Goal: Task Accomplishment & Management: Manage account settings

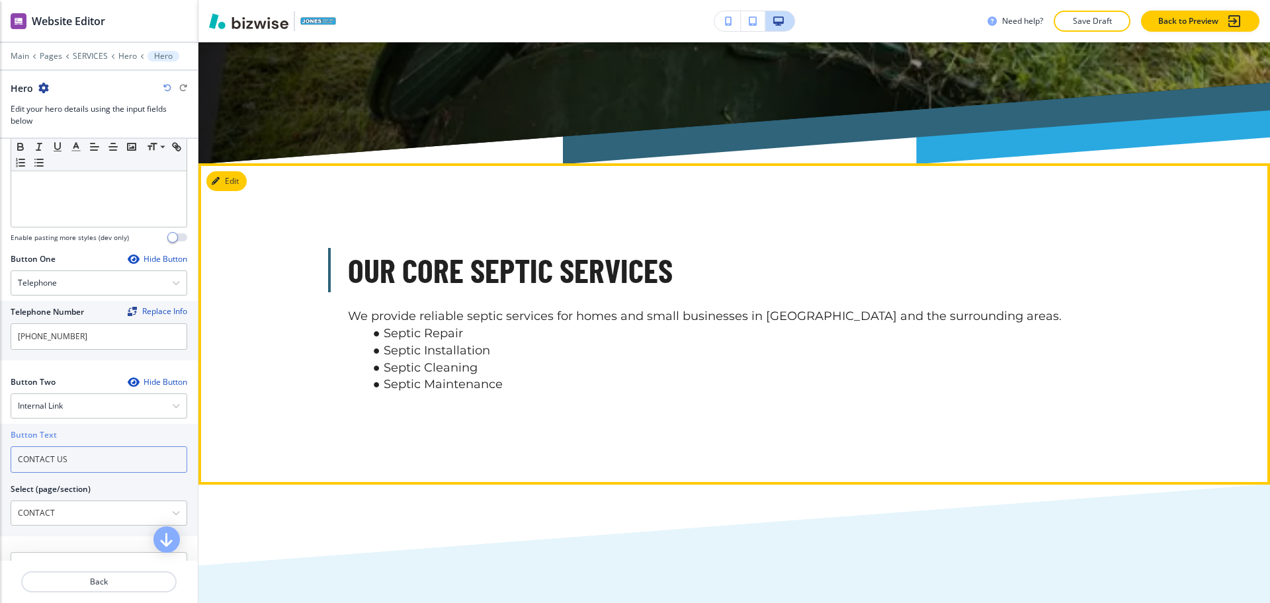
scroll to position [711, 0]
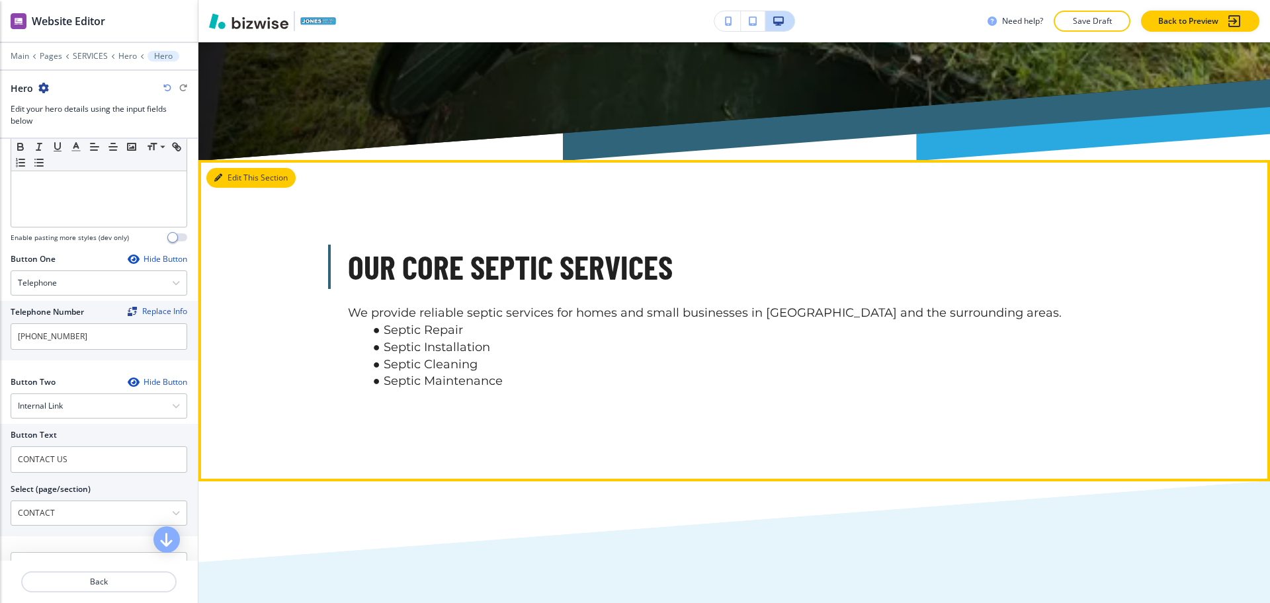
click at [222, 168] on button "Edit This Section" at bounding box center [250, 178] width 89 height 20
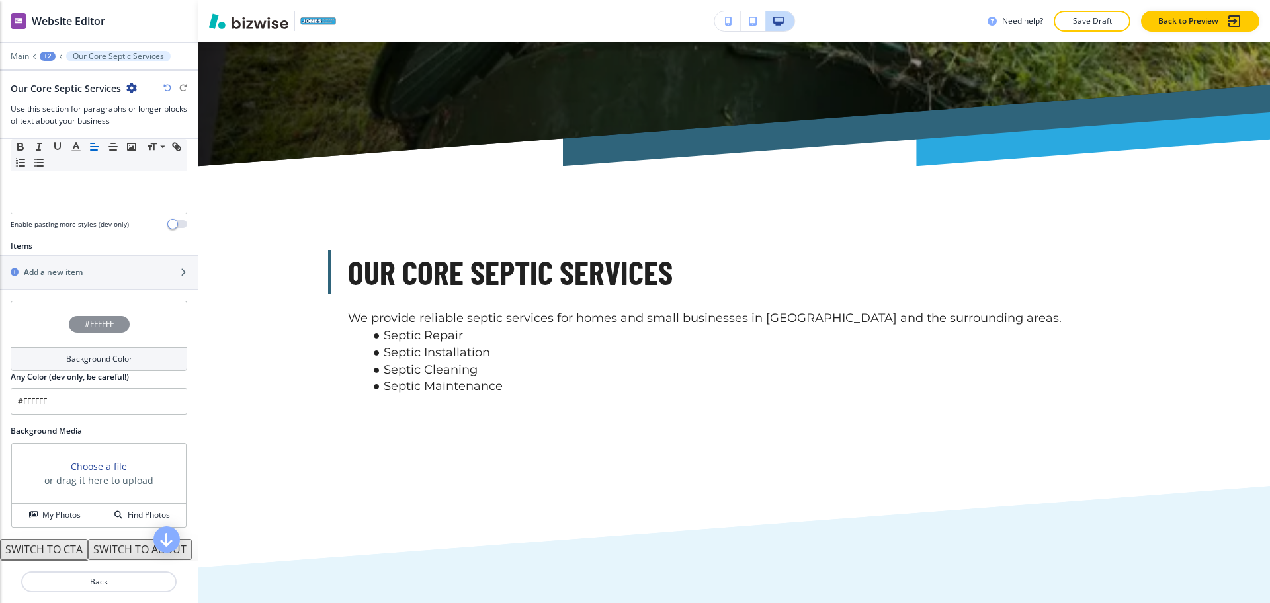
scroll to position [434, 0]
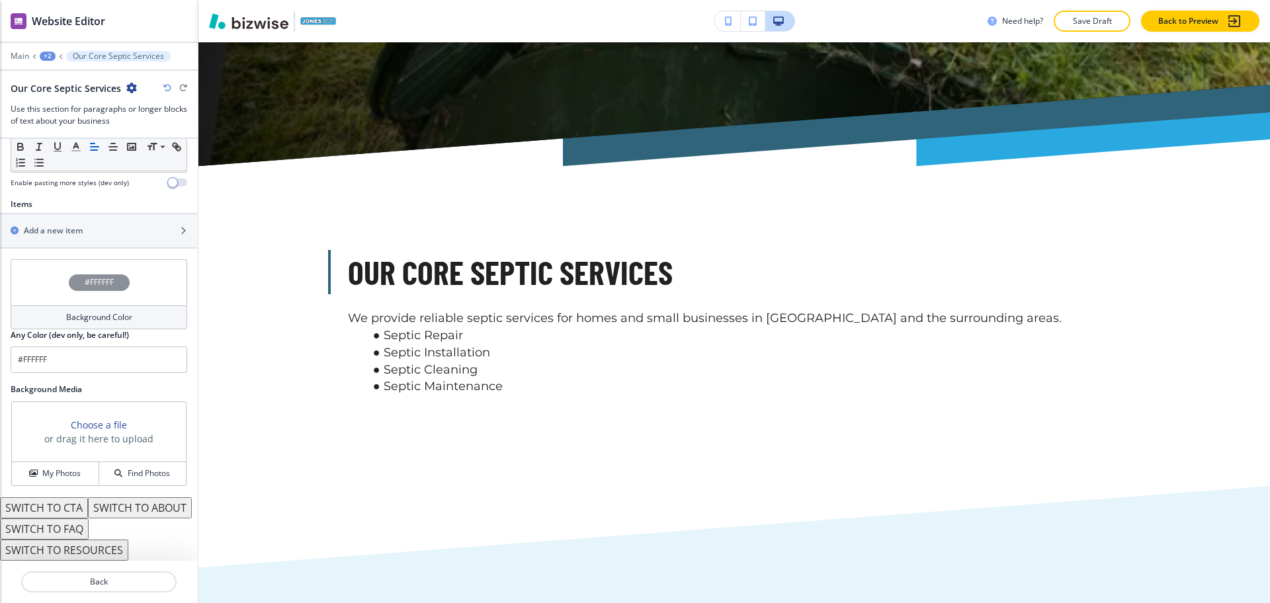
click at [99, 505] on button "SWITCH TO ABOUT" at bounding box center [140, 507] width 104 height 21
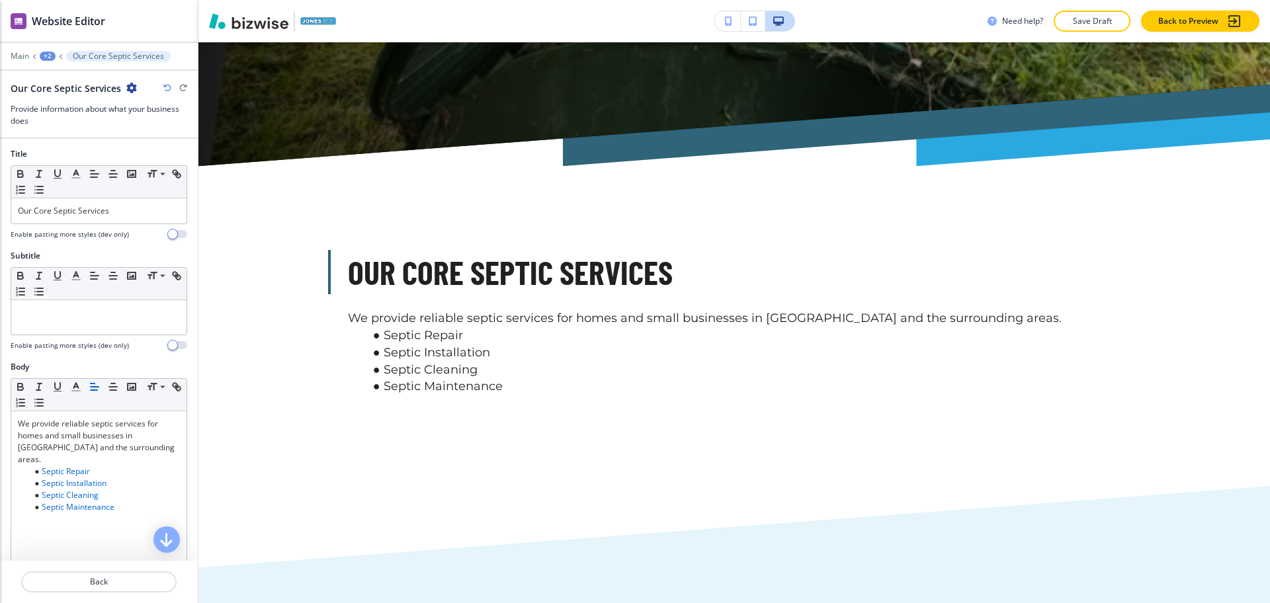
scroll to position [0, 0]
click at [107, 210] on p "Our Core Septic Services" at bounding box center [99, 212] width 162 height 12
click at [144, 220] on div "Our Core Septic Services" at bounding box center [98, 212] width 175 height 25
paste div
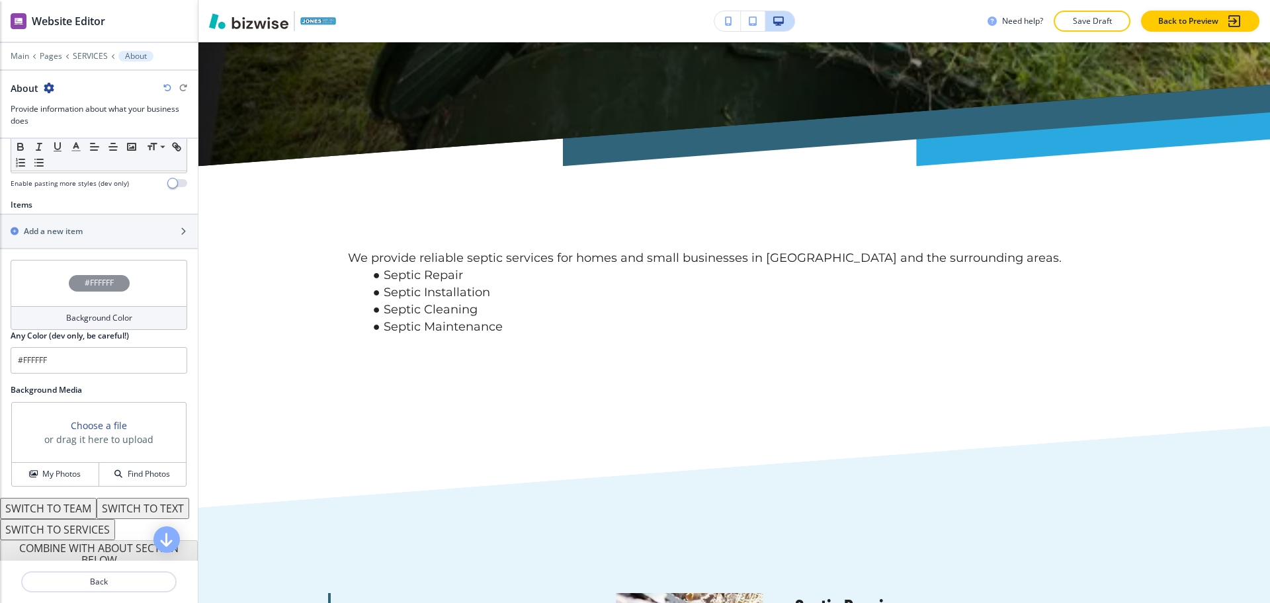
scroll to position [413, 0]
click at [95, 226] on div "Add a new item" at bounding box center [84, 231] width 169 height 12
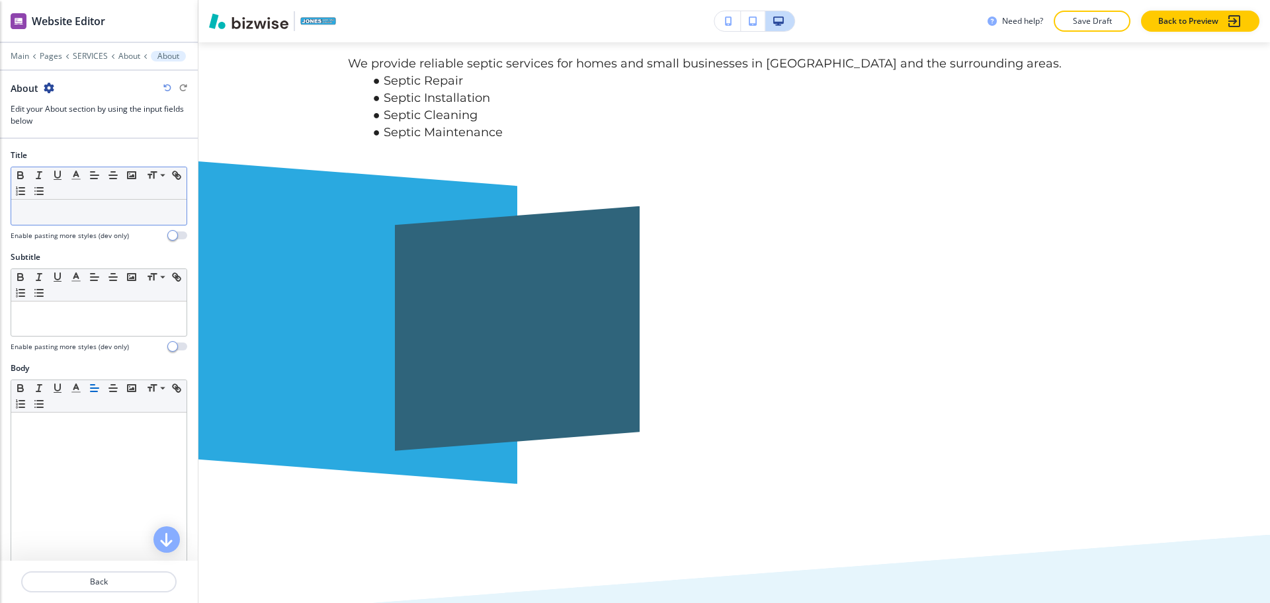
scroll to position [1007, 0]
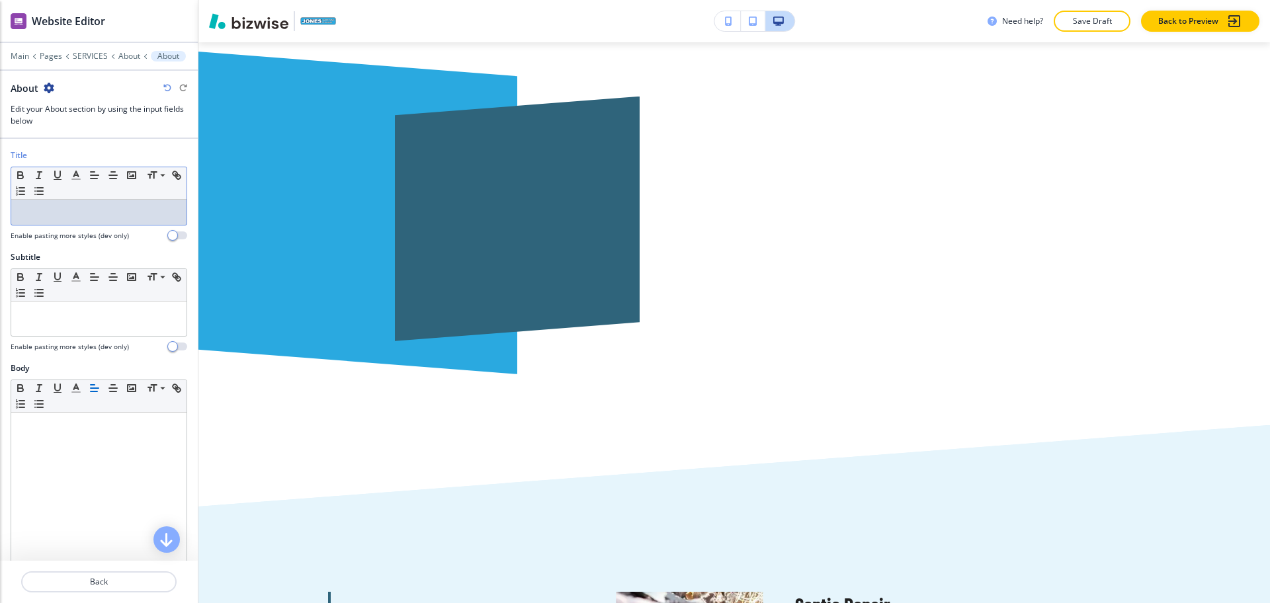
click at [95, 216] on p at bounding box center [99, 212] width 162 height 12
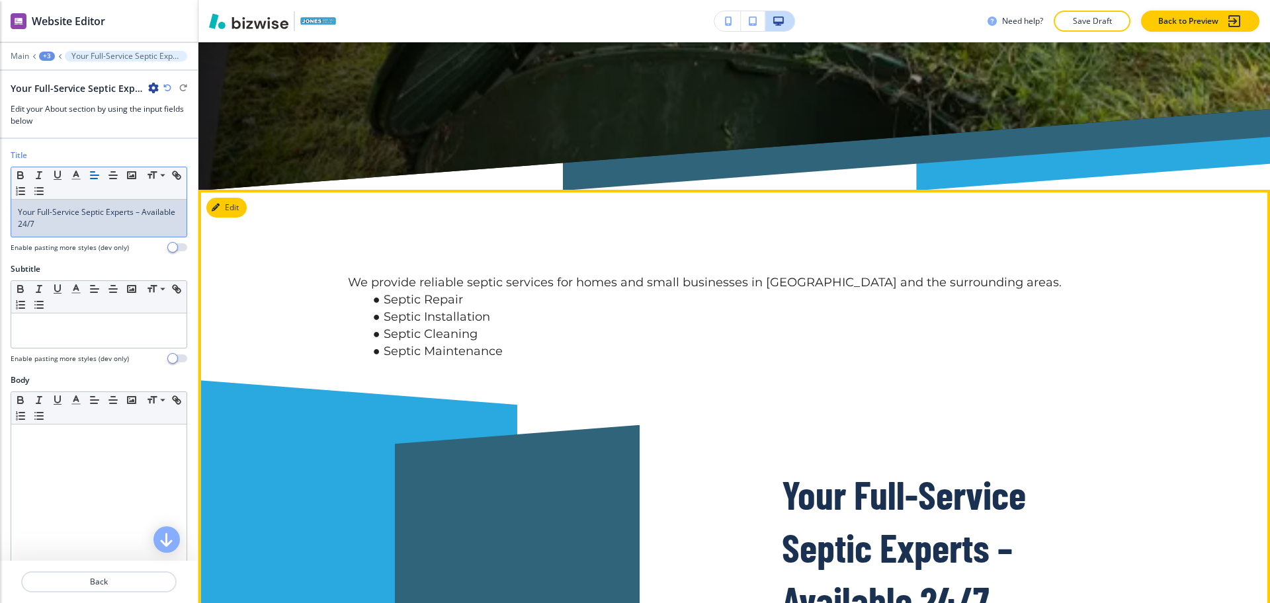
scroll to position [677, 0]
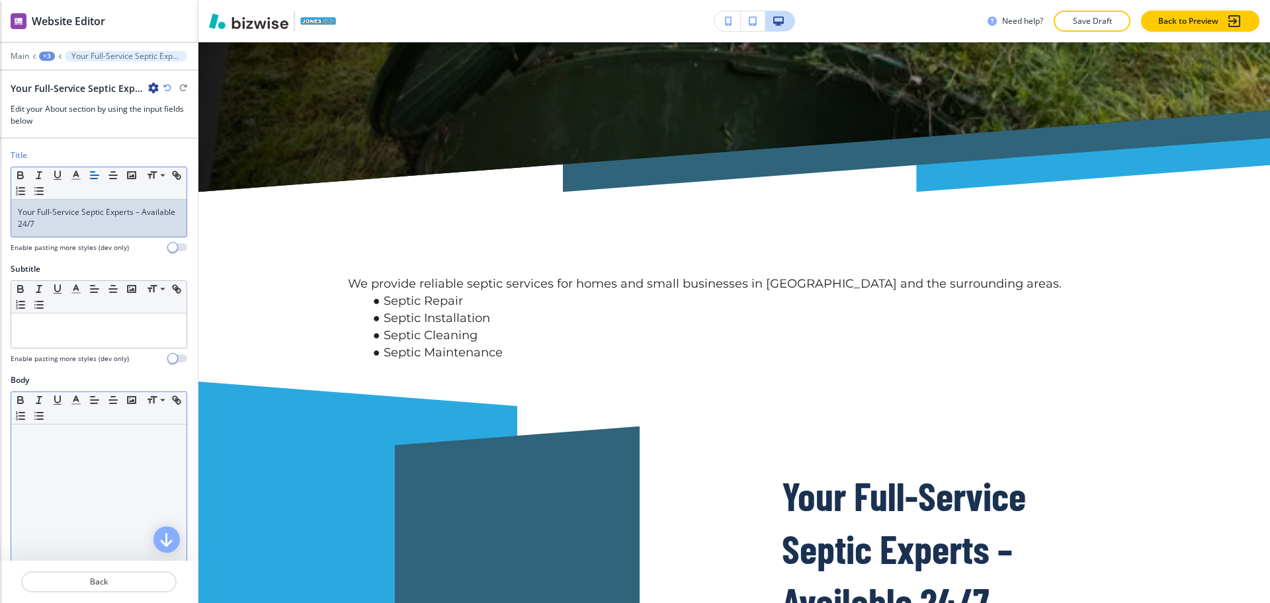
click at [127, 501] on div at bounding box center [98, 511] width 175 height 172
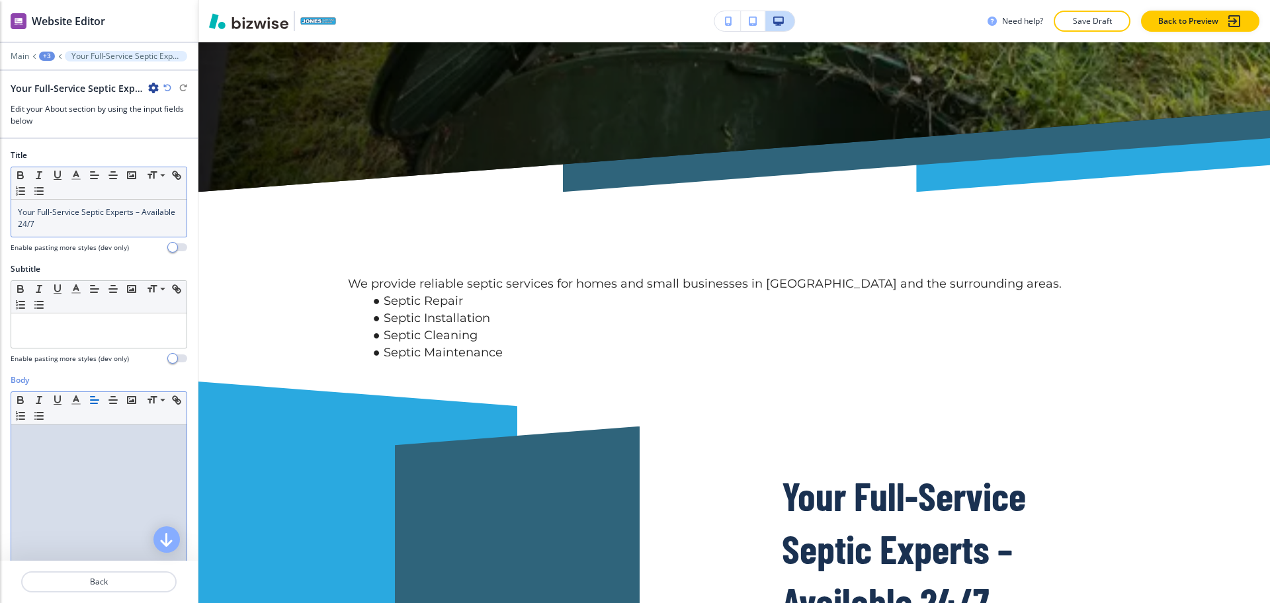
paste div
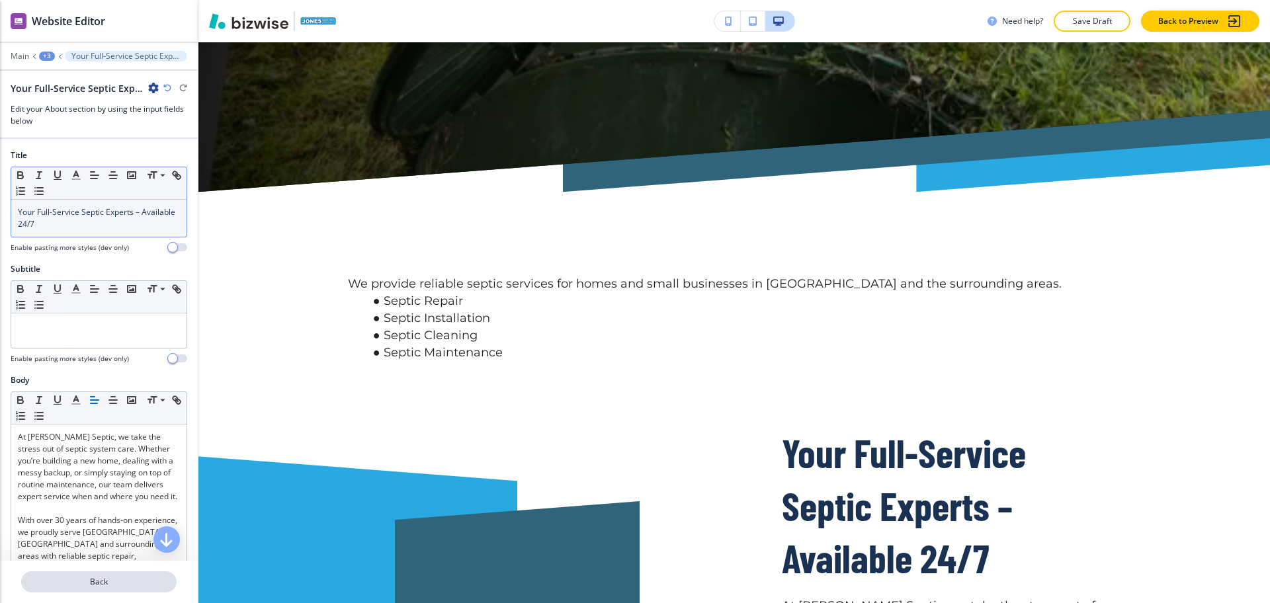
click at [110, 579] on p "Back" at bounding box center [98, 582] width 153 height 12
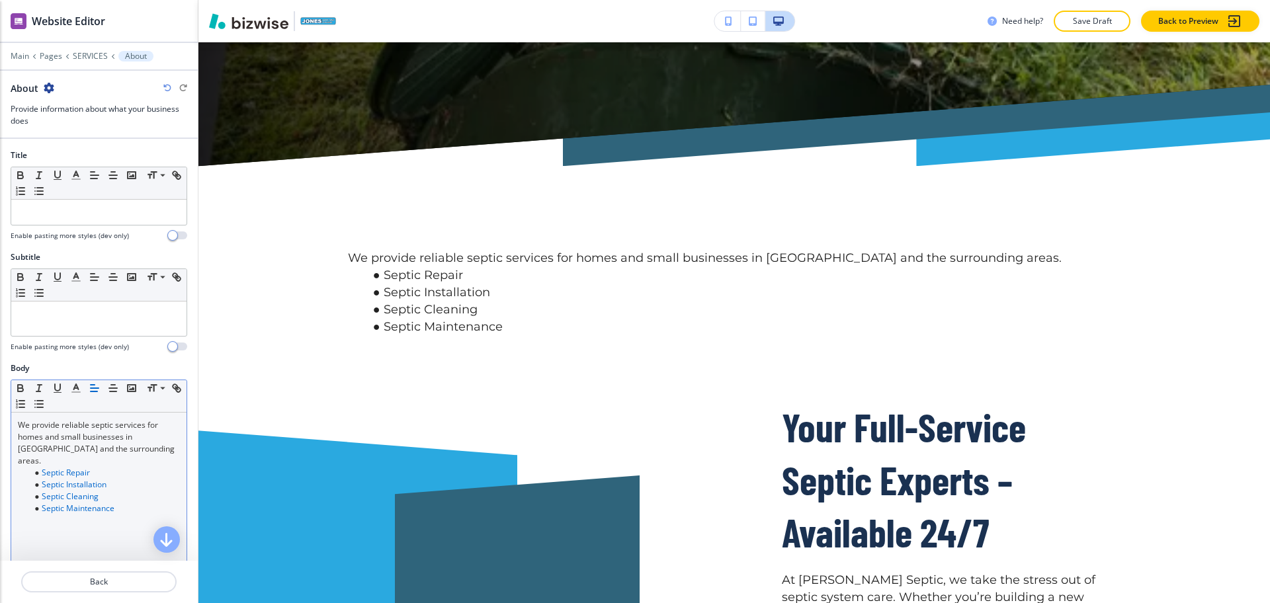
click at [96, 503] on link "Septic Maintenance" at bounding box center [78, 508] width 73 height 11
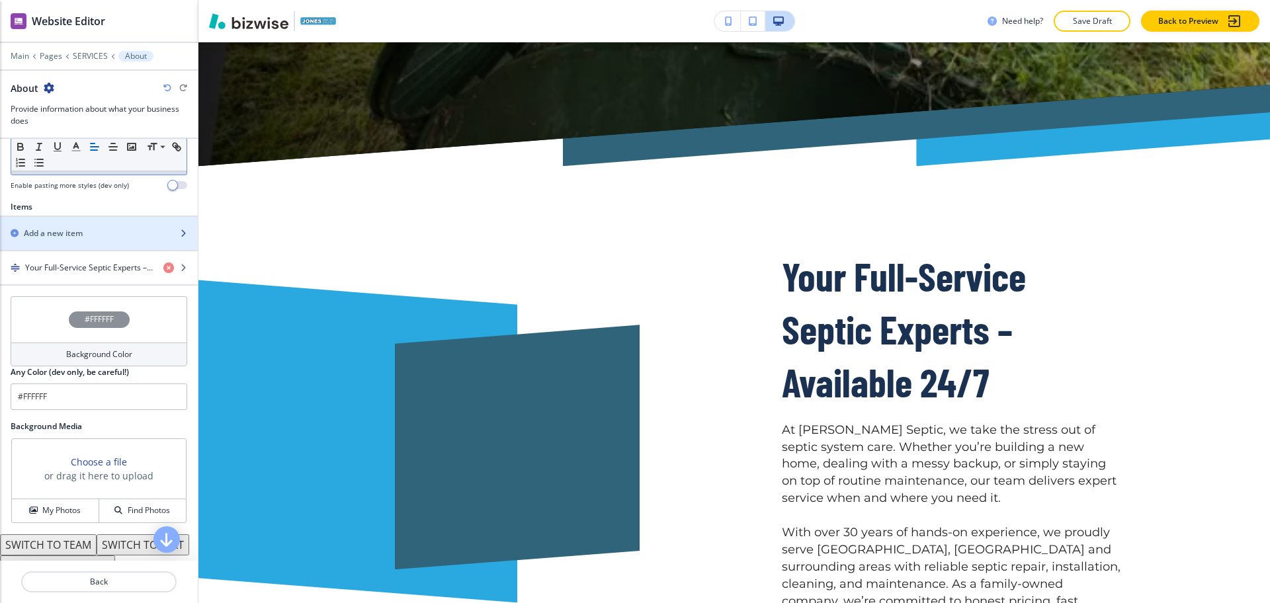
scroll to position [474, 0]
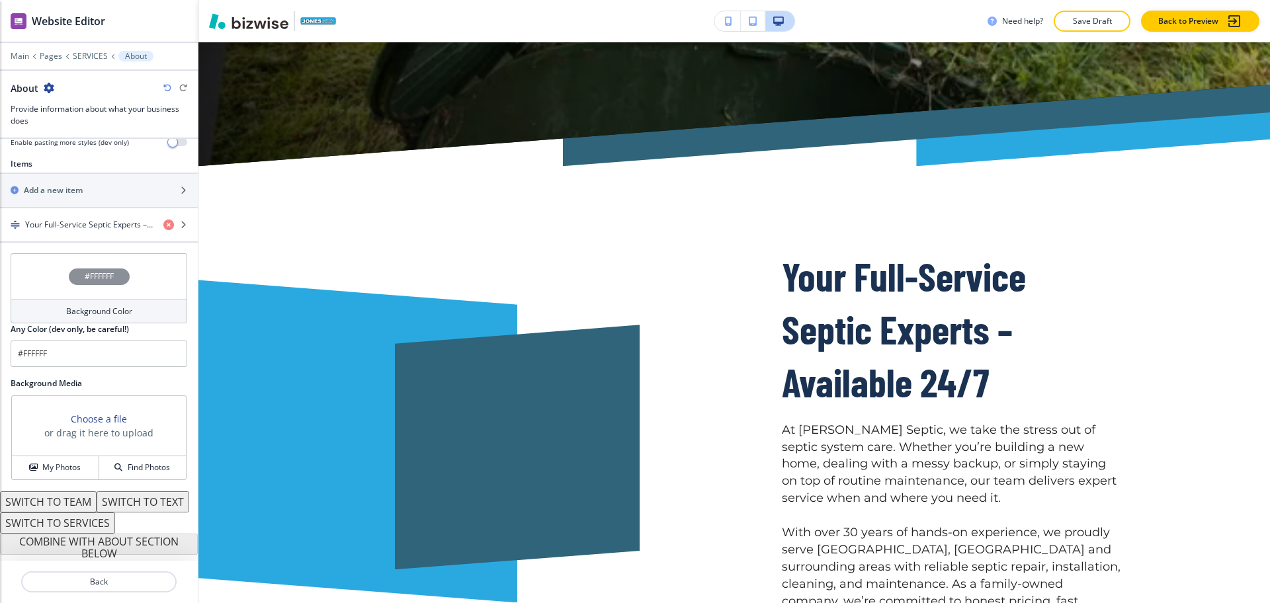
click at [56, 241] on div "button" at bounding box center [99, 241] width 198 height 1
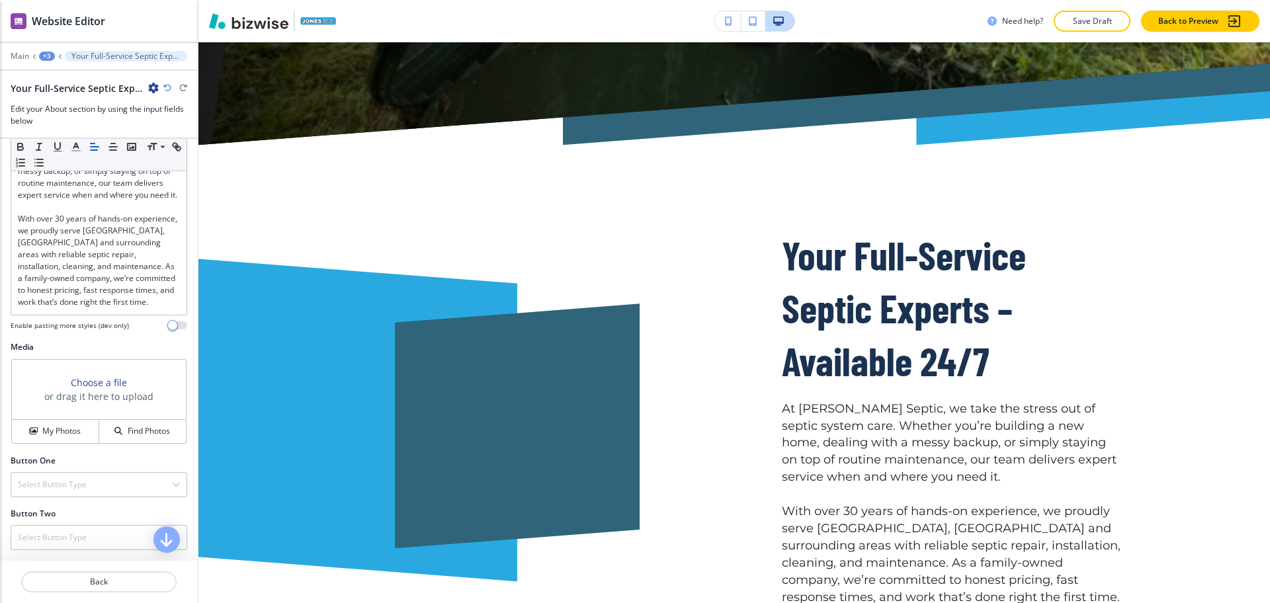
scroll to position [314, 0]
click at [51, 447] on div "Media Choose a file or drag it here to upload My Photos Find Photos" at bounding box center [99, 398] width 198 height 114
click at [54, 432] on h4 "My Photos" at bounding box center [61, 431] width 38 height 12
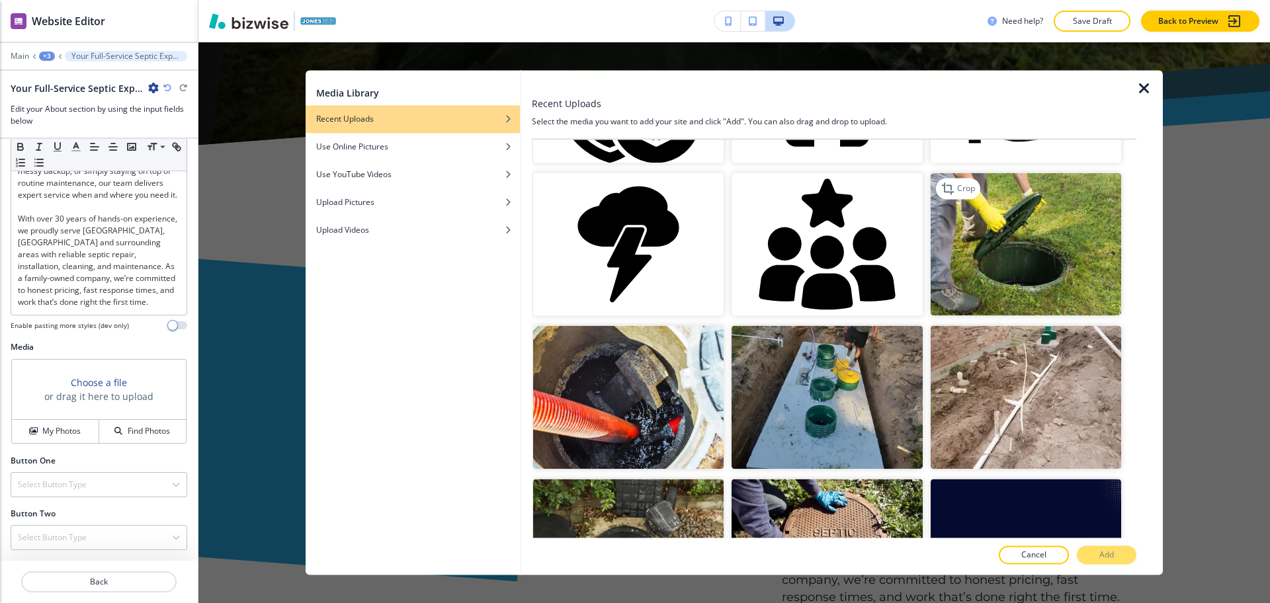
scroll to position [741, 0]
click at [998, 244] on img "button" at bounding box center [1026, 244] width 190 height 143
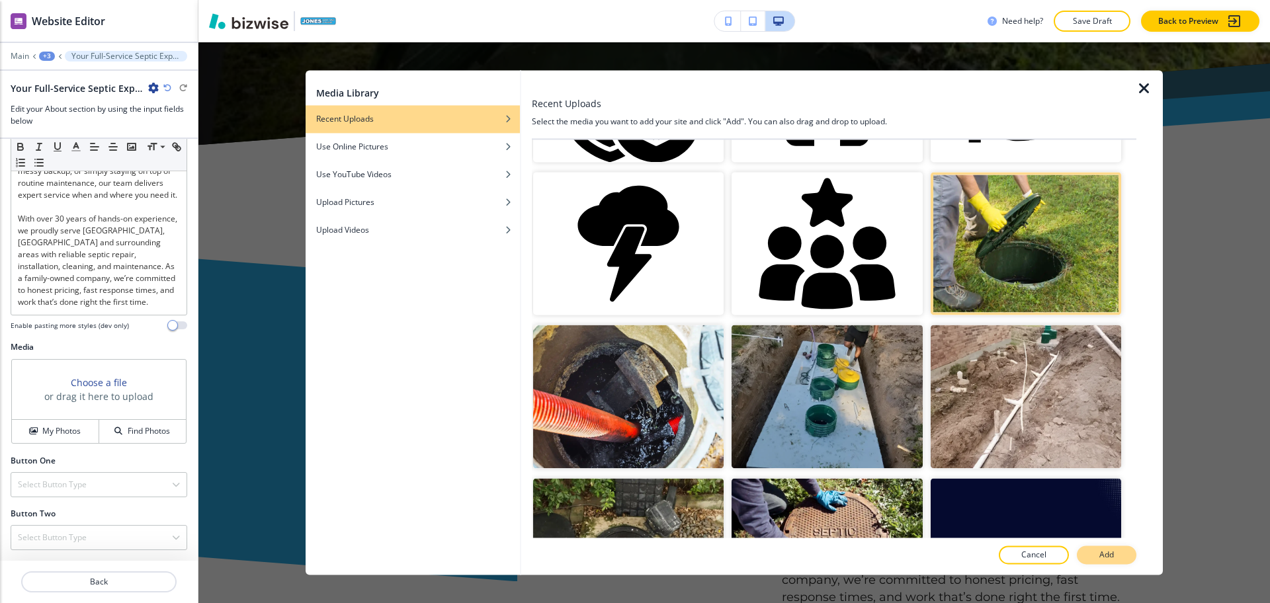
click at [1117, 558] on button "Add" at bounding box center [1107, 555] width 60 height 19
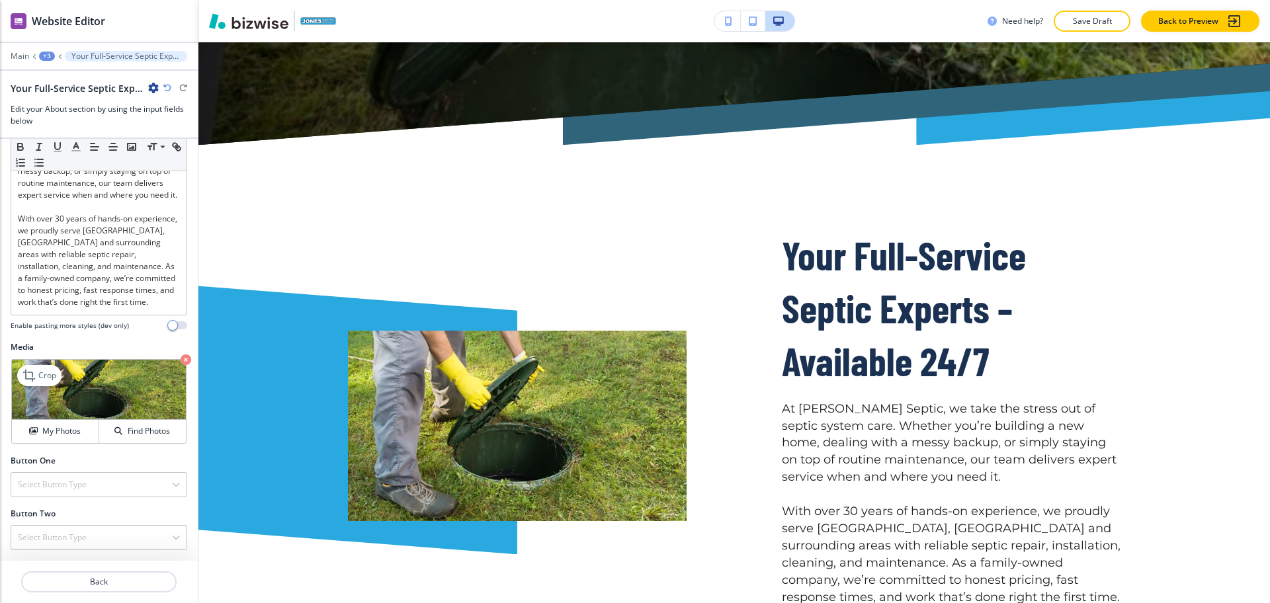
click at [52, 376] on p "Crop" at bounding box center [47, 376] width 18 height 12
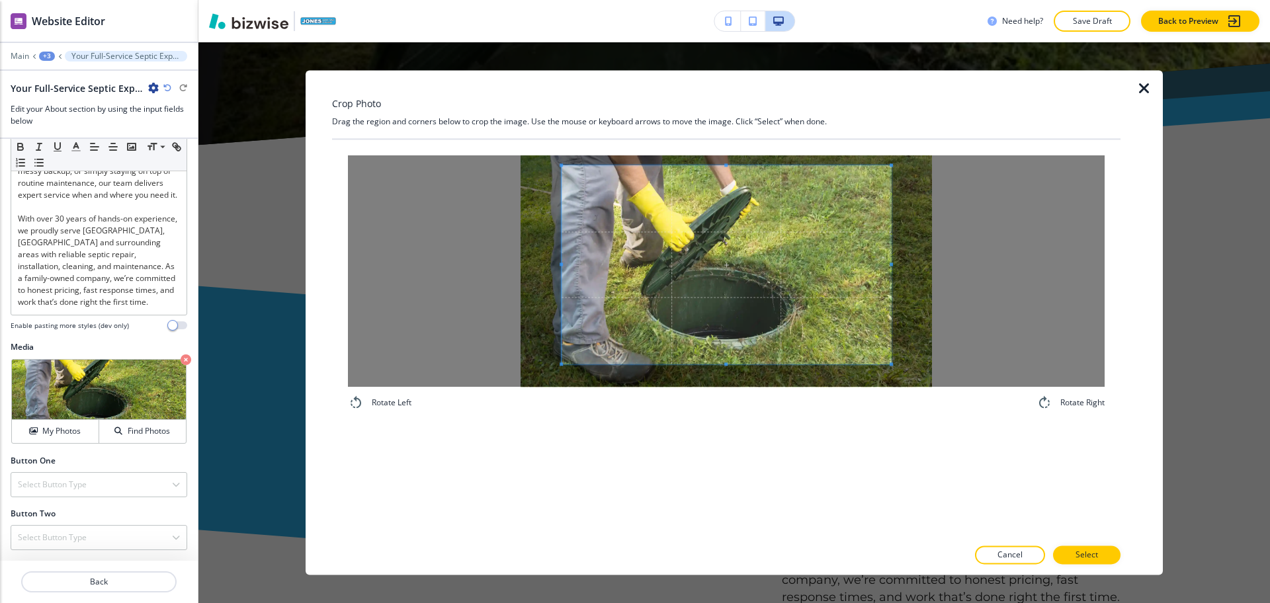
click at [708, 119] on div "Crop Photo Drag the region and corners below to crop the image. Use the mouse o…" at bounding box center [726, 322] width 788 height 505
click at [758, 424] on div "Rotate Left Rotate Right" at bounding box center [726, 283] width 788 height 287
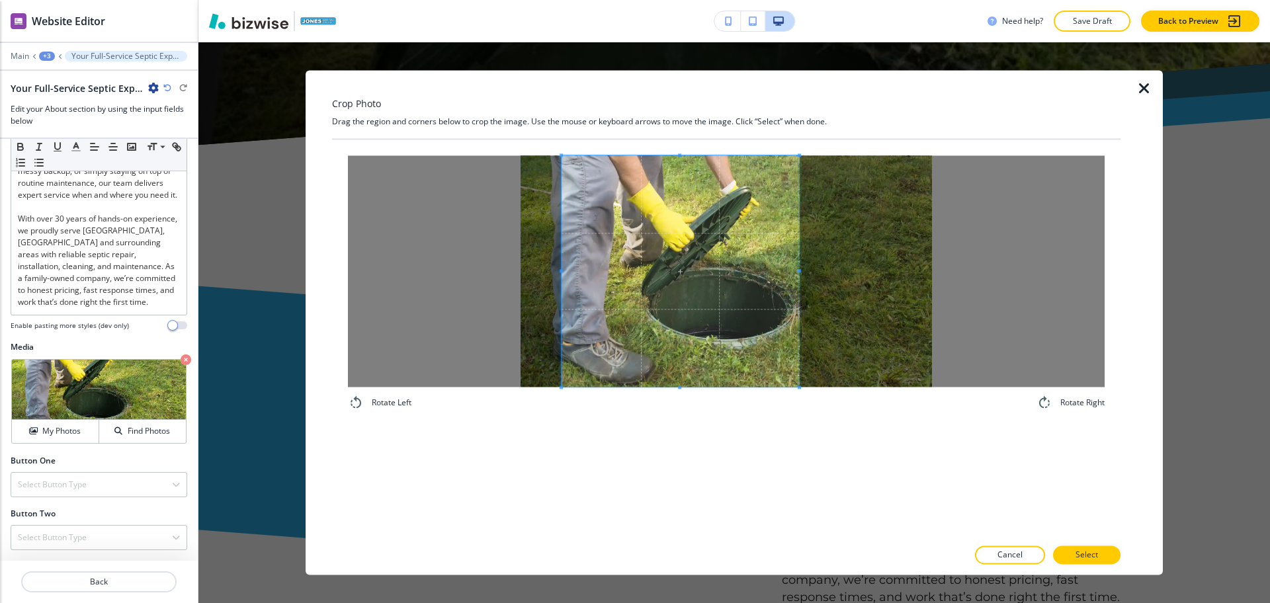
click at [799, 269] on div at bounding box center [680, 271] width 237 height 232
click at [1101, 556] on button "Select" at bounding box center [1086, 555] width 67 height 19
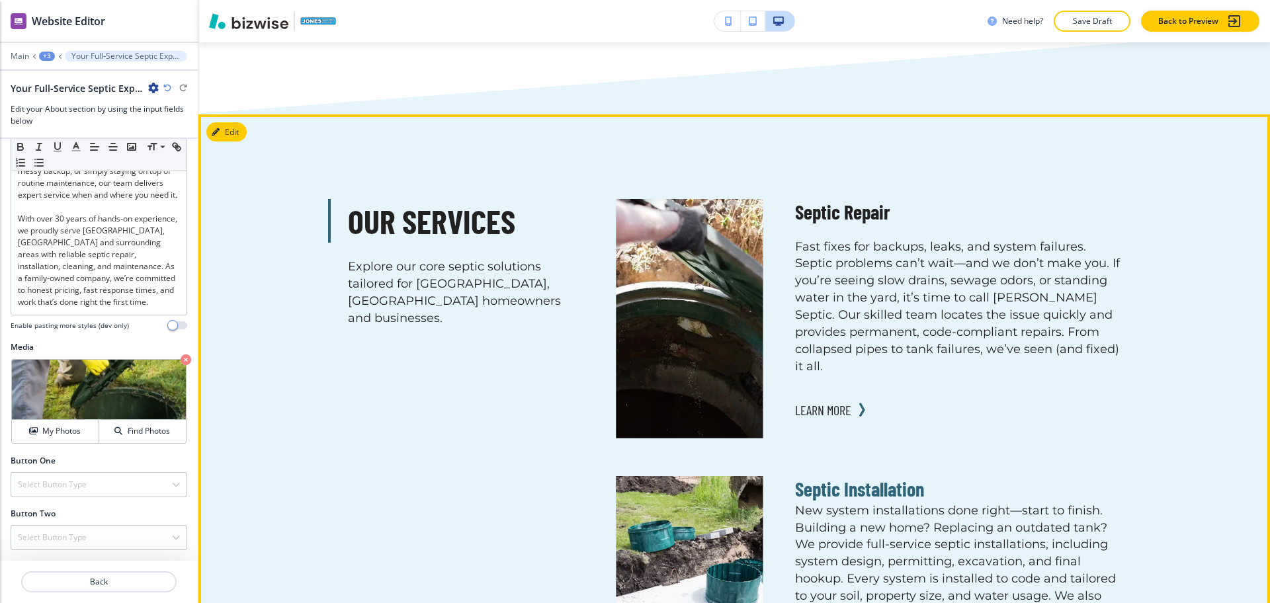
scroll to position [1398, 0]
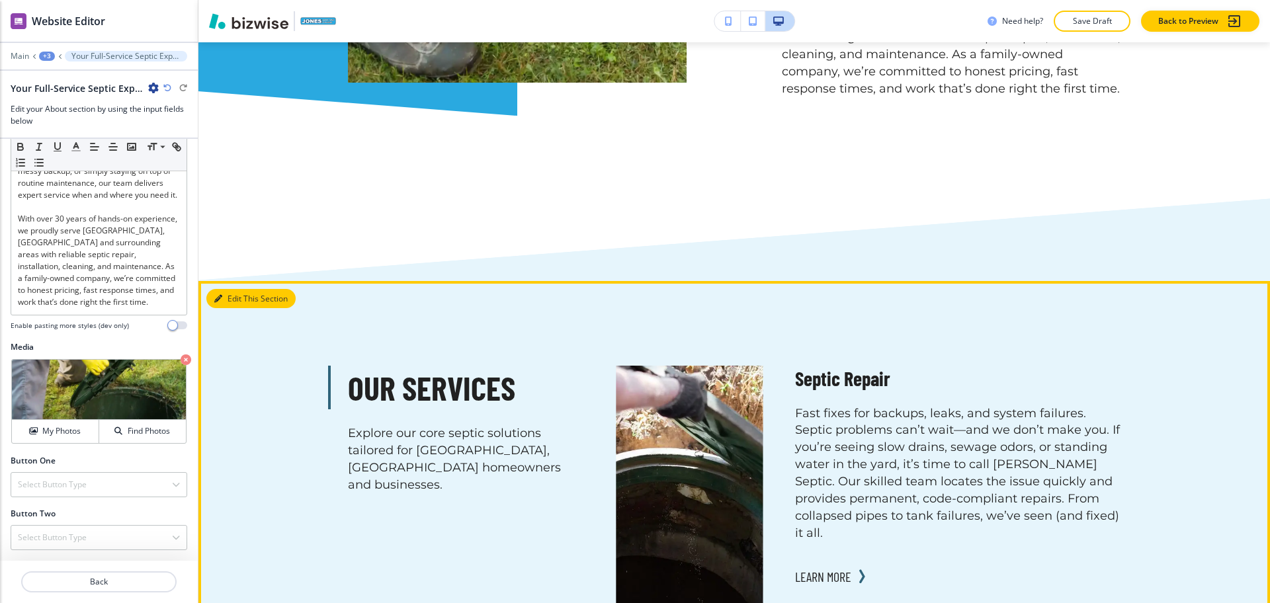
click at [239, 289] on button "Edit This Section" at bounding box center [250, 299] width 89 height 20
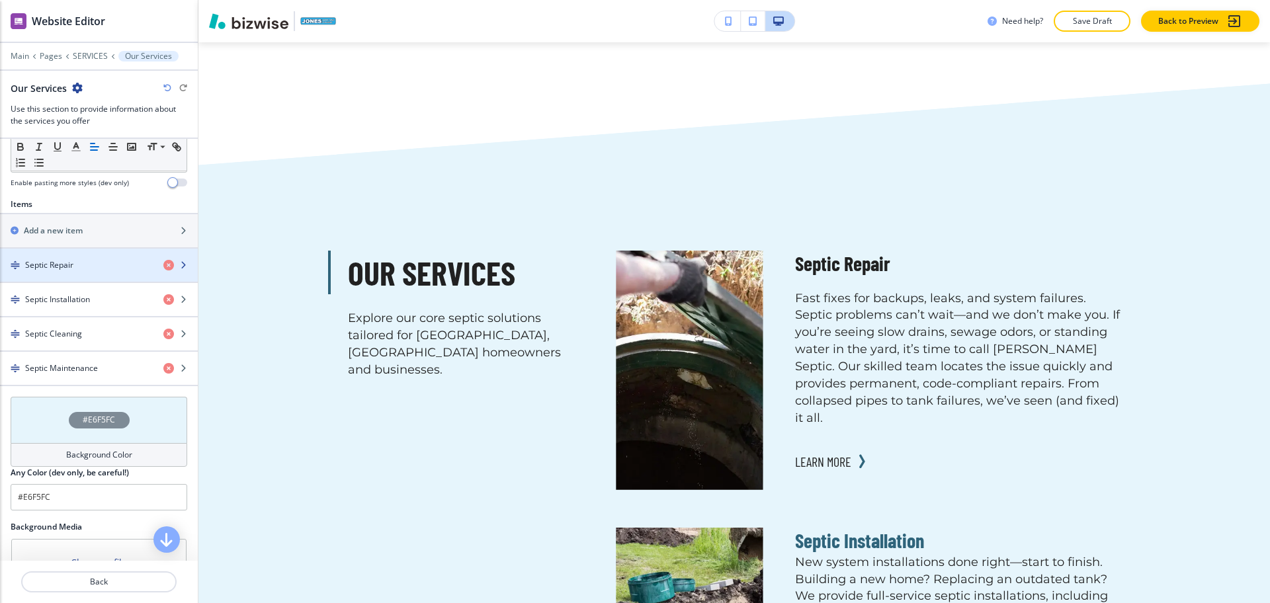
scroll to position [413, 0]
click at [93, 266] on div "Septic Repair" at bounding box center [76, 265] width 153 height 12
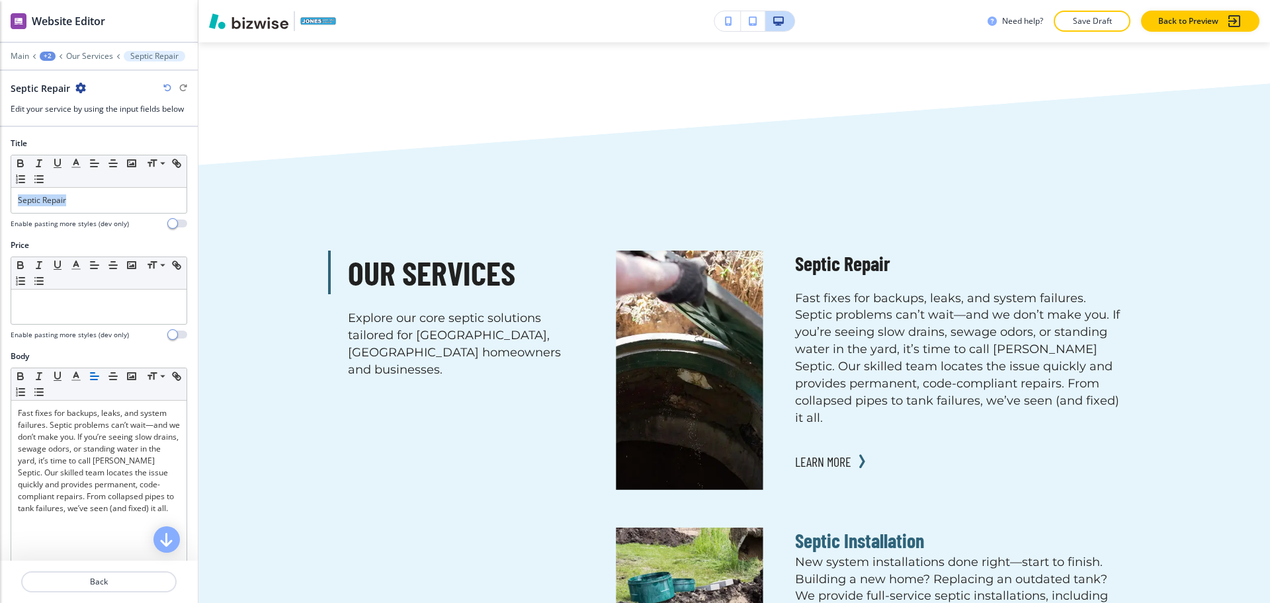
drag, startPoint x: 95, startPoint y: 194, endPoint x: 0, endPoint y: 193, distance: 95.3
click at [0, 193] on div "Title Small Normal Large Huge Septic Repair Enable pasting more styles (dev onl…" at bounding box center [99, 189] width 198 height 102
copy p "Septic Repair"
click at [74, 161] on icon "button" at bounding box center [76, 163] width 12 height 12
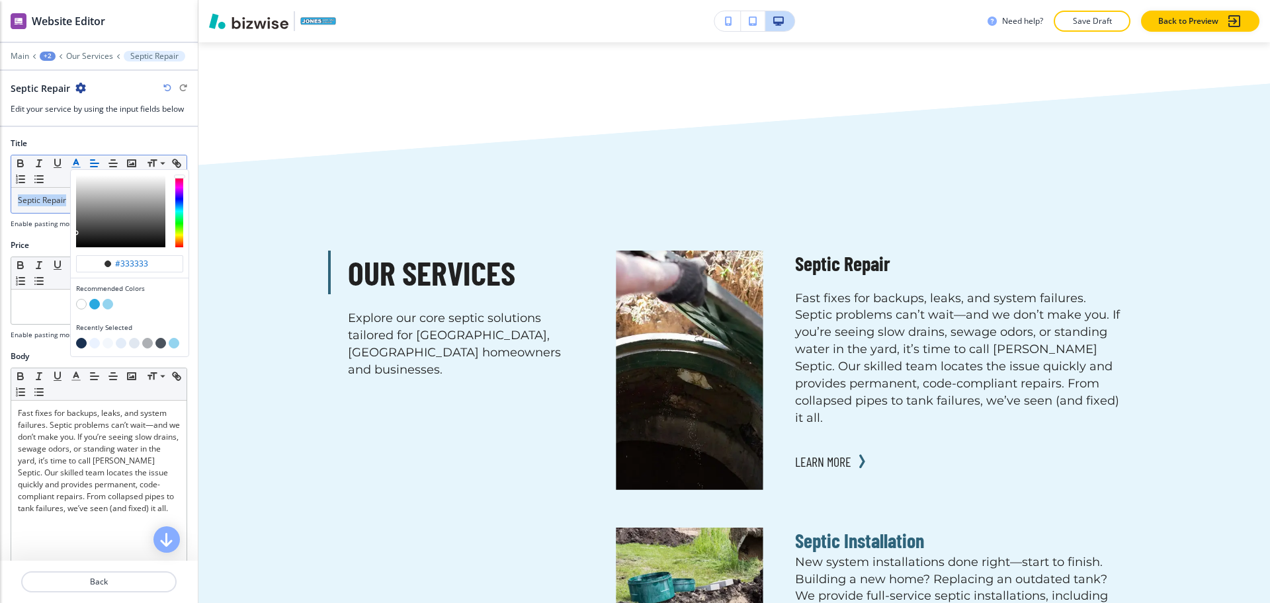
click at [81, 341] on button "button" at bounding box center [81, 343] width 11 height 11
click at [162, 342] on button "button" at bounding box center [160, 343] width 11 height 11
type input "#4b535d"
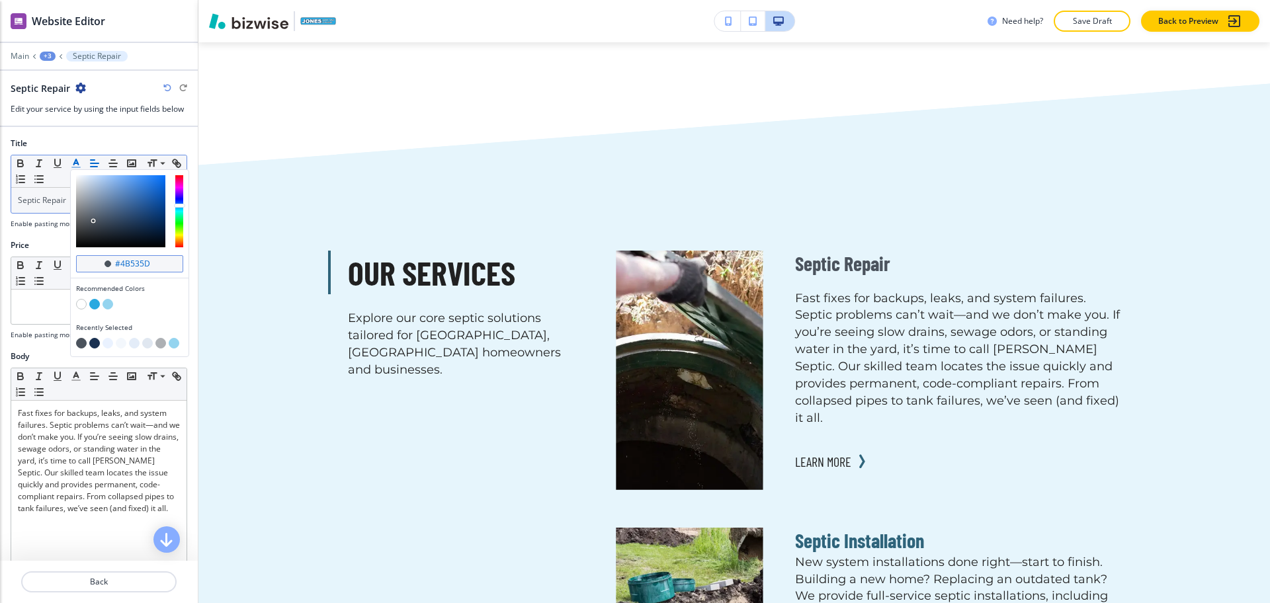
click at [165, 260] on div "#4b535d" at bounding box center [129, 263] width 107 height 17
click at [151, 266] on input "#4b535d" at bounding box center [137, 264] width 46 height 11
paste input "1a3151"
type input "#1a3151"
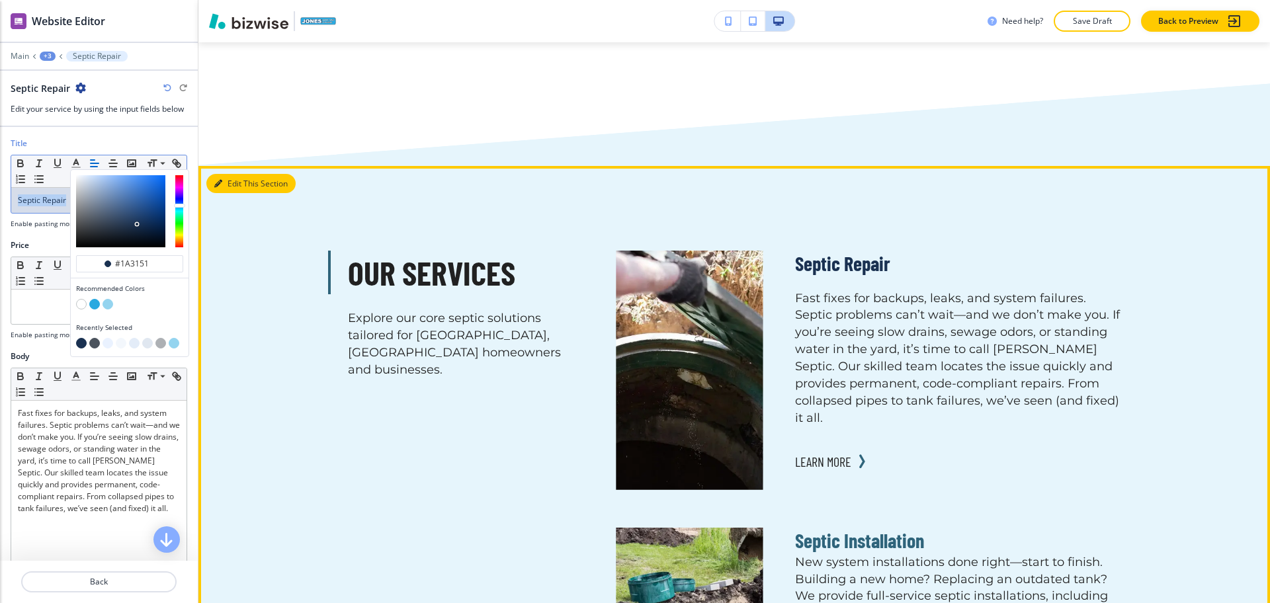
click at [222, 180] on icon "button" at bounding box center [218, 184] width 8 height 8
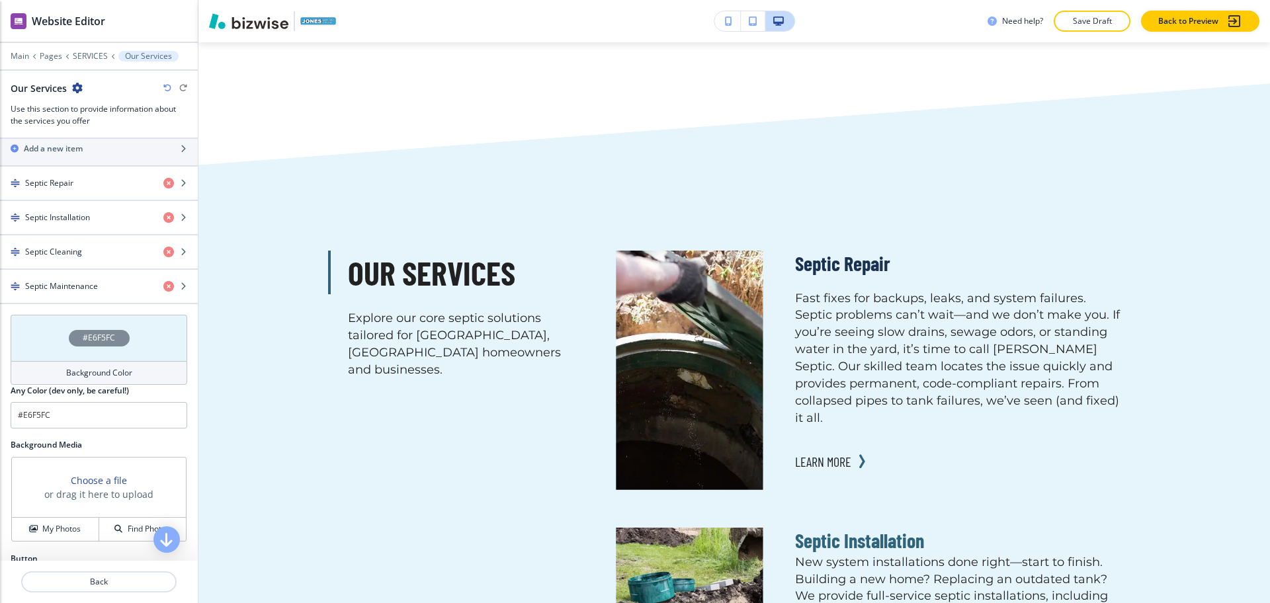
scroll to position [495, 0]
click at [76, 369] on h4 "Background Color" at bounding box center [99, 372] width 66 height 12
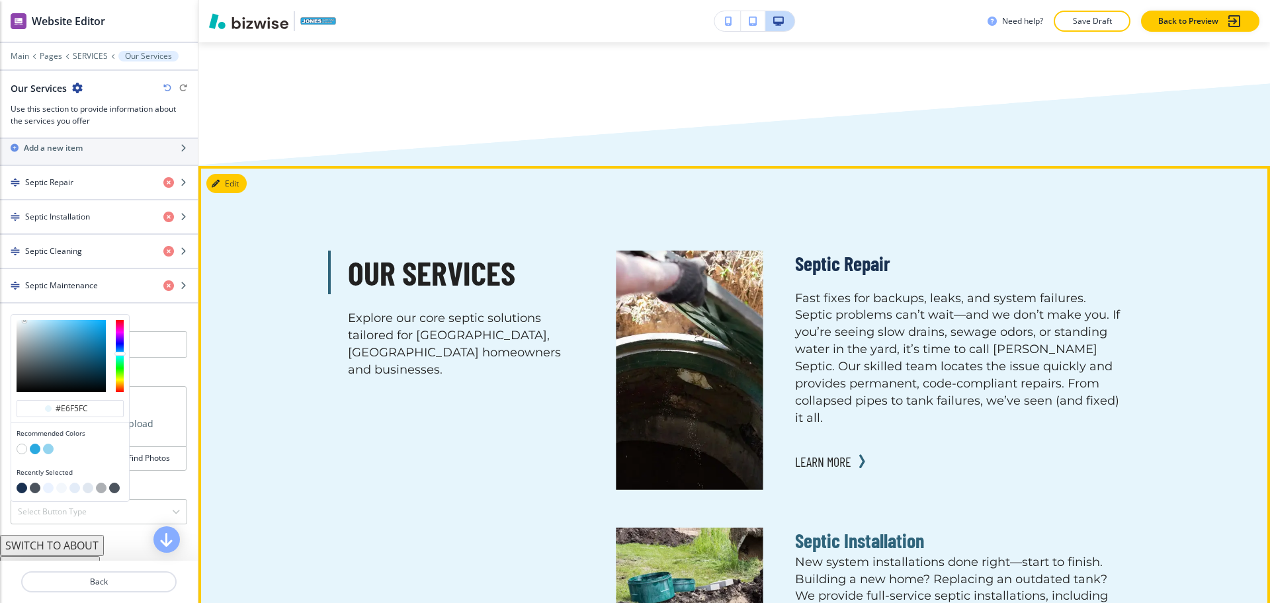
type input "#e6f5fc"
click at [228, 174] on button "Edit" at bounding box center [226, 184] width 40 height 20
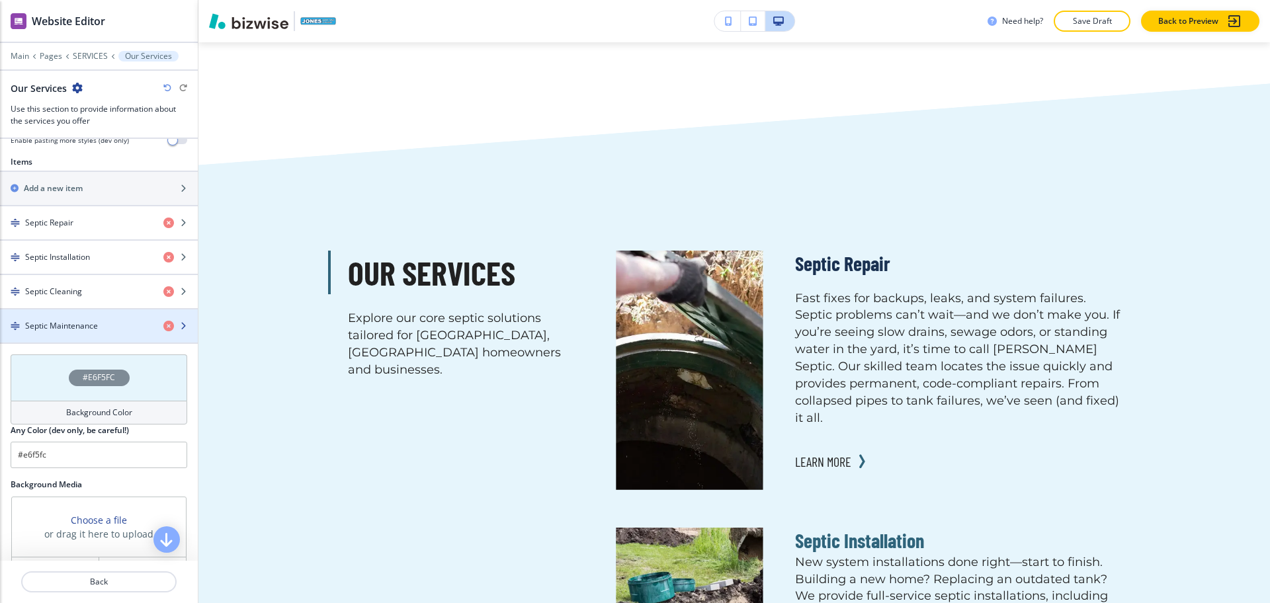
scroll to position [454, 0]
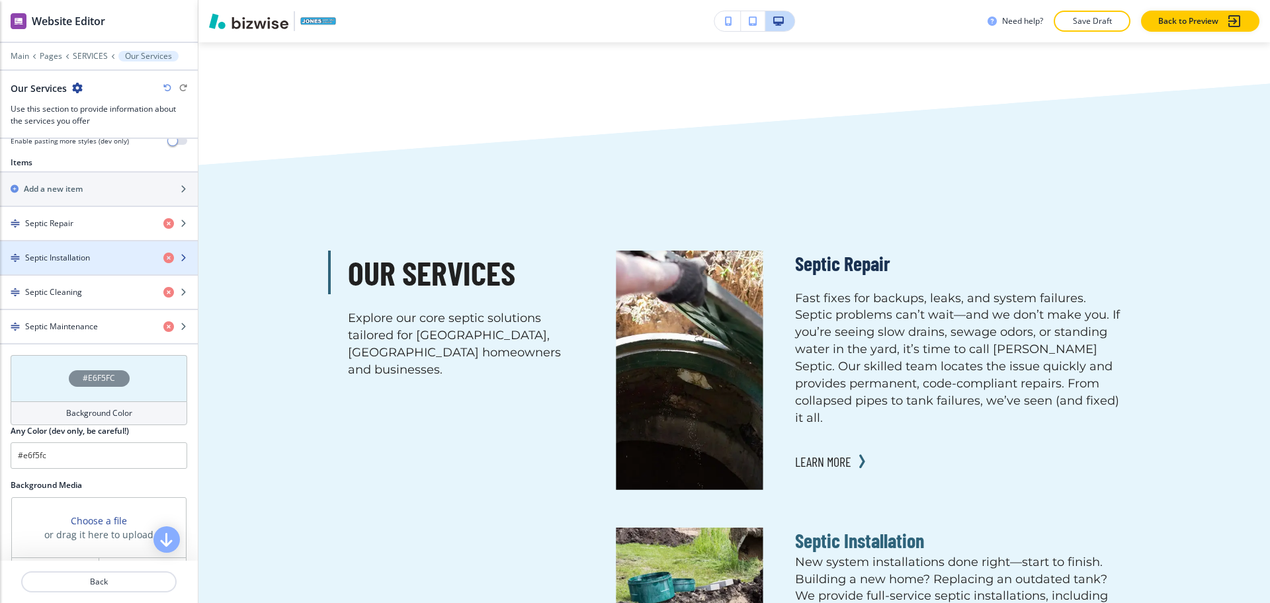
click at [106, 254] on div "Septic Installation" at bounding box center [76, 258] width 153 height 12
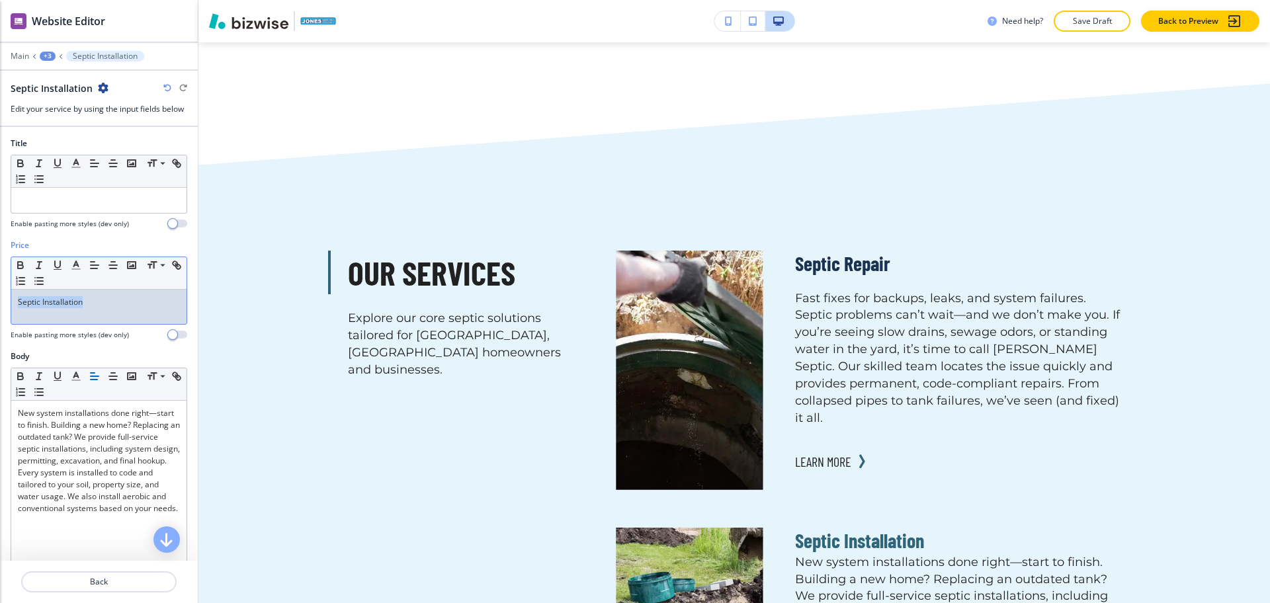
drag, startPoint x: 114, startPoint y: 306, endPoint x: 0, endPoint y: 299, distance: 114.7
click at [0, 299] on div "Price Small Normal Large Huge Septic Installation Enable pasting more styles (d…" at bounding box center [99, 294] width 198 height 111
click at [80, 268] on icon "button" at bounding box center [76, 265] width 12 height 12
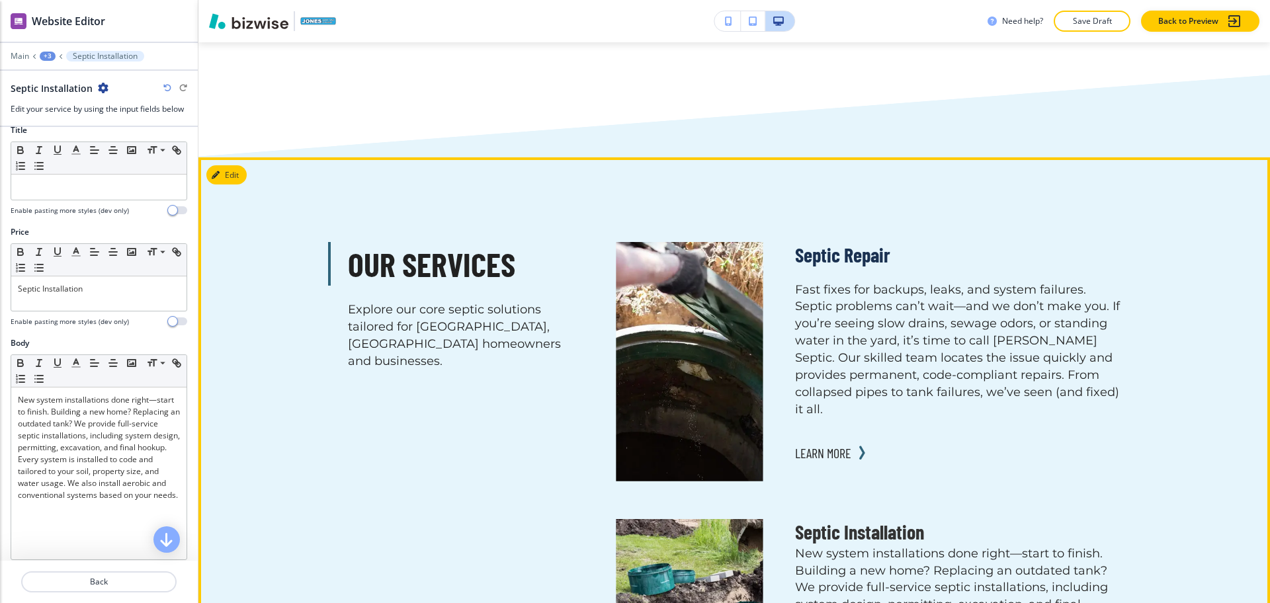
scroll to position [1357, 0]
click at [233, 165] on button "Edit This Section" at bounding box center [250, 175] width 89 height 20
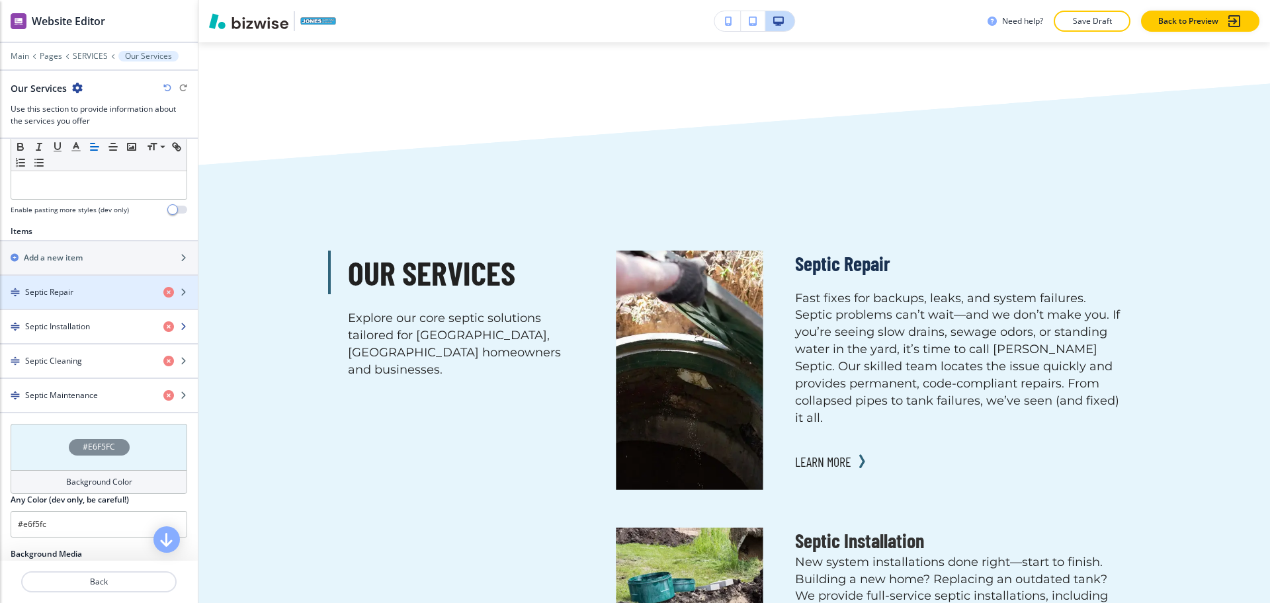
scroll to position [386, 0]
click at [93, 300] on div "button" at bounding box center [99, 303] width 198 height 11
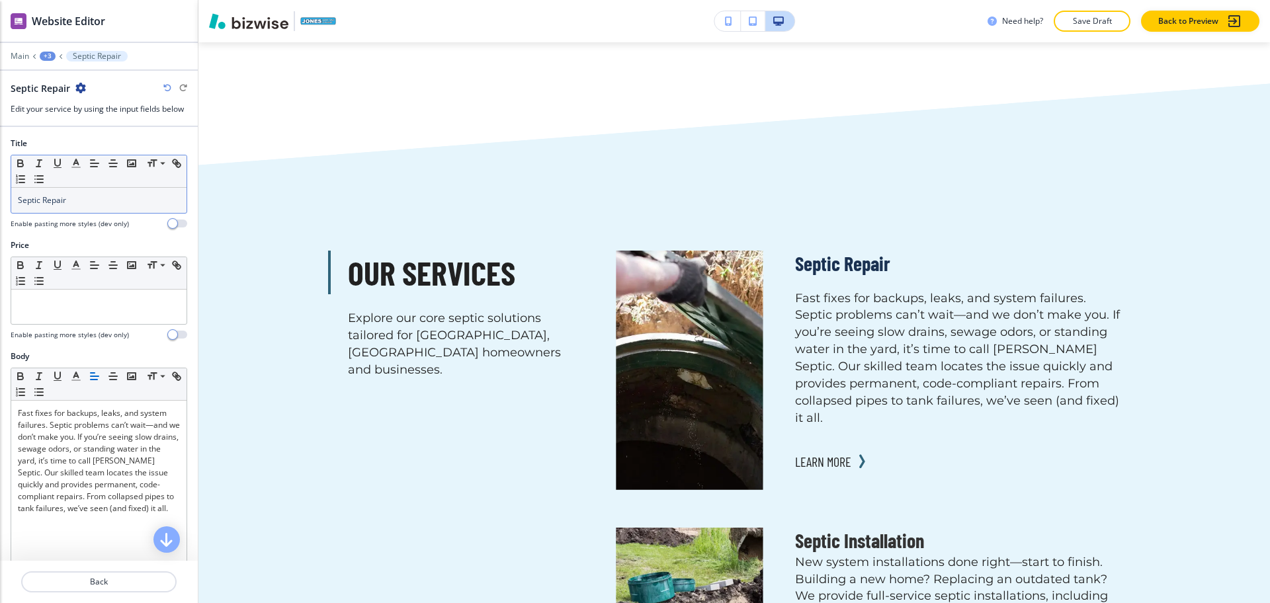
click at [87, 203] on p "Septic Repair" at bounding box center [99, 200] width 162 height 12
click at [75, 159] on icon "button" at bounding box center [76, 163] width 12 height 12
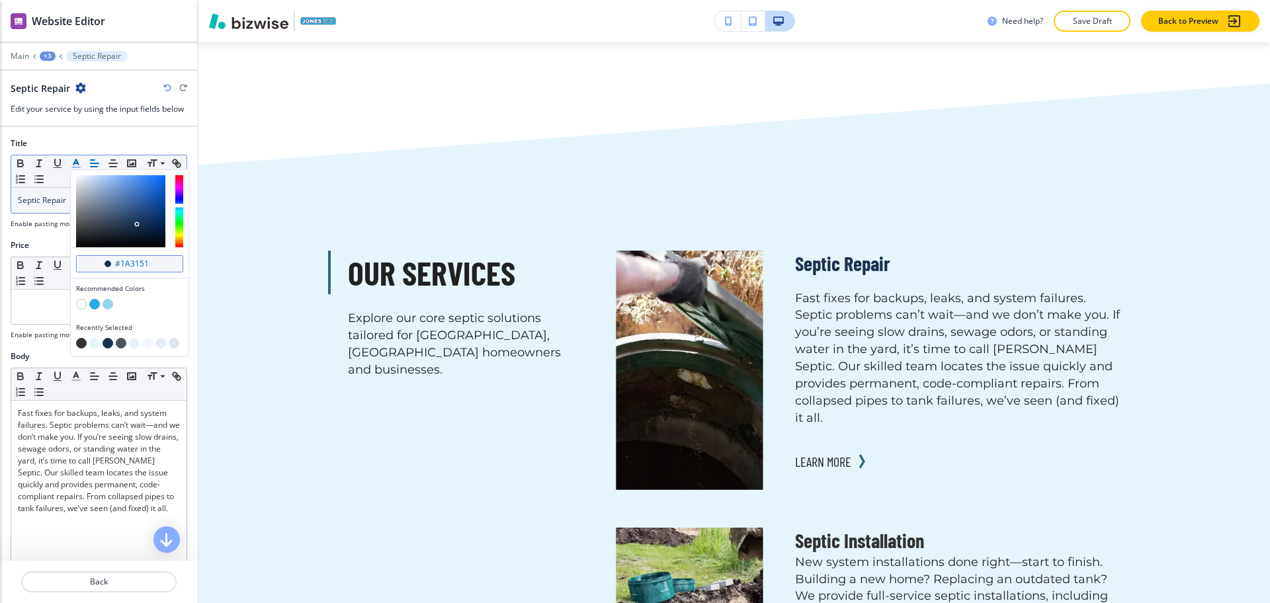
click at [149, 263] on input "#1a3151" at bounding box center [137, 264] width 46 height 11
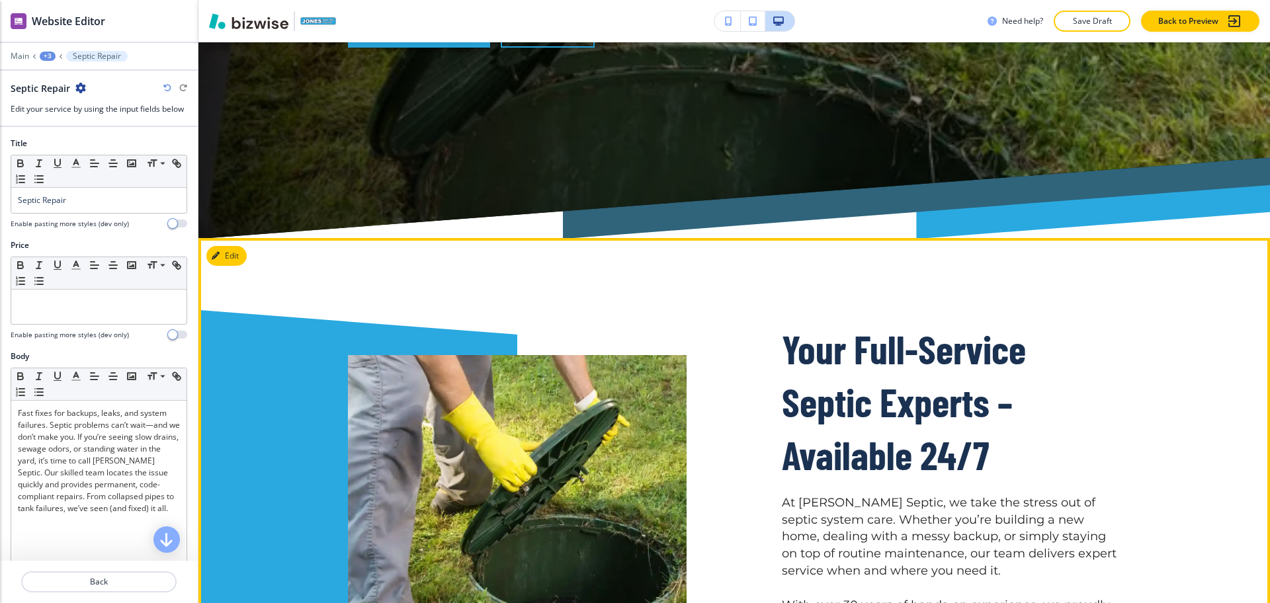
scroll to position [597, 0]
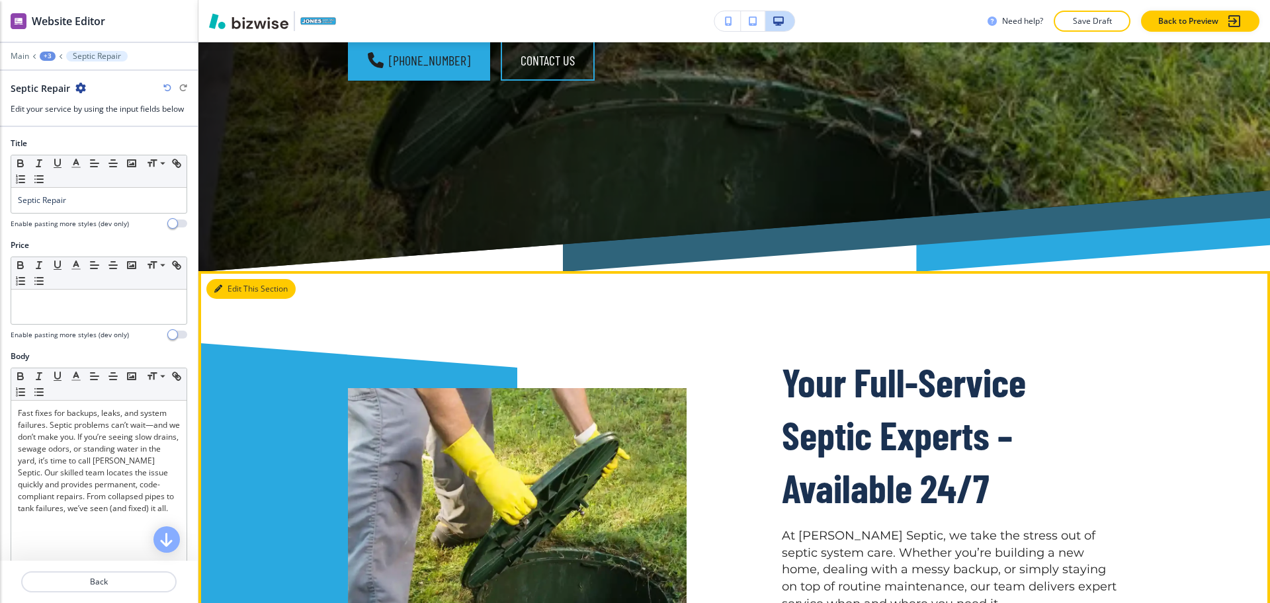
click at [230, 279] on button "Edit This Section" at bounding box center [250, 289] width 89 height 20
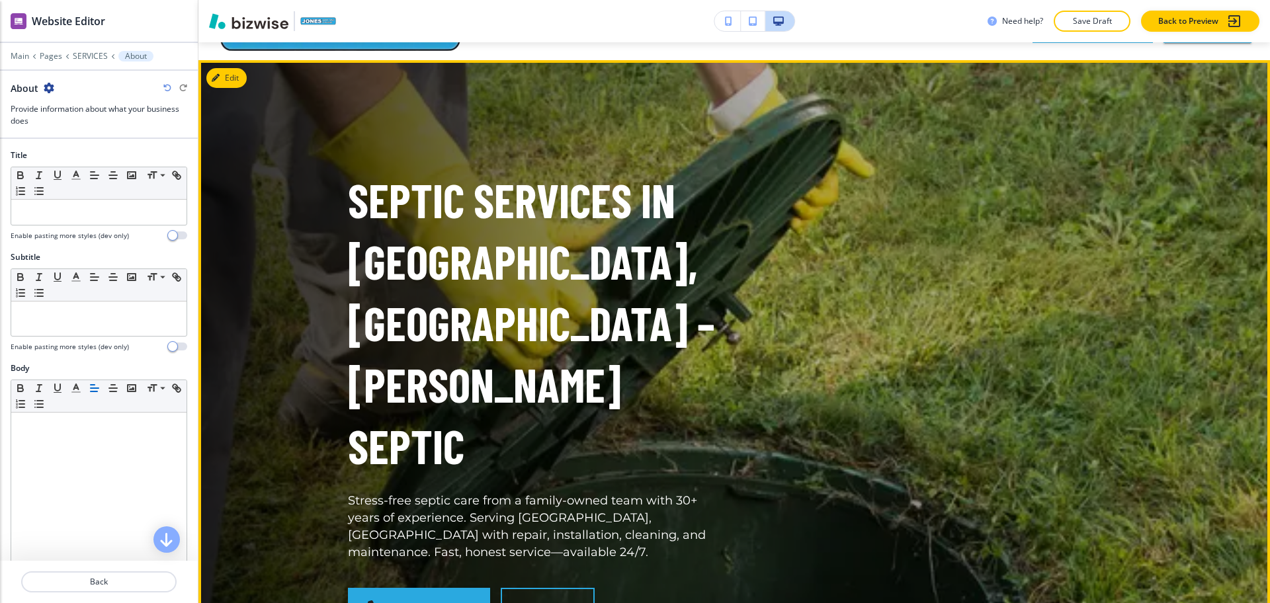
scroll to position [0, 0]
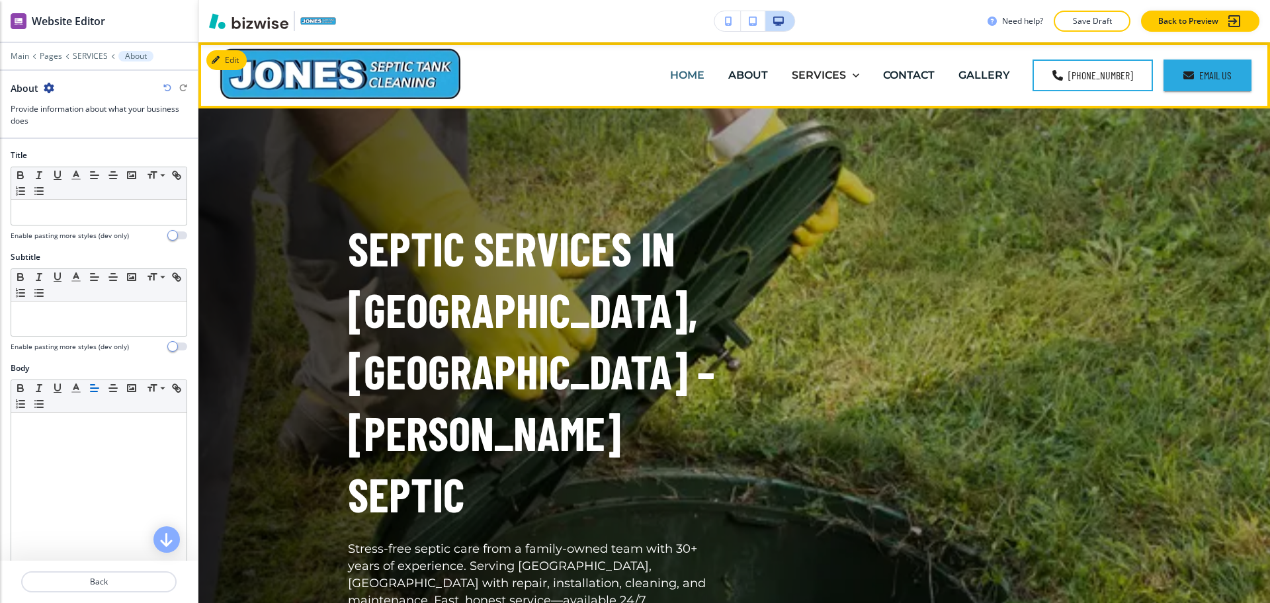
click at [696, 77] on p "HOME" at bounding box center [687, 74] width 34 height 15
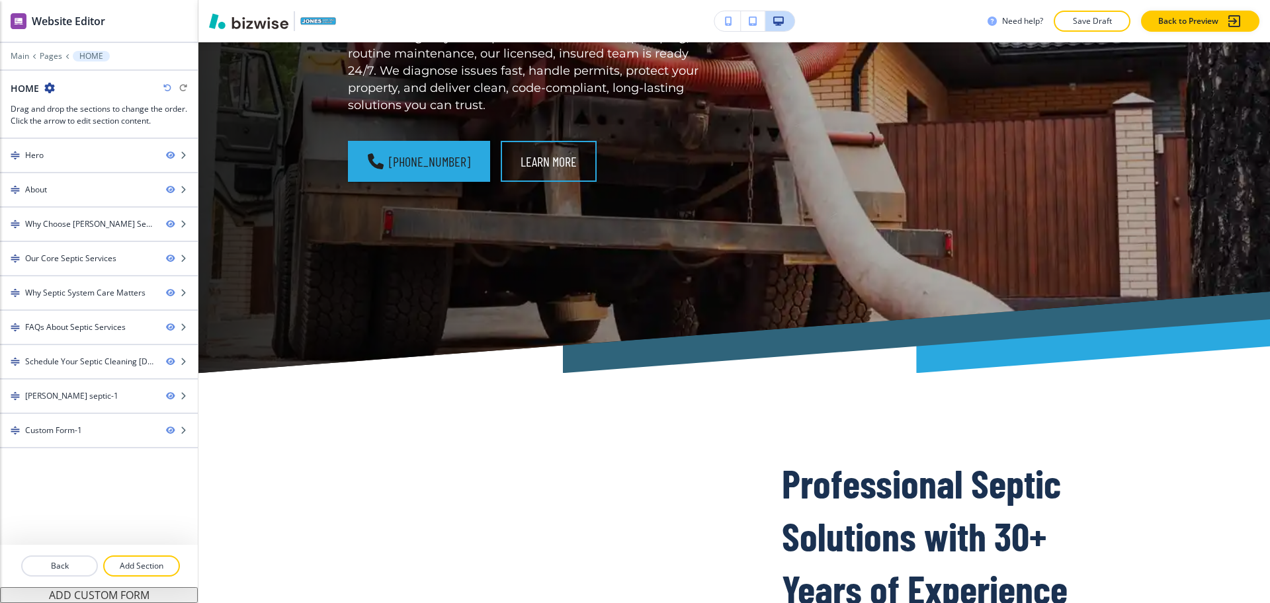
scroll to position [578, 0]
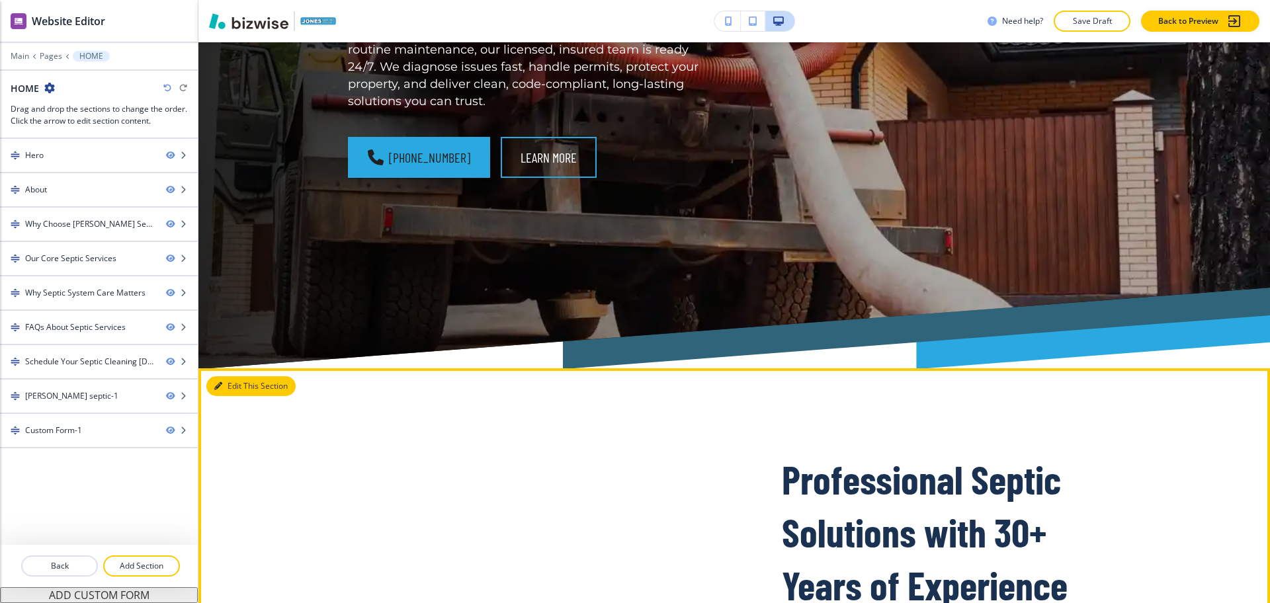
click at [237, 376] on button "Edit This Section" at bounding box center [250, 386] width 89 height 20
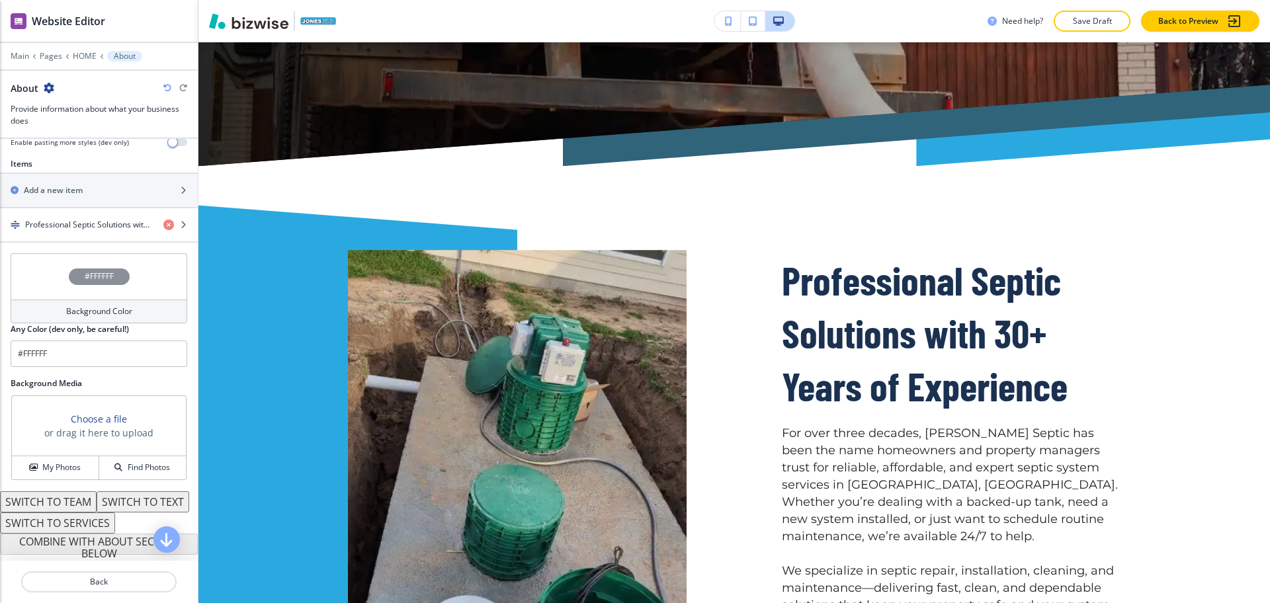
scroll to position [474, 0]
click at [56, 231] on div "button" at bounding box center [99, 236] width 198 height 11
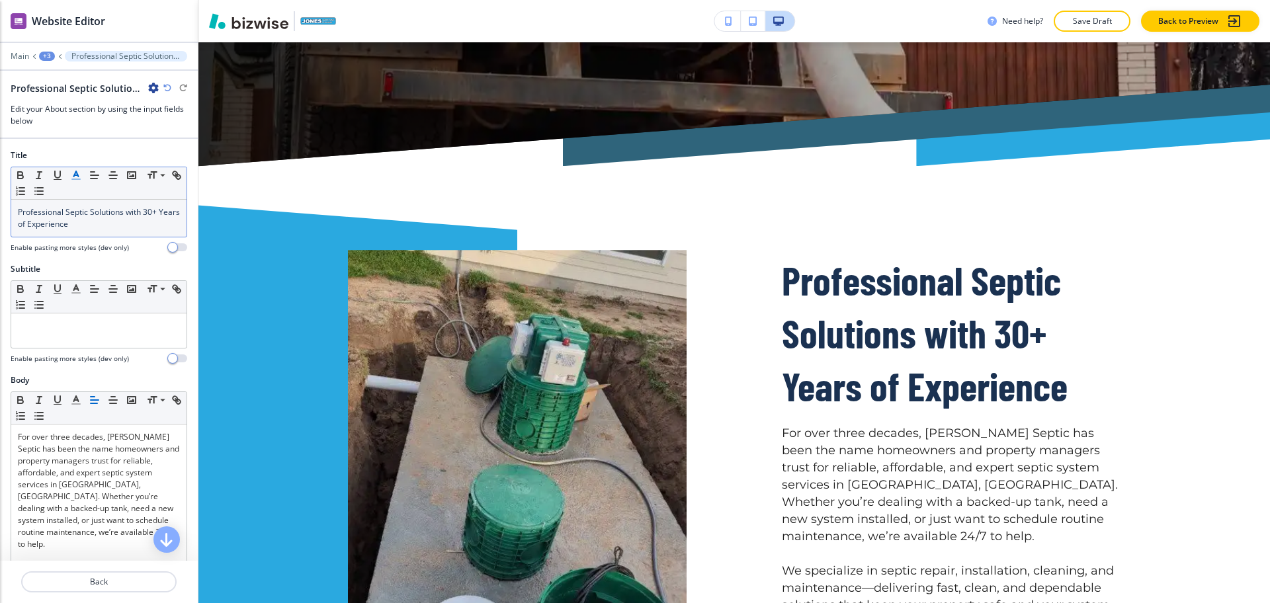
click at [74, 177] on polyline "button" at bounding box center [76, 173] width 5 height 5
click at [77, 179] on line "button" at bounding box center [76, 179] width 8 height 0
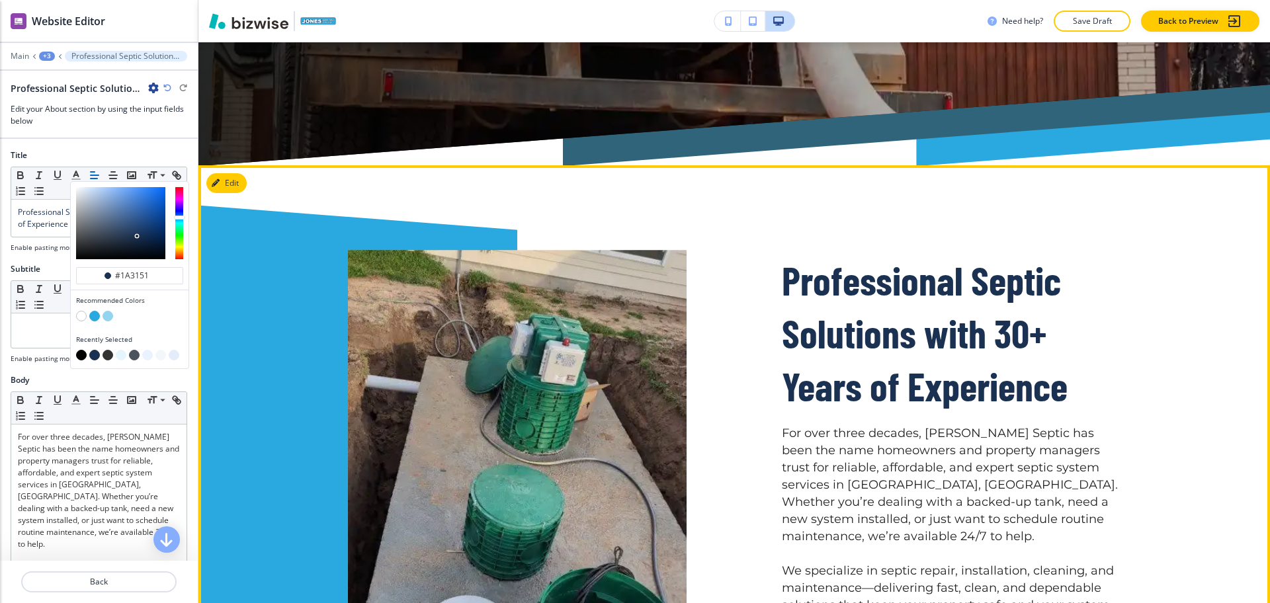
click at [918, 292] on div "Professional Septic Solutions with 30+ Years of Experience For over three decad…" at bounding box center [951, 475] width 339 height 442
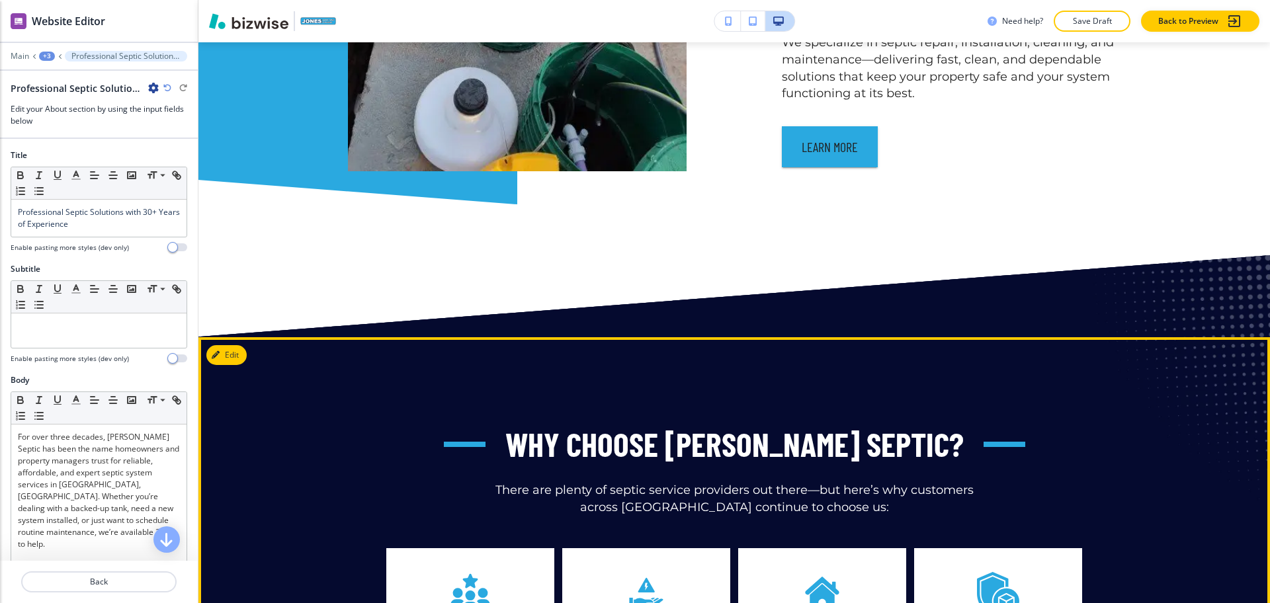
click at [228, 345] on button "Edit" at bounding box center [226, 355] width 40 height 20
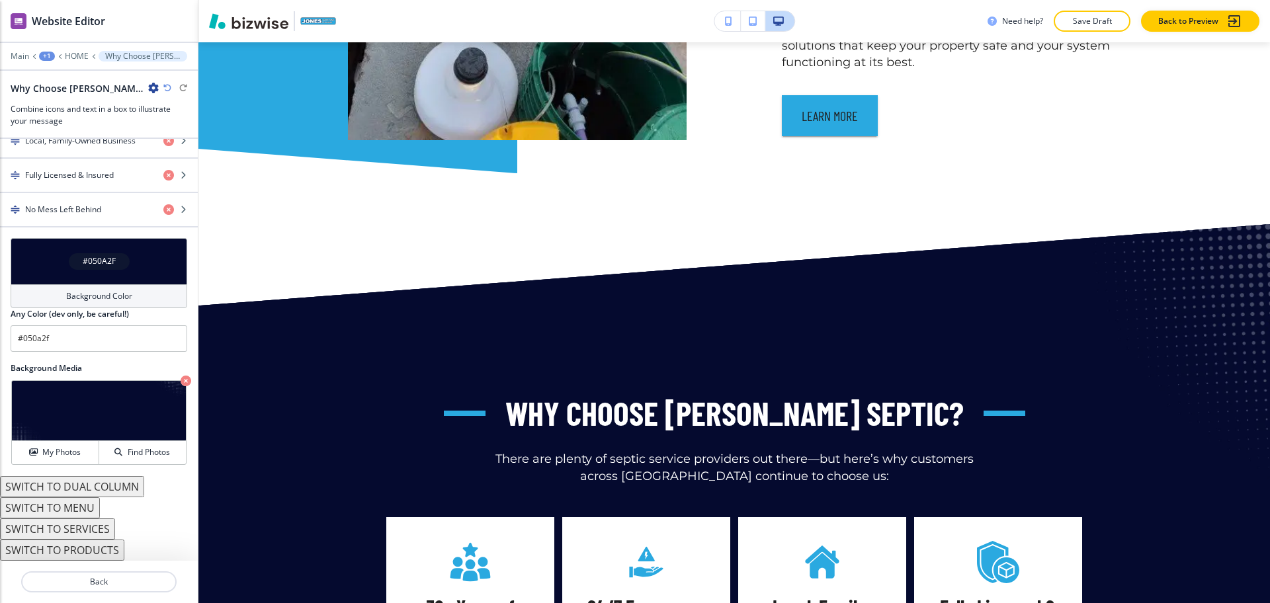
scroll to position [0, 0]
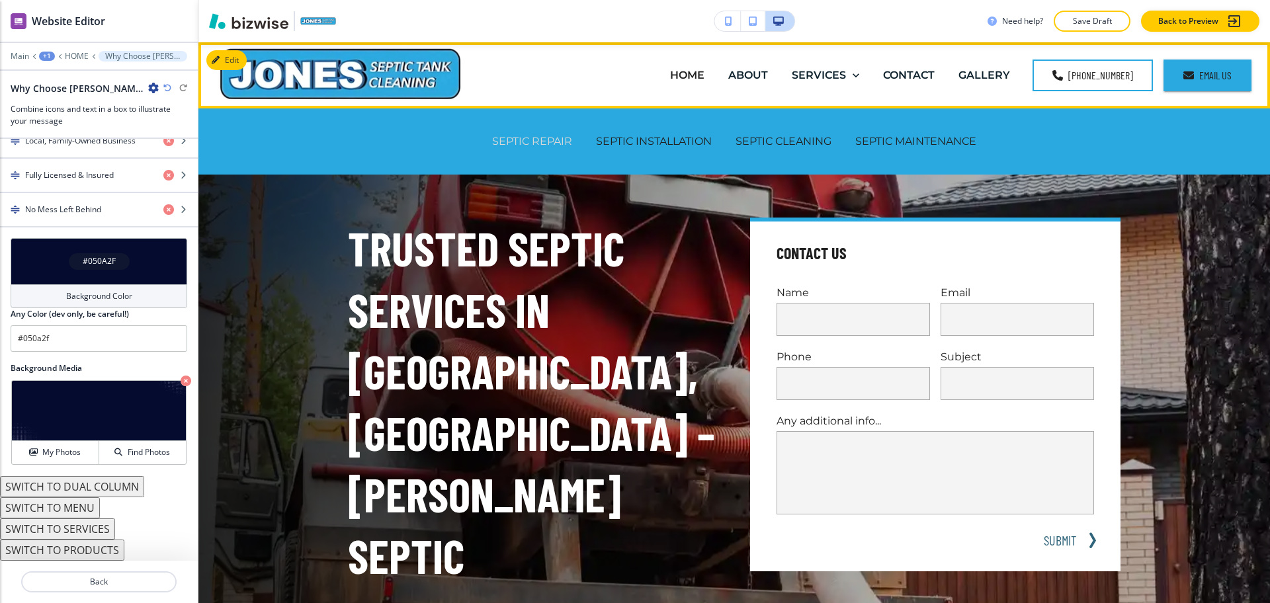
click at [520, 142] on p "SEPTIC REPAIR" at bounding box center [532, 141] width 80 height 15
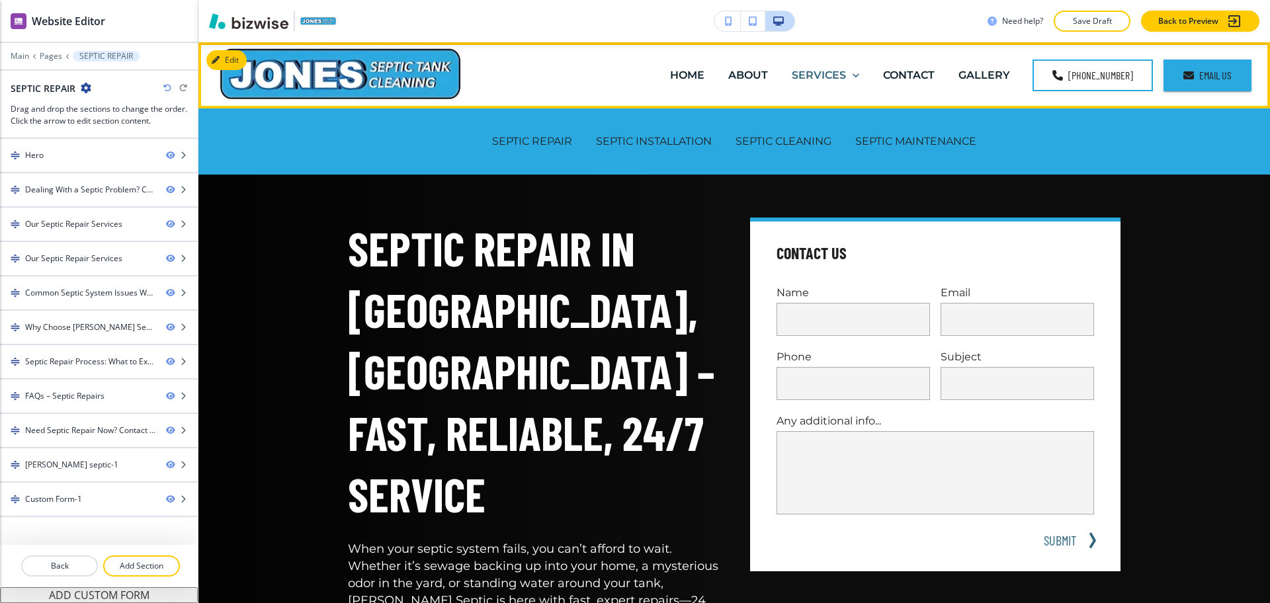
click at [832, 69] on p "SERVICES" at bounding box center [819, 74] width 54 height 15
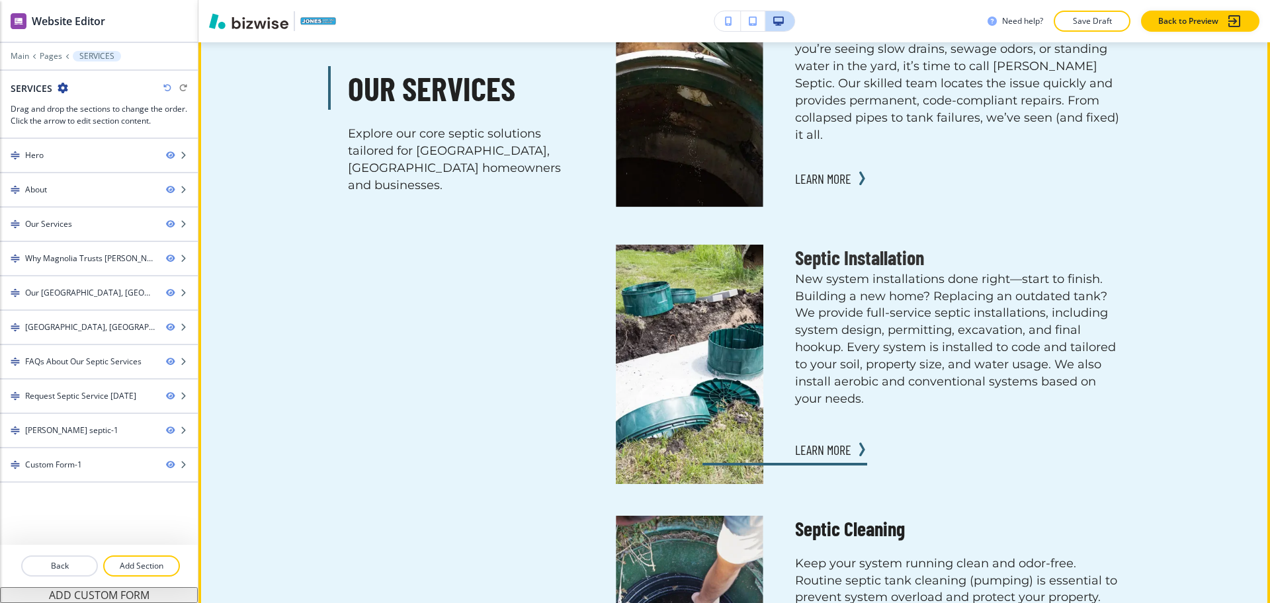
scroll to position [1572, 0]
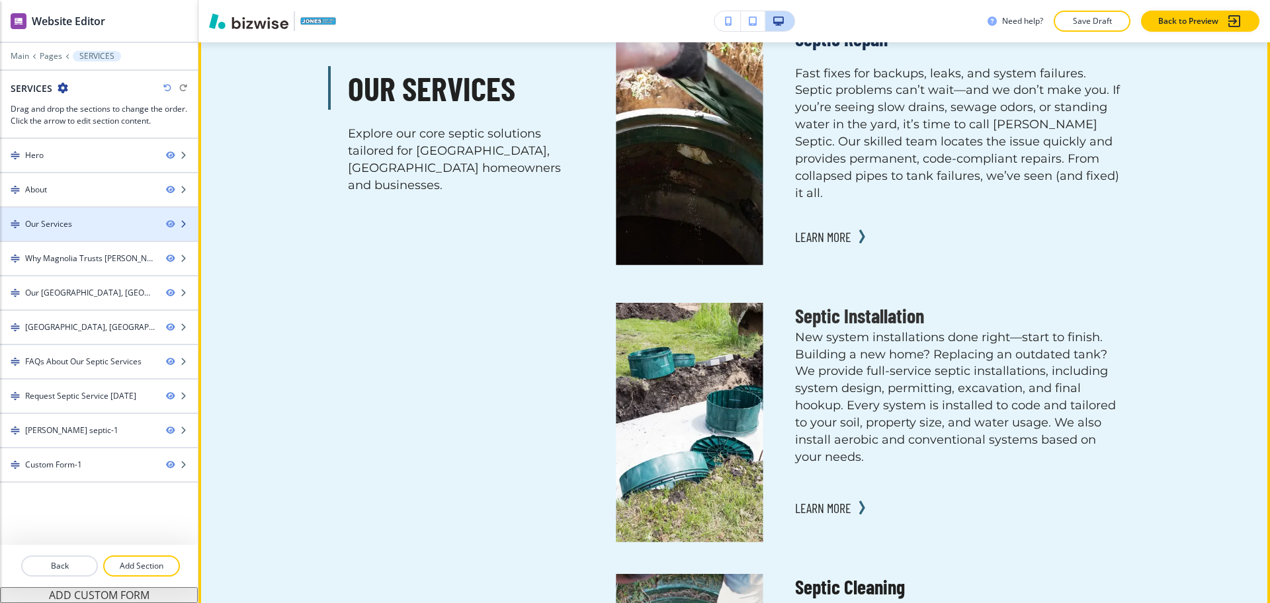
click at [44, 226] on div "Our Services" at bounding box center [48, 224] width 47 height 12
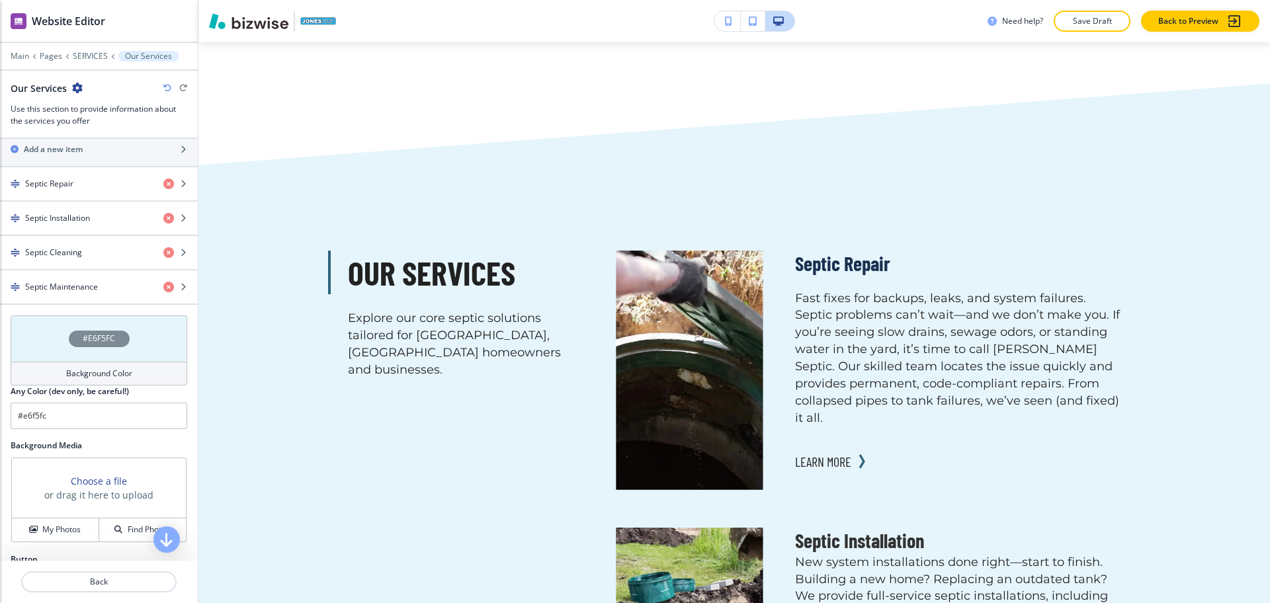
scroll to position [495, 0]
click at [70, 186] on h4 "Septic Repair" at bounding box center [49, 183] width 48 height 12
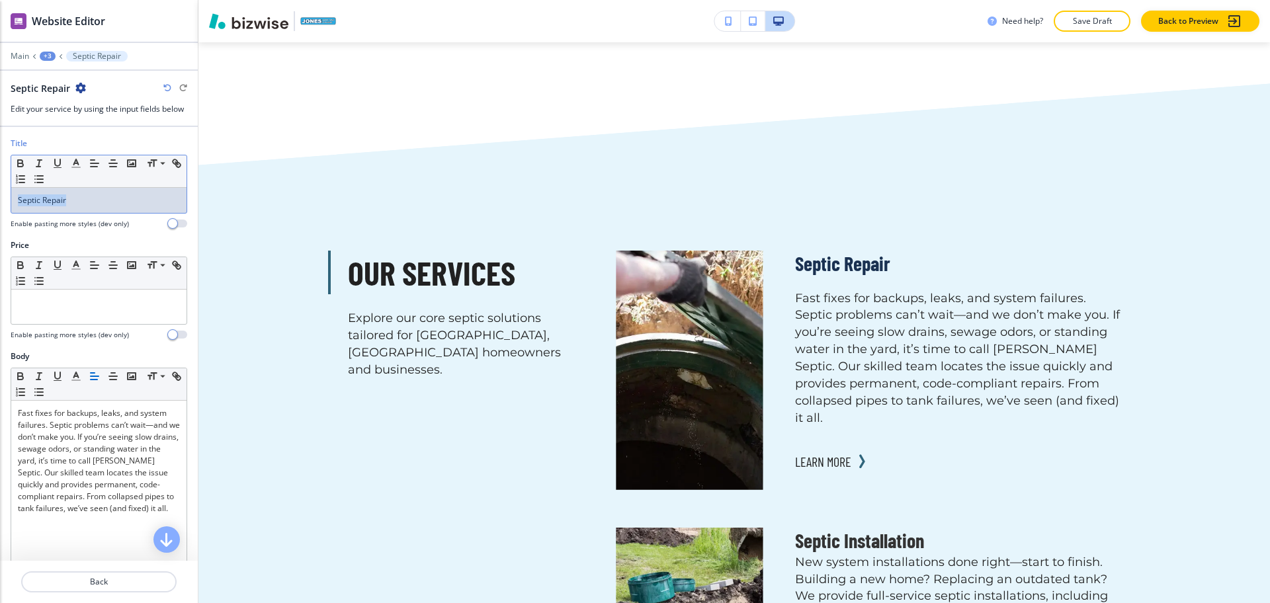
drag, startPoint x: 87, startPoint y: 190, endPoint x: 0, endPoint y: 195, distance: 86.8
click at [0, 195] on div "Title Small Normal Large Huge Septic Repair Enable pasting more styles (dev onl…" at bounding box center [99, 189] width 198 height 102
copy span "Septic Repair"
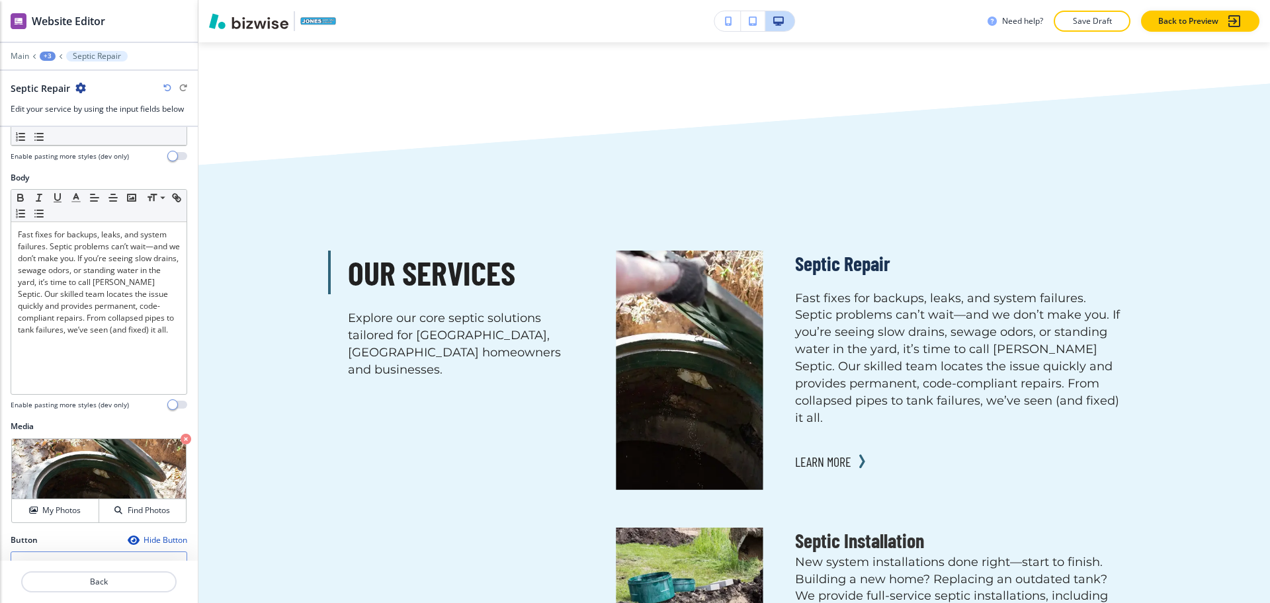
scroll to position [328, 0]
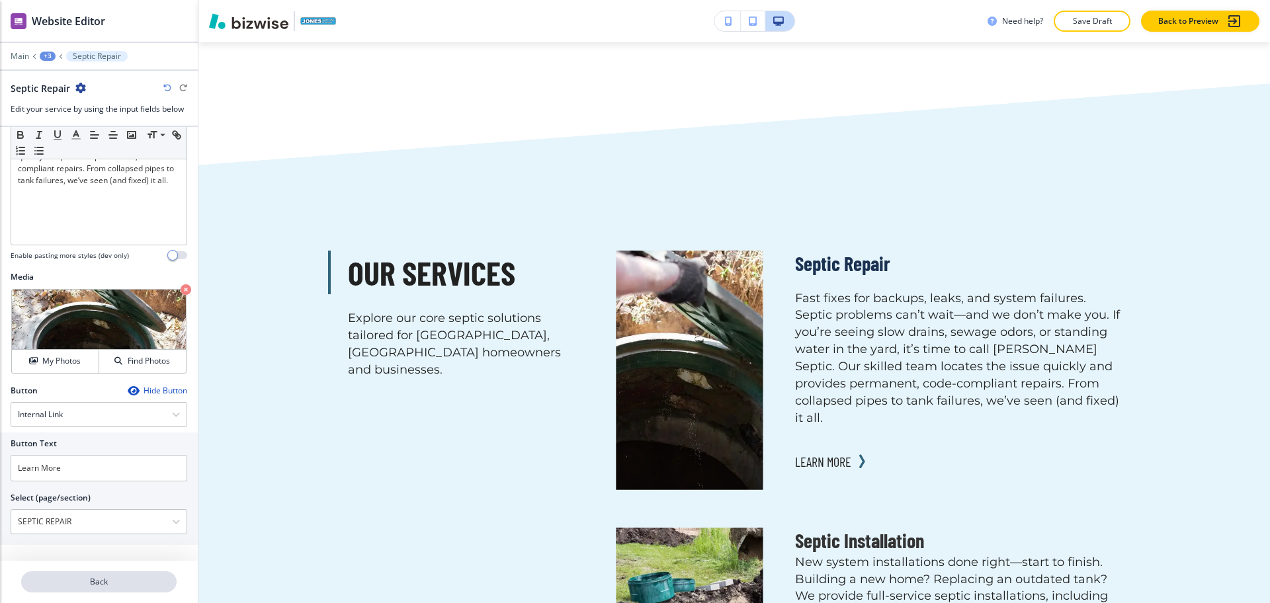
click at [87, 587] on p "Back" at bounding box center [98, 582] width 153 height 12
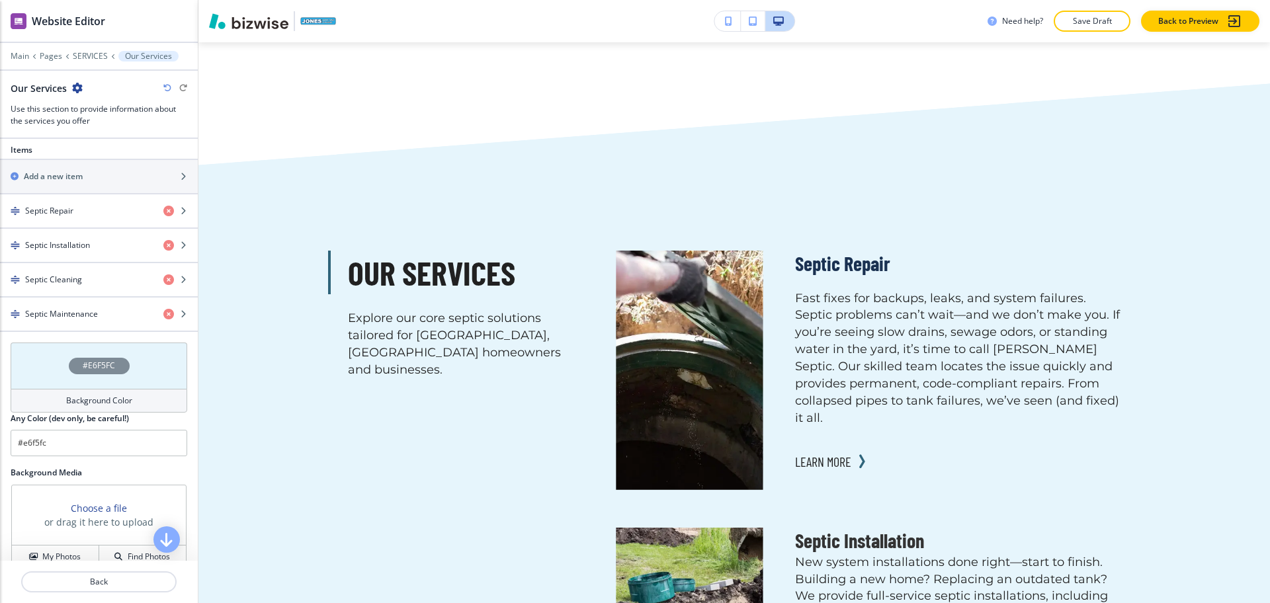
scroll to position [470, 0]
click at [83, 306] on h4 "Septic Maintenance" at bounding box center [61, 312] width 73 height 12
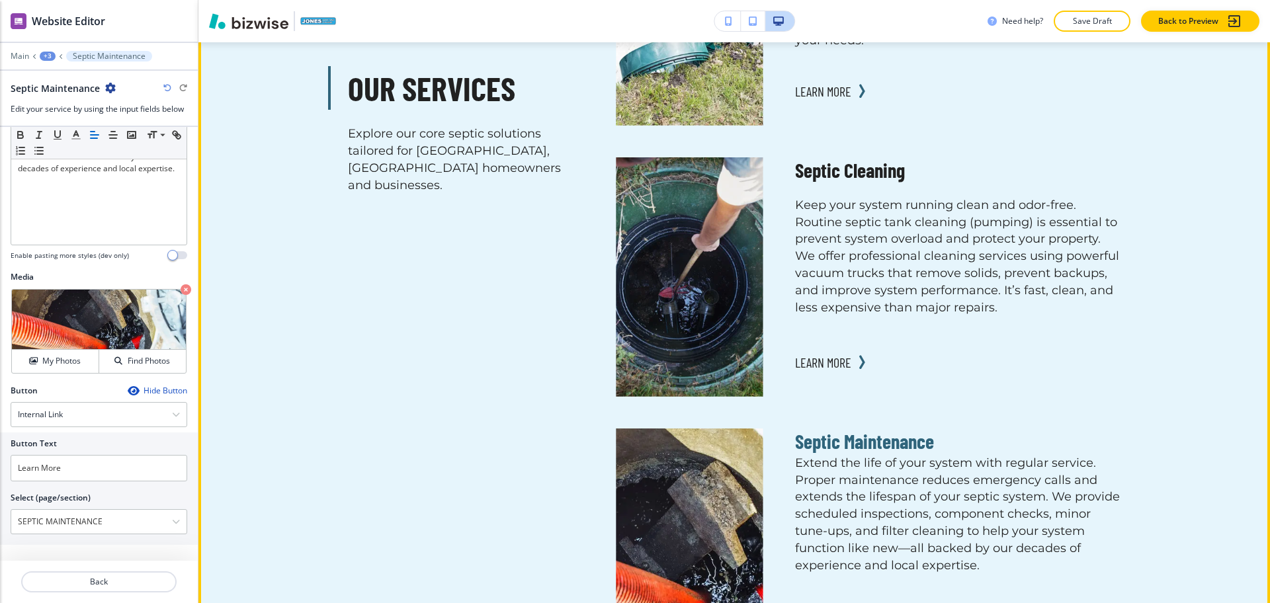
scroll to position [1988, 0]
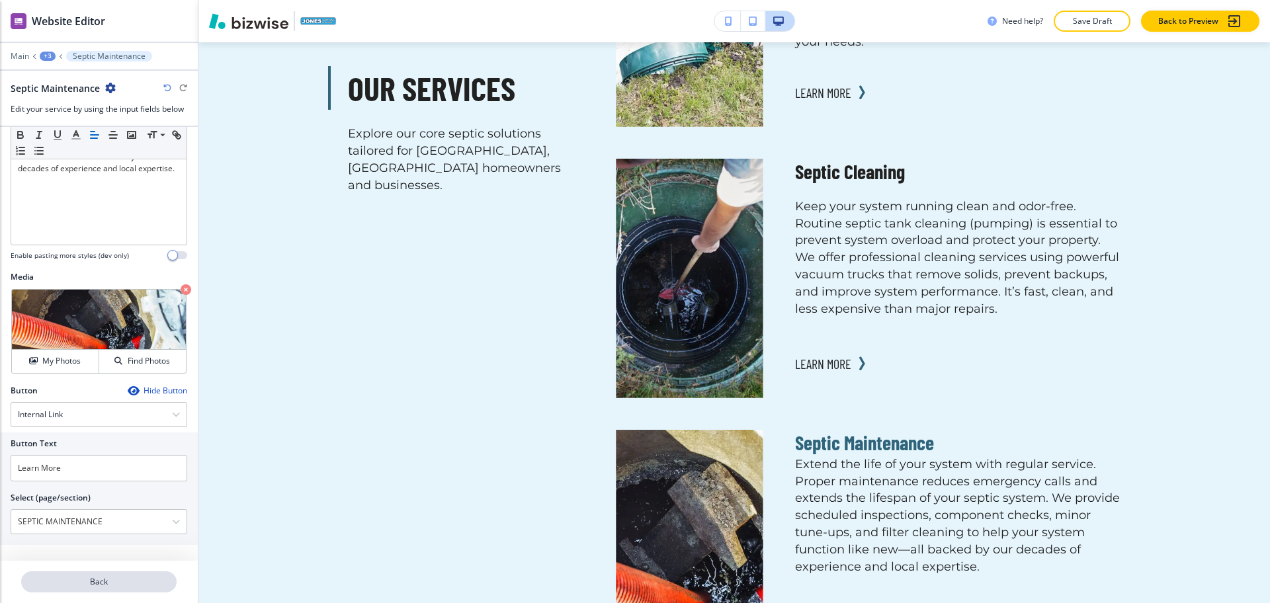
click at [118, 580] on p "Back" at bounding box center [98, 582] width 153 height 12
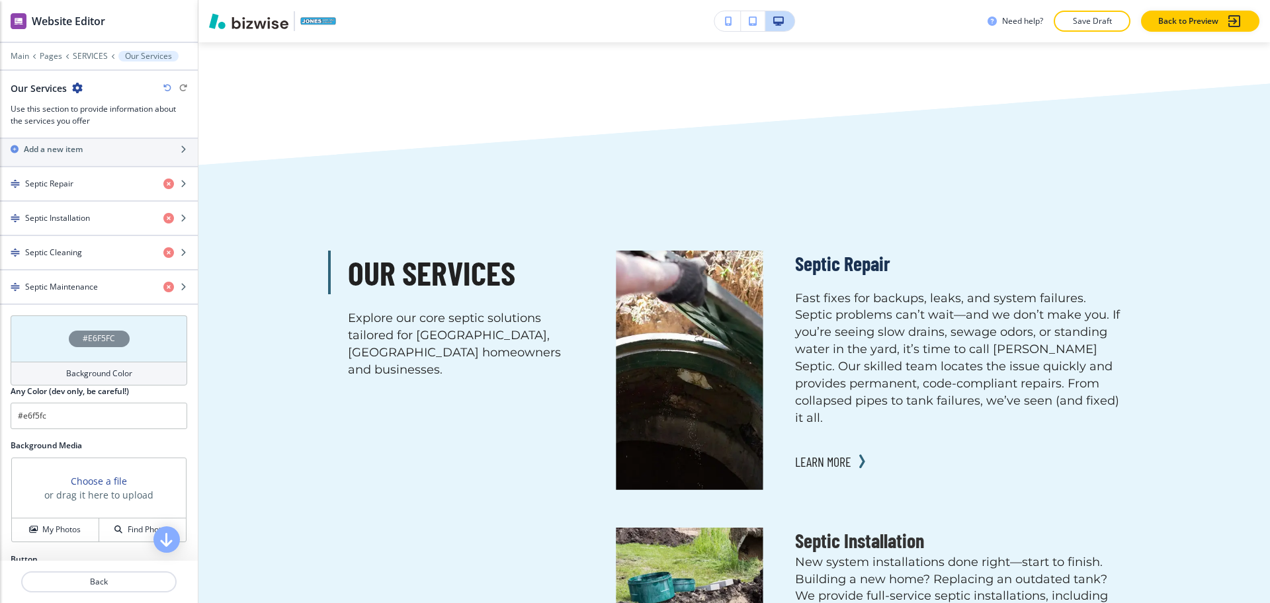
scroll to position [495, 0]
click at [75, 290] on h4 "Septic Maintenance" at bounding box center [61, 286] width 73 height 12
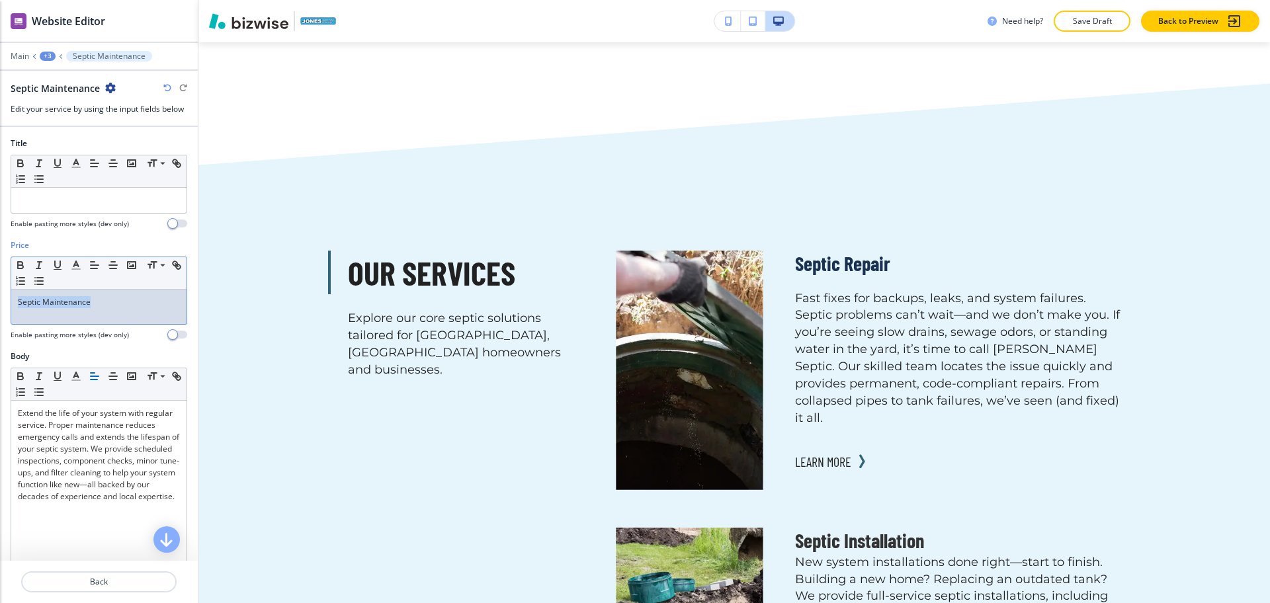
drag, startPoint x: 104, startPoint y: 304, endPoint x: 0, endPoint y: 297, distance: 104.1
click at [0, 297] on div "Price Small Normal Large Huge Septic Maintenance Enable pasting more styles (de…" at bounding box center [99, 294] width 198 height 111
click at [74, 263] on icon "button" at bounding box center [76, 265] width 12 height 12
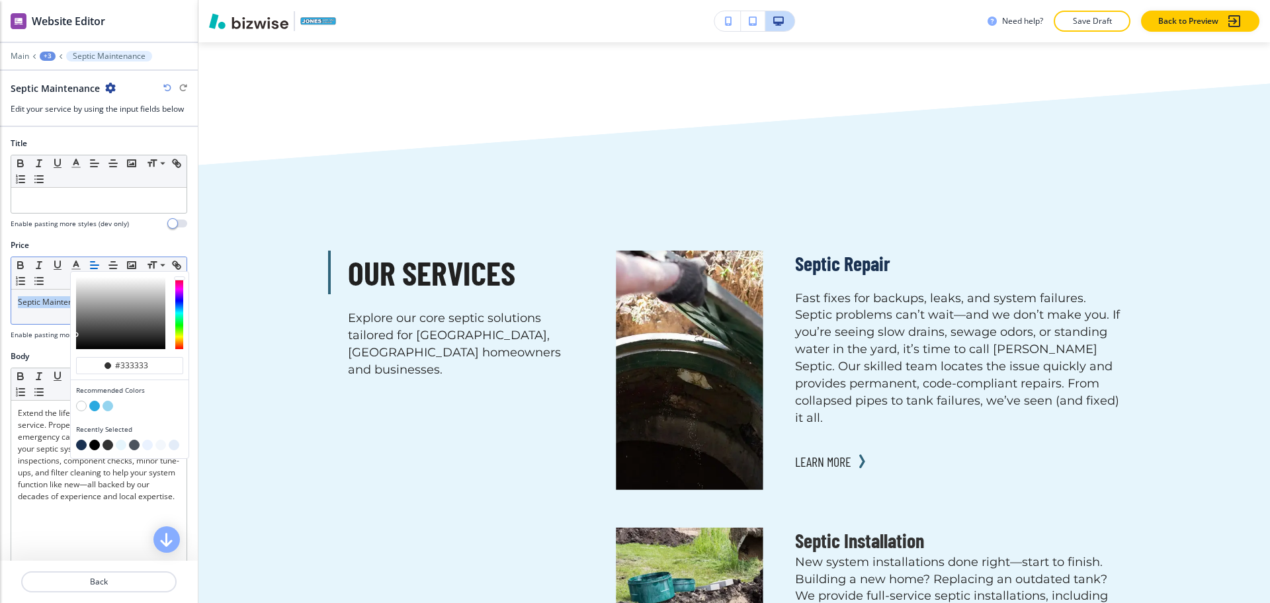
click at [24, 316] on div "Septic Maintenance" at bounding box center [98, 307] width 175 height 34
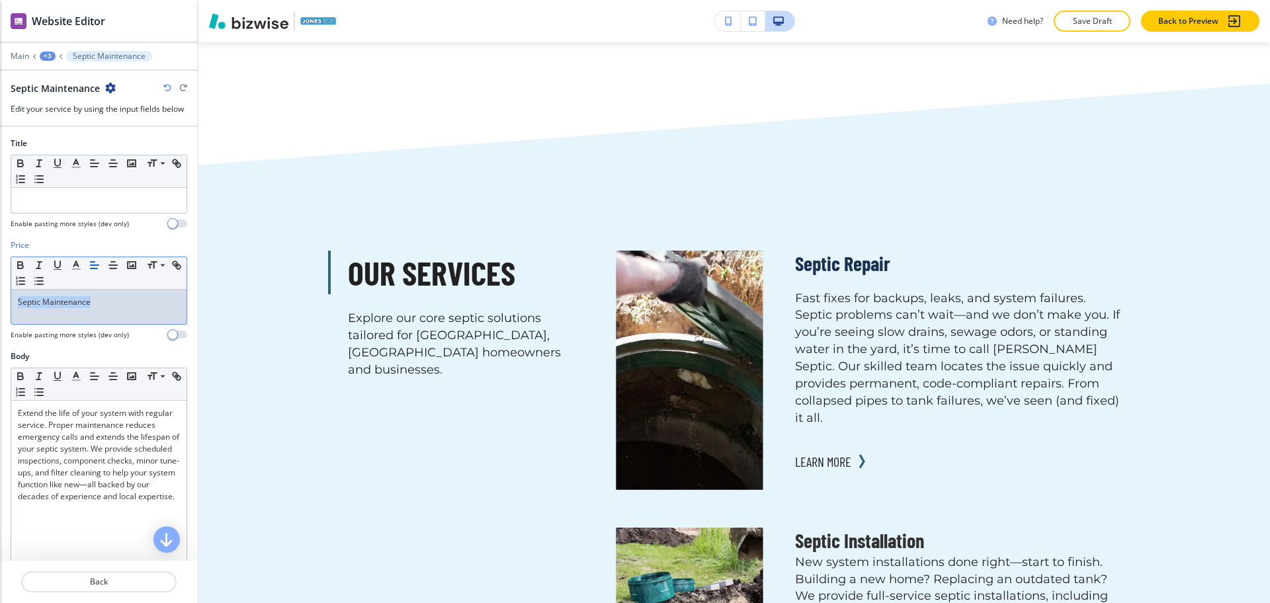
click at [55, 307] on span "Septic Maintenance" at bounding box center [54, 301] width 73 height 11
click at [89, 195] on p at bounding box center [99, 200] width 162 height 12
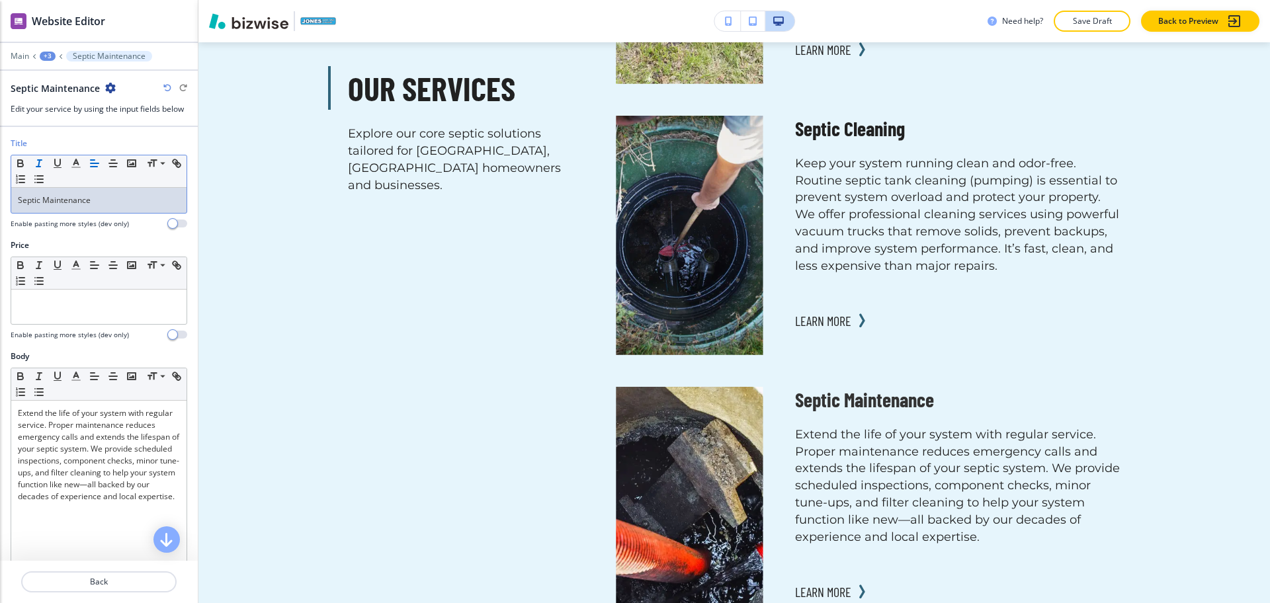
scroll to position [2011, 0]
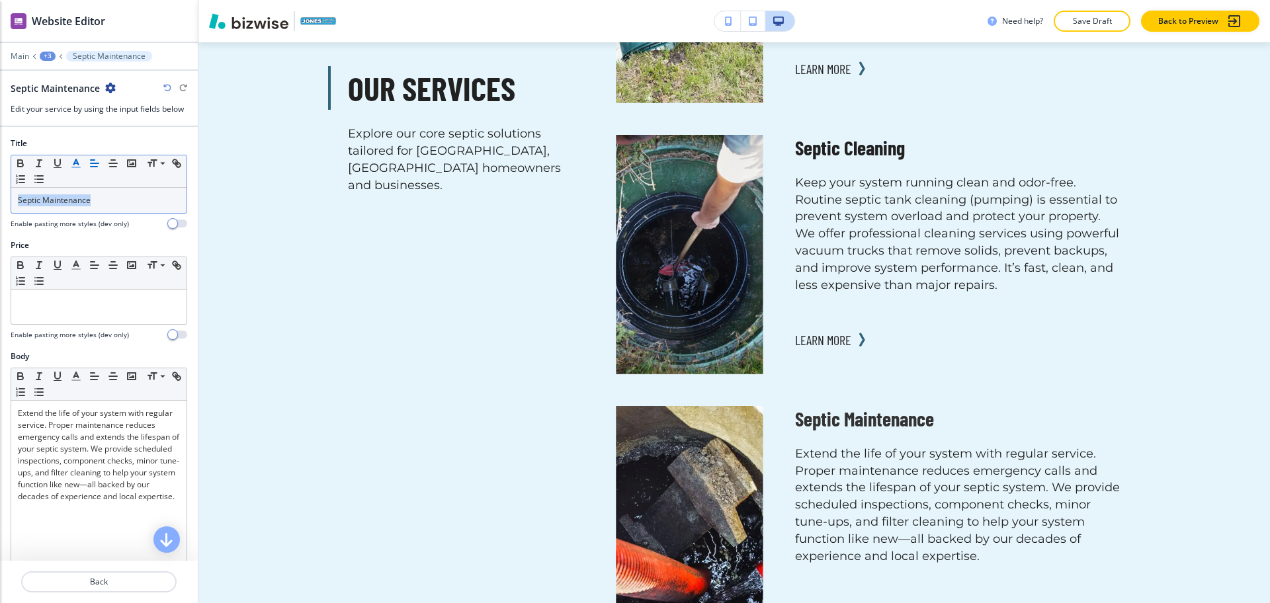
click at [74, 165] on icon "button" at bounding box center [76, 163] width 12 height 12
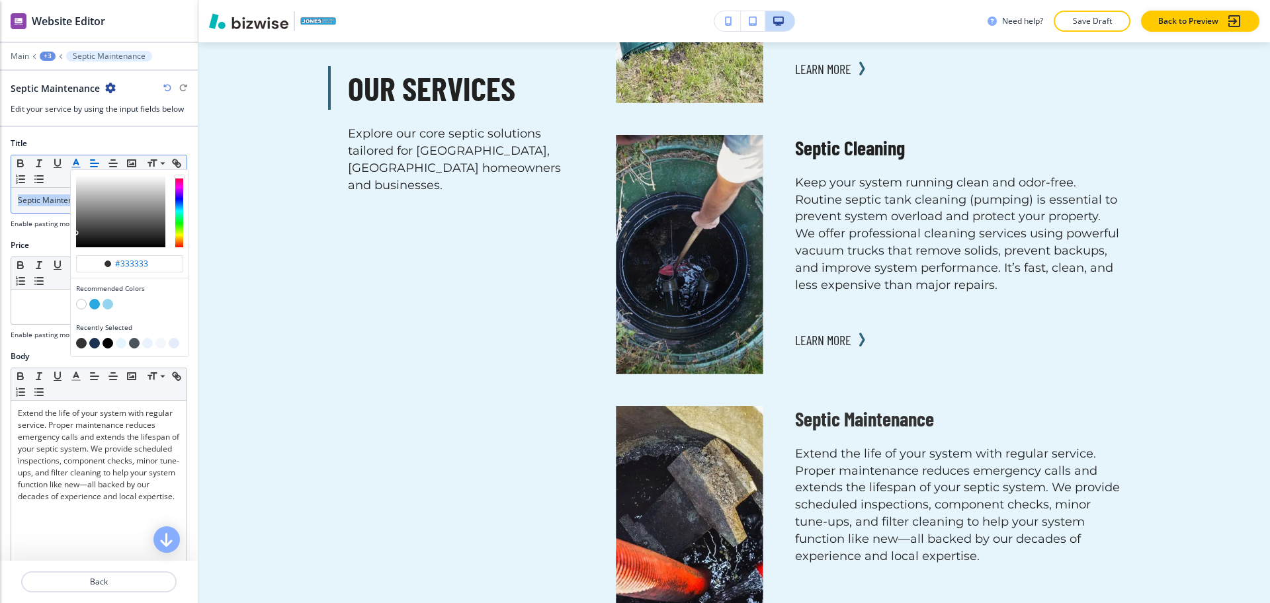
click at [97, 342] on button "button" at bounding box center [94, 343] width 11 height 11
type input "#1a3151"
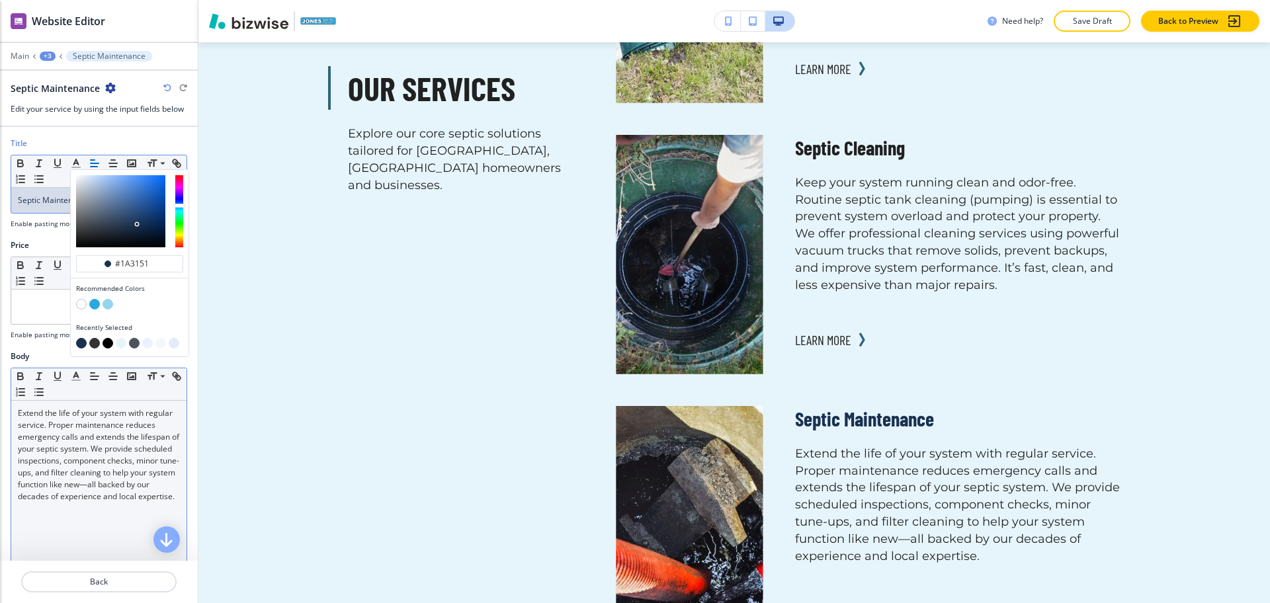
click at [113, 454] on p "Extend the life of your system with regular service. Proper maintenance reduces…" at bounding box center [99, 454] width 162 height 95
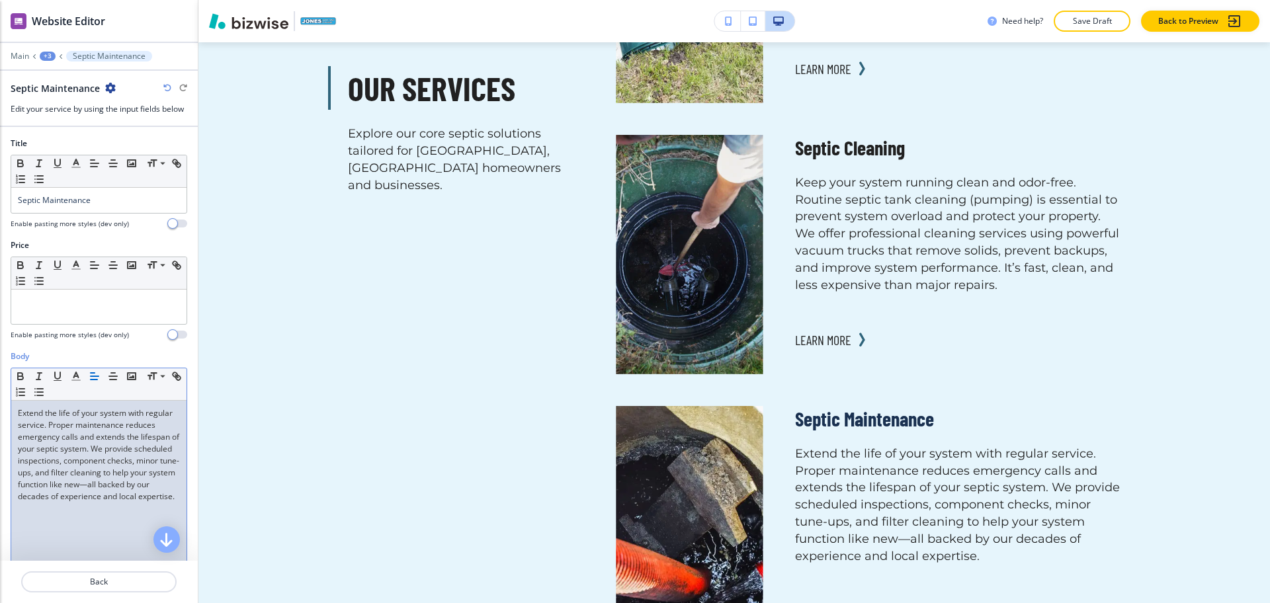
click at [112, 208] on div "Septic Maintenance" at bounding box center [98, 200] width 175 height 25
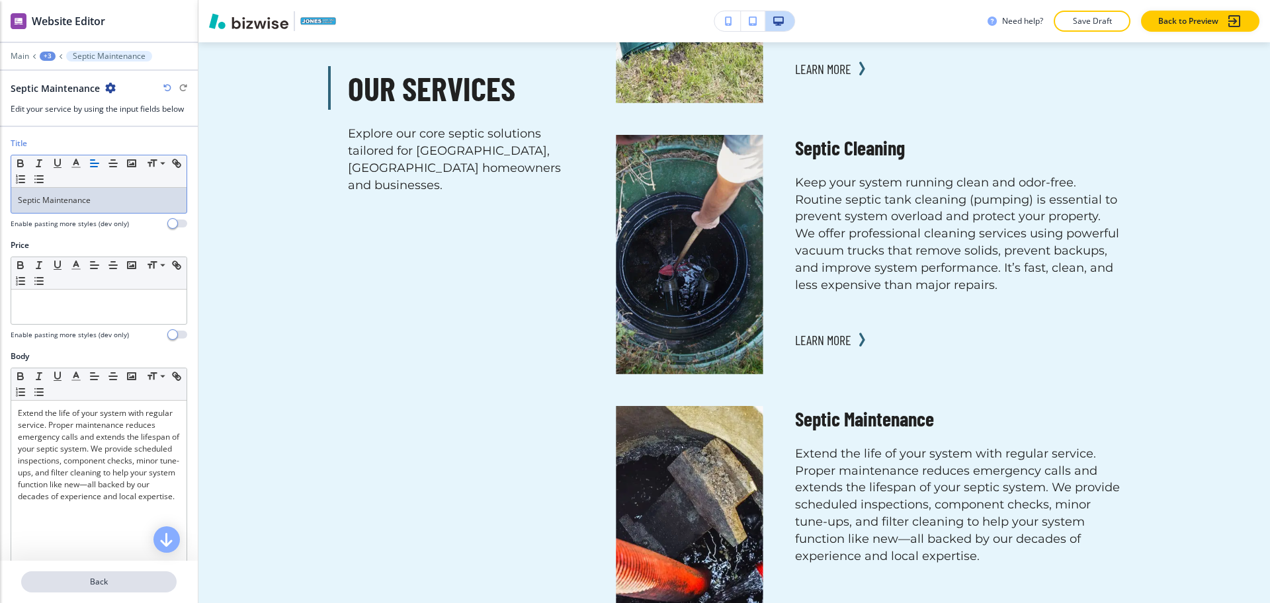
click at [97, 585] on p "Back" at bounding box center [98, 582] width 153 height 12
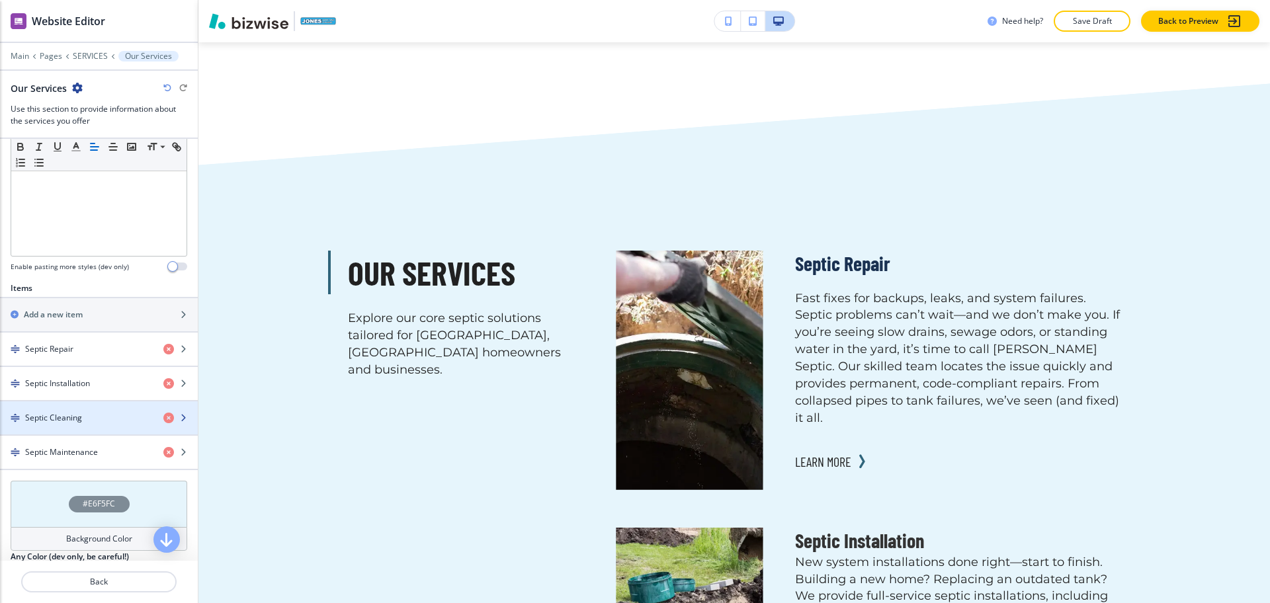
scroll to position [330, 0]
click at [71, 420] on h4 "Septic Cleaning" at bounding box center [53, 417] width 57 height 12
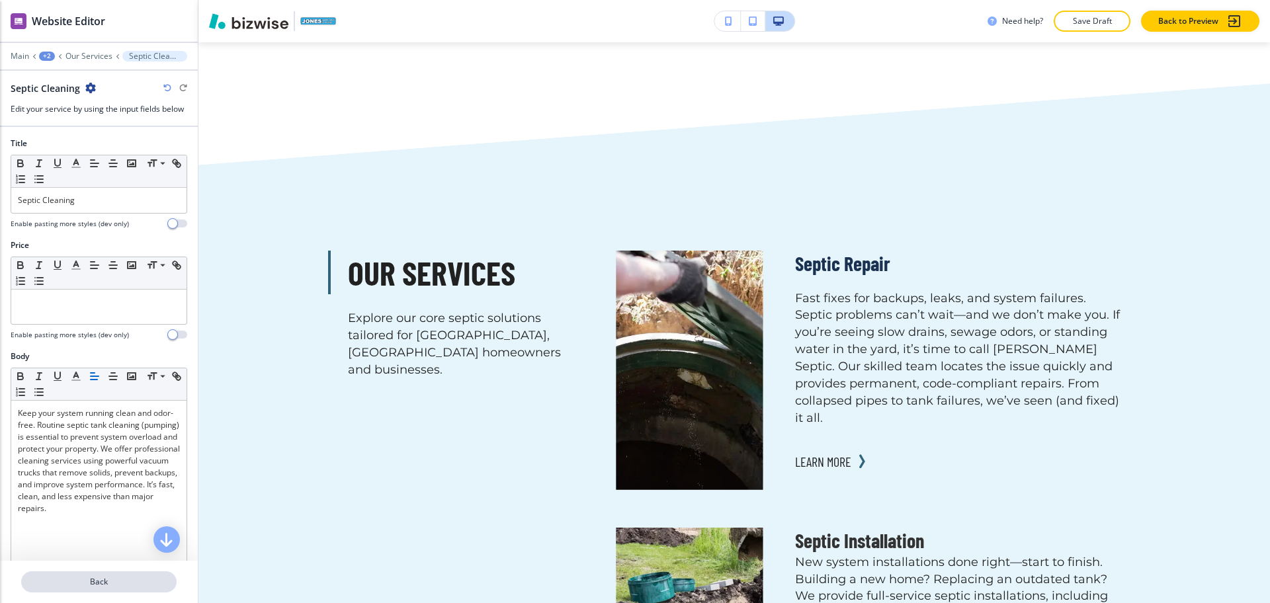
click at [113, 575] on button "Back" at bounding box center [98, 581] width 155 height 21
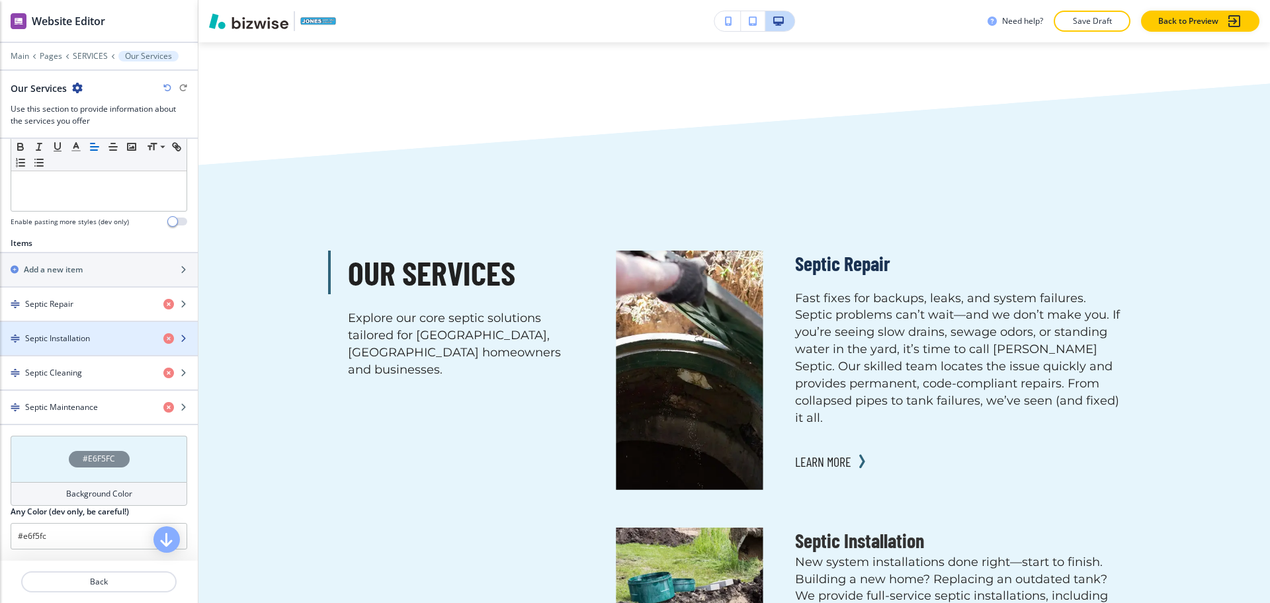
scroll to position [374, 0]
click at [75, 345] on div "button" at bounding box center [99, 349] width 198 height 11
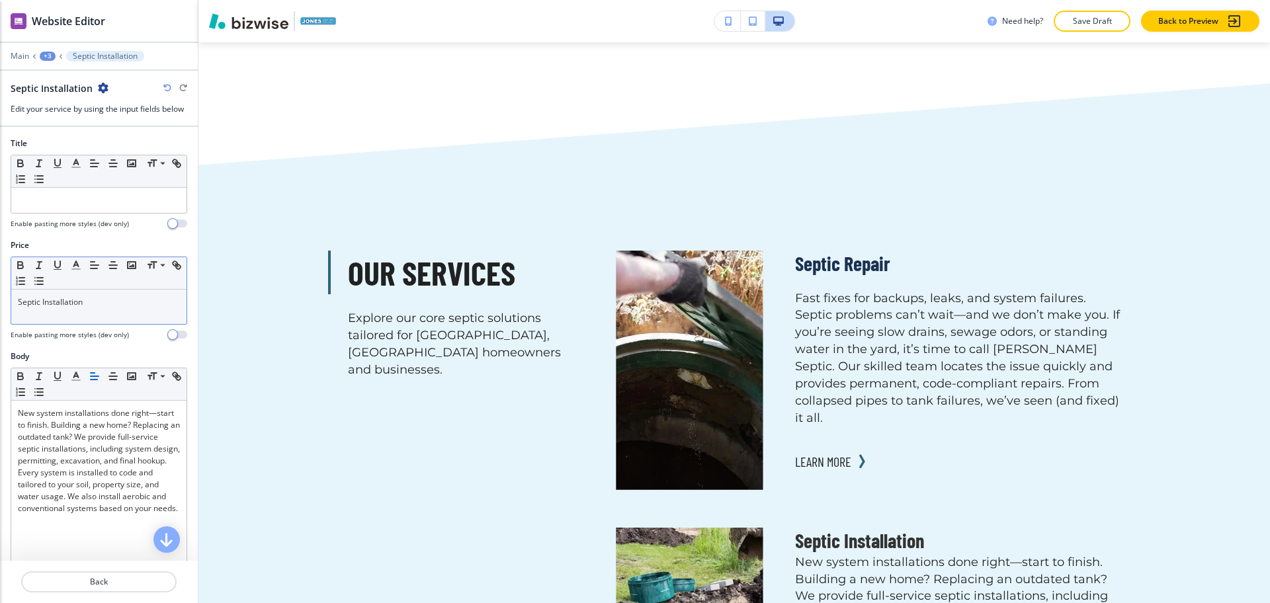
click at [109, 310] on div "Septic Installation" at bounding box center [98, 307] width 175 height 34
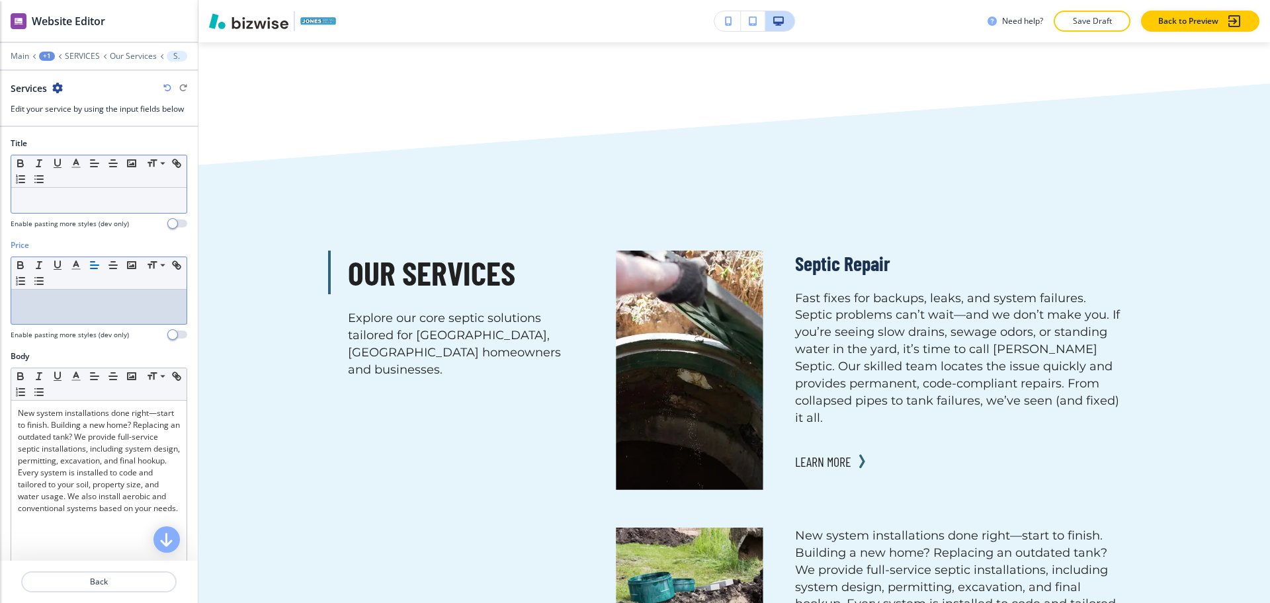
click at [81, 198] on p at bounding box center [99, 200] width 162 height 12
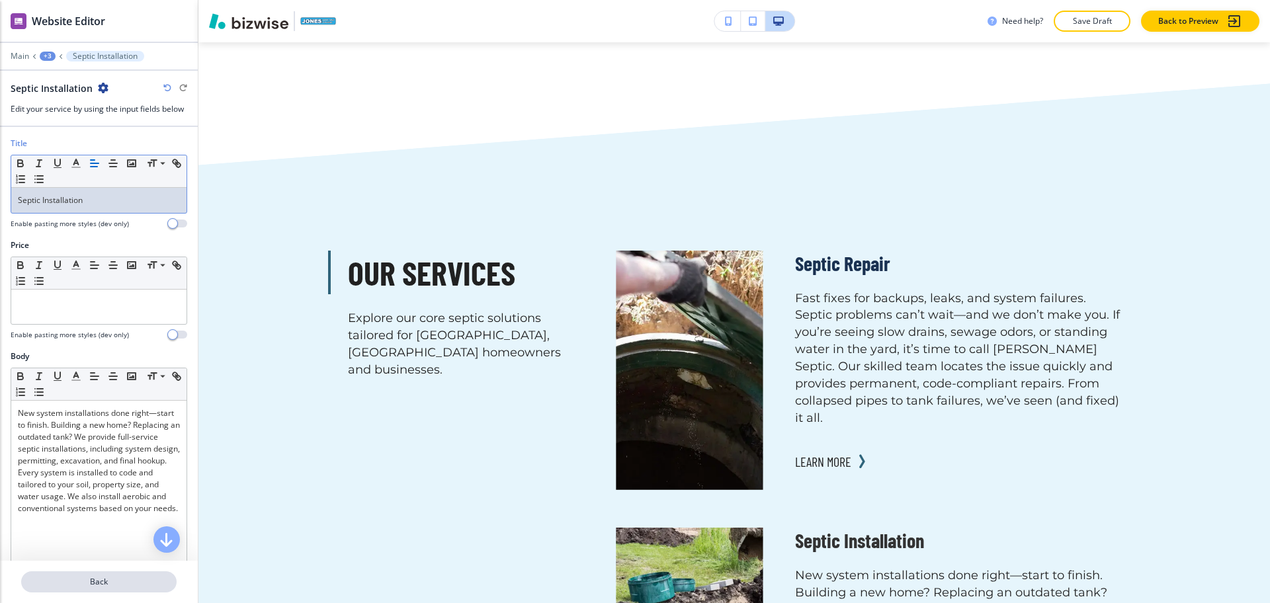
click at [105, 581] on p "Back" at bounding box center [98, 582] width 153 height 12
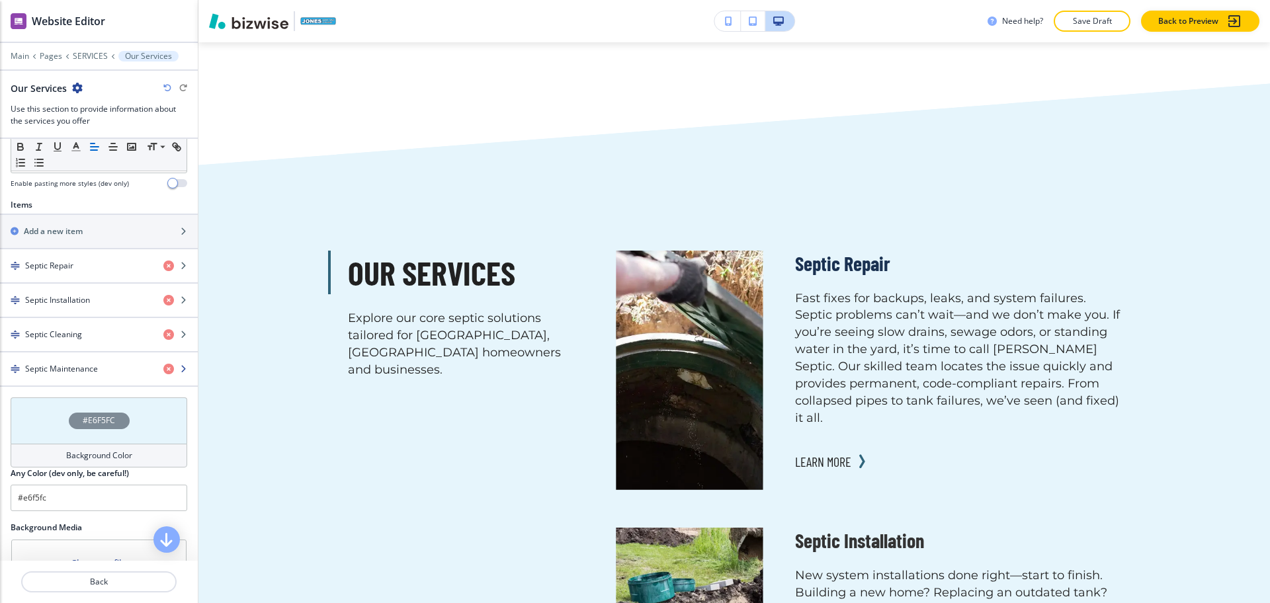
scroll to position [413, 0]
click at [62, 274] on div "button" at bounding box center [99, 276] width 198 height 11
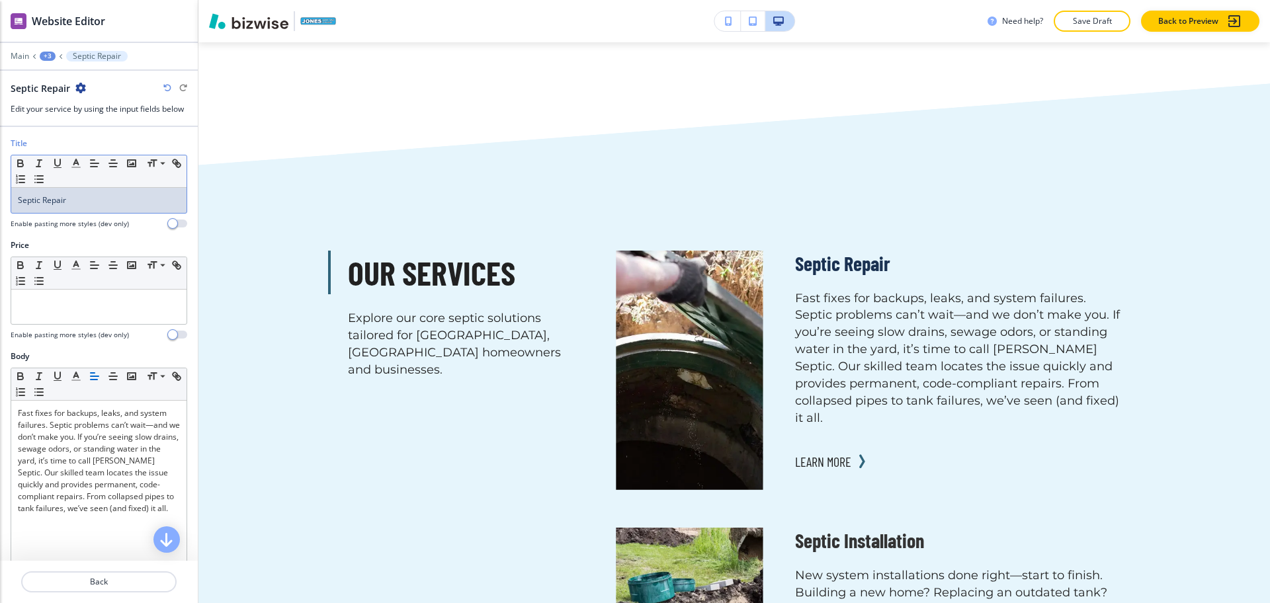
click at [100, 207] on div "Septic Repair" at bounding box center [98, 200] width 175 height 25
click at [75, 156] on button "button" at bounding box center [76, 163] width 19 height 16
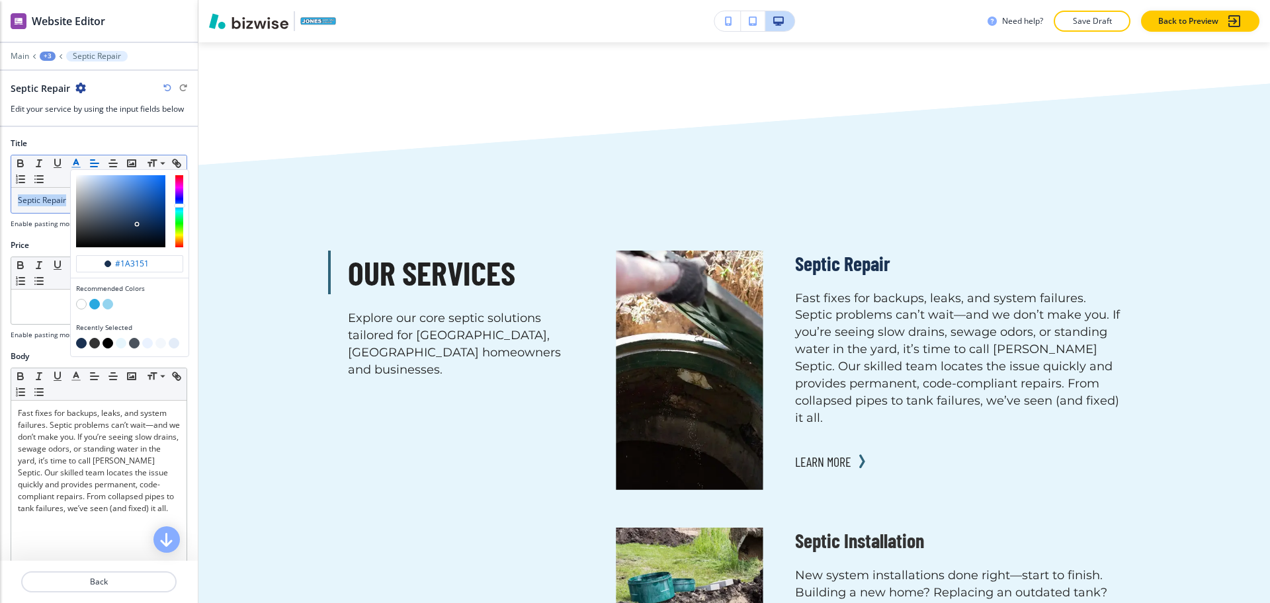
click at [106, 343] on button "button" at bounding box center [108, 343] width 11 height 11
type input "#000000"
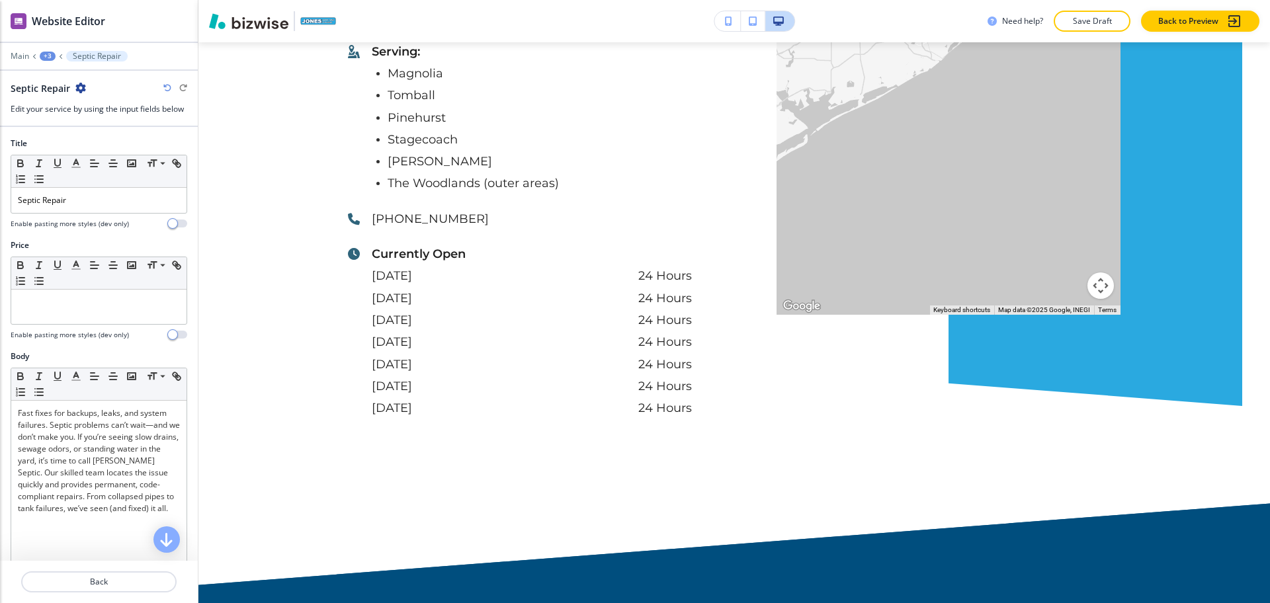
scroll to position [4335, 0]
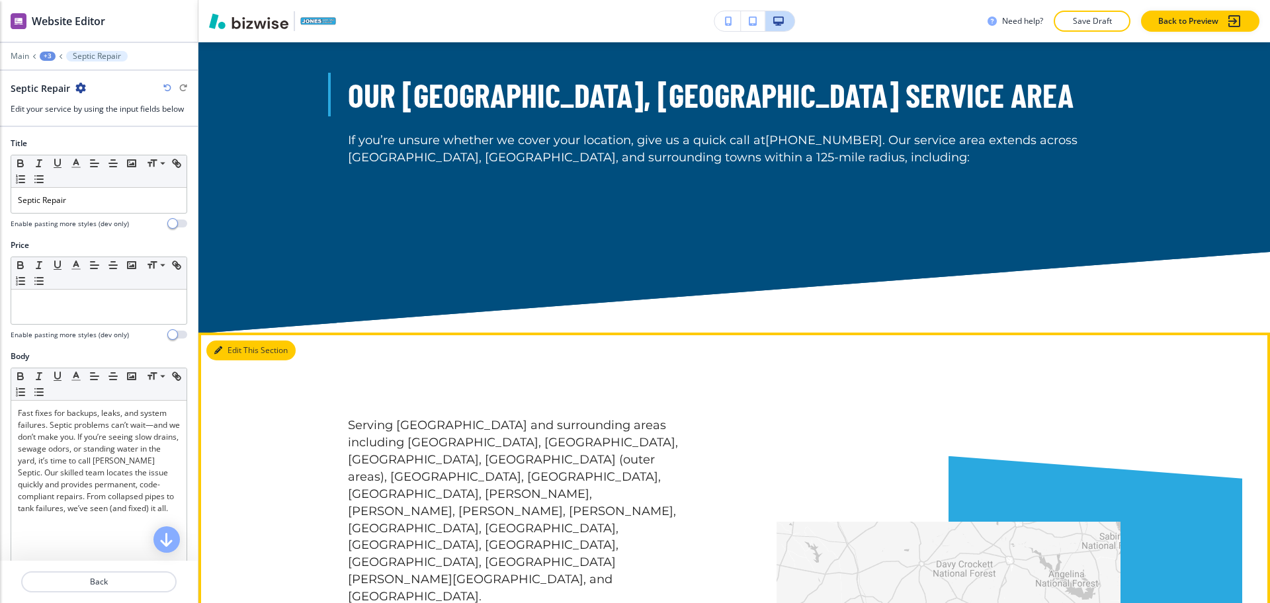
click at [233, 341] on button "Edit This Section" at bounding box center [250, 351] width 89 height 20
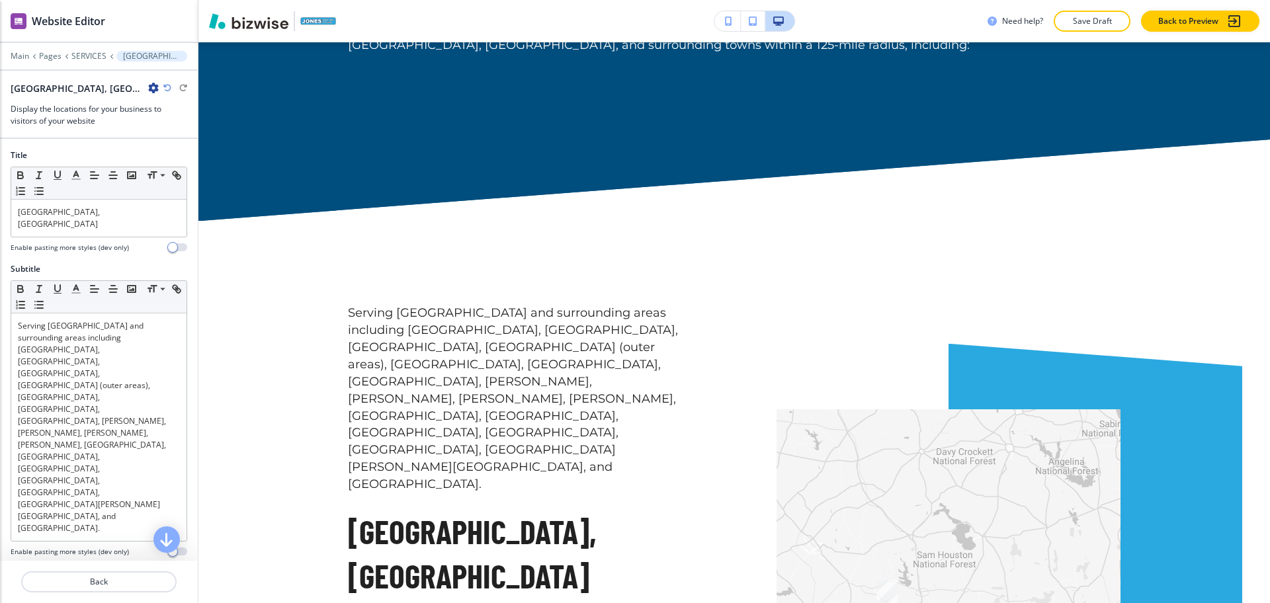
scroll to position [3640, 0]
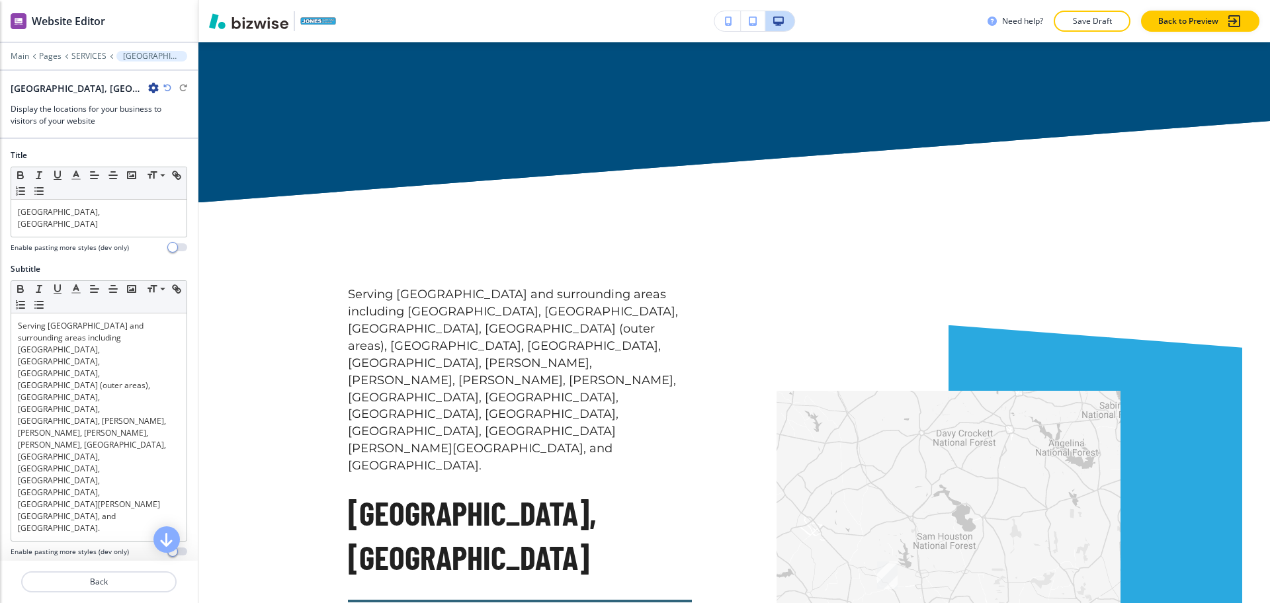
click at [148, 93] on icon "button" at bounding box center [153, 88] width 11 height 11
click at [110, 155] on p "Delete Section" at bounding box center [114, 157] width 67 height 12
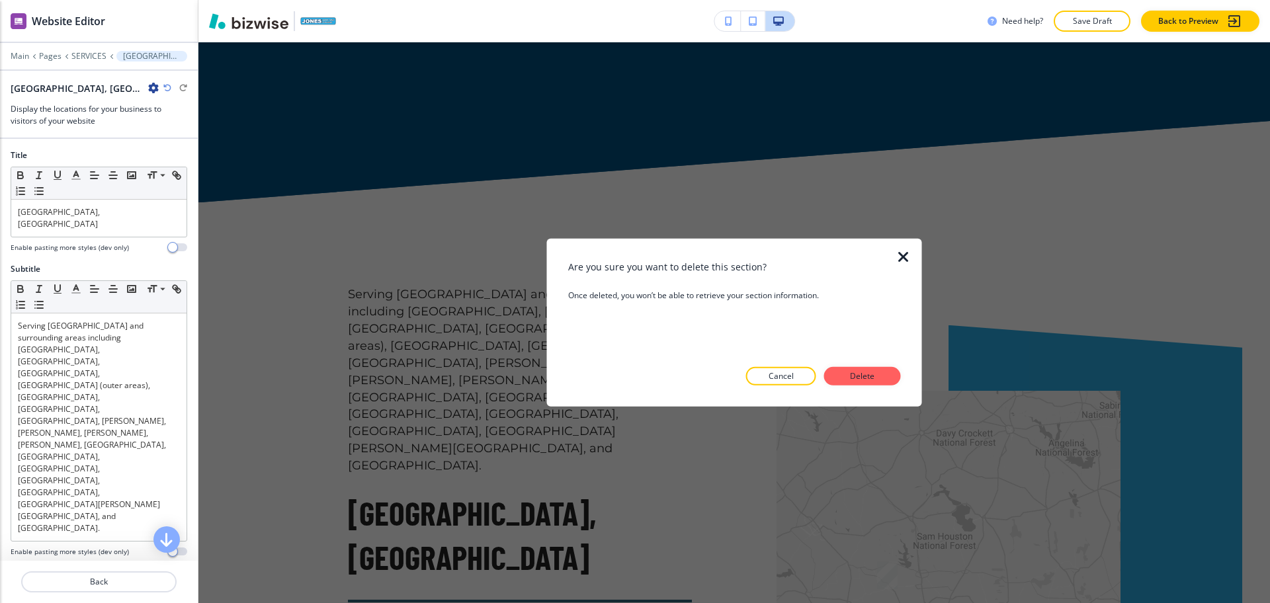
click at [859, 372] on p "Delete" at bounding box center [863, 376] width 32 height 12
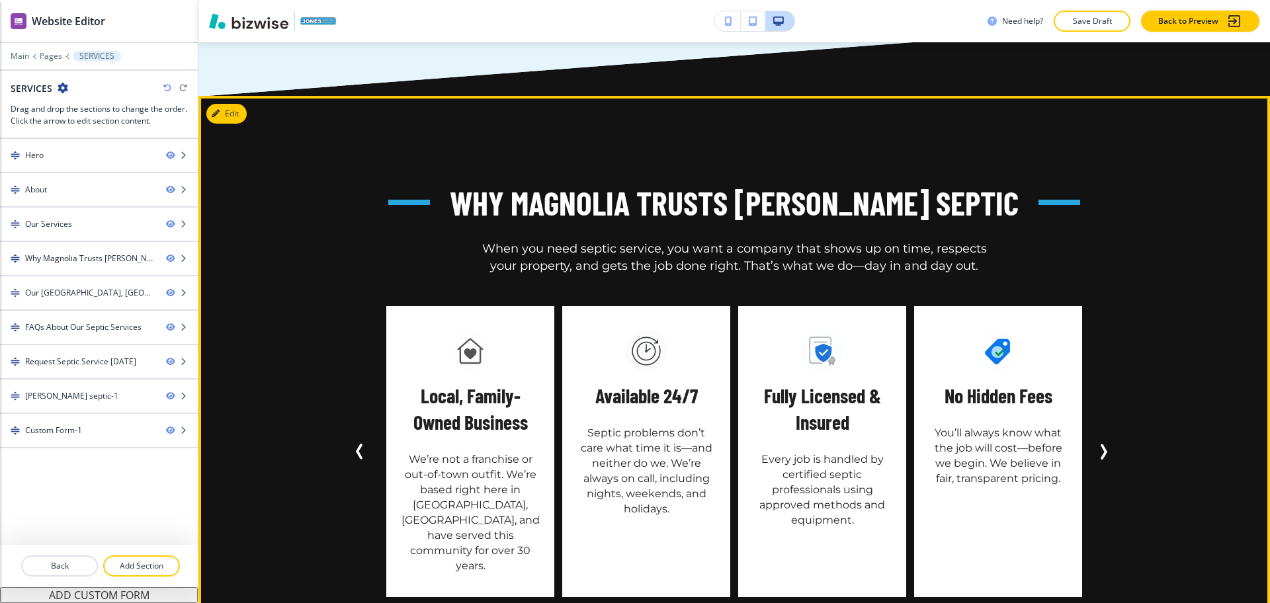
scroll to position [2731, 0]
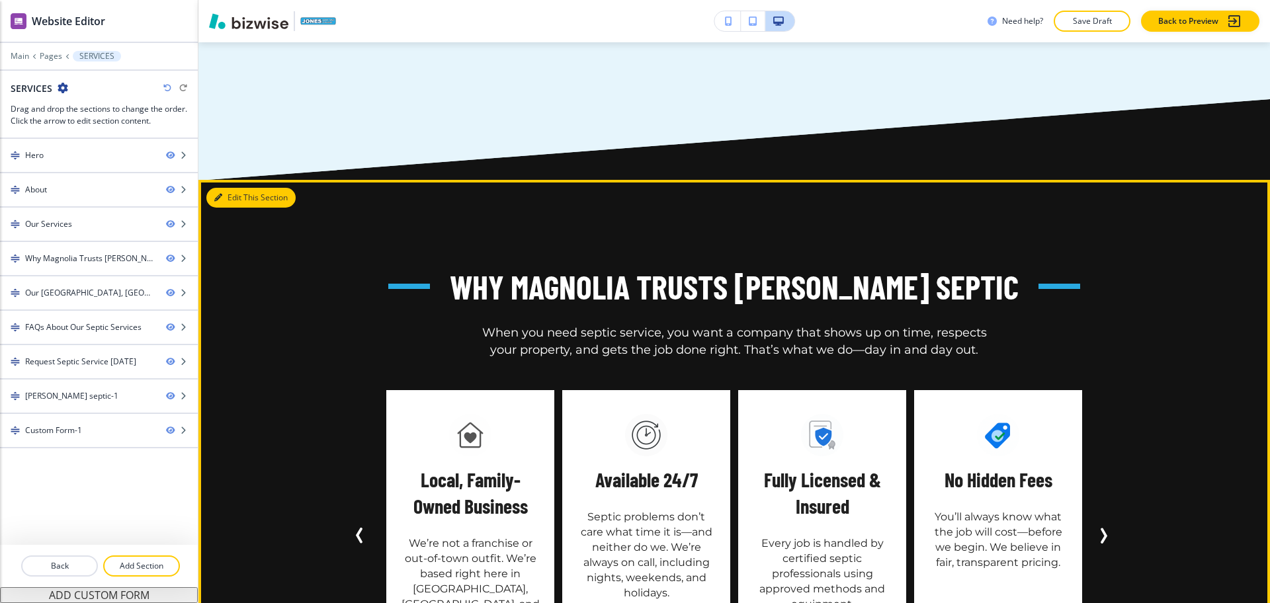
click at [232, 188] on button "Edit This Section" at bounding box center [250, 198] width 89 height 20
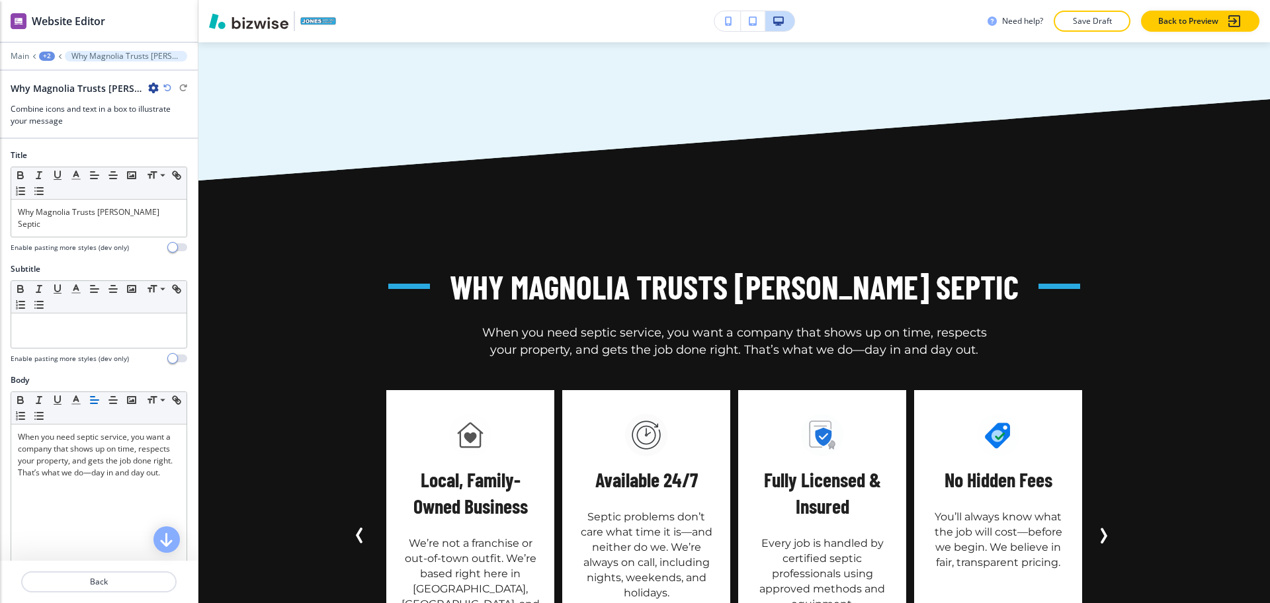
scroll to position [2658, 0]
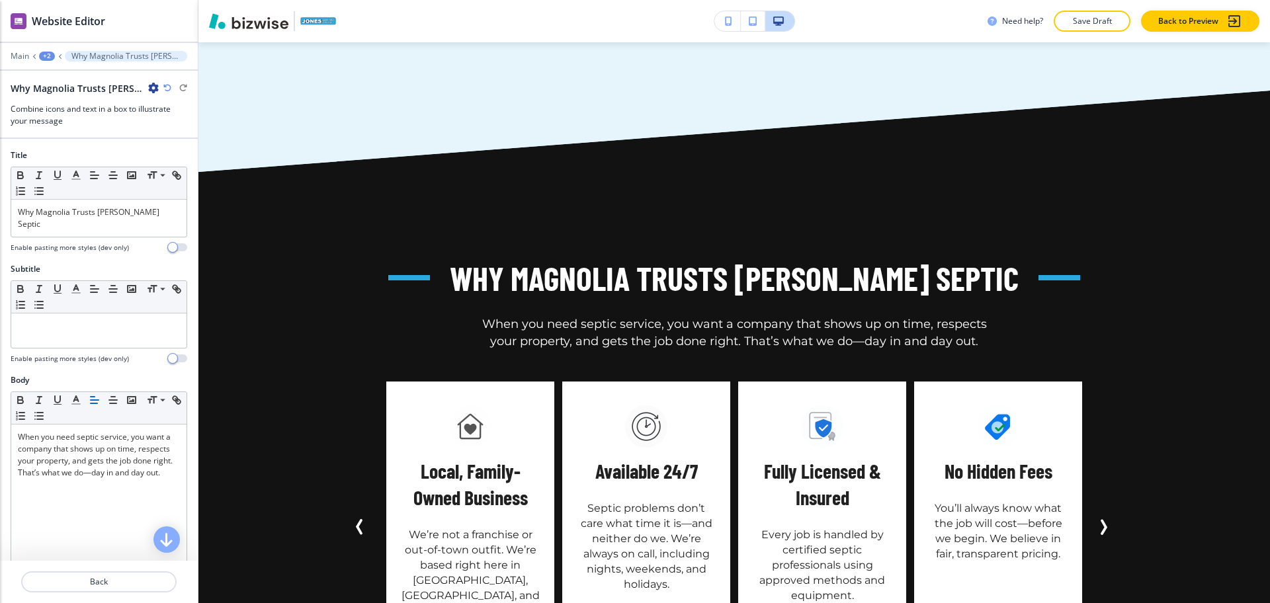
click at [153, 89] on icon "button" at bounding box center [153, 88] width 11 height 11
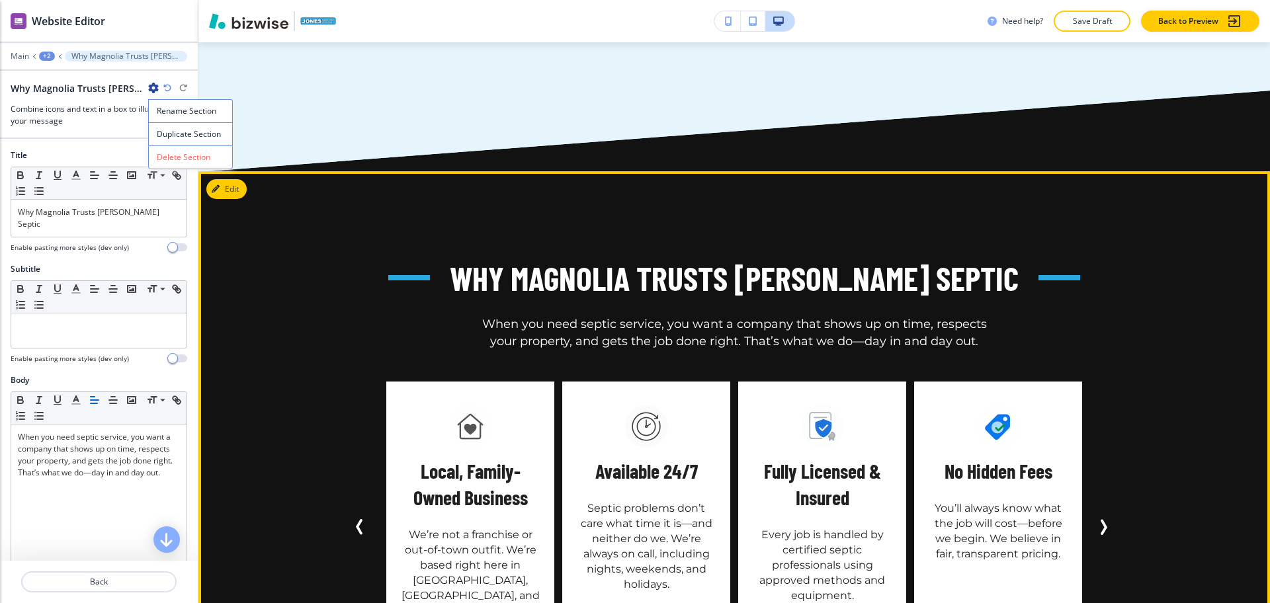
click at [1106, 519] on icon "Next Slide" at bounding box center [1103, 527] width 16 height 16
click at [1103, 521] on icon "Next Slide" at bounding box center [1104, 527] width 4 height 13
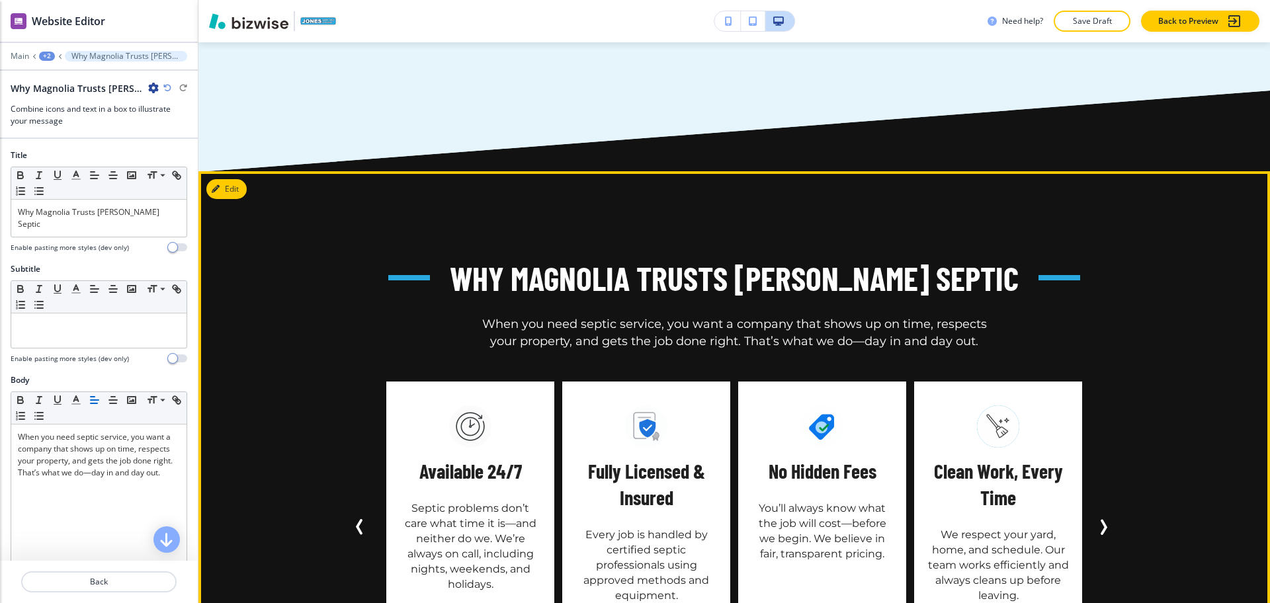
click at [1095, 519] on icon "Next Slide" at bounding box center [1103, 527] width 16 height 16
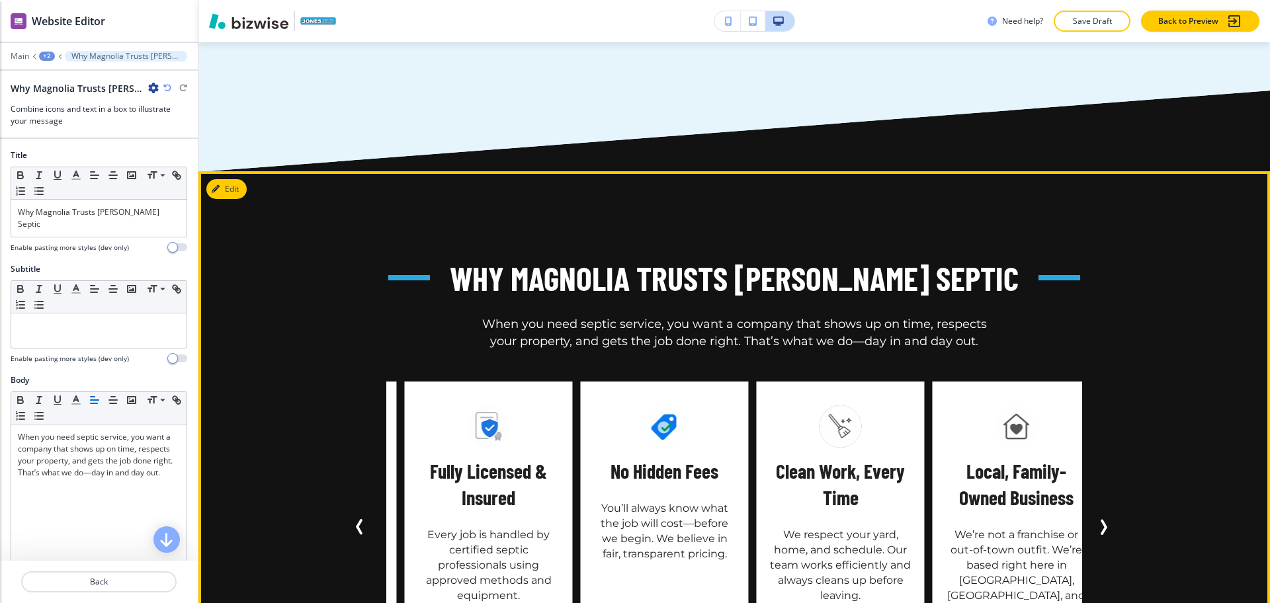
click at [1095, 519] on icon "Next Slide" at bounding box center [1103, 527] width 16 height 16
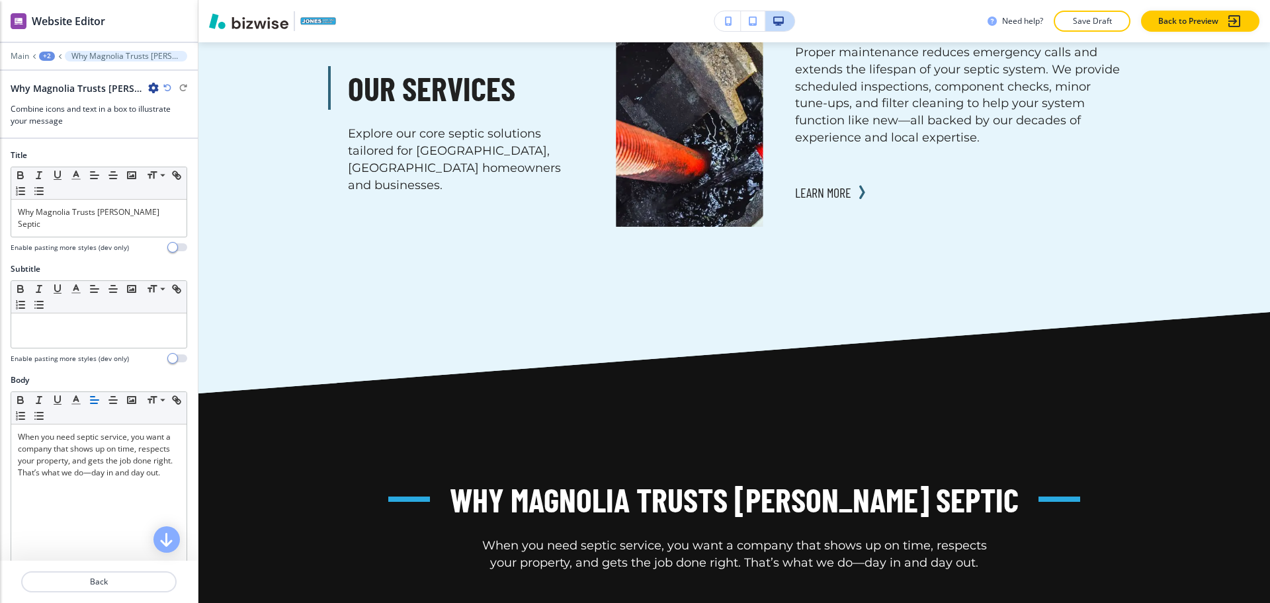
scroll to position [2507, 0]
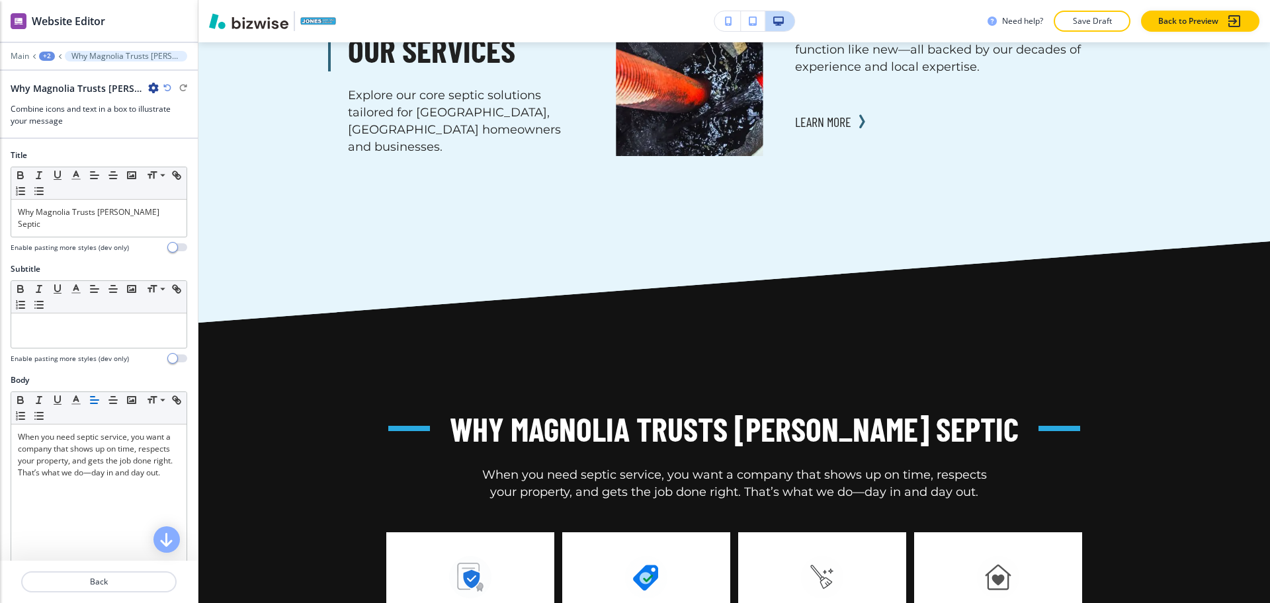
click at [229, 322] on div "Edit Why Magnolia Trusts [PERSON_NAME] Septic When you need septic service, you…" at bounding box center [734, 615] width 1072 height 586
click at [152, 89] on icon "button" at bounding box center [153, 88] width 11 height 11
click at [175, 161] on p "Delete Section" at bounding box center [190, 157] width 67 height 12
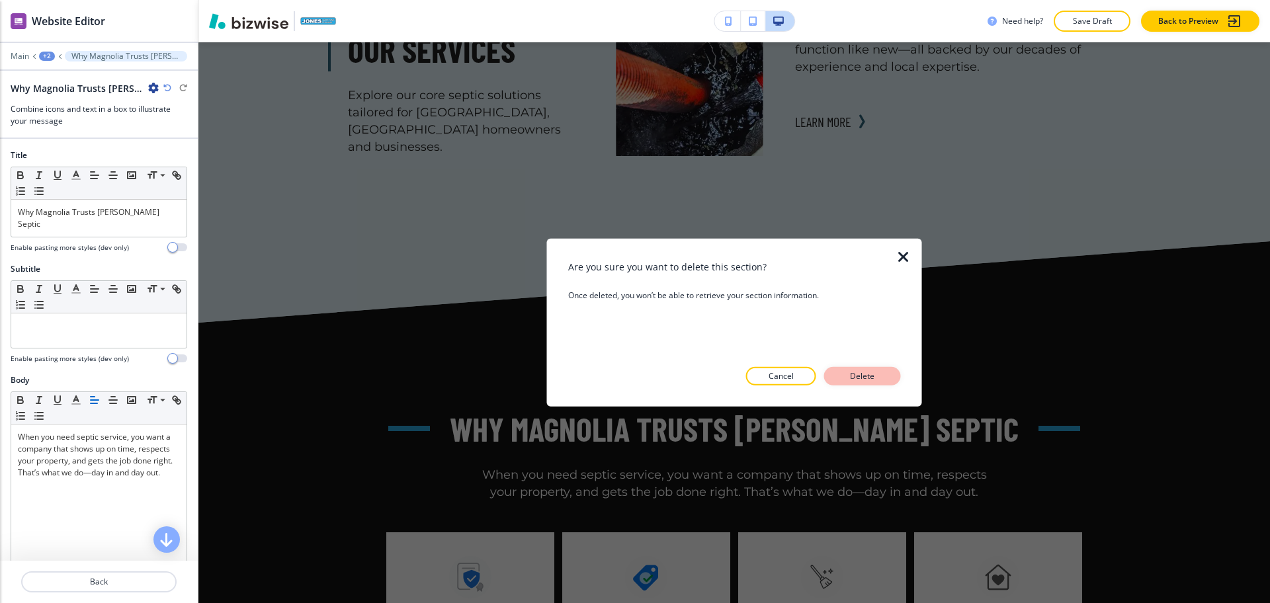
click at [878, 372] on button "Delete" at bounding box center [862, 376] width 77 height 19
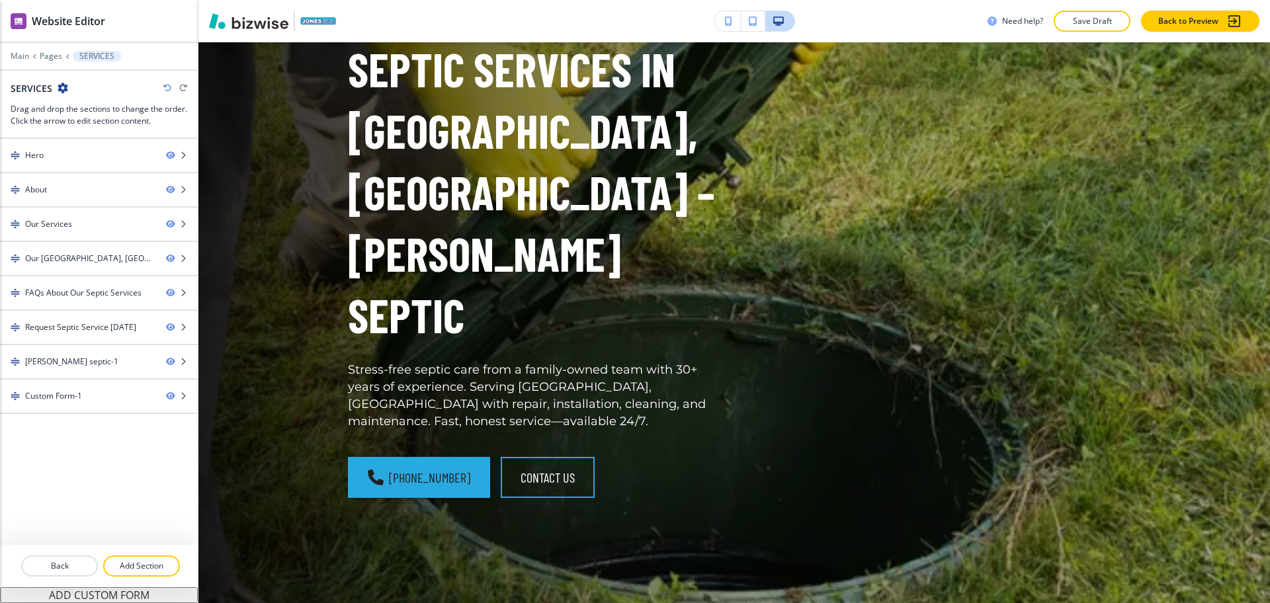
scroll to position [0, 0]
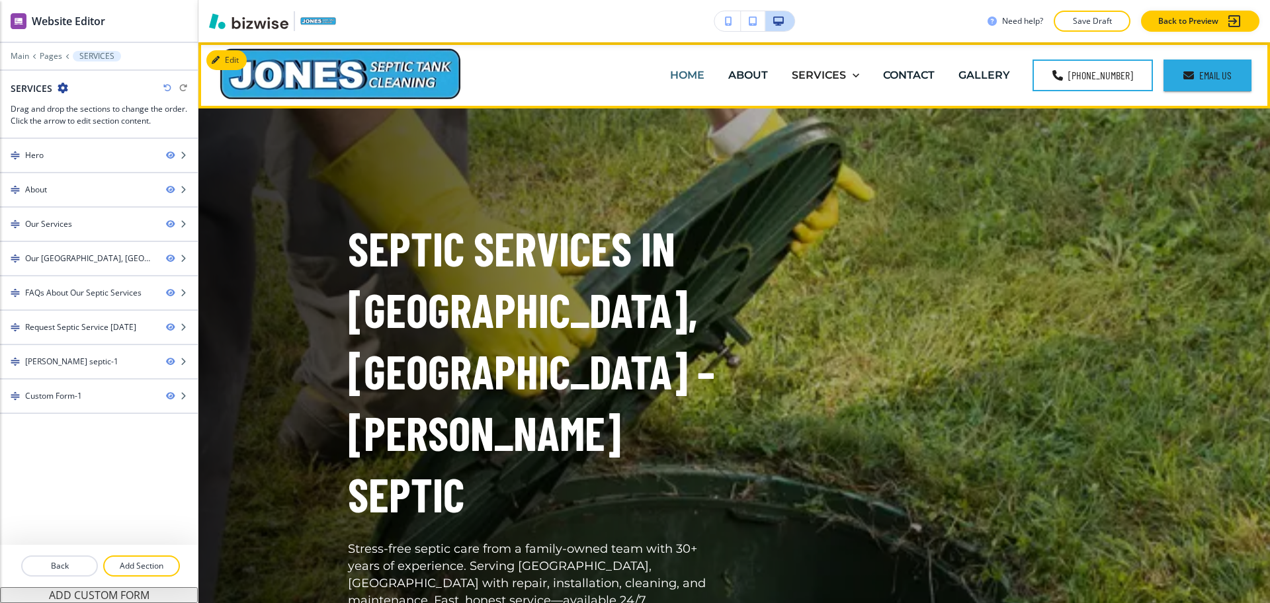
click at [681, 71] on p "HOME" at bounding box center [687, 74] width 34 height 15
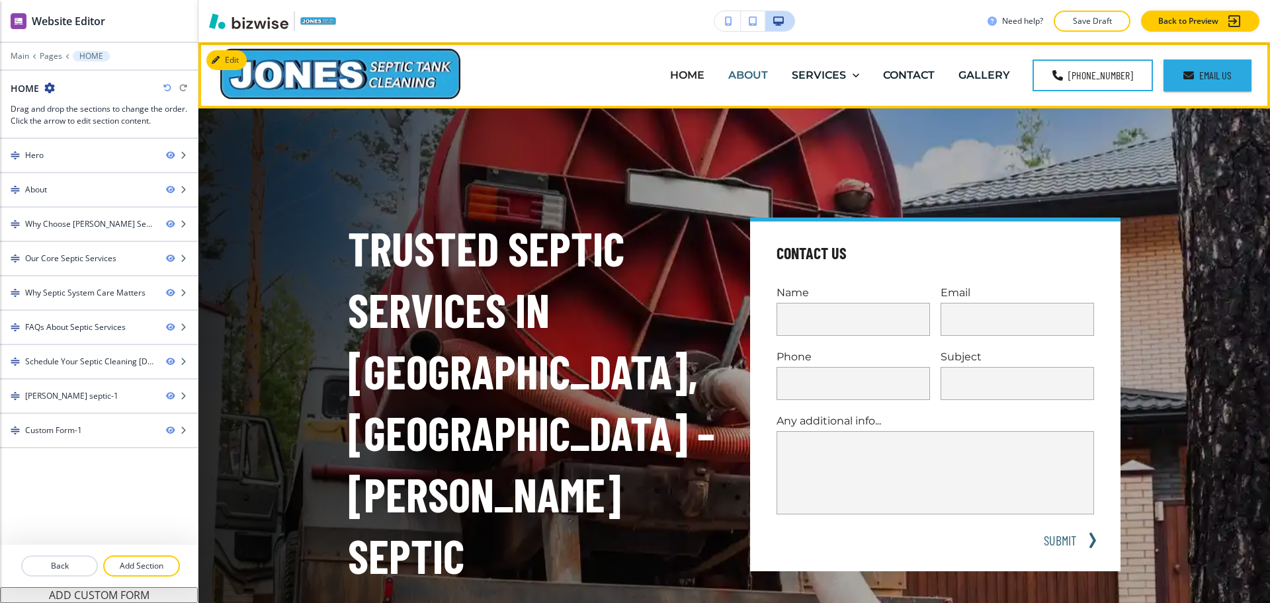
click at [740, 79] on p "ABOUT" at bounding box center [748, 74] width 40 height 15
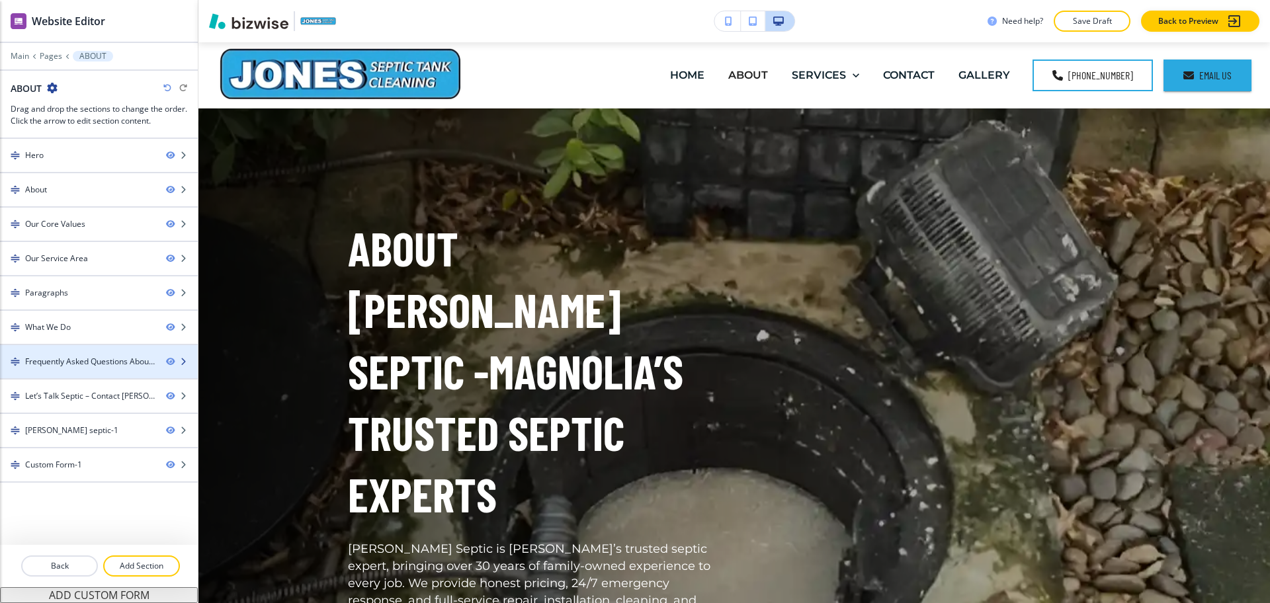
click at [85, 364] on div "Frequently Asked Questions About [PERSON_NAME] Septic" at bounding box center [90, 362] width 130 height 12
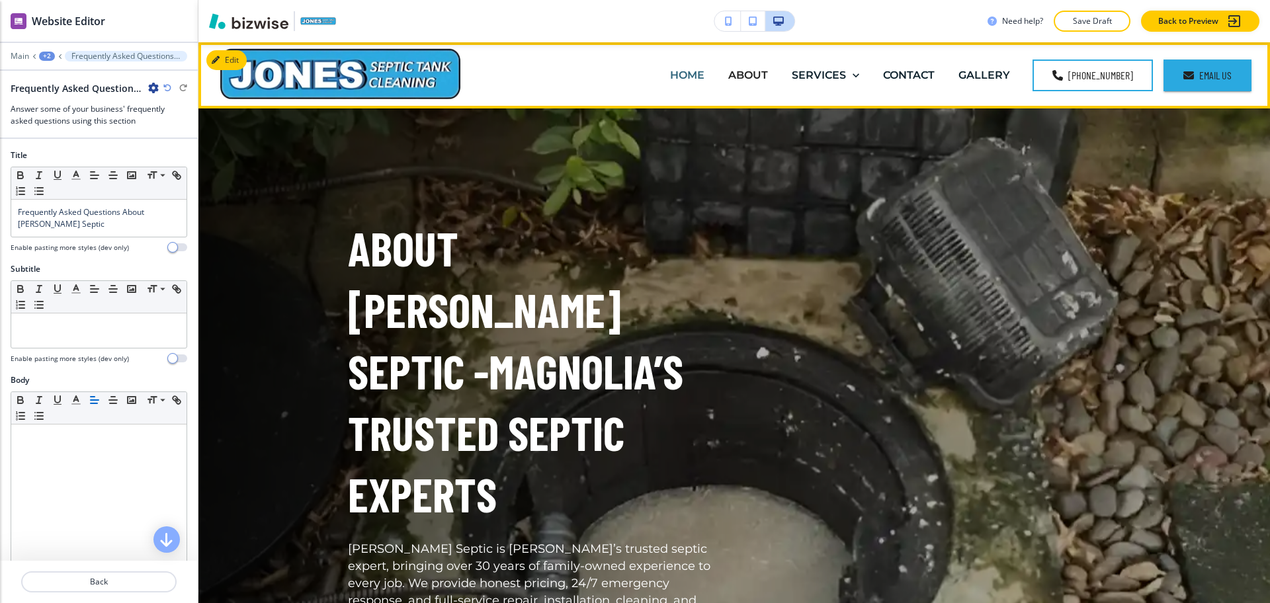
click at [689, 76] on p "HOME" at bounding box center [687, 74] width 34 height 15
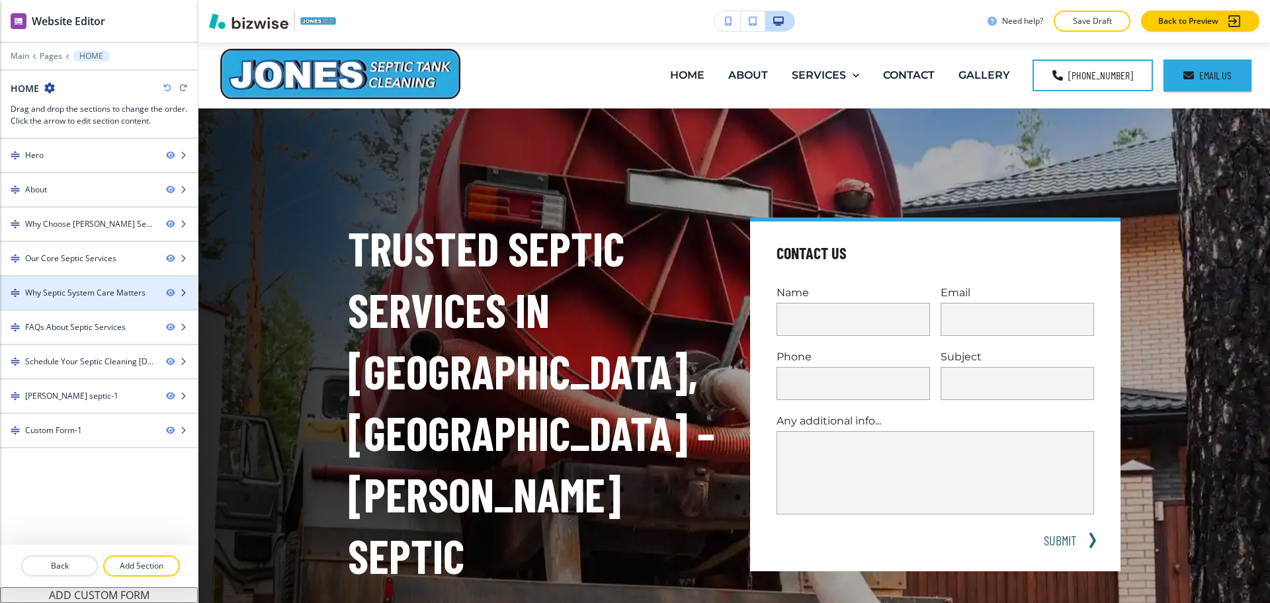
click at [72, 293] on div "Why Septic System Care Matters" at bounding box center [85, 293] width 120 height 12
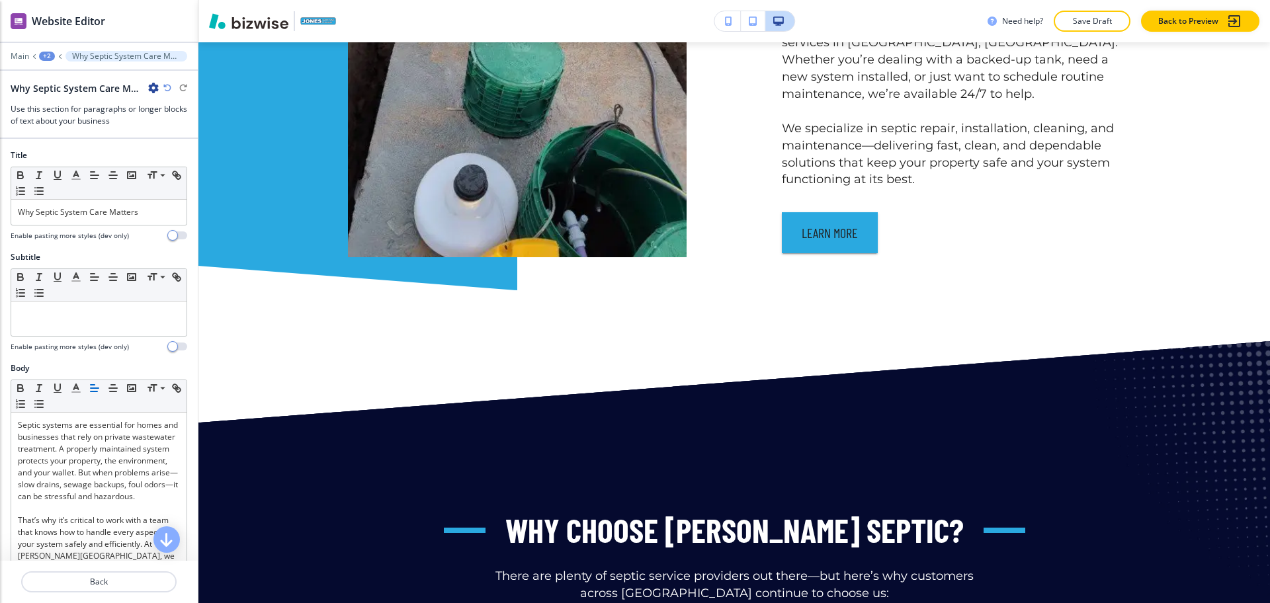
scroll to position [1388, 0]
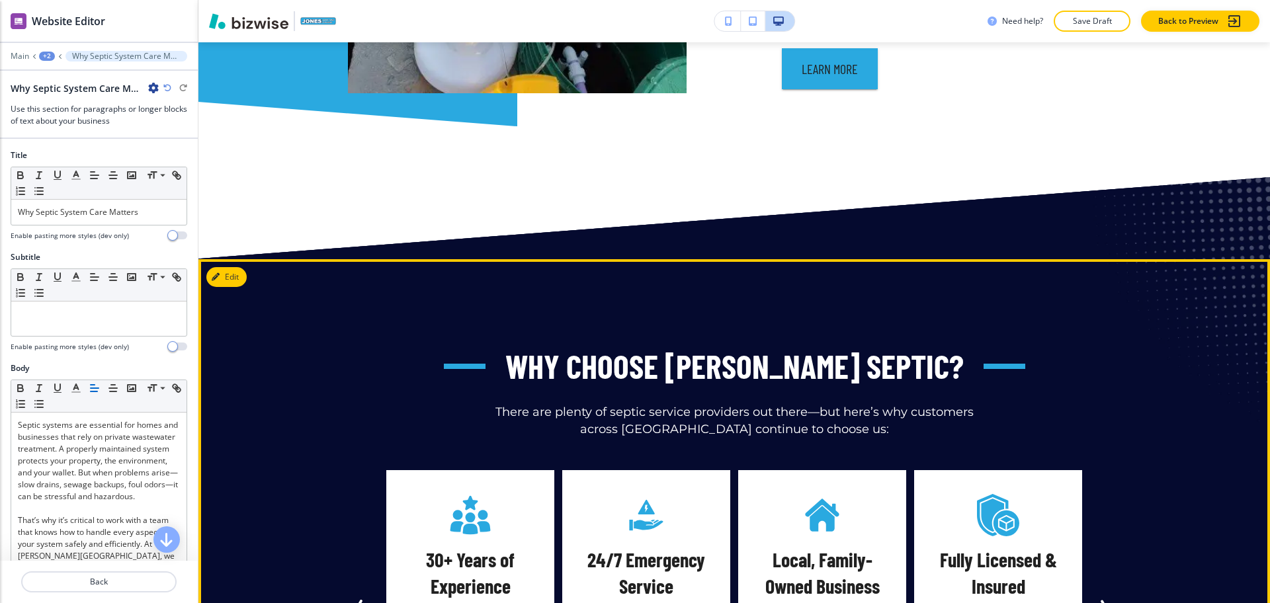
click at [1100, 600] on icon "Next Slide" at bounding box center [1103, 608] width 16 height 16
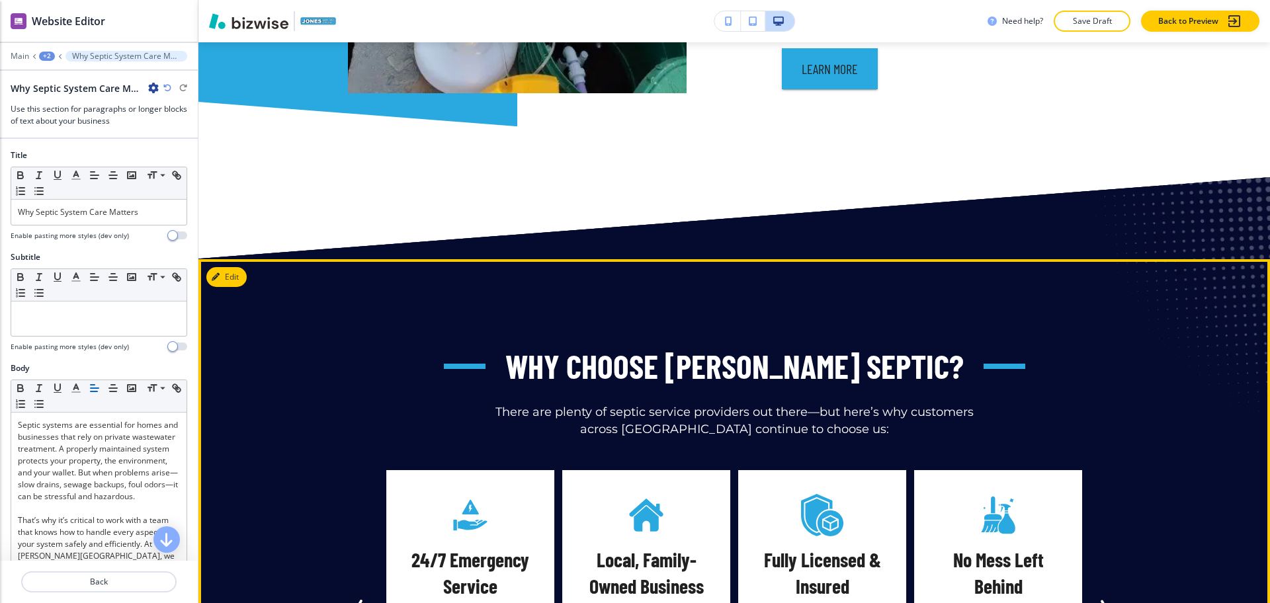
click at [1099, 600] on icon "Next Slide" at bounding box center [1103, 608] width 16 height 16
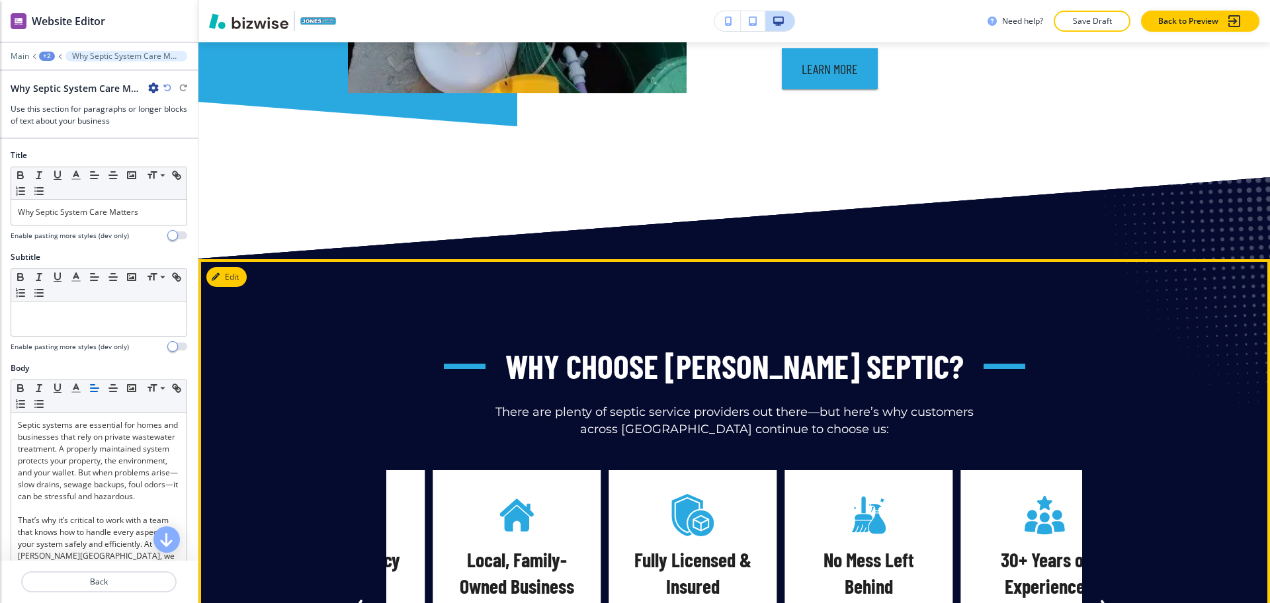
click at [1098, 600] on icon "Next Slide" at bounding box center [1103, 608] width 16 height 16
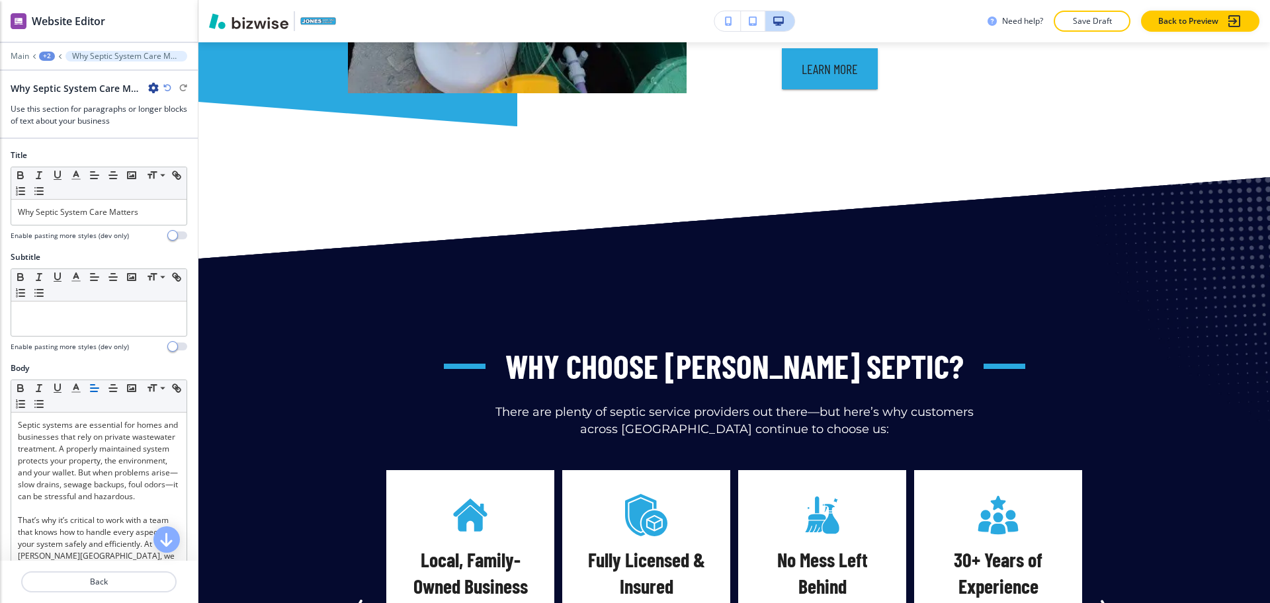
click at [218, 259] on div "Edit Why [PERSON_NAME] Septic? There are plenty of septic service providers out…" at bounding box center [734, 544] width 1072 height 571
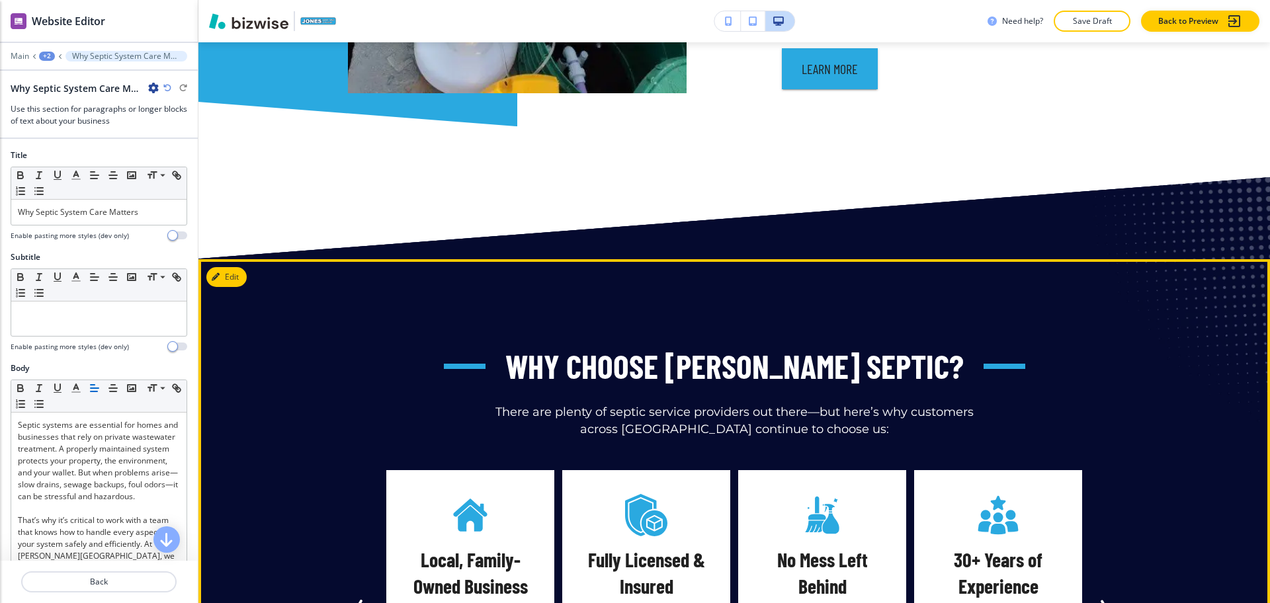
click at [1000, 344] on div "Why Choose [PERSON_NAME] Septic? There are plenty of septic service providers o…" at bounding box center [734, 391] width 773 height 94
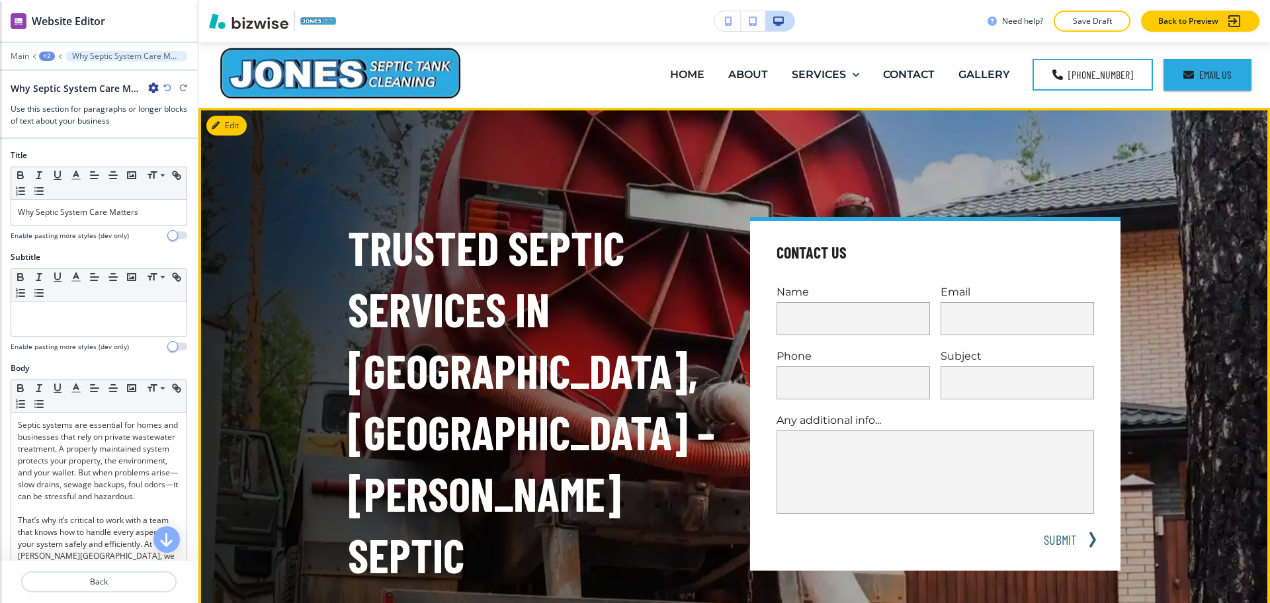
scroll to position [0, 0]
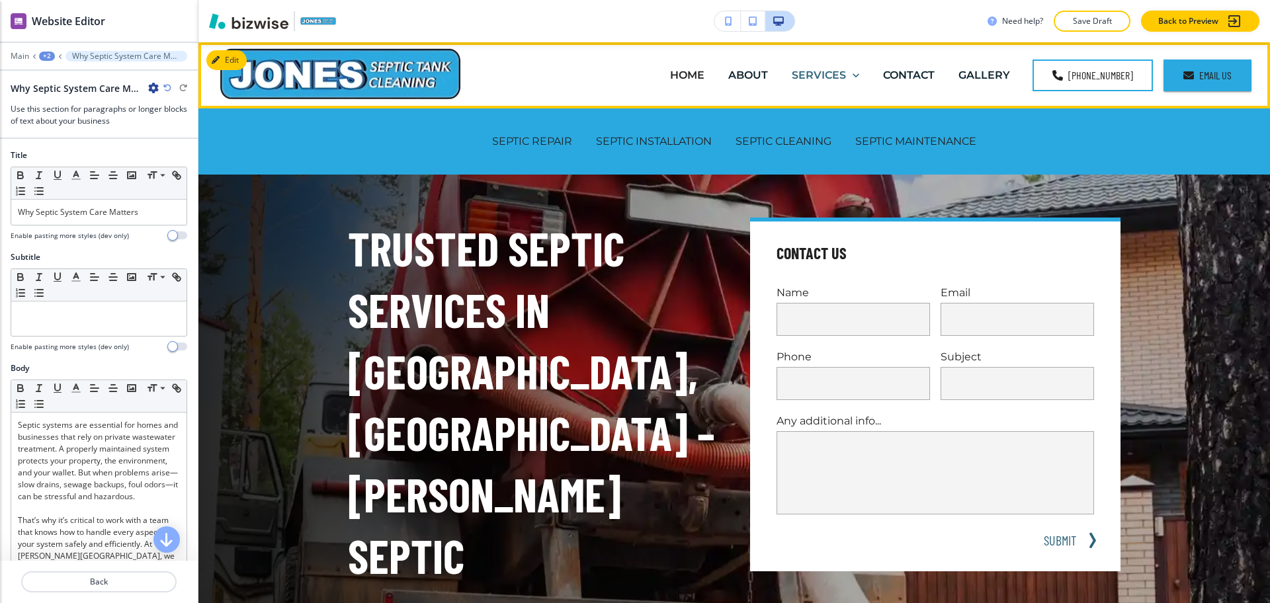
click at [845, 79] on p "SERVICES" at bounding box center [819, 74] width 54 height 15
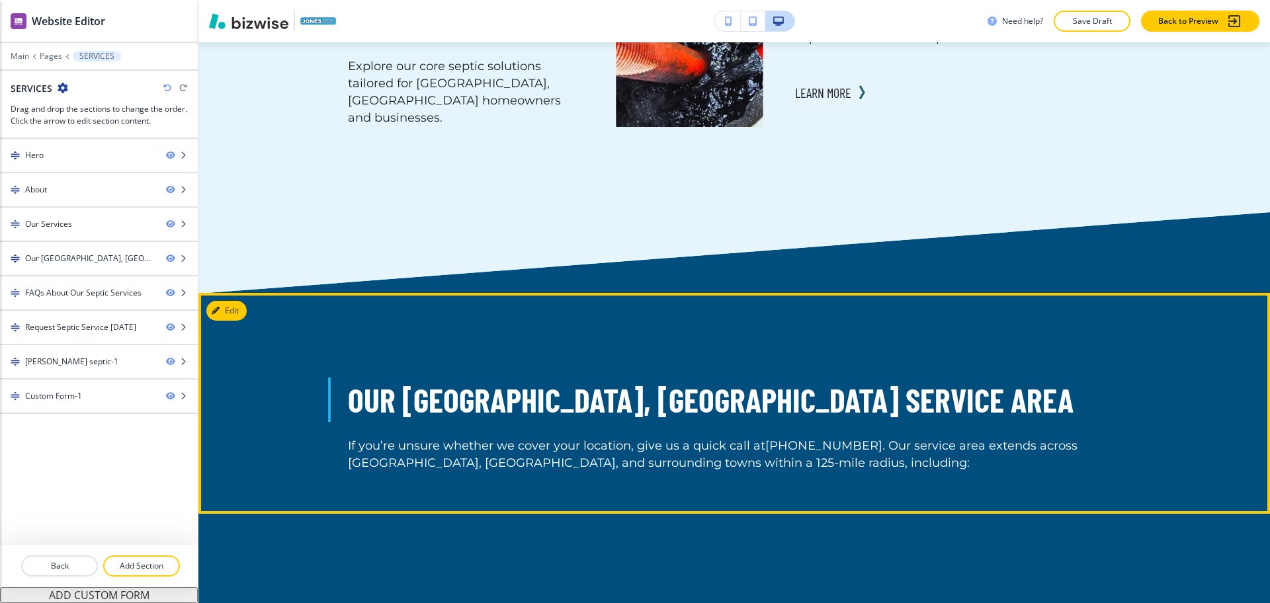
scroll to position [2535, 0]
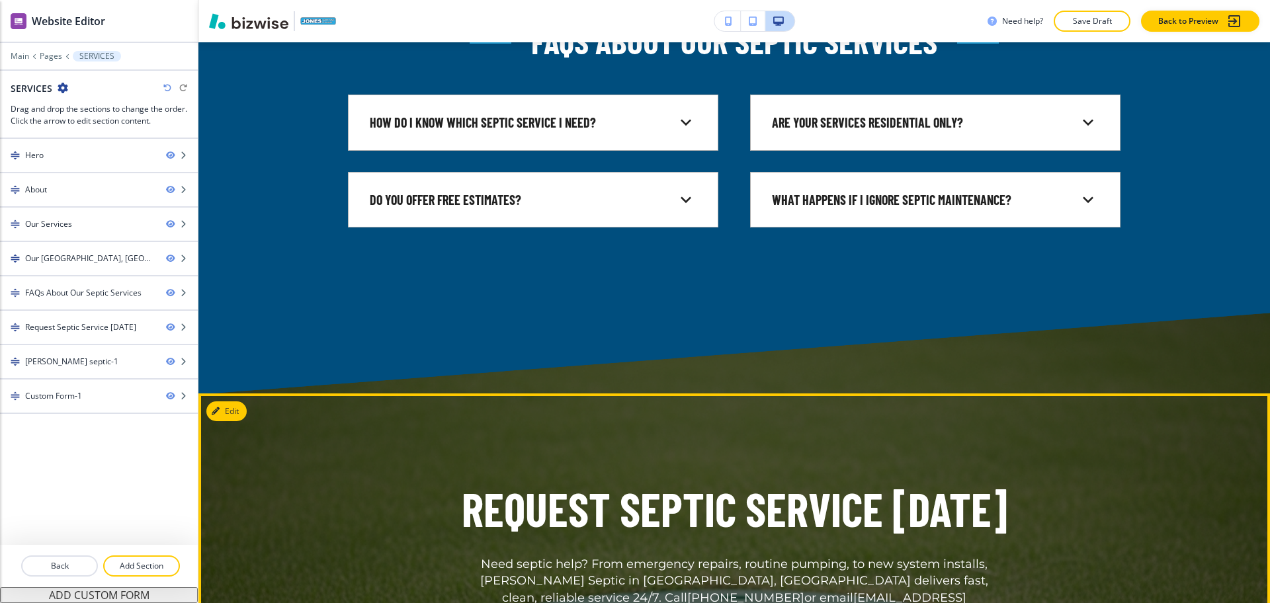
click at [230, 401] on button "Edit" at bounding box center [226, 411] width 40 height 20
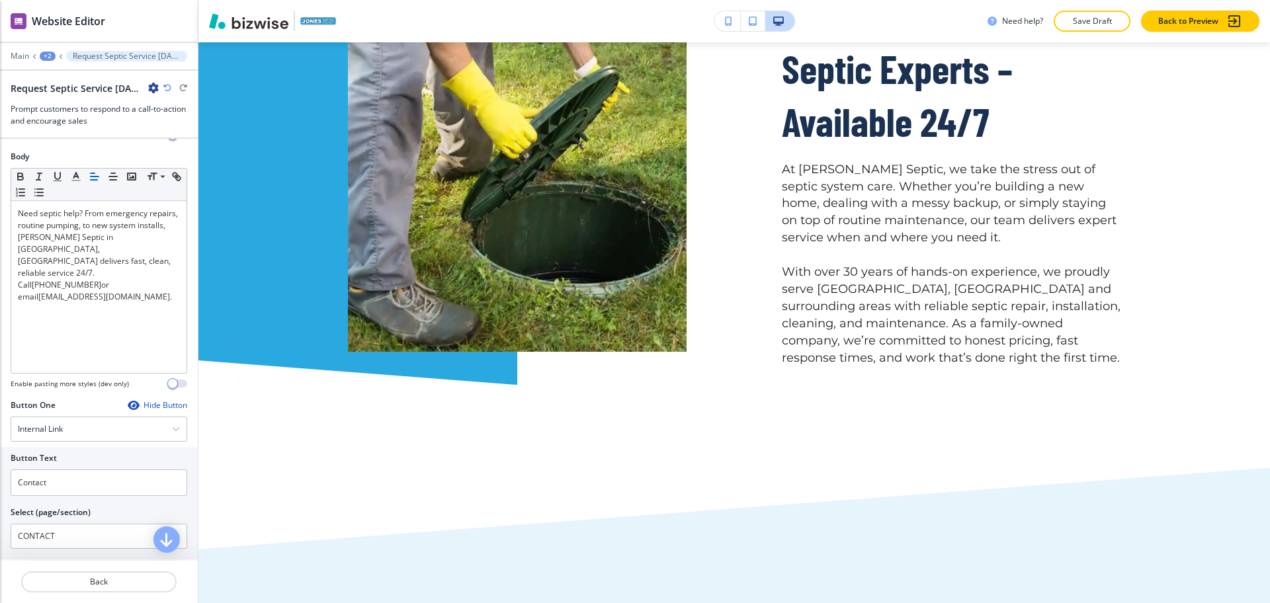
scroll to position [0, 0]
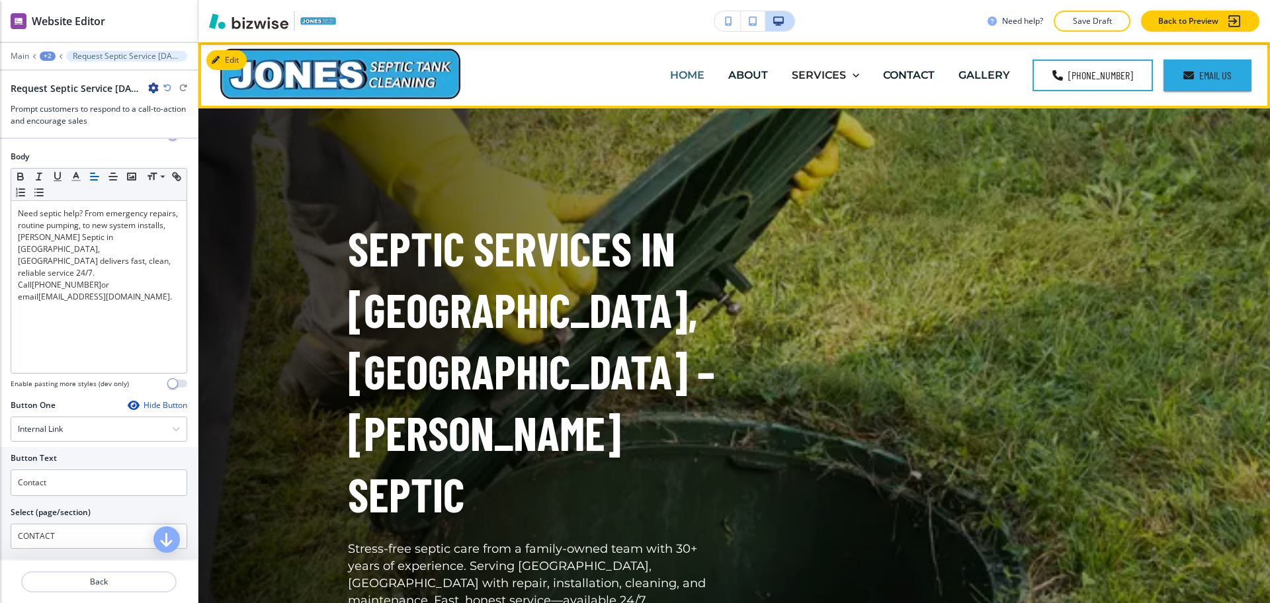
click at [696, 71] on p "HOME" at bounding box center [687, 74] width 34 height 15
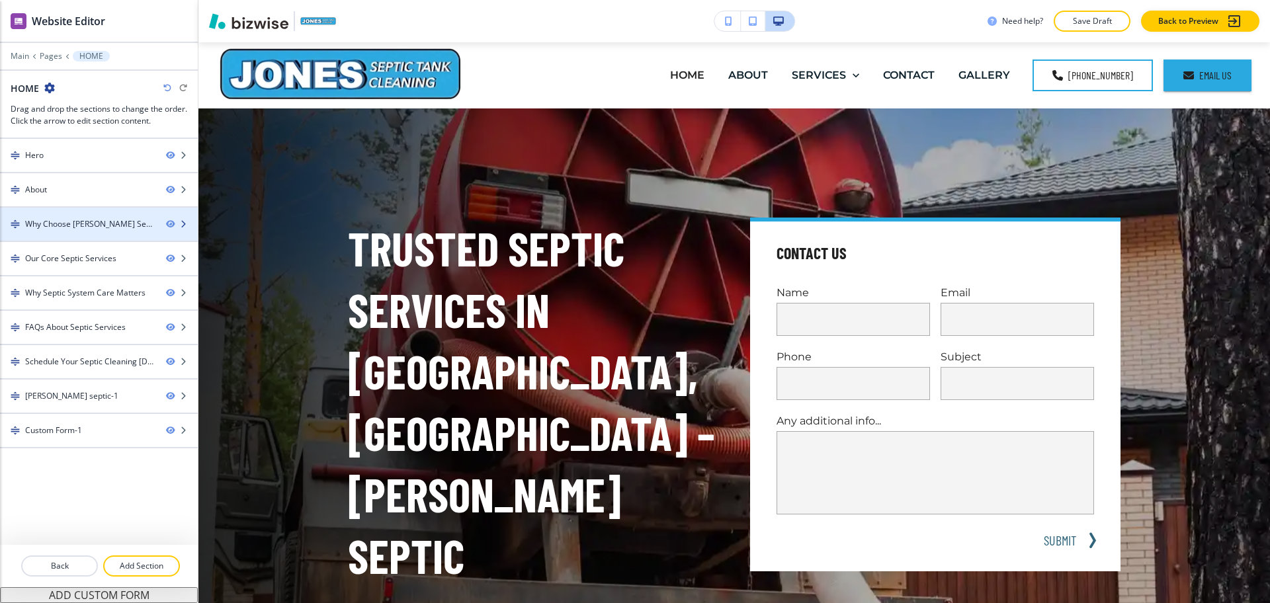
click at [78, 228] on div "Why Choose [PERSON_NAME] Septic?" at bounding box center [90, 224] width 130 height 12
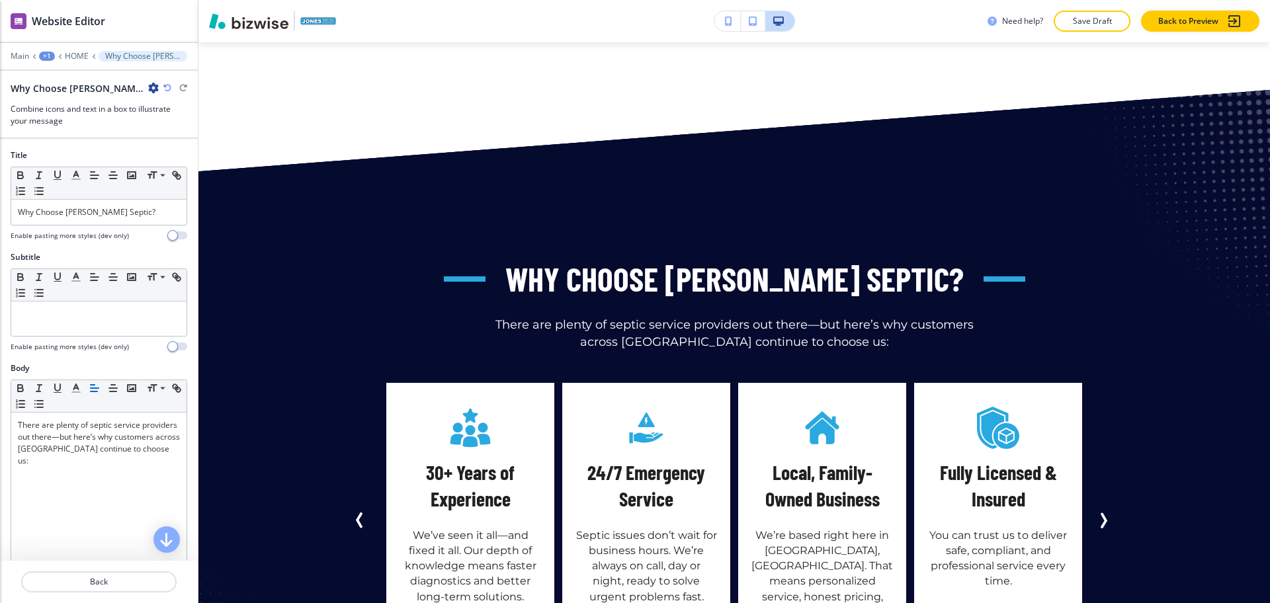
scroll to position [1482, 0]
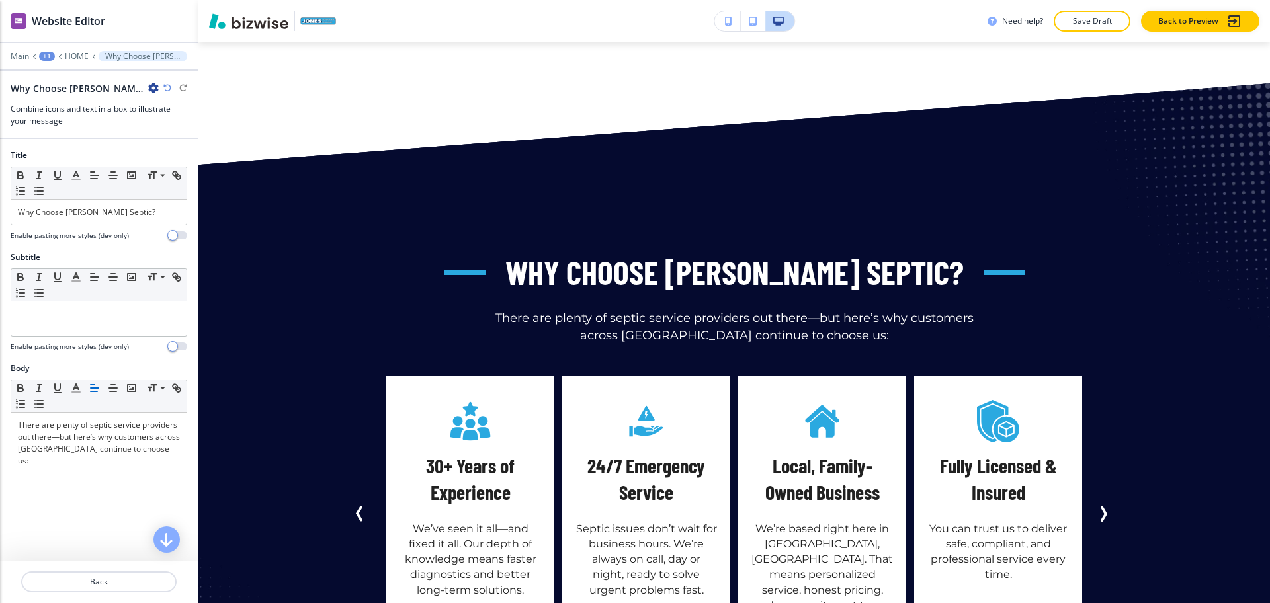
click at [148, 86] on icon "button" at bounding box center [153, 88] width 11 height 11
click at [154, 129] on p "Duplicate Section" at bounding box center [173, 134] width 67 height 12
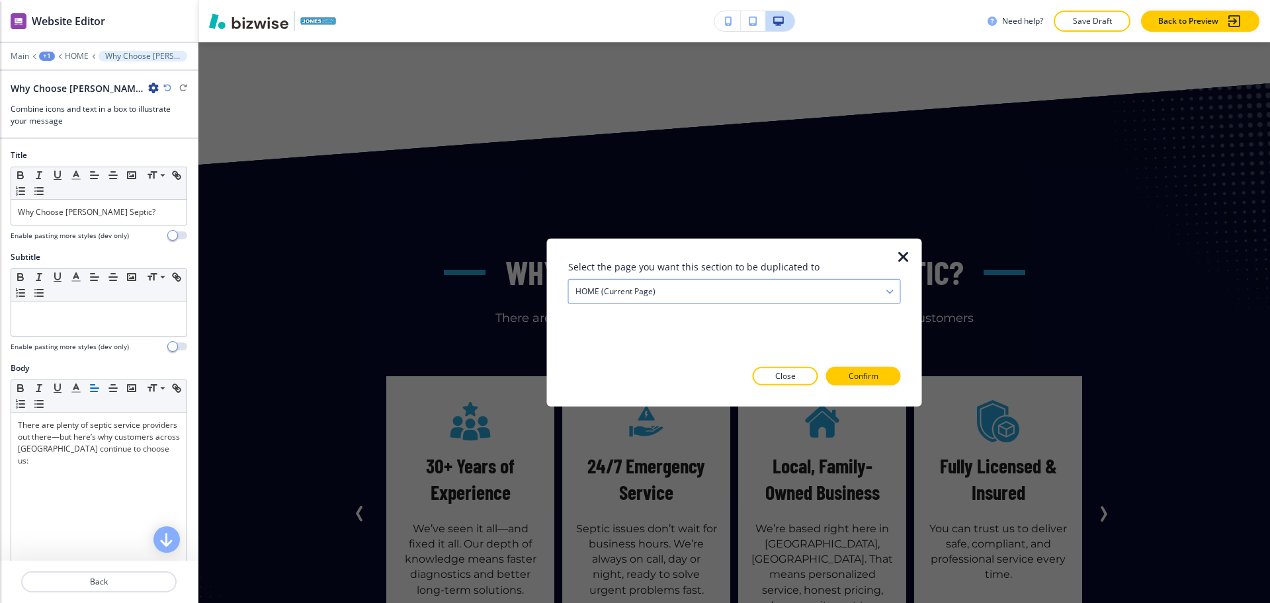
click at [620, 298] on div "HOME (current page)" at bounding box center [734, 292] width 331 height 24
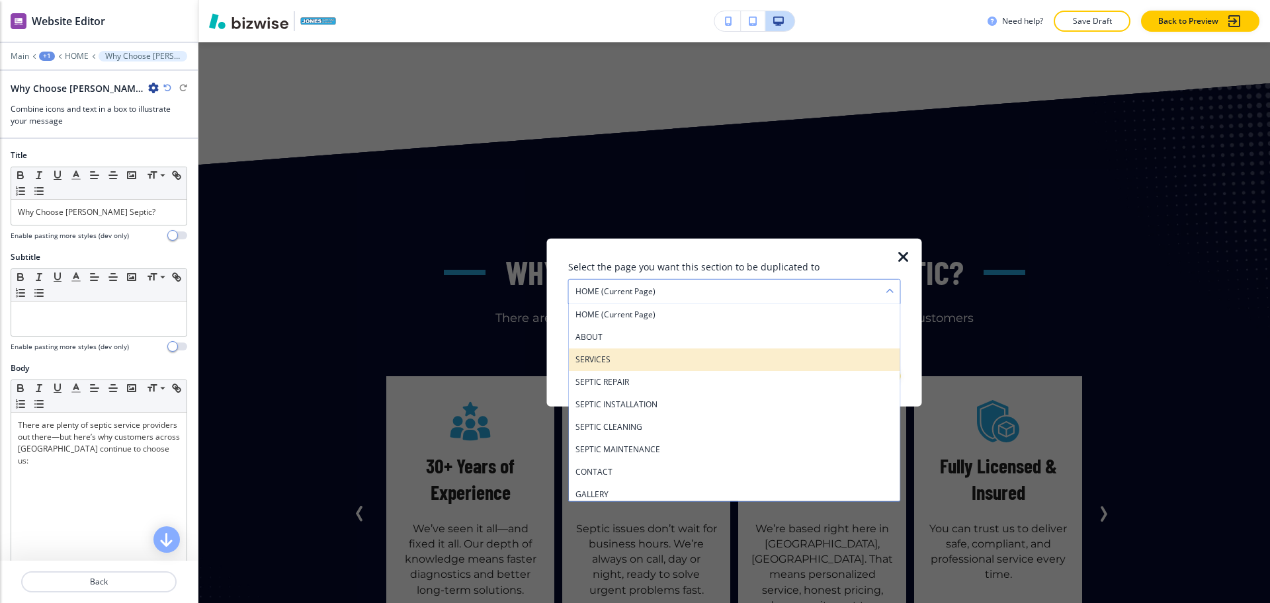
click at [605, 362] on h4 "SERVICES" at bounding box center [734, 360] width 318 height 12
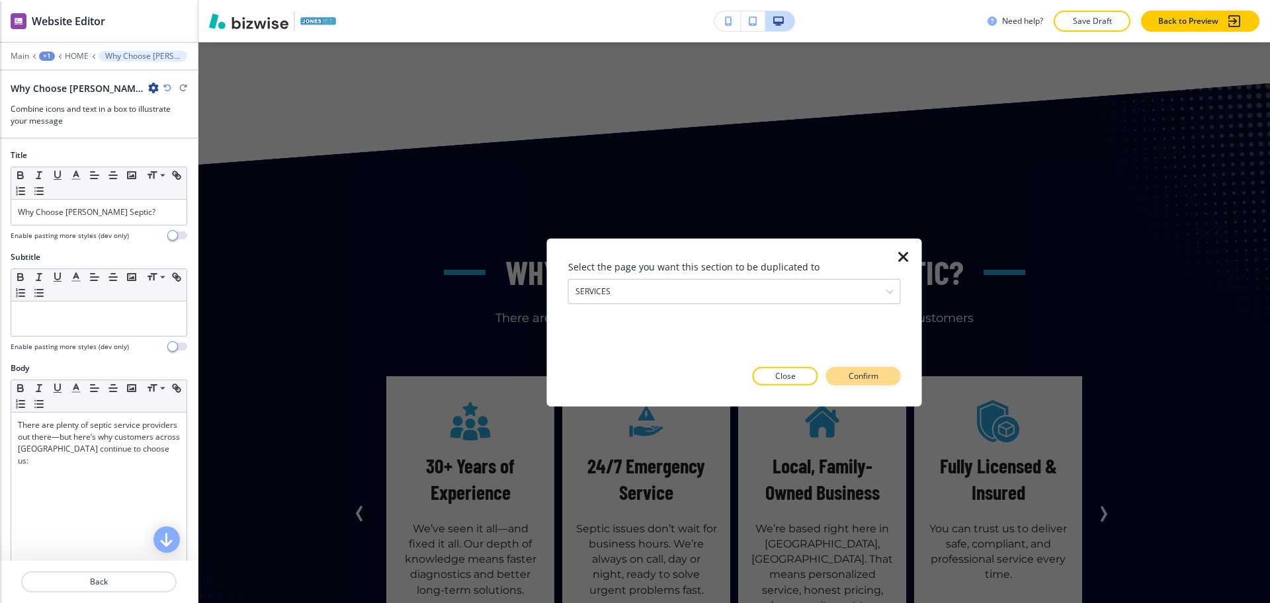
click at [884, 373] on button "Confirm" at bounding box center [863, 376] width 75 height 19
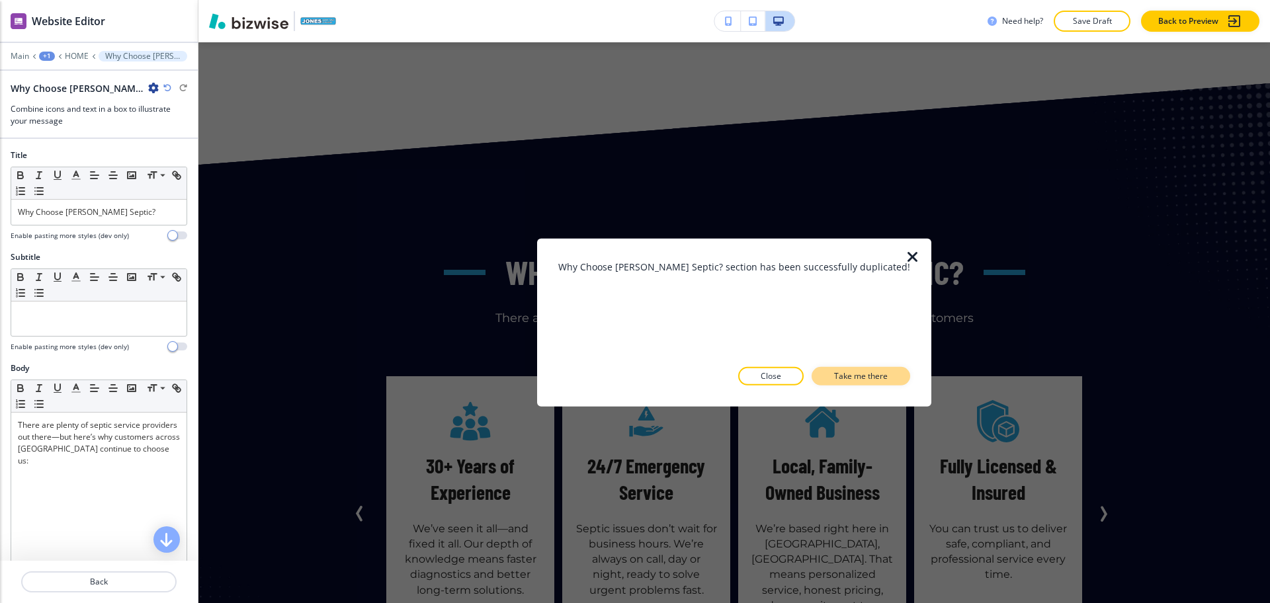
click at [885, 378] on button "Take me there" at bounding box center [861, 376] width 99 height 19
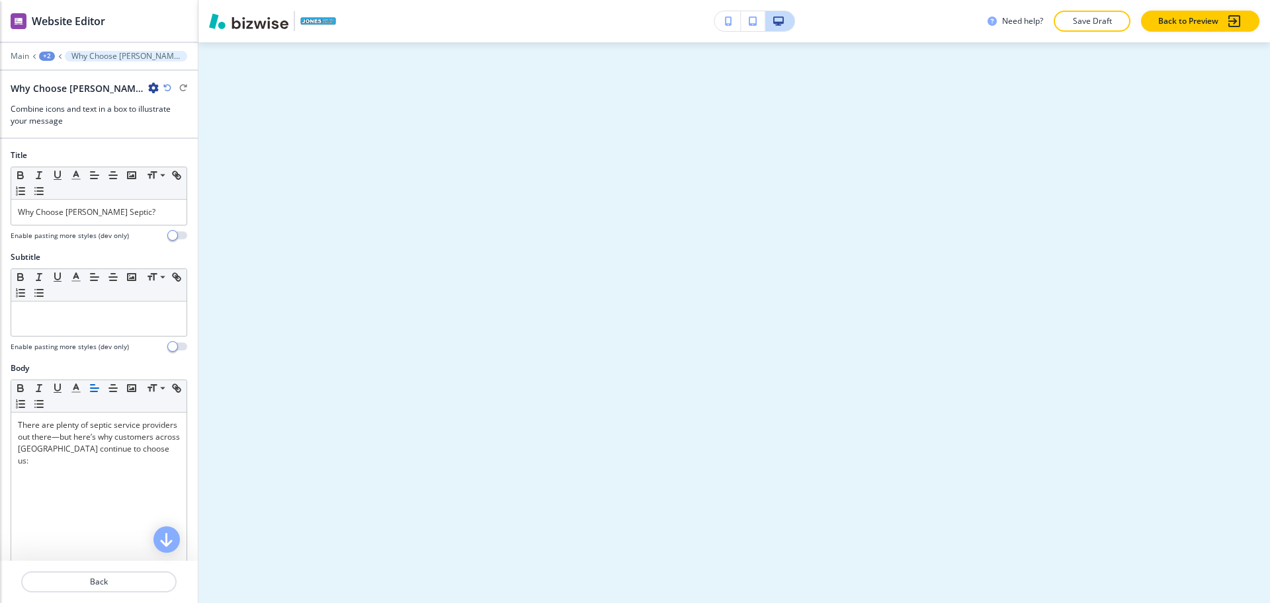
scroll to position [0, 0]
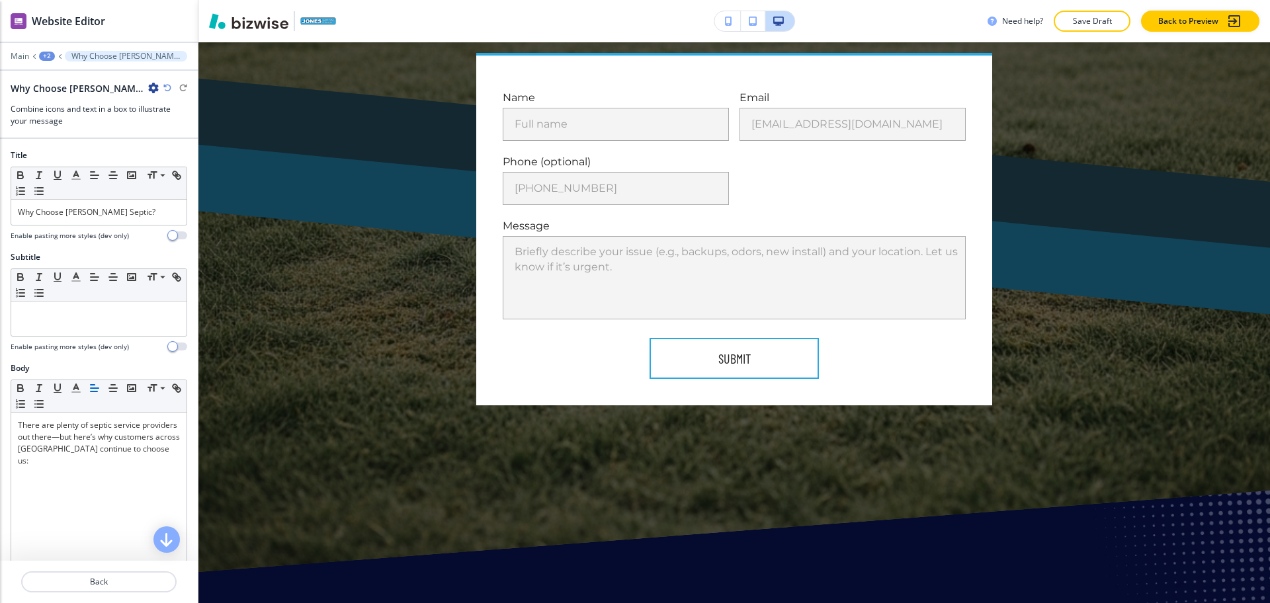
click at [52, 55] on div "+2" at bounding box center [47, 56] width 16 height 9
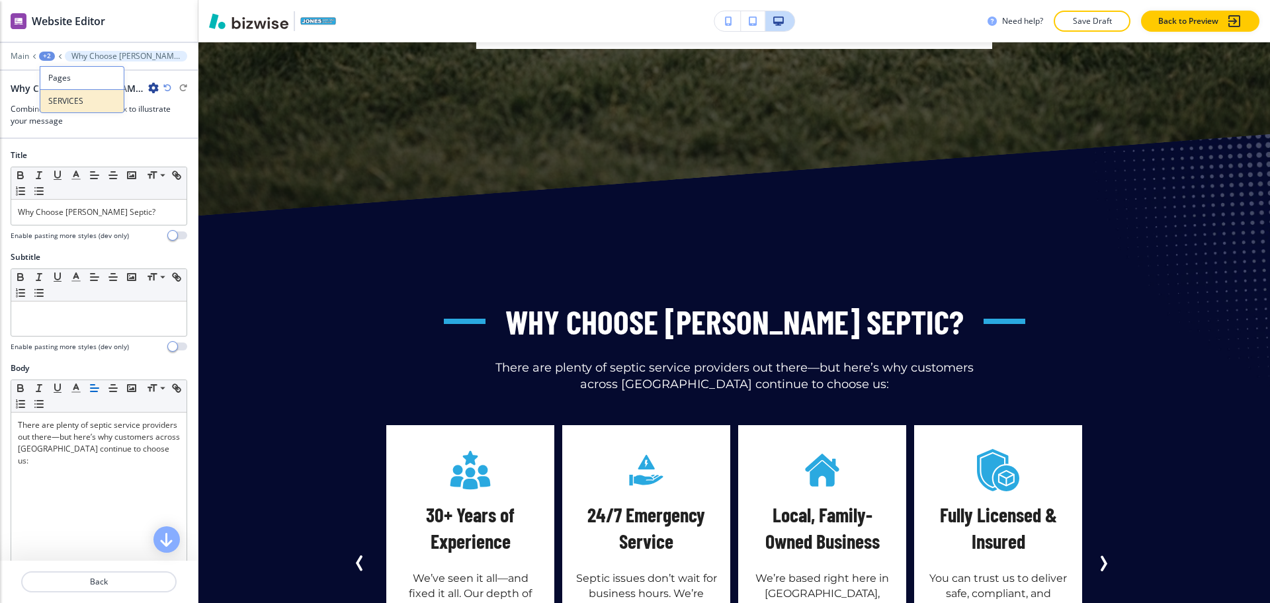
click at [63, 107] on button "SERVICES" at bounding box center [82, 101] width 85 height 24
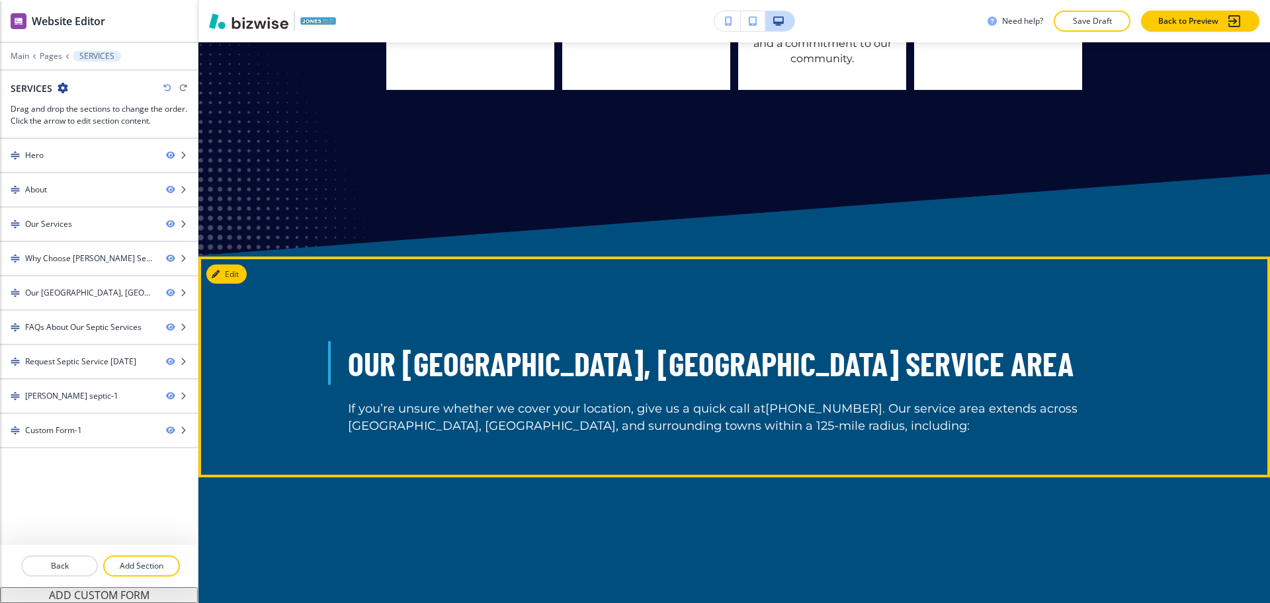
scroll to position [3212, 0]
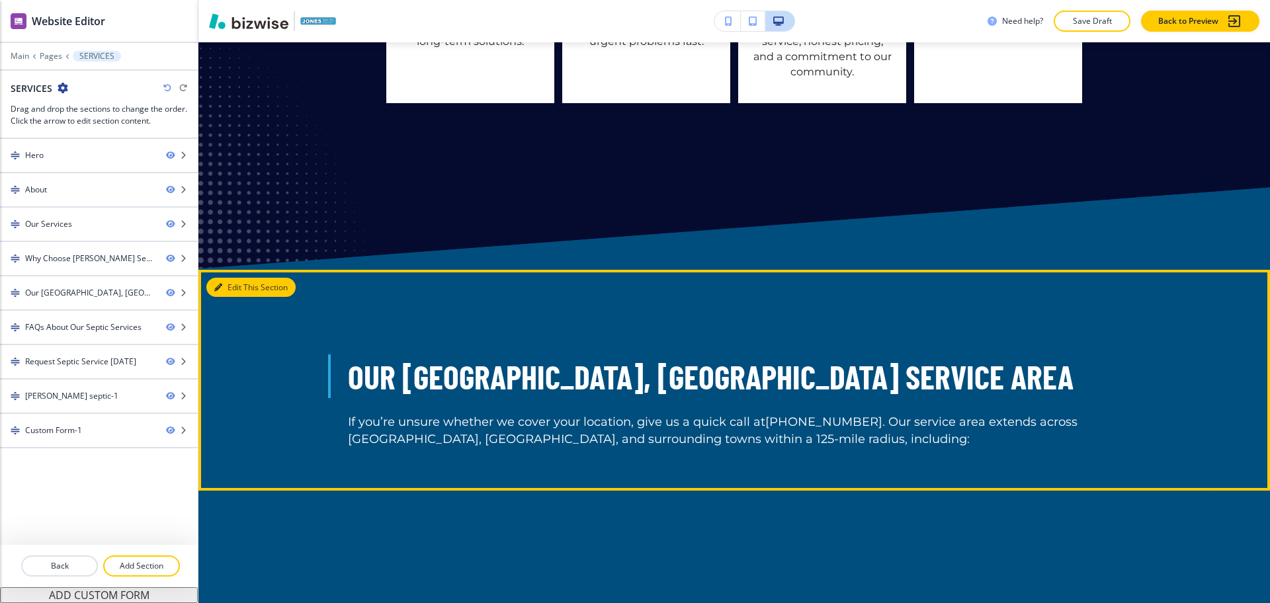
click at [223, 278] on button "Edit This Section" at bounding box center [250, 288] width 89 height 20
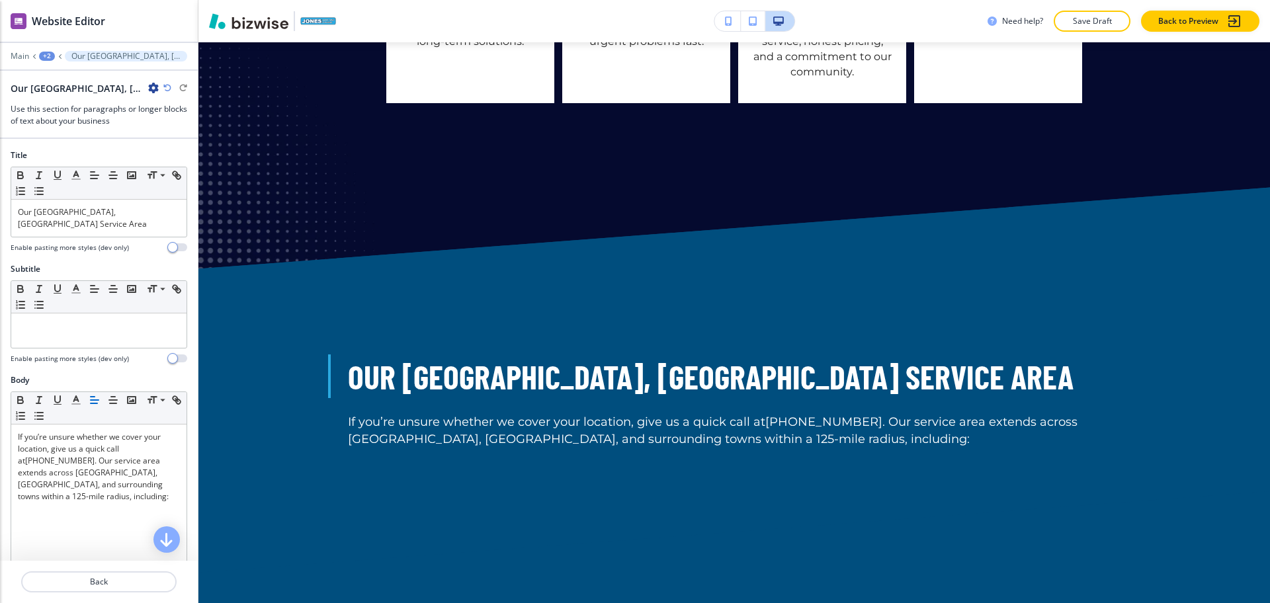
scroll to position [3295, 0]
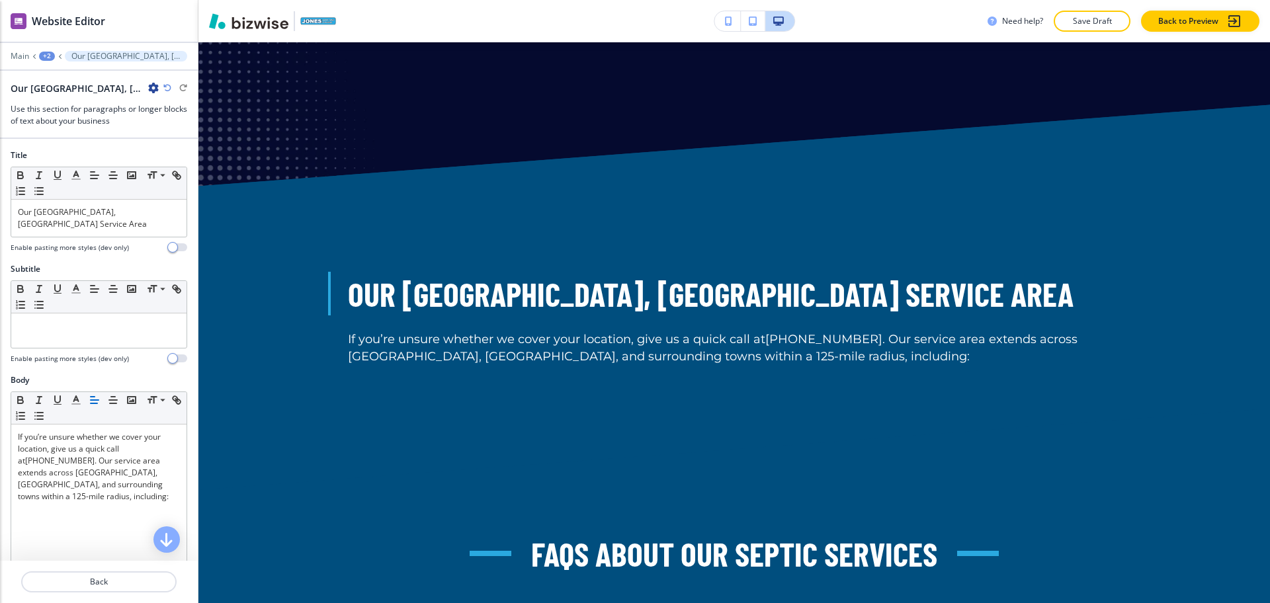
click at [148, 89] on icon "button" at bounding box center [153, 88] width 11 height 11
click at [168, 161] on p "Delete Section" at bounding box center [190, 157] width 67 height 12
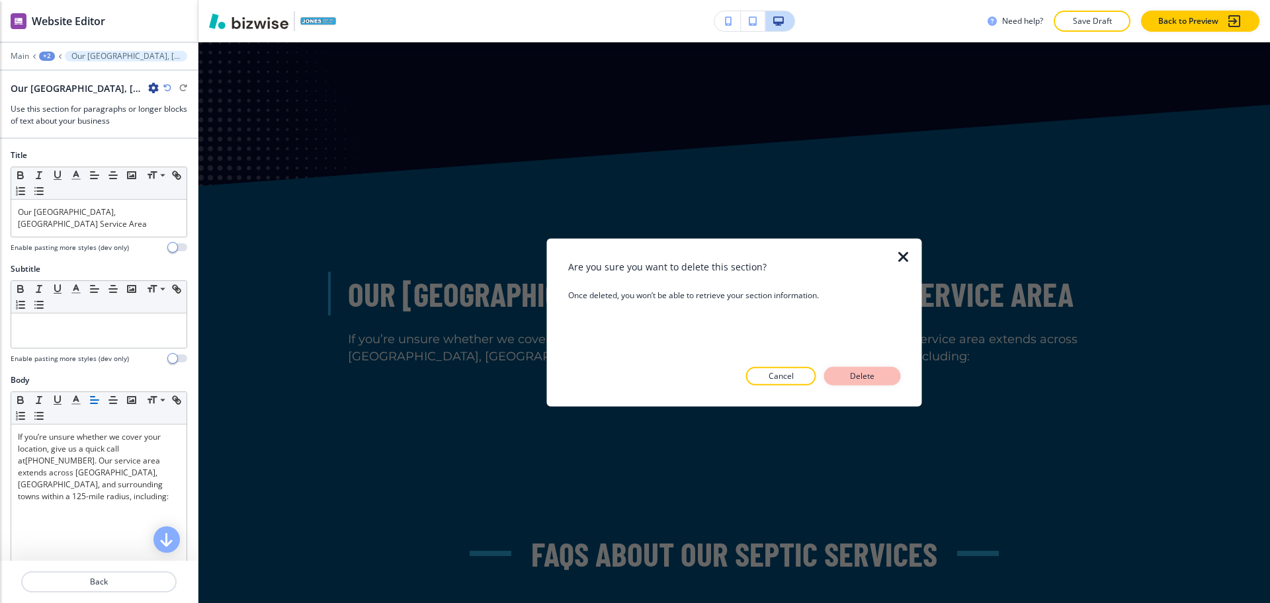
click at [876, 374] on p "Delete" at bounding box center [863, 376] width 32 height 12
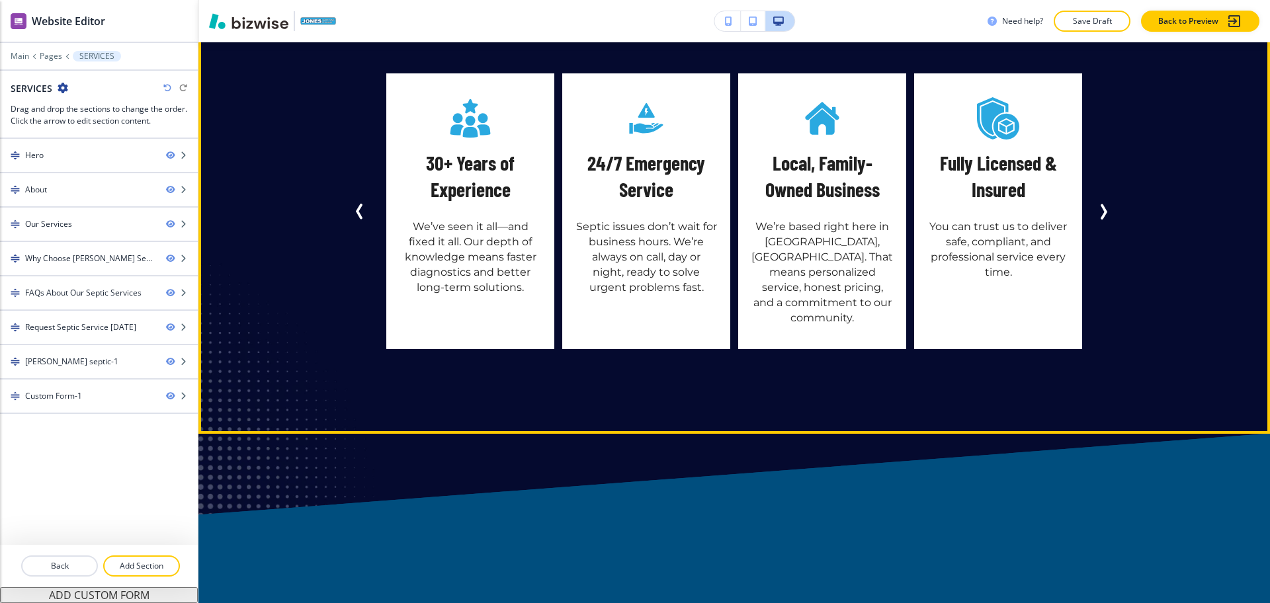
scroll to position [2965, 0]
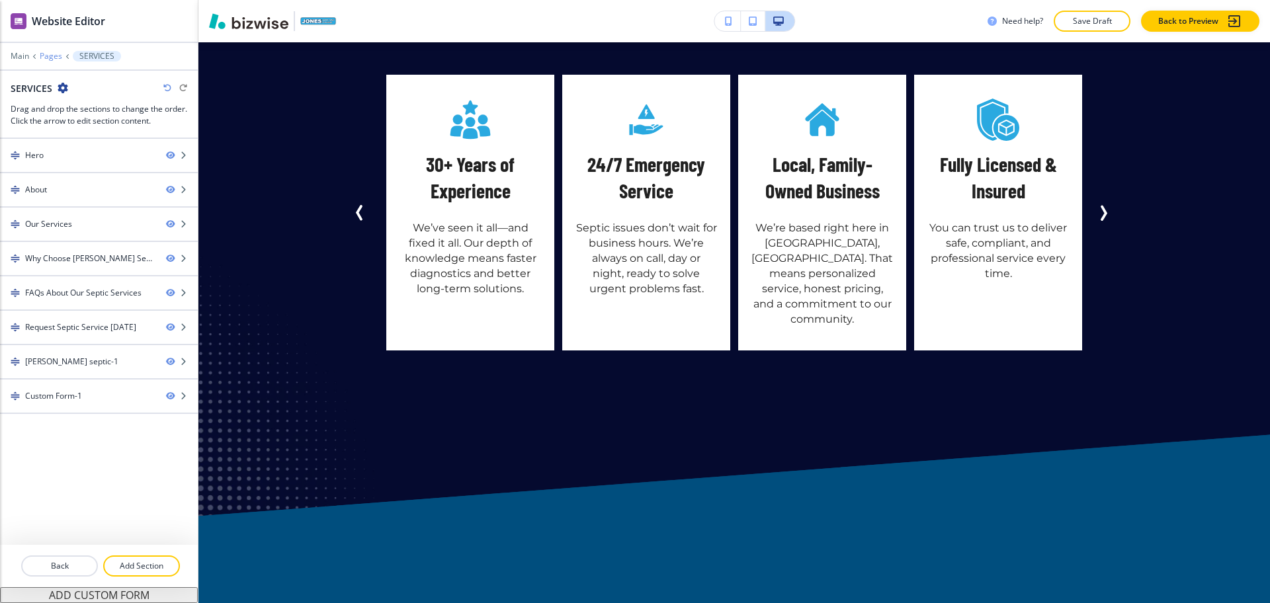
click at [52, 53] on p "Pages" at bounding box center [51, 56] width 22 height 9
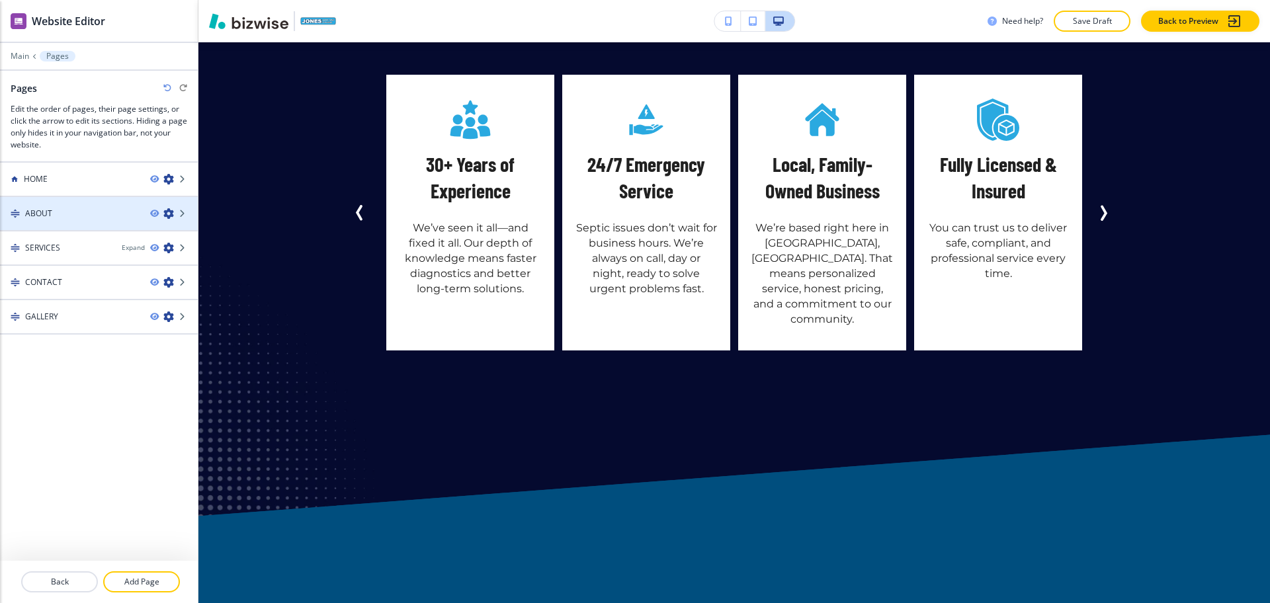
click at [60, 210] on div "ABOUT" at bounding box center [70, 214] width 140 height 12
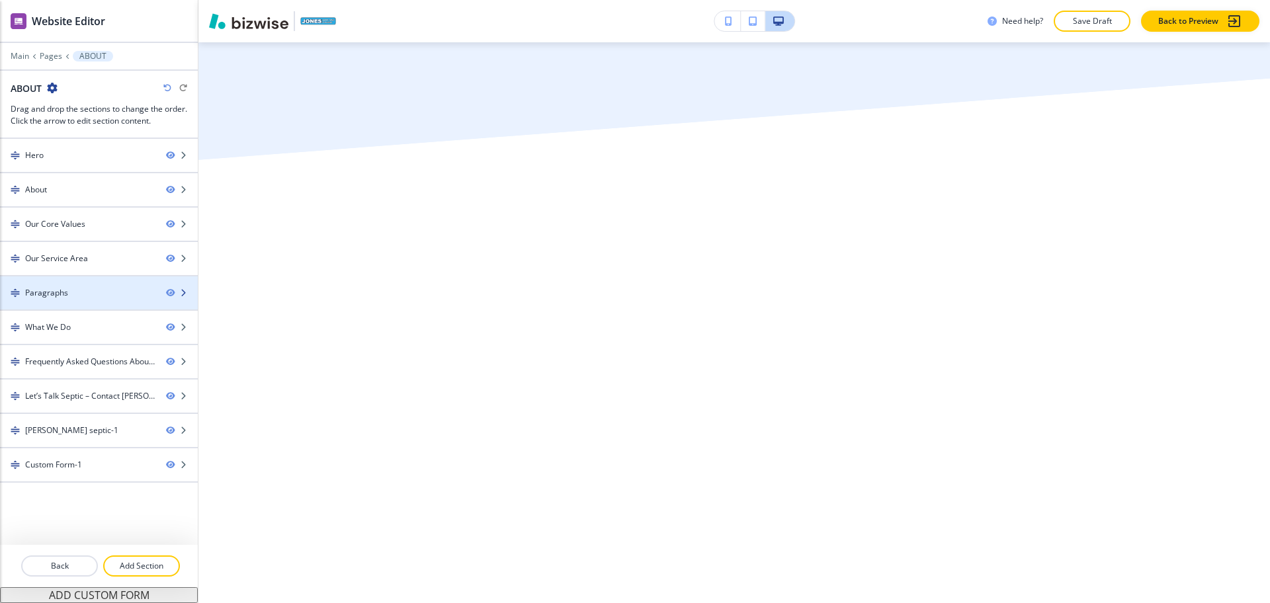
scroll to position [0, 0]
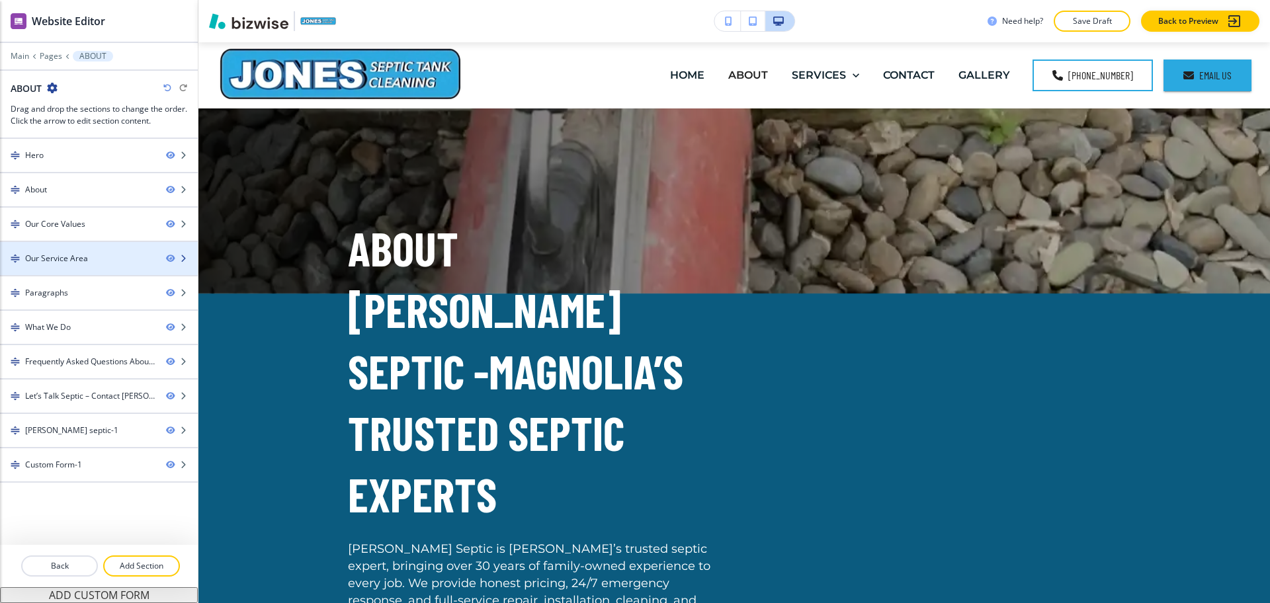
click at [60, 258] on div "Our Service Area" at bounding box center [56, 259] width 63 height 12
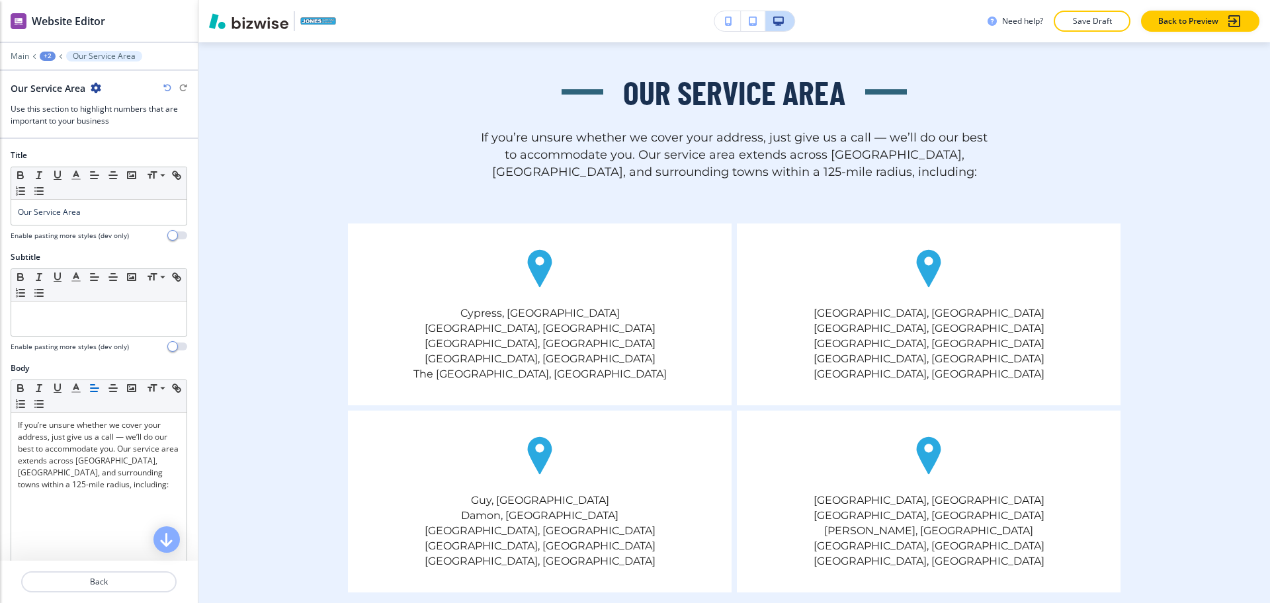
scroll to position [2412, 0]
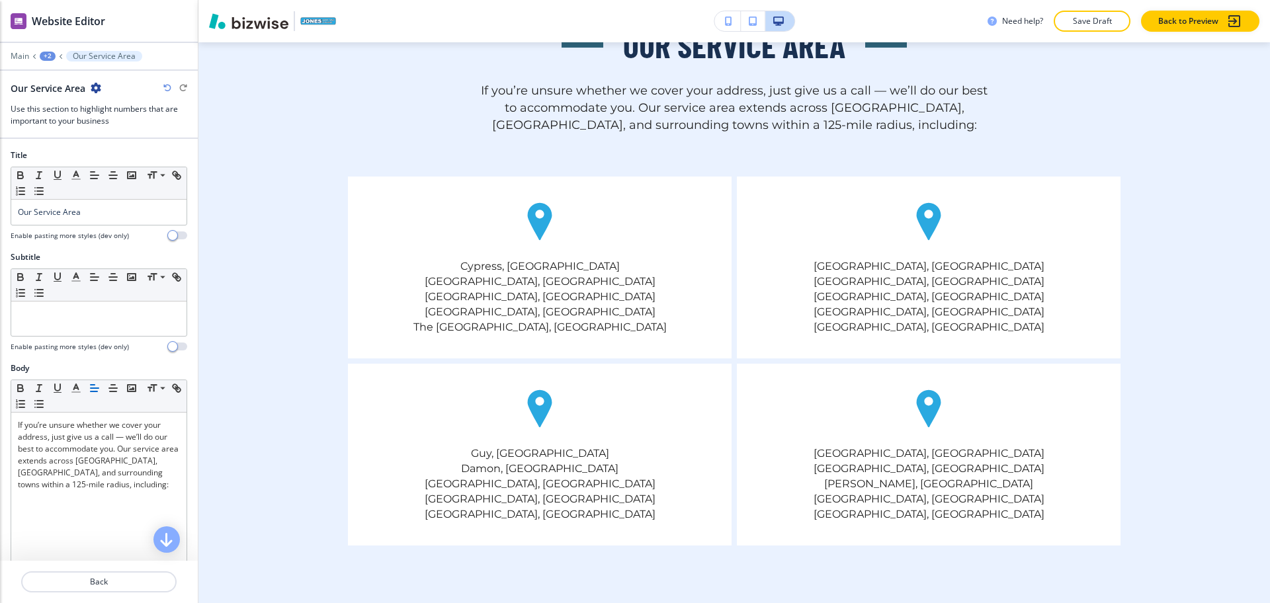
click at [93, 90] on icon "button" at bounding box center [96, 88] width 11 height 11
click at [115, 133] on p "Duplicate Section" at bounding box center [132, 134] width 67 height 12
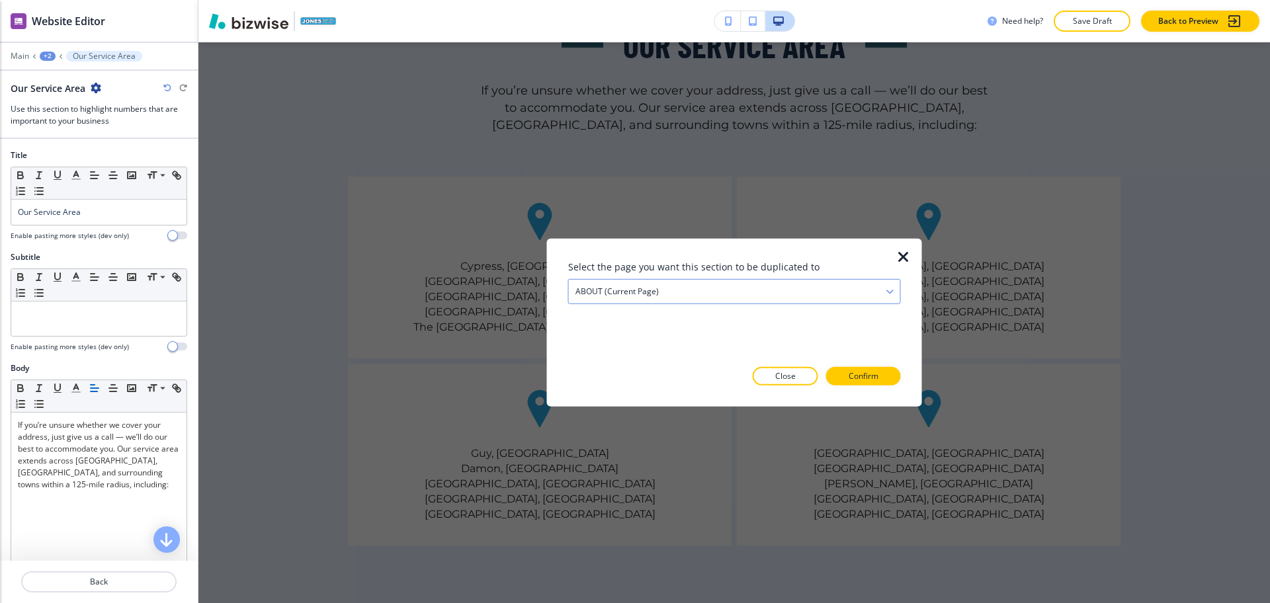
click at [591, 293] on h4 "ABOUT (current page)" at bounding box center [616, 292] width 83 height 12
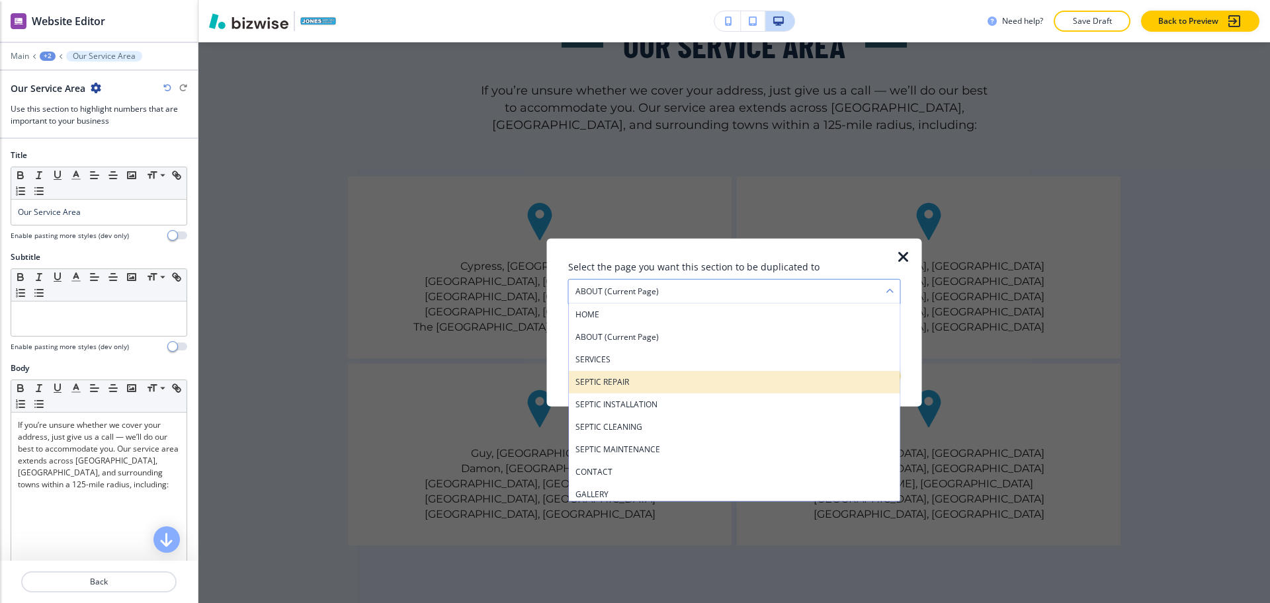
click at [608, 372] on div "SEPTIC REPAIR" at bounding box center [734, 382] width 331 height 22
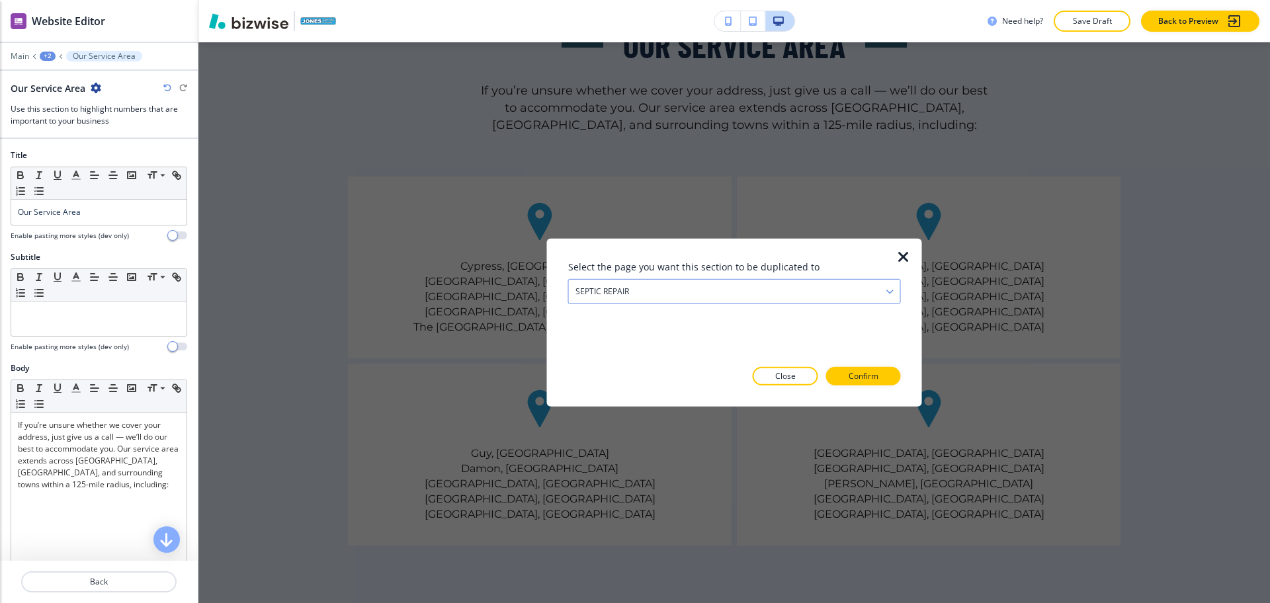
click at [628, 283] on div "SEPTIC REPAIR" at bounding box center [734, 292] width 331 height 24
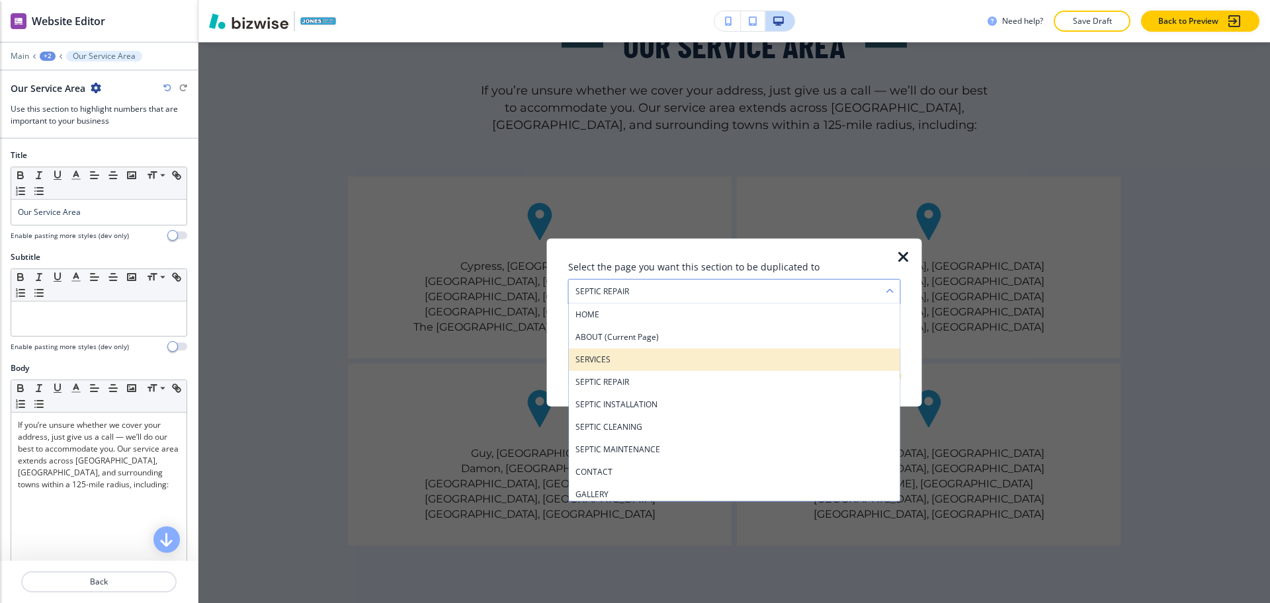
click at [618, 356] on h4 "SERVICES" at bounding box center [734, 360] width 318 height 12
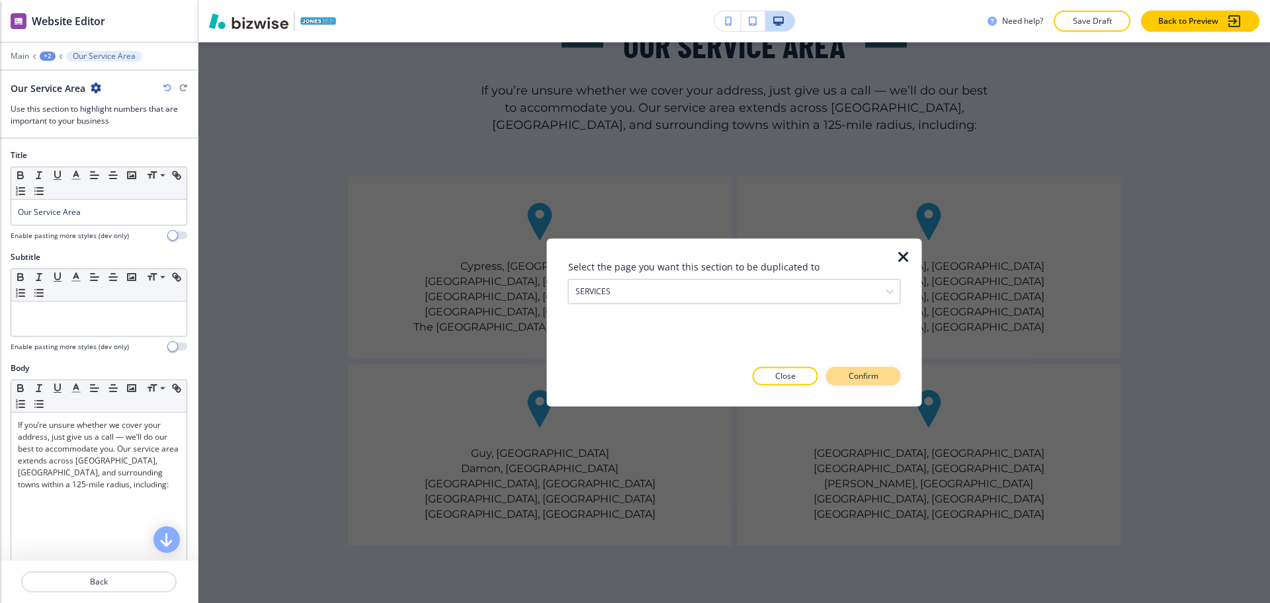
click at [852, 378] on button "Confirm" at bounding box center [863, 376] width 75 height 19
click at [851, 374] on p "Take me there" at bounding box center [852, 376] width 54 height 12
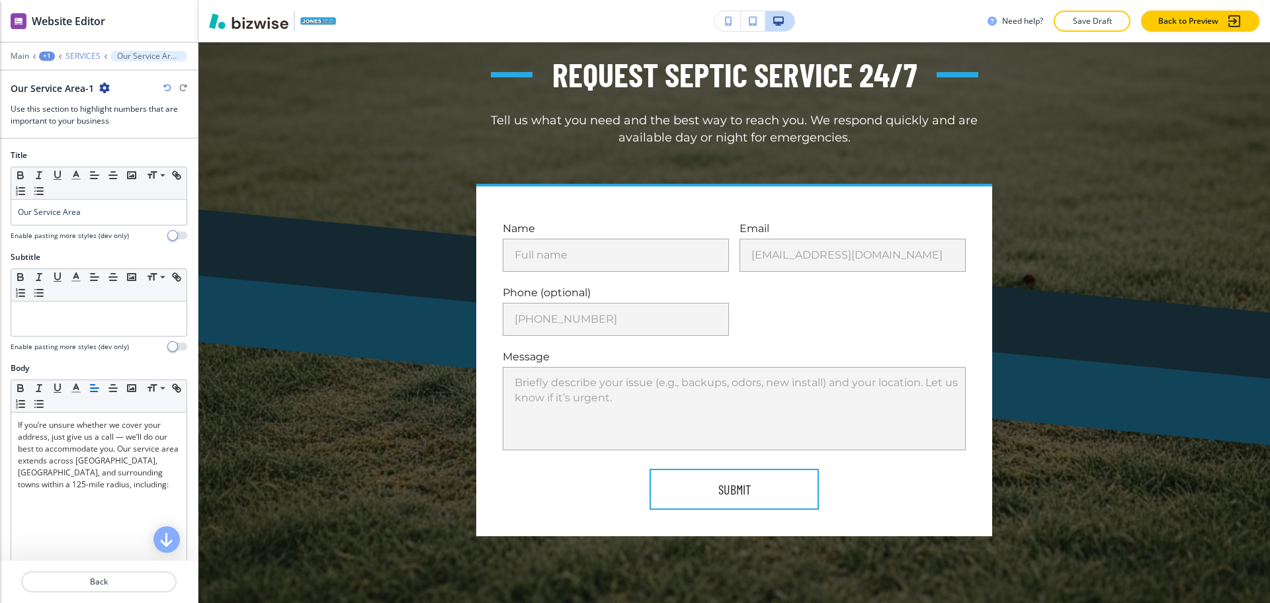
click at [85, 54] on p "SERVICES" at bounding box center [82, 56] width 35 height 9
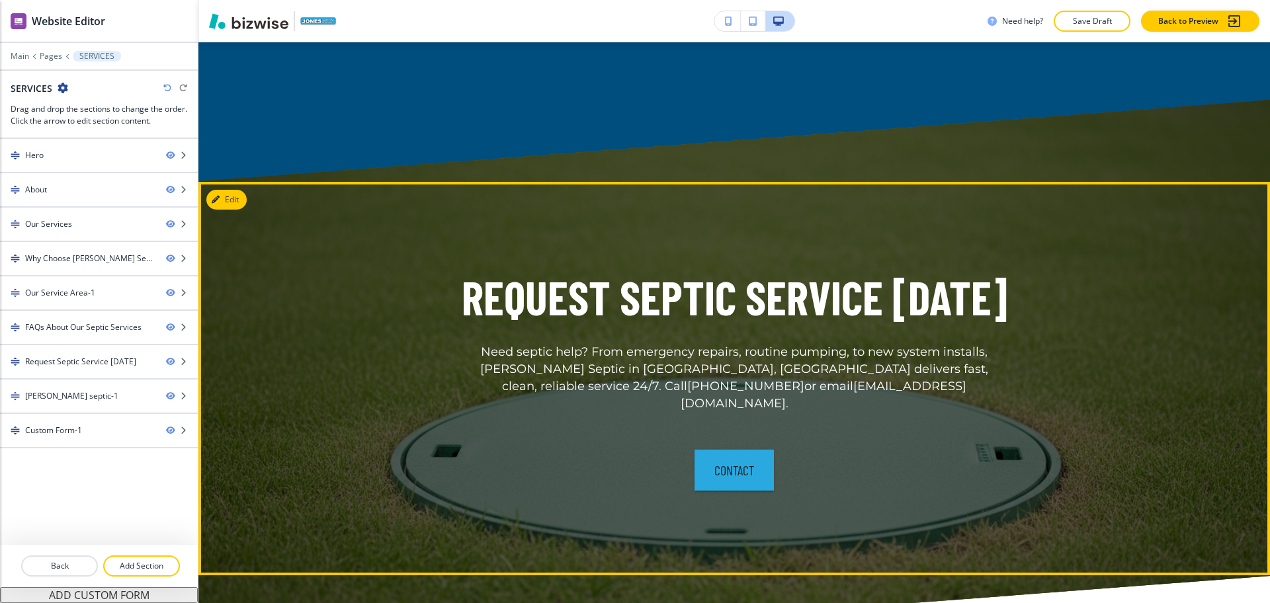
scroll to position [4535, 0]
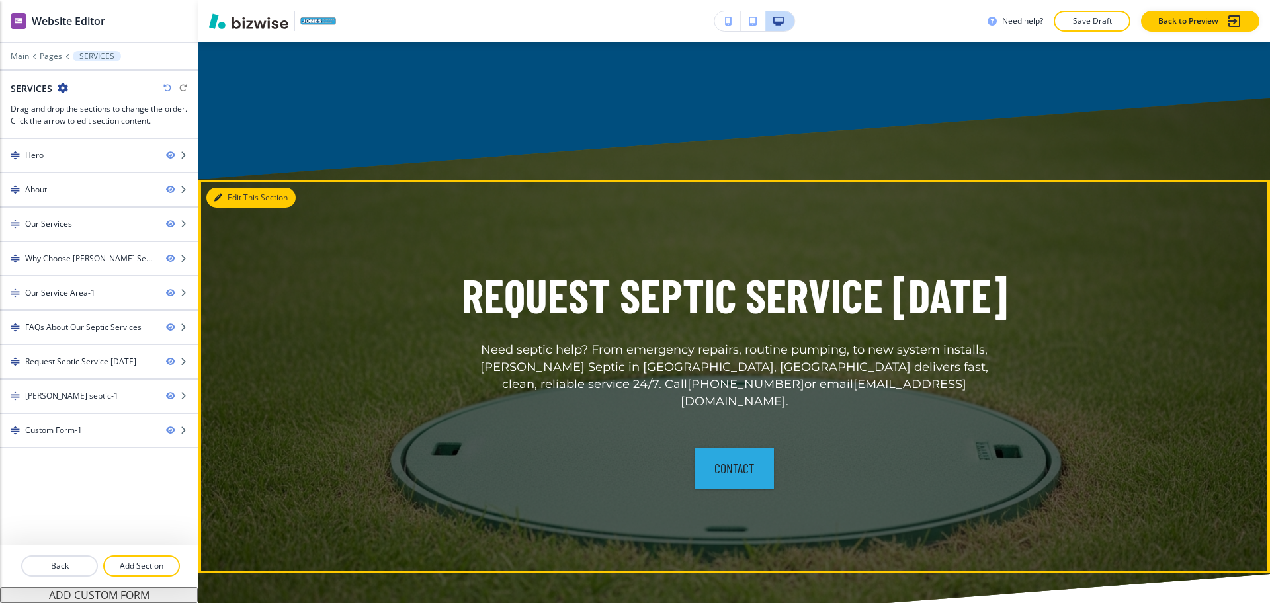
click at [228, 188] on button "Edit This Section" at bounding box center [250, 198] width 89 height 20
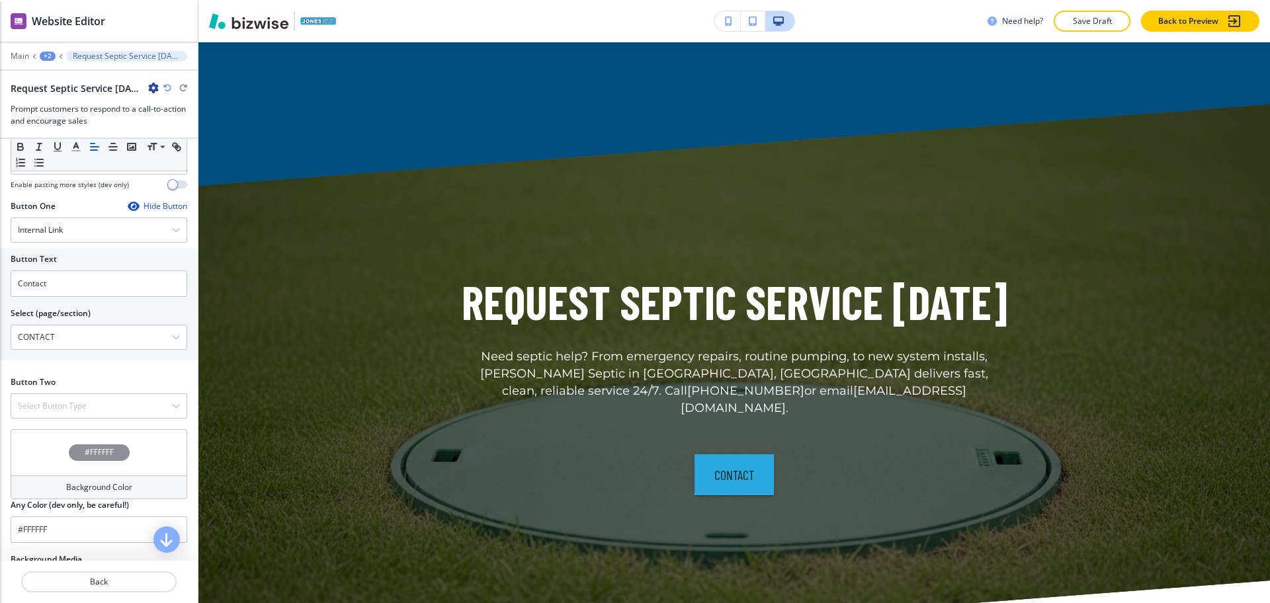
scroll to position [413, 0]
click at [66, 286] on input "Contact" at bounding box center [99, 282] width 177 height 26
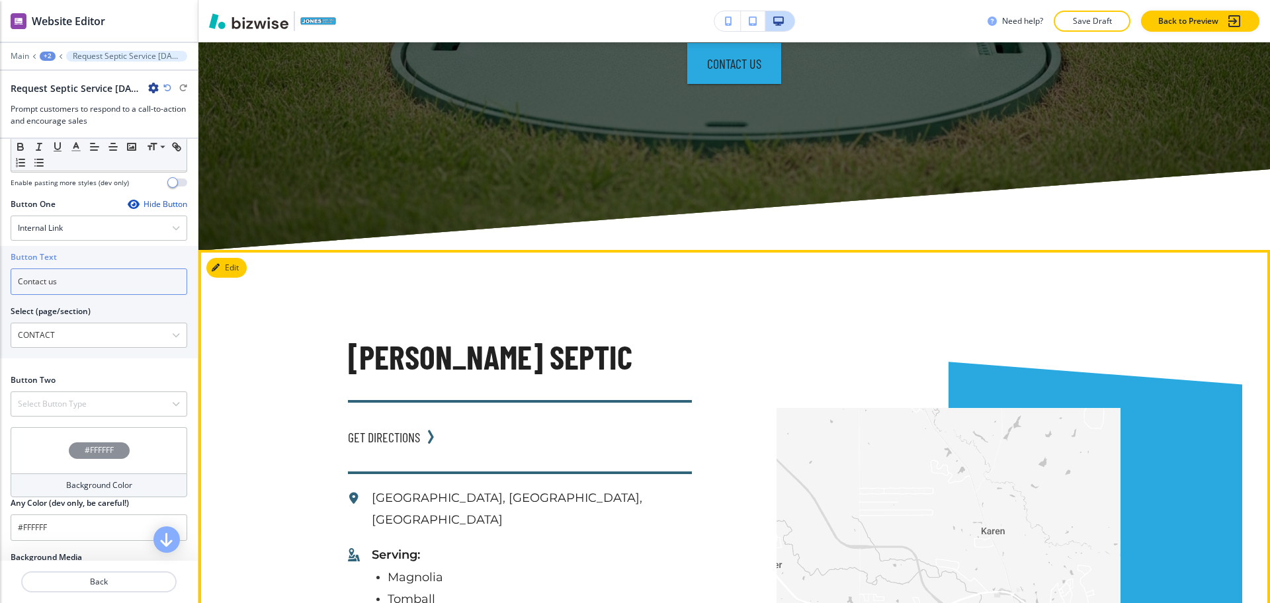
scroll to position [4942, 0]
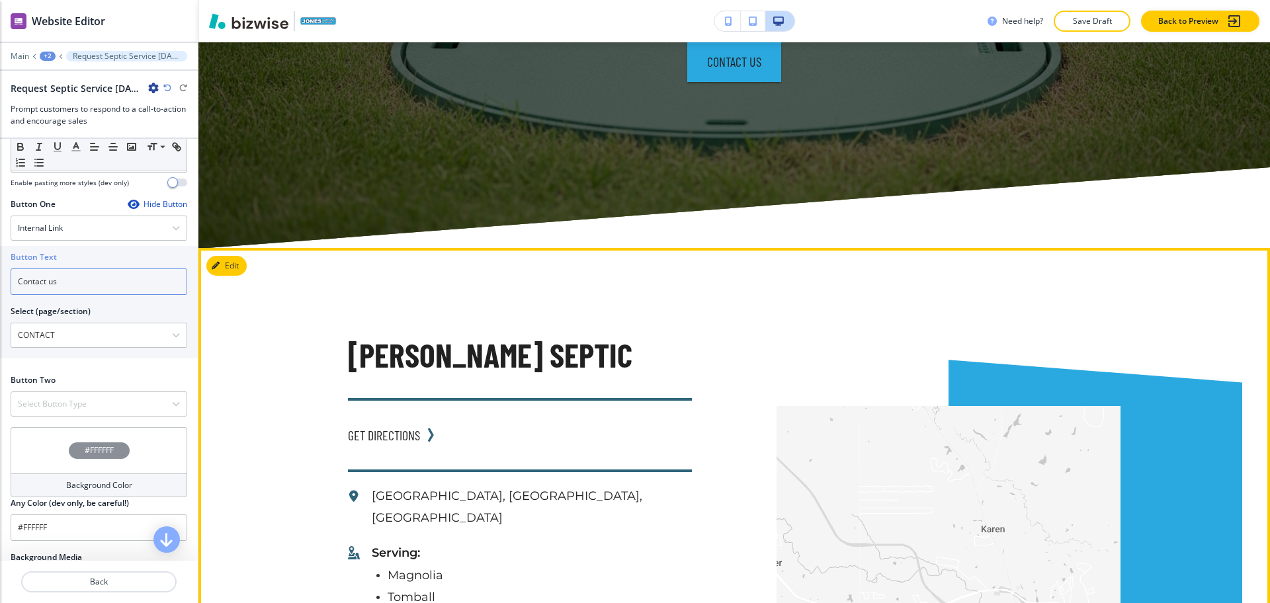
type input "Contact us"
drag, startPoint x: 458, startPoint y: 545, endPoint x: 362, endPoint y: 540, distance: 96.1
copy p "[PHONE_NUMBER]"
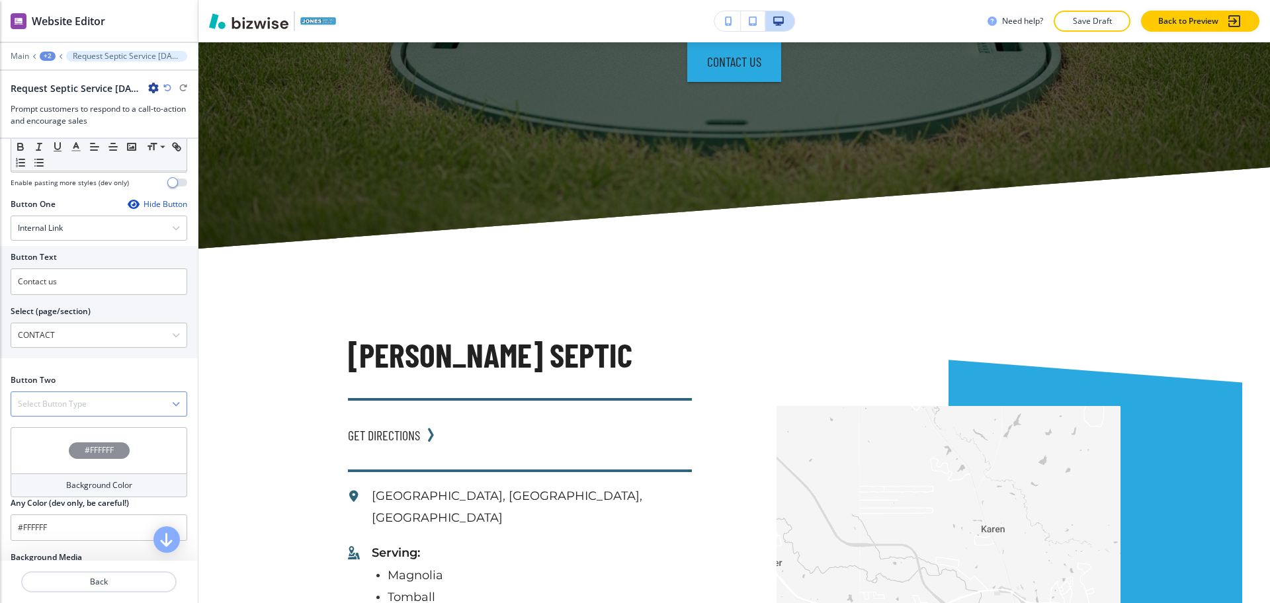
click at [135, 403] on div "Select Button Type" at bounding box center [98, 404] width 175 height 24
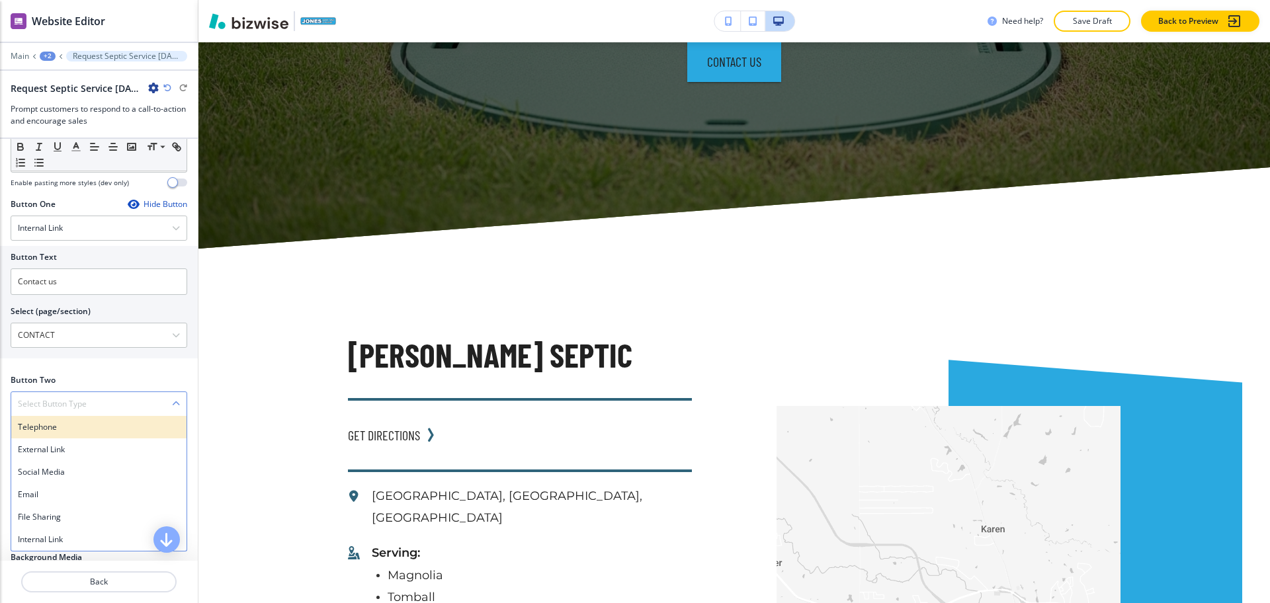
click at [94, 434] on div "Telephone" at bounding box center [98, 427] width 175 height 22
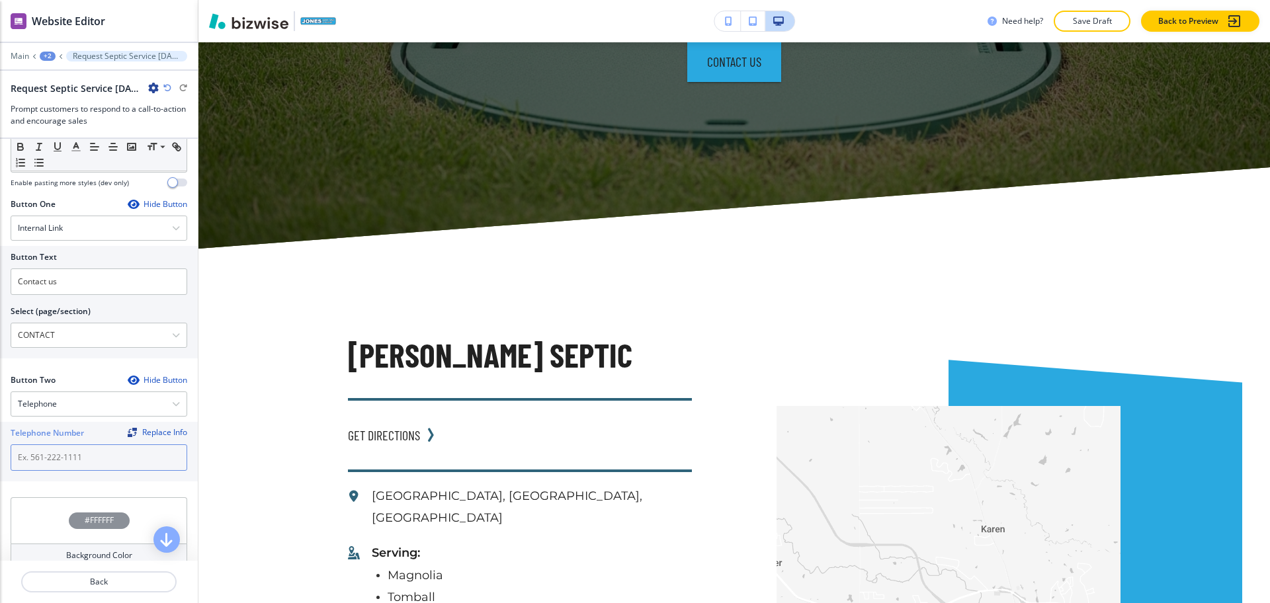
click at [94, 451] on input "text" at bounding box center [99, 457] width 177 height 26
paste input "[PHONE_NUMBER]"
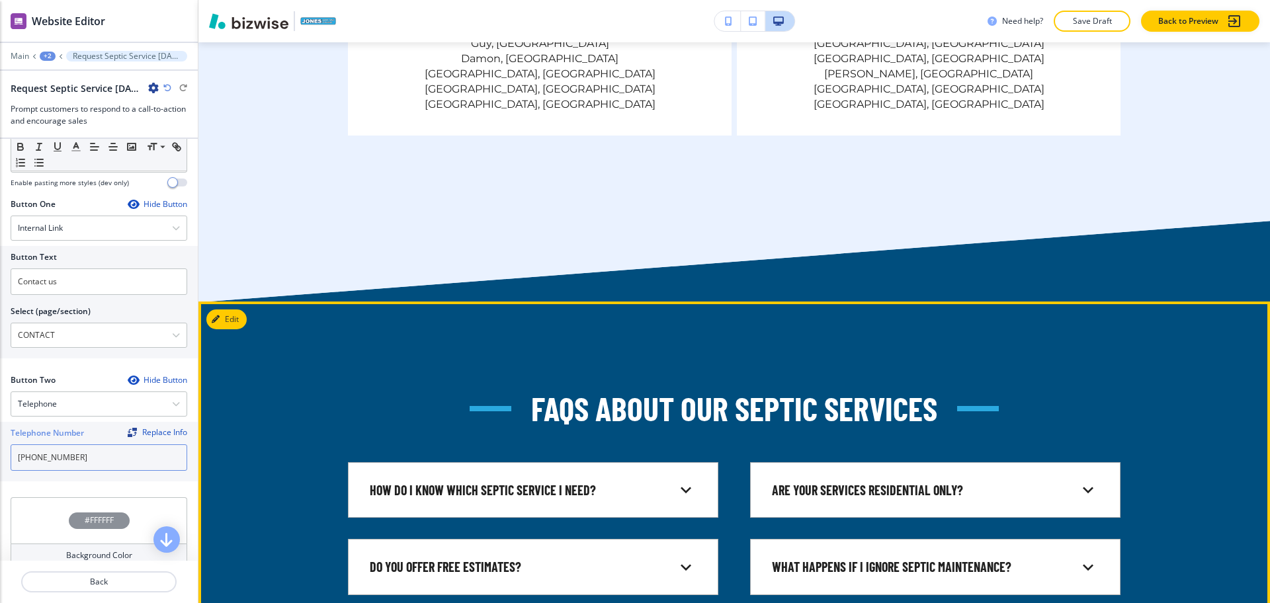
scroll to position [3952, 0]
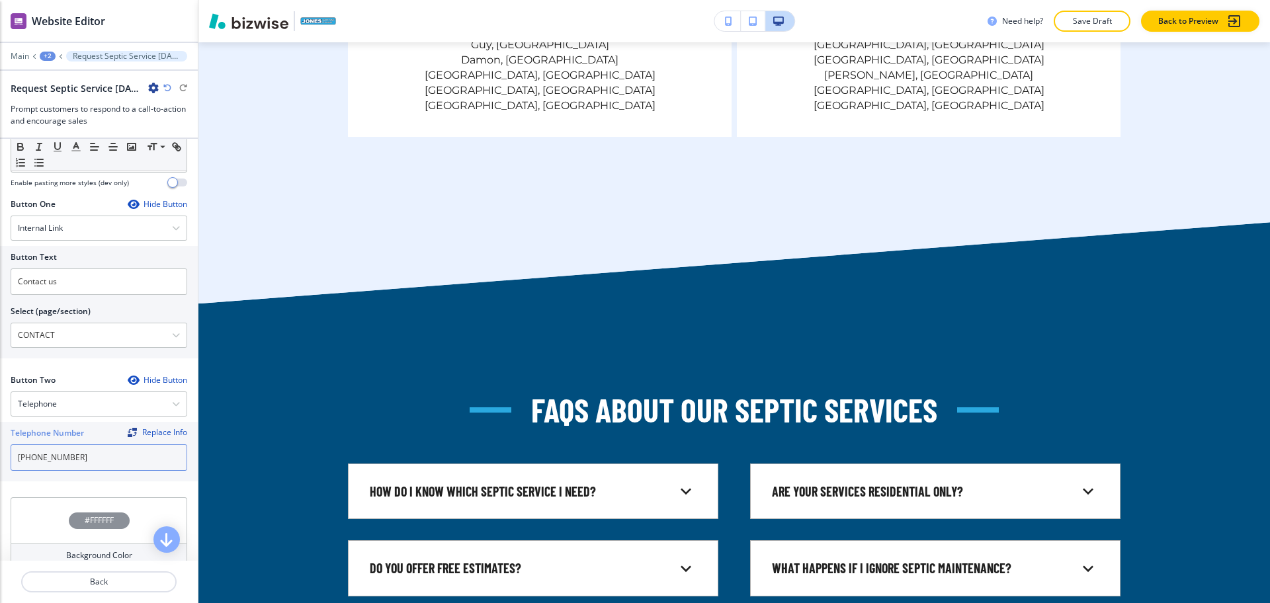
type input "[PHONE_NUMBER]"
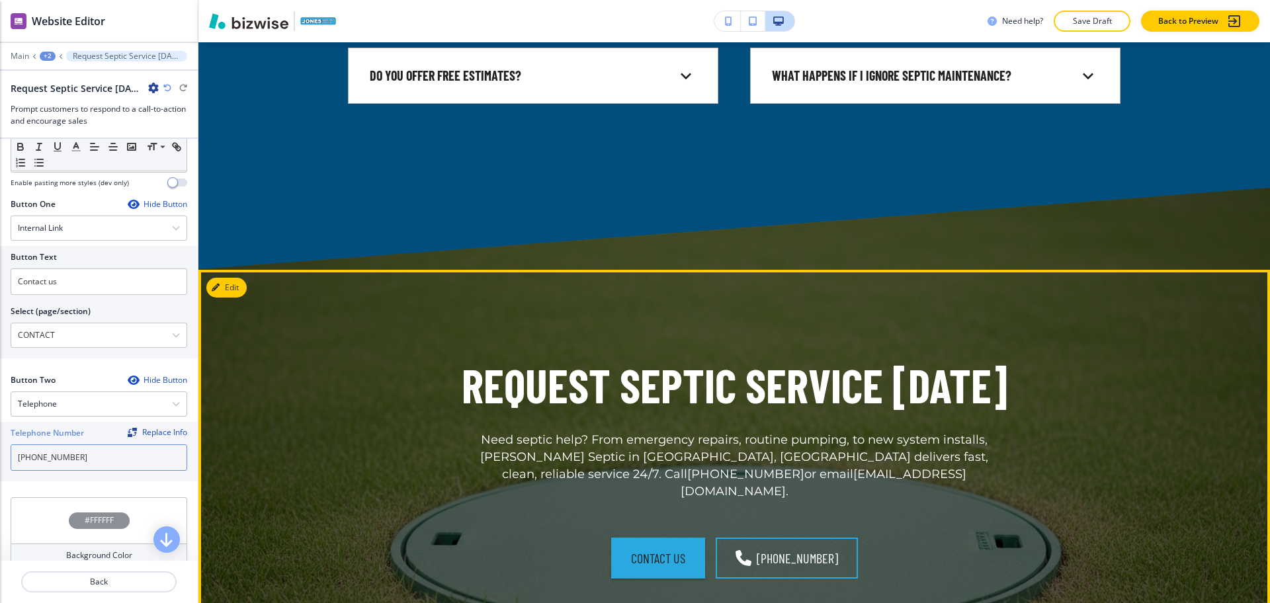
scroll to position [4446, 0]
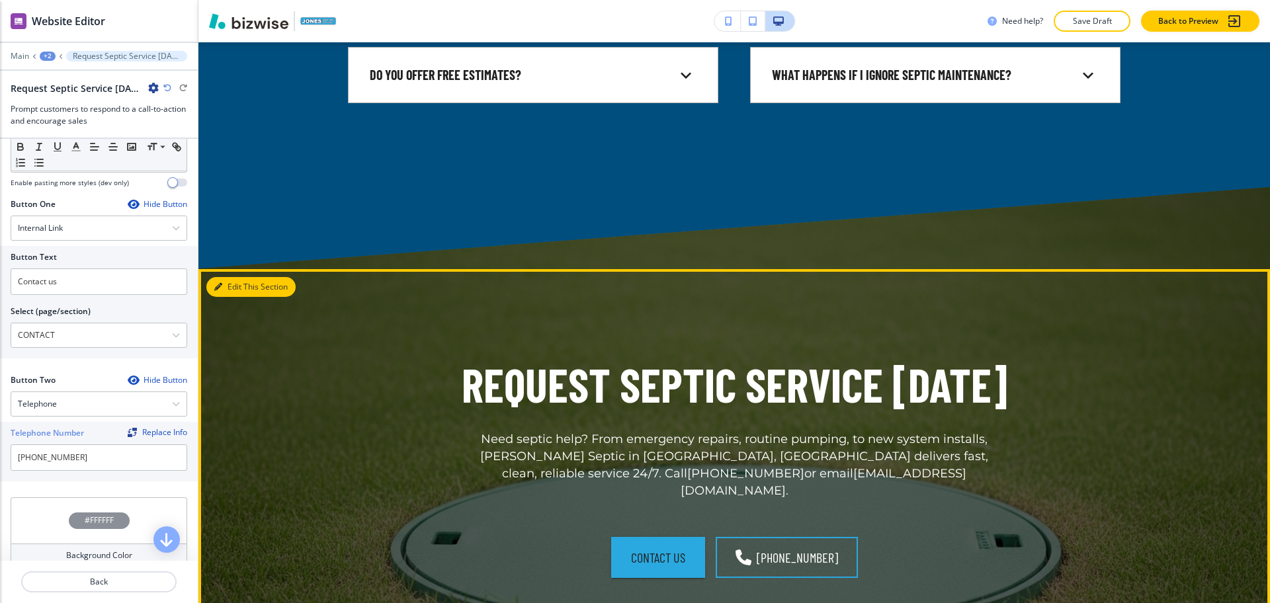
click at [235, 277] on button "Edit This Section" at bounding box center [250, 287] width 89 height 20
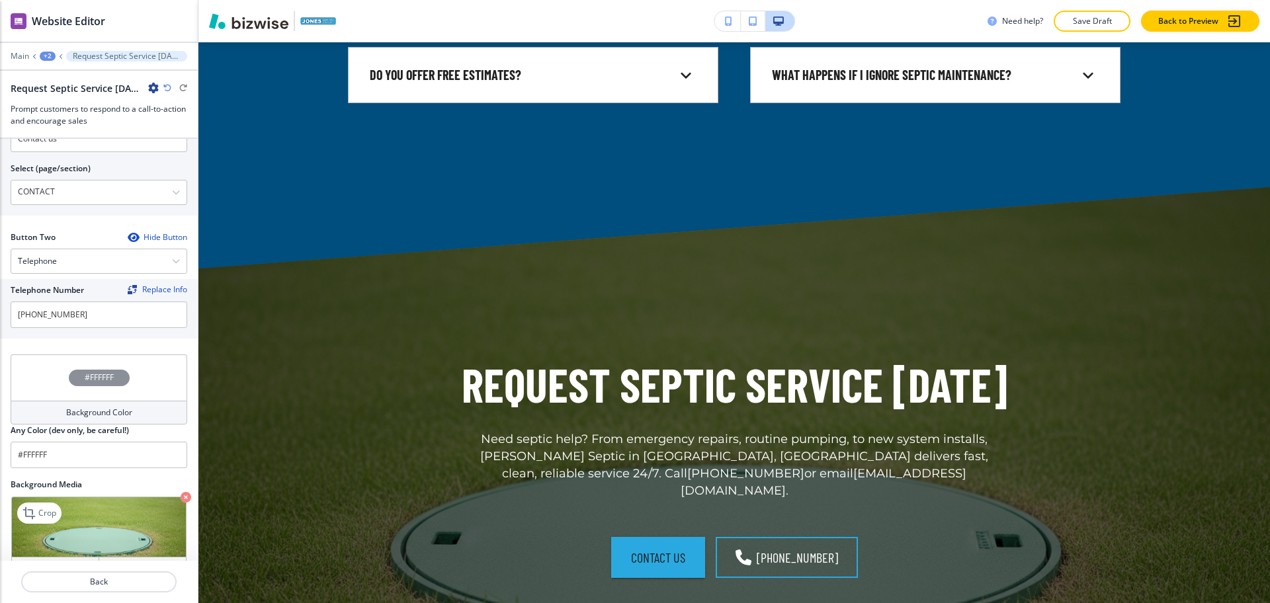
scroll to position [630, 0]
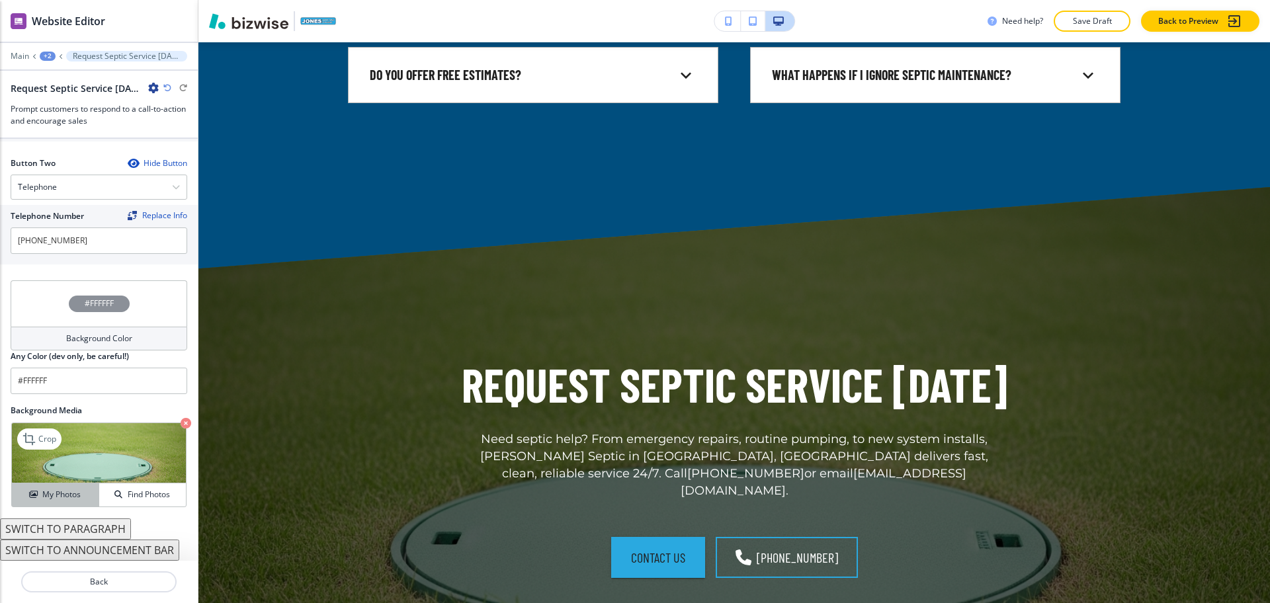
click at [54, 486] on button "My Photos" at bounding box center [55, 495] width 87 height 23
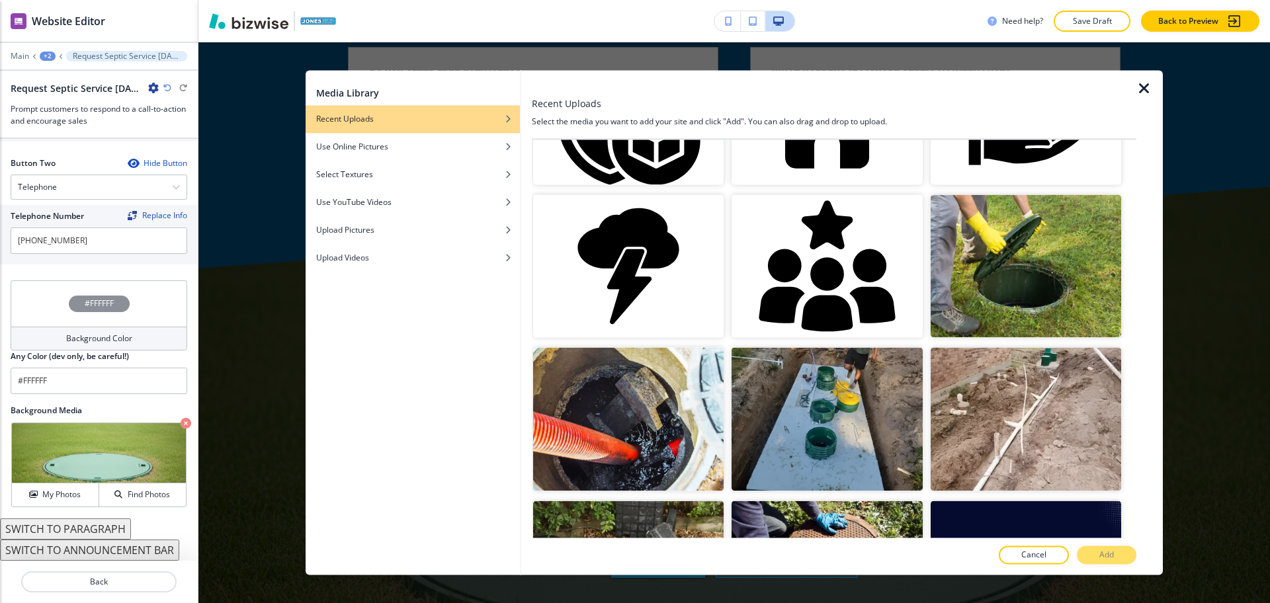
scroll to position [741, 0]
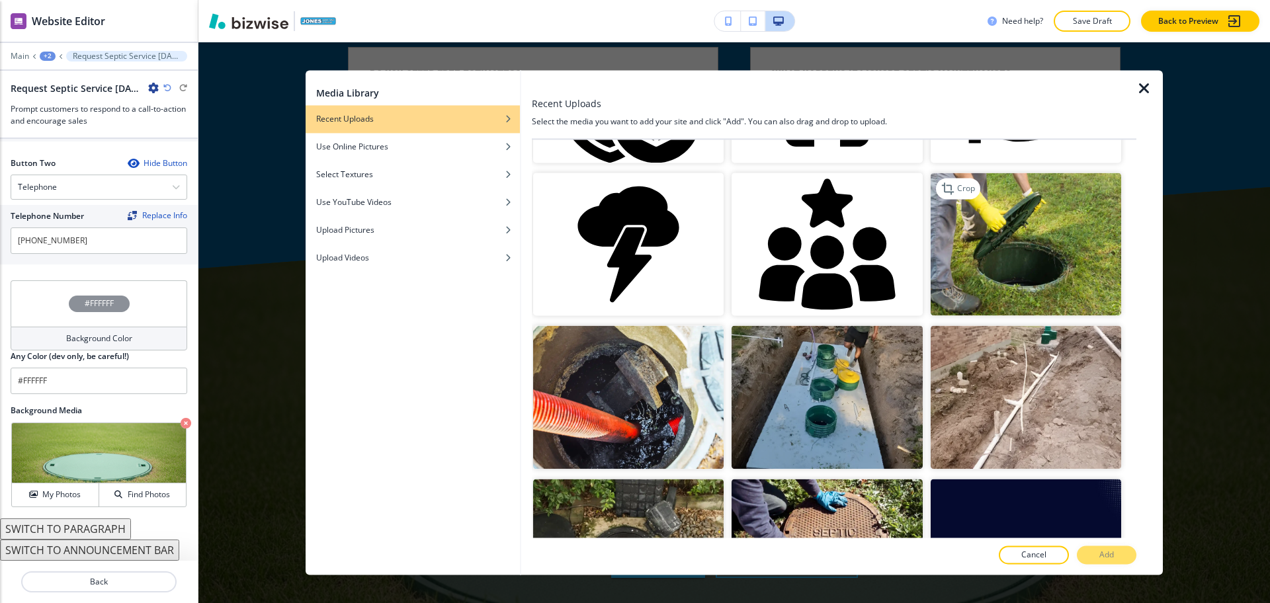
click at [1015, 235] on img "button" at bounding box center [1026, 244] width 190 height 143
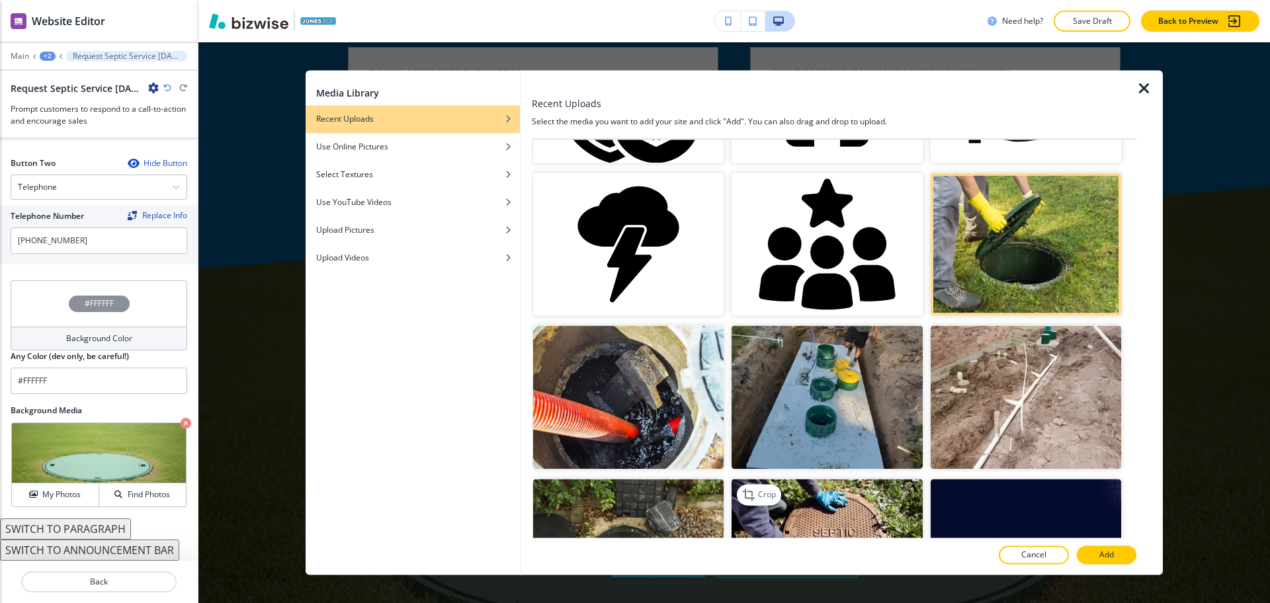
click at [821, 502] on img "button" at bounding box center [827, 550] width 190 height 143
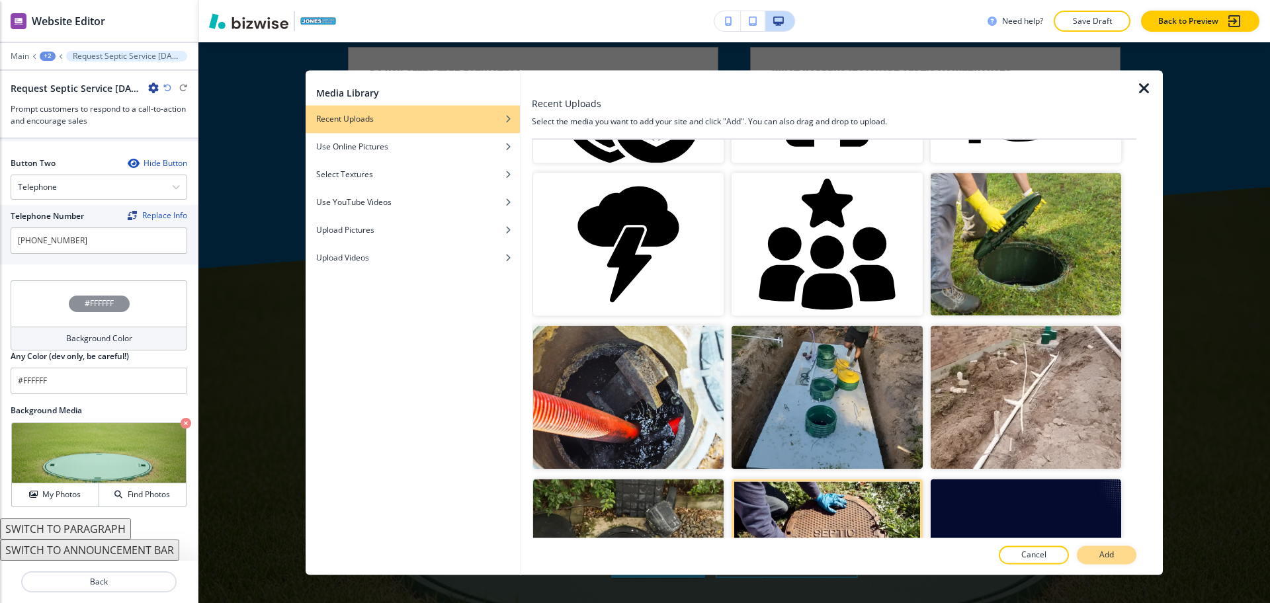
click at [1092, 548] on button "Add" at bounding box center [1107, 555] width 60 height 19
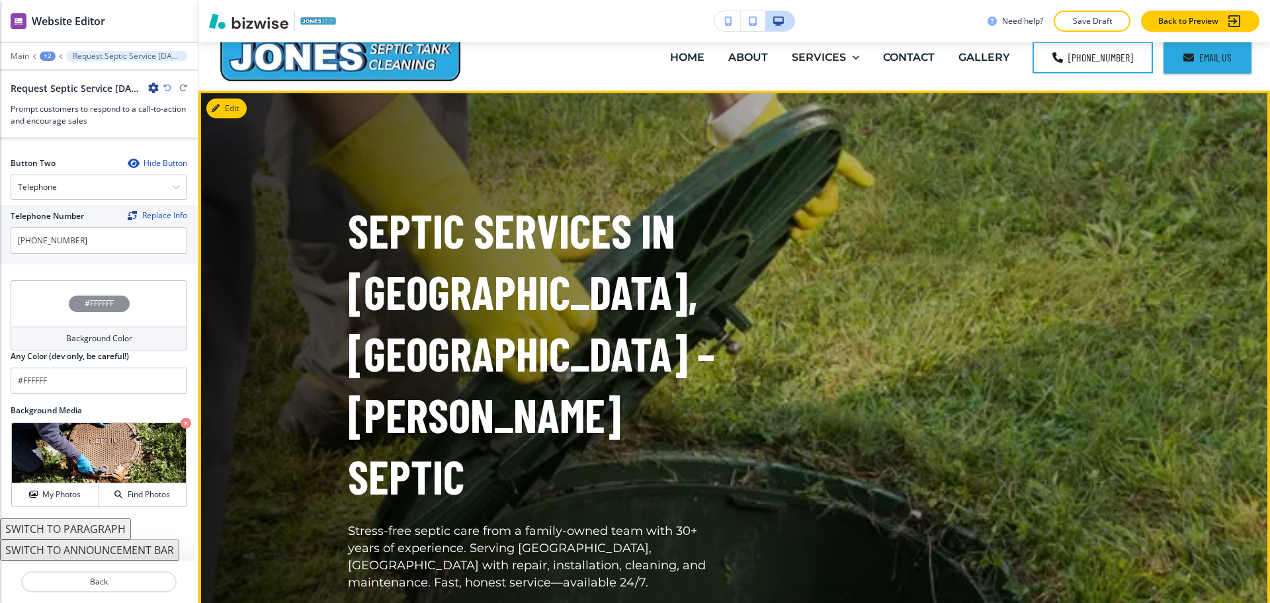
scroll to position [0, 0]
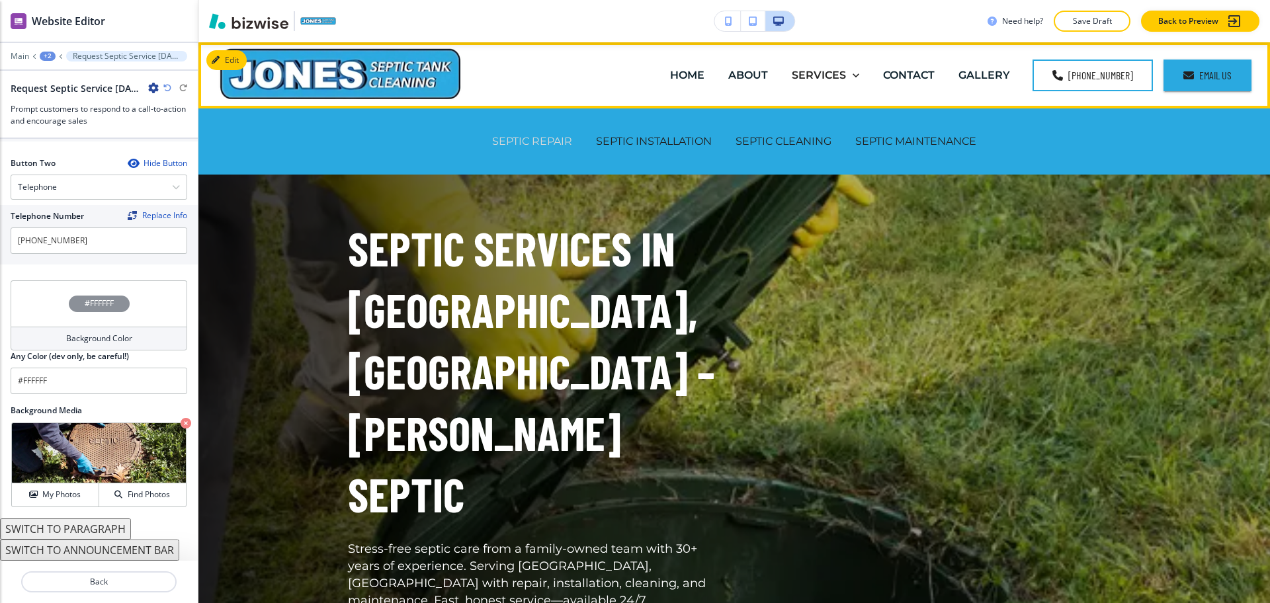
click at [518, 140] on p "SEPTIC REPAIR" at bounding box center [532, 141] width 80 height 15
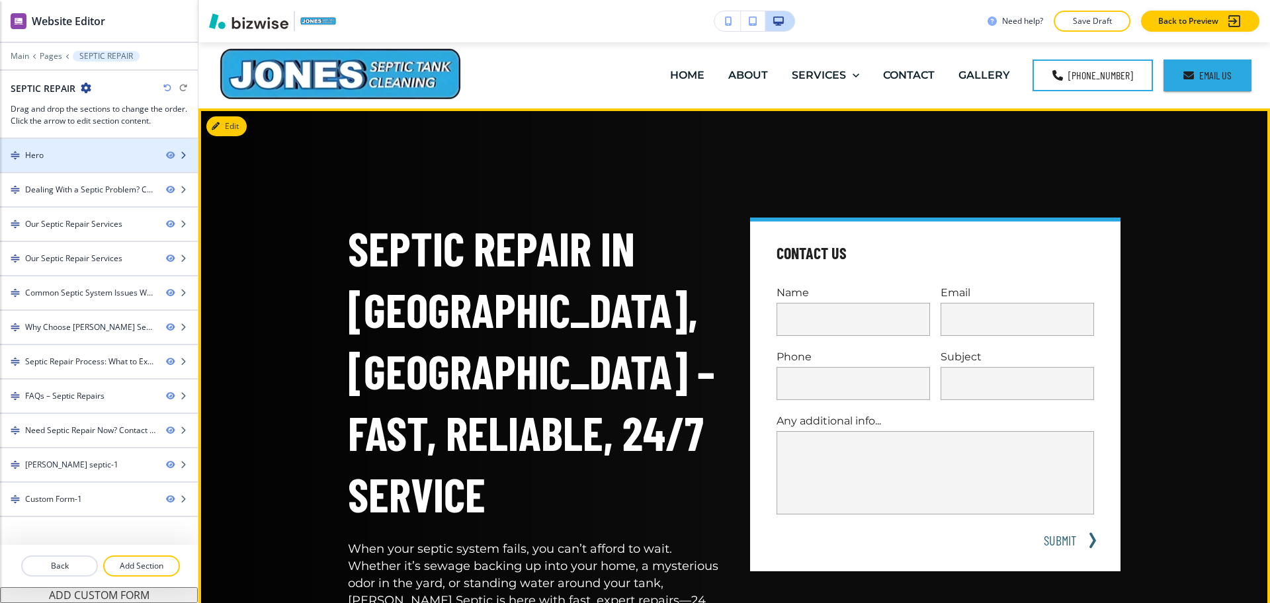
click at [45, 153] on div "Hero" at bounding box center [77, 155] width 155 height 12
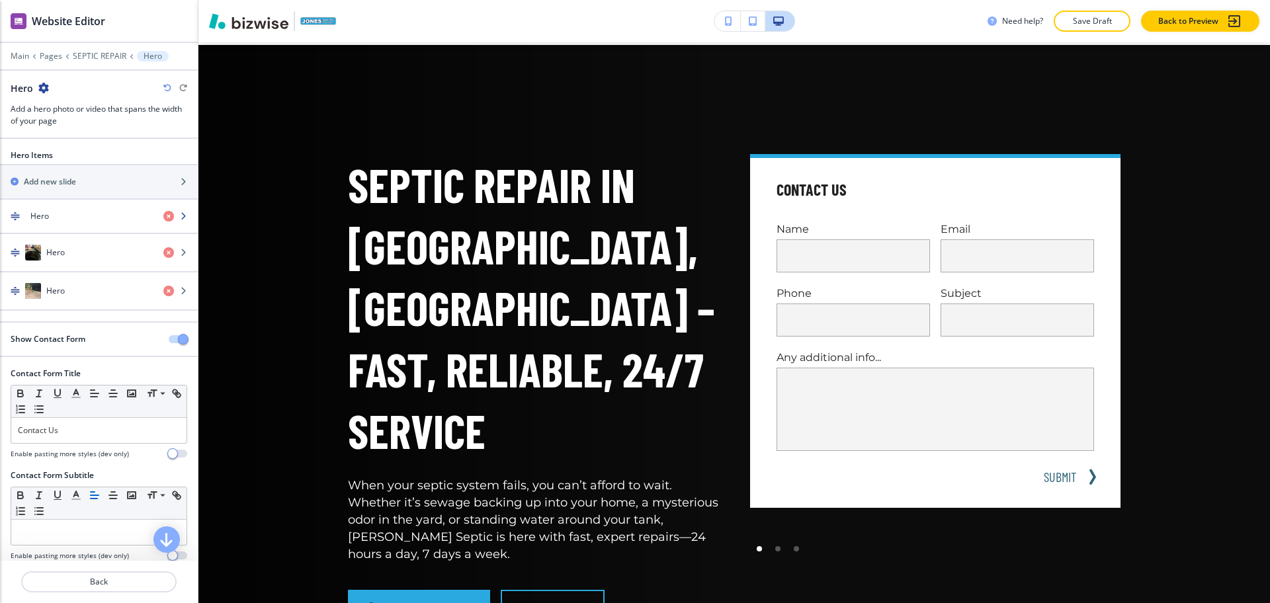
scroll to position [66, 0]
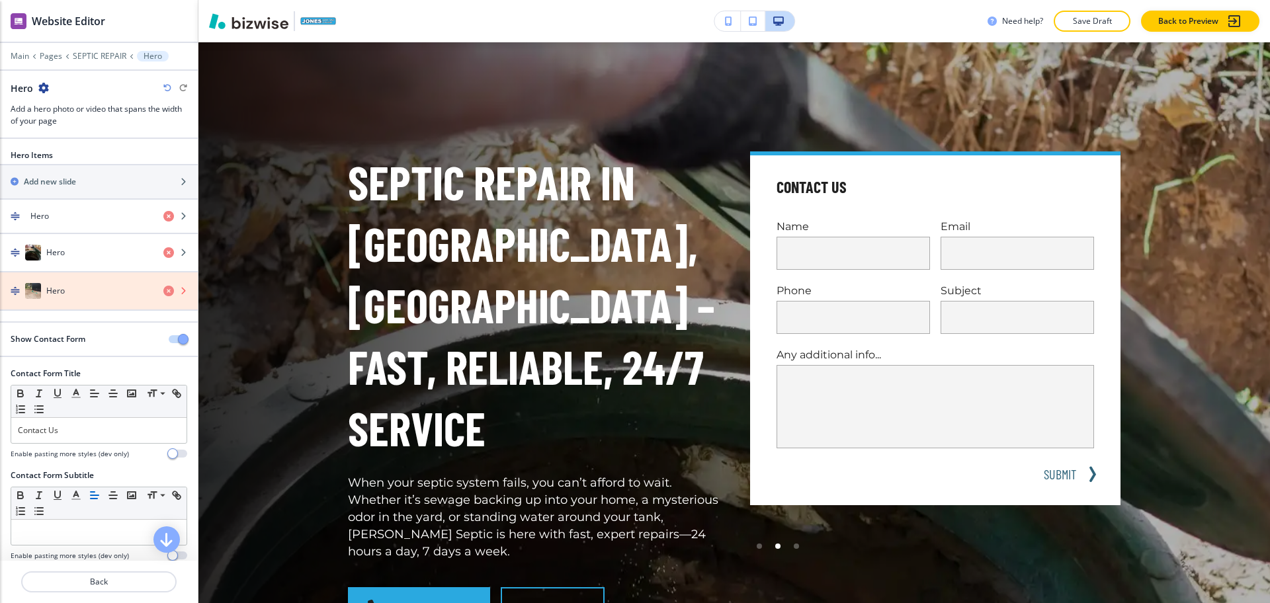
click at [163, 290] on icon "button" at bounding box center [168, 291] width 11 height 11
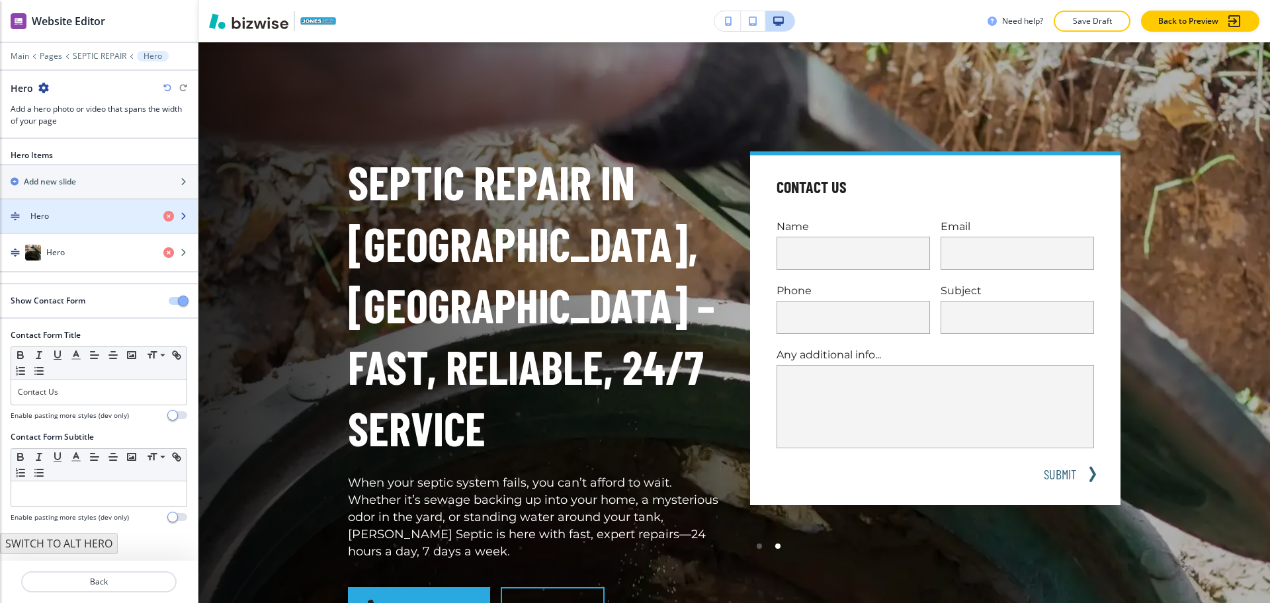
click at [127, 214] on div "Hero" at bounding box center [76, 216] width 153 height 12
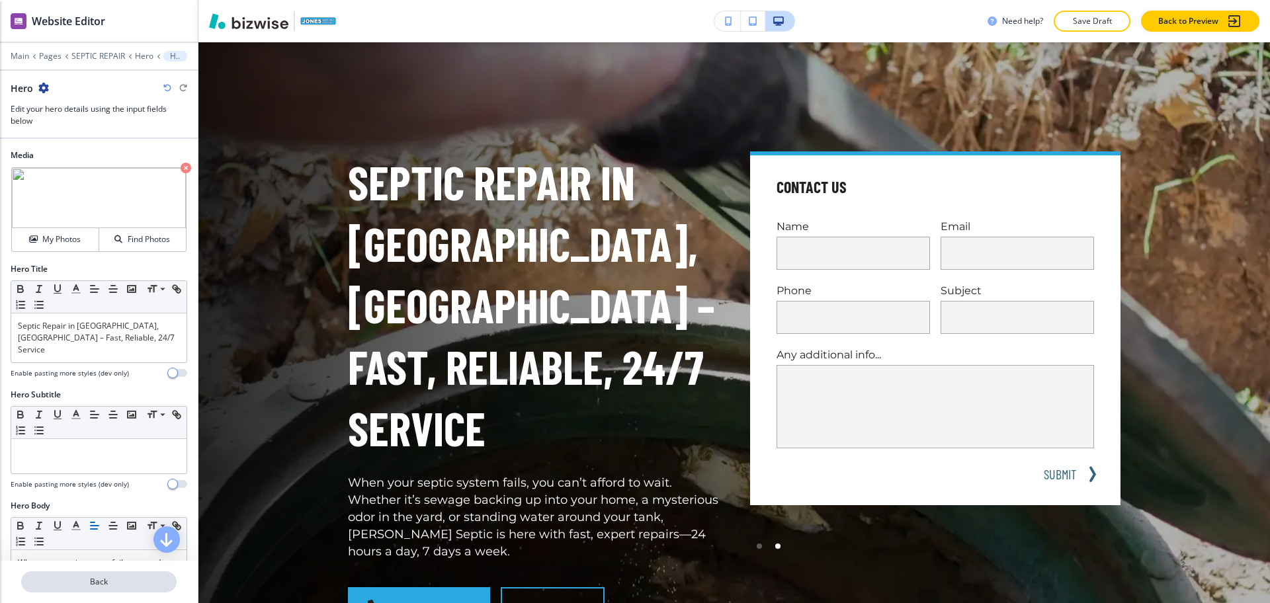
click at [102, 579] on p "Back" at bounding box center [98, 582] width 153 height 12
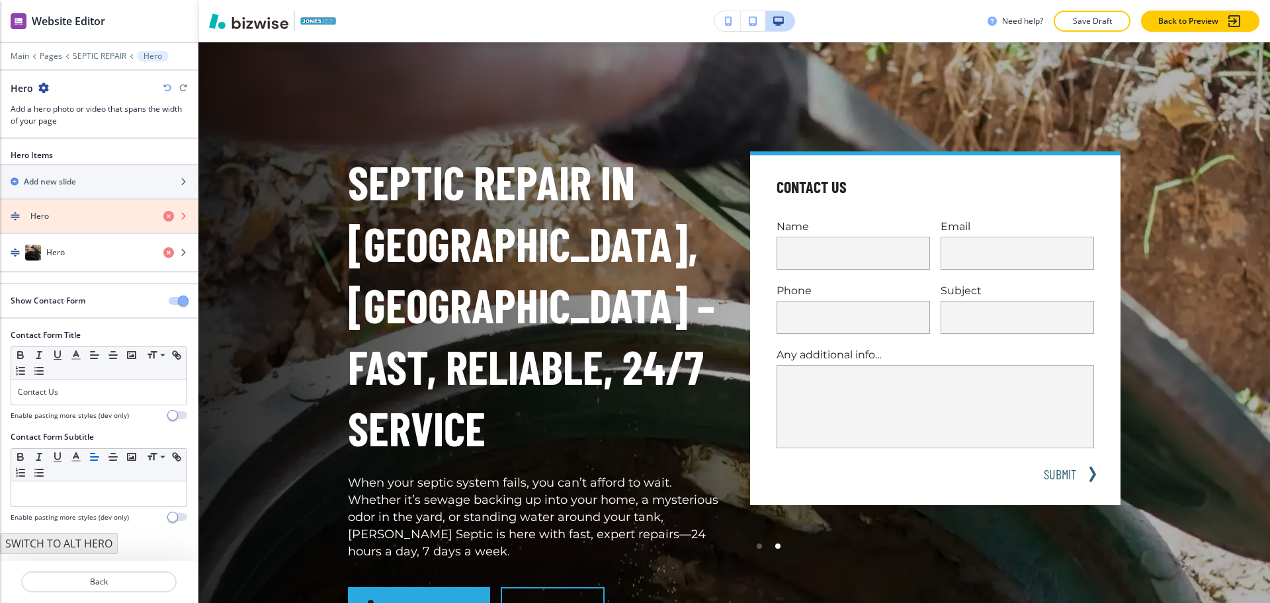
click at [165, 214] on icon "button" at bounding box center [168, 216] width 11 height 11
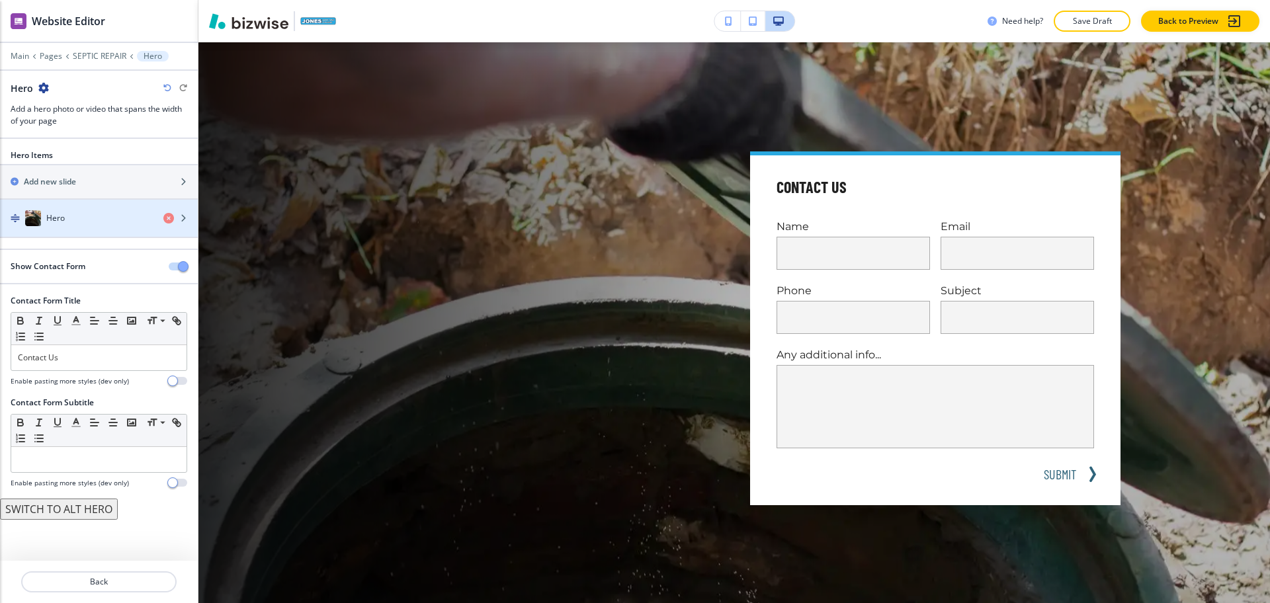
click at [95, 218] on div "Hero" at bounding box center [76, 218] width 153 height 16
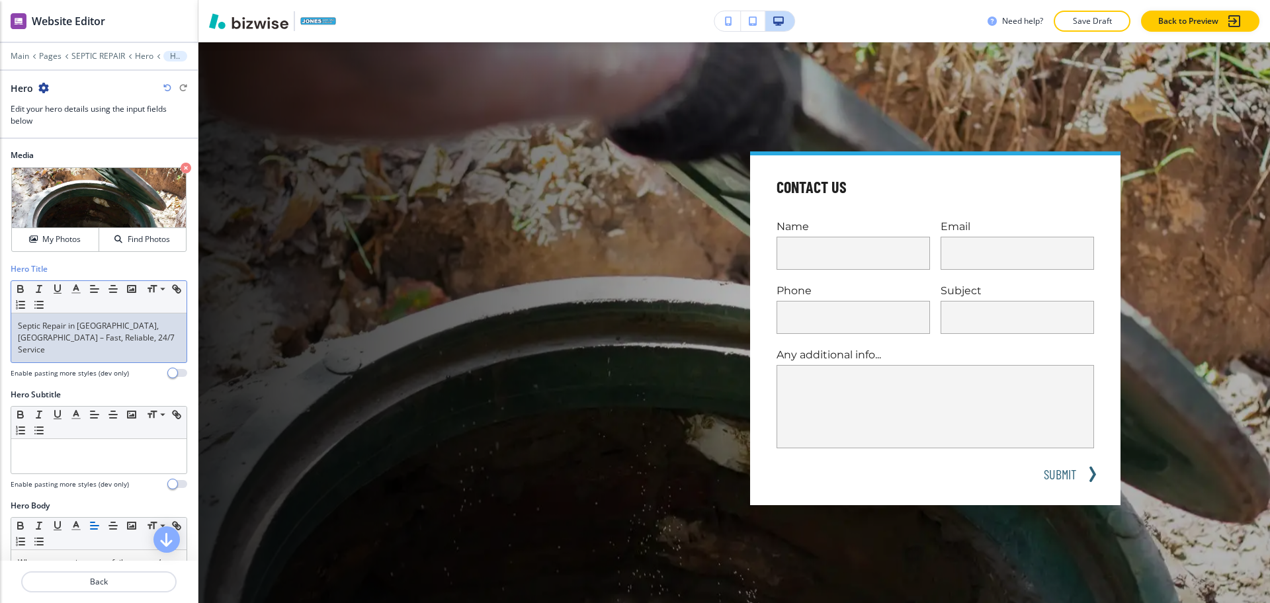
click at [143, 339] on p "Septic Repair in [GEOGRAPHIC_DATA], [GEOGRAPHIC_DATA] – Fast, Reliable, 24/7 Se…" at bounding box center [99, 338] width 162 height 36
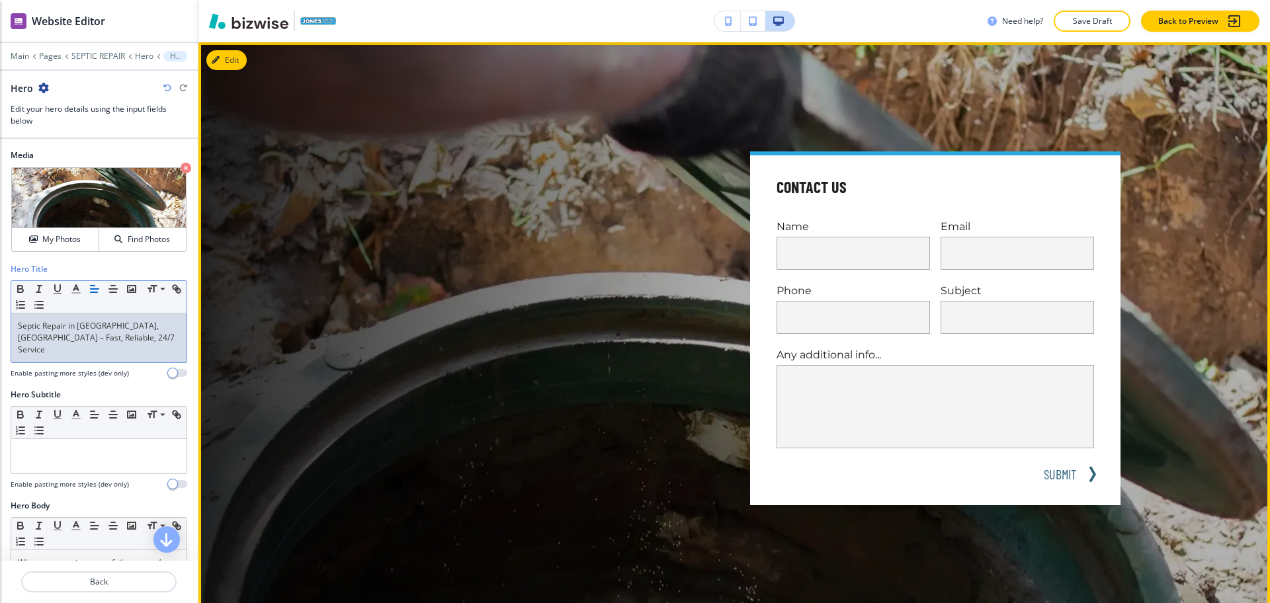
scroll to position [0, 0]
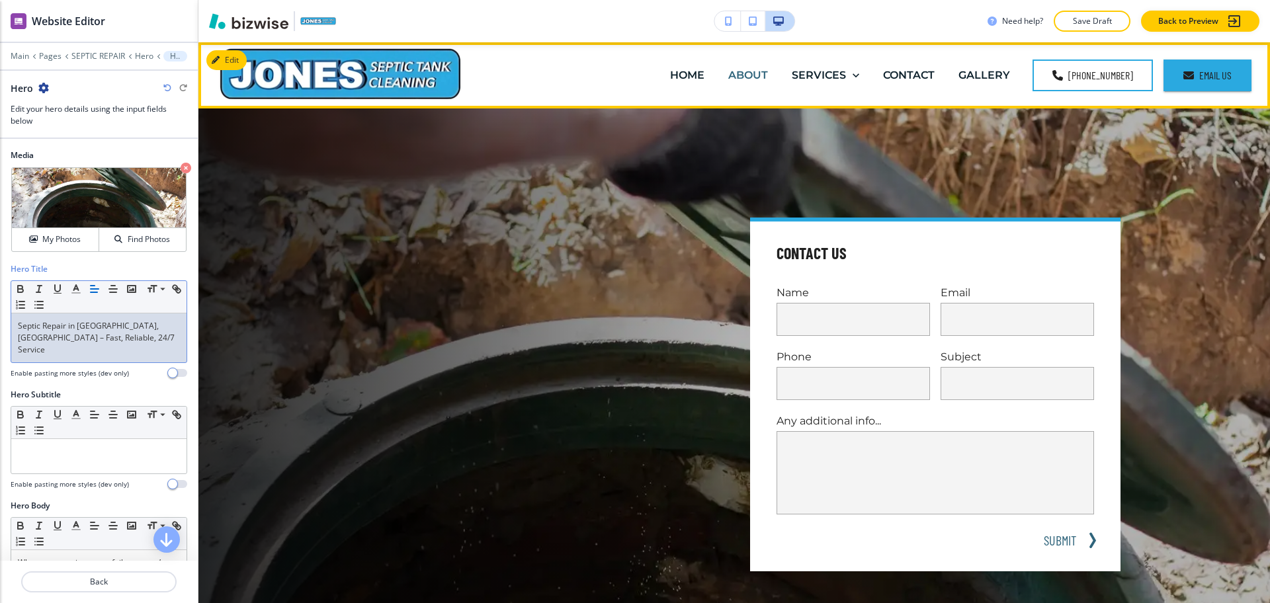
click at [747, 77] on p "ABOUT" at bounding box center [748, 74] width 40 height 15
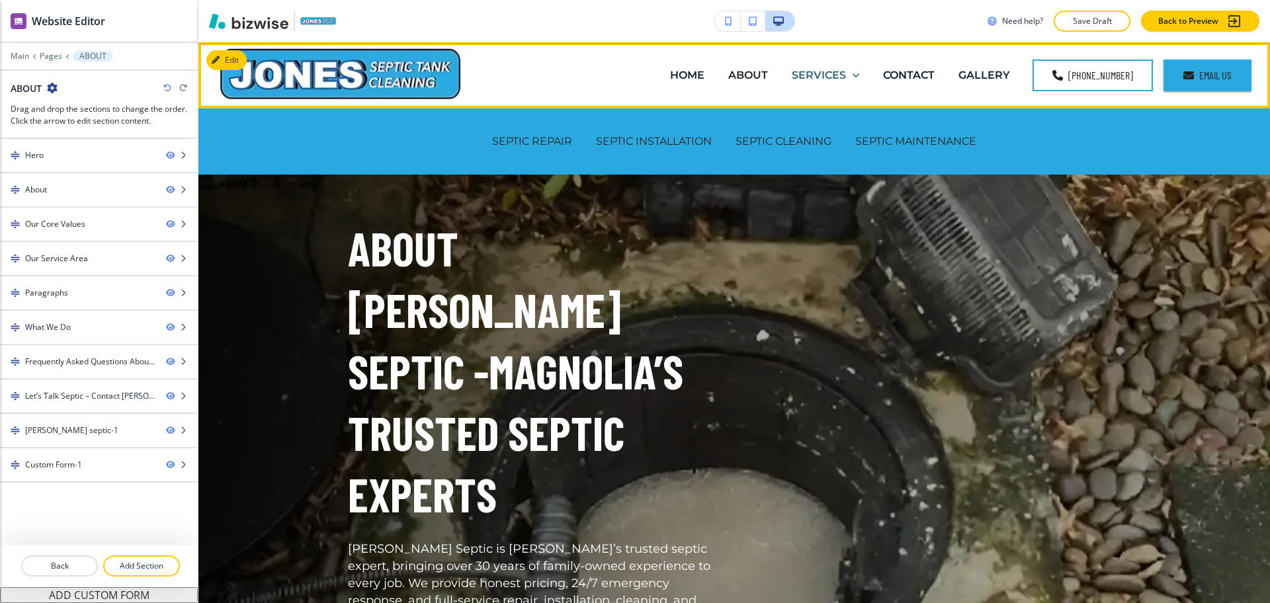
click at [805, 75] on p "SERVICES" at bounding box center [819, 74] width 54 height 15
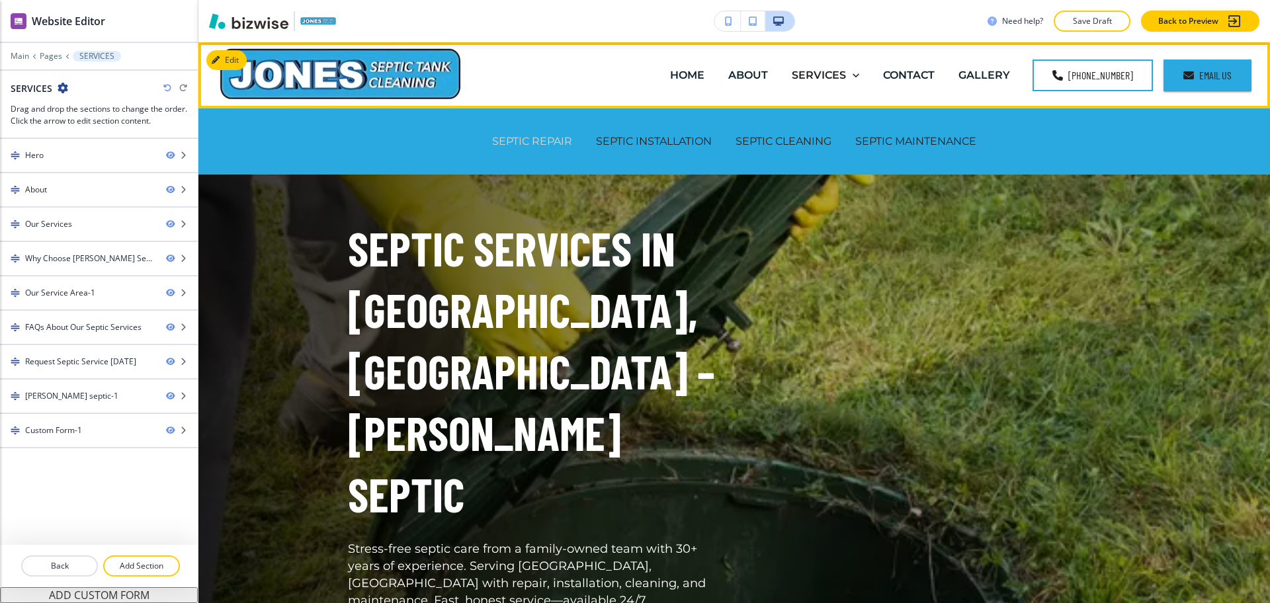
click at [532, 144] on p "SEPTIC REPAIR" at bounding box center [532, 141] width 80 height 15
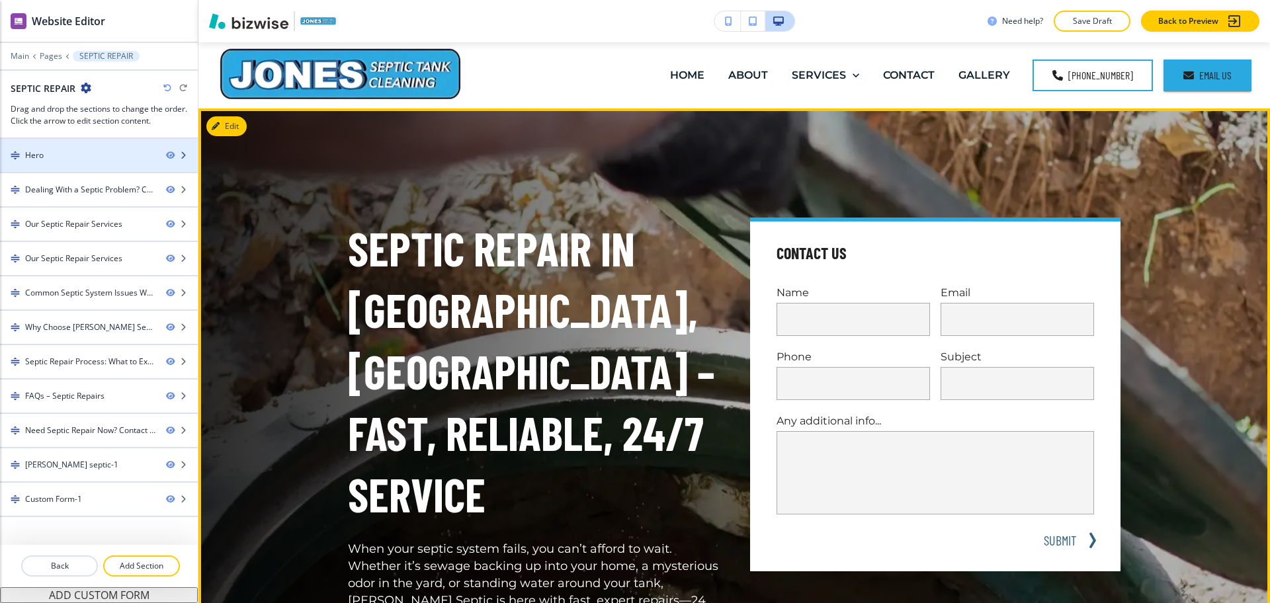
click at [95, 159] on div "Hero" at bounding box center [77, 155] width 155 height 12
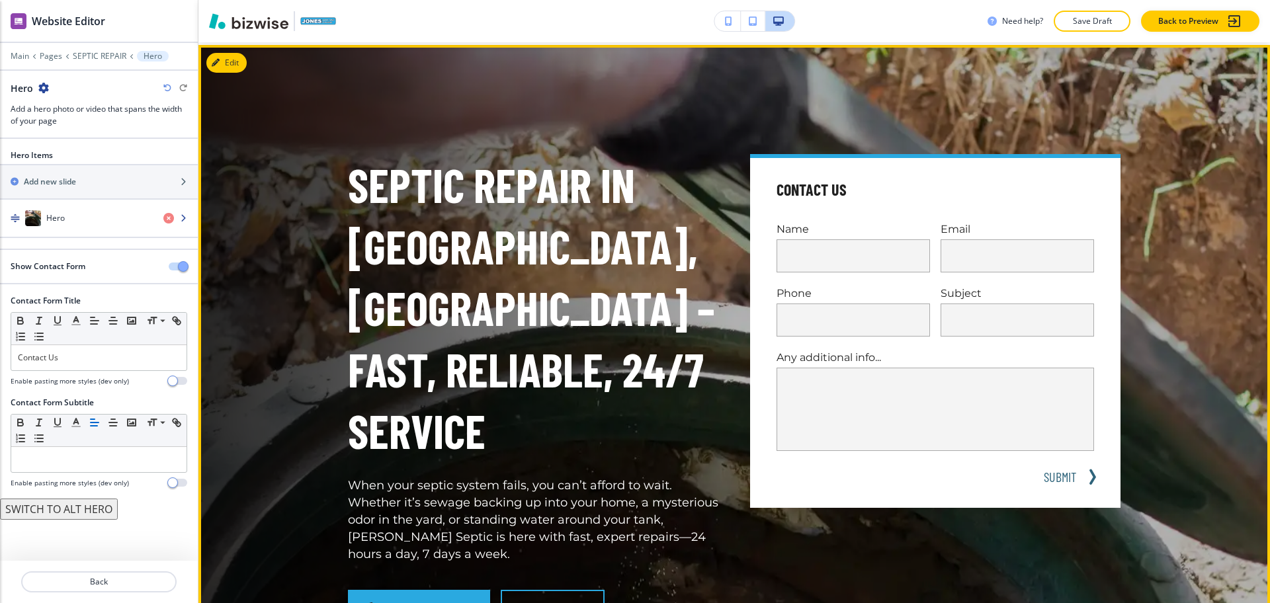
scroll to position [66, 0]
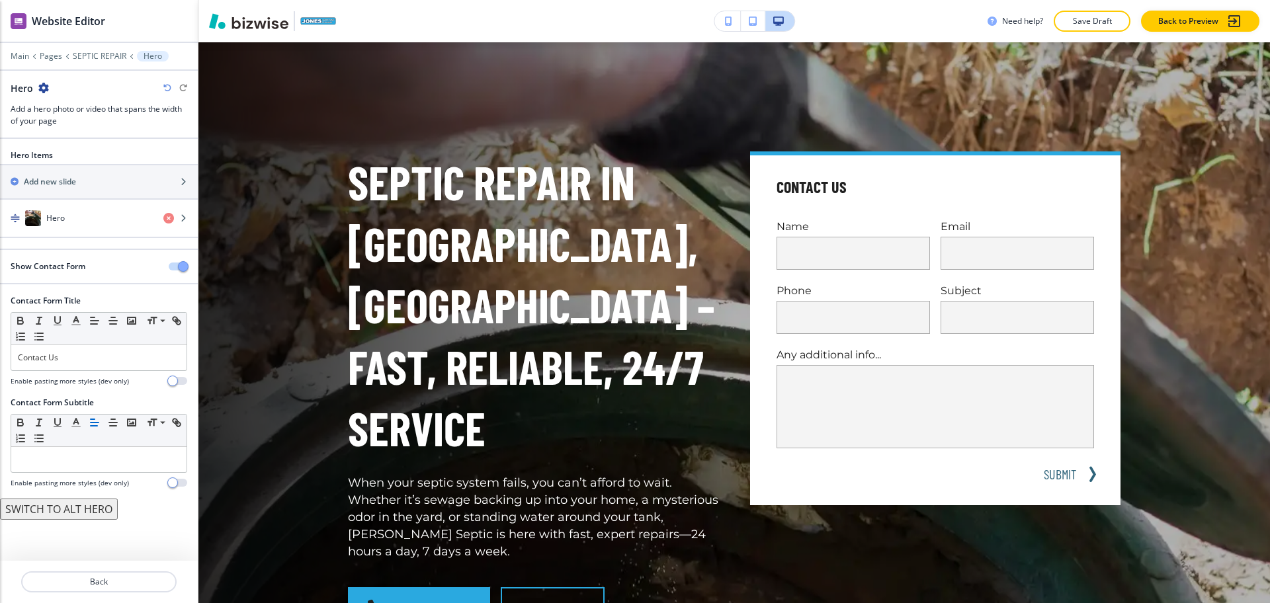
click at [179, 267] on span "button" at bounding box center [183, 266] width 11 height 11
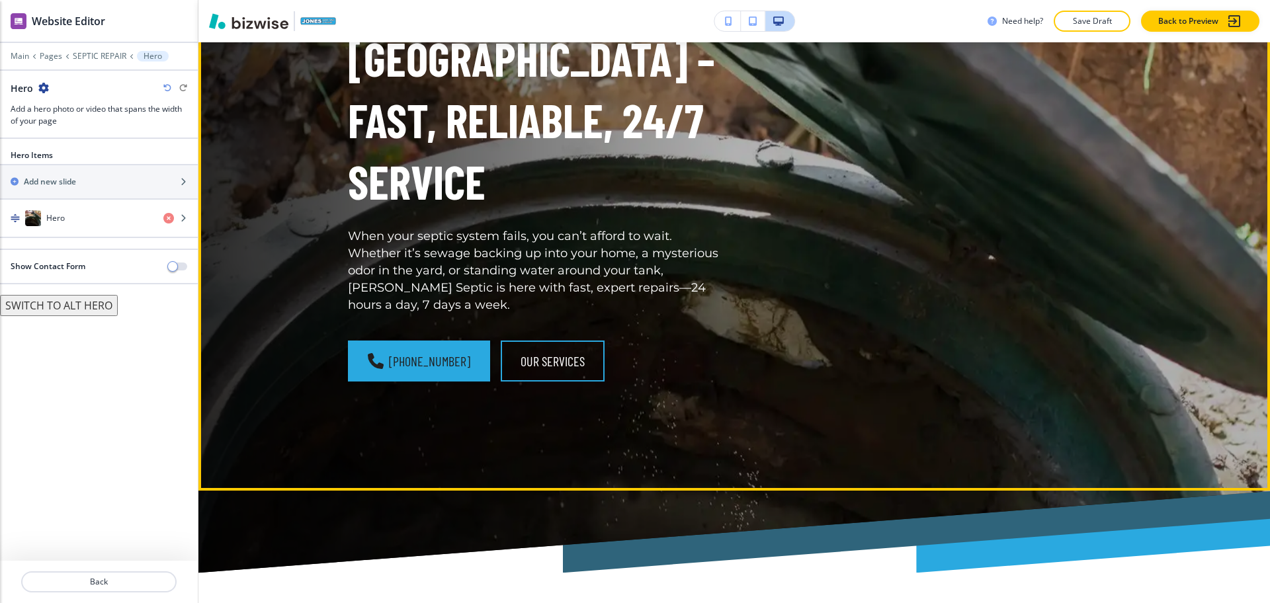
scroll to position [314, 0]
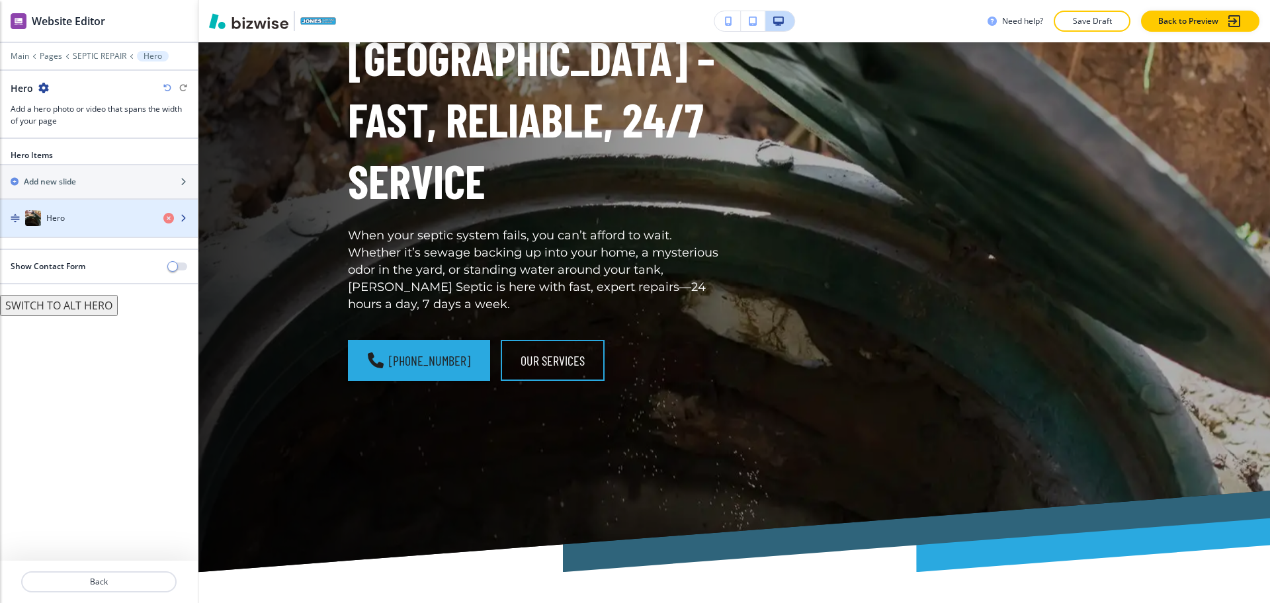
click at [89, 224] on div "Hero" at bounding box center [76, 218] width 153 height 16
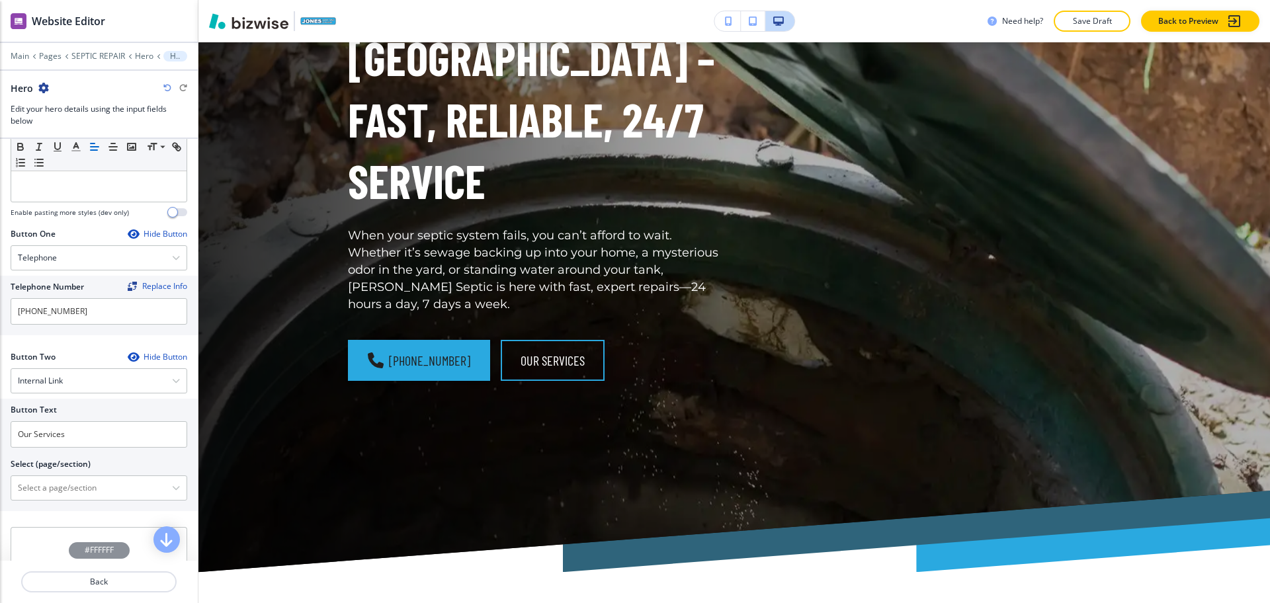
scroll to position [522, 0]
drag, startPoint x: 80, startPoint y: 422, endPoint x: 0, endPoint y: 425, distance: 80.1
click at [0, 425] on div "Button Text Our Services Select (page/section) HOME HOME | Hero HOME | About HO…" at bounding box center [99, 454] width 198 height 112
click at [73, 476] on \(page\/section\) "Manual Input" at bounding box center [91, 487] width 161 height 22
drag, startPoint x: 73, startPoint y: 478, endPoint x: 0, endPoint y: 470, distance: 73.3
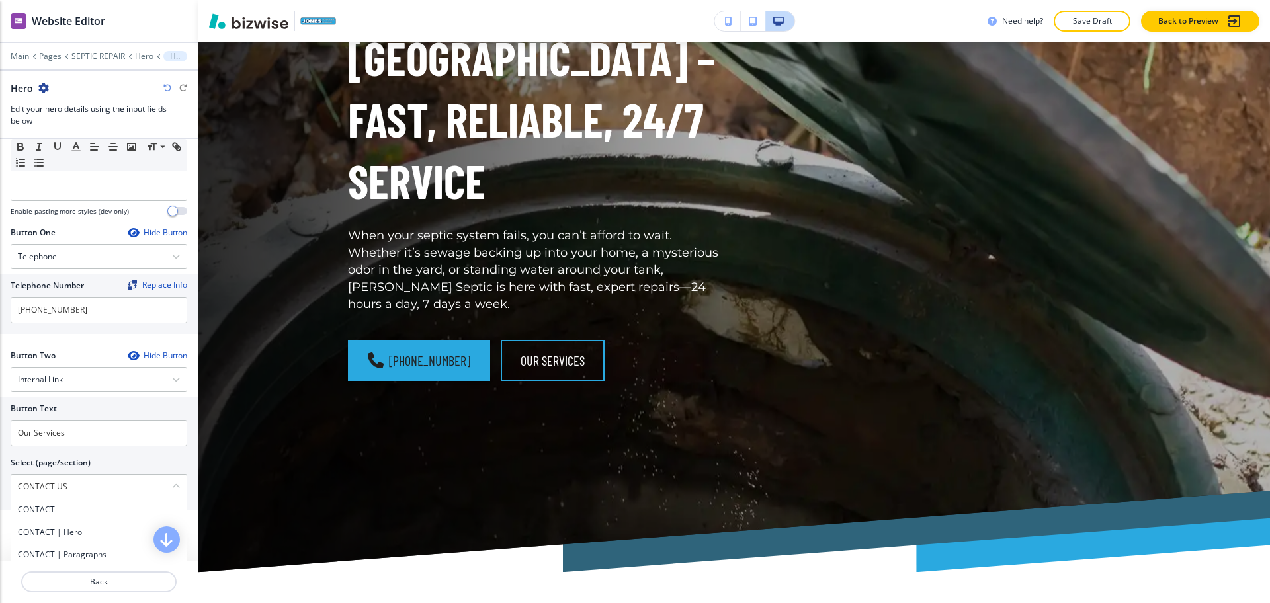
click at [0, 470] on div "Button Text Our Services Select (page/section) CONTACT US CONTACT CONTACT | Her…" at bounding box center [99, 454] width 198 height 112
click at [48, 499] on div "CONTACT" at bounding box center [98, 510] width 175 height 22
type \(page\/section\) "CONTACT"
drag, startPoint x: 96, startPoint y: 410, endPoint x: 0, endPoint y: 409, distance: 95.9
click at [0, 411] on div "Button Text Our Services Select (page/section) CONTACT CONTACT CONTACT | Hero C…" at bounding box center [99, 454] width 198 height 112
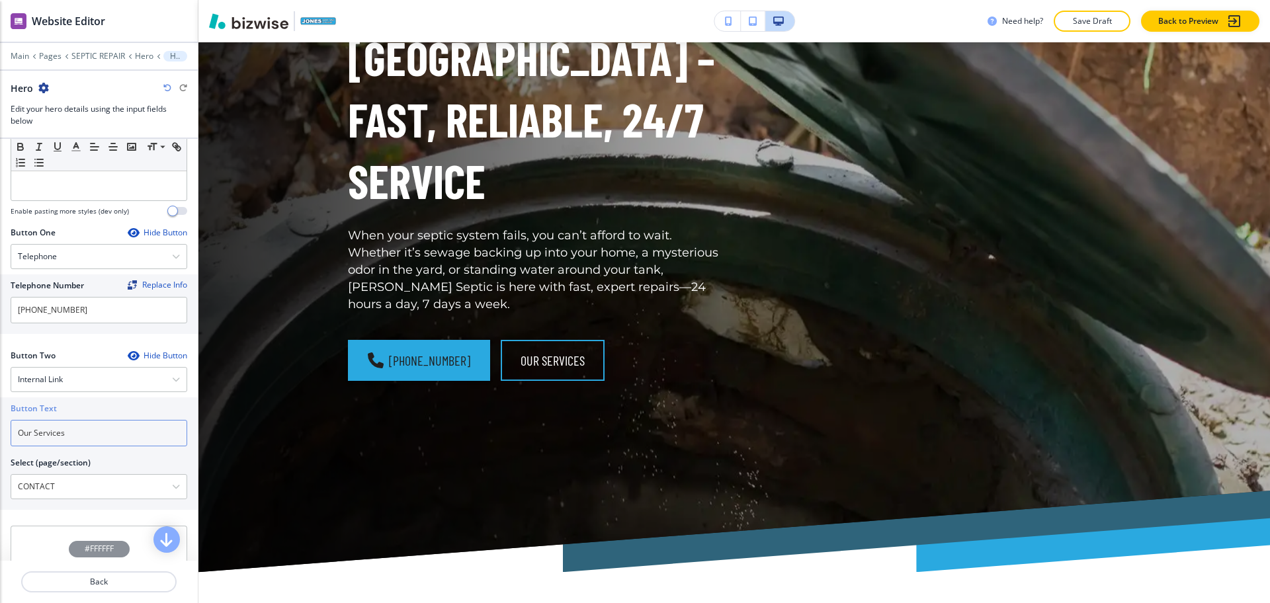
paste input "CONTACT US"
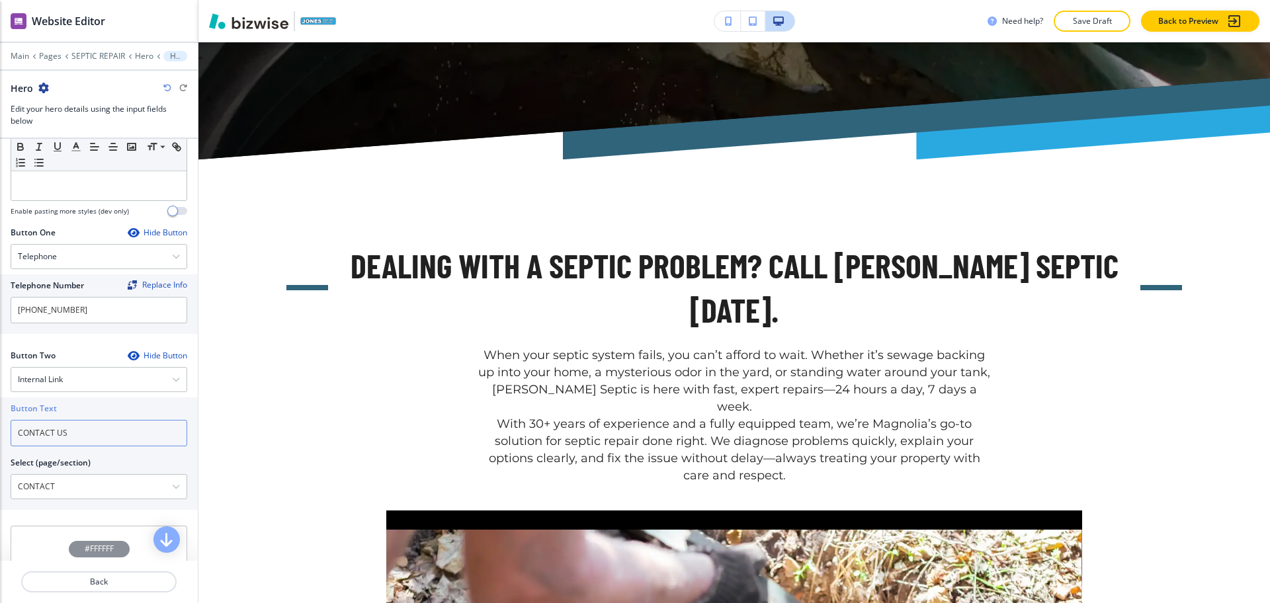
scroll to position [727, 0]
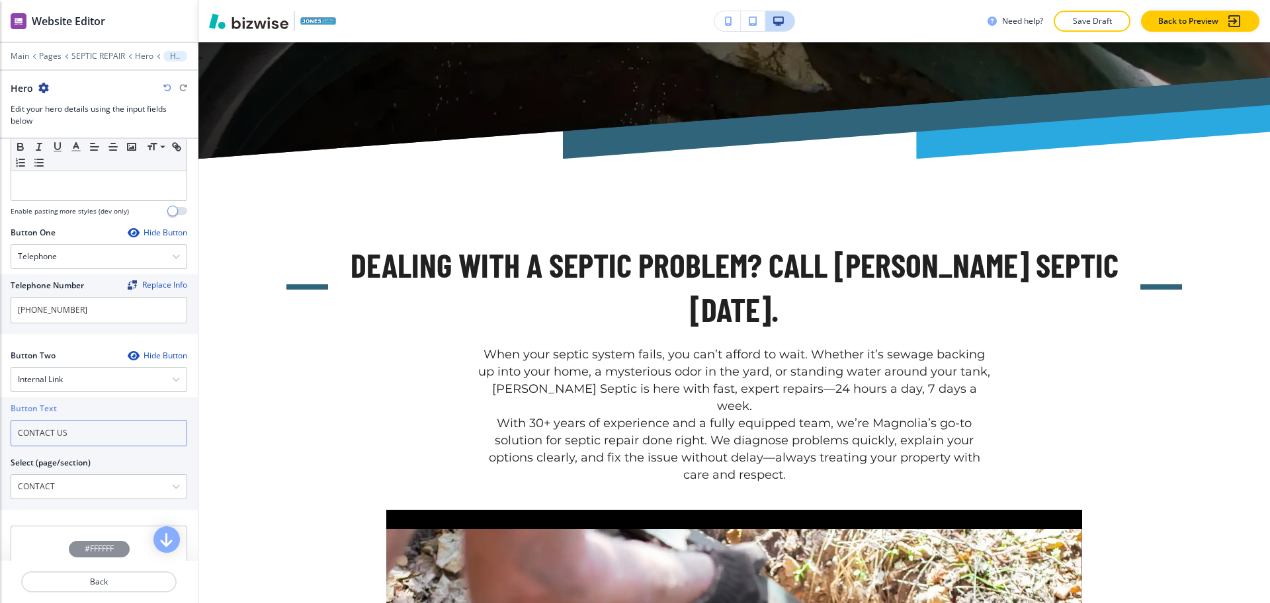
type input "CONTACT US"
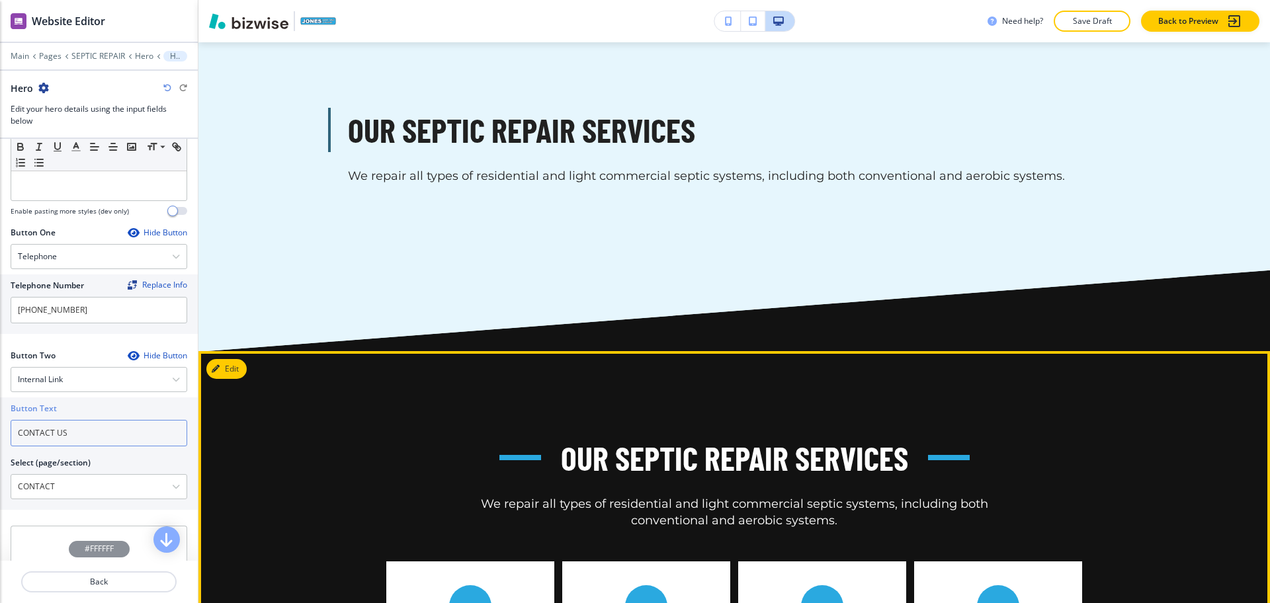
scroll to position [1965, 0]
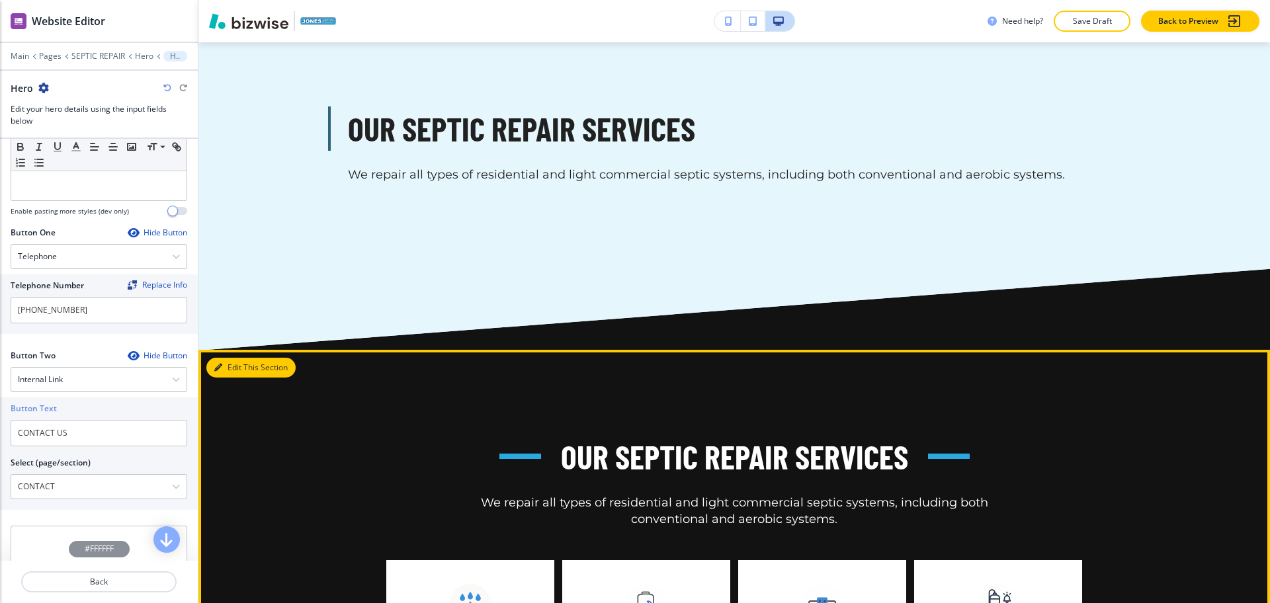
click at [233, 358] on button "Edit This Section" at bounding box center [250, 368] width 89 height 20
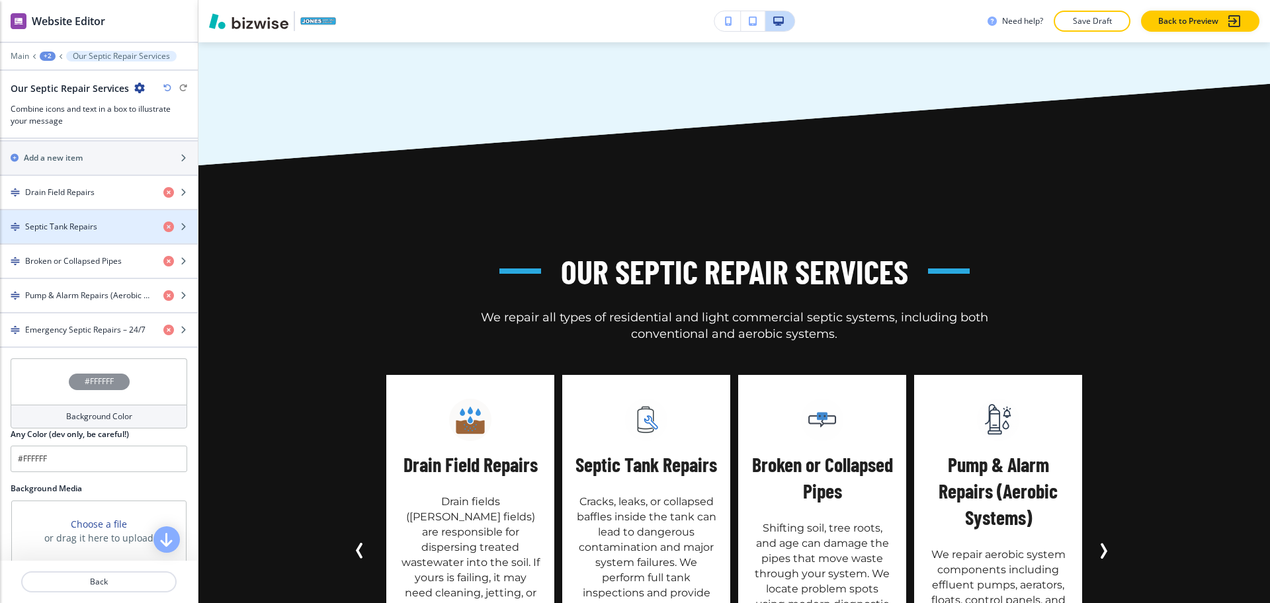
scroll to position [712, 0]
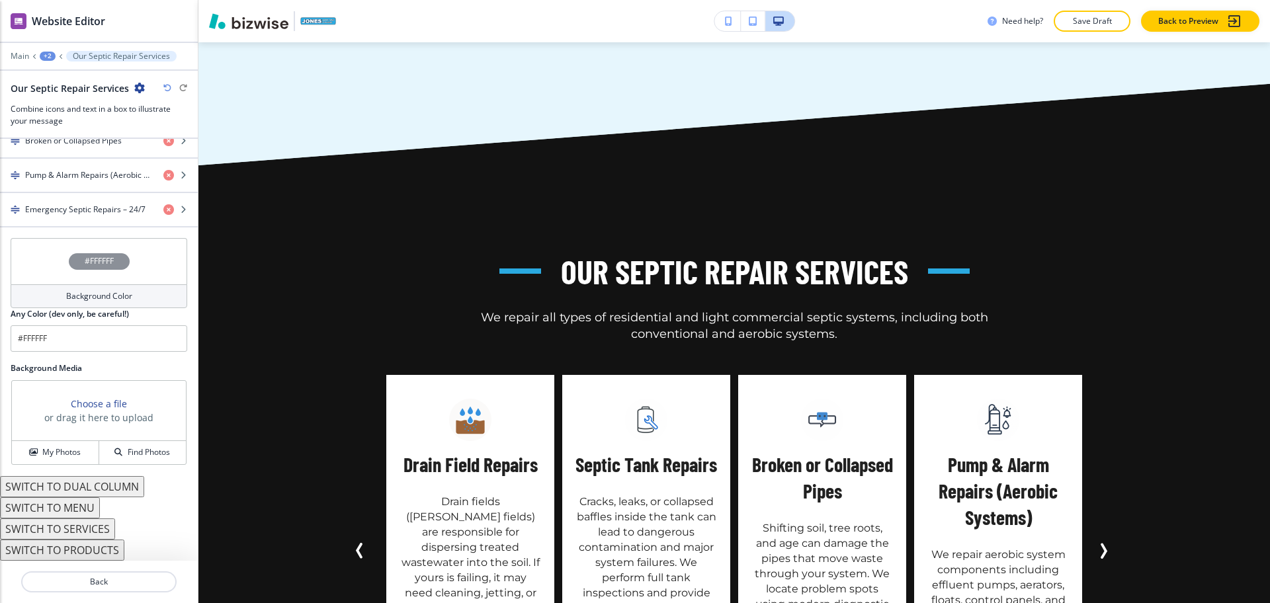
click at [96, 482] on button "SWITCH TO DUAL COLUMN" at bounding box center [72, 486] width 144 height 21
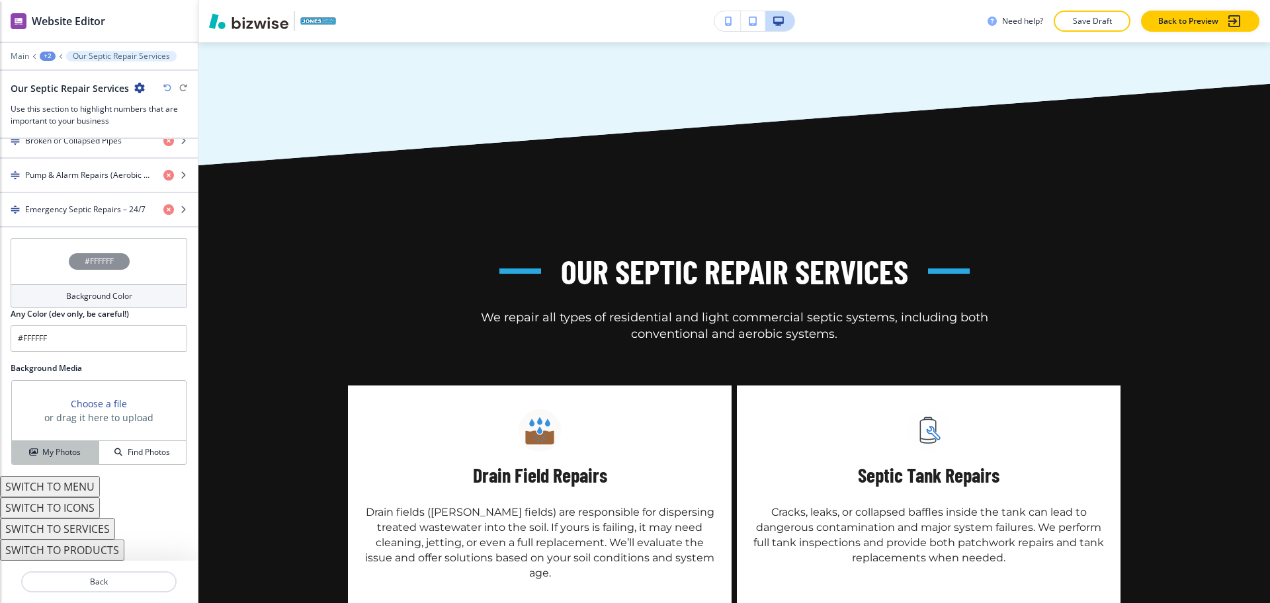
click at [65, 447] on h4 "My Photos" at bounding box center [61, 452] width 38 height 12
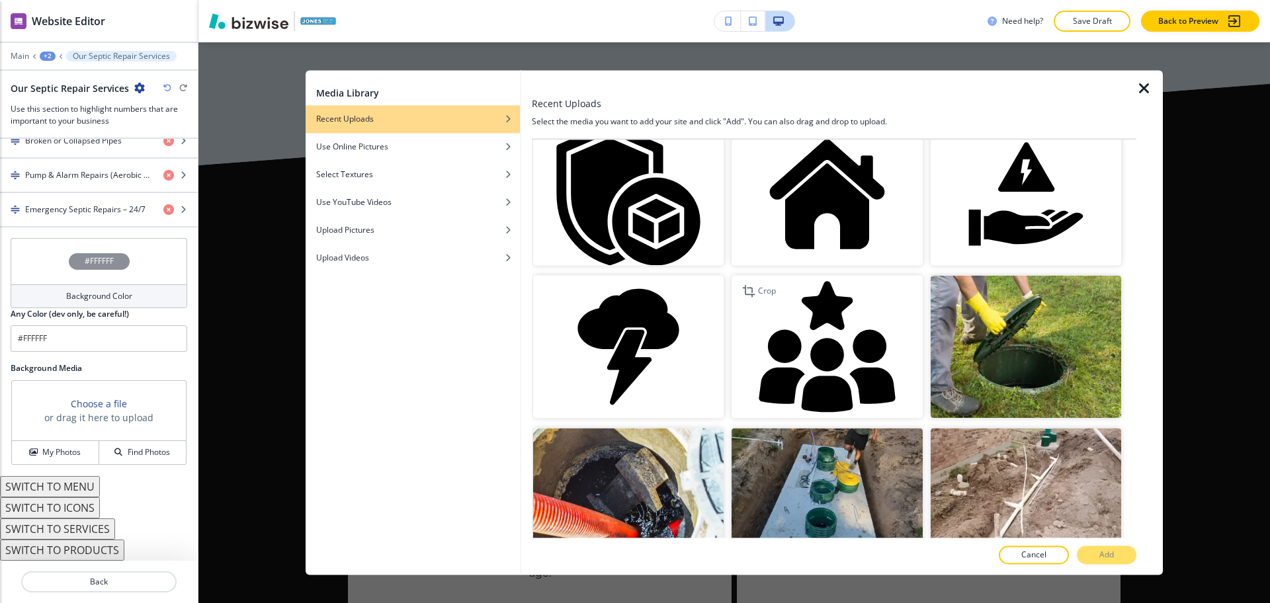
scroll to position [639, 0]
click at [987, 355] on img "button" at bounding box center [1026, 346] width 190 height 143
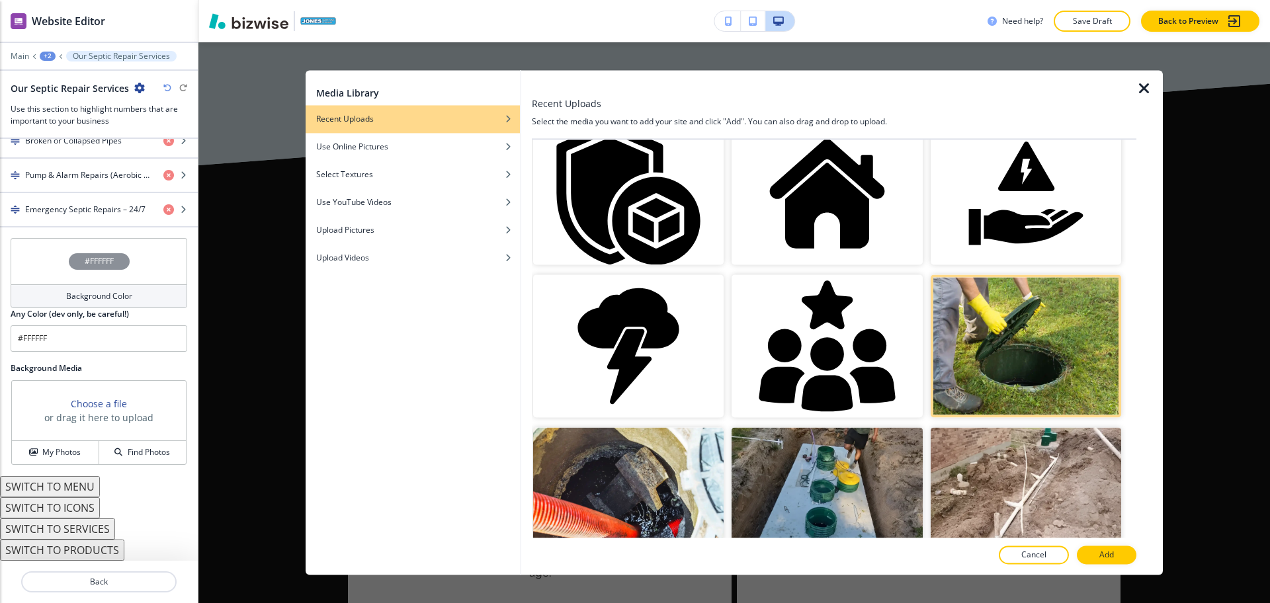
click at [1109, 553] on p "Add" at bounding box center [1106, 556] width 15 height 12
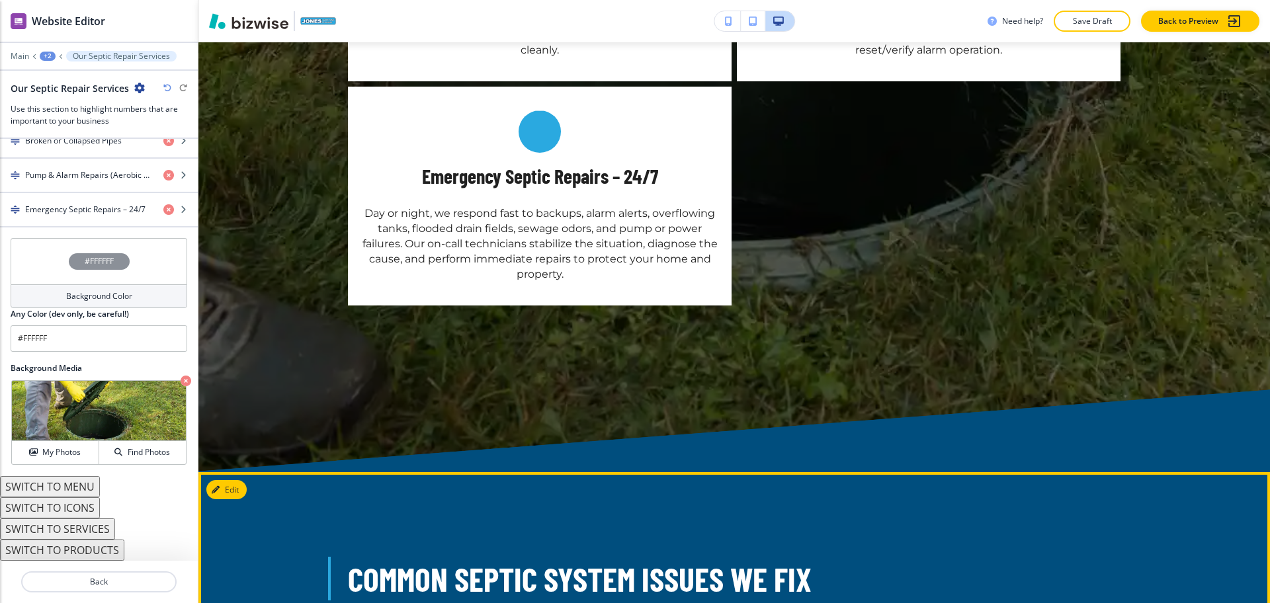
scroll to position [2884, 0]
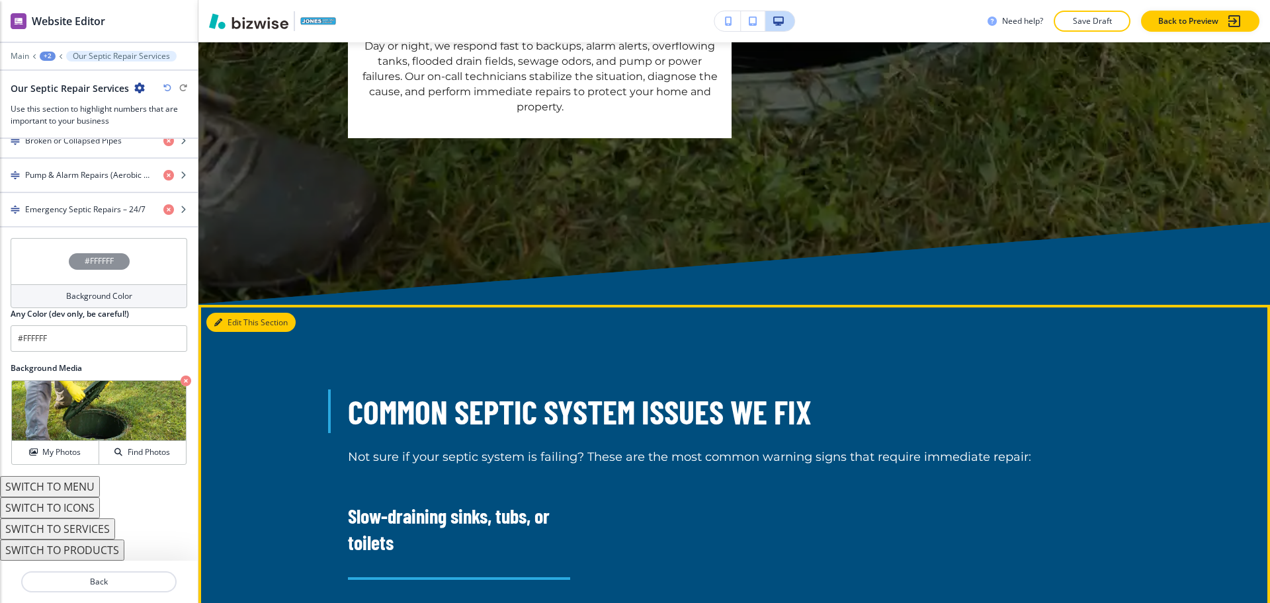
drag, startPoint x: 239, startPoint y: 185, endPoint x: 235, endPoint y: 197, distance: 12.6
click at [239, 313] on button "Edit This Section" at bounding box center [250, 323] width 89 height 20
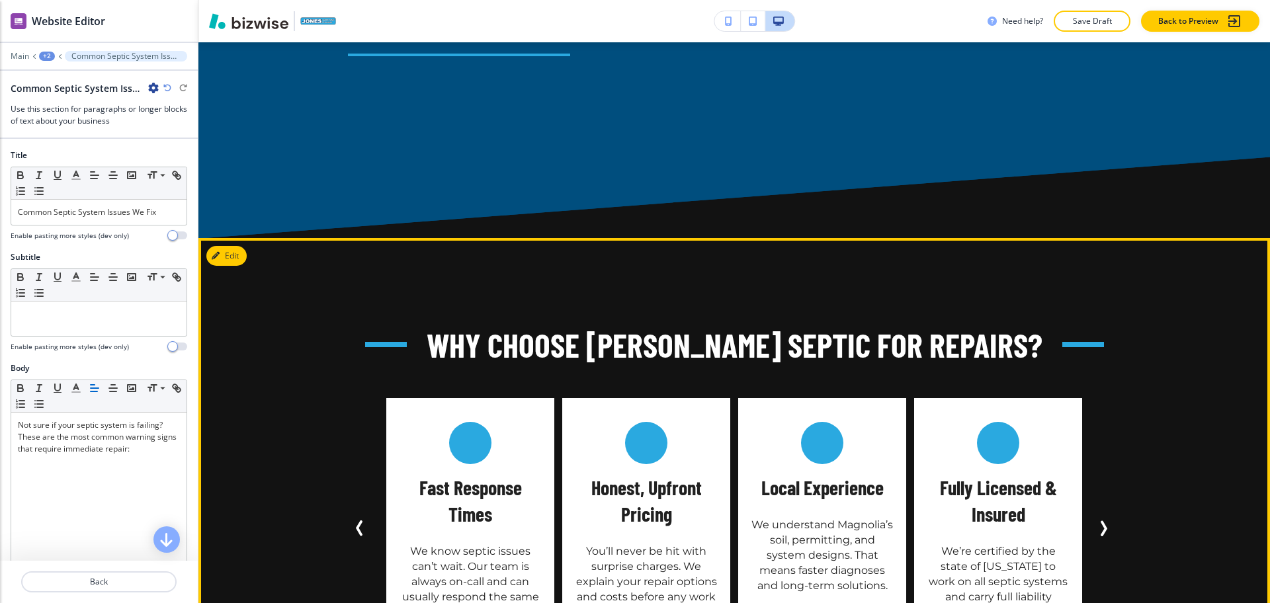
scroll to position [4329, 0]
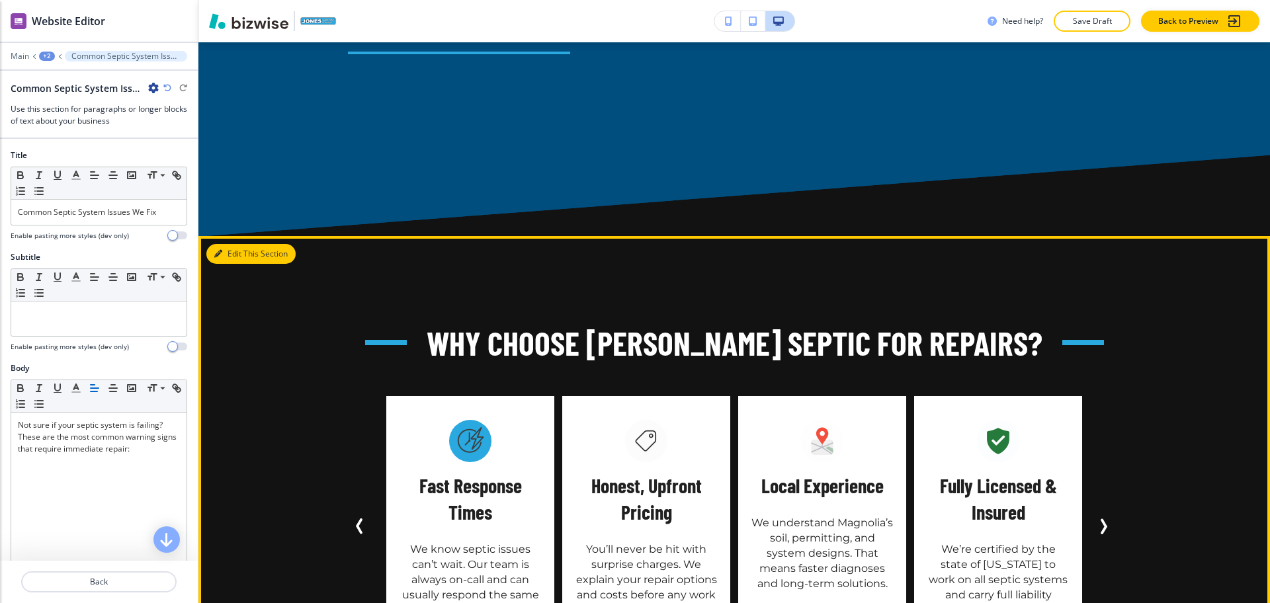
click at [227, 244] on button "Edit This Section" at bounding box center [250, 254] width 89 height 20
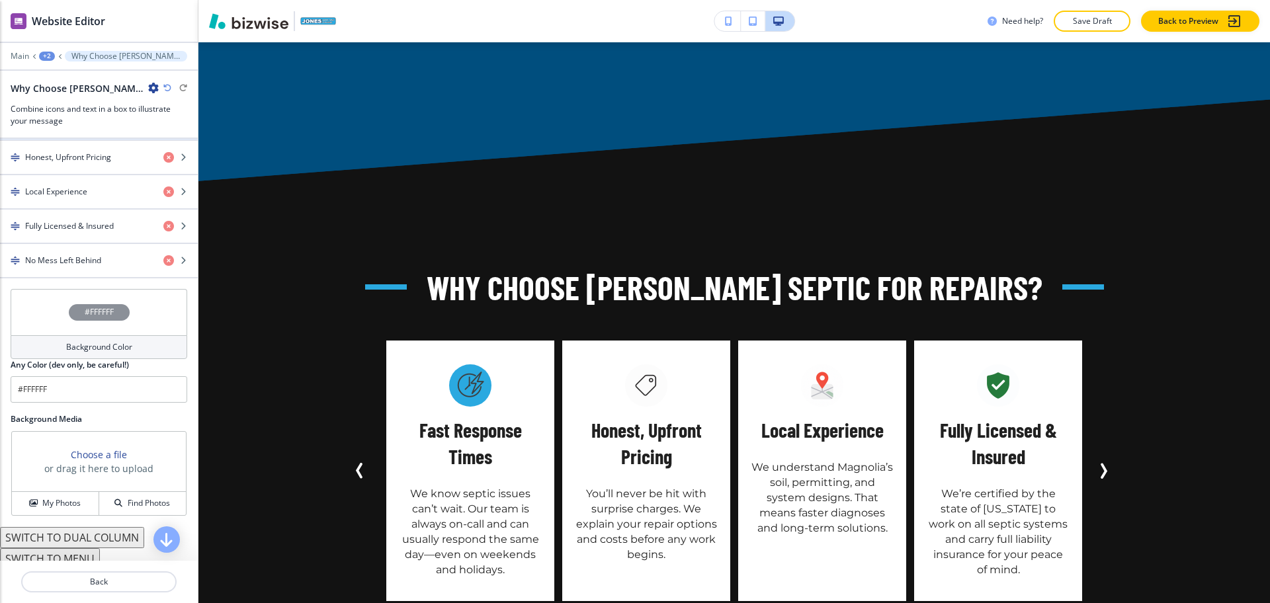
scroll to position [712, 0]
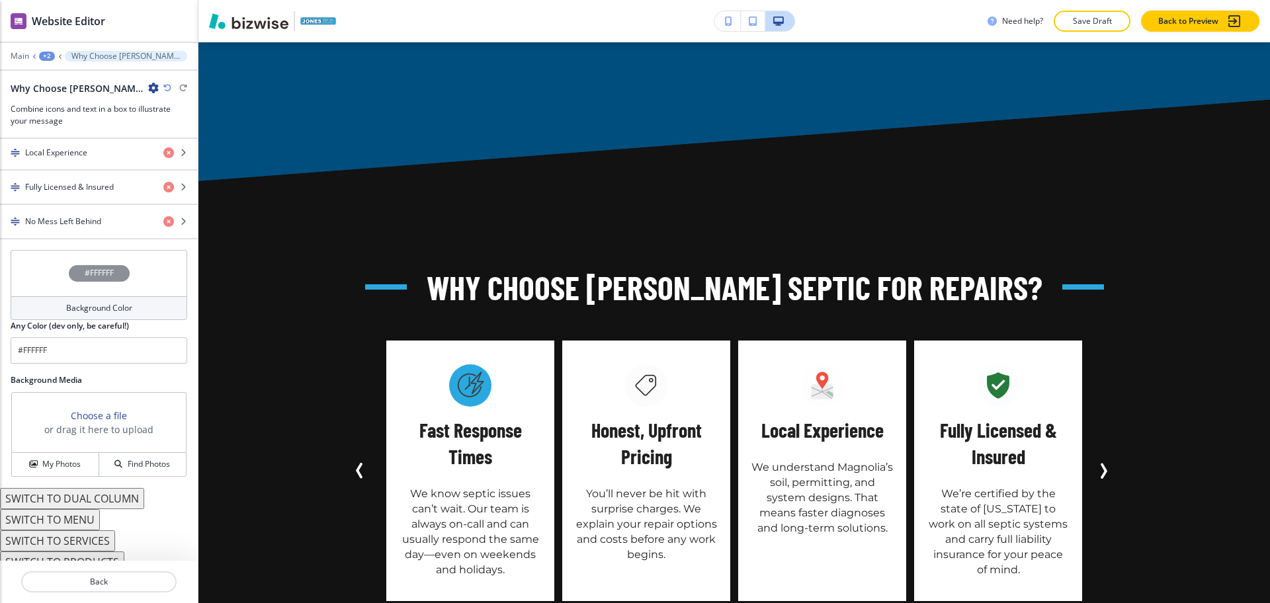
click at [100, 530] on button "SWITCH TO SERVICES" at bounding box center [57, 540] width 115 height 21
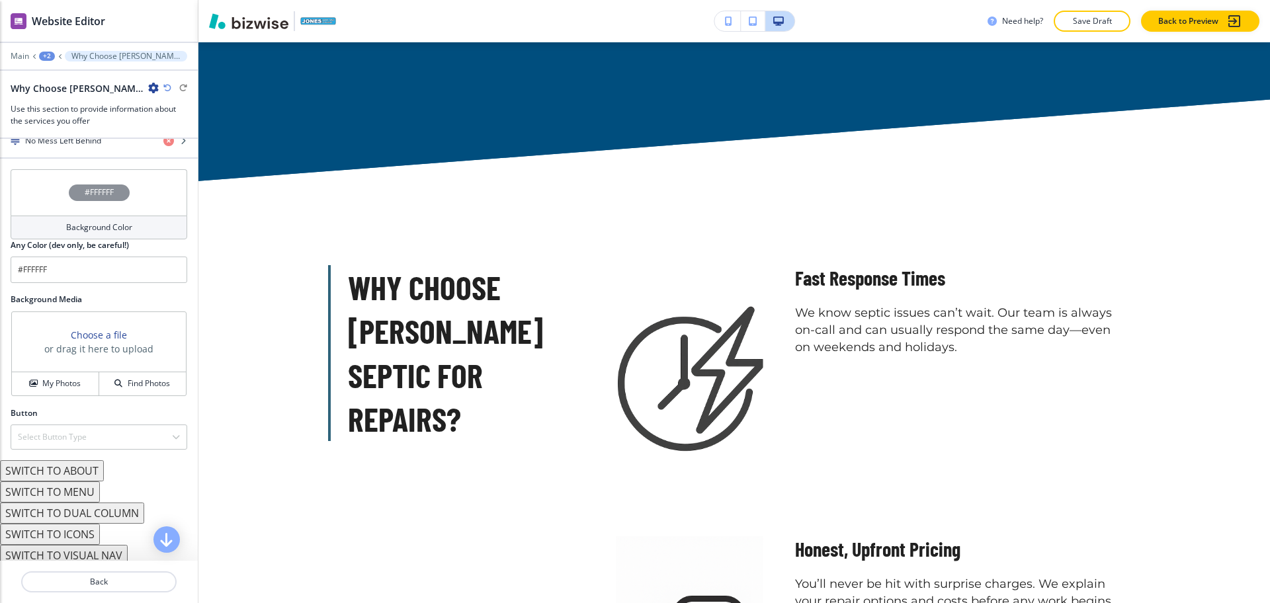
scroll to position [722, 0]
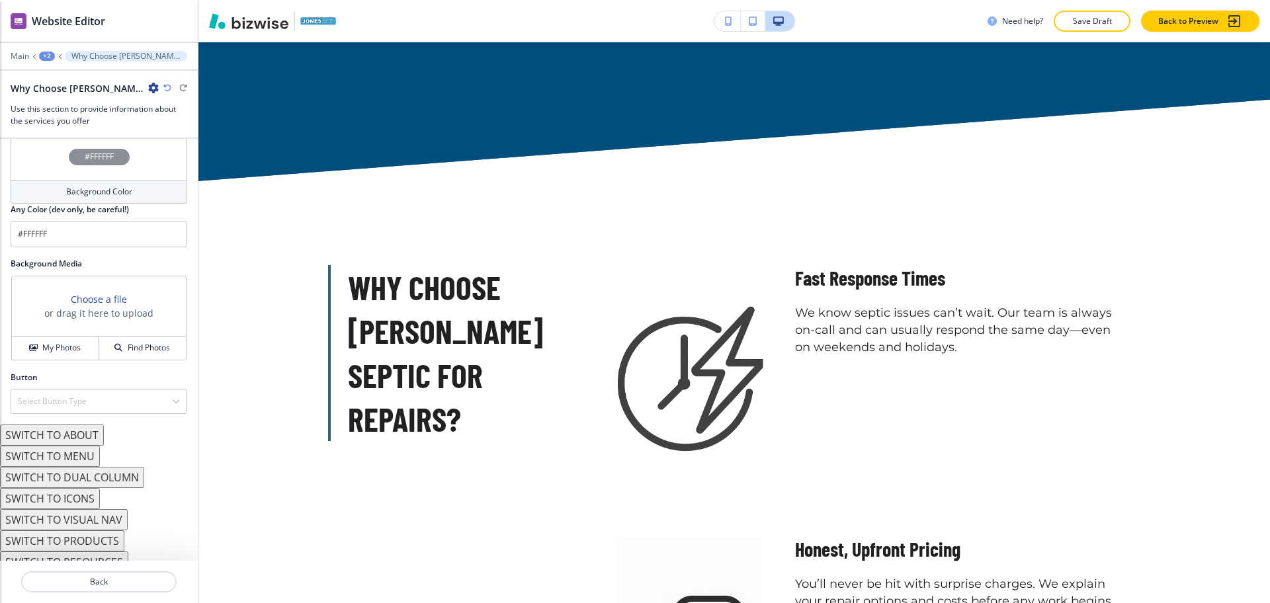
click at [83, 427] on button "SWITCH TO ABOUT" at bounding box center [52, 435] width 104 height 21
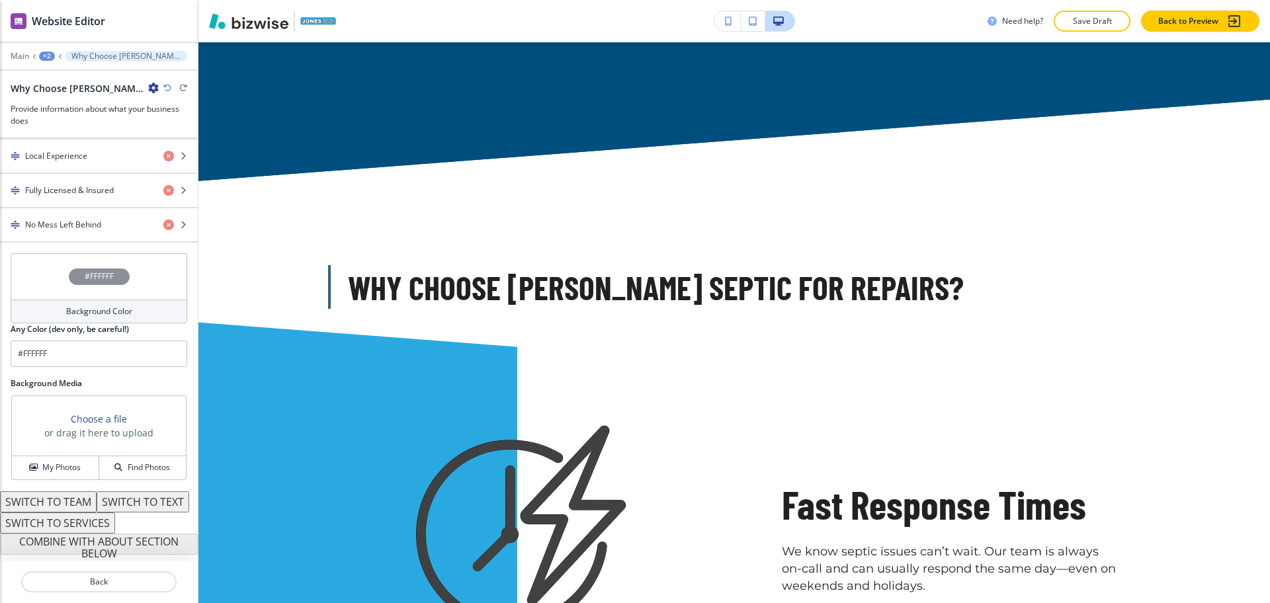
scroll to position [612, 0]
click at [91, 523] on button "SWITCH TO SERVICES" at bounding box center [57, 523] width 115 height 21
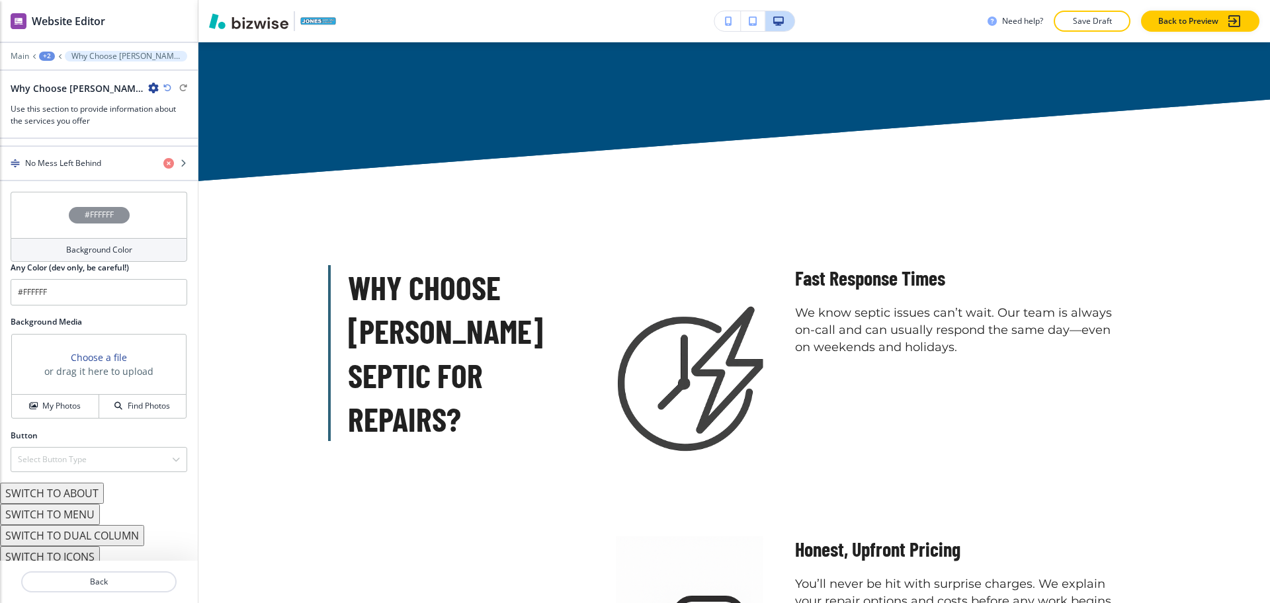
scroll to position [722, 0]
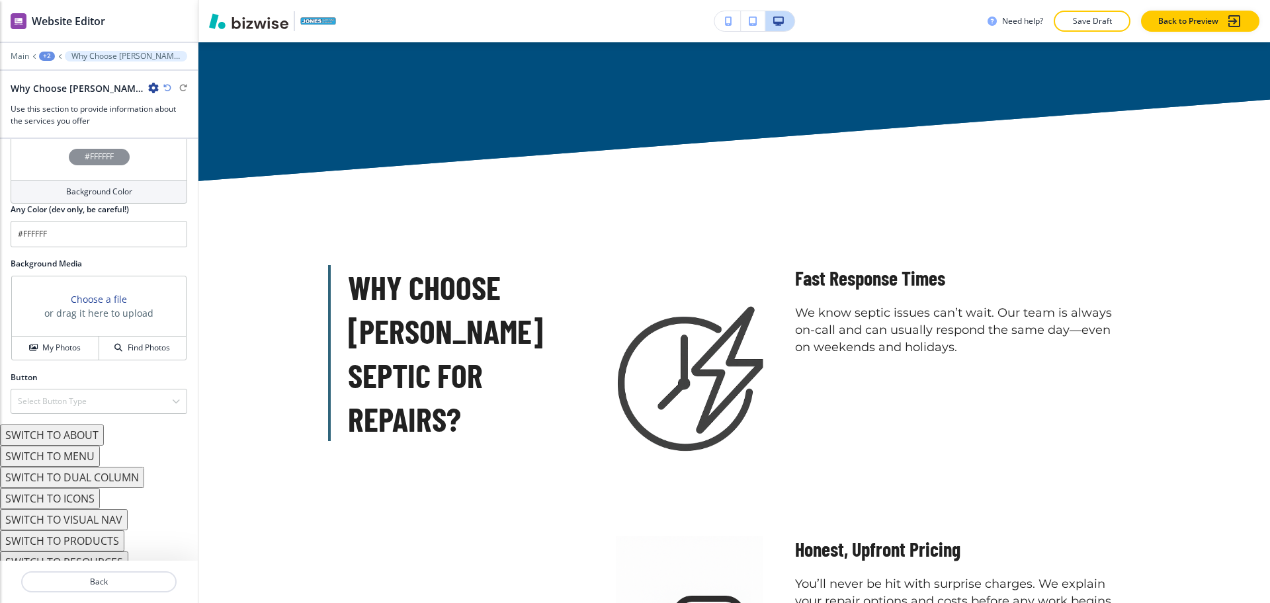
click at [71, 446] on button "SWITCH TO MENU" at bounding box center [50, 456] width 100 height 21
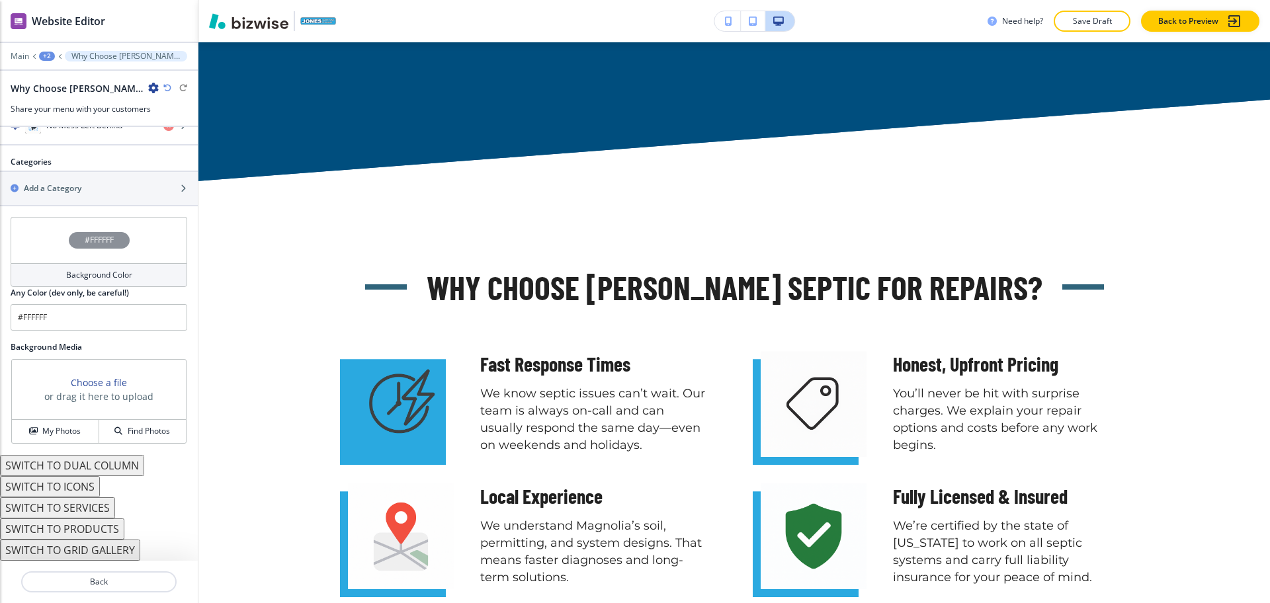
scroll to position [696, 0]
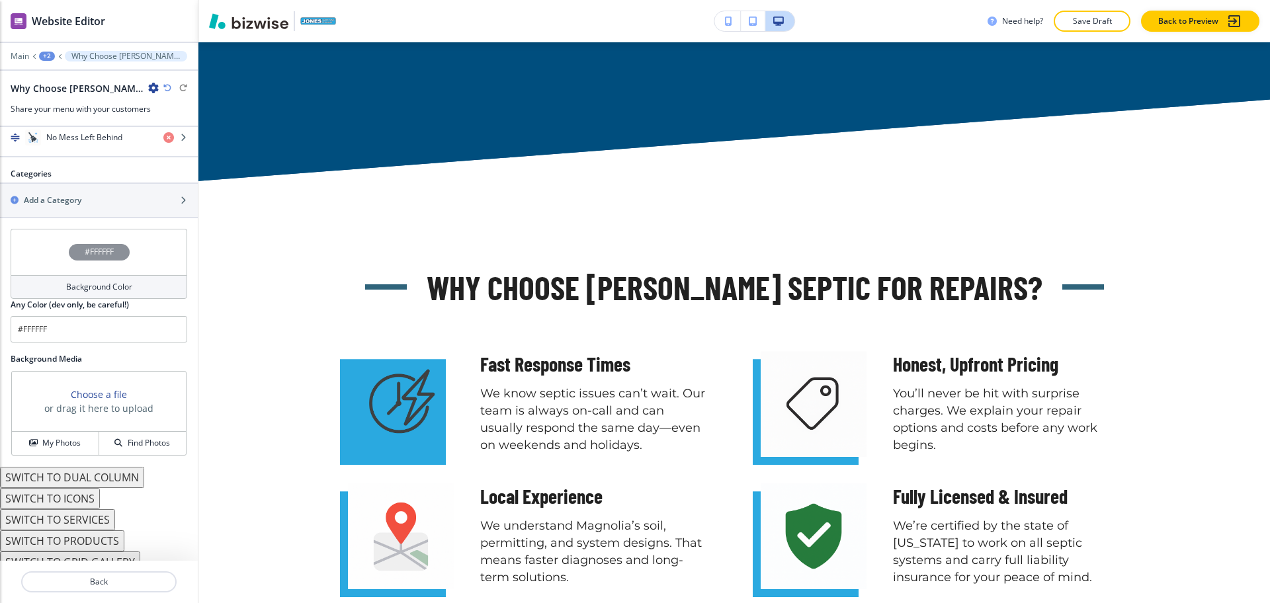
click at [96, 469] on button "SWITCH TO DUAL COLUMN" at bounding box center [72, 477] width 144 height 21
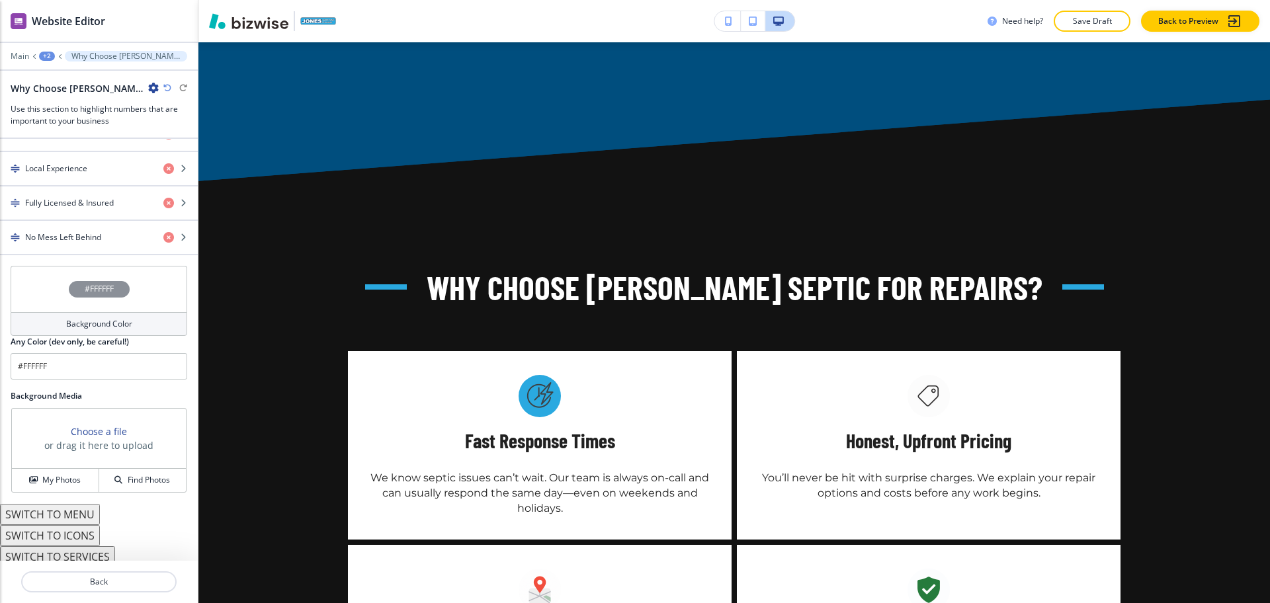
scroll to position [712, 0]
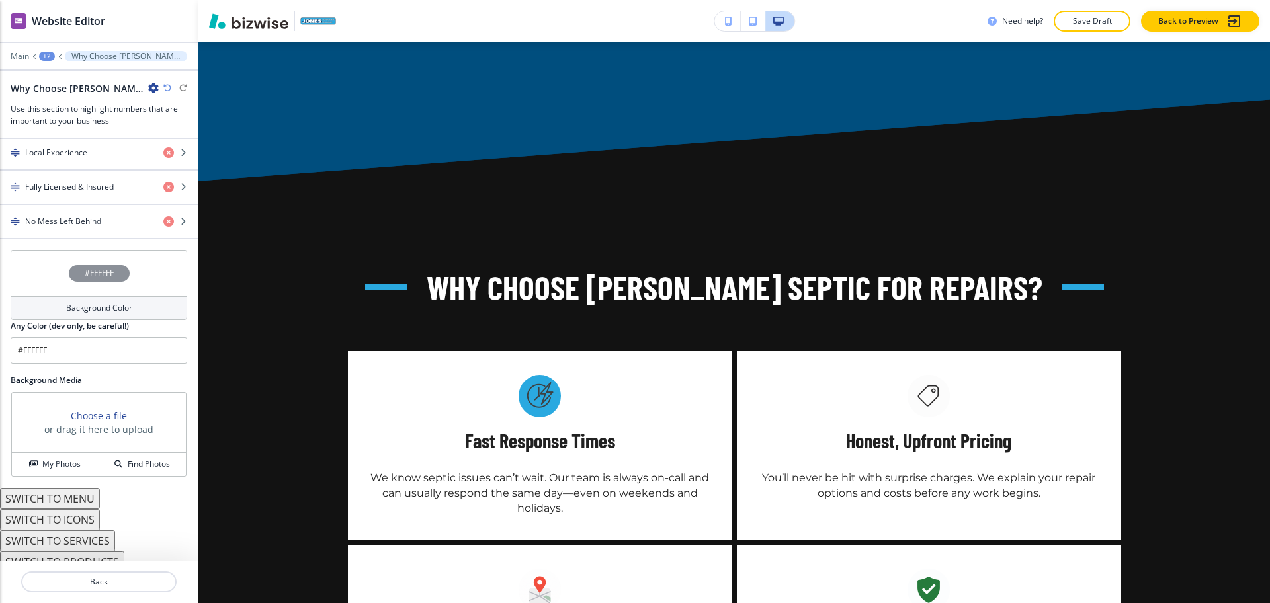
click at [89, 509] on button "SWITCH TO ICONS" at bounding box center [50, 519] width 100 height 21
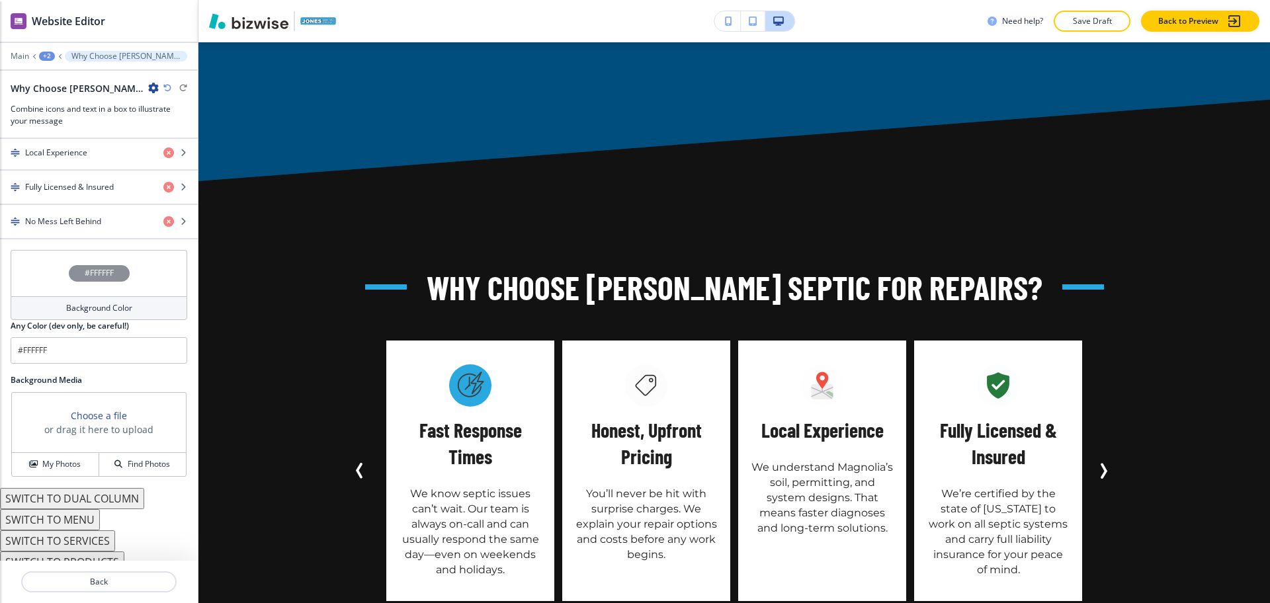
click at [93, 534] on button "SWITCH TO SERVICES" at bounding box center [57, 540] width 115 height 21
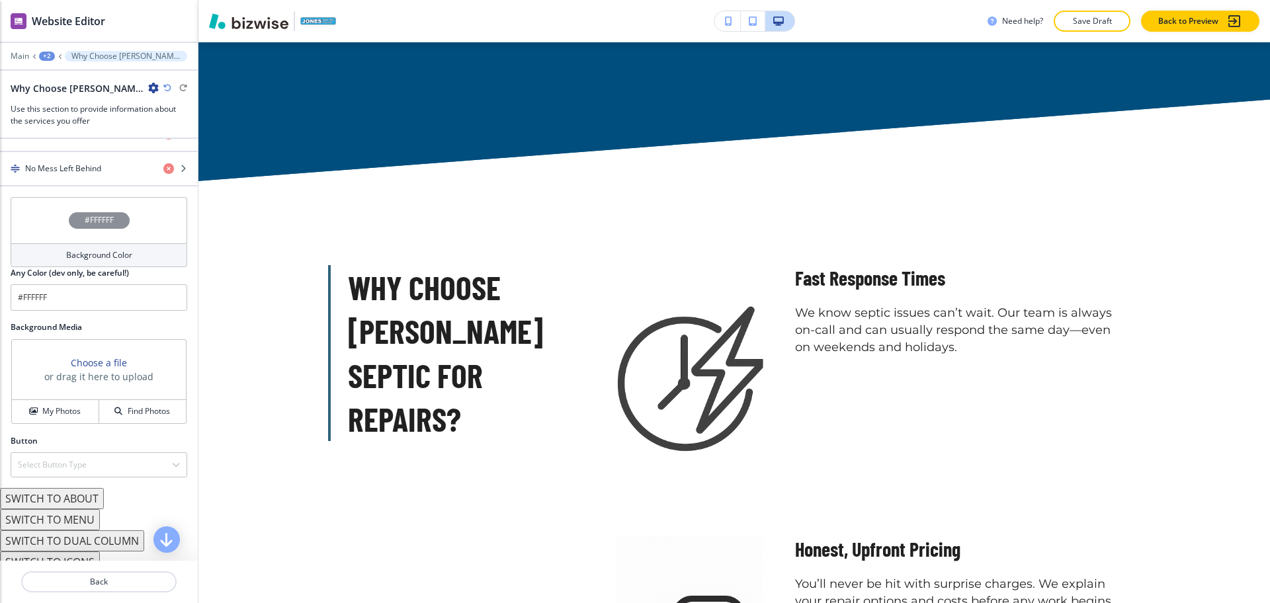
click at [93, 552] on button "SWITCH TO ICONS" at bounding box center [50, 562] width 100 height 21
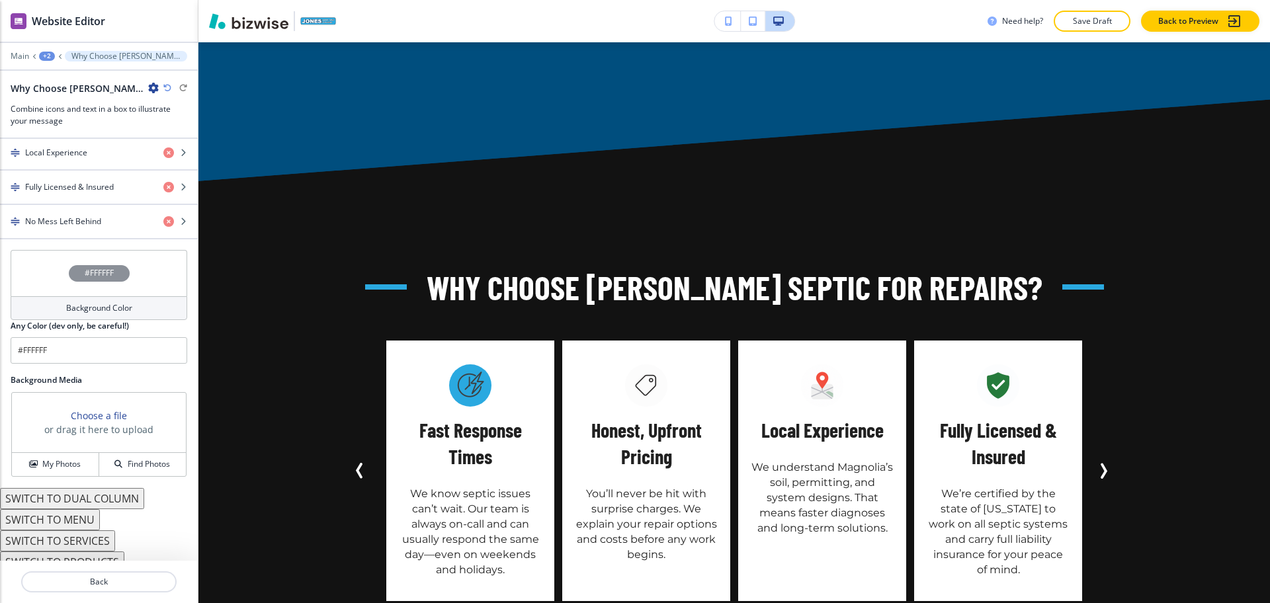
click at [85, 509] on button "SWITCH TO MENU" at bounding box center [50, 519] width 100 height 21
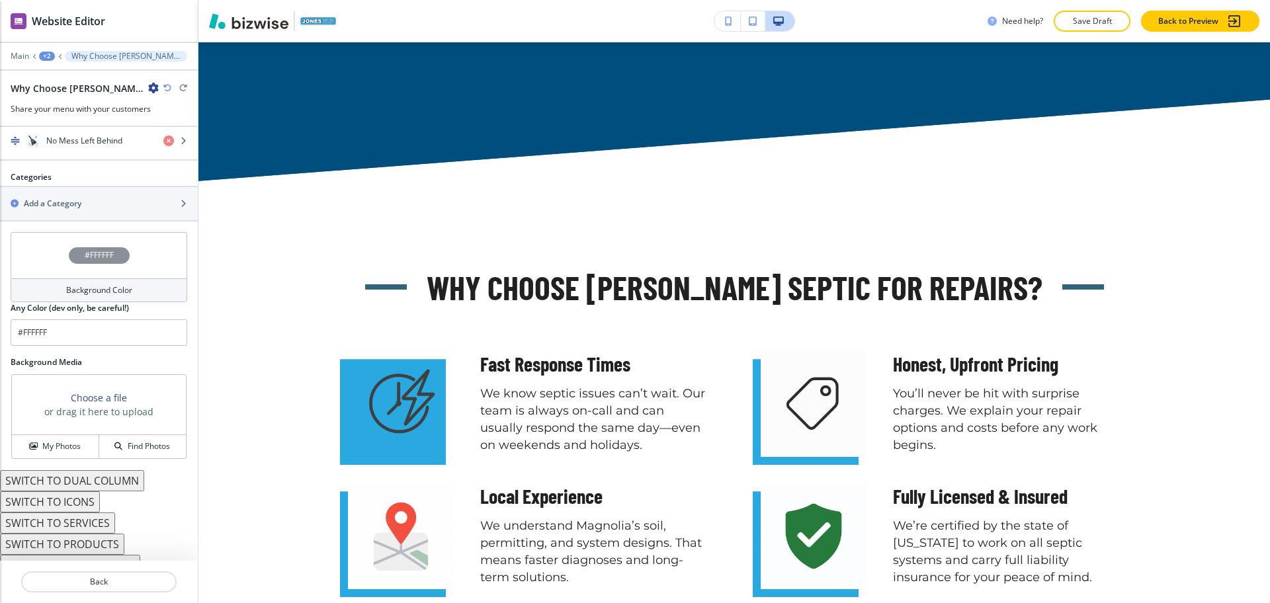
scroll to position [696, 0]
click at [79, 531] on button "SWITCH TO PRODUCTS" at bounding box center [62, 540] width 124 height 21
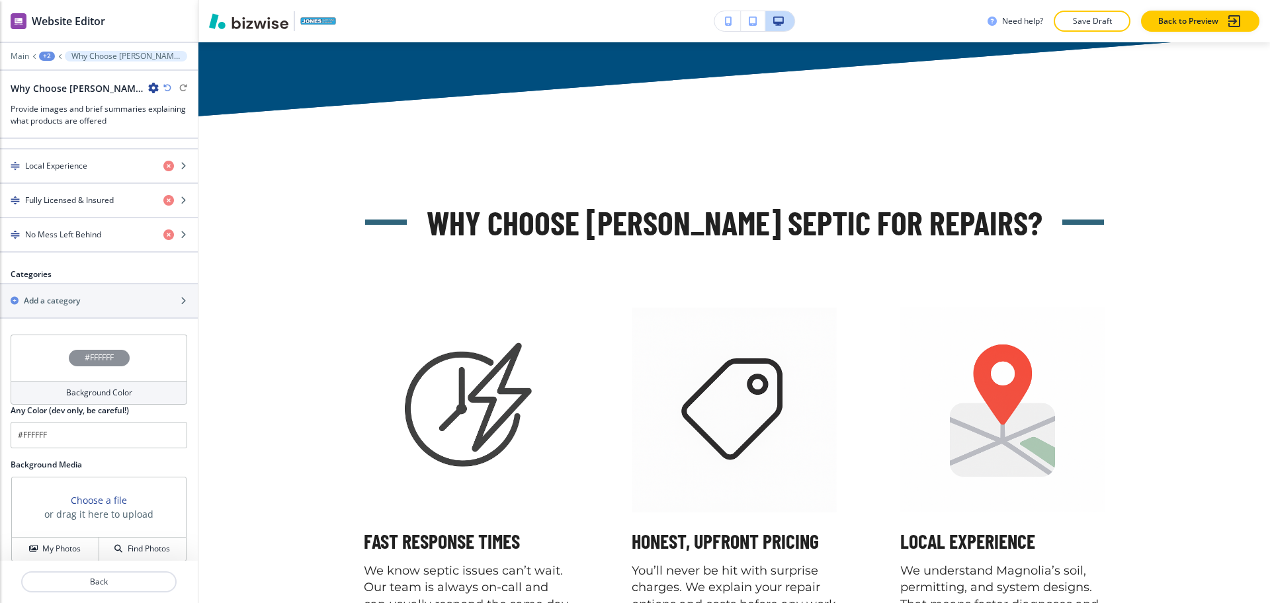
scroll to position [4452, 0]
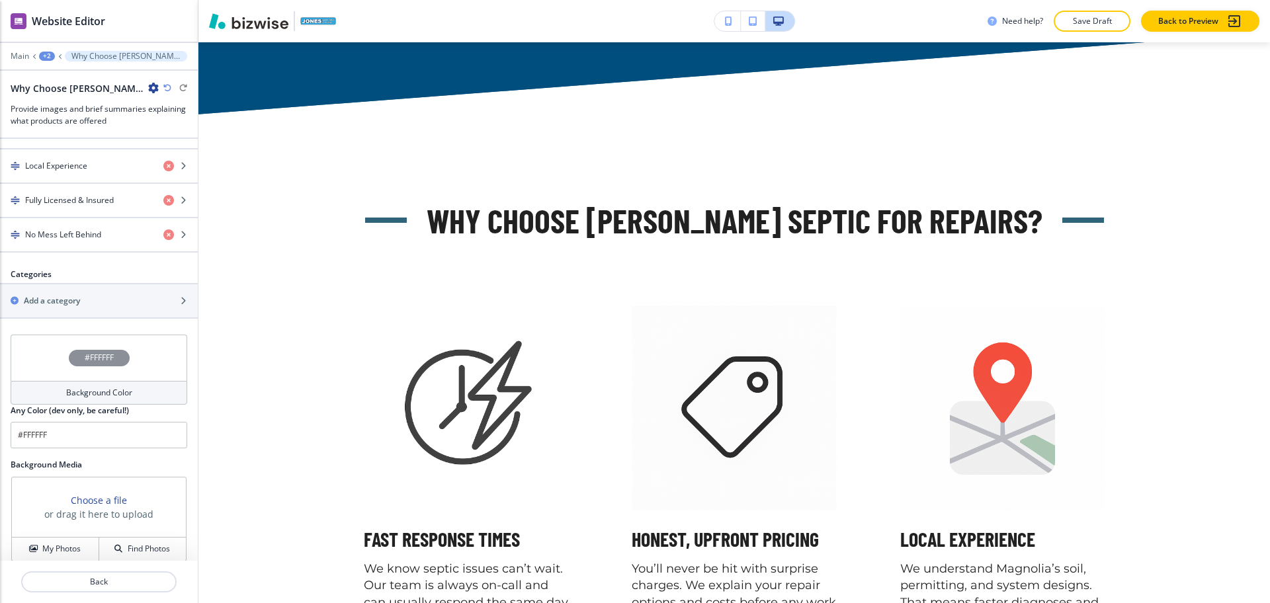
click at [165, 83] on div "Why Choose [PERSON_NAME] Septic for Repairs?" at bounding box center [99, 88] width 177 height 14
click at [168, 89] on icon "button" at bounding box center [167, 88] width 8 height 8
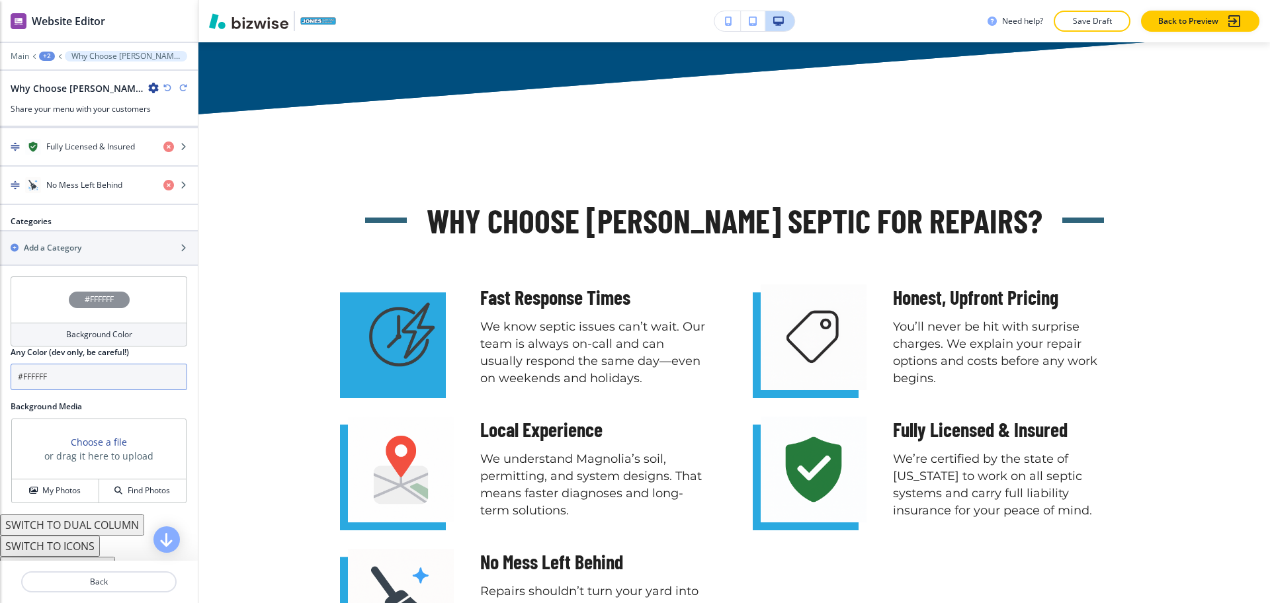
scroll to position [696, 0]
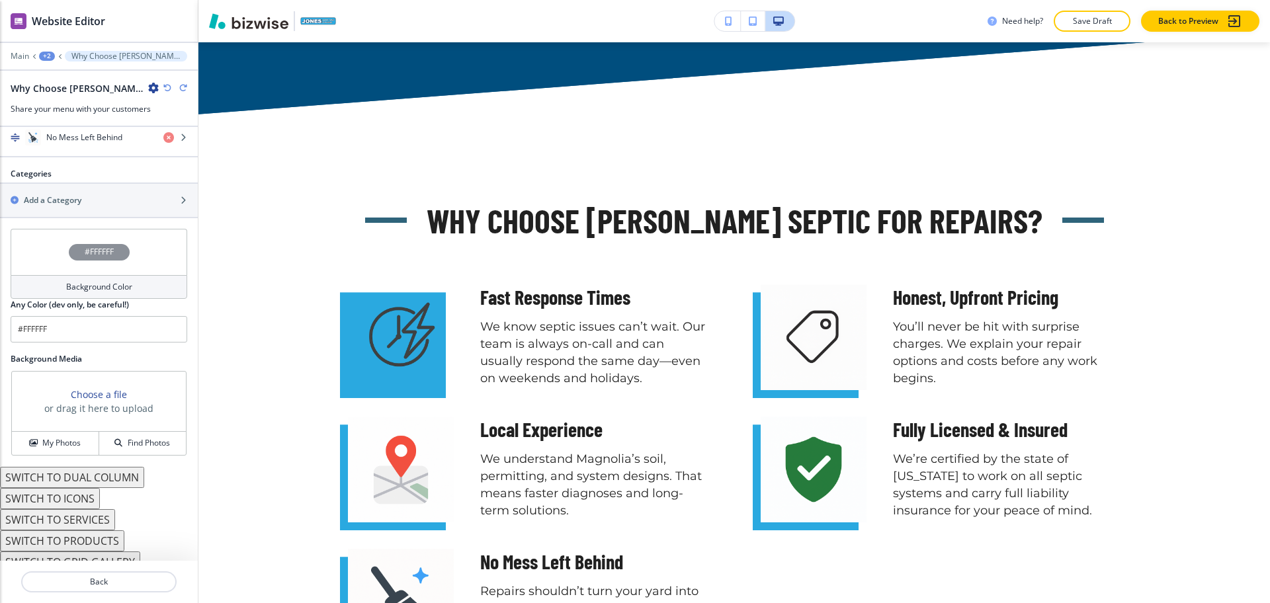
click at [92, 467] on button "SWITCH TO DUAL COLUMN" at bounding box center [72, 477] width 144 height 21
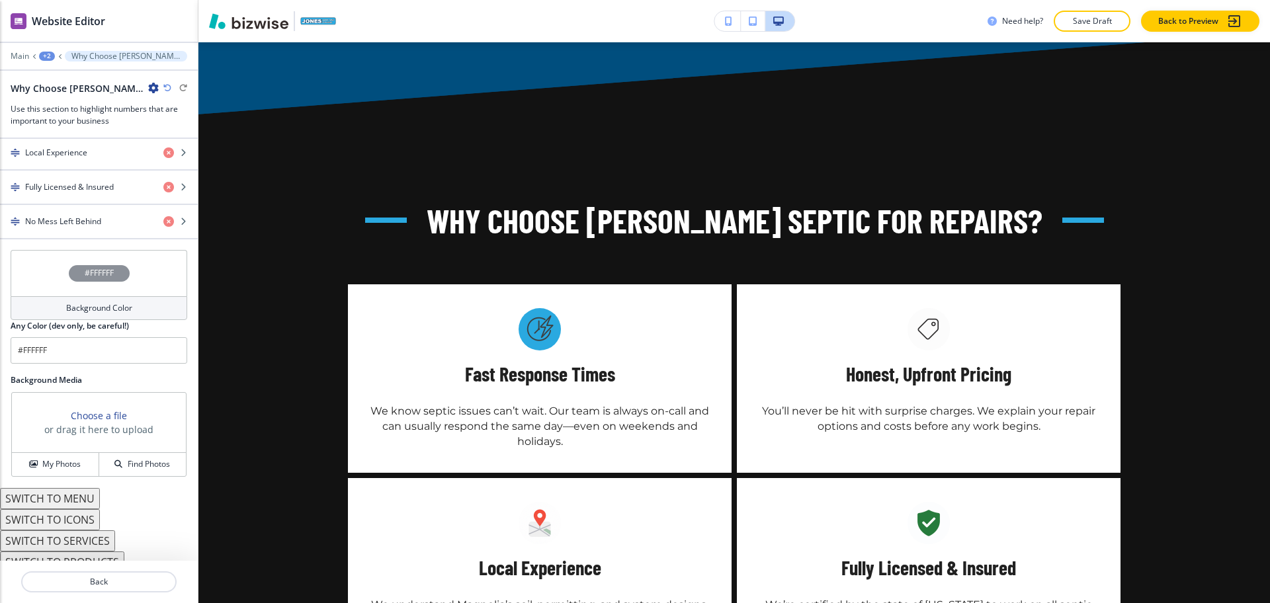
click at [87, 532] on button "SWITCH TO SERVICES" at bounding box center [57, 540] width 115 height 21
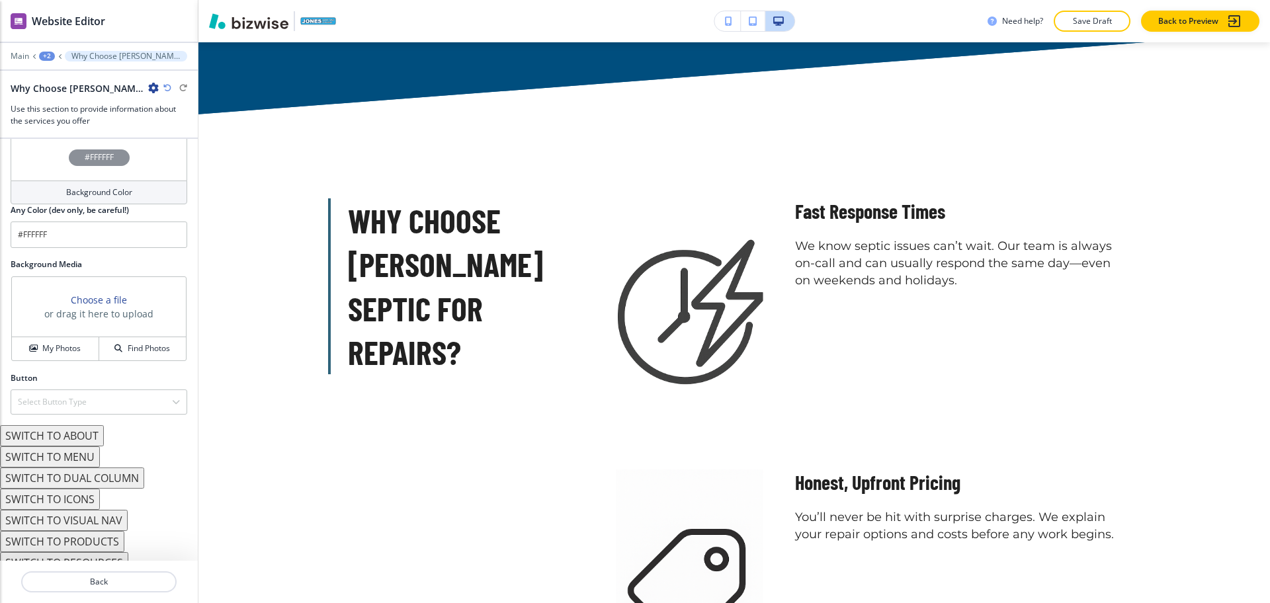
scroll to position [722, 0]
click at [83, 425] on button "SWITCH TO ABOUT" at bounding box center [52, 435] width 104 height 21
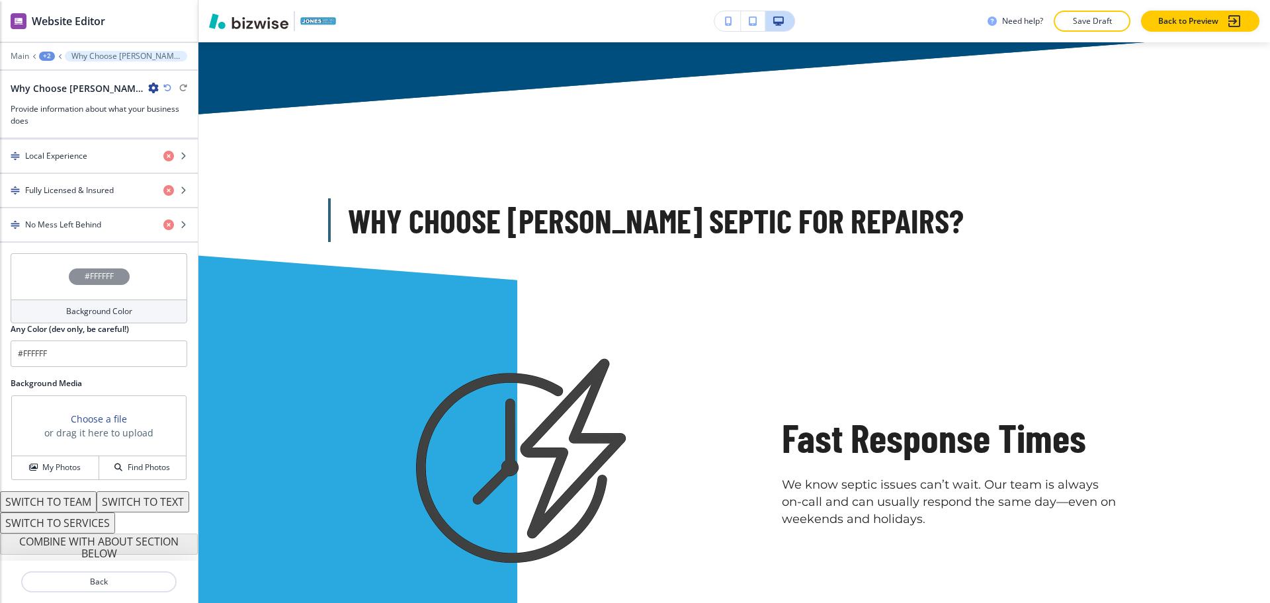
scroll to position [612, 0]
click at [97, 501] on button "SWITCH TO TEXT" at bounding box center [143, 501] width 93 height 21
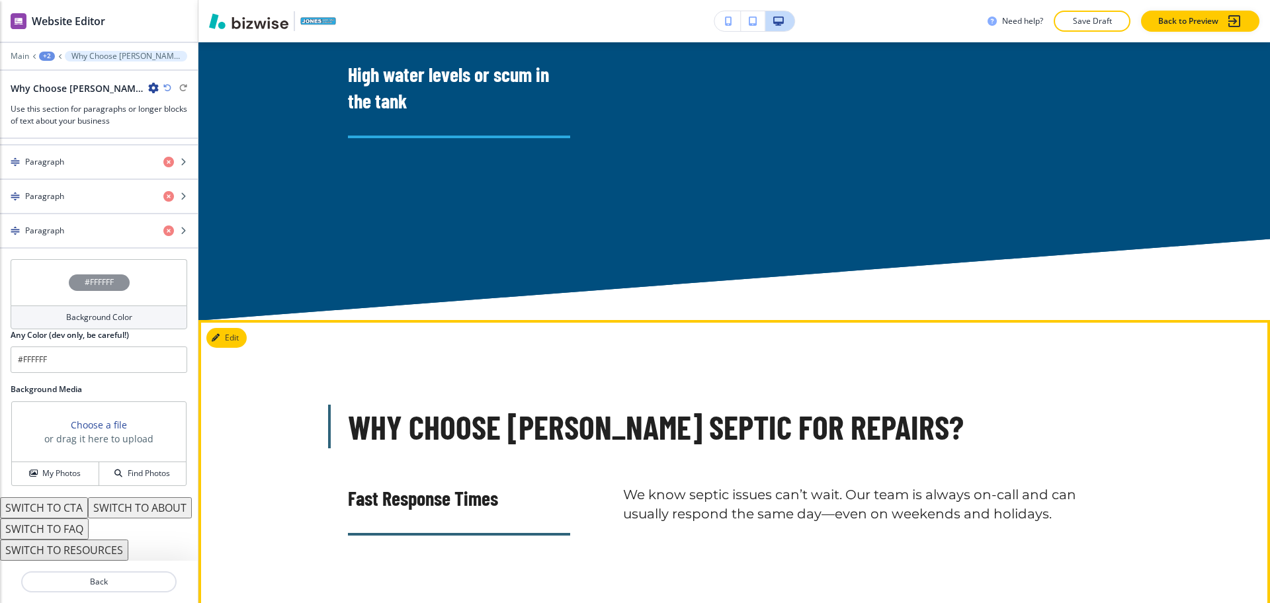
scroll to position [4244, 0]
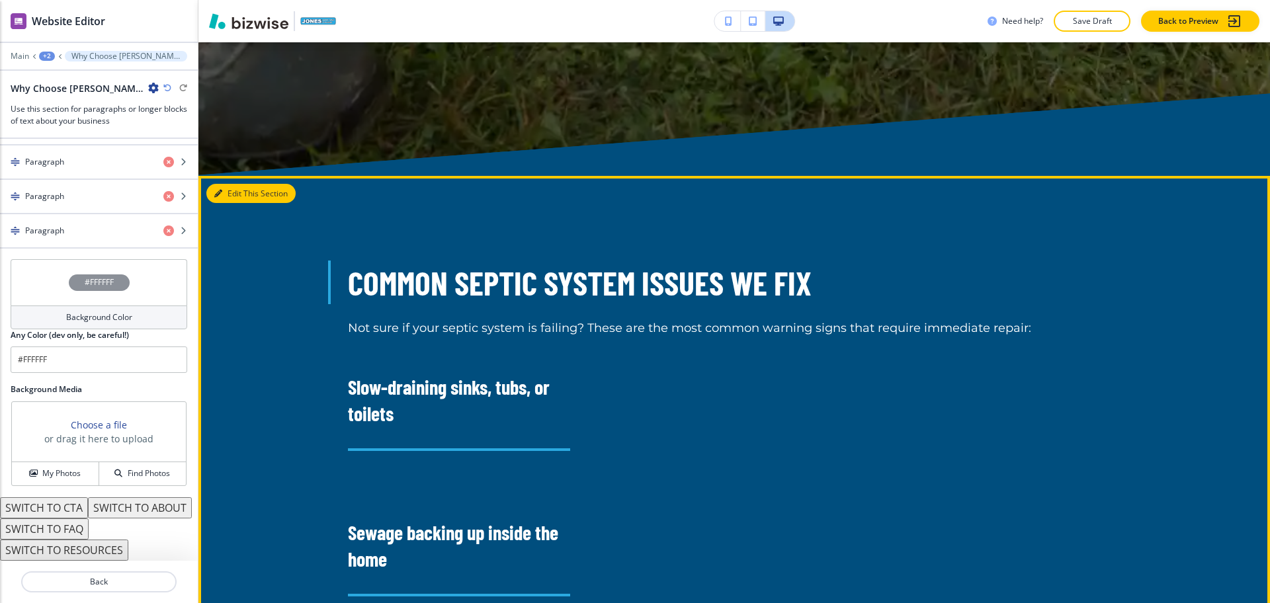
click at [220, 190] on icon "button" at bounding box center [218, 194] width 8 height 8
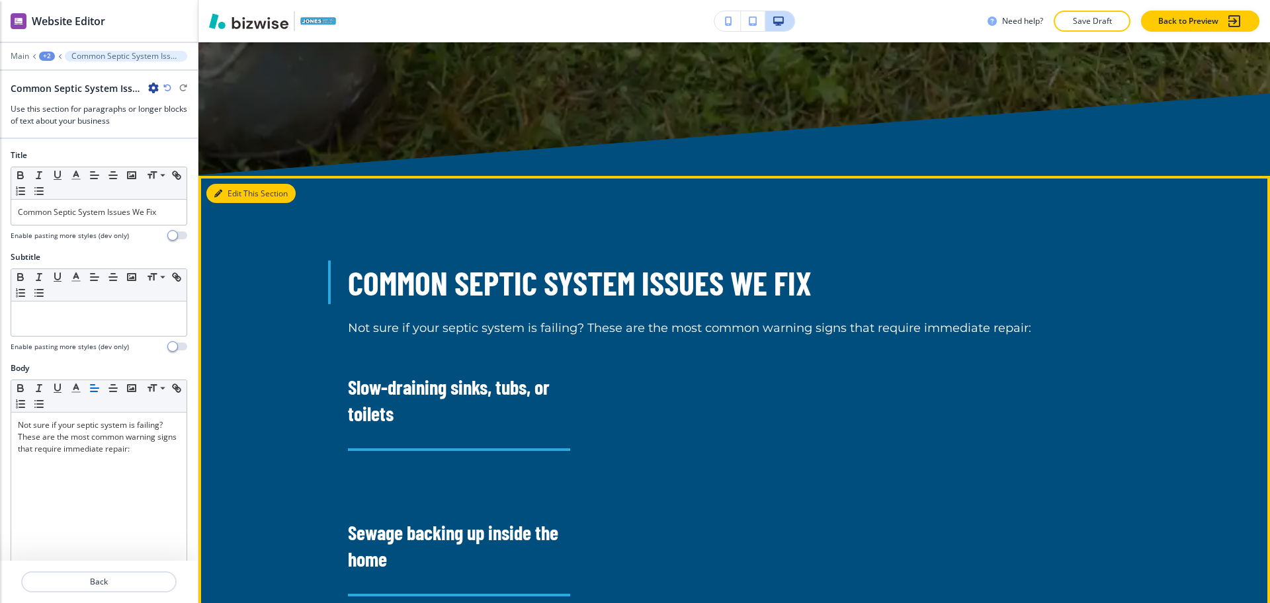
scroll to position [3174, 0]
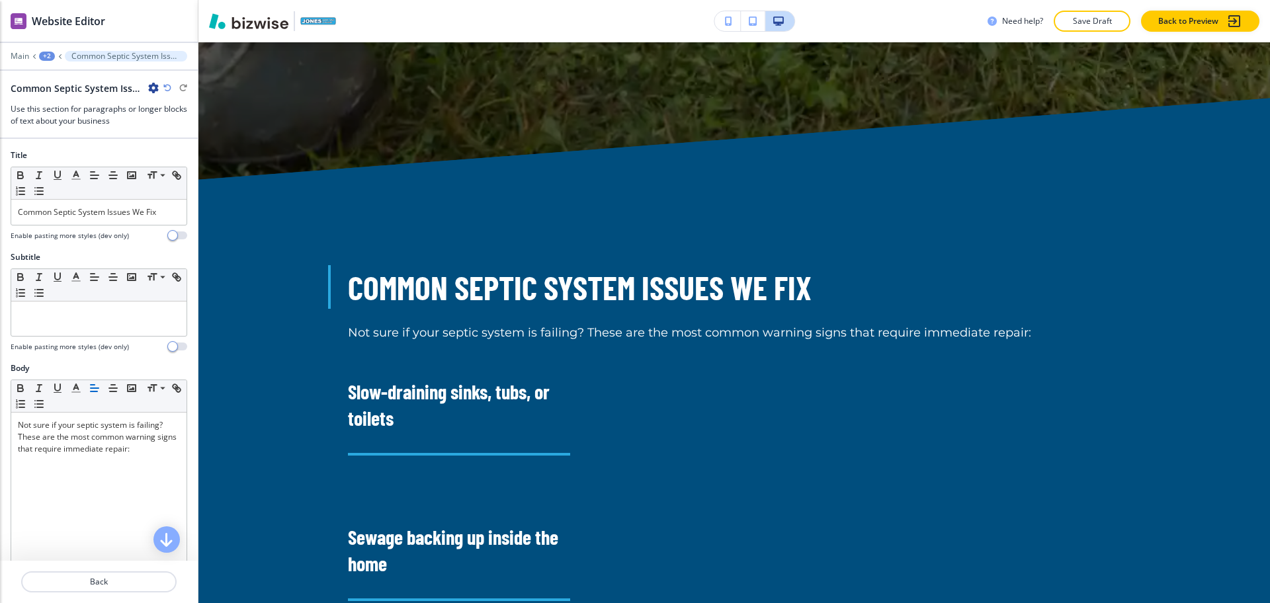
click at [151, 88] on icon "button" at bounding box center [153, 88] width 11 height 11
click at [166, 157] on p "Delete Section" at bounding box center [190, 157] width 67 height 12
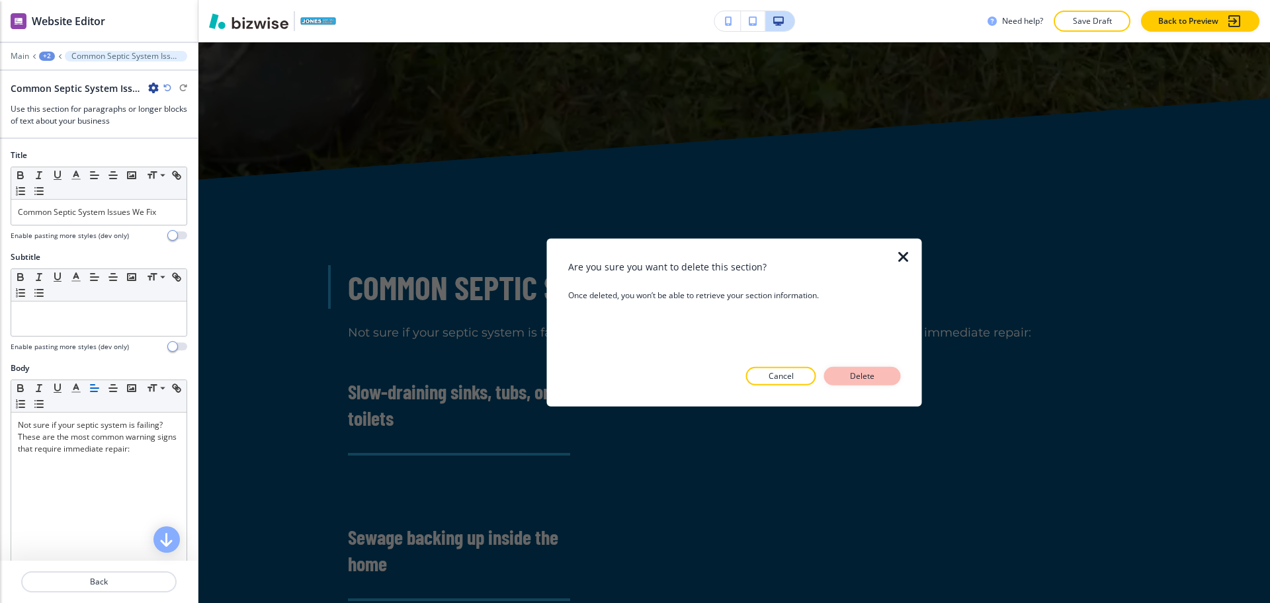
click at [877, 378] on p "Delete" at bounding box center [863, 376] width 32 height 12
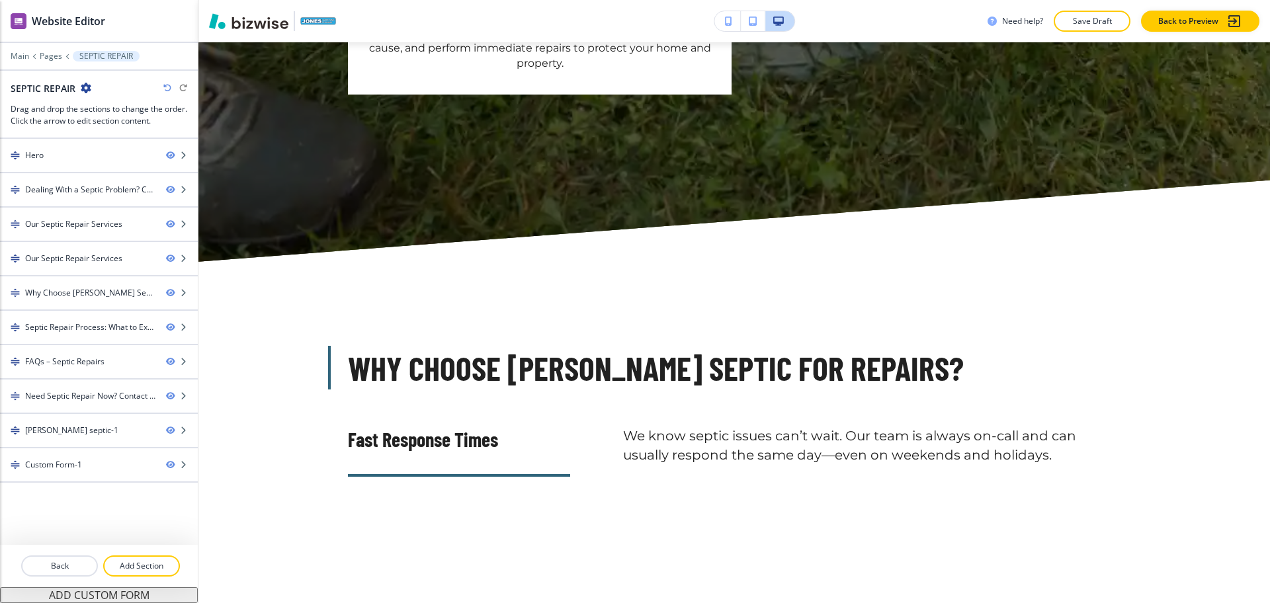
scroll to position [3093, 0]
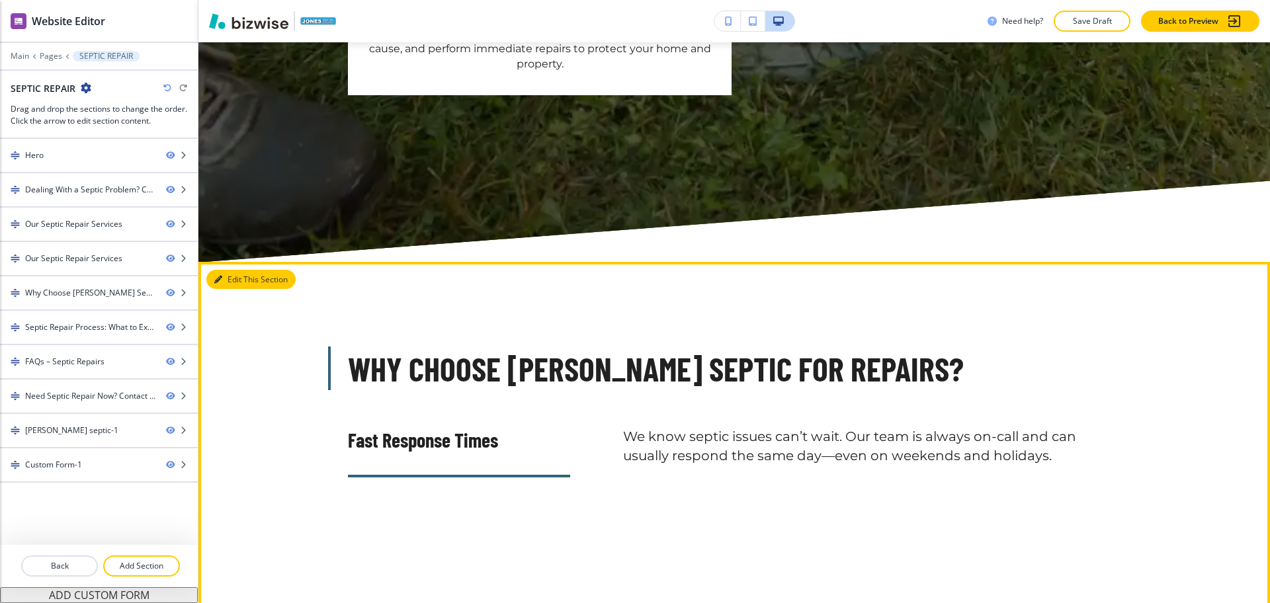
click at [224, 270] on button "Edit This Section" at bounding box center [250, 280] width 89 height 20
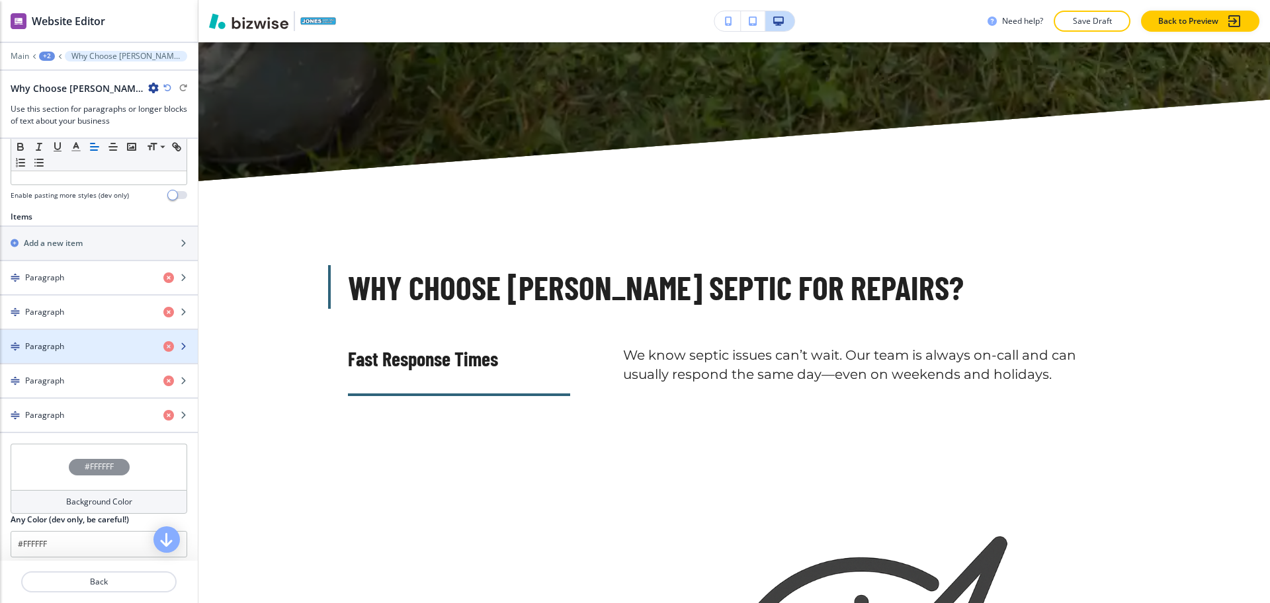
scroll to position [413, 0]
click at [163, 341] on icon "button" at bounding box center [168, 346] width 11 height 11
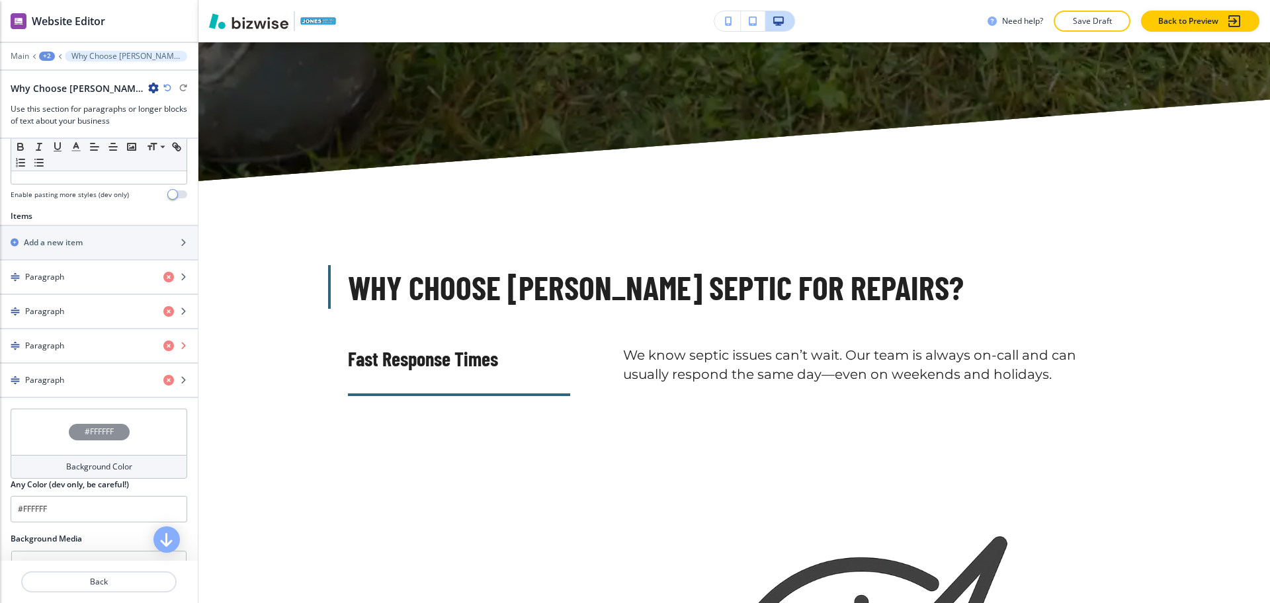
click at [163, 341] on icon "button" at bounding box center [168, 346] width 11 height 11
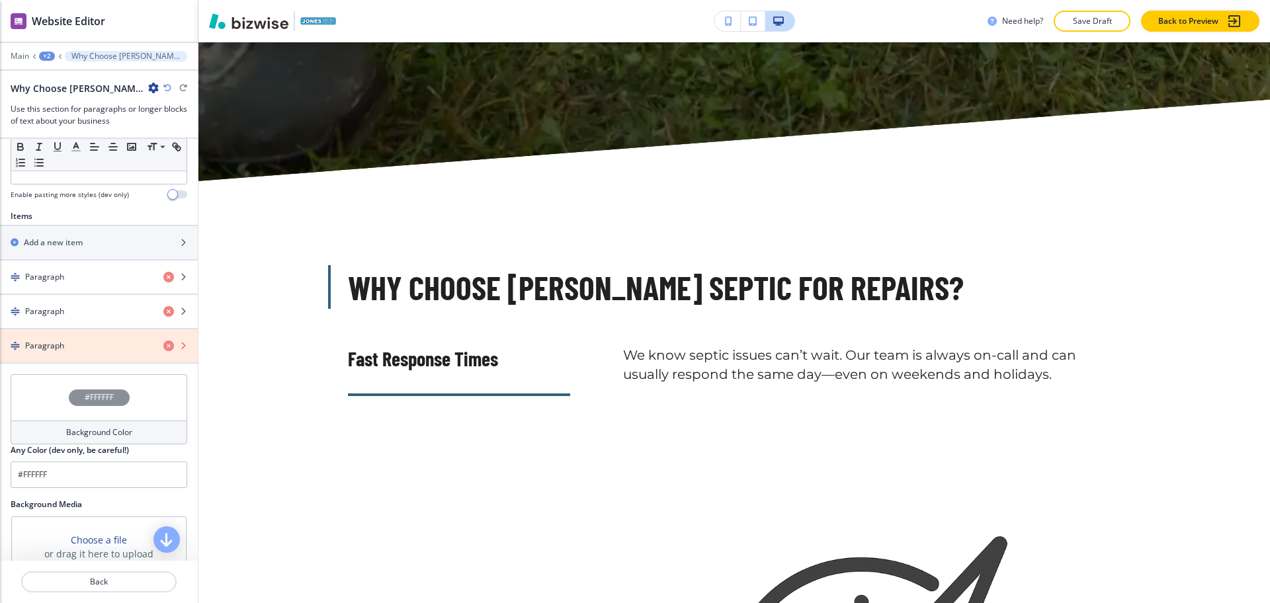
click at [163, 341] on icon "button" at bounding box center [168, 346] width 11 height 11
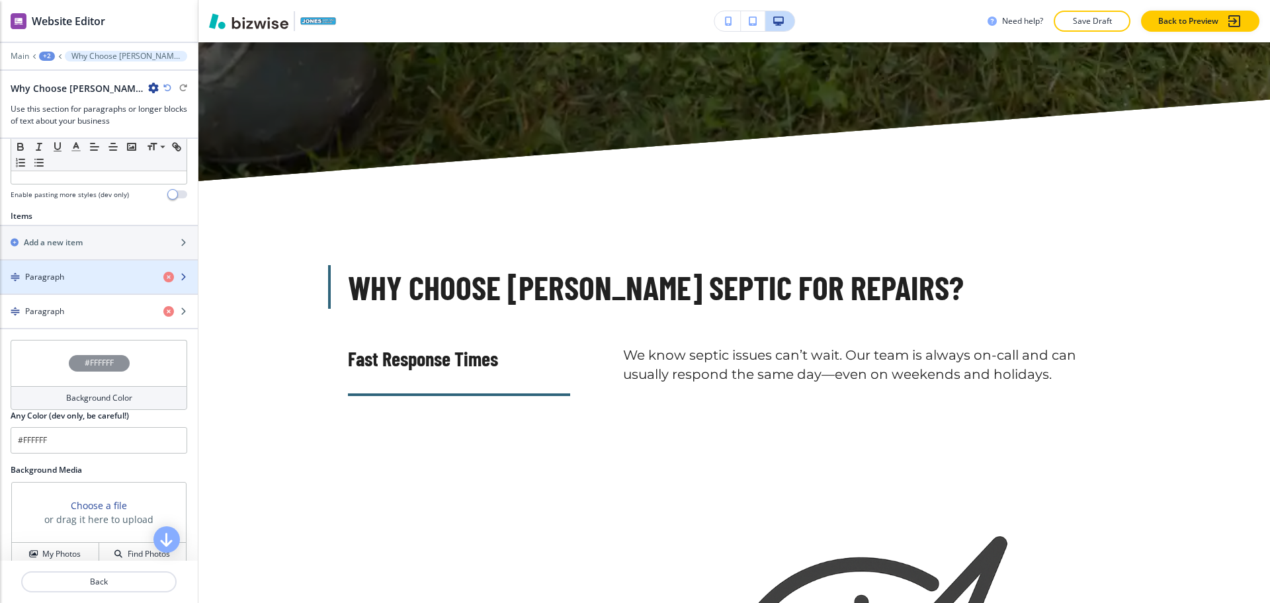
click at [47, 271] on h4 "Paragraph" at bounding box center [44, 277] width 39 height 12
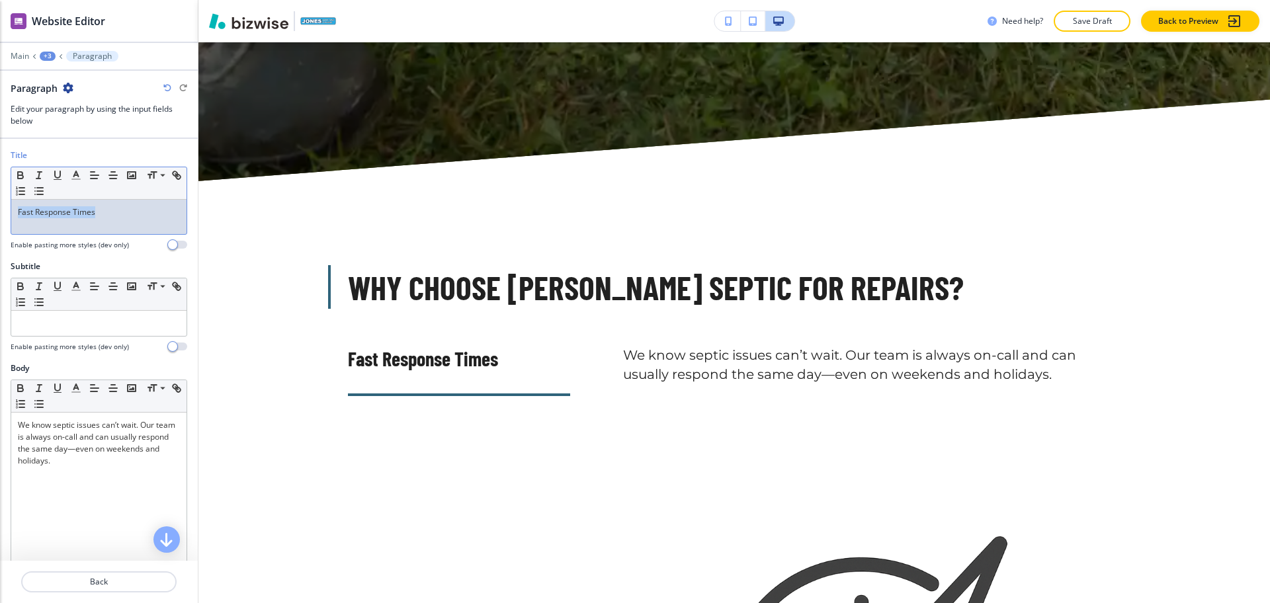
drag, startPoint x: 100, startPoint y: 225, endPoint x: 0, endPoint y: 221, distance: 100.0
click at [0, 221] on div "Title Small Normal Large Huge Fast Response Times Enable pasting more styles (d…" at bounding box center [99, 204] width 198 height 111
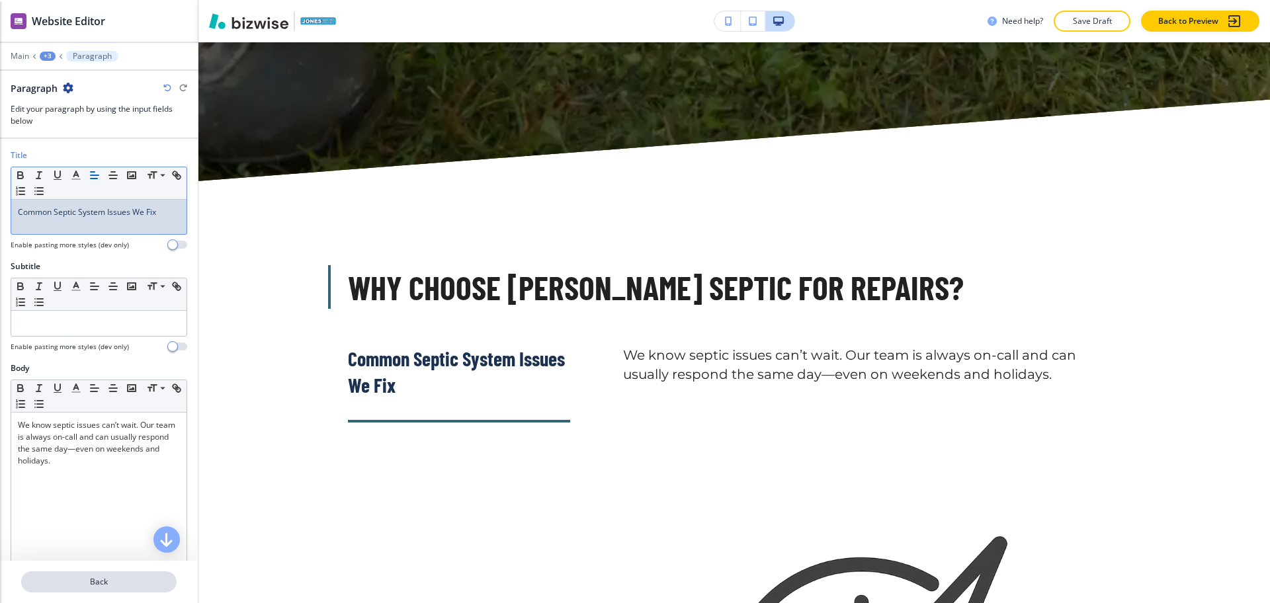
click at [113, 587] on p "Back" at bounding box center [98, 582] width 153 height 12
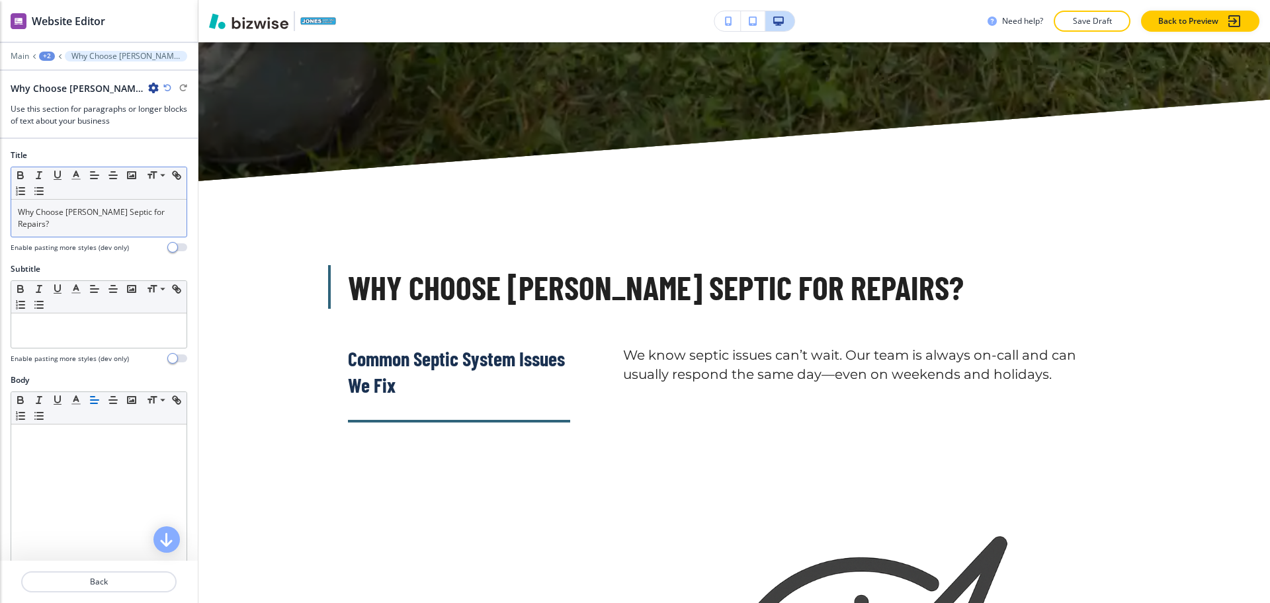
click at [122, 216] on p "Why Choose [PERSON_NAME] Septic for Repairs?" at bounding box center [99, 218] width 162 height 24
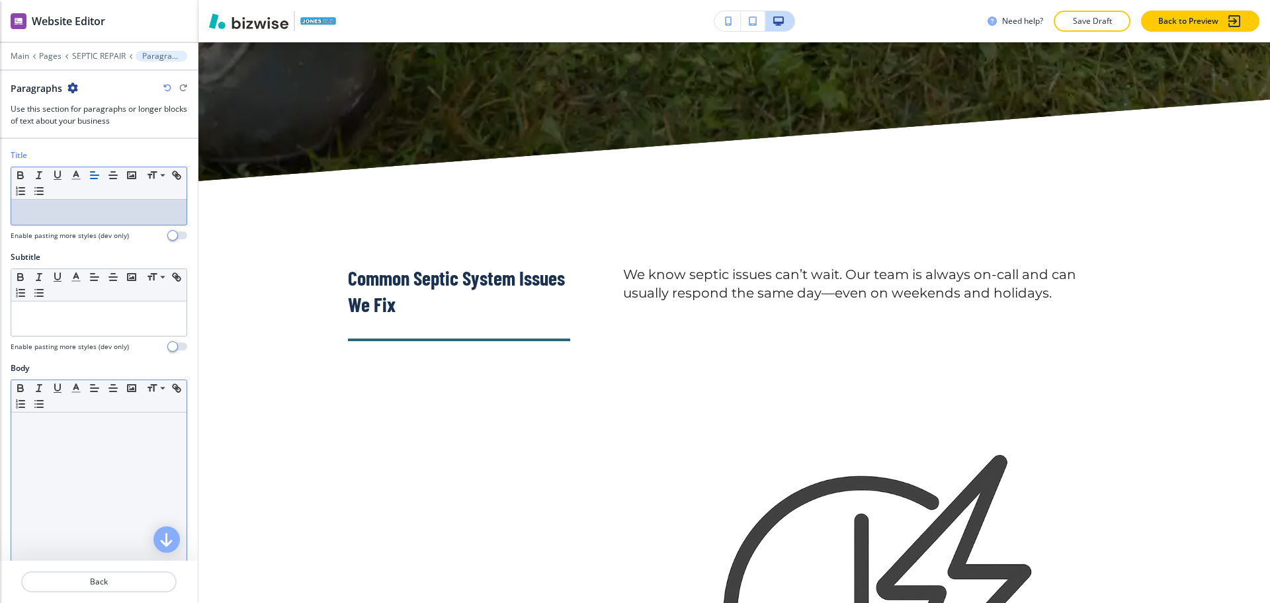
click at [91, 501] on div at bounding box center [98, 499] width 175 height 172
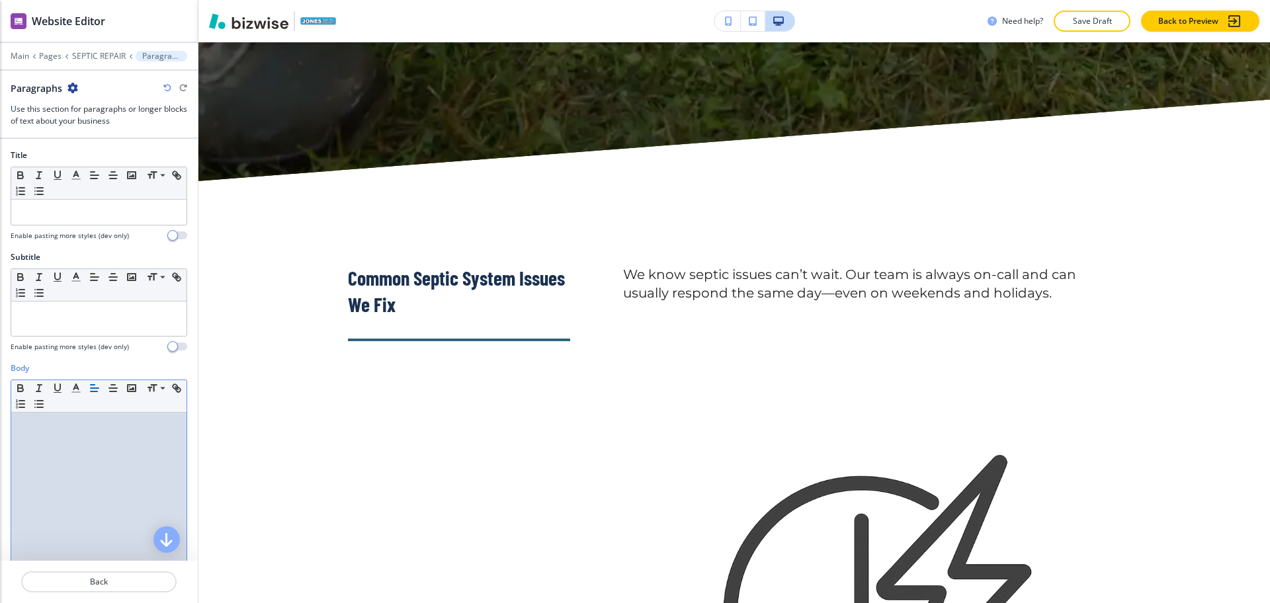
paste div
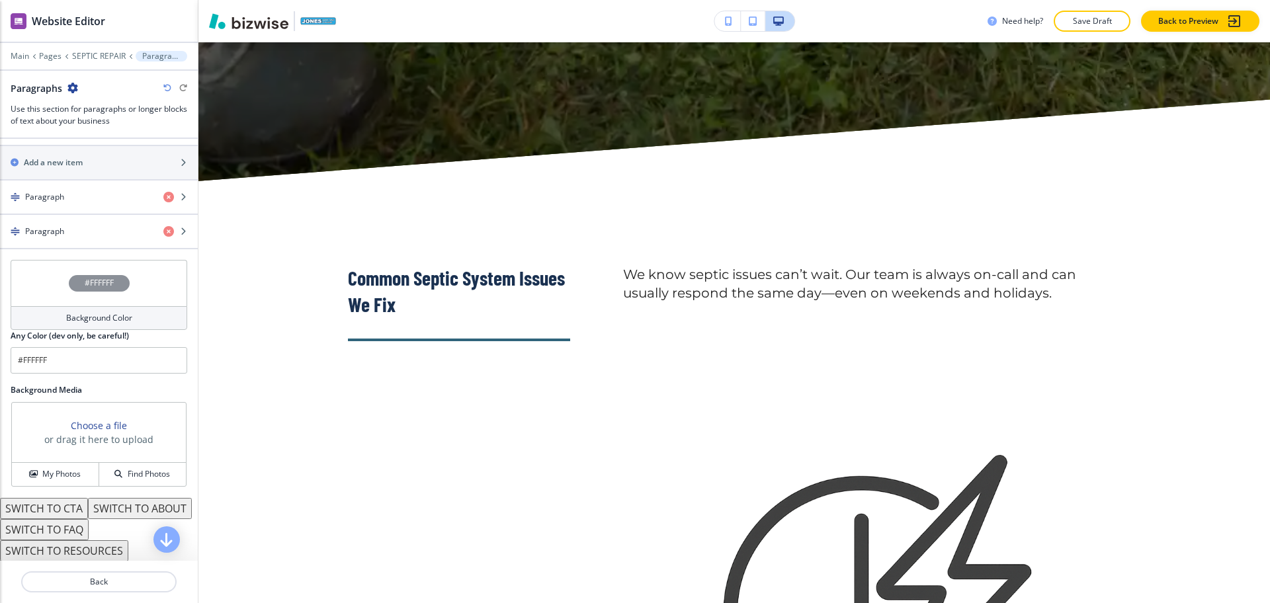
scroll to position [482, 0]
click at [64, 196] on div "Paragraph" at bounding box center [76, 196] width 153 height 12
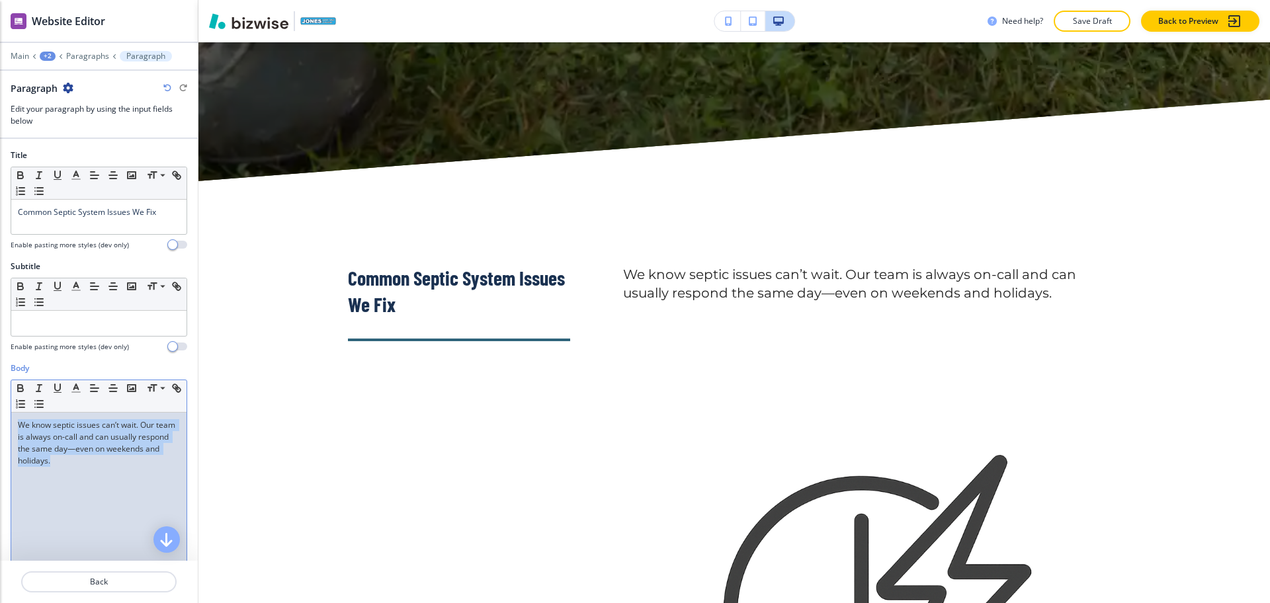
drag, startPoint x: 87, startPoint y: 467, endPoint x: 0, endPoint y: 365, distance: 133.7
click at [0, 368] on div "Body Small Normal Large Huge We know septic issues can’t wait. Our team is alwa…" at bounding box center [99, 486] width 198 height 249
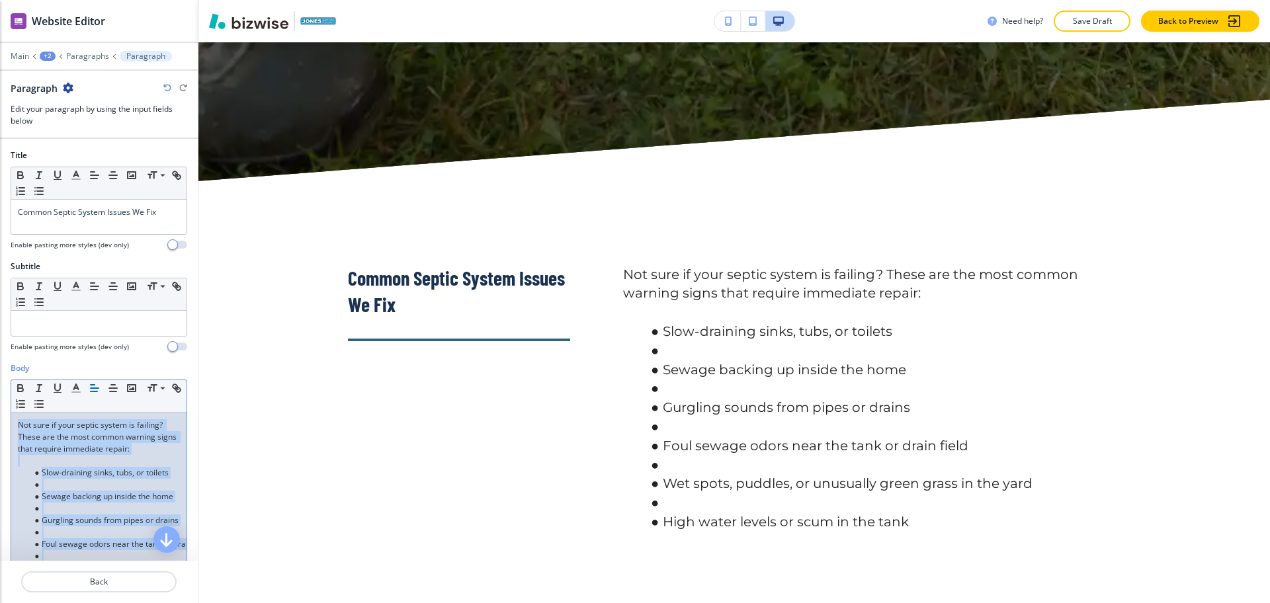
scroll to position [0, 0]
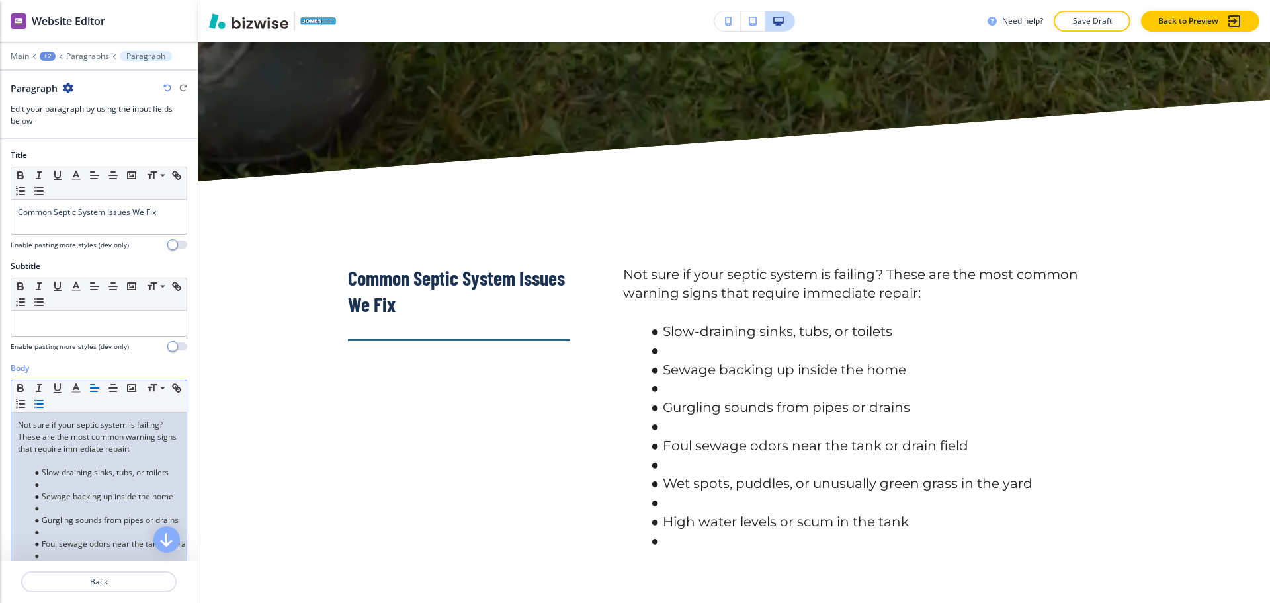
click at [102, 480] on li at bounding box center [105, 485] width 150 height 12
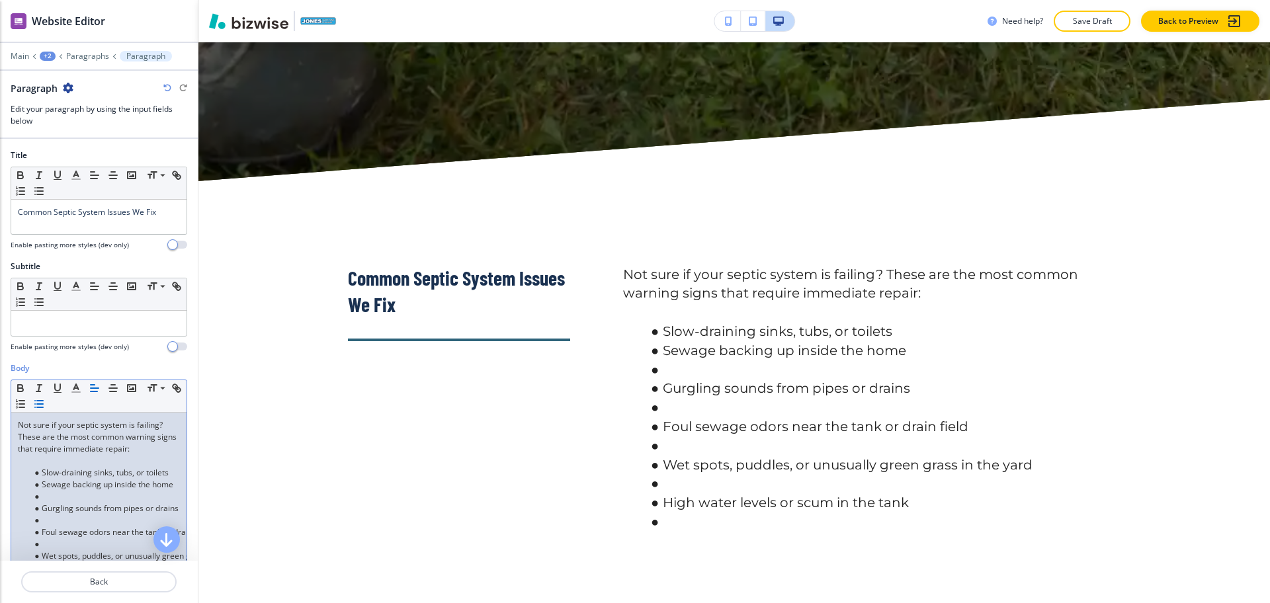
click at [87, 494] on li at bounding box center [105, 497] width 150 height 12
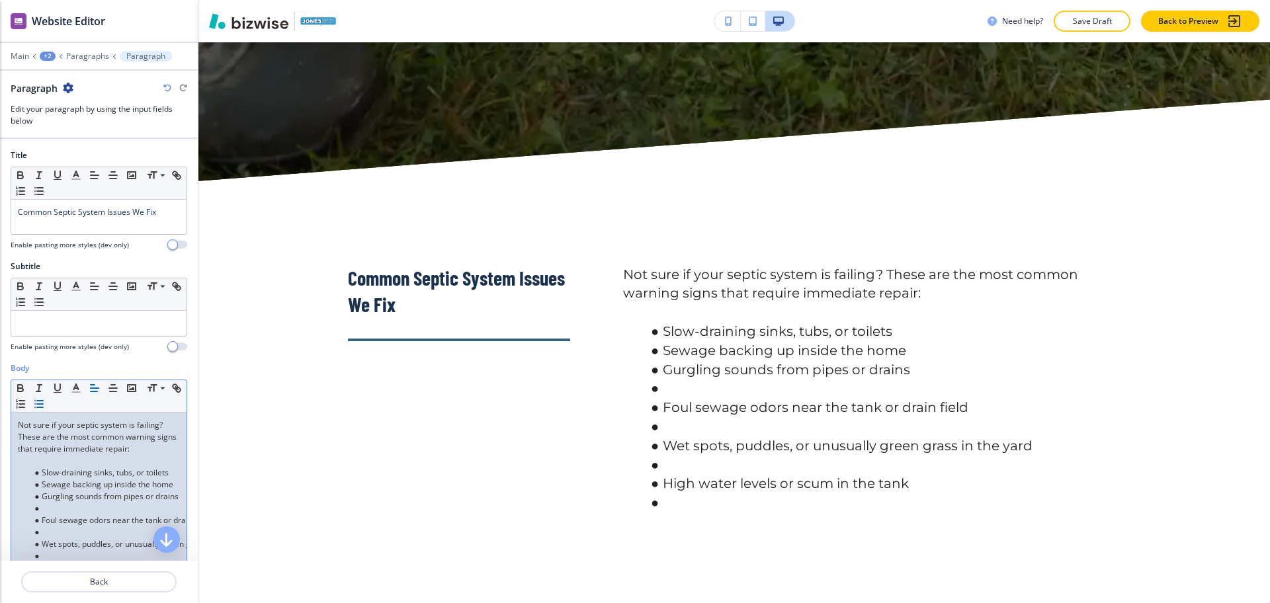
click at [79, 512] on li at bounding box center [105, 509] width 150 height 12
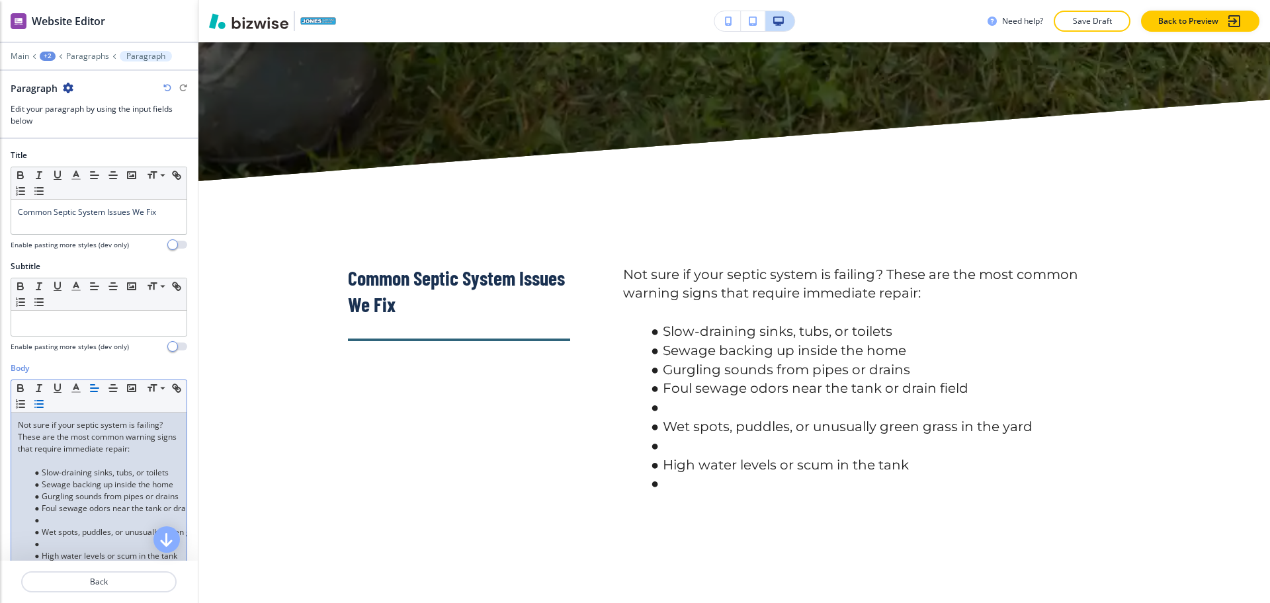
click at [77, 519] on li at bounding box center [105, 521] width 150 height 12
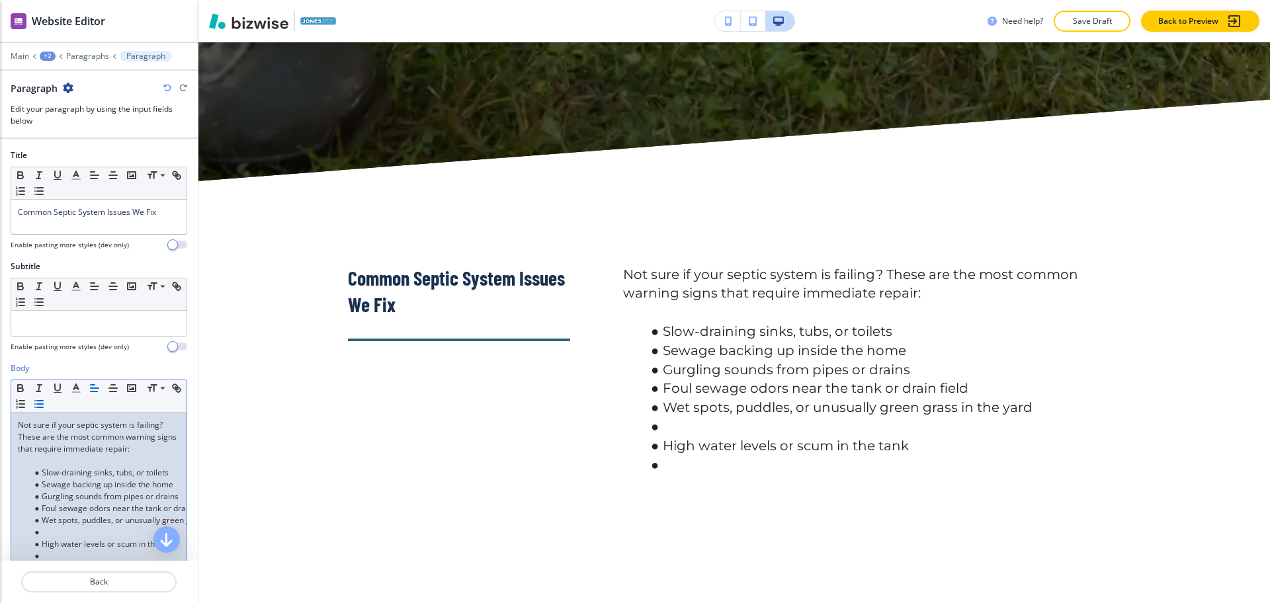
click at [68, 531] on li at bounding box center [105, 533] width 150 height 12
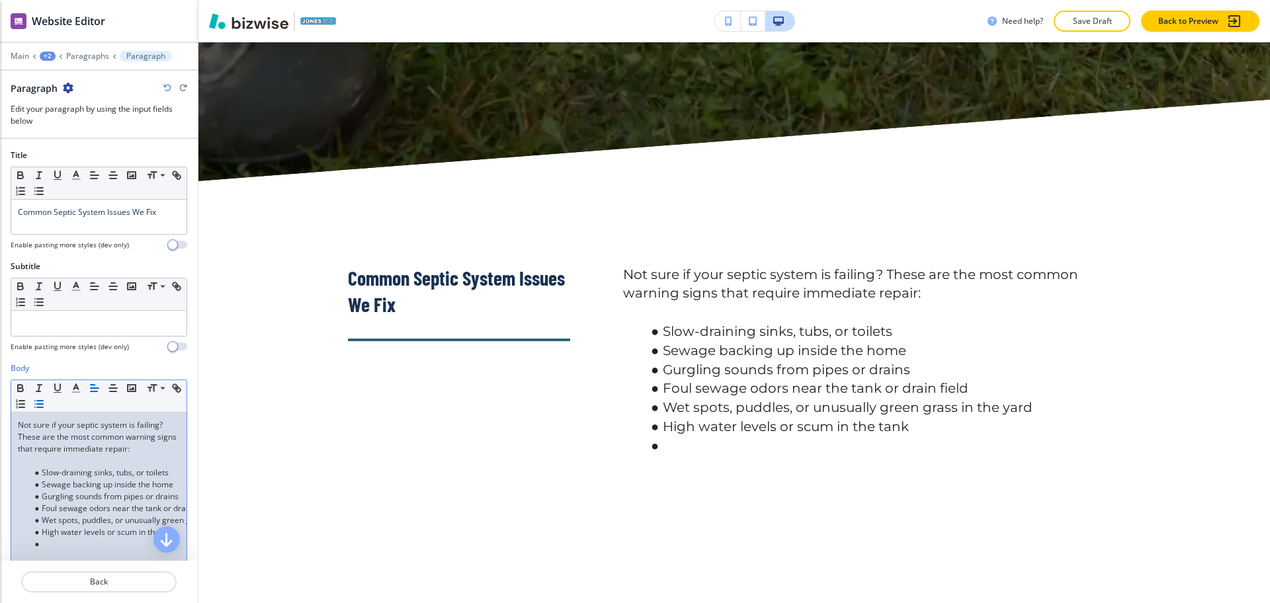
click at [71, 544] on li at bounding box center [105, 544] width 150 height 12
click at [39, 460] on p at bounding box center [99, 461] width 162 height 12
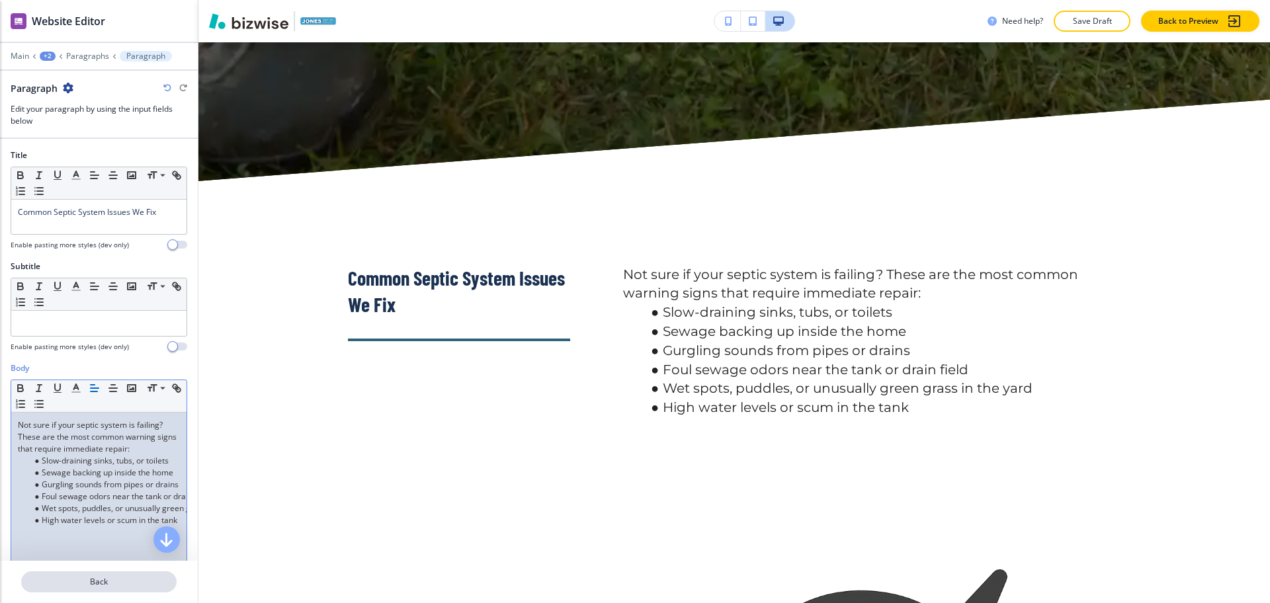
click at [117, 590] on button "Back" at bounding box center [98, 581] width 155 height 21
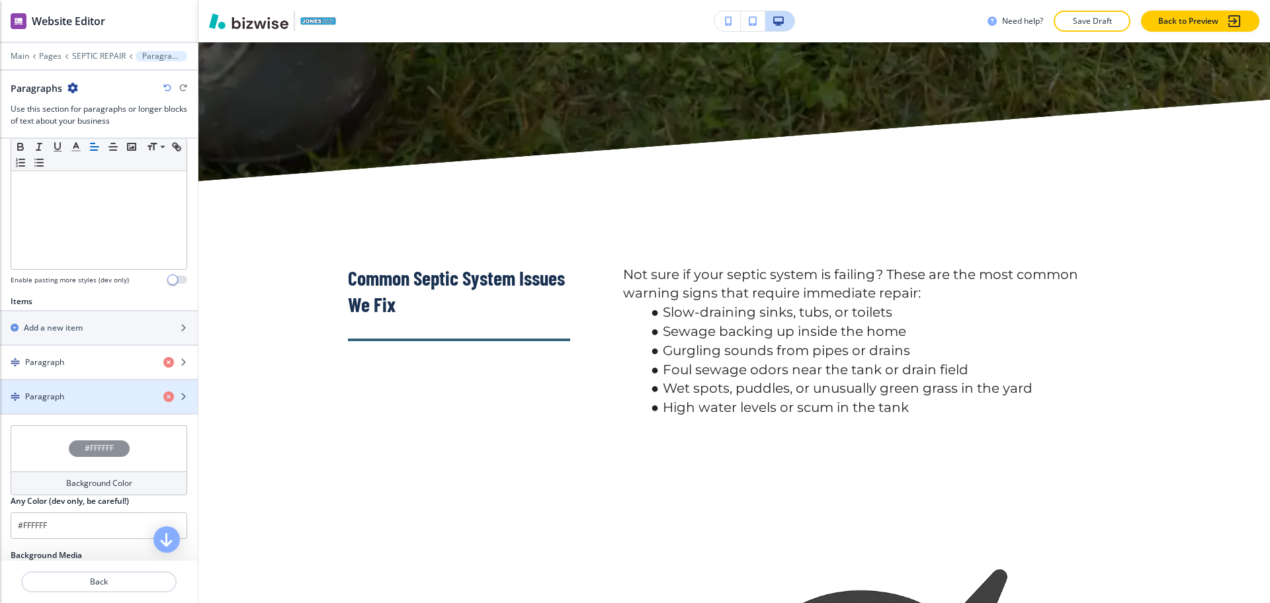
scroll to position [330, 0]
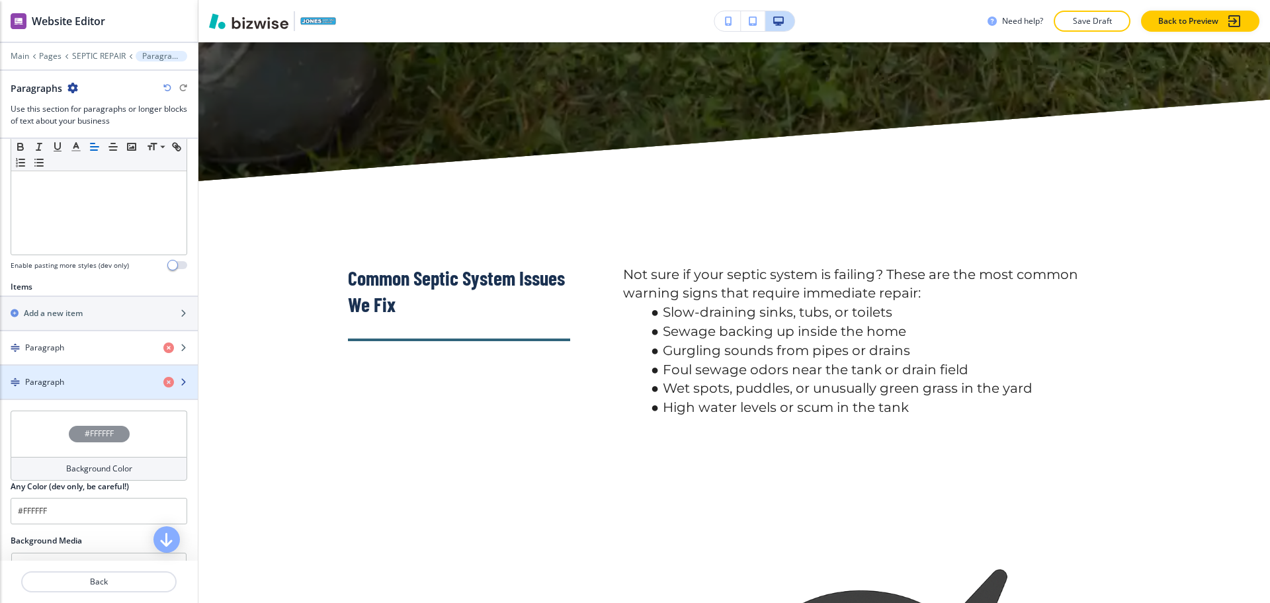
click at [69, 378] on div "Paragraph" at bounding box center [76, 382] width 153 height 12
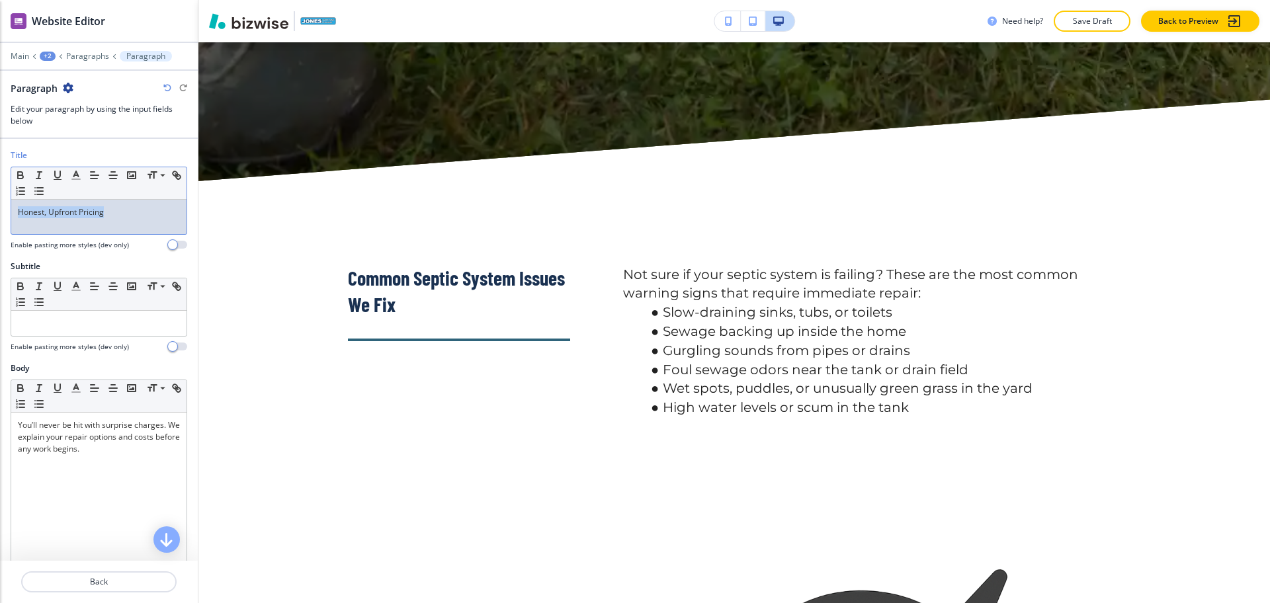
drag, startPoint x: 122, startPoint y: 227, endPoint x: 0, endPoint y: 185, distance: 129.5
click at [0, 192] on div "Title Small Normal Large Huge Honest, Upfront Pricing Enable pasting more style…" at bounding box center [99, 204] width 198 height 111
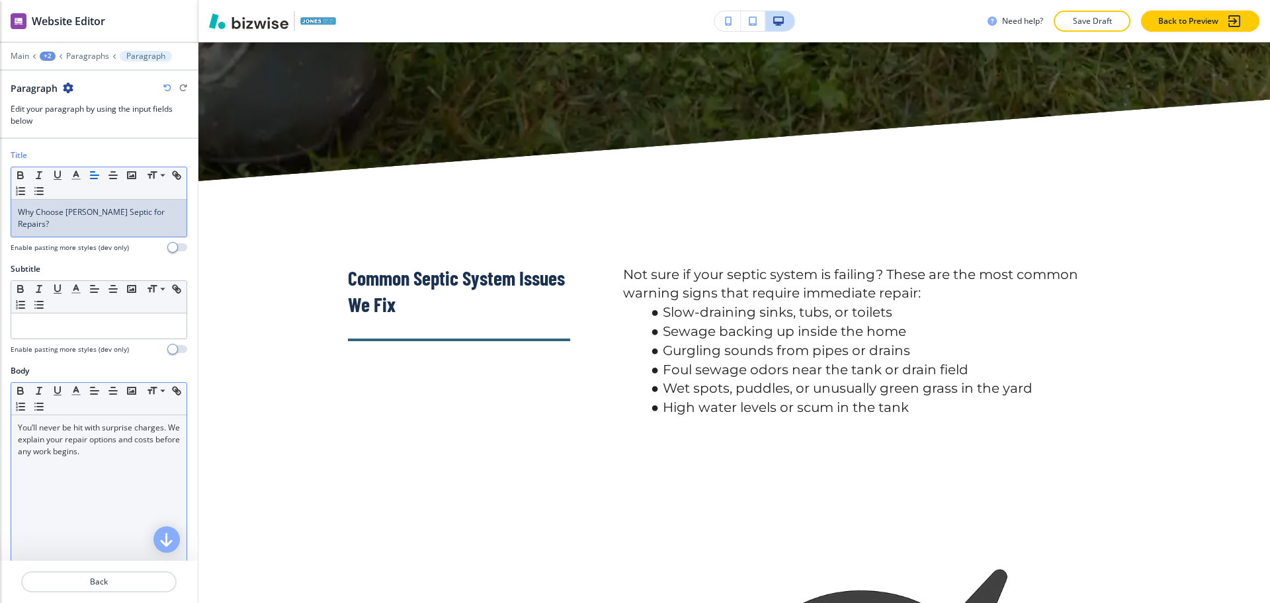
click at [84, 456] on div "You’ll never be hit with surprise charges. We explain your repair options and c…" at bounding box center [98, 501] width 175 height 172
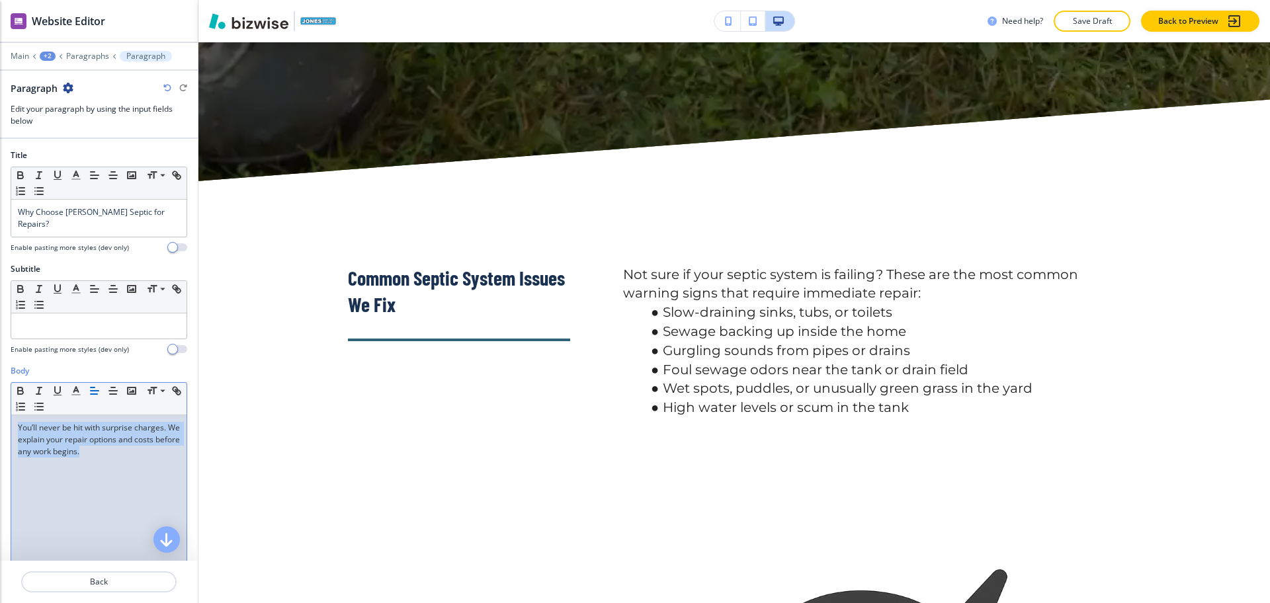
scroll to position [0, 0]
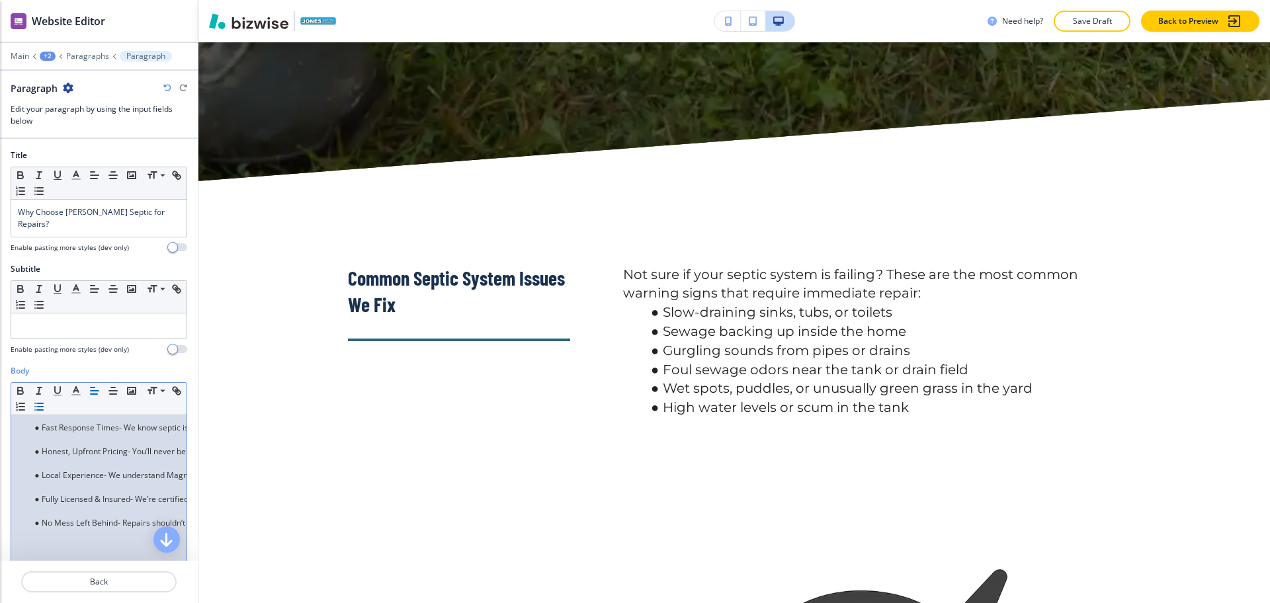
click at [95, 436] on p at bounding box center [99, 440] width 162 height 12
click at [71, 450] on p at bounding box center [99, 452] width 162 height 12
click at [65, 460] on p at bounding box center [99, 464] width 162 height 12
click at [60, 470] on p at bounding box center [99, 476] width 162 height 12
click at [62, 506] on div "Fast Response Times- We know septic issues can’t wait. Our team is always on-ca…" at bounding box center [98, 501] width 175 height 172
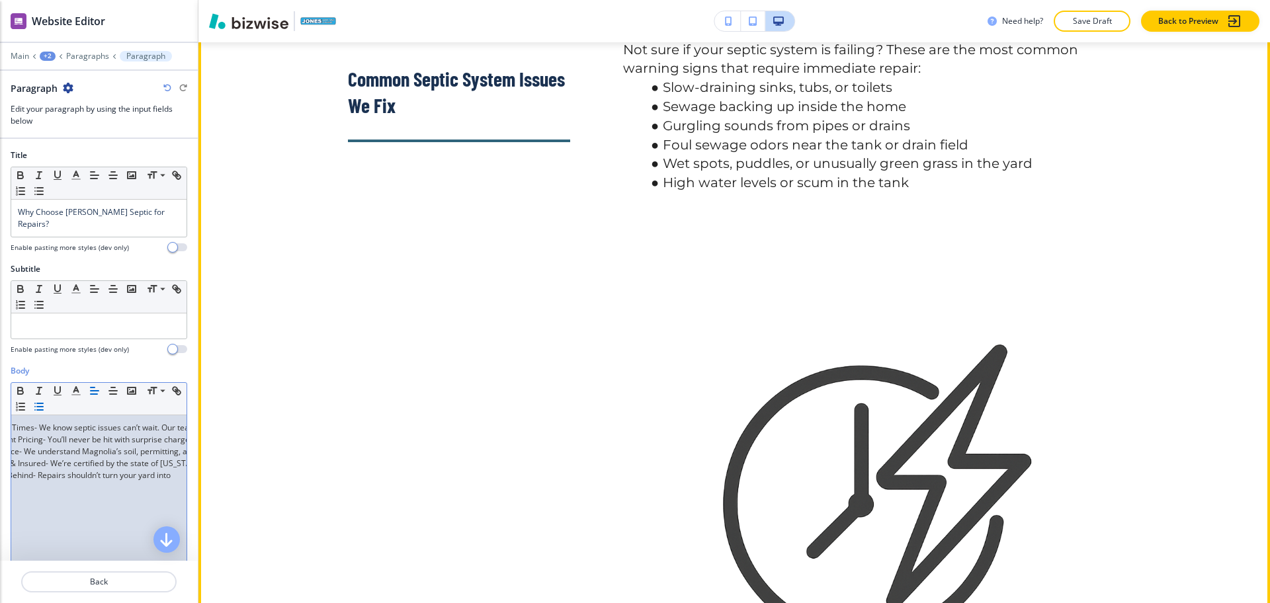
scroll to position [3504, 0]
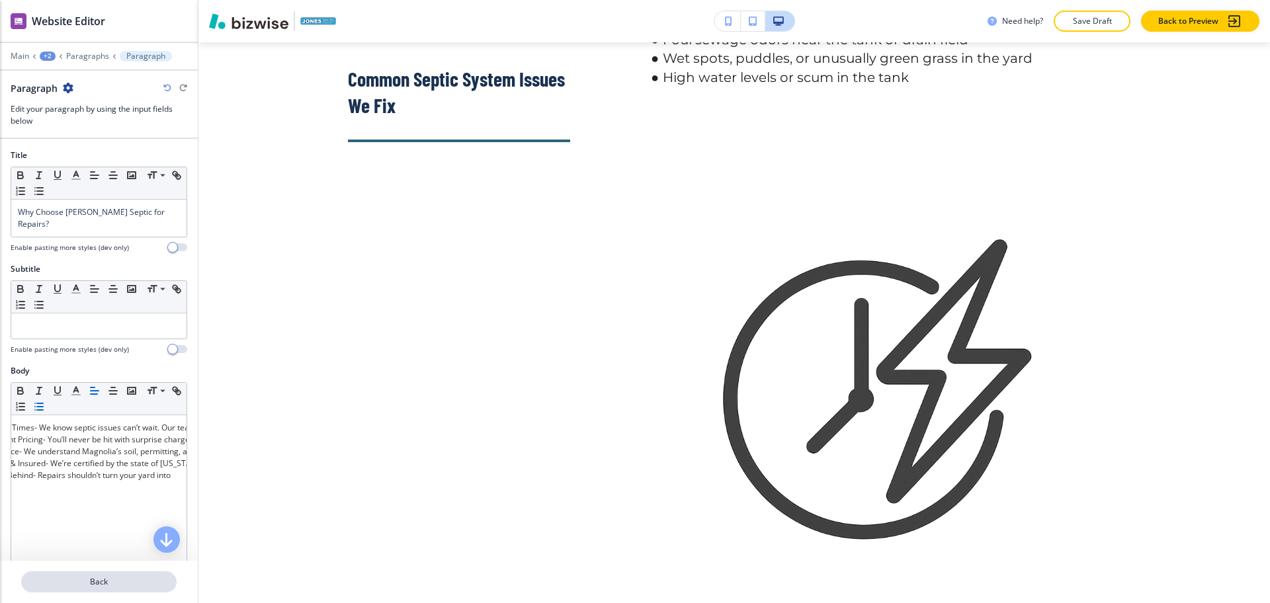
click at [95, 583] on p "Back" at bounding box center [98, 582] width 153 height 12
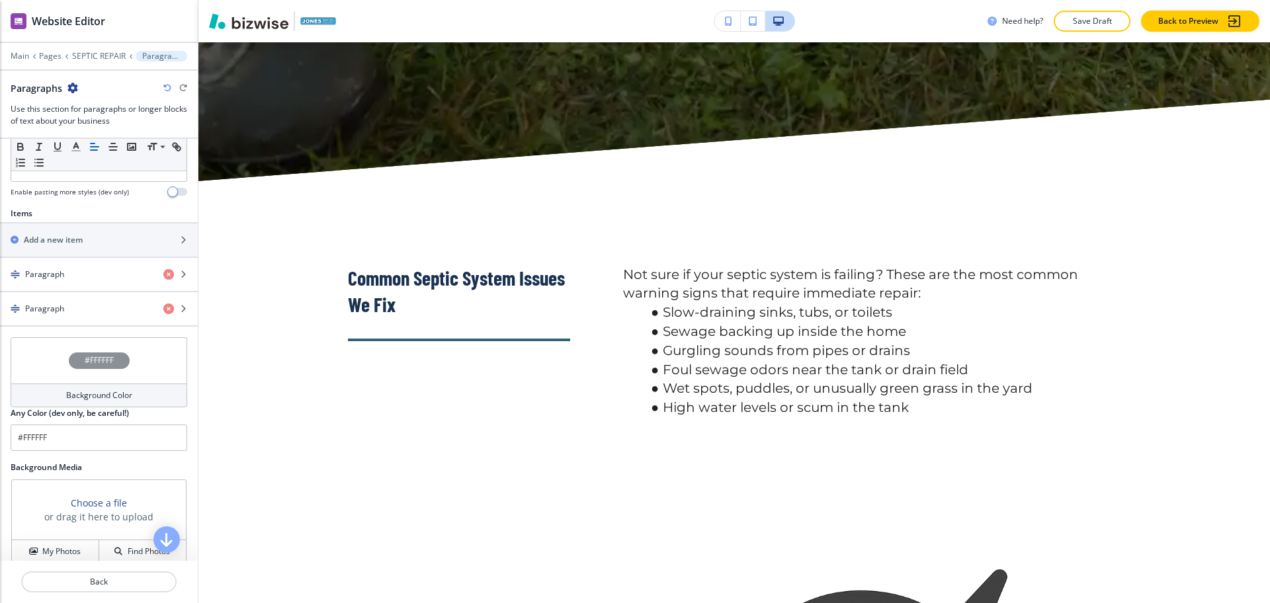
scroll to position [503, 0]
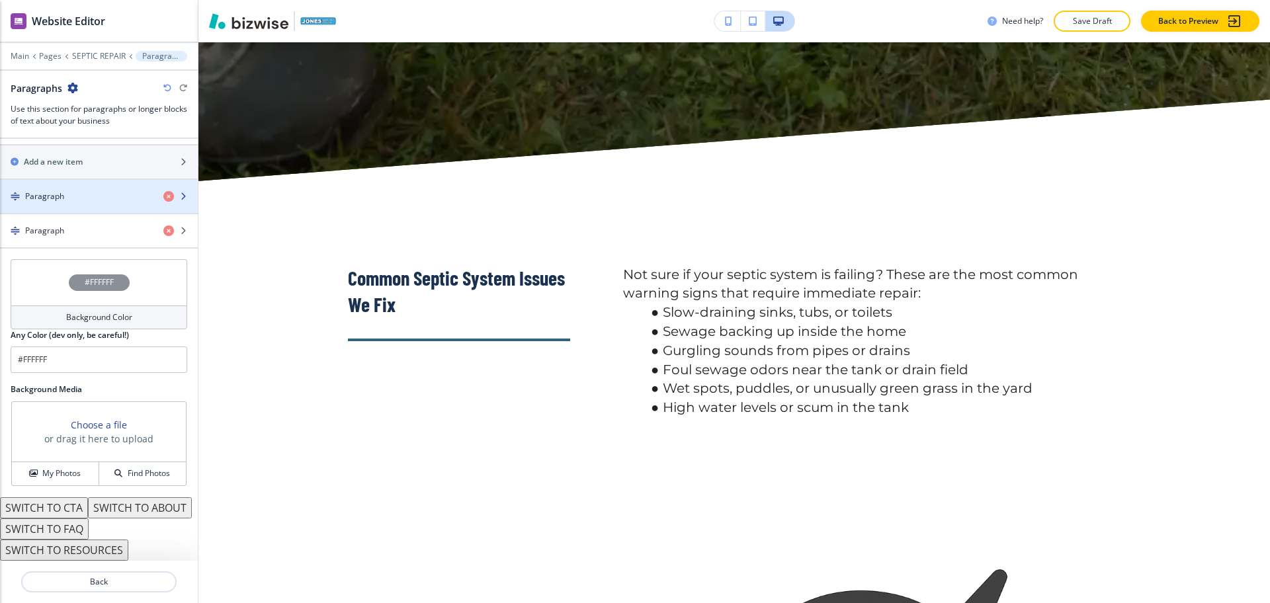
click at [103, 190] on div "Paragraph" at bounding box center [76, 196] width 153 height 12
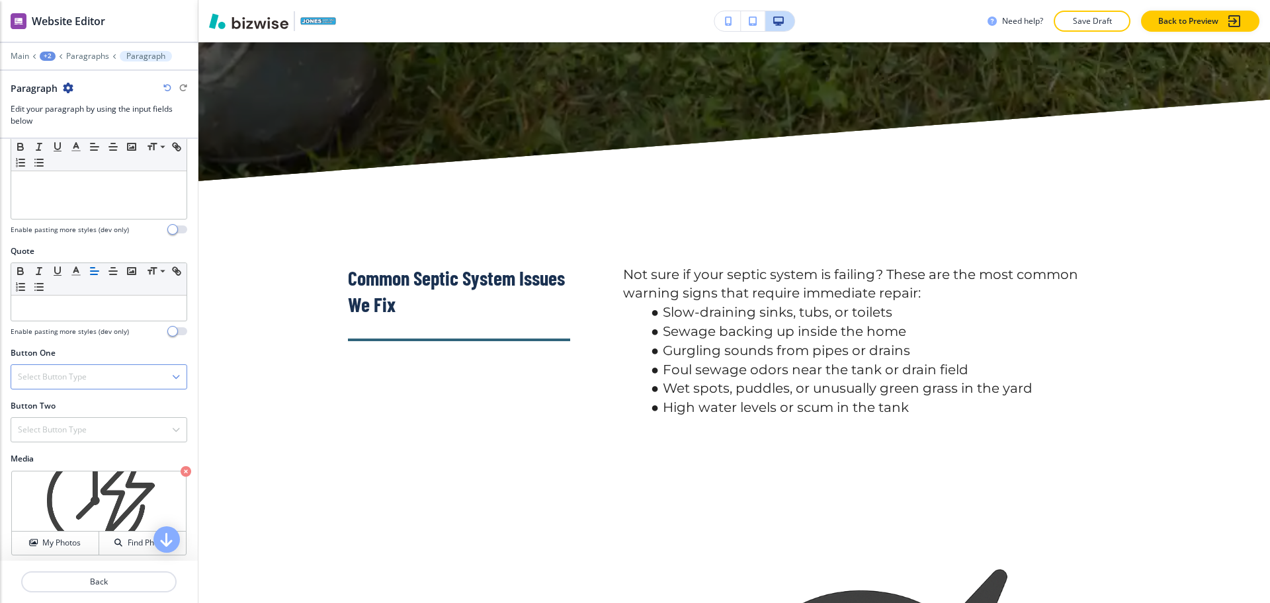
scroll to position [372, 0]
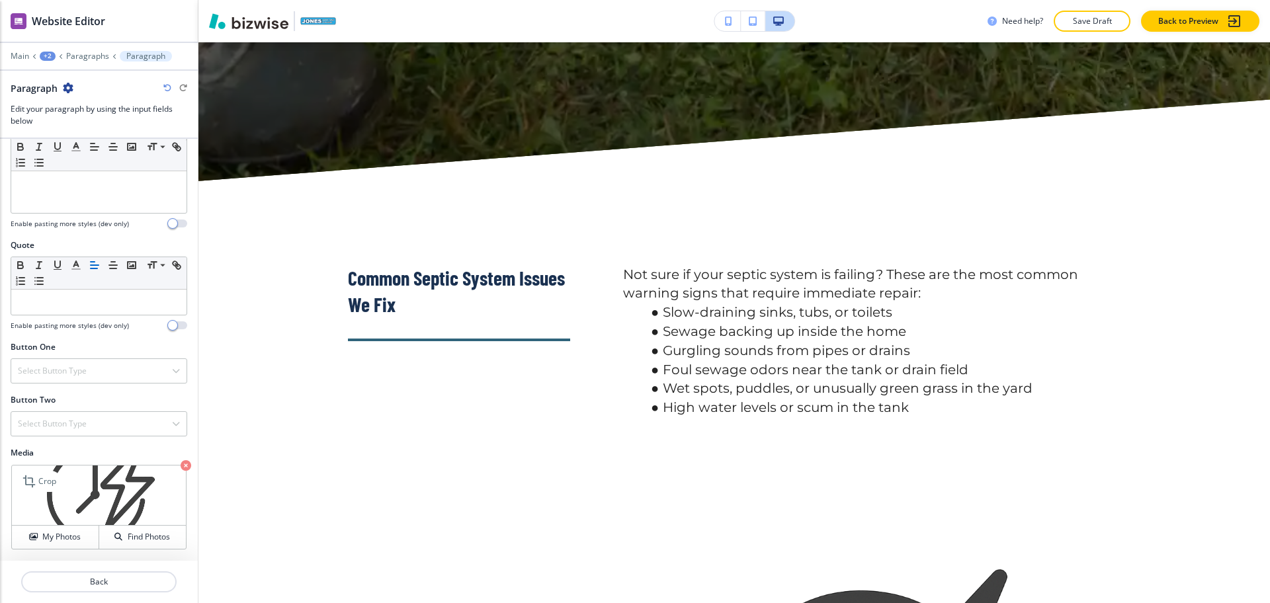
click at [181, 467] on icon "button" at bounding box center [186, 465] width 11 height 11
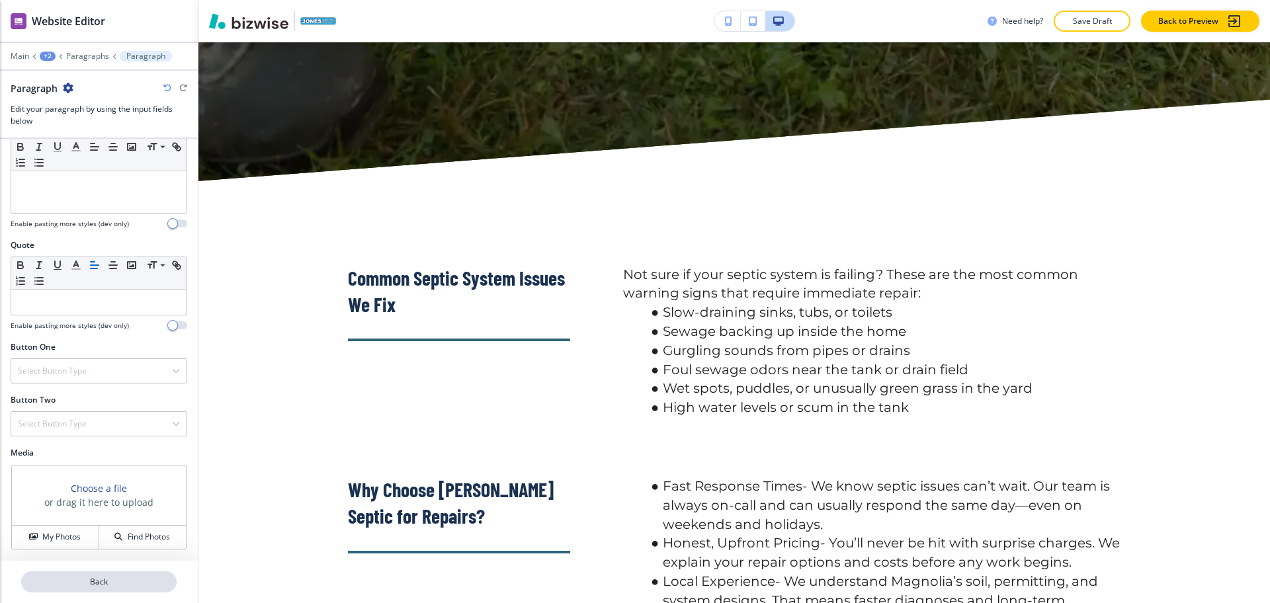
click at [100, 583] on p "Back" at bounding box center [98, 582] width 153 height 12
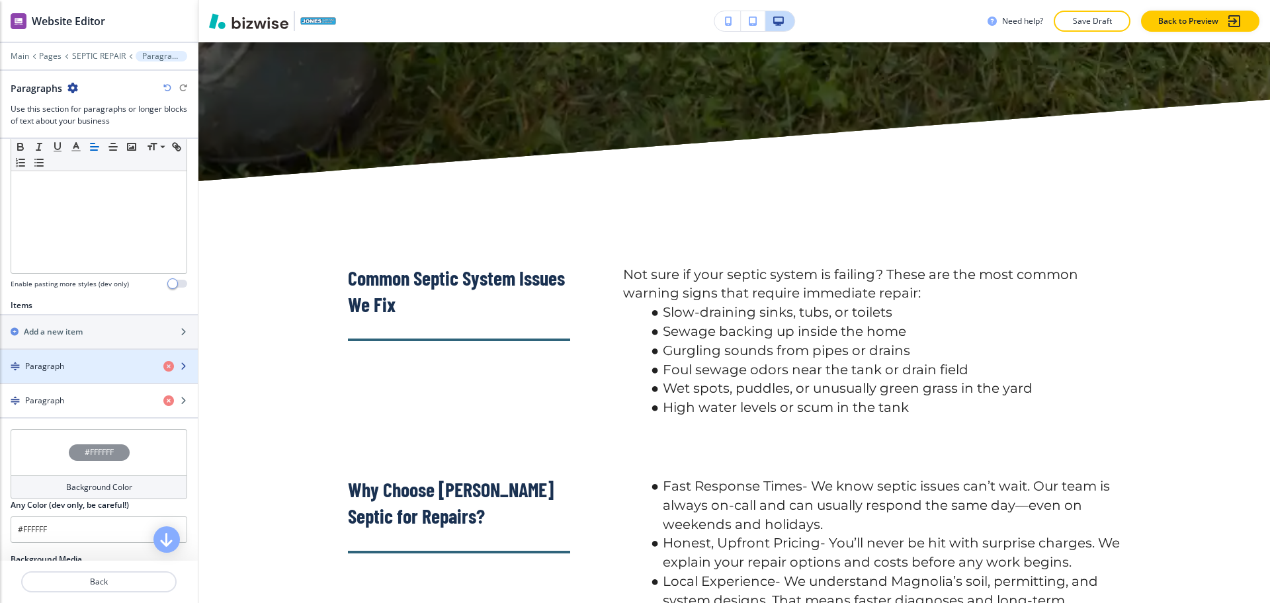
scroll to position [313, 0]
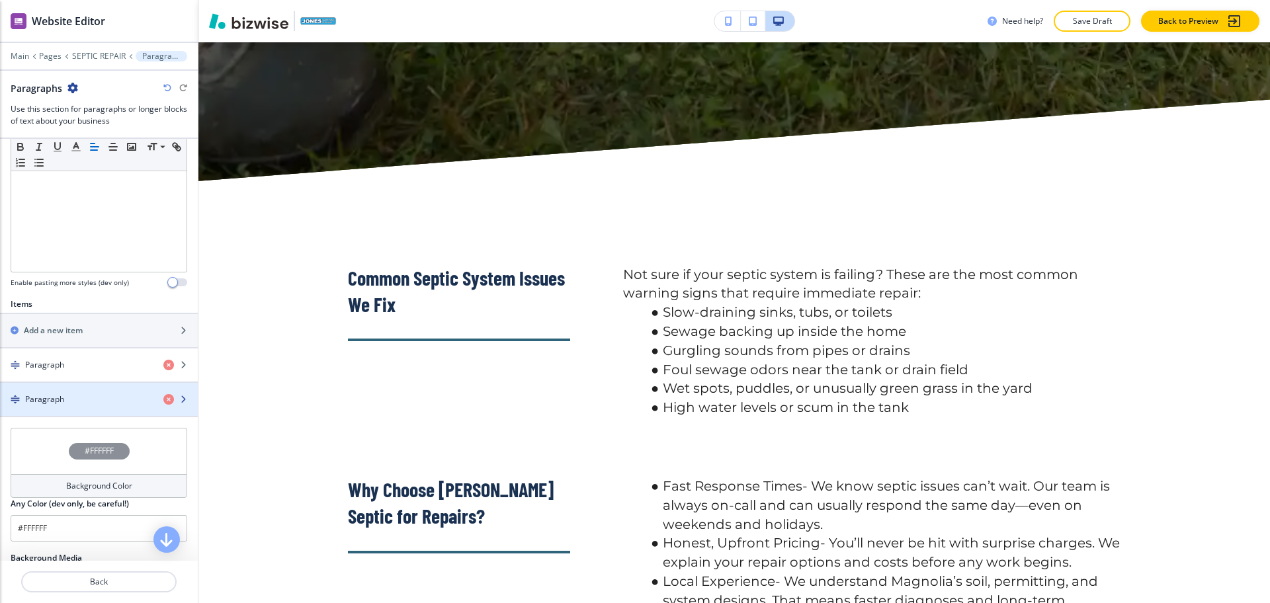
click at [91, 402] on div "Paragraph" at bounding box center [76, 400] width 153 height 12
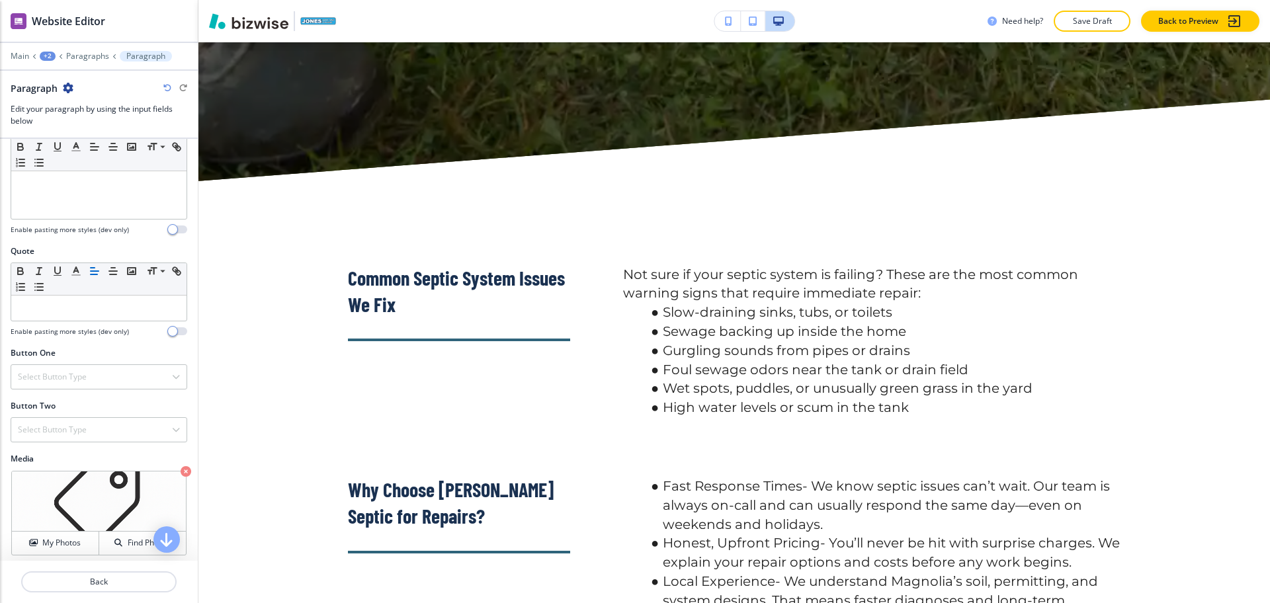
scroll to position [372, 0]
click at [181, 466] on icon "button" at bounding box center [186, 468] width 11 height 11
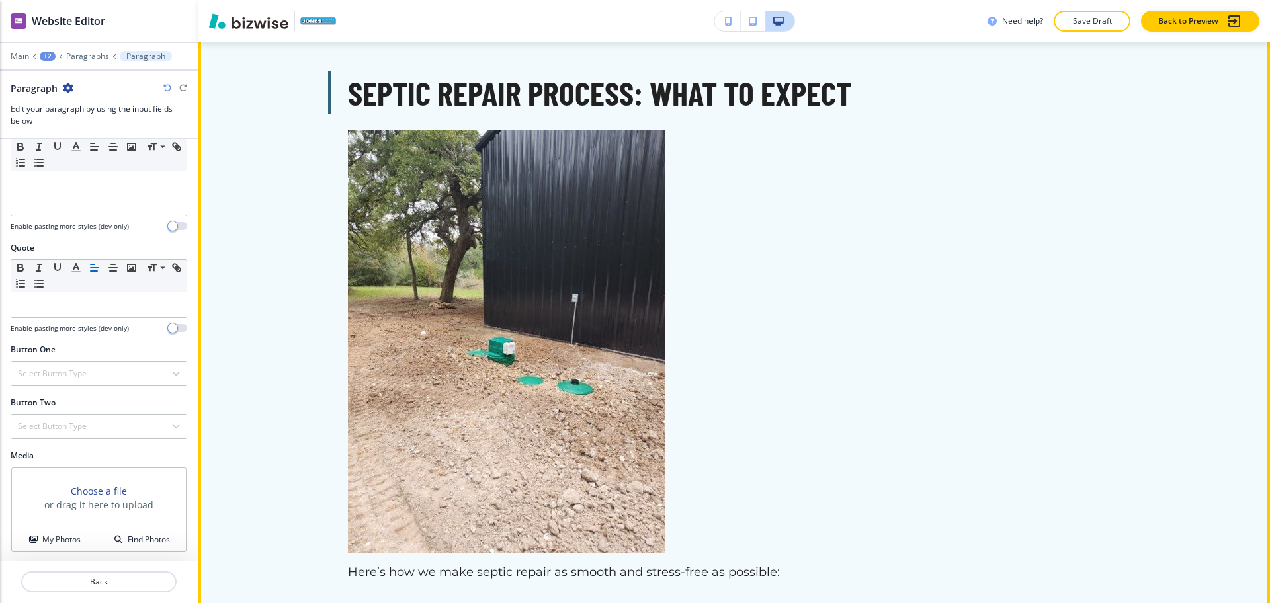
scroll to position [4066, 0]
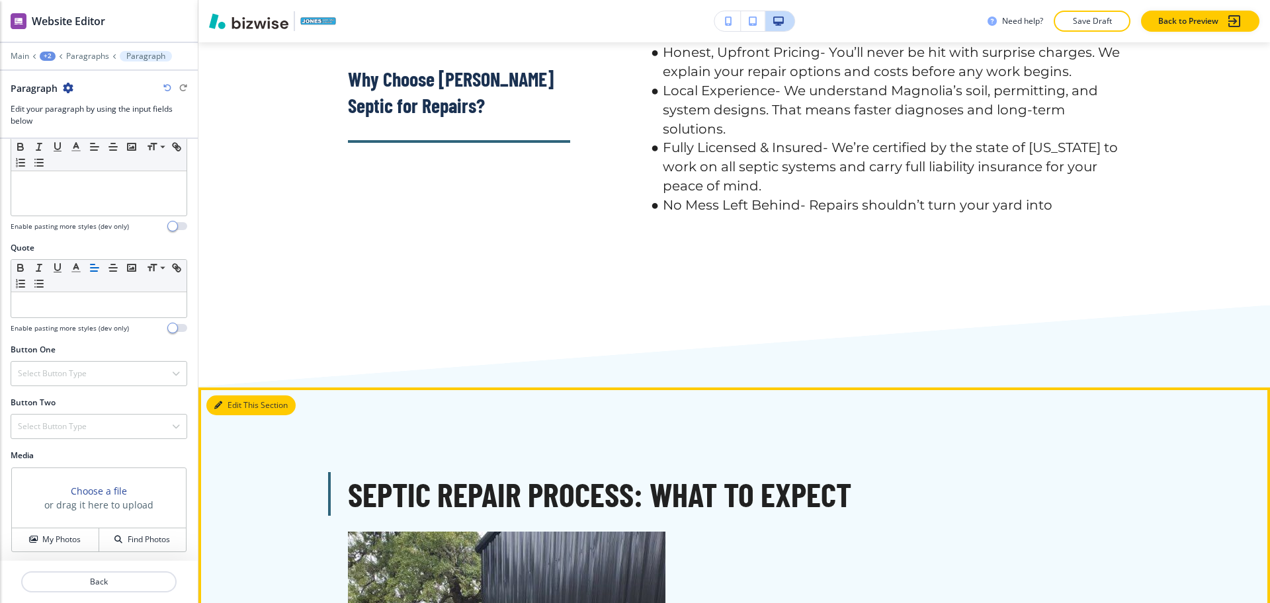
click at [212, 396] on button "Edit This Section" at bounding box center [250, 406] width 89 height 20
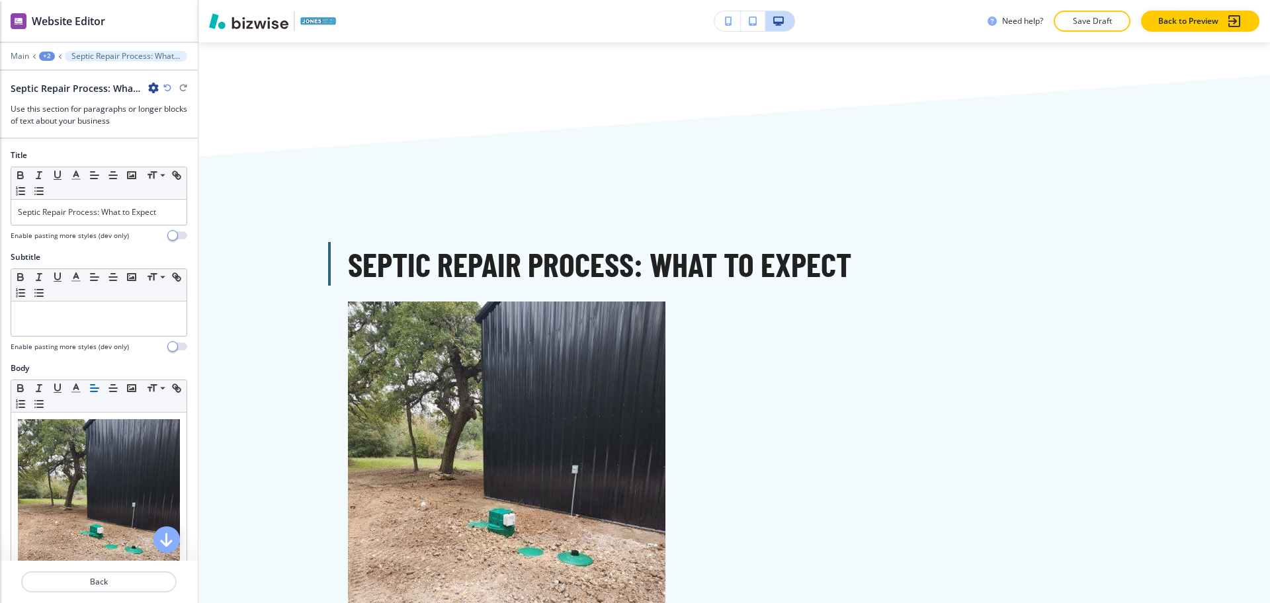
scroll to position [3912, 0]
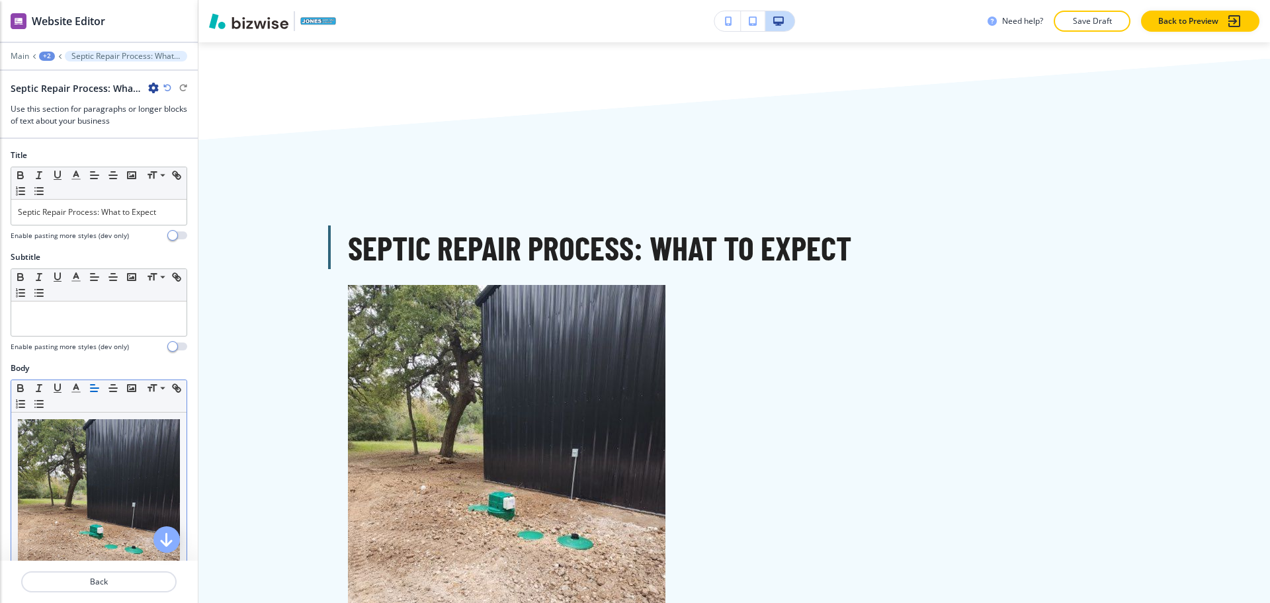
click at [126, 468] on img at bounding box center [99, 527] width 162 height 216
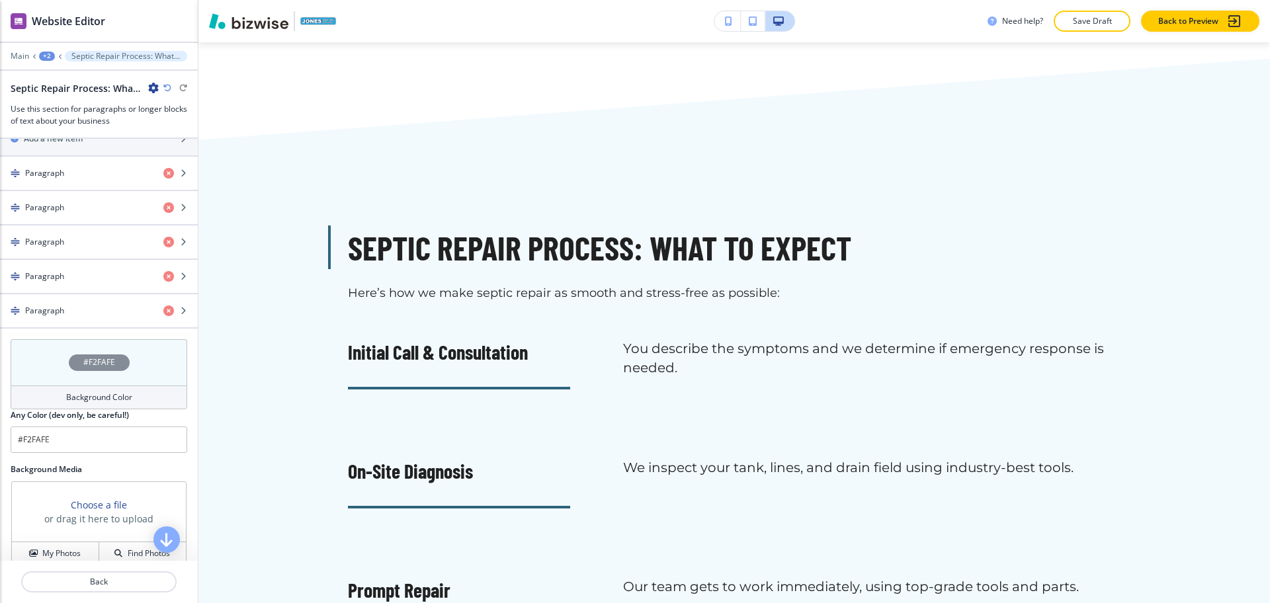
scroll to position [606, 0]
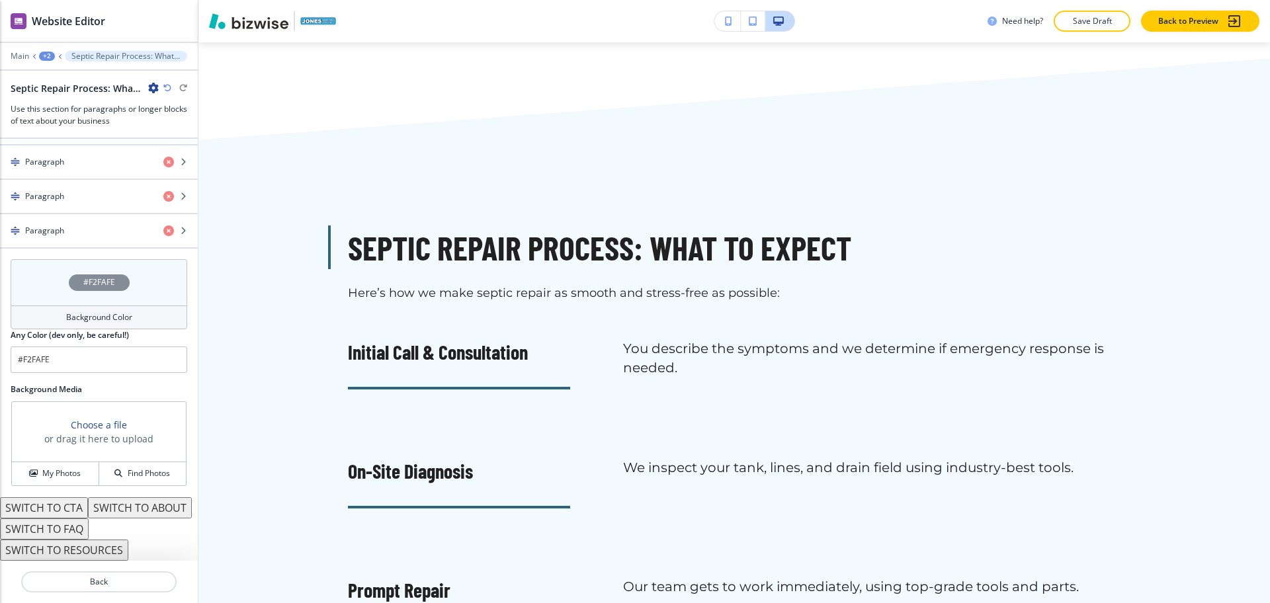
click at [88, 506] on button "SWITCH TO ABOUT" at bounding box center [140, 507] width 104 height 21
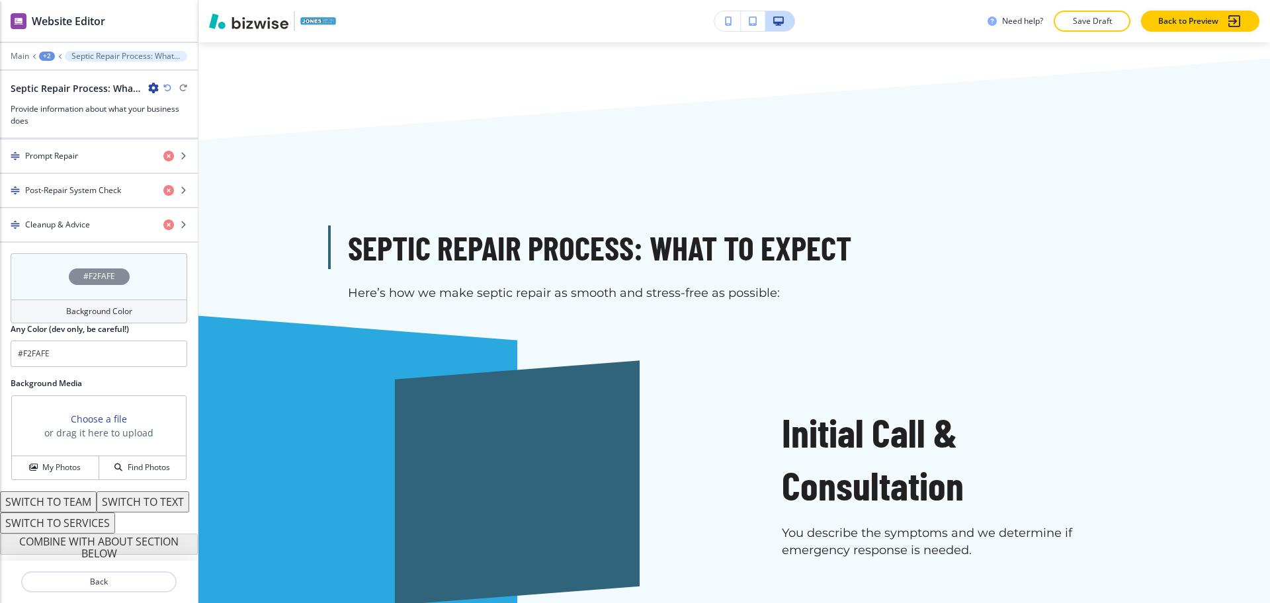
scroll to position [612, 0]
click at [77, 521] on button "SWITCH TO SERVICES" at bounding box center [57, 523] width 115 height 21
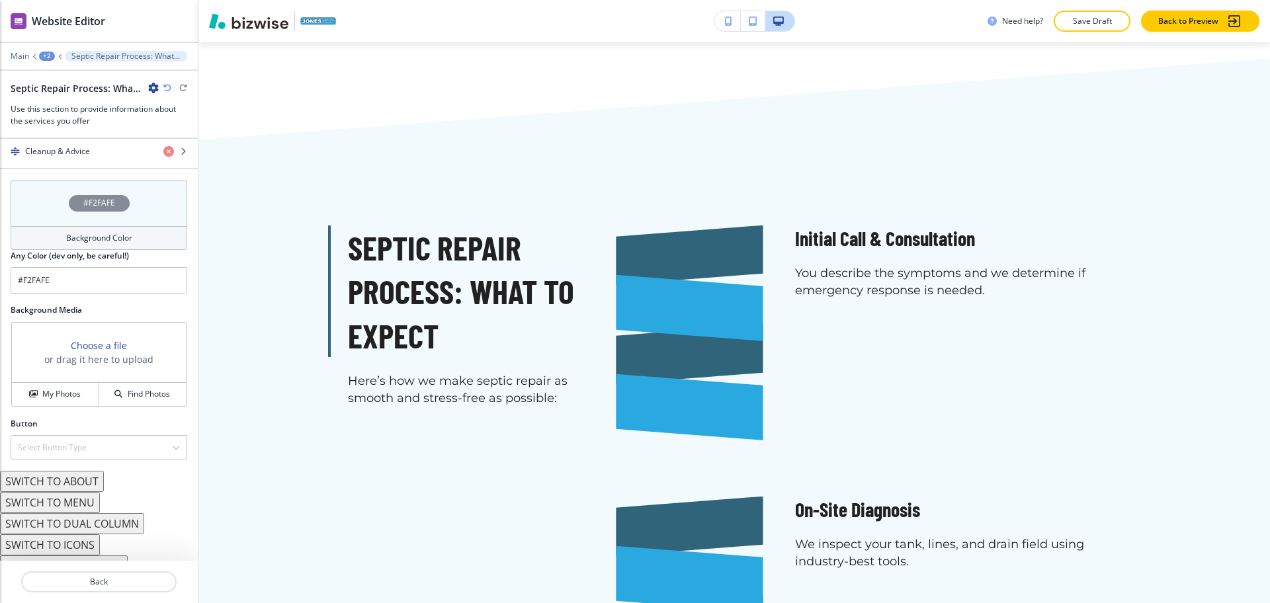
scroll to position [722, 0]
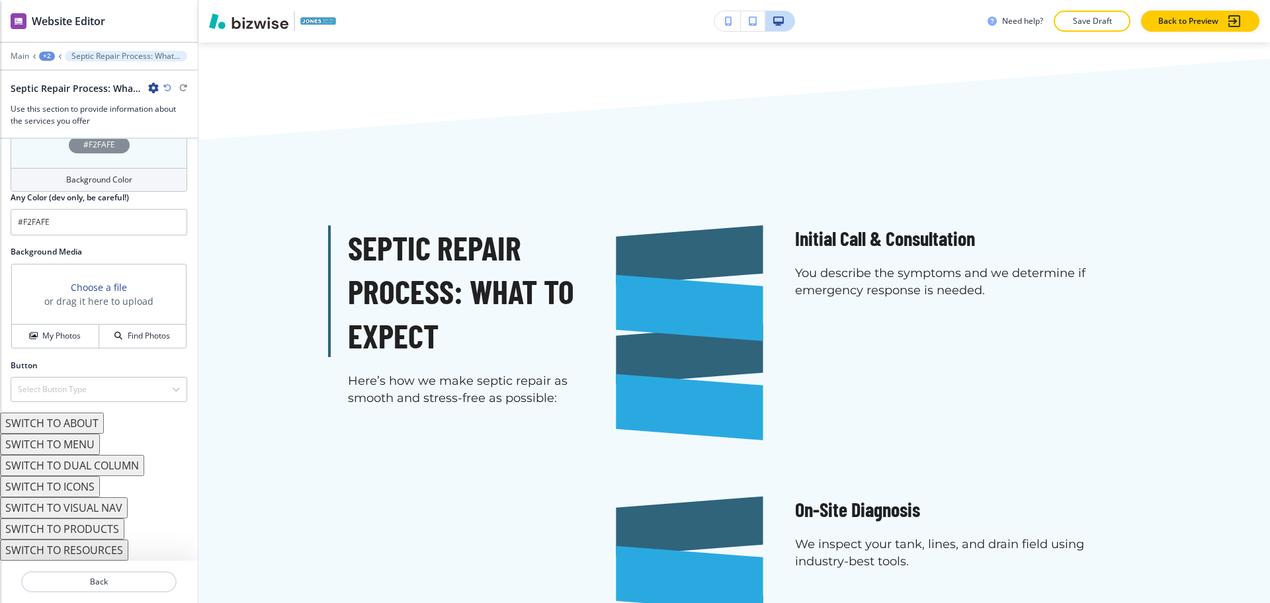
click at [81, 465] on button "SWITCH TO DUAL COLUMN" at bounding box center [72, 465] width 144 height 21
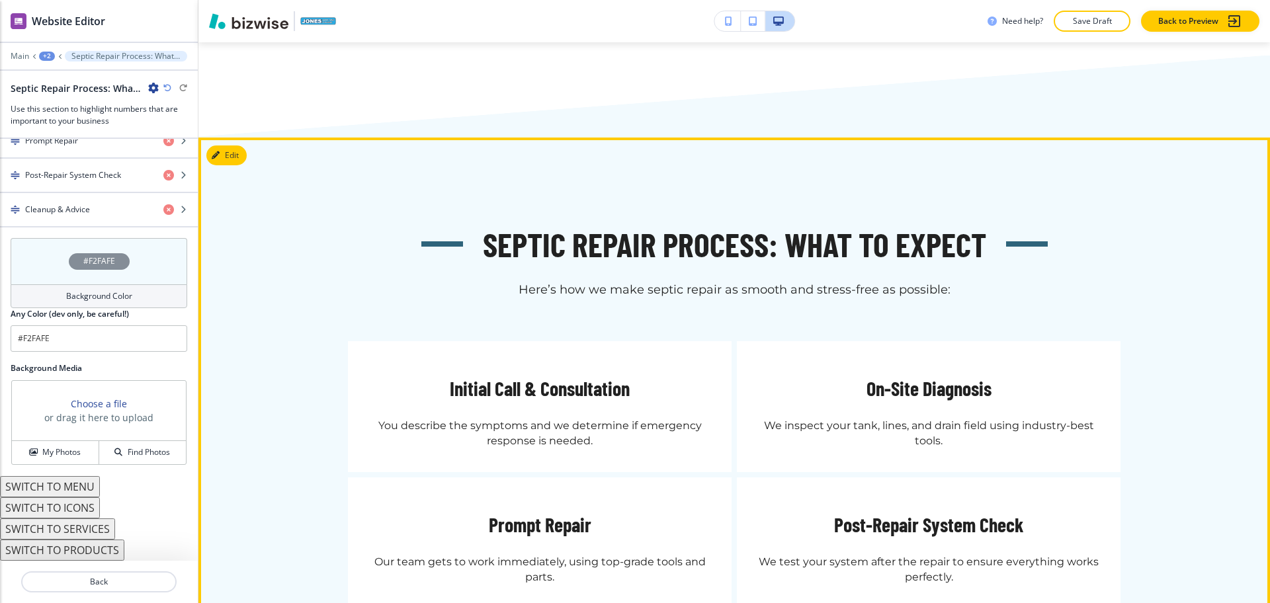
scroll to position [3914, 0]
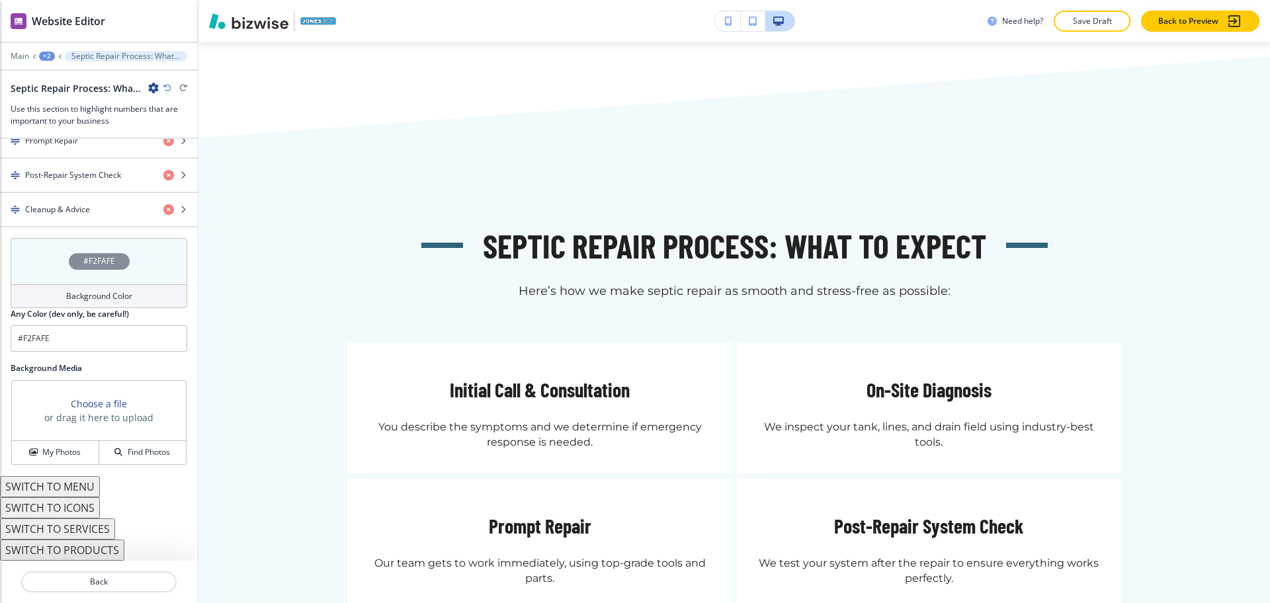
click at [69, 511] on button "SWITCH TO ICONS" at bounding box center [50, 507] width 100 height 21
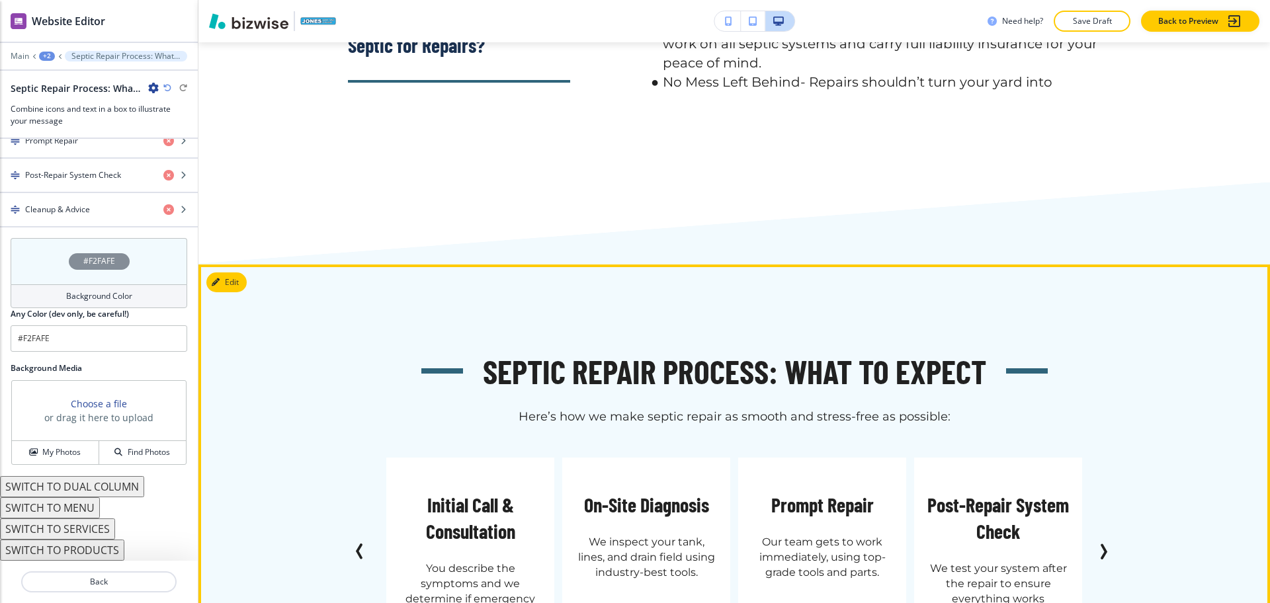
scroll to position [3749, 0]
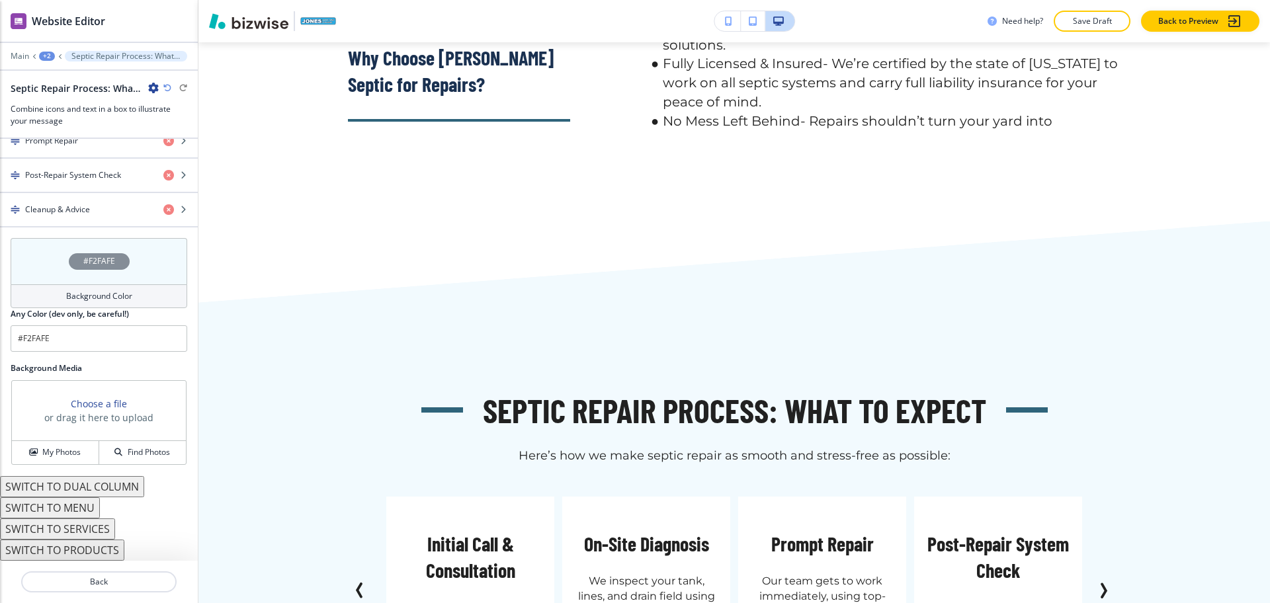
click at [229, 304] on div "Septic Repair Process: What to Expect Here’s how we make septic repair as smoot…" at bounding box center [734, 537] width 1072 height 466
click at [67, 457] on h4 "My Photos" at bounding box center [61, 452] width 38 height 12
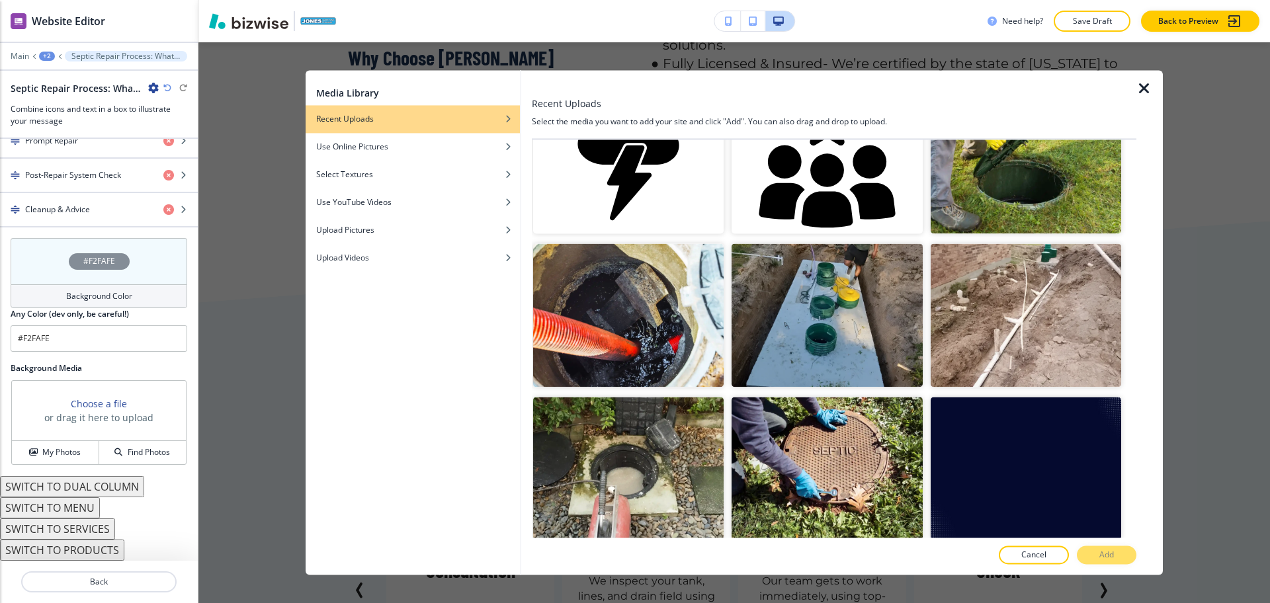
scroll to position [824, 0]
drag, startPoint x: 946, startPoint y: 434, endPoint x: 966, endPoint y: 440, distance: 20.7
click at [947, 434] on img "button" at bounding box center [1026, 467] width 190 height 143
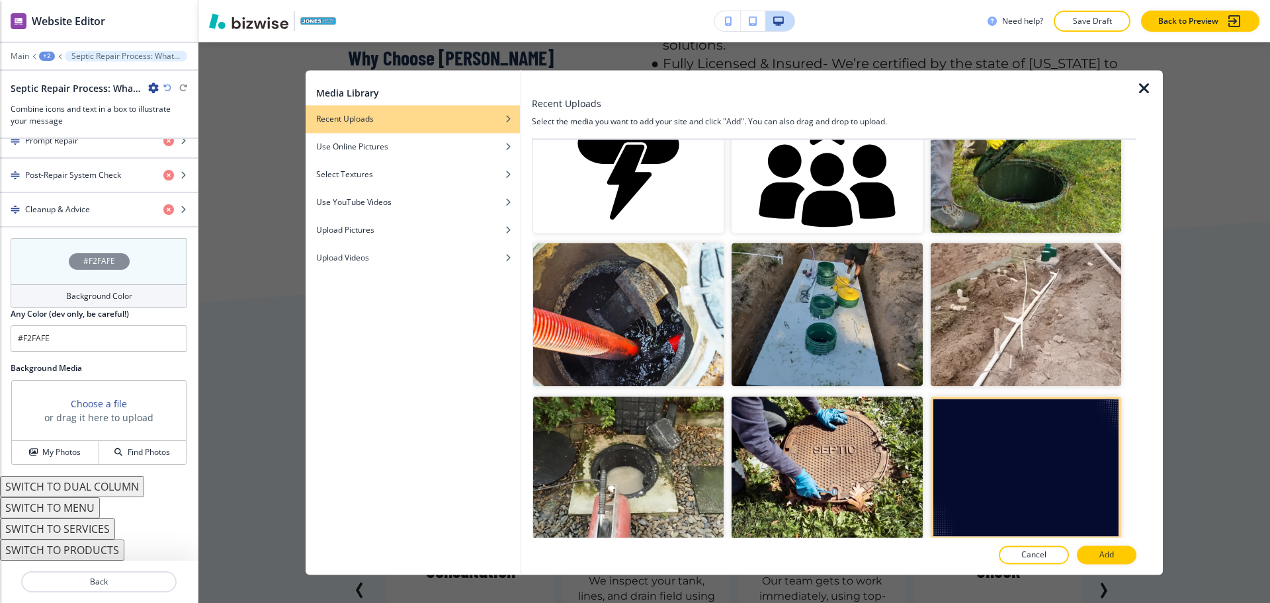
drag, startPoint x: 1099, startPoint y: 553, endPoint x: 1115, endPoint y: 538, distance: 22.0
click at [1100, 553] on p "Add" at bounding box center [1106, 556] width 15 height 12
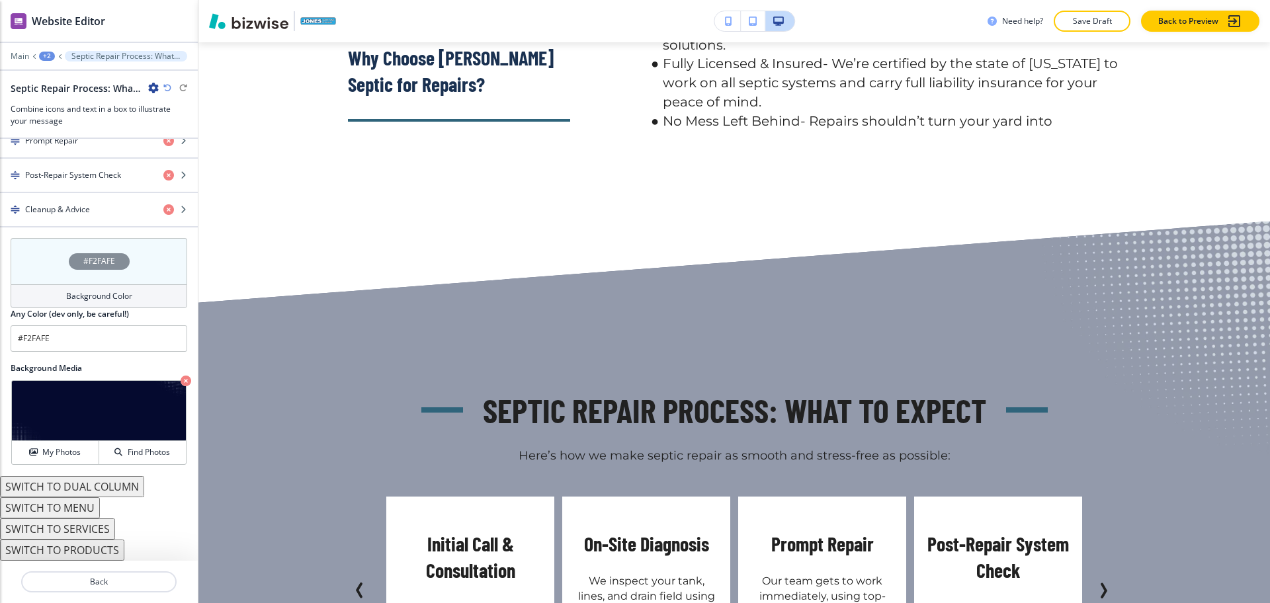
click at [46, 292] on div "Background Color" at bounding box center [99, 296] width 177 height 24
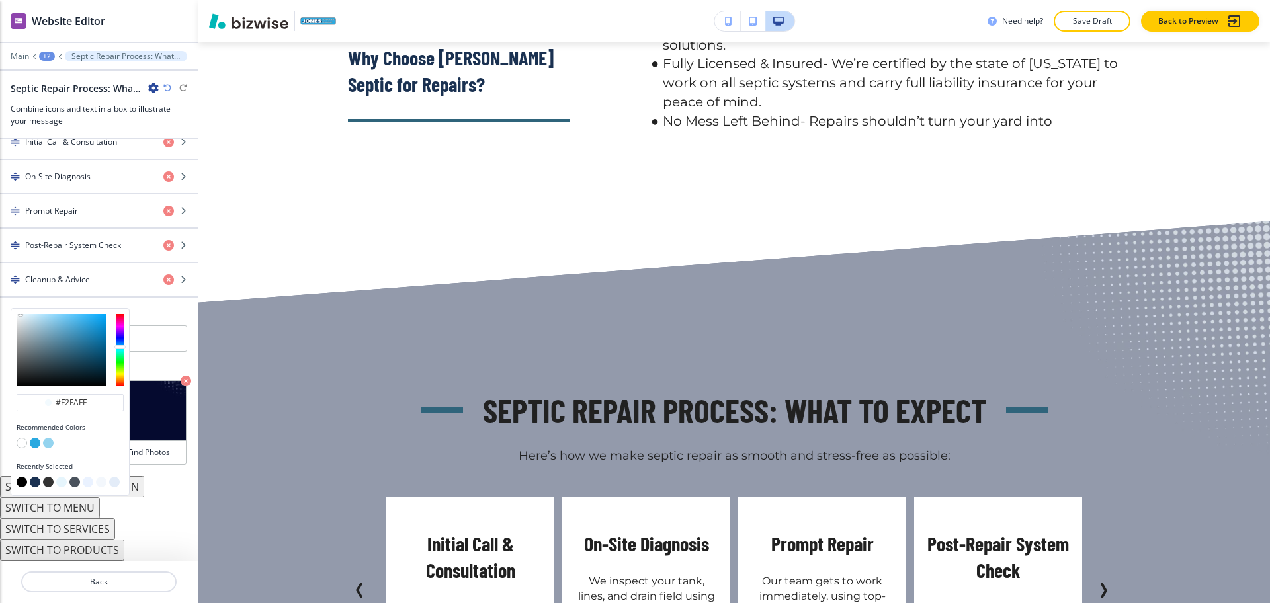
click at [22, 482] on button "button" at bounding box center [22, 482] width 11 height 11
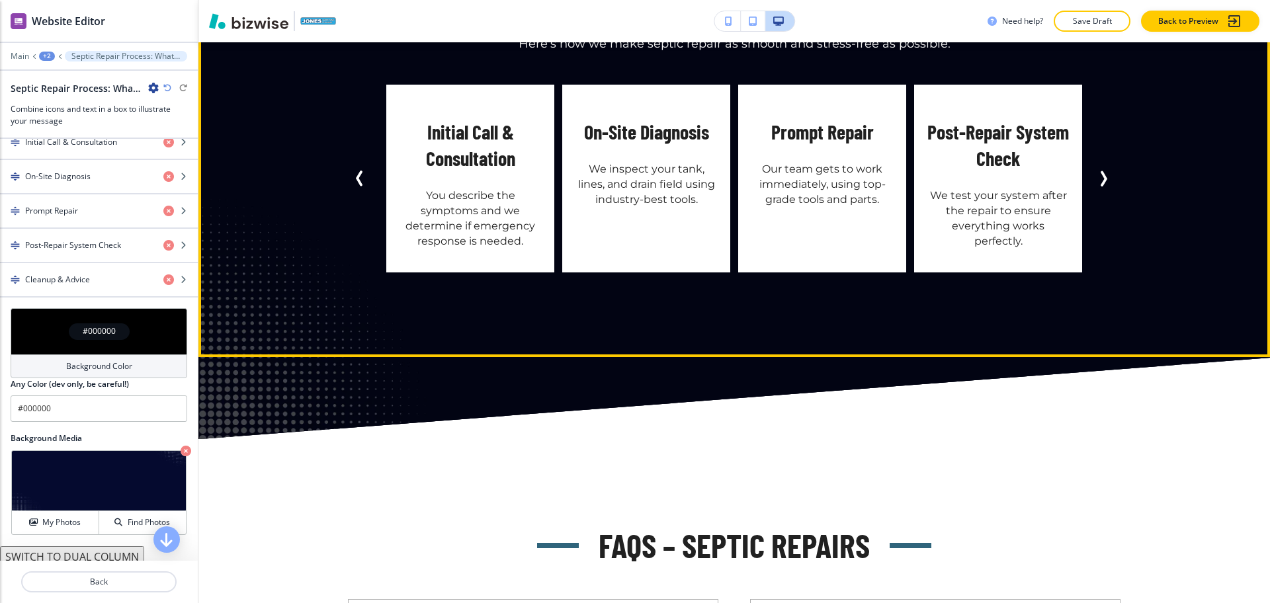
scroll to position [4162, 0]
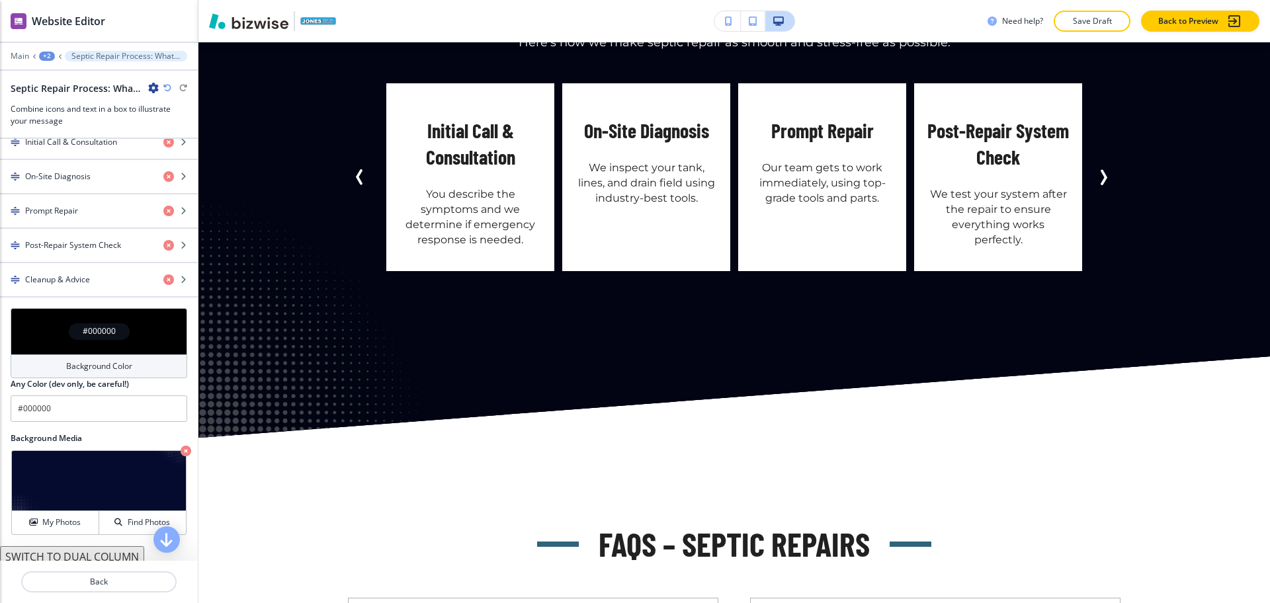
click at [102, 369] on h4 "Background Color" at bounding box center [99, 366] width 66 height 12
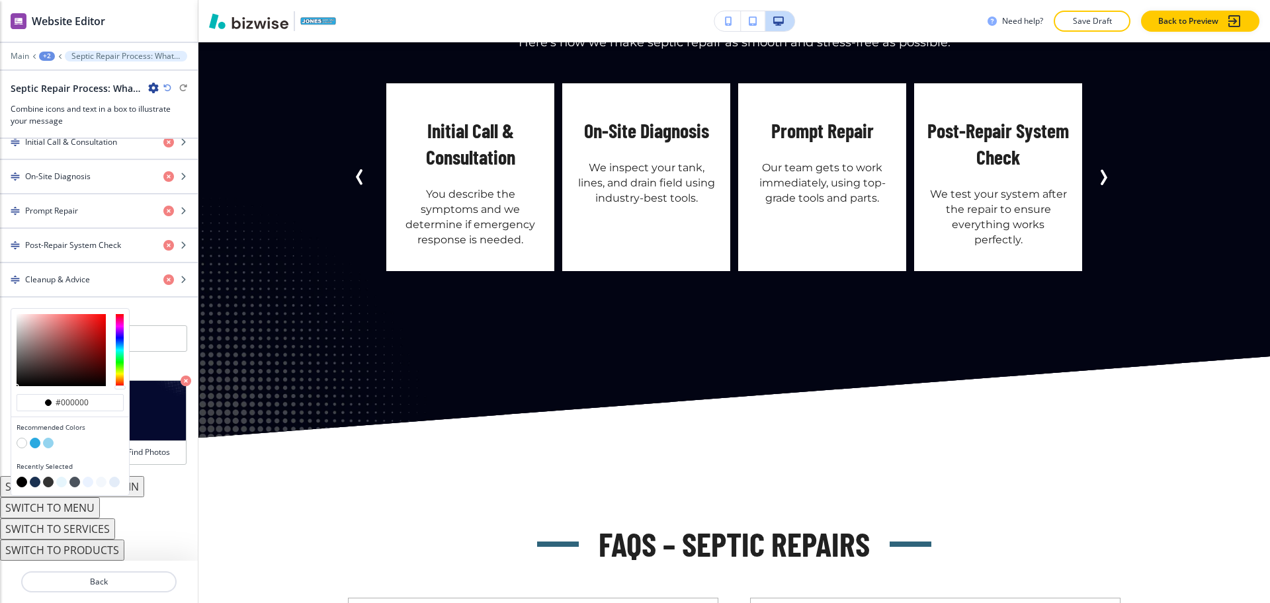
click at [34, 484] on button "button" at bounding box center [35, 482] width 11 height 11
type input "#1a3151"
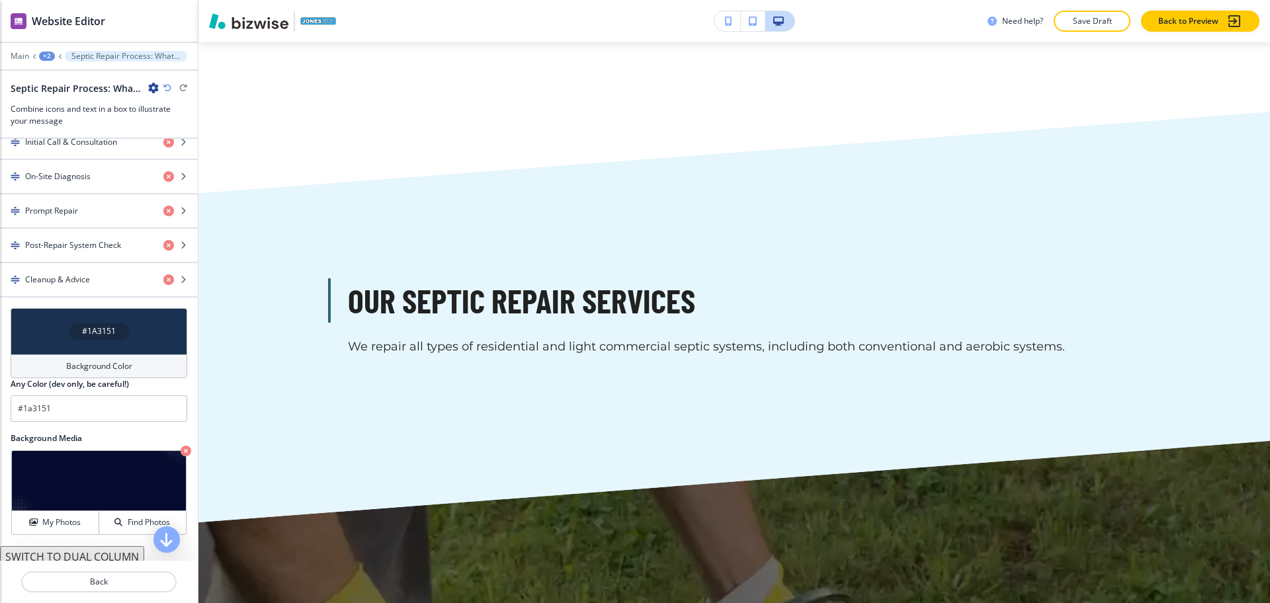
scroll to position [1795, 0]
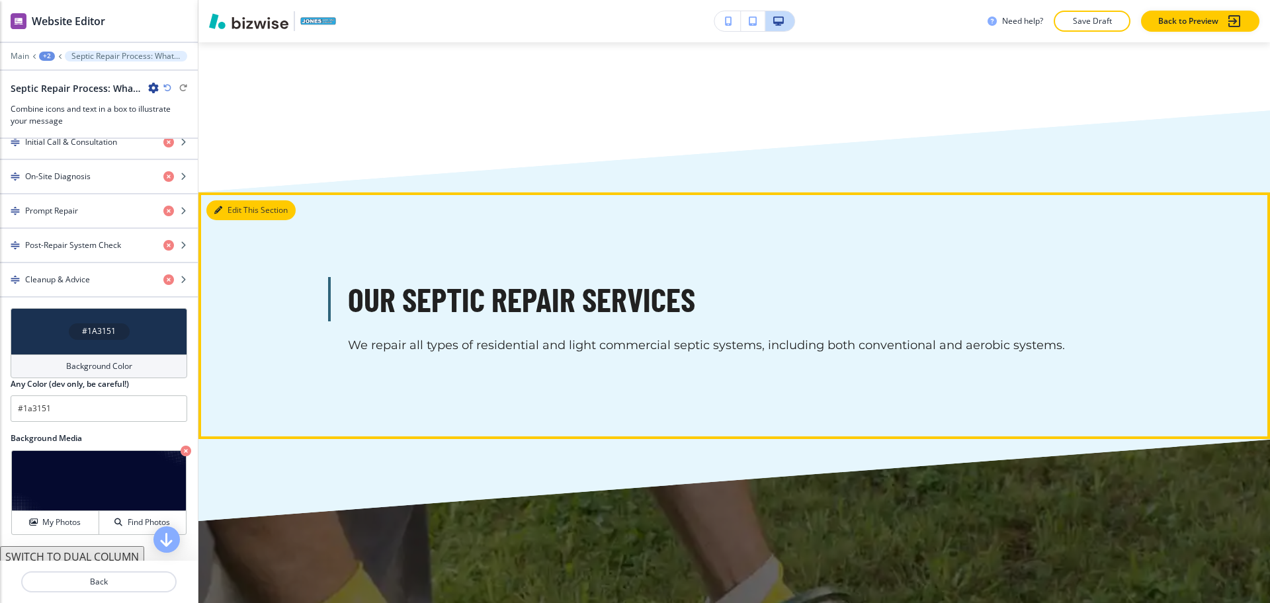
click at [230, 200] on button "Edit This Section" at bounding box center [250, 210] width 89 height 20
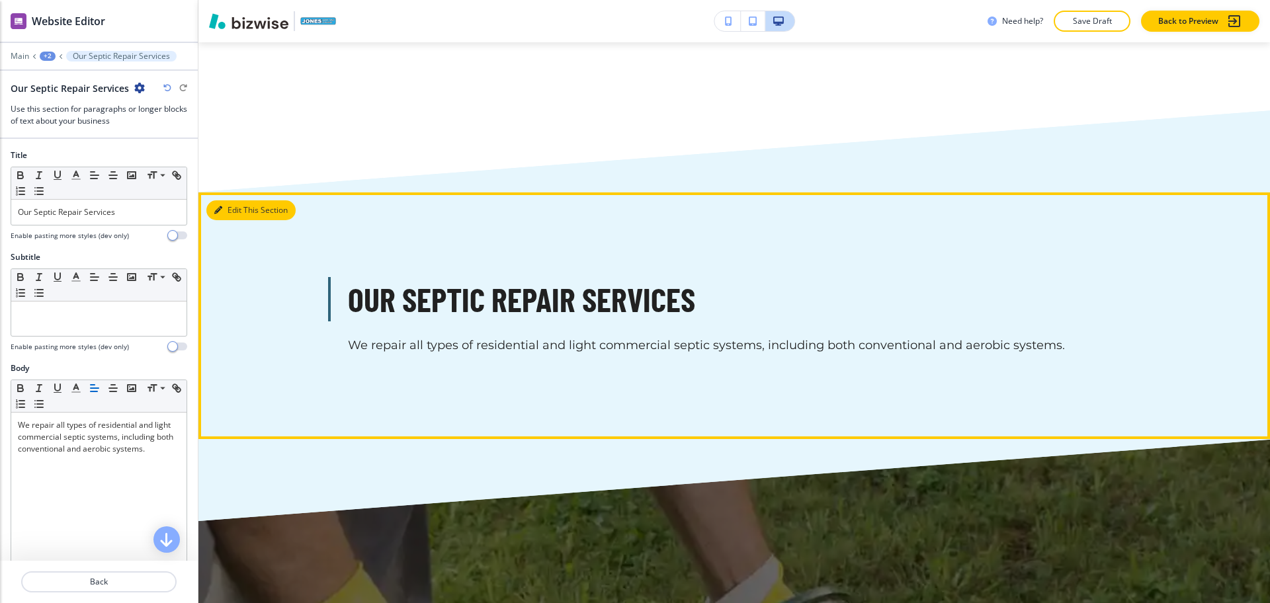
scroll to position [1822, 0]
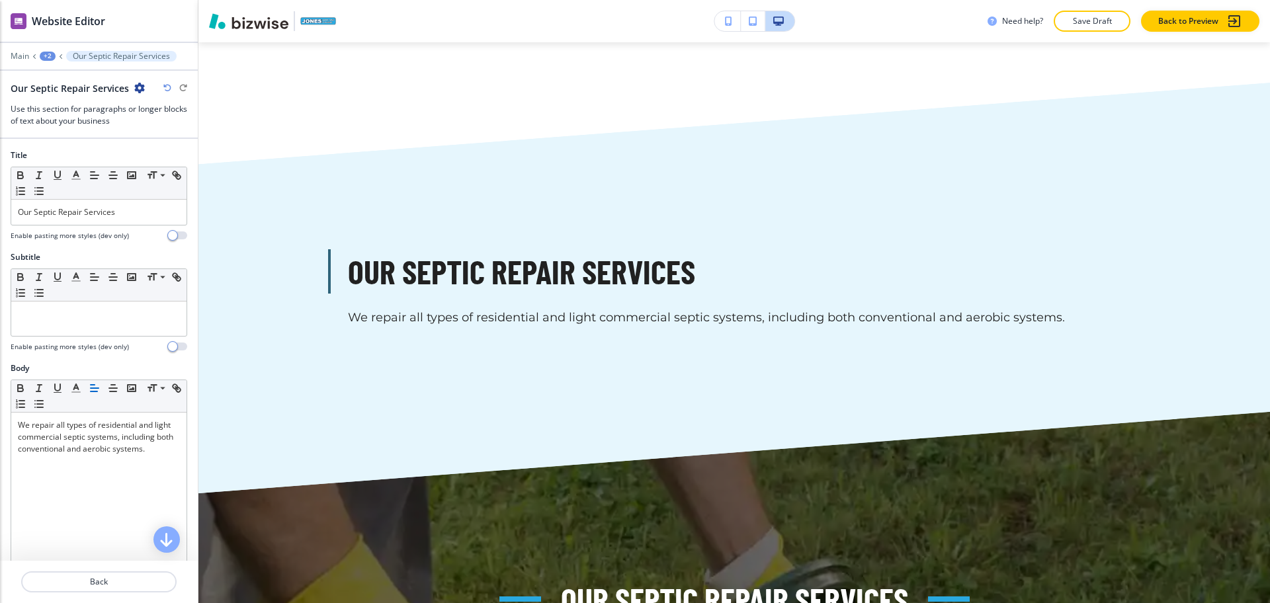
click at [136, 85] on icon "button" at bounding box center [139, 88] width 11 height 11
click at [154, 152] on p "Delete Section" at bounding box center [175, 157] width 67 height 12
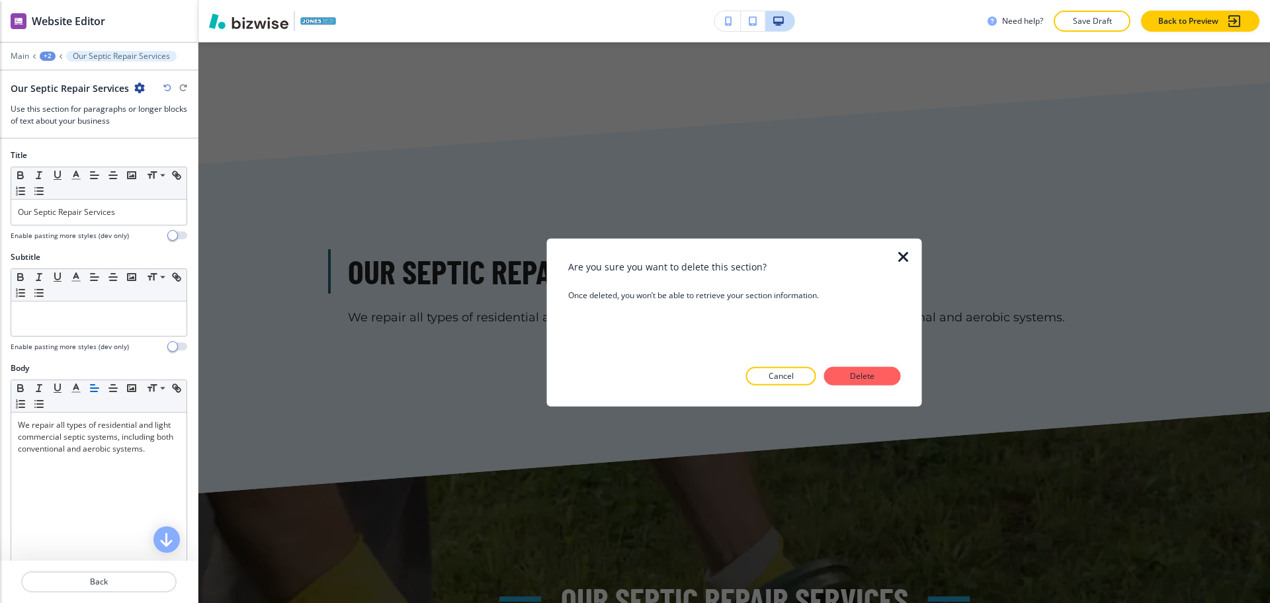
click at [841, 380] on button "Delete" at bounding box center [862, 376] width 77 height 19
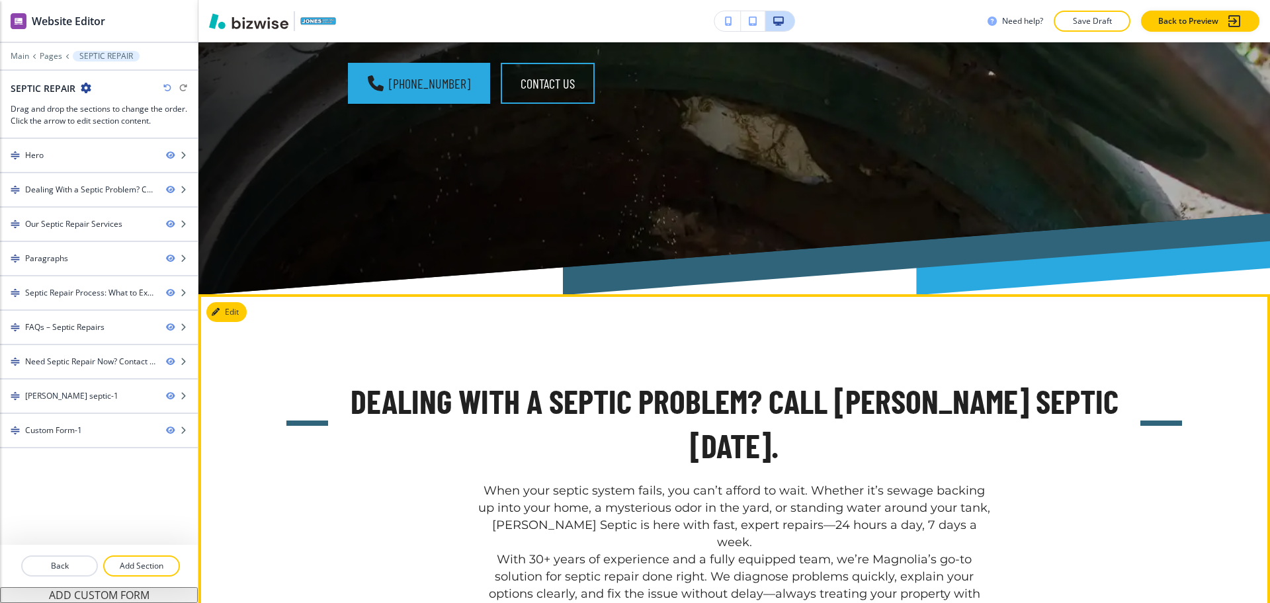
scroll to position [589, 0]
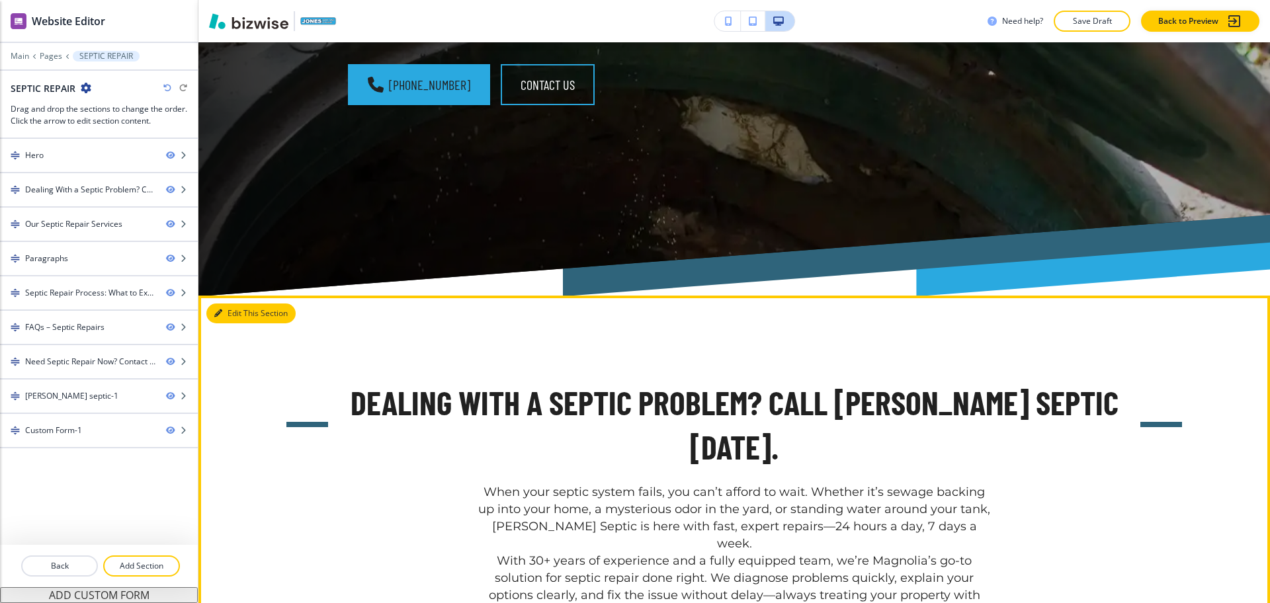
click at [226, 304] on button "Edit This Section" at bounding box center [250, 314] width 89 height 20
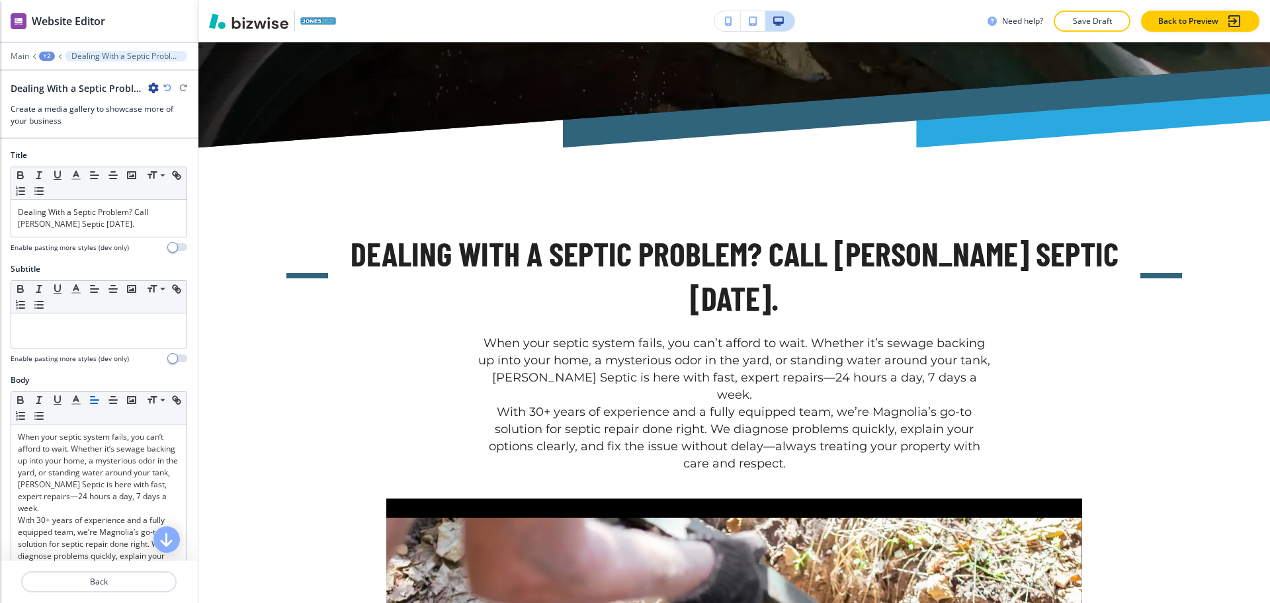
scroll to position [781, 0]
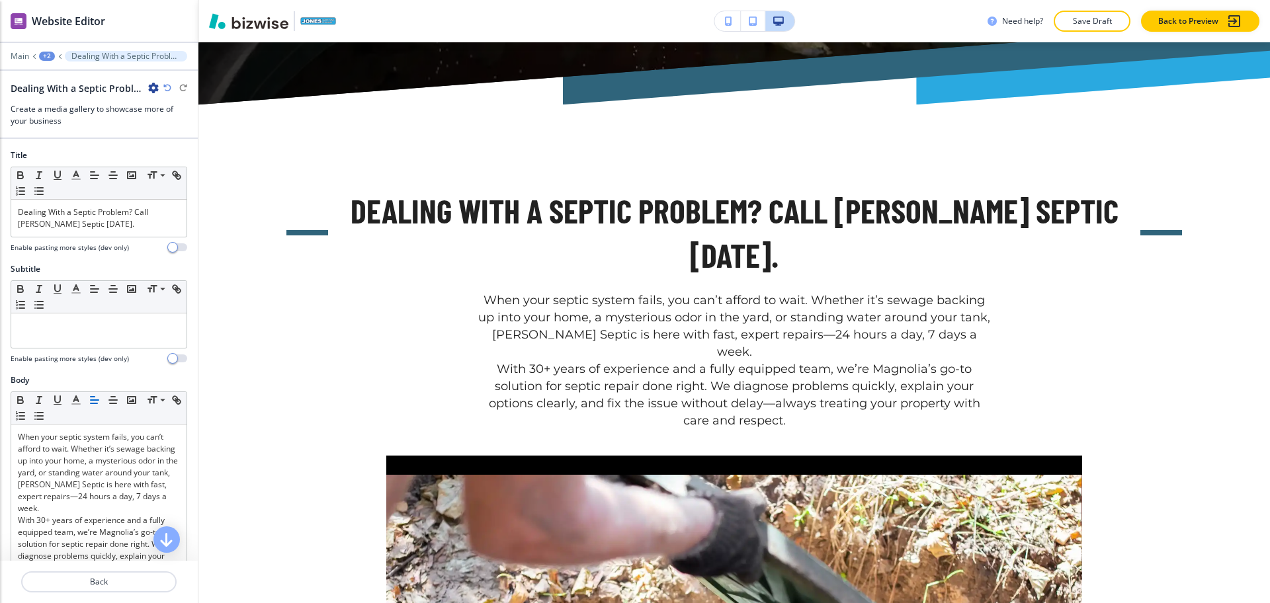
drag, startPoint x: 145, startPoint y: 92, endPoint x: 149, endPoint y: 86, distance: 7.5
click at [146, 91] on div "Dealing With a Septic Problem? Call [PERSON_NAME] Septic [DATE]." at bounding box center [85, 88] width 148 height 14
click at [149, 86] on icon "button" at bounding box center [153, 88] width 11 height 11
drag, startPoint x: 175, startPoint y: 162, endPoint x: 184, endPoint y: 162, distance: 9.3
click at [176, 162] on p "Delete Section" at bounding box center [190, 157] width 67 height 12
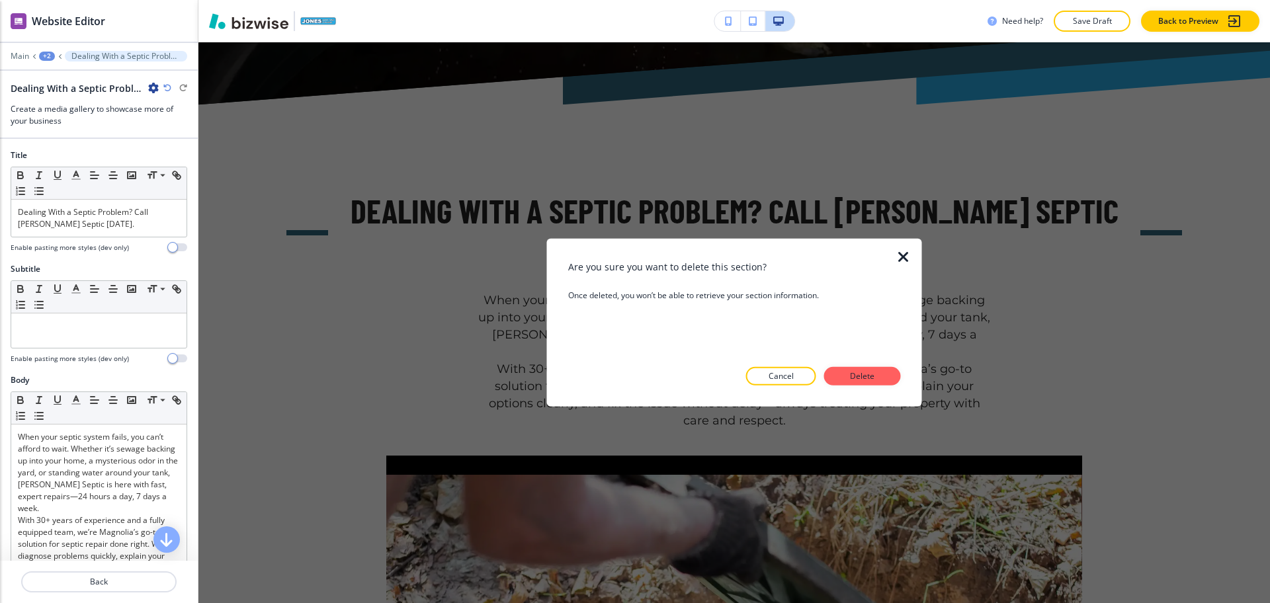
drag, startPoint x: 877, startPoint y: 382, endPoint x: 884, endPoint y: 381, distance: 6.6
click at [879, 381] on button "Delete" at bounding box center [862, 376] width 77 height 19
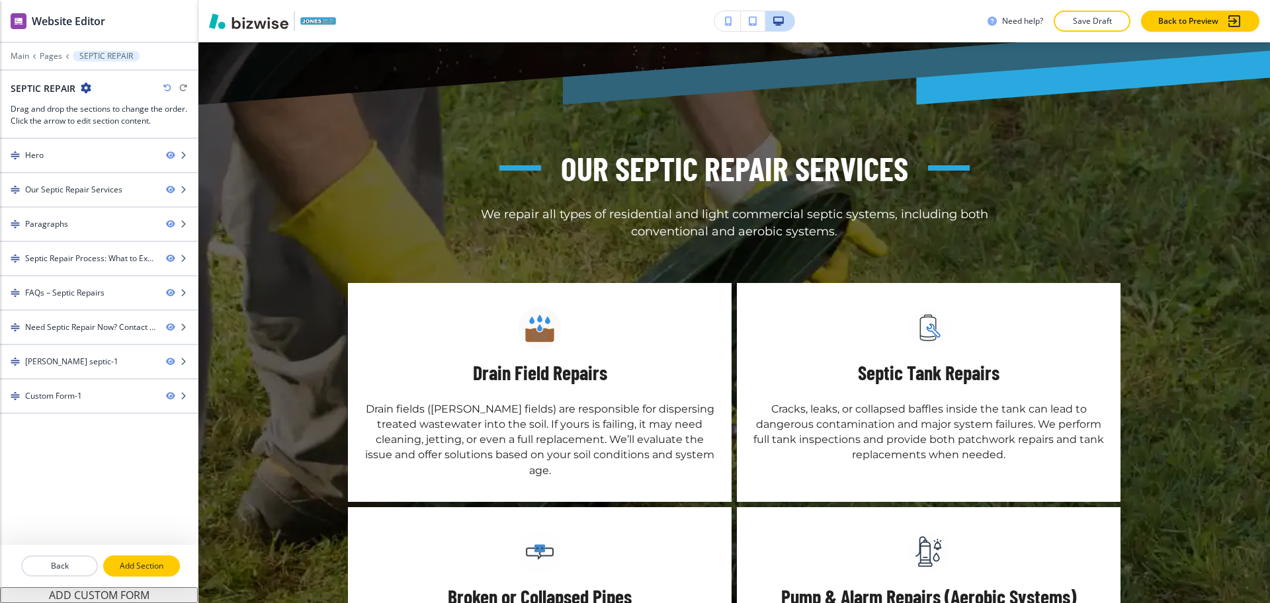
click at [153, 568] on p "Add Section" at bounding box center [142, 566] width 74 height 12
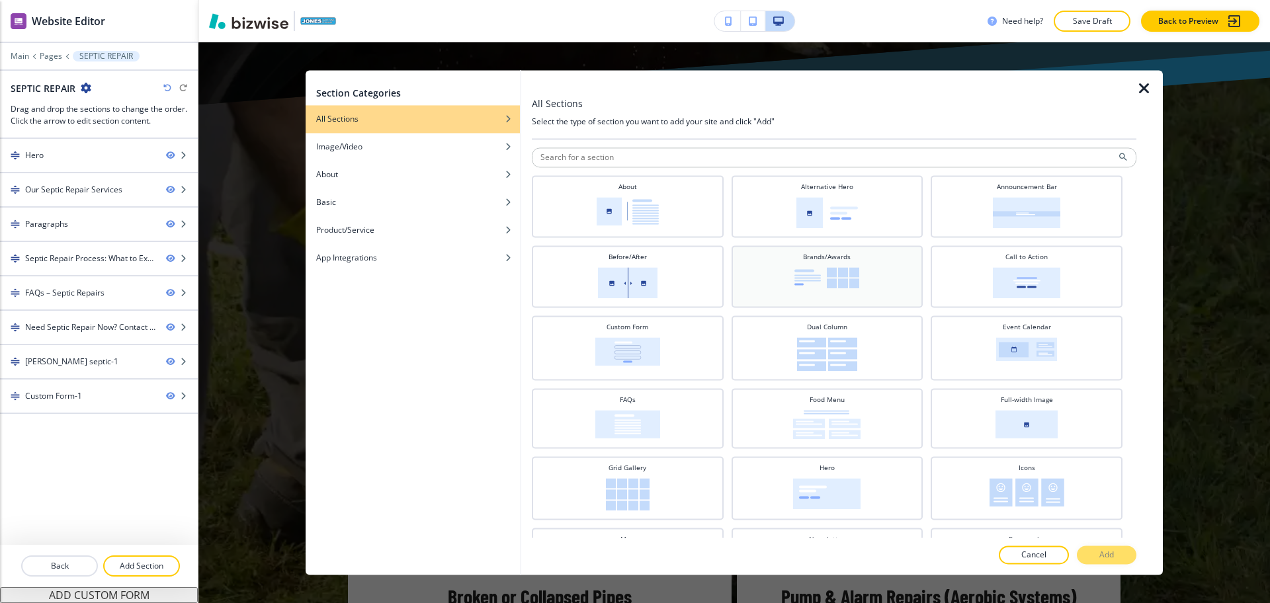
drag, startPoint x: 626, startPoint y: 210, endPoint x: 761, endPoint y: 282, distance: 153.3
click at [626, 208] on img at bounding box center [628, 211] width 62 height 28
click at [1085, 552] on button "Add" at bounding box center [1107, 555] width 60 height 19
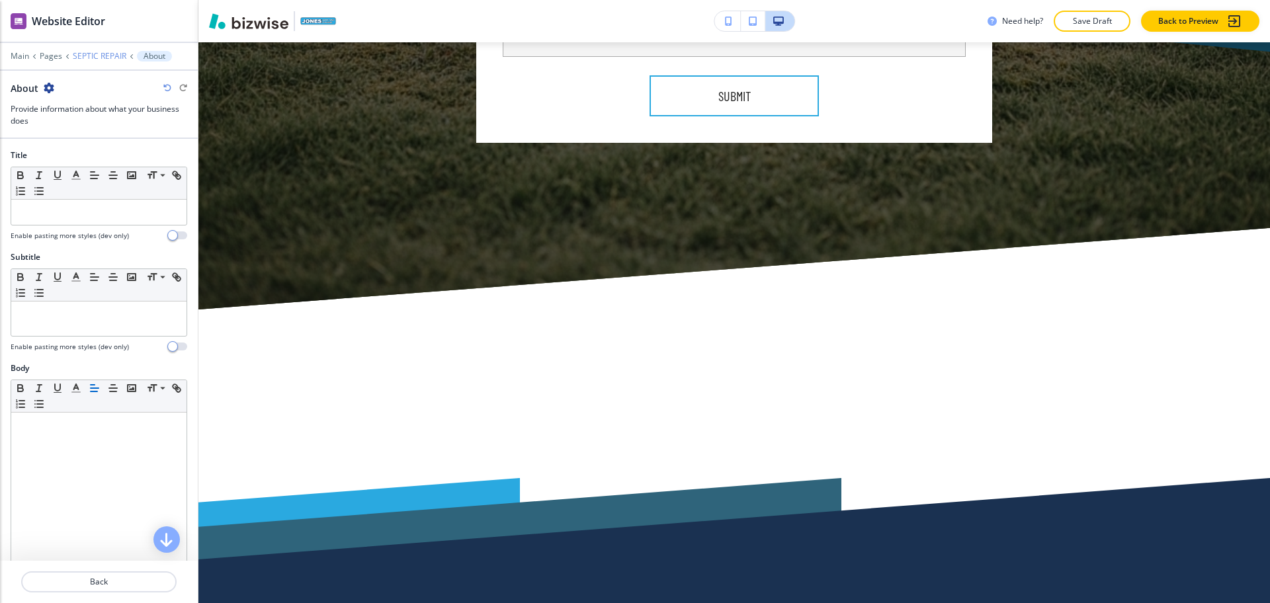
click at [100, 59] on p "SEPTIC REPAIR" at bounding box center [100, 56] width 54 height 9
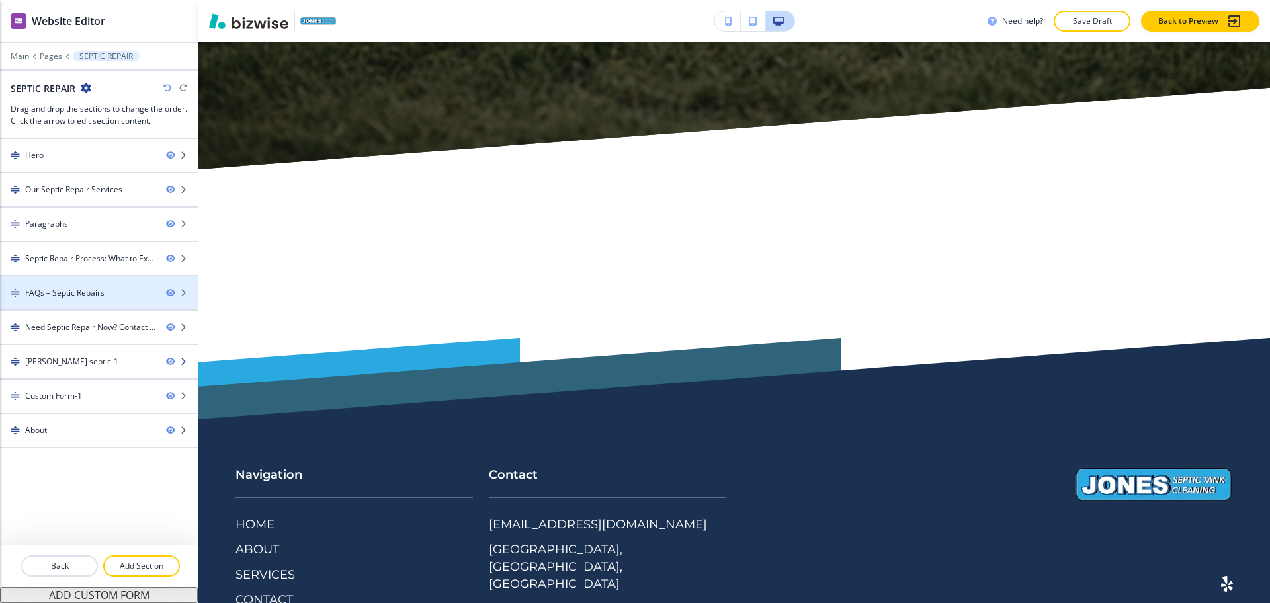
scroll to position [5531, 0]
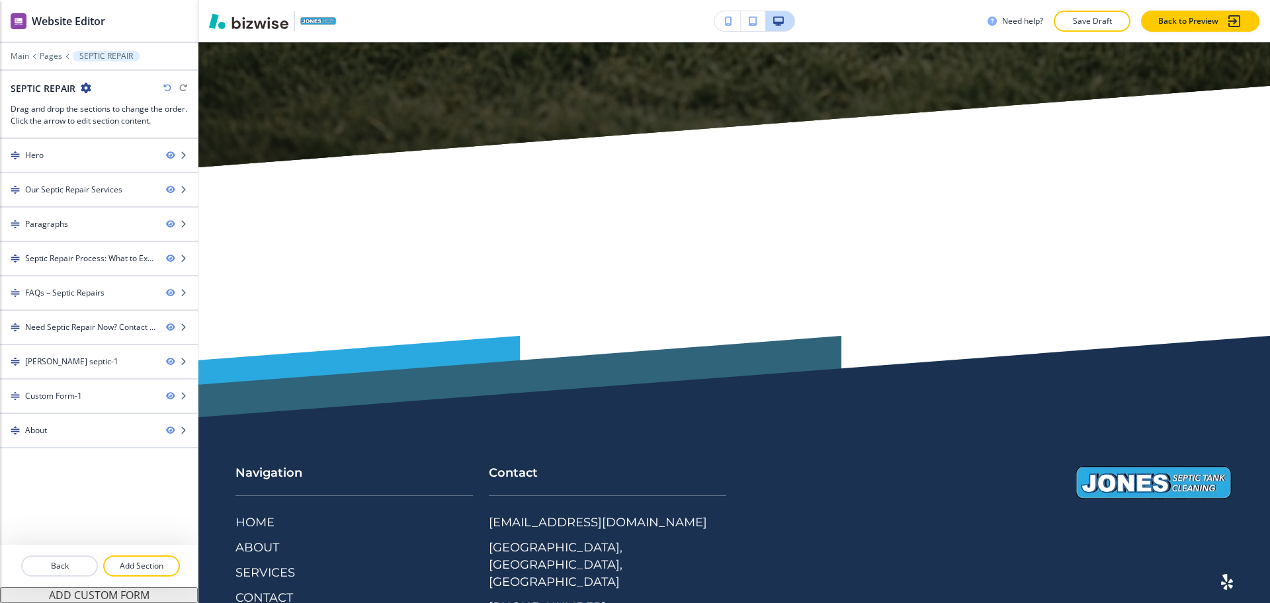
click at [74, 446] on div "Hero Our Septic Repair Services Paragraphs Septic Repair Process: What to Expec…" at bounding box center [99, 342] width 198 height 406
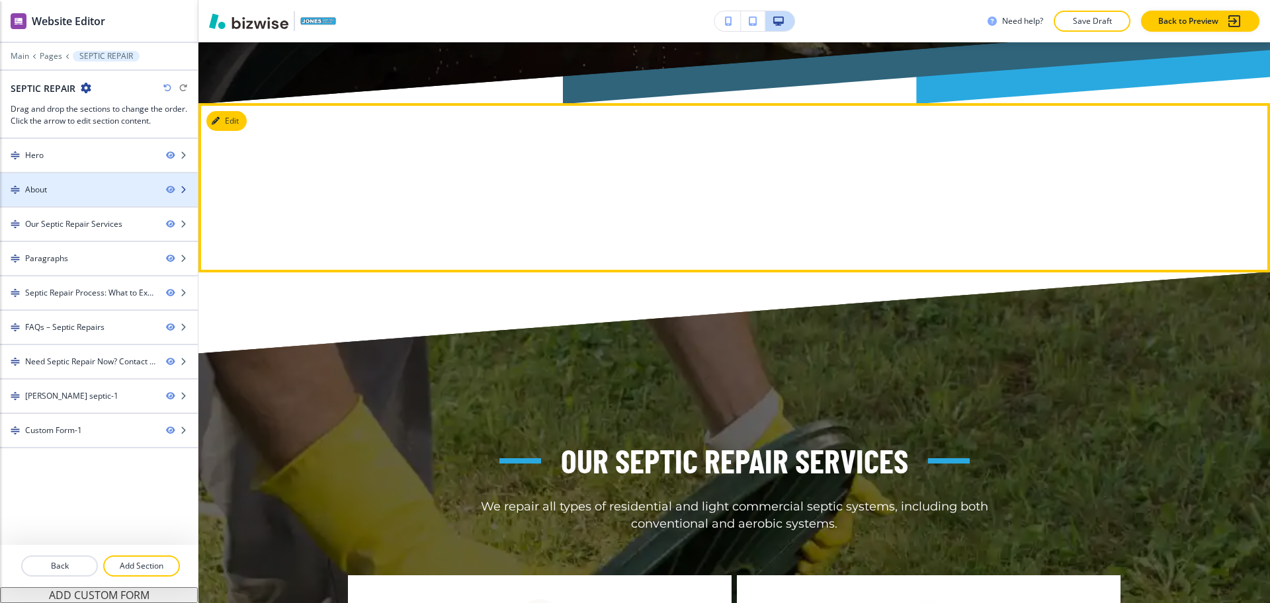
scroll to position [781, 0]
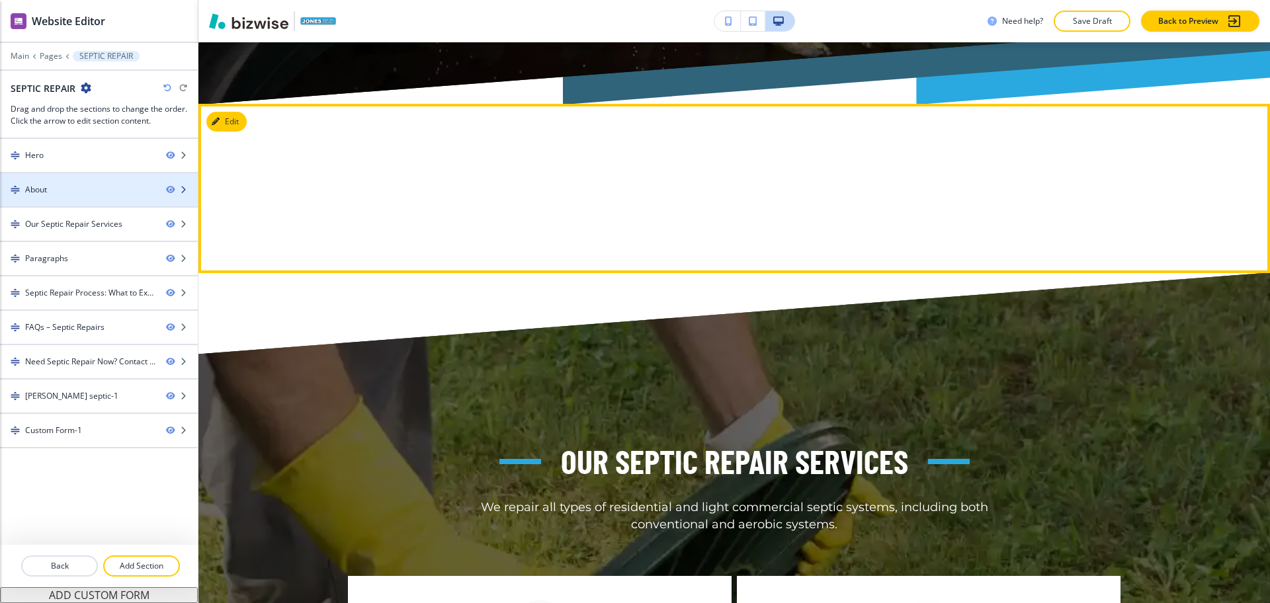
click at [63, 191] on div "About" at bounding box center [77, 190] width 155 height 12
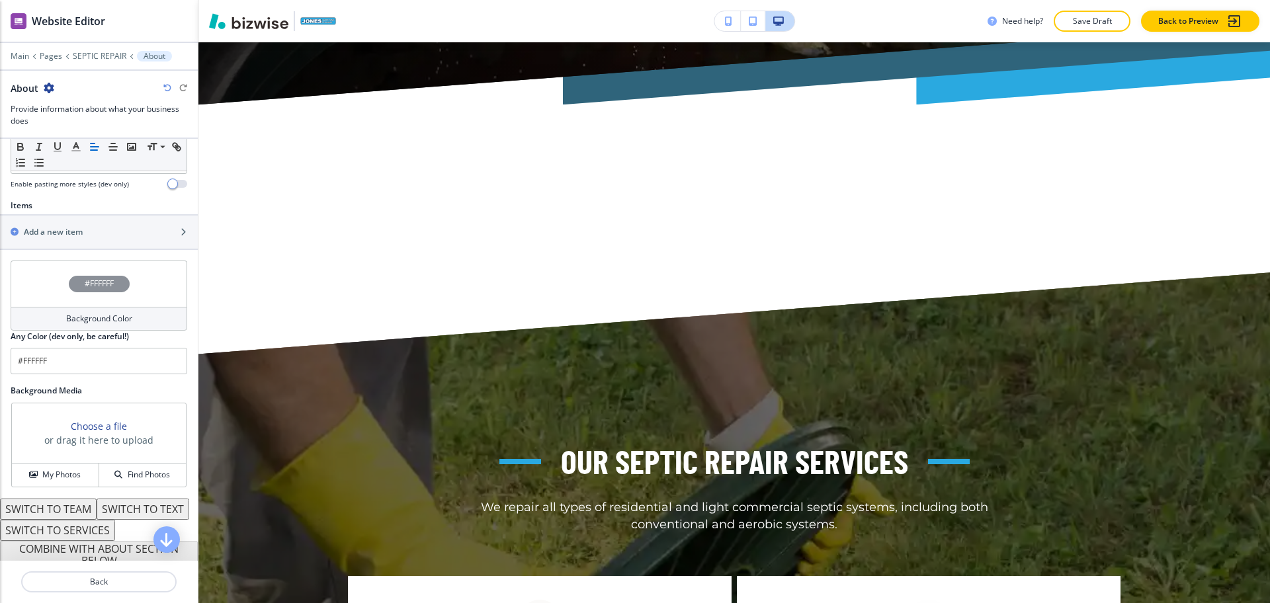
scroll to position [413, 0]
click at [89, 237] on div "button" at bounding box center [99, 242] width 198 height 11
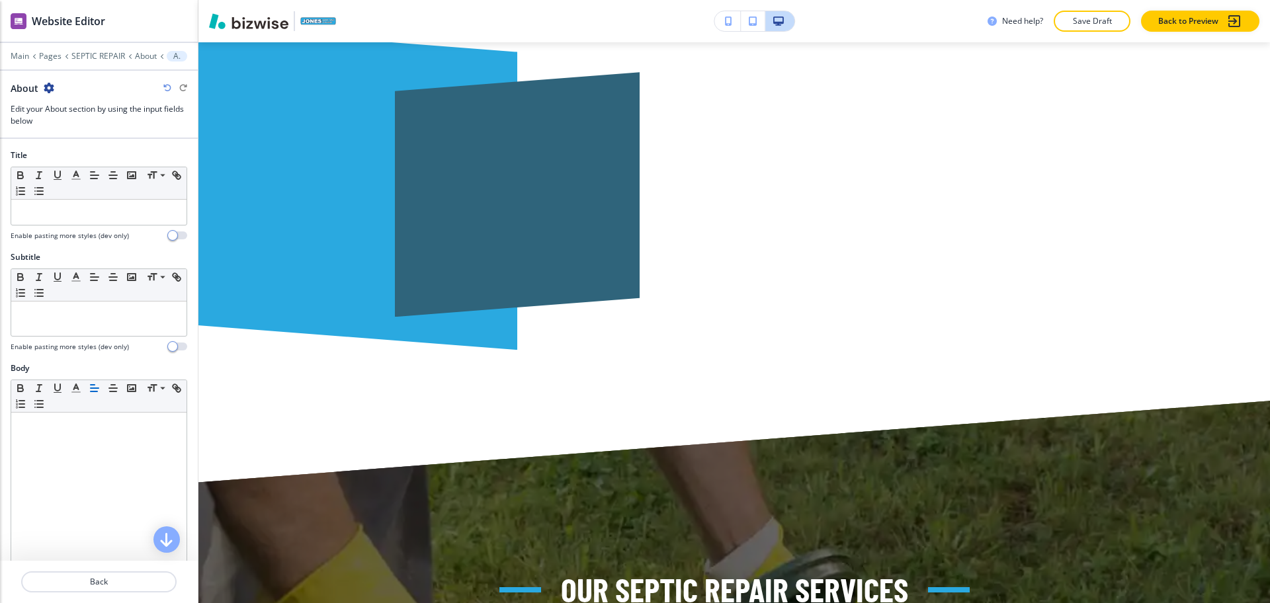
scroll to position [918, 0]
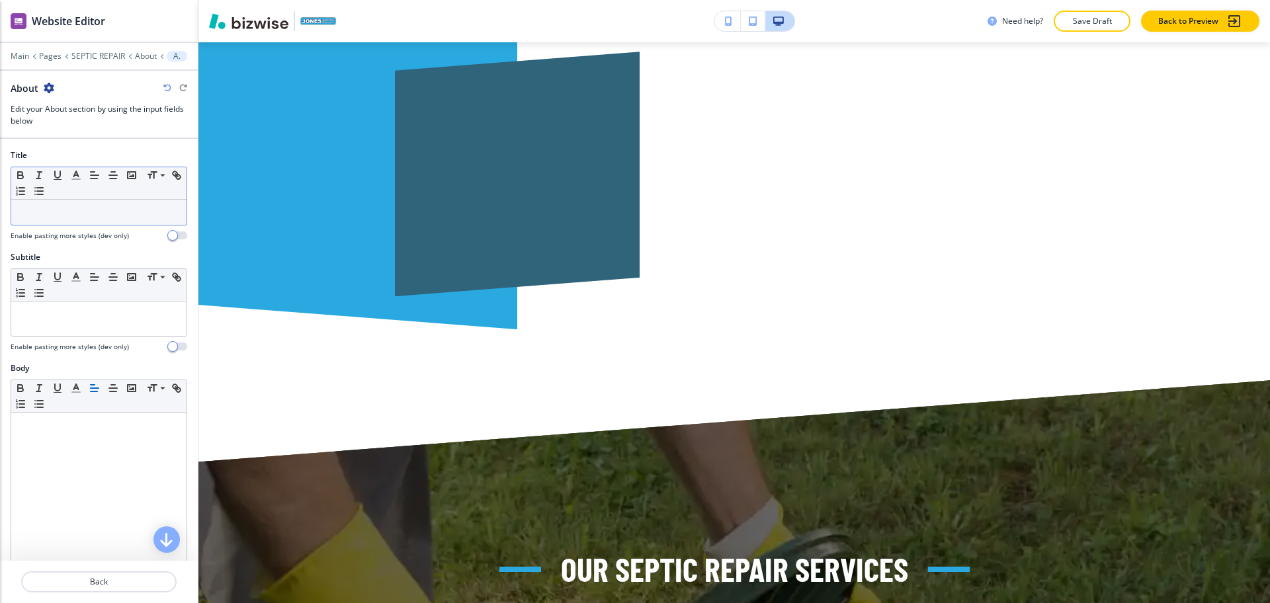
click at [91, 204] on div at bounding box center [98, 212] width 175 height 25
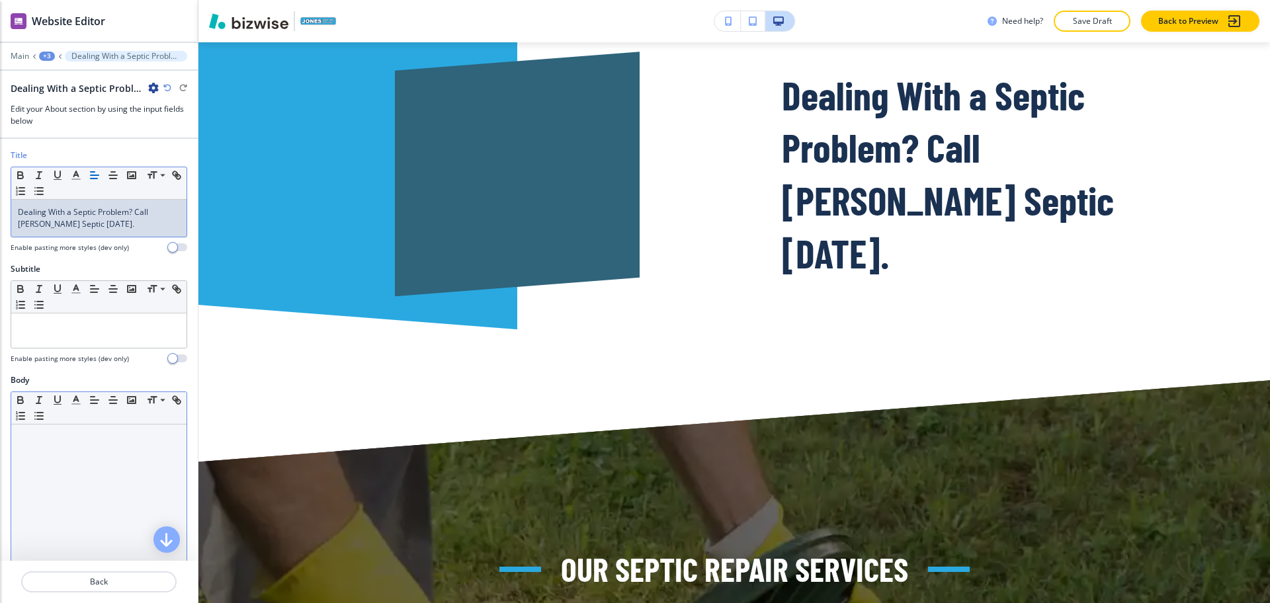
click at [86, 468] on div at bounding box center [98, 511] width 175 height 172
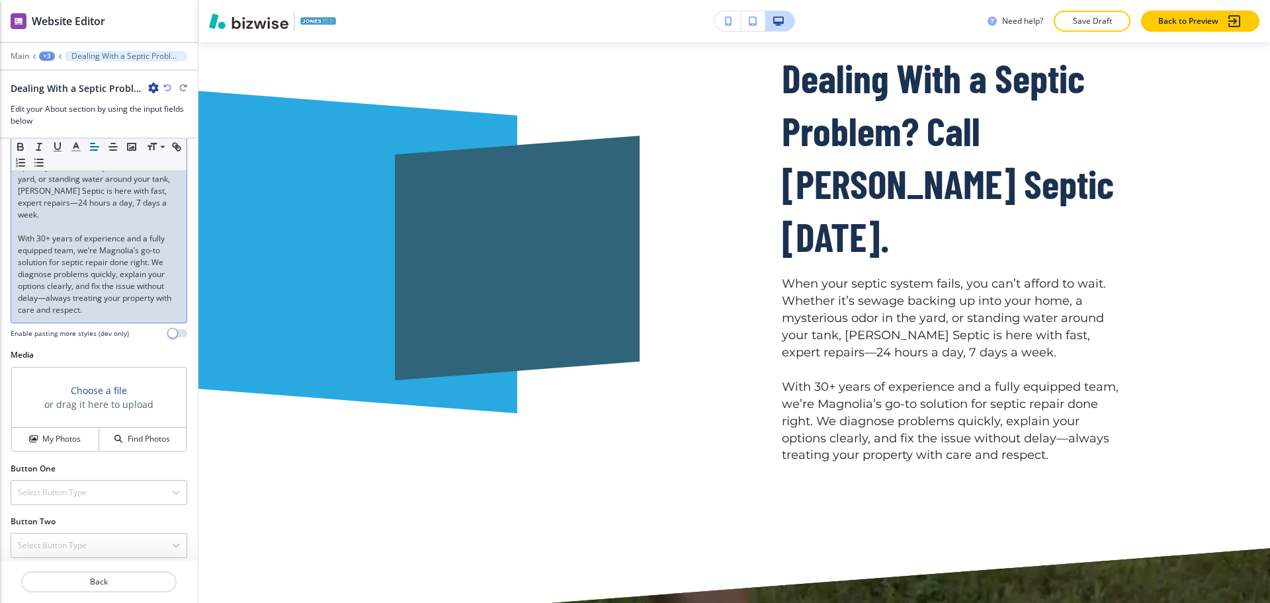
scroll to position [302, 0]
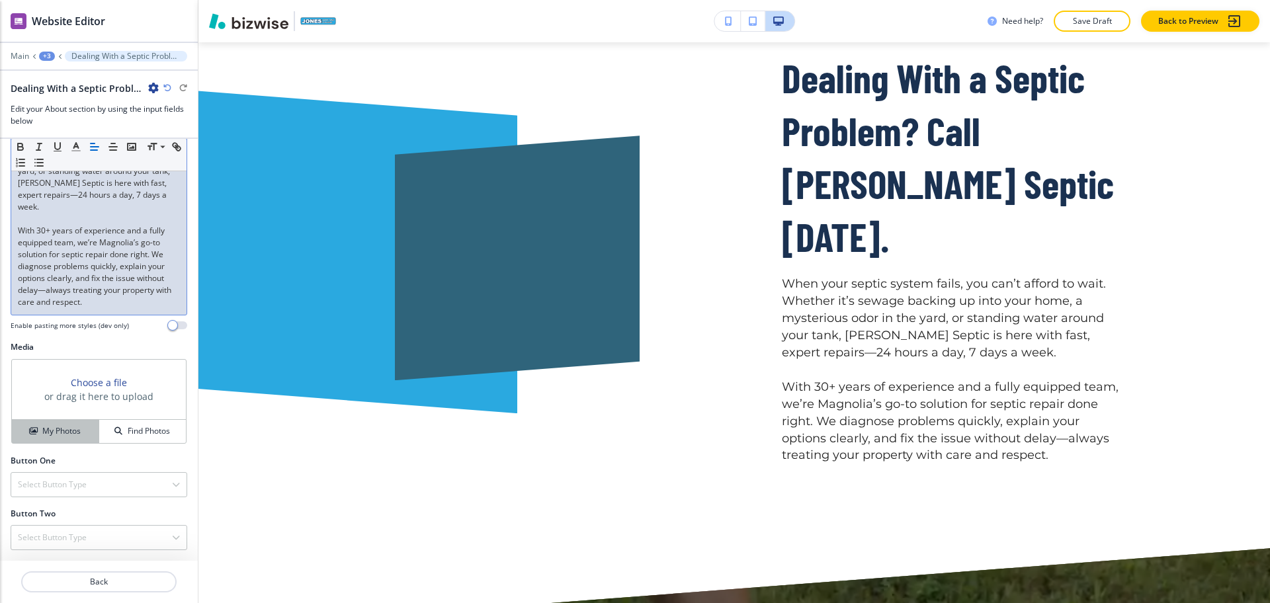
click at [67, 433] on h4 "My Photos" at bounding box center [61, 431] width 38 height 12
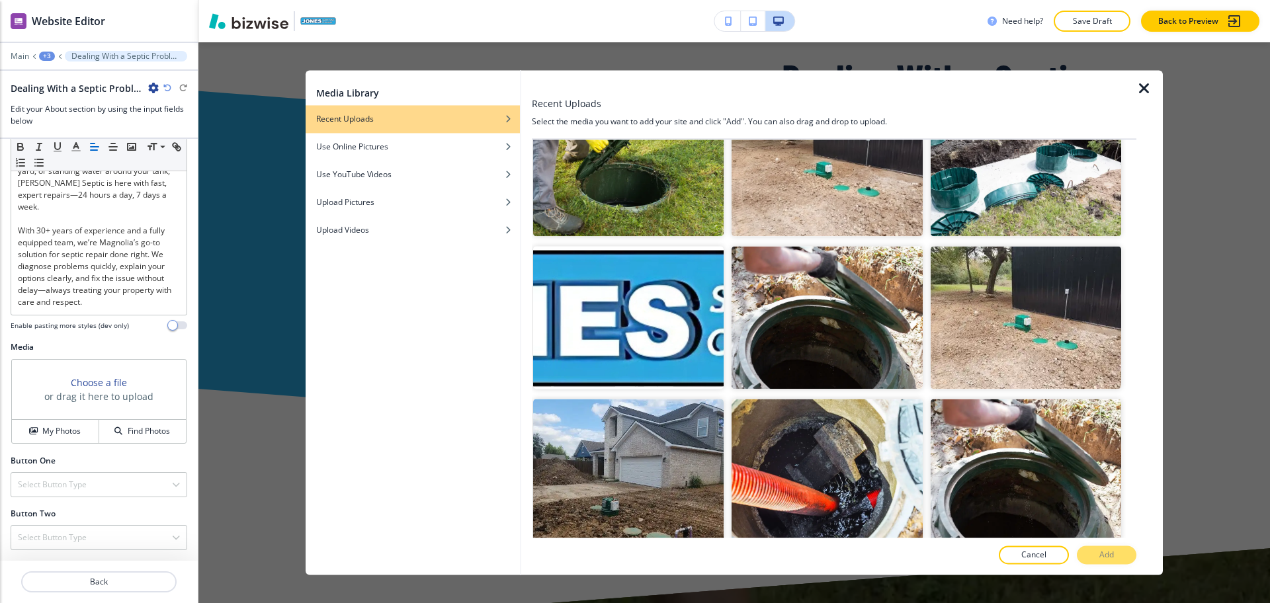
scroll to position [1892, 0]
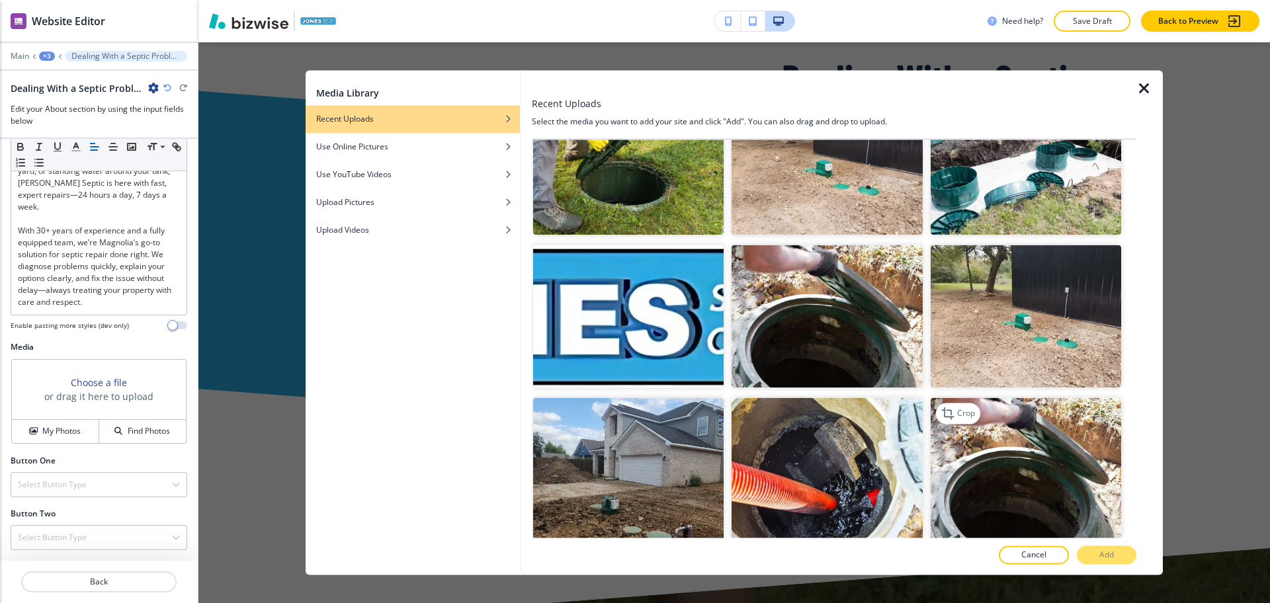
click at [988, 409] on img "button" at bounding box center [1026, 469] width 190 height 143
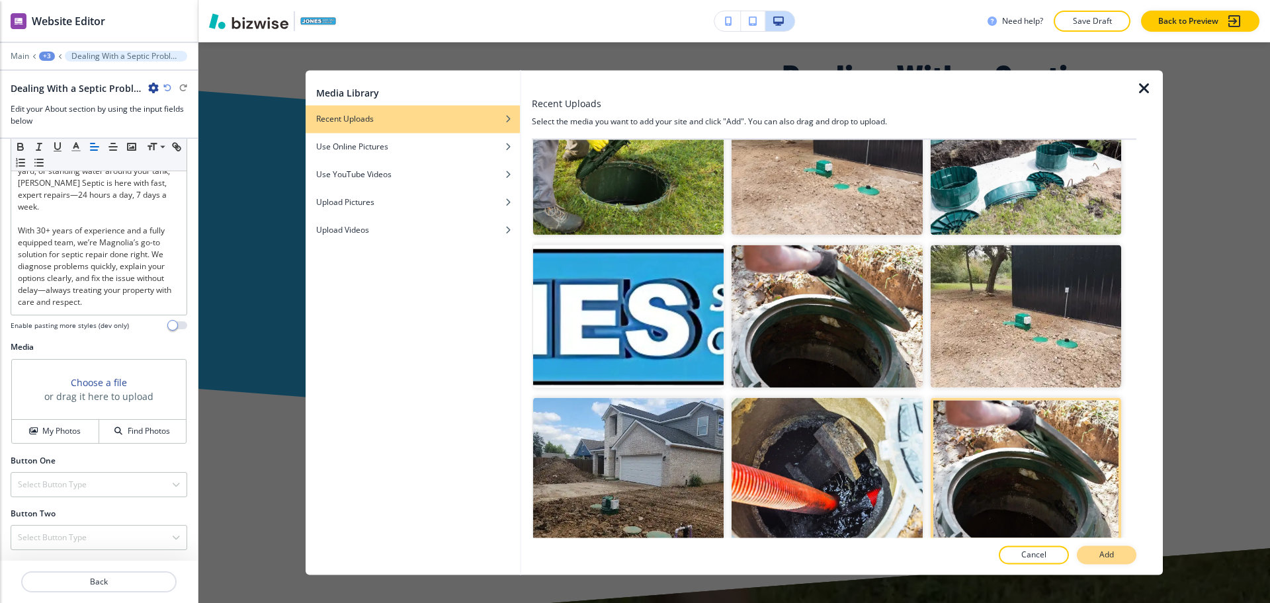
click at [1117, 561] on button "Add" at bounding box center [1107, 555] width 60 height 19
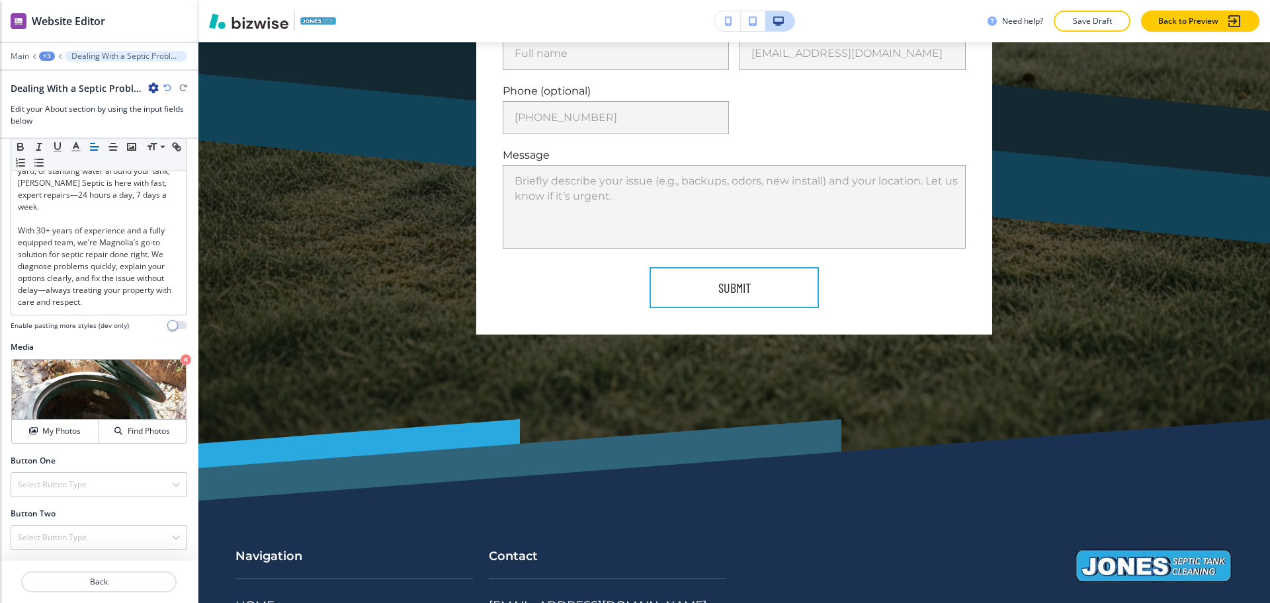
scroll to position [5934, 0]
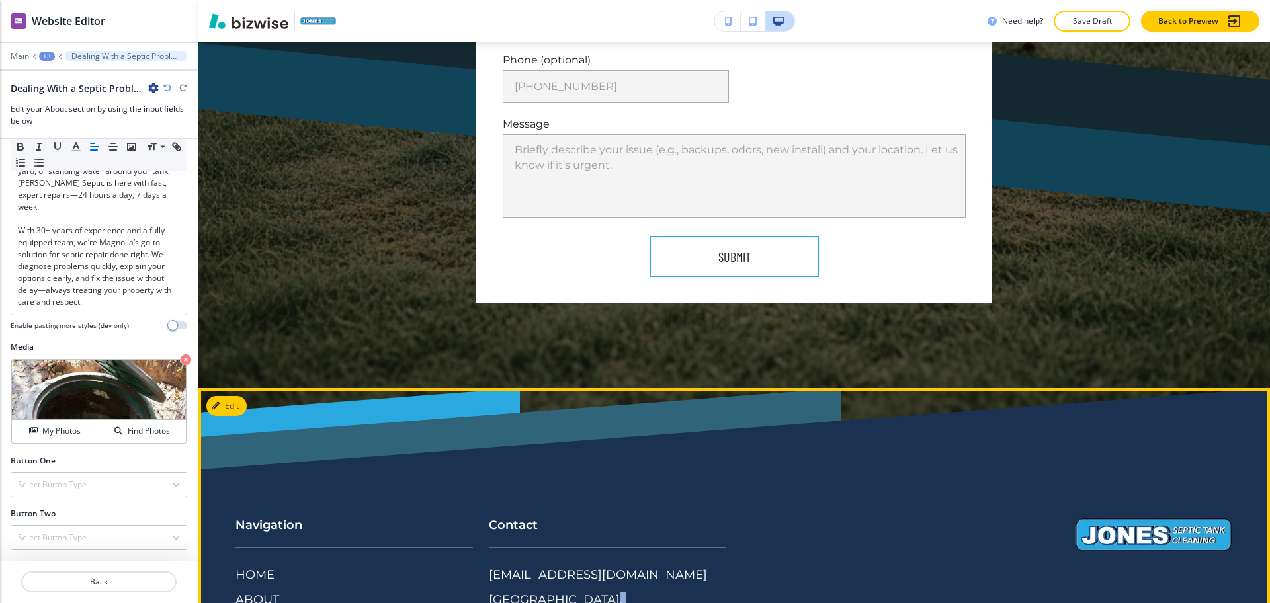
drag, startPoint x: 610, startPoint y: 514, endPoint x: 565, endPoint y: 505, distance: 45.9
click at [565, 505] on div "Contact [EMAIL_ADDRESS][DOMAIN_NAME] [GEOGRAPHIC_DATA], [GEOGRAPHIC_DATA], [GEO…" at bounding box center [726, 587] width 507 height 193
copy div "[PHONE_NUMBER]"
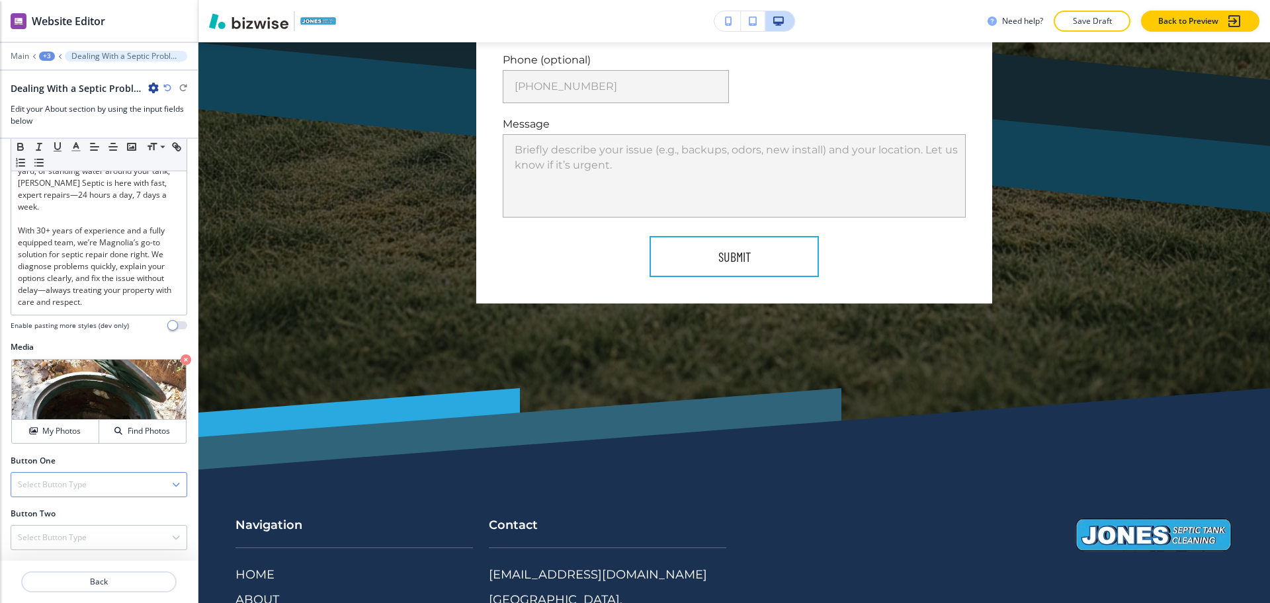
click at [101, 479] on div "Select Button Type" at bounding box center [98, 485] width 175 height 24
click at [79, 502] on h4 "Telephone" at bounding box center [99, 508] width 162 height 12
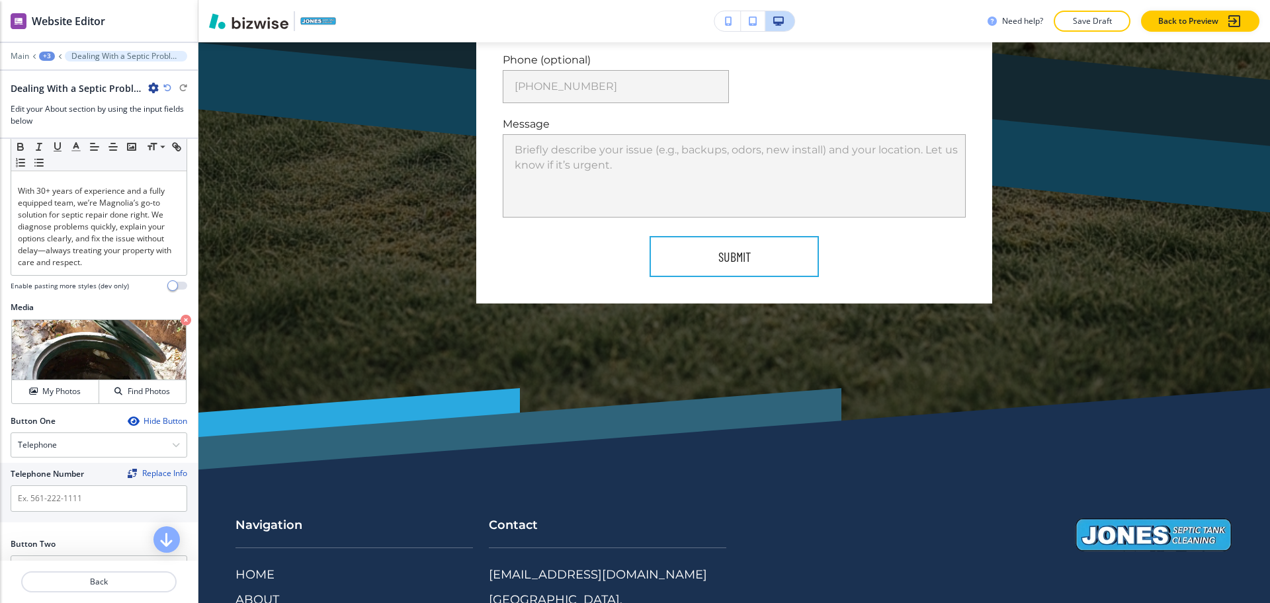
scroll to position [372, 0]
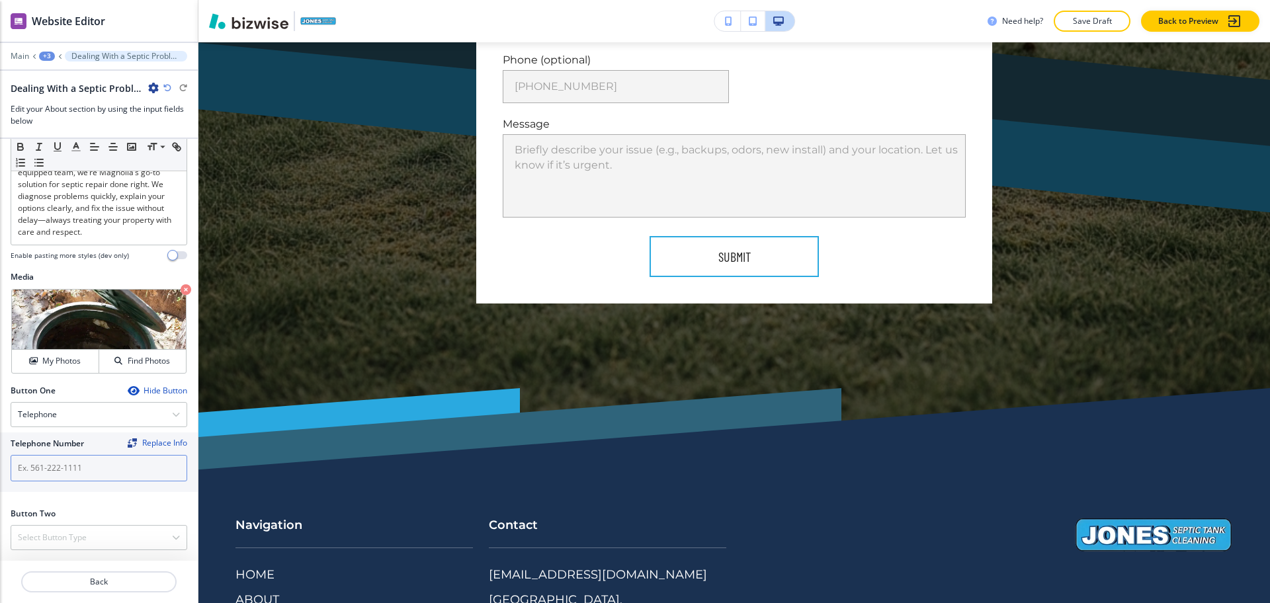
click at [70, 472] on input "text" at bounding box center [99, 468] width 177 height 26
paste input "[PHONE_NUMBER]"
type input "[PHONE_NUMBER]"
click at [37, 306] on icon at bounding box center [30, 306] width 16 height 16
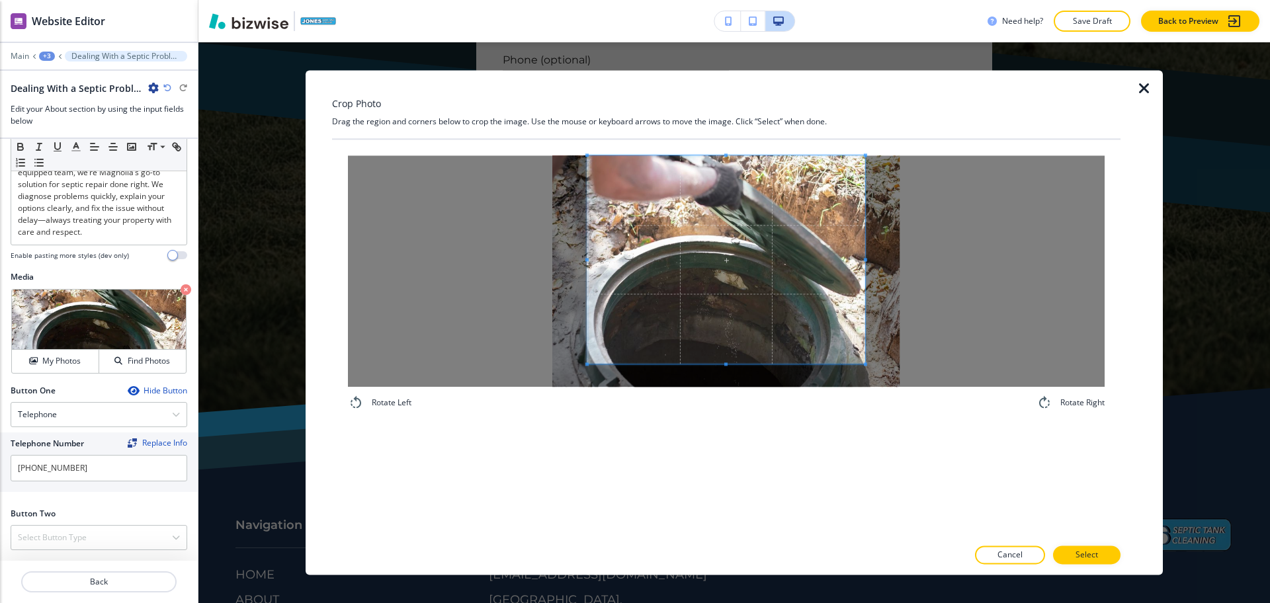
click at [726, 104] on div "Crop Photo Drag the region and corners below to crop the image. Use the mouse o…" at bounding box center [726, 322] width 788 height 505
click at [738, 446] on div "Rotate Left Rotate Right" at bounding box center [726, 339] width 788 height 398
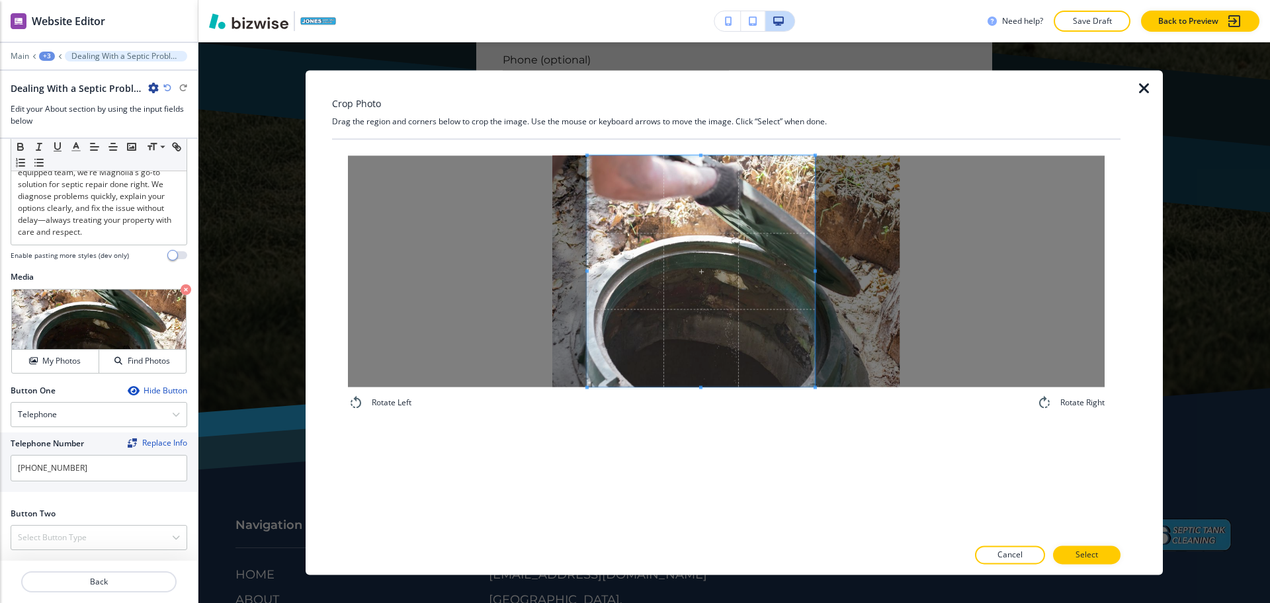
click at [807, 258] on div at bounding box center [701, 271] width 228 height 232
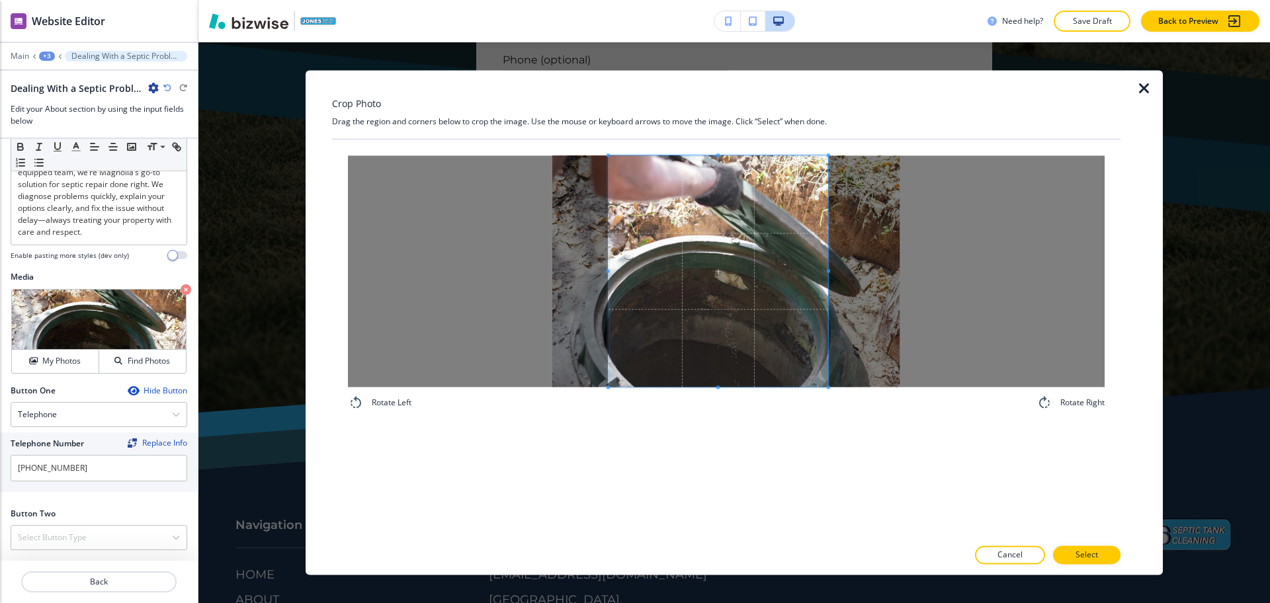
click at [790, 287] on span at bounding box center [719, 271] width 220 height 232
click at [1082, 550] on p "Select" at bounding box center [1087, 556] width 22 height 12
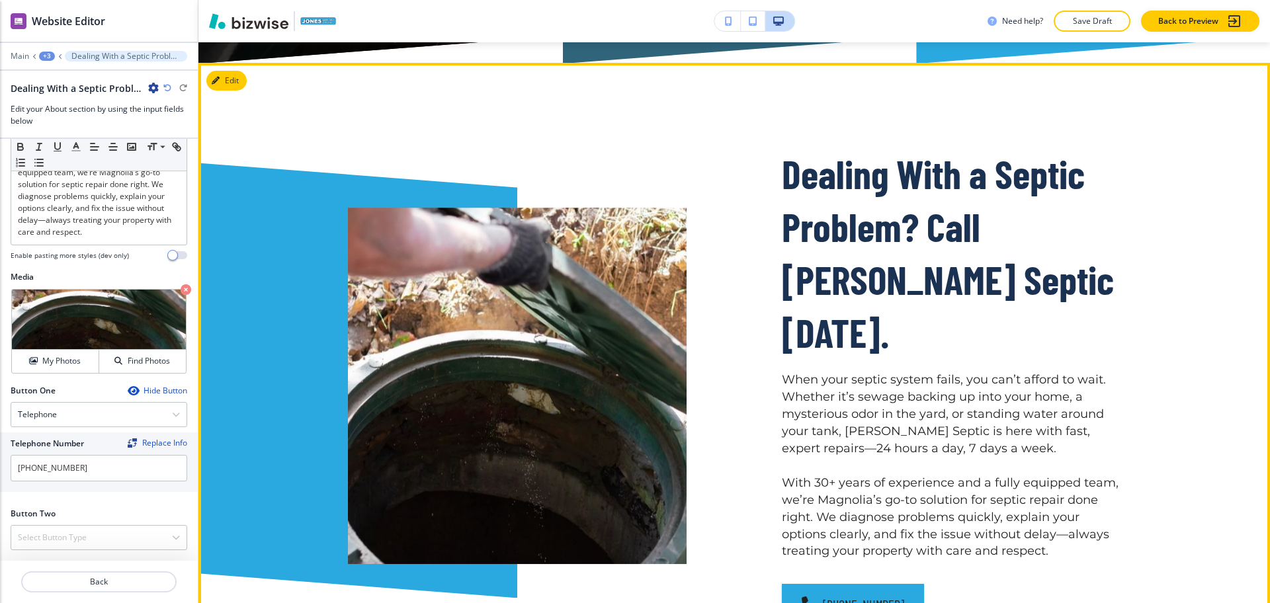
scroll to position [824, 0]
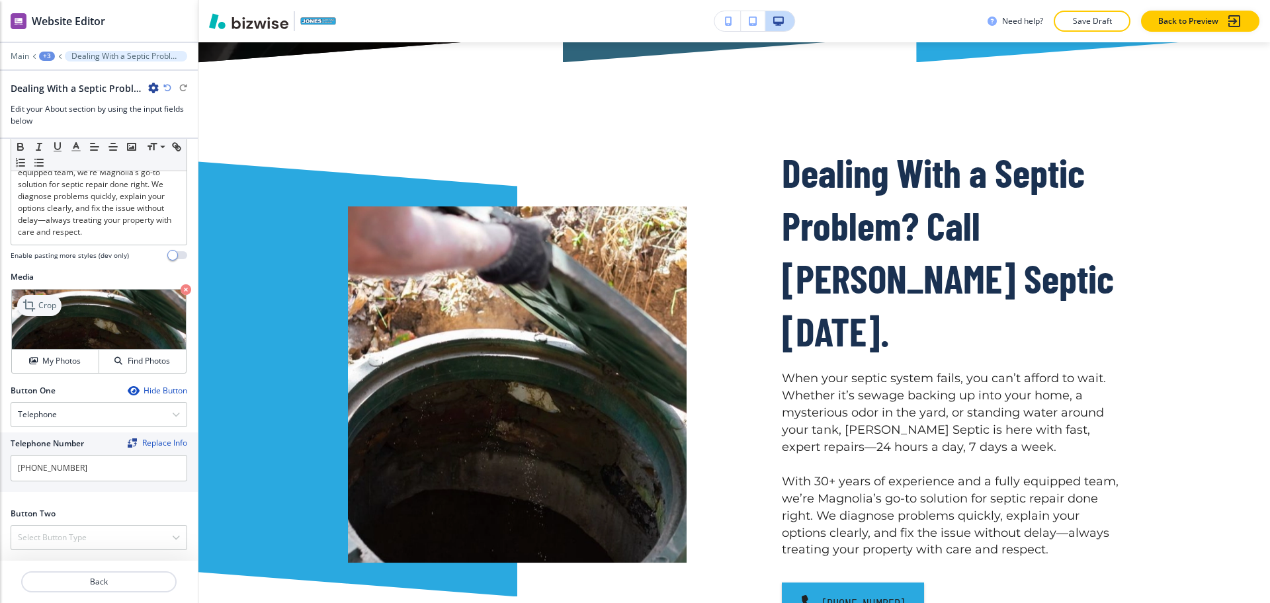
click at [47, 298] on div "Crop" at bounding box center [39, 305] width 44 height 21
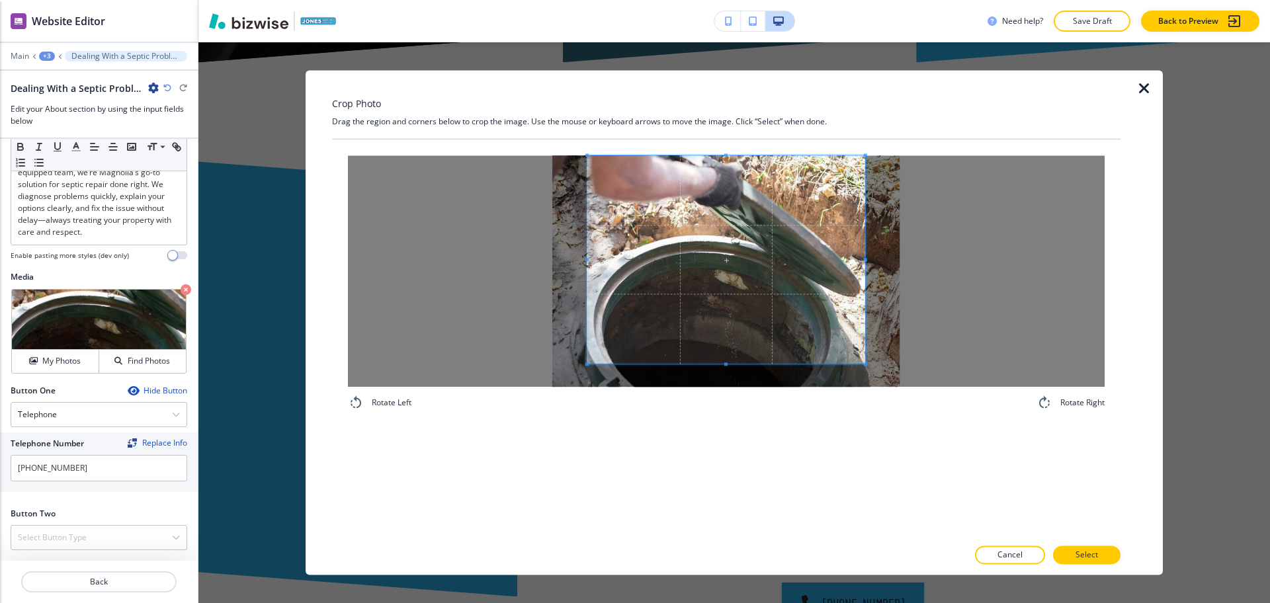
click at [743, 65] on div "Crop Photo Drag the region and corners below to crop the image. Use the mouse o…" at bounding box center [734, 322] width 1072 height 561
click at [741, 530] on div "Rotate Left Rotate Right" at bounding box center [726, 339] width 788 height 398
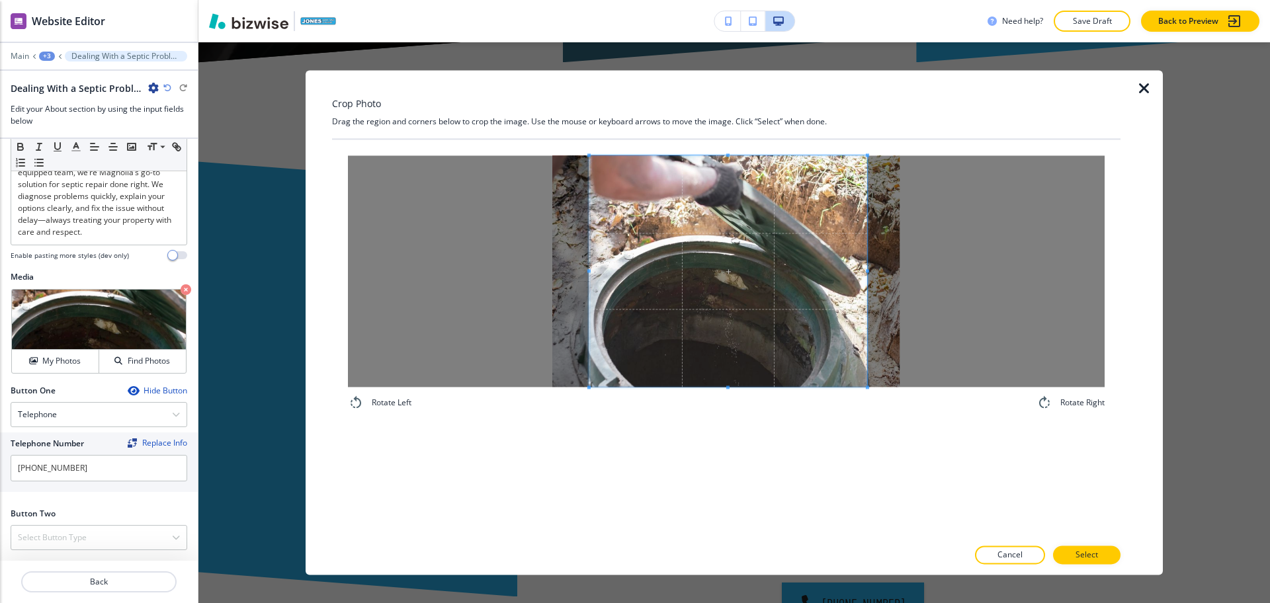
click at [867, 341] on span at bounding box center [728, 271] width 278 height 232
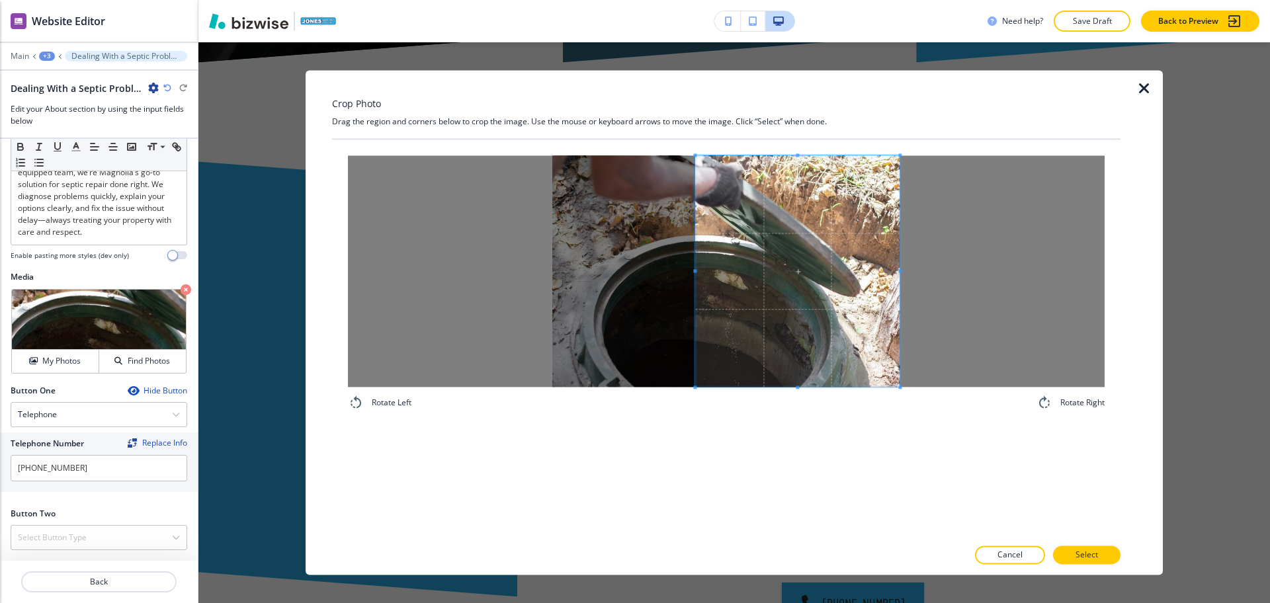
click at [700, 269] on div at bounding box center [797, 271] width 204 height 232
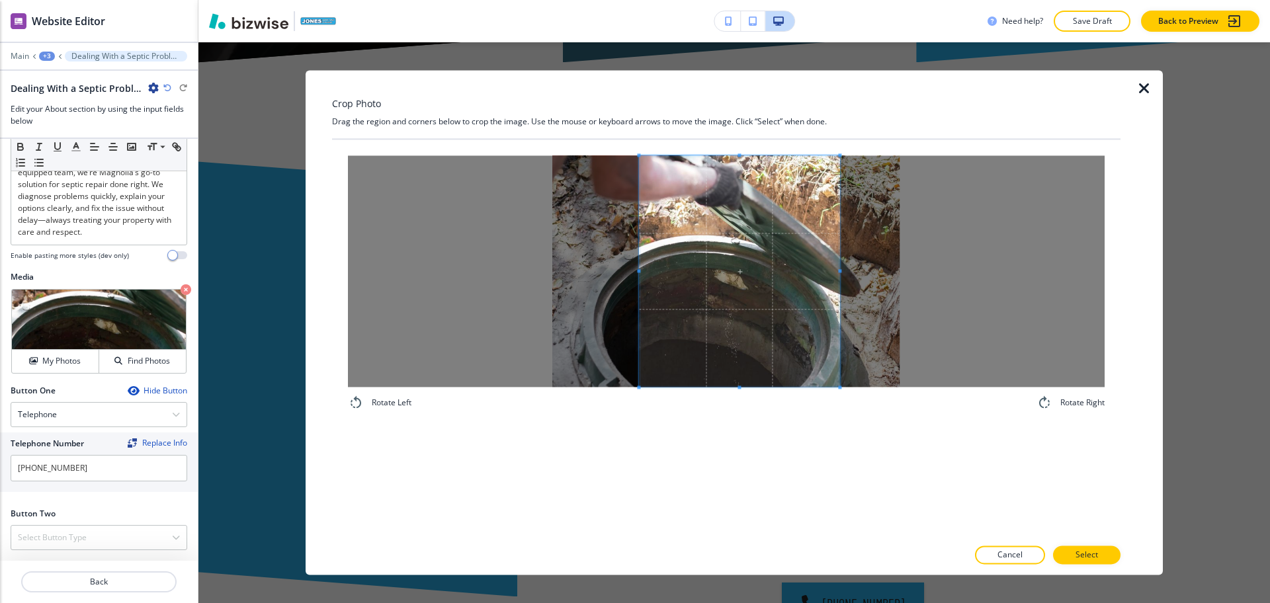
click at [752, 304] on span at bounding box center [739, 271] width 200 height 232
click at [1081, 550] on p "Select" at bounding box center [1087, 556] width 22 height 12
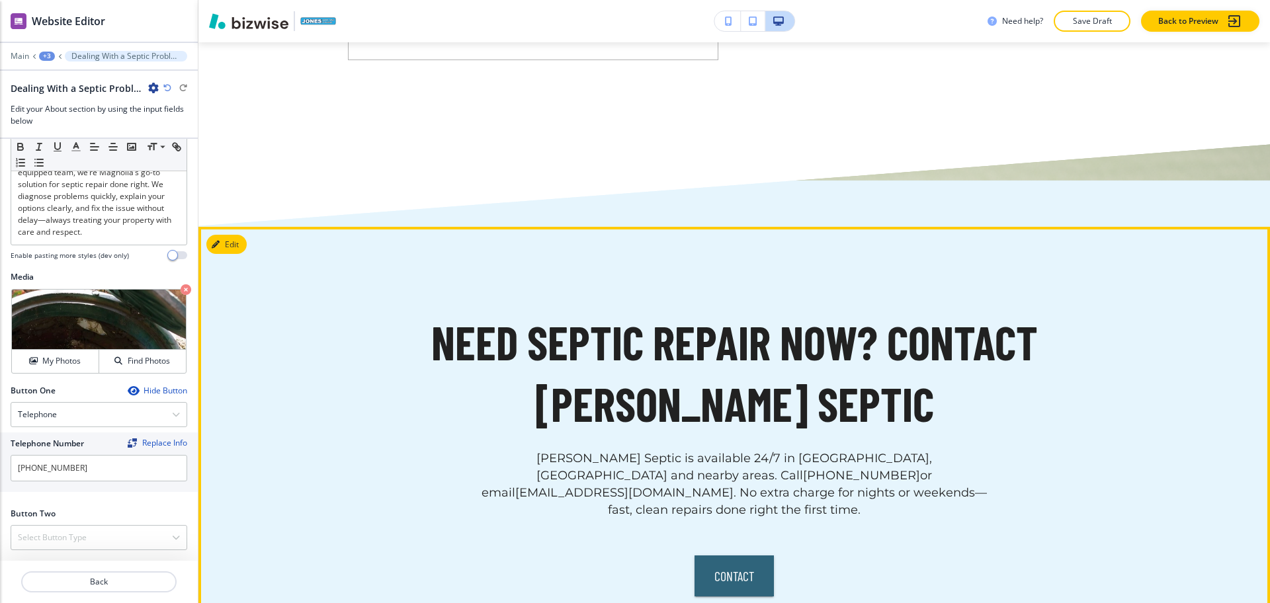
scroll to position [4070, 0]
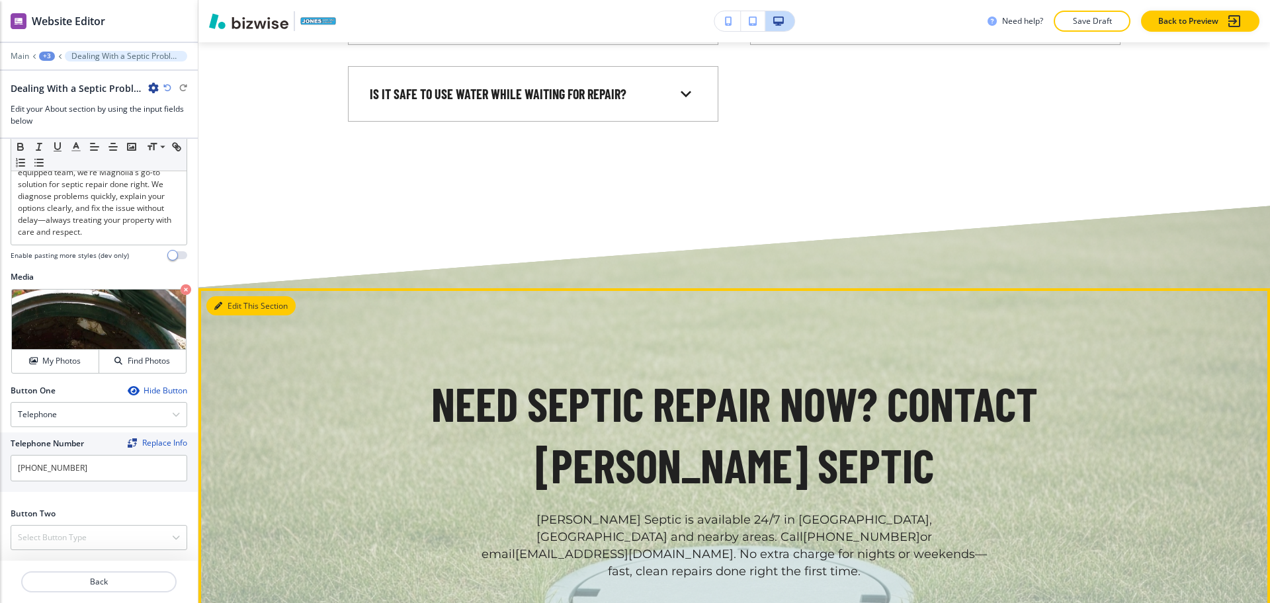
click at [249, 296] on button "Edit This Section" at bounding box center [250, 306] width 89 height 20
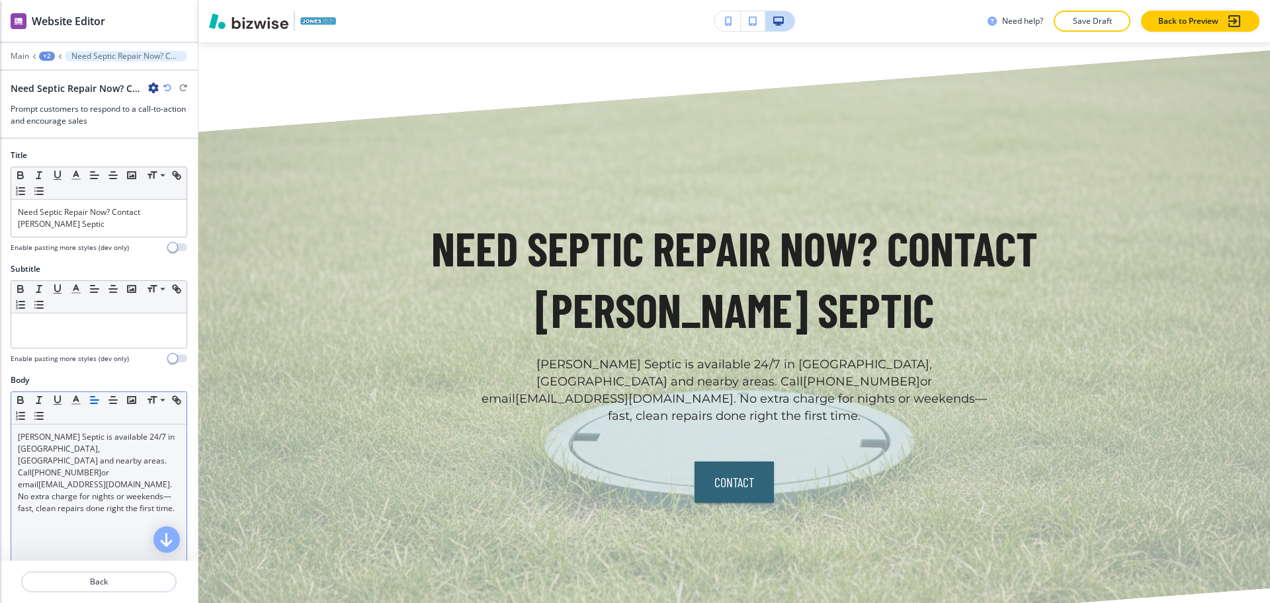
scroll to position [4226, 0]
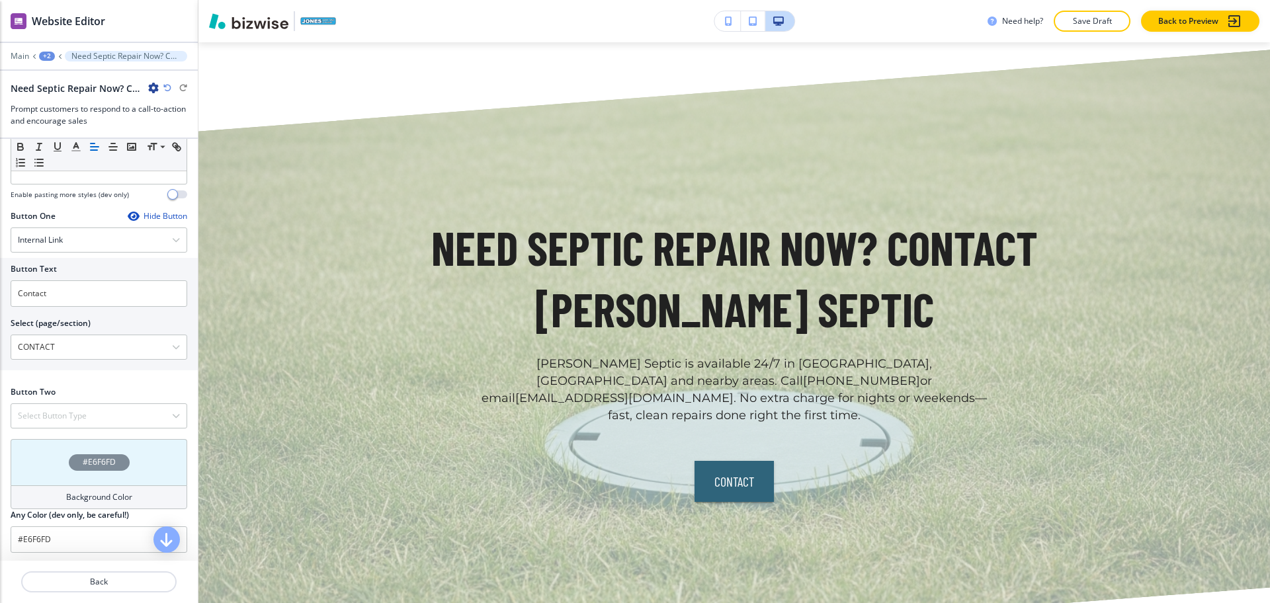
click at [90, 501] on h4 "Background Color" at bounding box center [99, 497] width 66 height 12
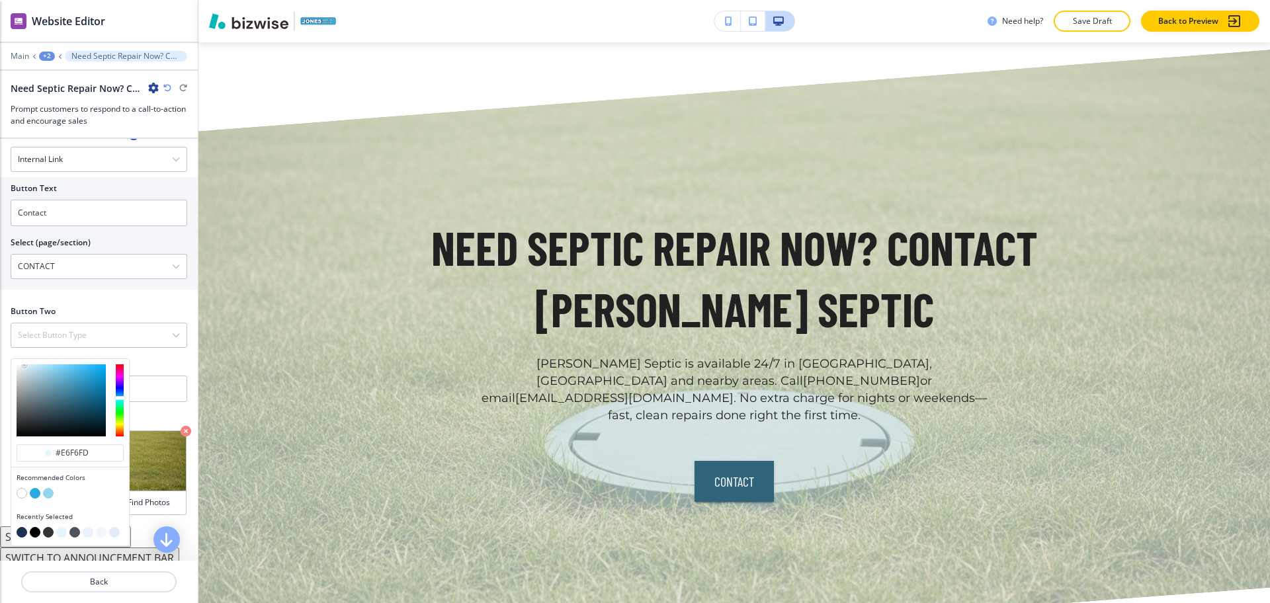
scroll to position [501, 0]
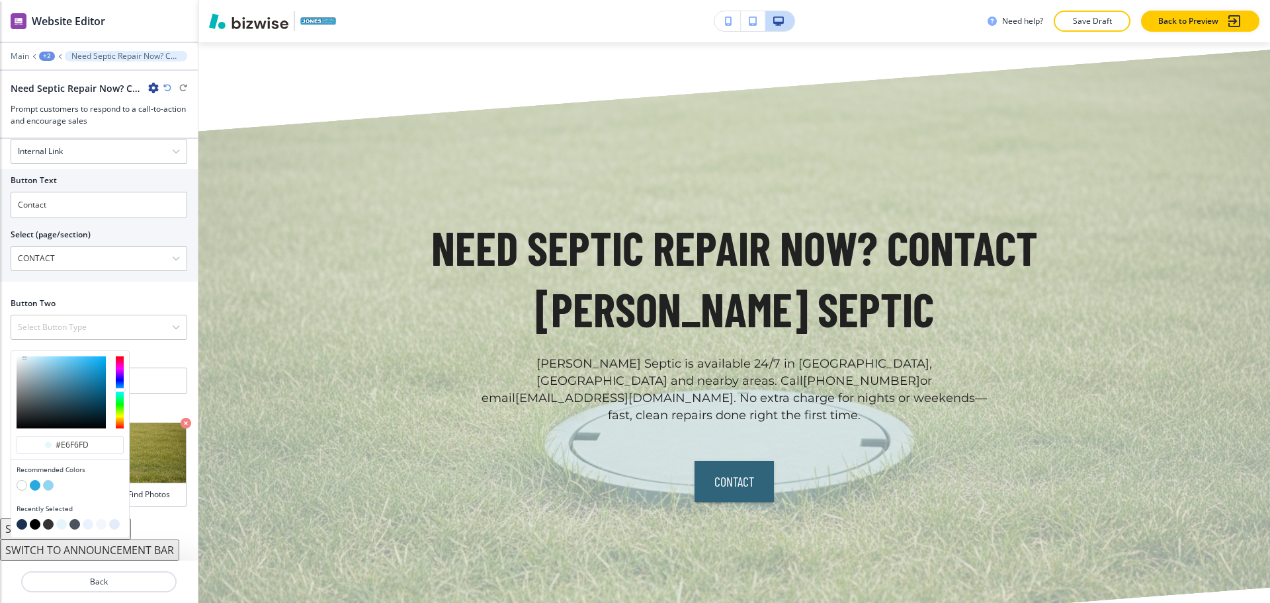
click at [36, 523] on button "button" at bounding box center [35, 524] width 11 height 11
type input "#000000"
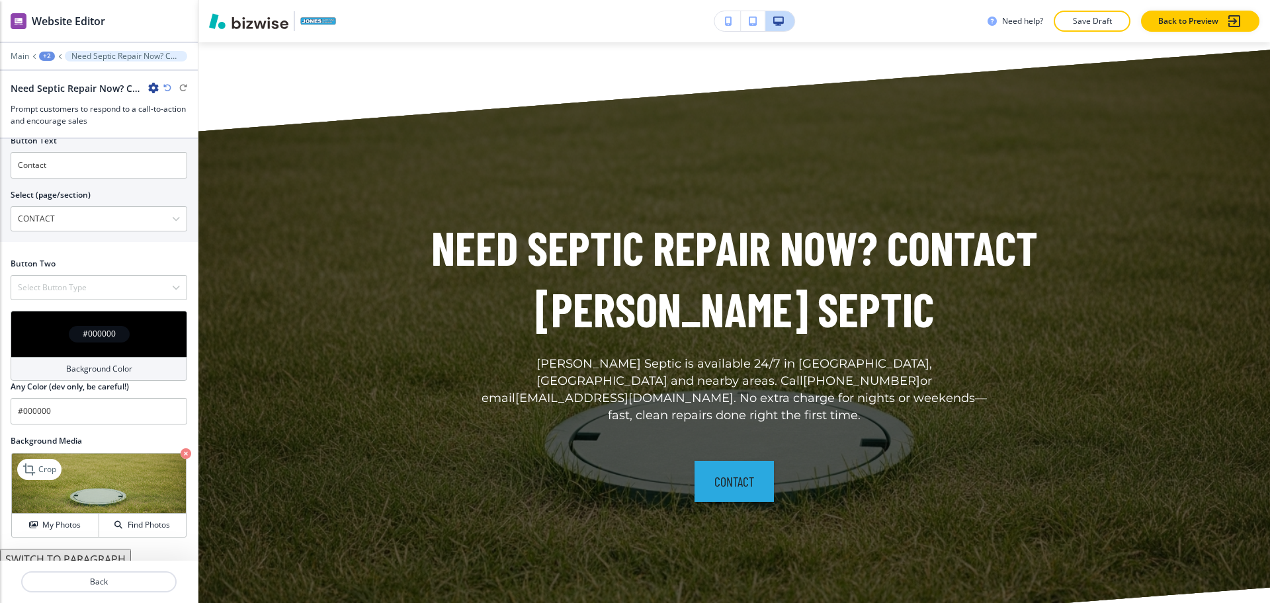
scroll to position [571, 0]
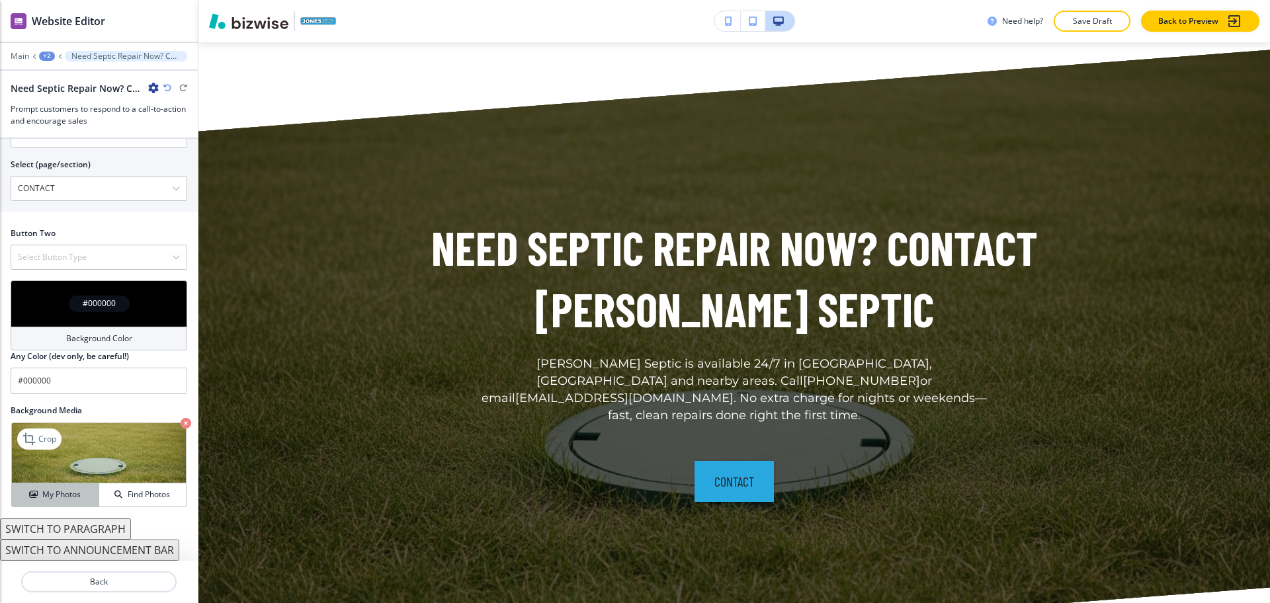
click at [59, 502] on button "My Photos" at bounding box center [55, 495] width 87 height 23
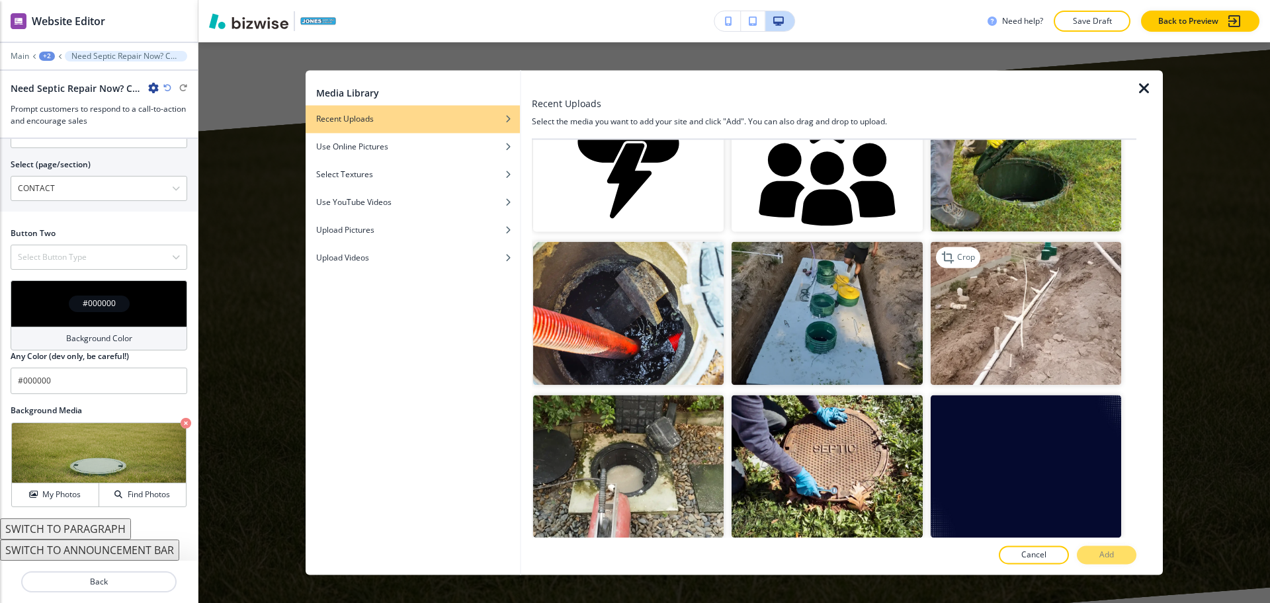
scroll to position [826, 0]
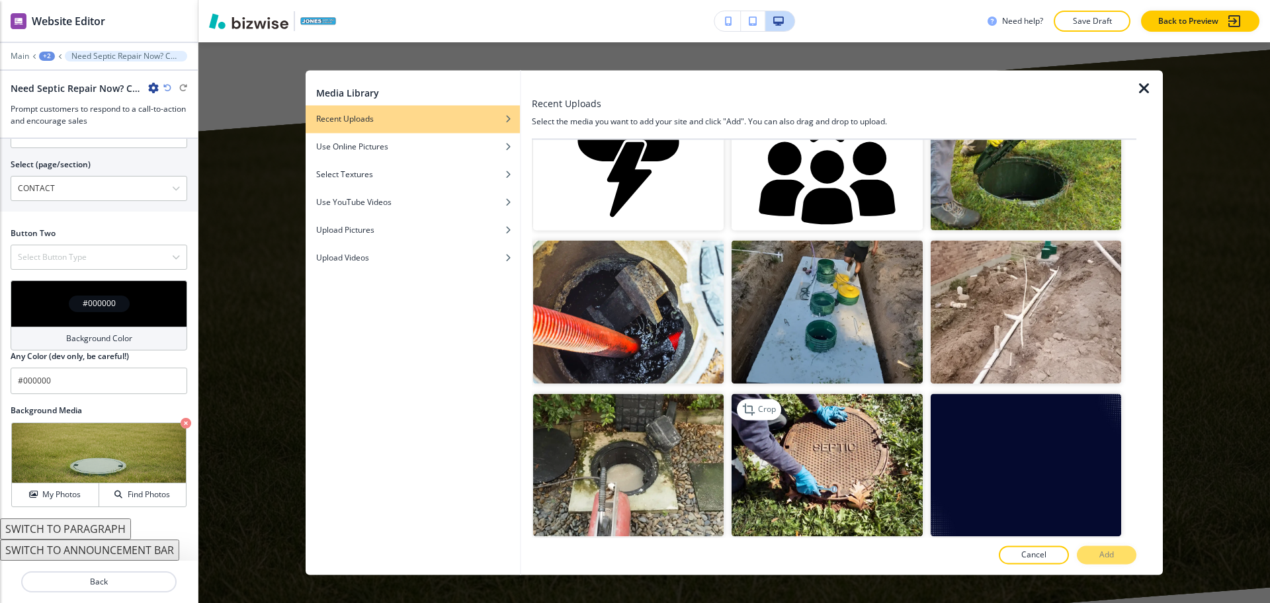
click at [844, 425] on img "button" at bounding box center [827, 465] width 190 height 143
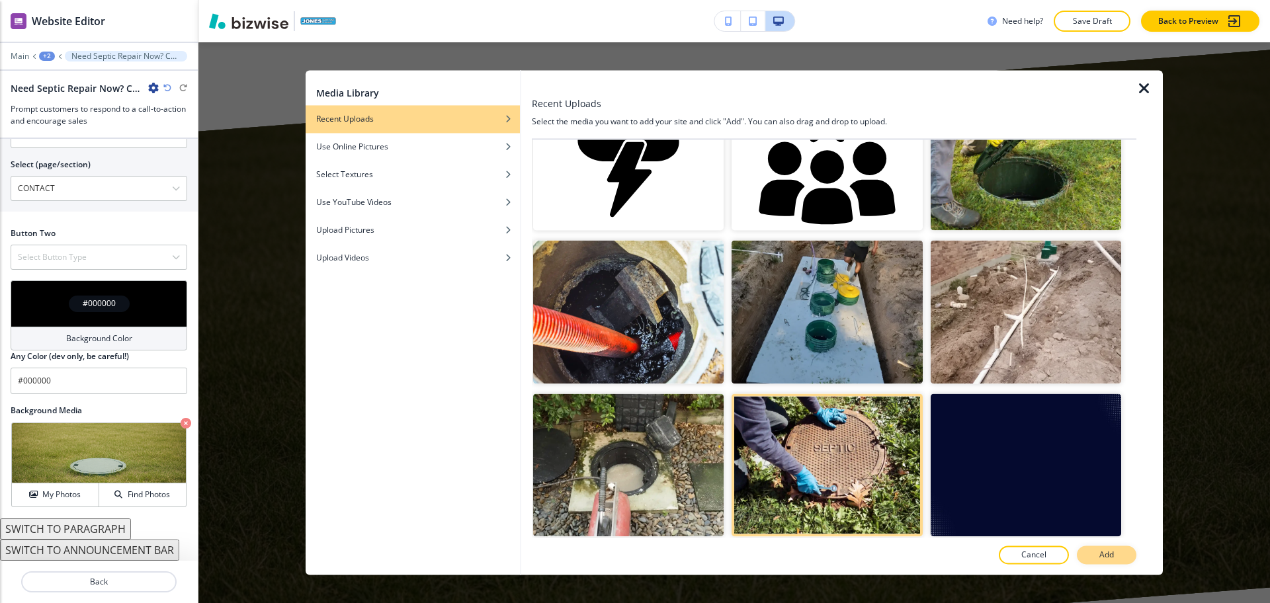
click at [1102, 559] on p "Add" at bounding box center [1106, 556] width 15 height 12
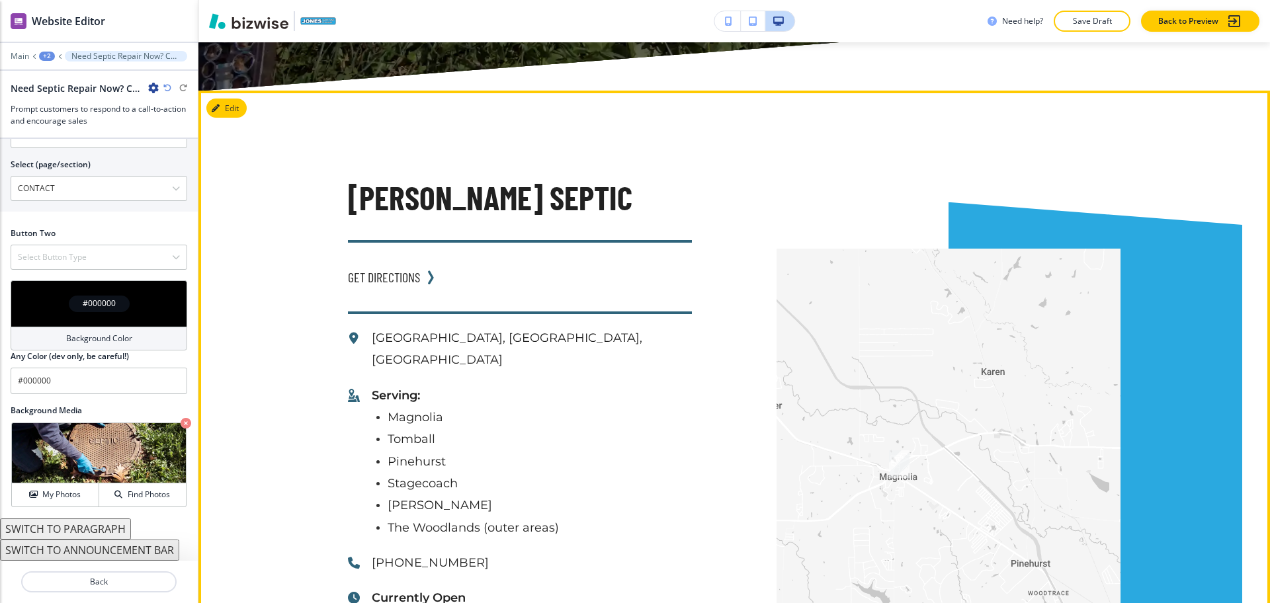
scroll to position [4805, 0]
drag, startPoint x: 454, startPoint y: 442, endPoint x: 364, endPoint y: 433, distance: 89.7
click at [364, 552] on div "[PHONE_NUMBER]" at bounding box center [520, 563] width 344 height 22
copy p "[PHONE_NUMBER]"
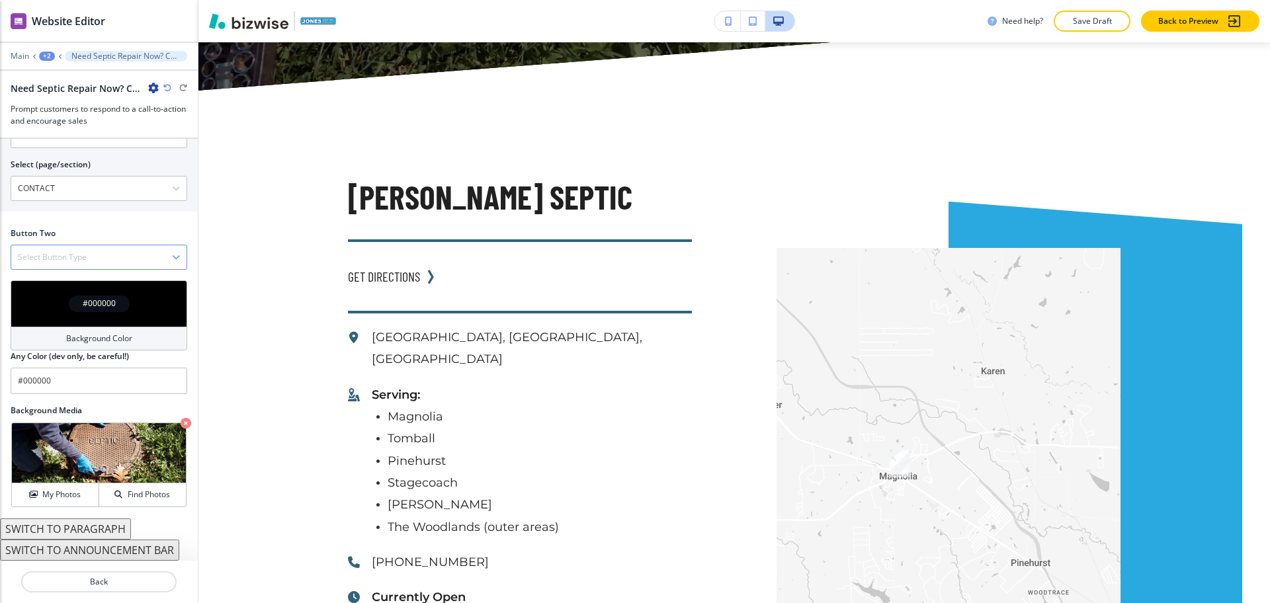
click at [99, 265] on div "Select Button Type" at bounding box center [98, 257] width 175 height 24
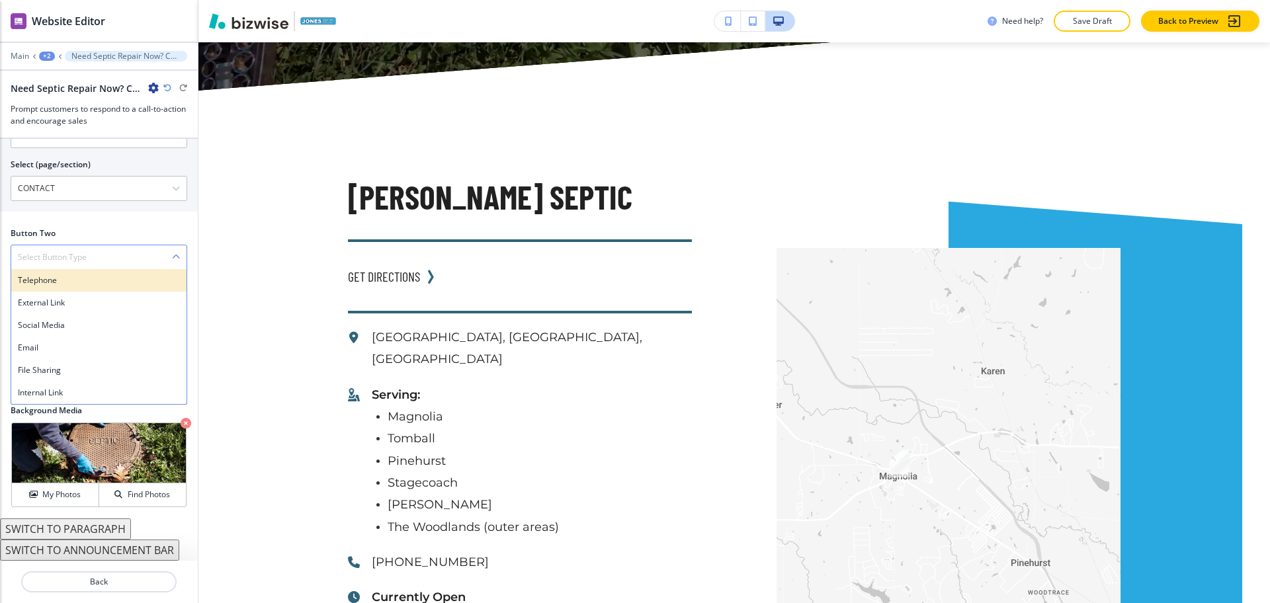
click at [97, 282] on h4 "Telephone" at bounding box center [99, 281] width 162 height 12
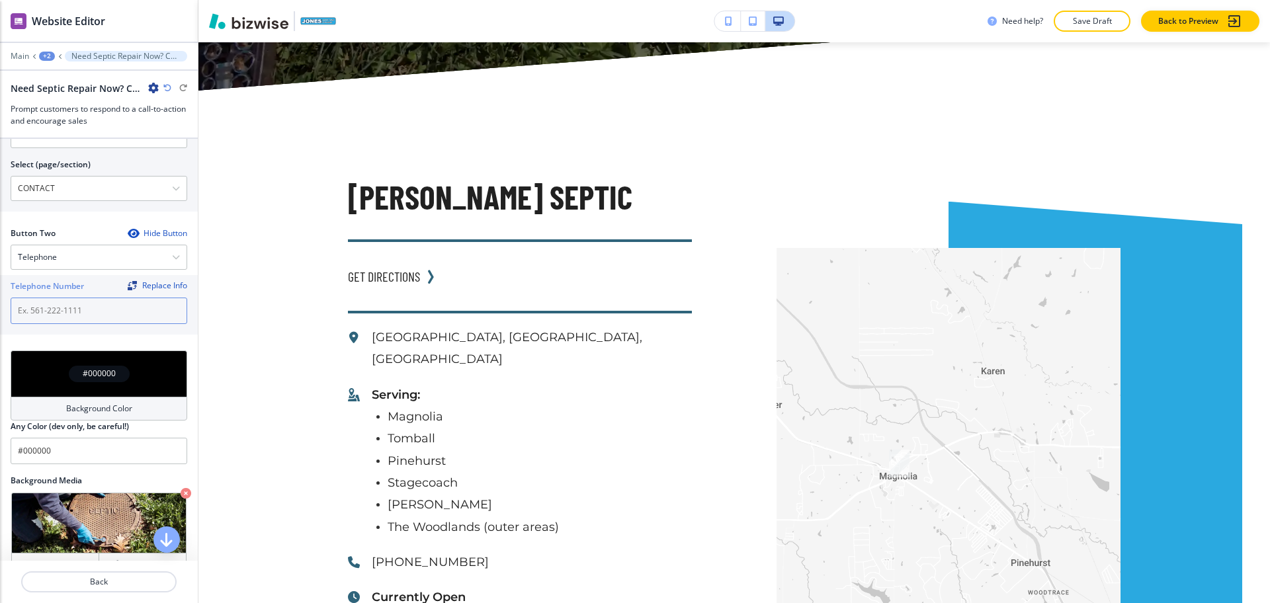
click at [102, 314] on input "text" at bounding box center [99, 311] width 177 height 26
paste input "[PHONE_NUMBER]"
type input "[PHONE_NUMBER]"
click at [74, 174] on div at bounding box center [99, 173] width 177 height 5
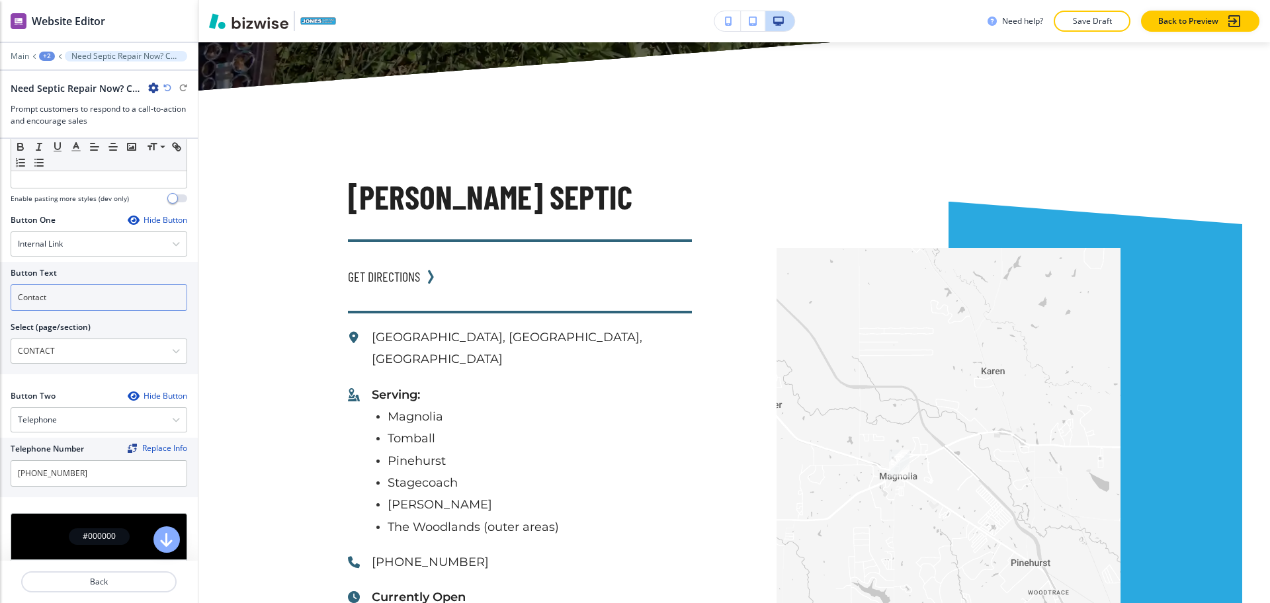
scroll to position [408, 0]
click at [92, 305] on input "Contact" at bounding box center [99, 298] width 177 height 26
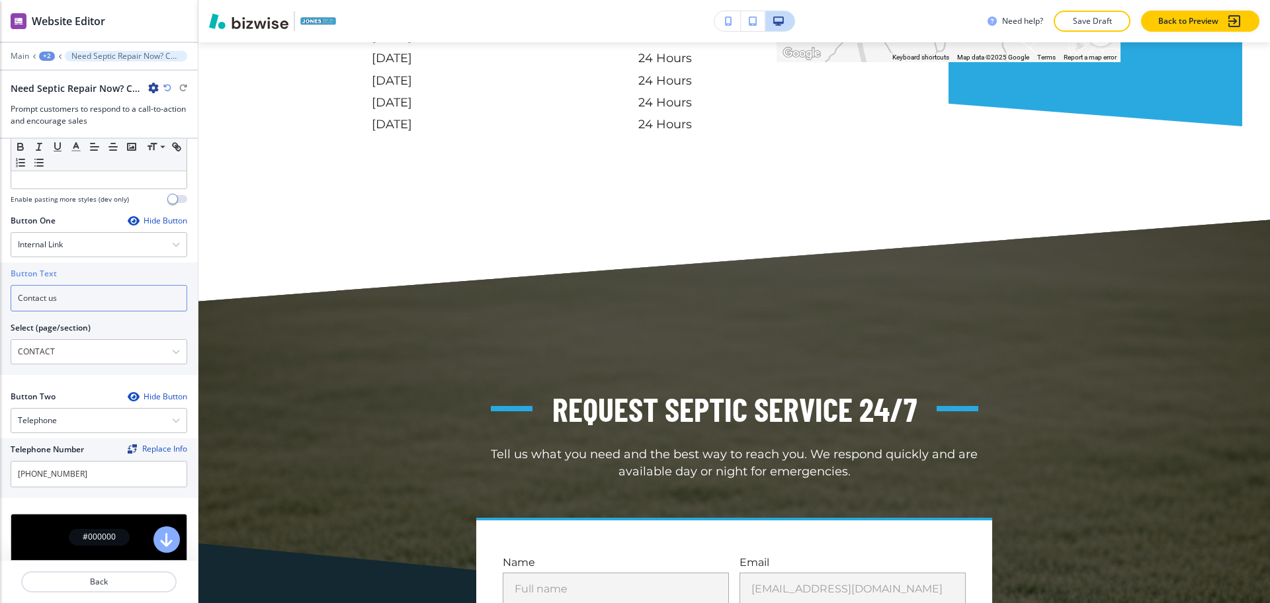
scroll to position [5399, 0]
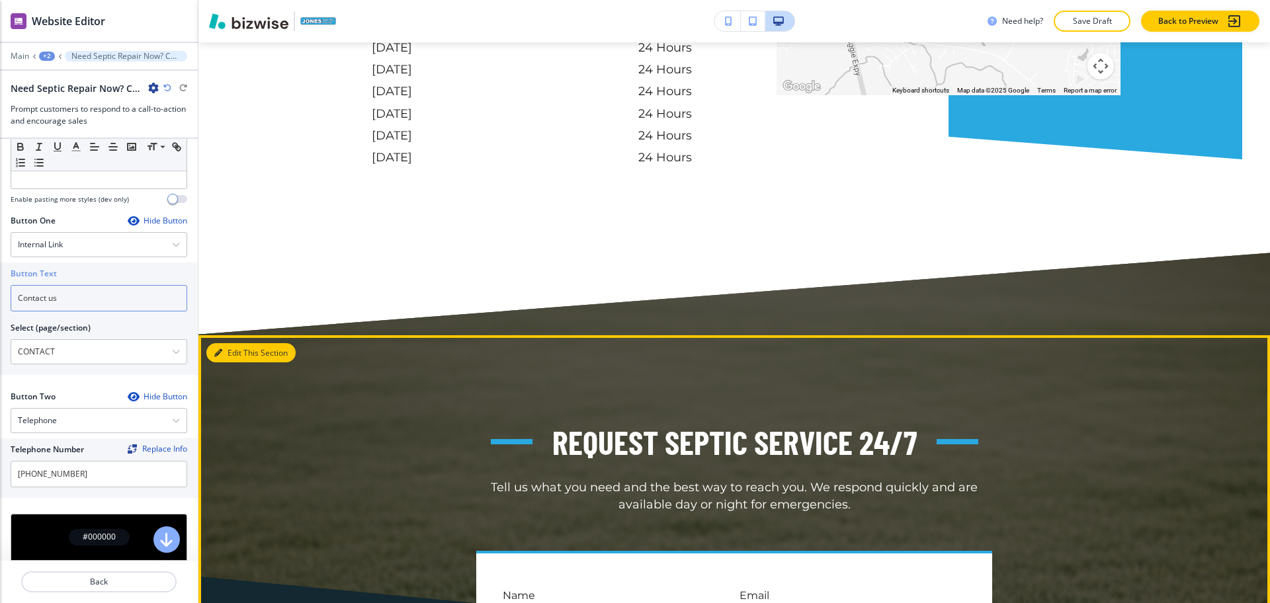
type input "Contact us"
click at [233, 343] on button "Edit This Section" at bounding box center [250, 353] width 89 height 20
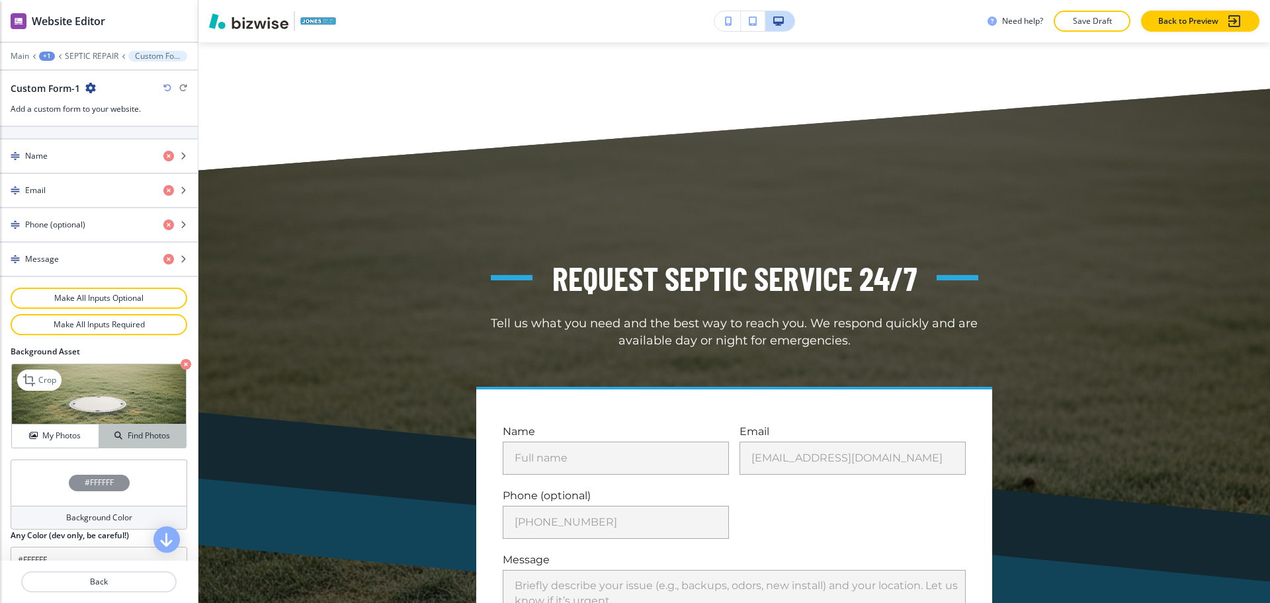
scroll to position [620, 0]
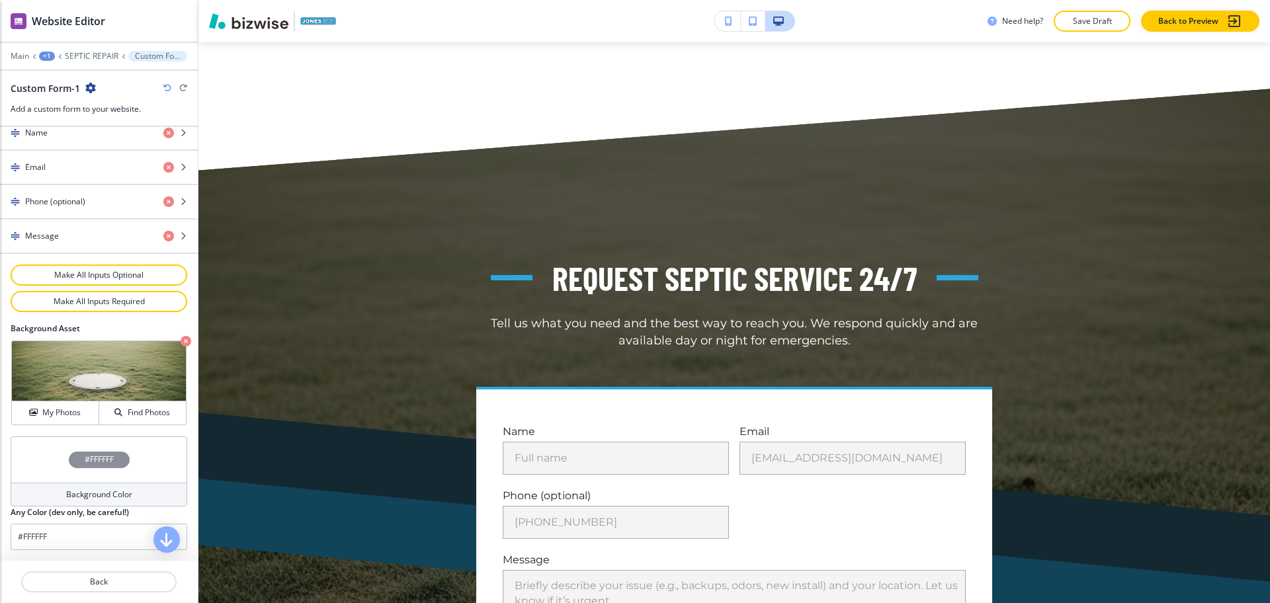
click at [100, 495] on h4 "Background Color" at bounding box center [99, 495] width 66 height 12
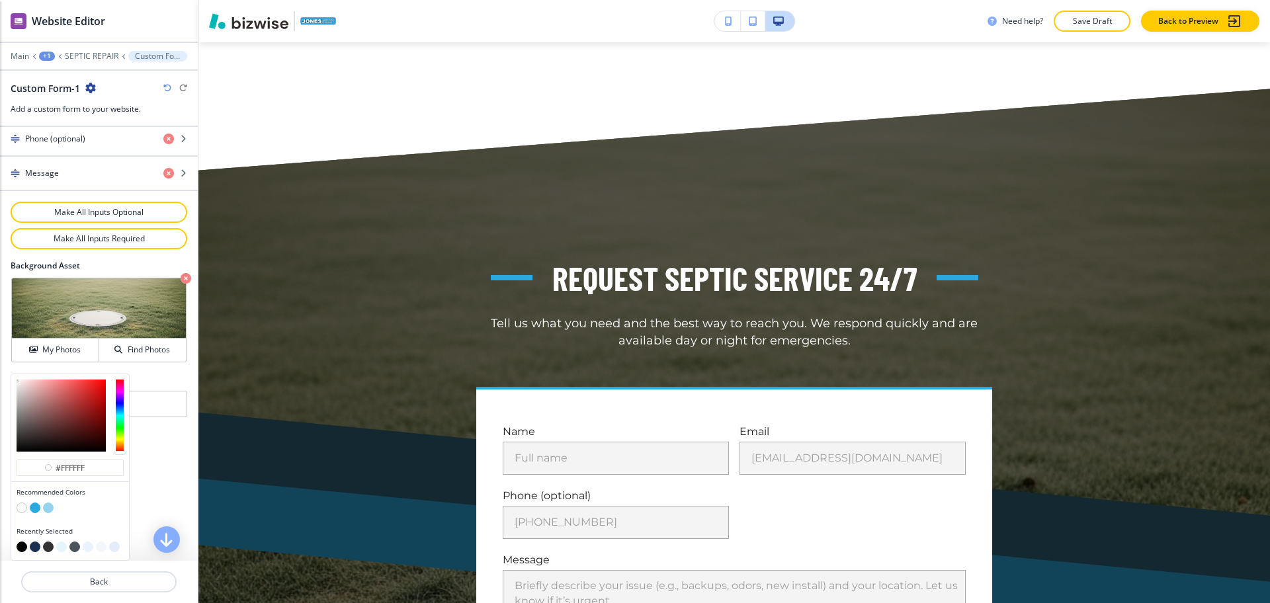
click at [22, 546] on button "button" at bounding box center [22, 547] width 11 height 11
type input "#000000"
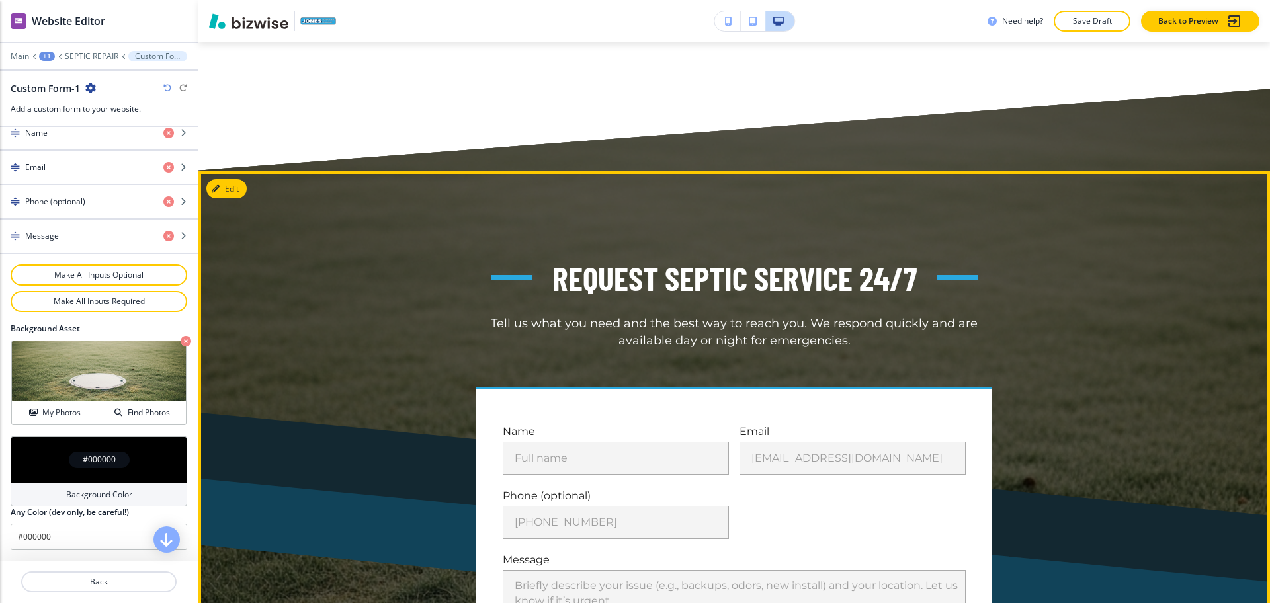
click at [462, 387] on div "Name Full name Full name Email [EMAIL_ADDRESS][DOMAIN_NAME] [EMAIL_ADDRESS][DOM…" at bounding box center [734, 563] width 773 height 353
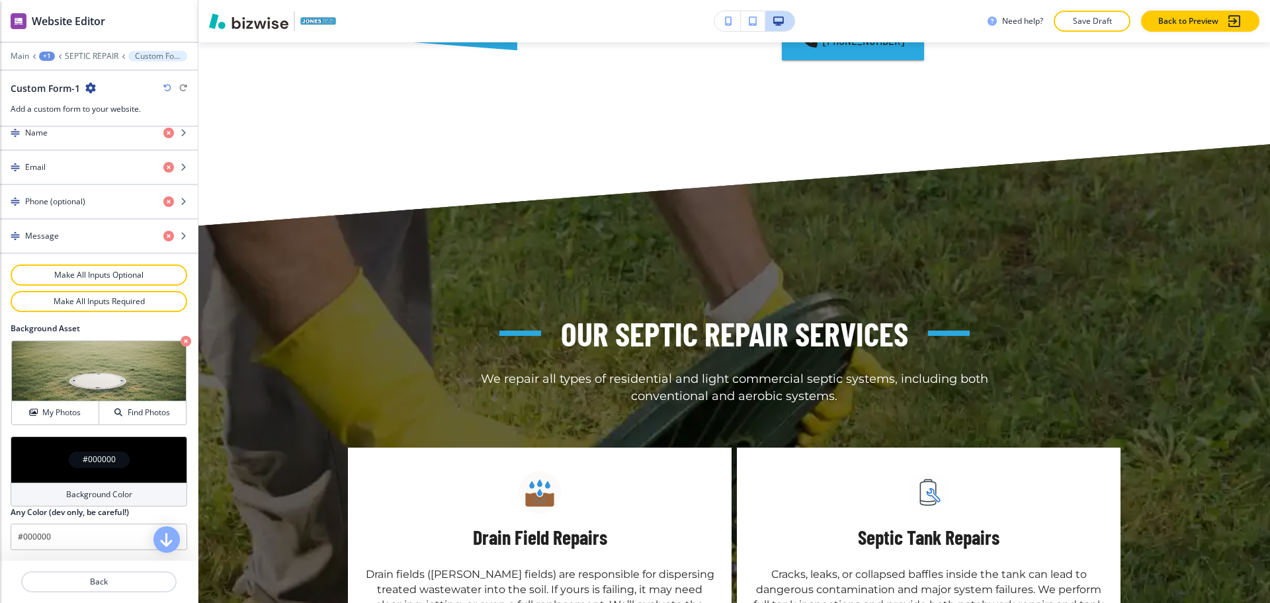
scroll to position [1346, 0]
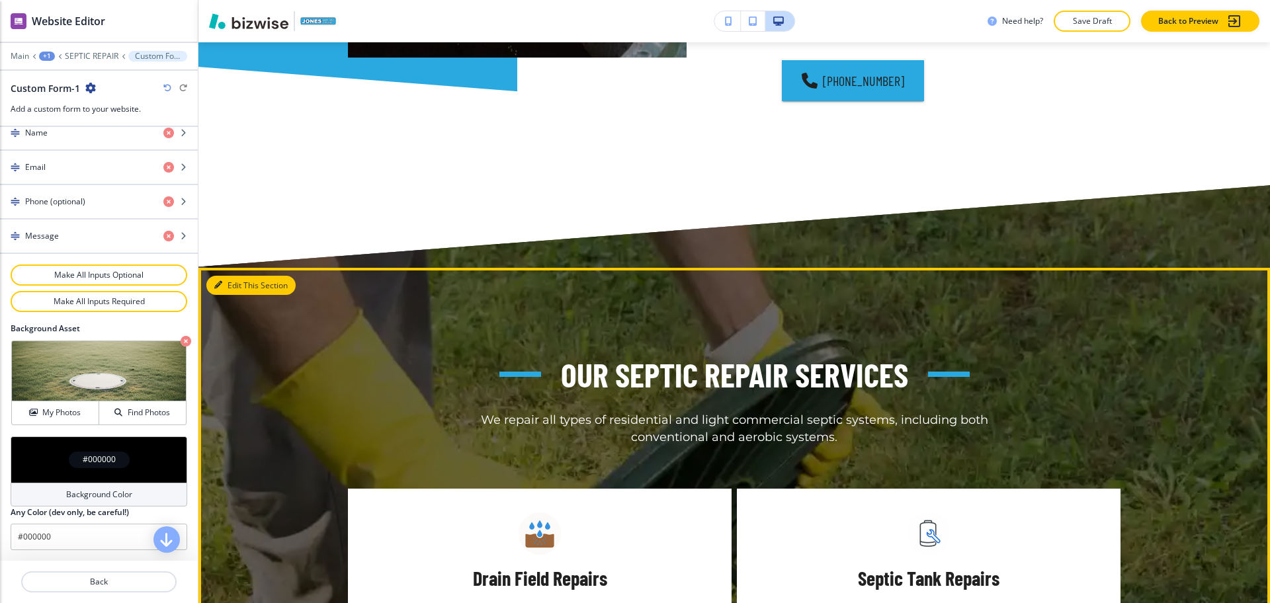
click at [228, 276] on button "Edit This Section" at bounding box center [250, 286] width 89 height 20
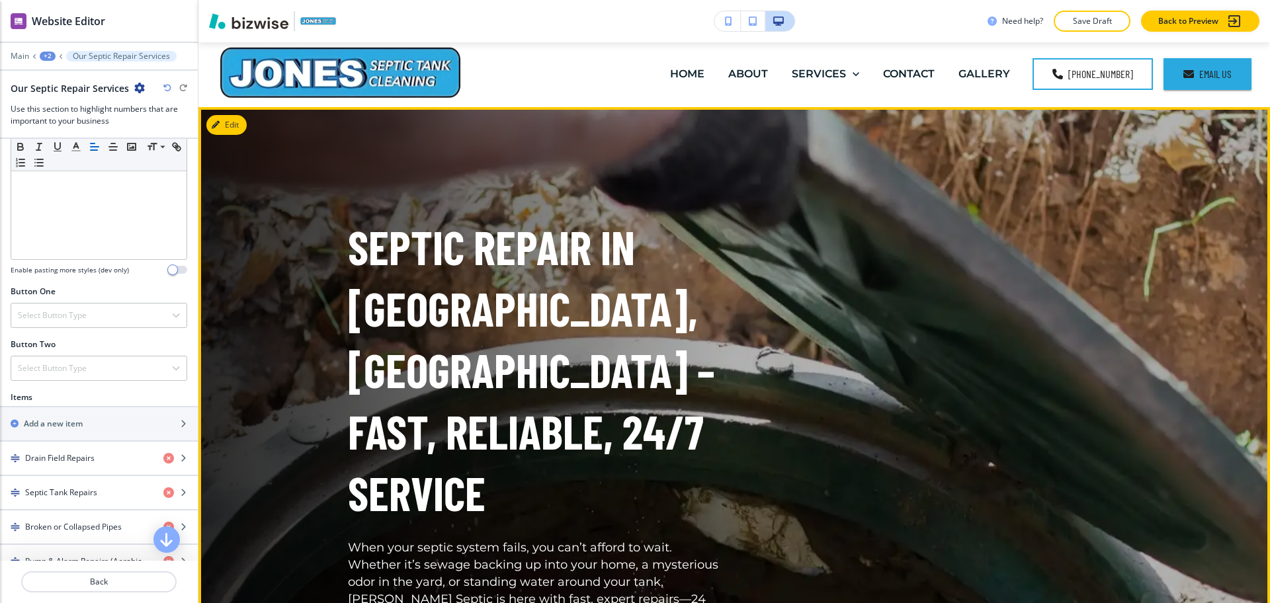
scroll to position [0, 0]
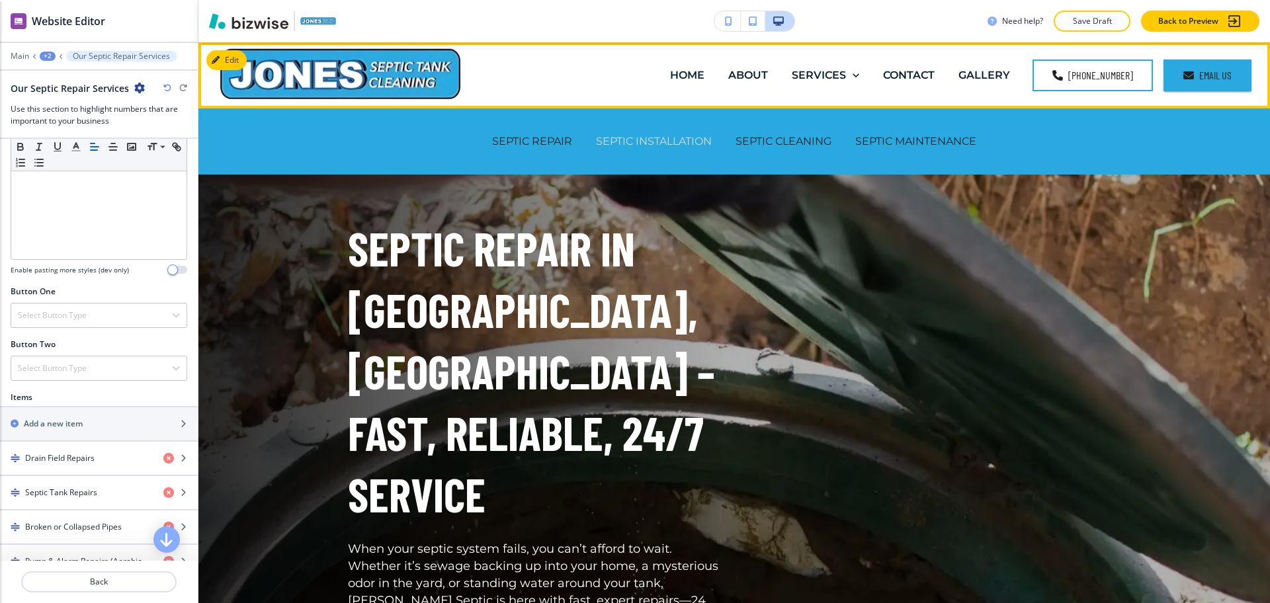
click at [677, 143] on p "SEPTIC INSTALLATION" at bounding box center [654, 141] width 116 height 15
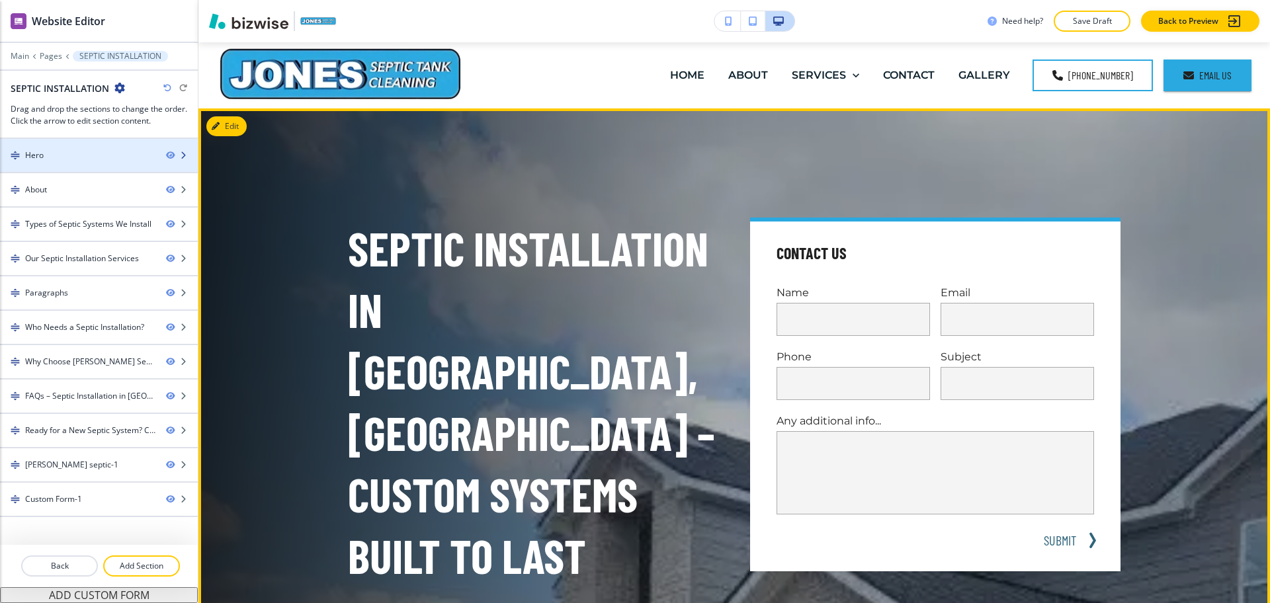
click at [94, 154] on div "Hero" at bounding box center [77, 155] width 155 height 12
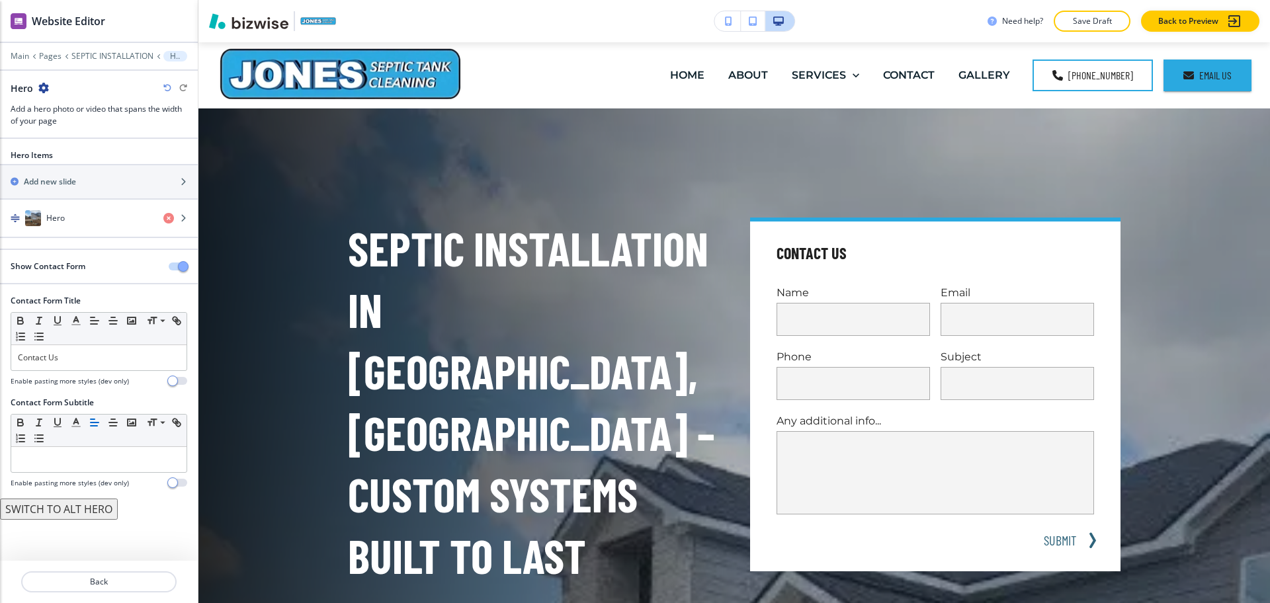
scroll to position [66, 0]
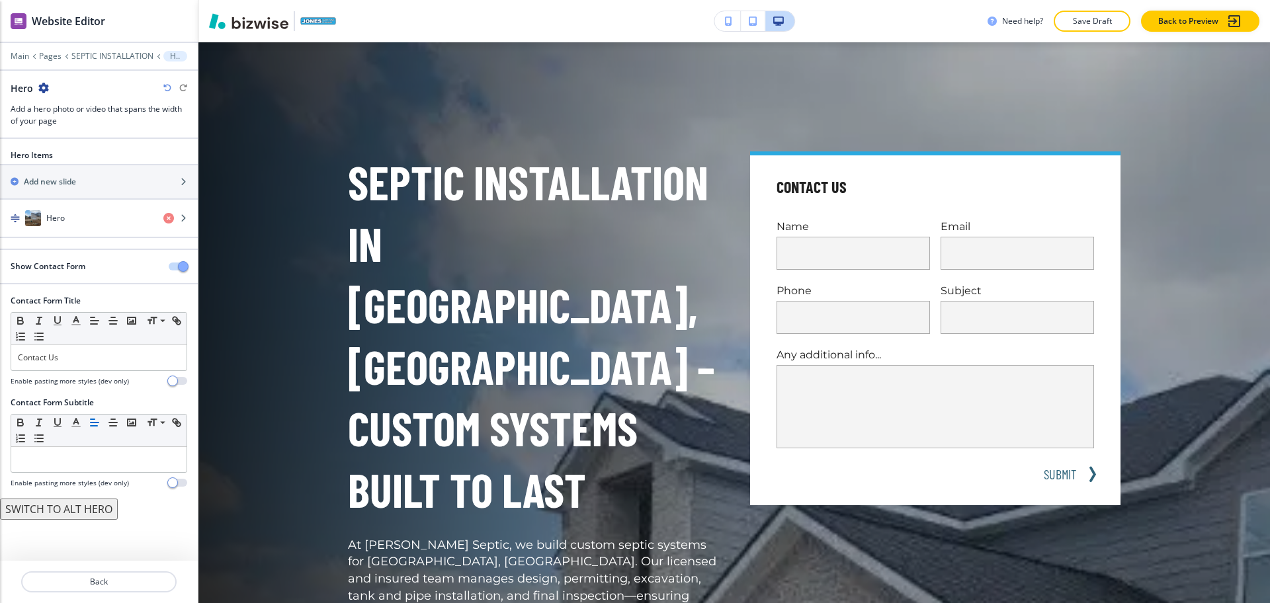
click at [187, 265] on span "button" at bounding box center [183, 266] width 11 height 11
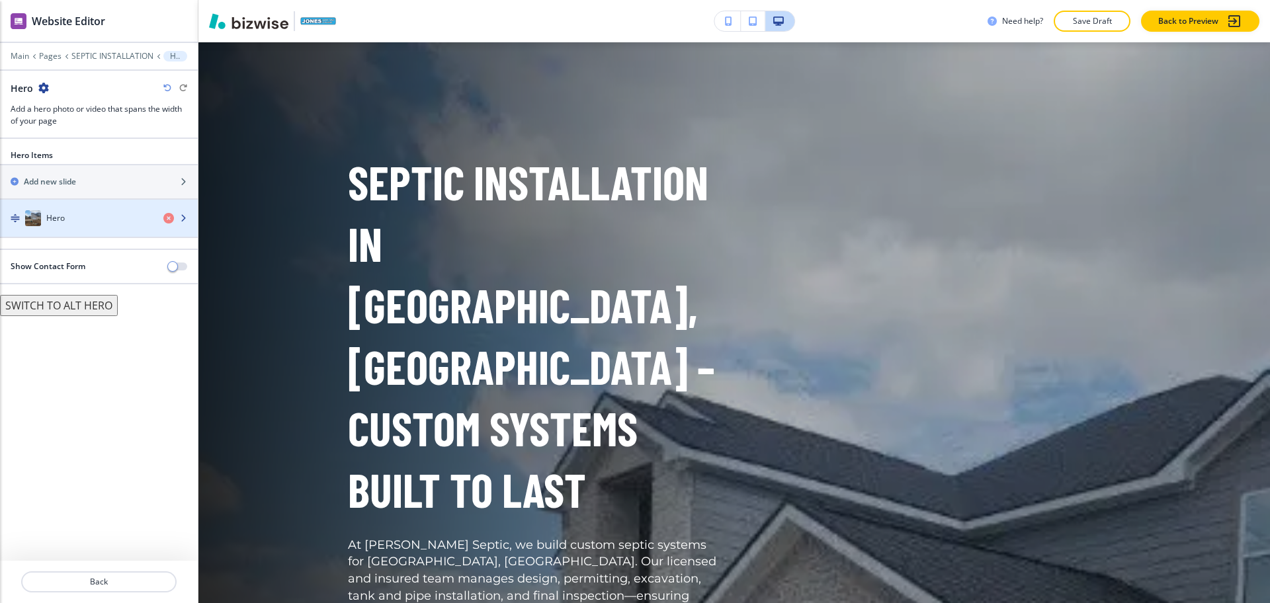
click at [105, 219] on div "Hero" at bounding box center [76, 218] width 153 height 16
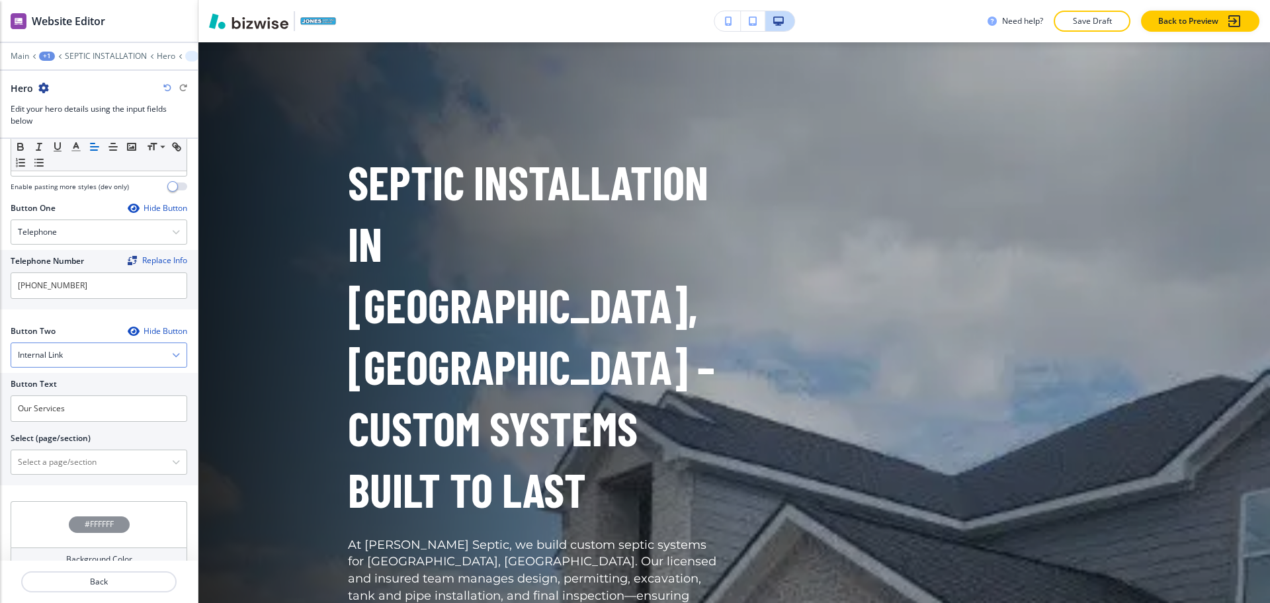
scroll to position [599, 0]
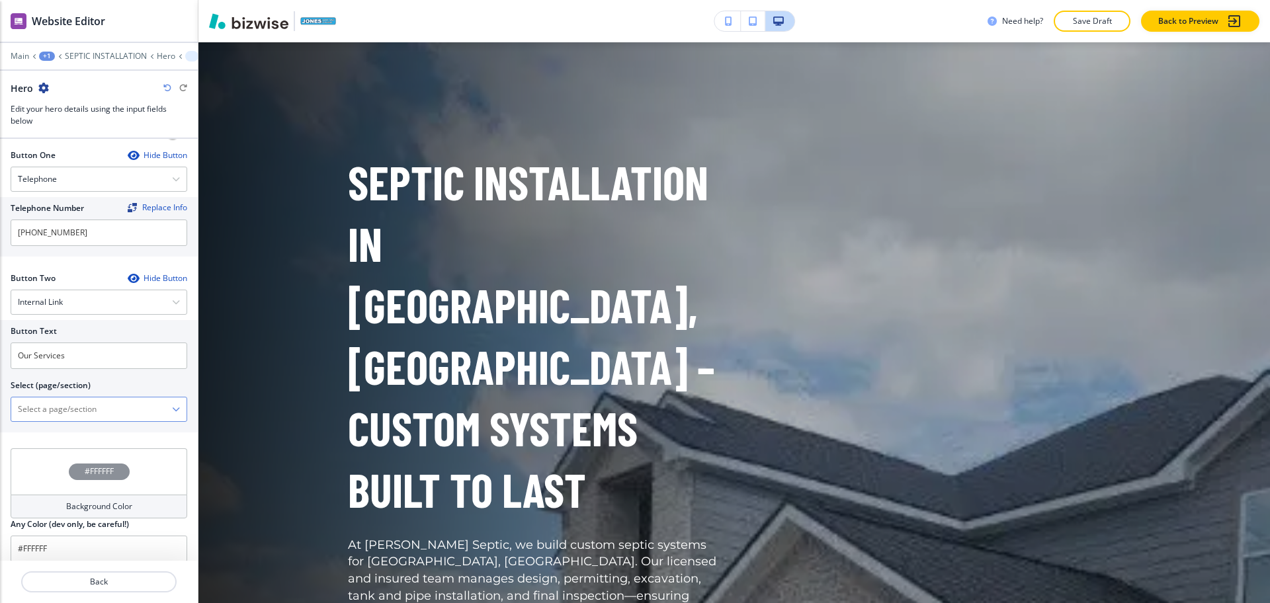
click at [98, 398] on \(page\/section\) "Manual Input" at bounding box center [91, 409] width 161 height 22
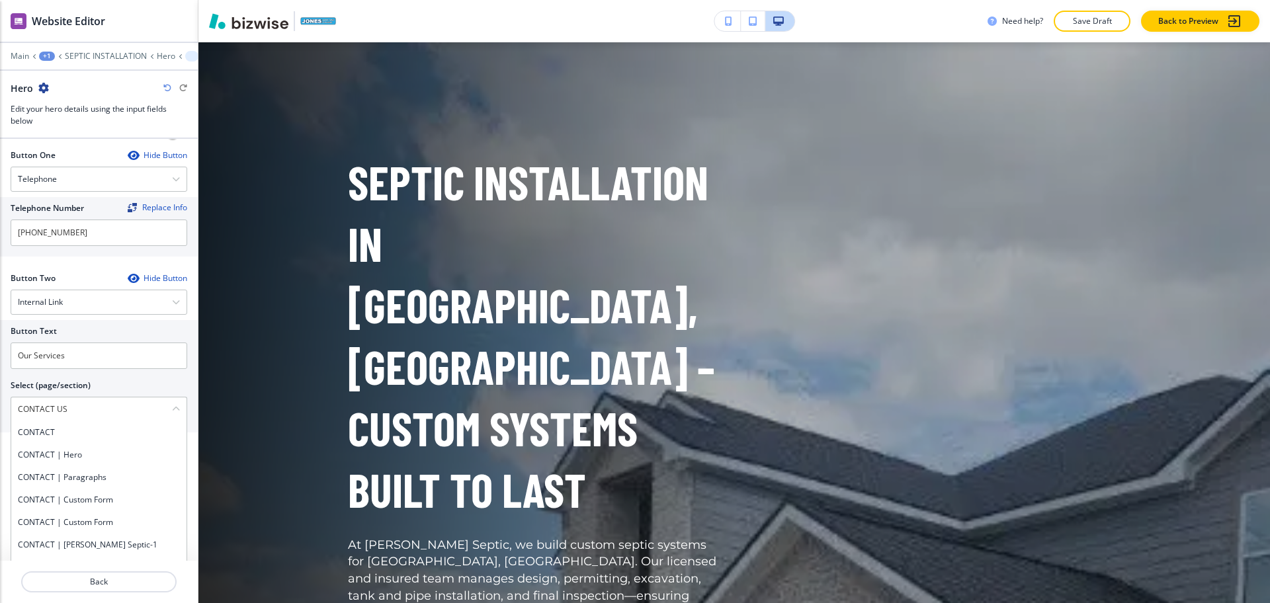
drag, startPoint x: 25, startPoint y: 395, endPoint x: 0, endPoint y: 393, distance: 25.2
click at [0, 393] on div "Button Text Our Services Select (page/section) CONTACT US CONTACT CONTACT | Her…" at bounding box center [99, 376] width 198 height 112
drag, startPoint x: 58, startPoint y: 415, endPoint x: 53, endPoint y: 405, distance: 11.2
click at [58, 427] on h4 "CONTACT" at bounding box center [99, 433] width 162 height 12
type \(page\/section\) "CONTACT"
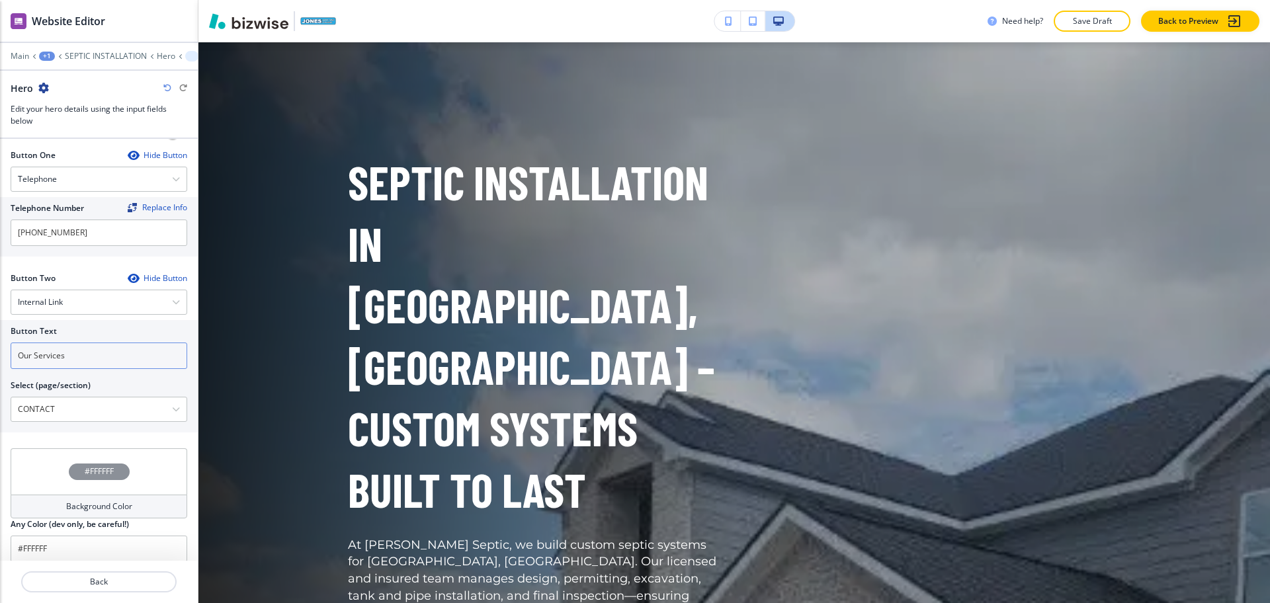
drag, startPoint x: 80, startPoint y: 345, endPoint x: 0, endPoint y: 347, distance: 80.0
click at [0, 347] on div "Button Text Our Services Select (page/section) CONTACT CONTACT CONTACT | Hero C…" at bounding box center [99, 376] width 198 height 112
paste input "CONTACT US"
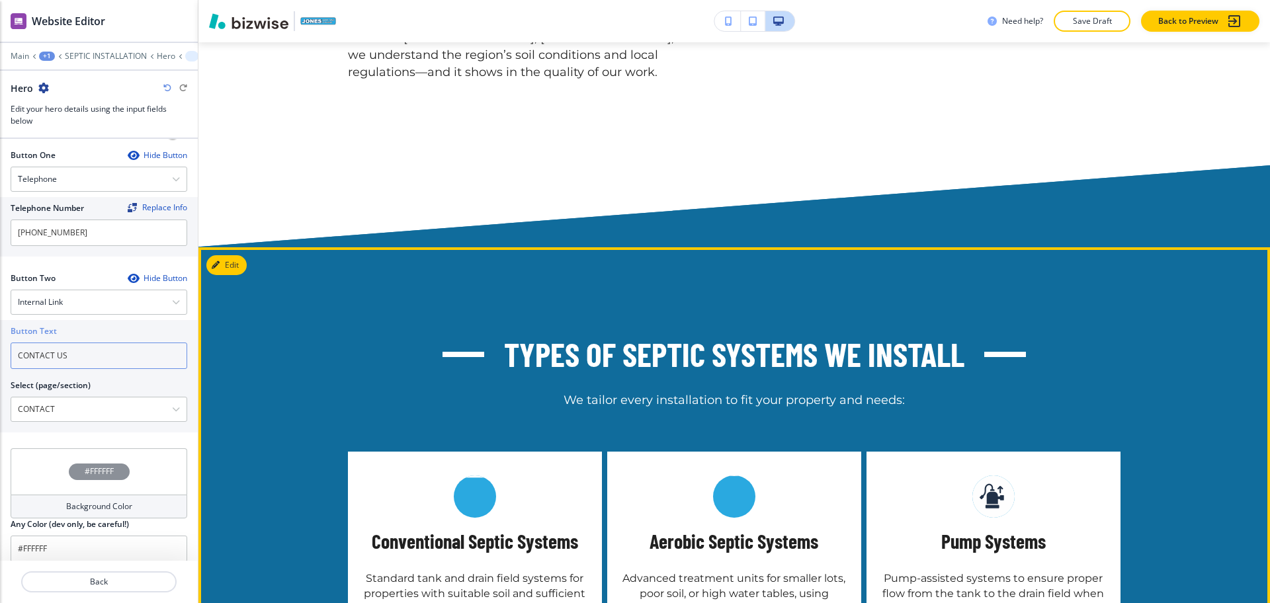
scroll to position [1631, 0]
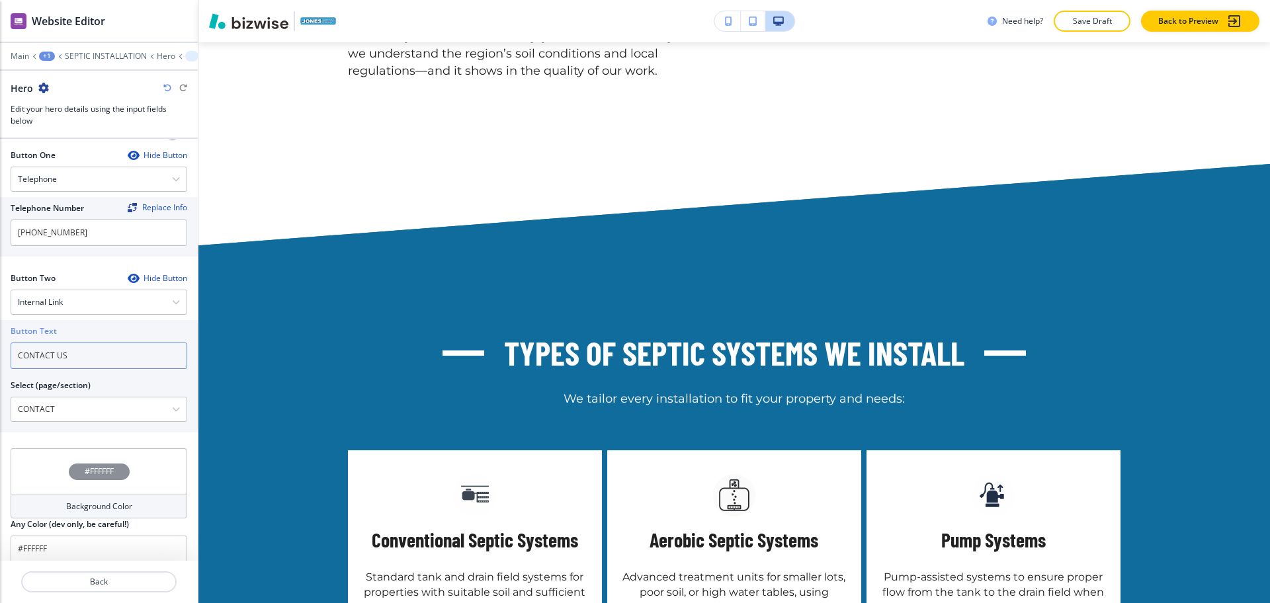
type input "CONTACT US"
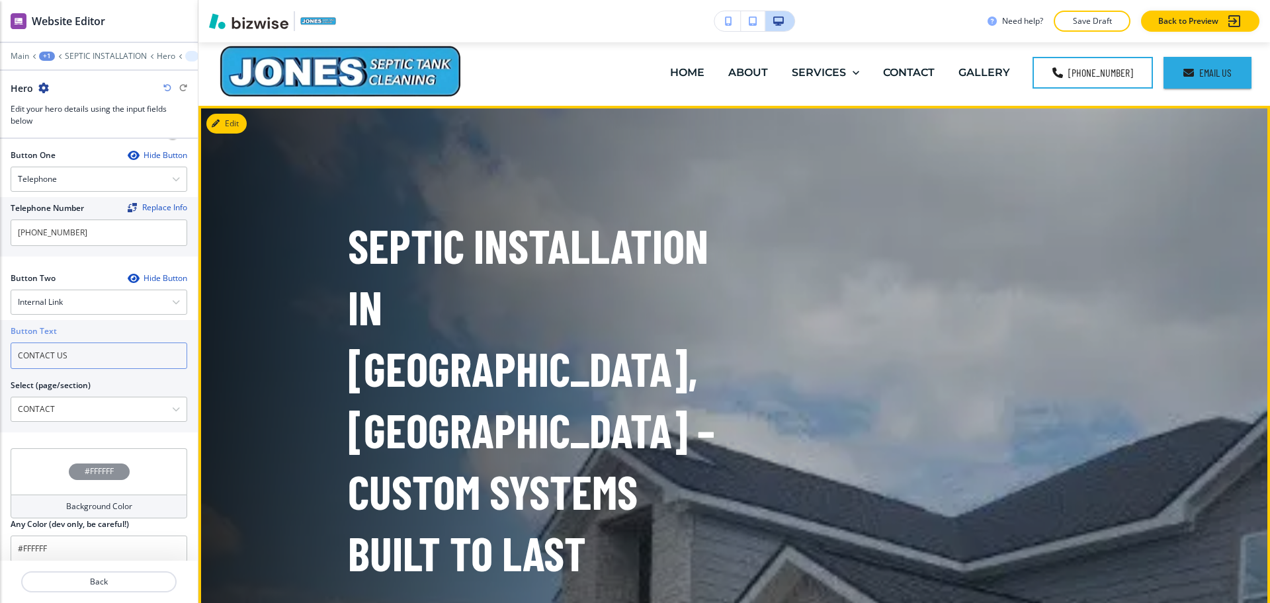
scroll to position [0, 0]
